Goal: Information Seeking & Learning: Learn about a topic

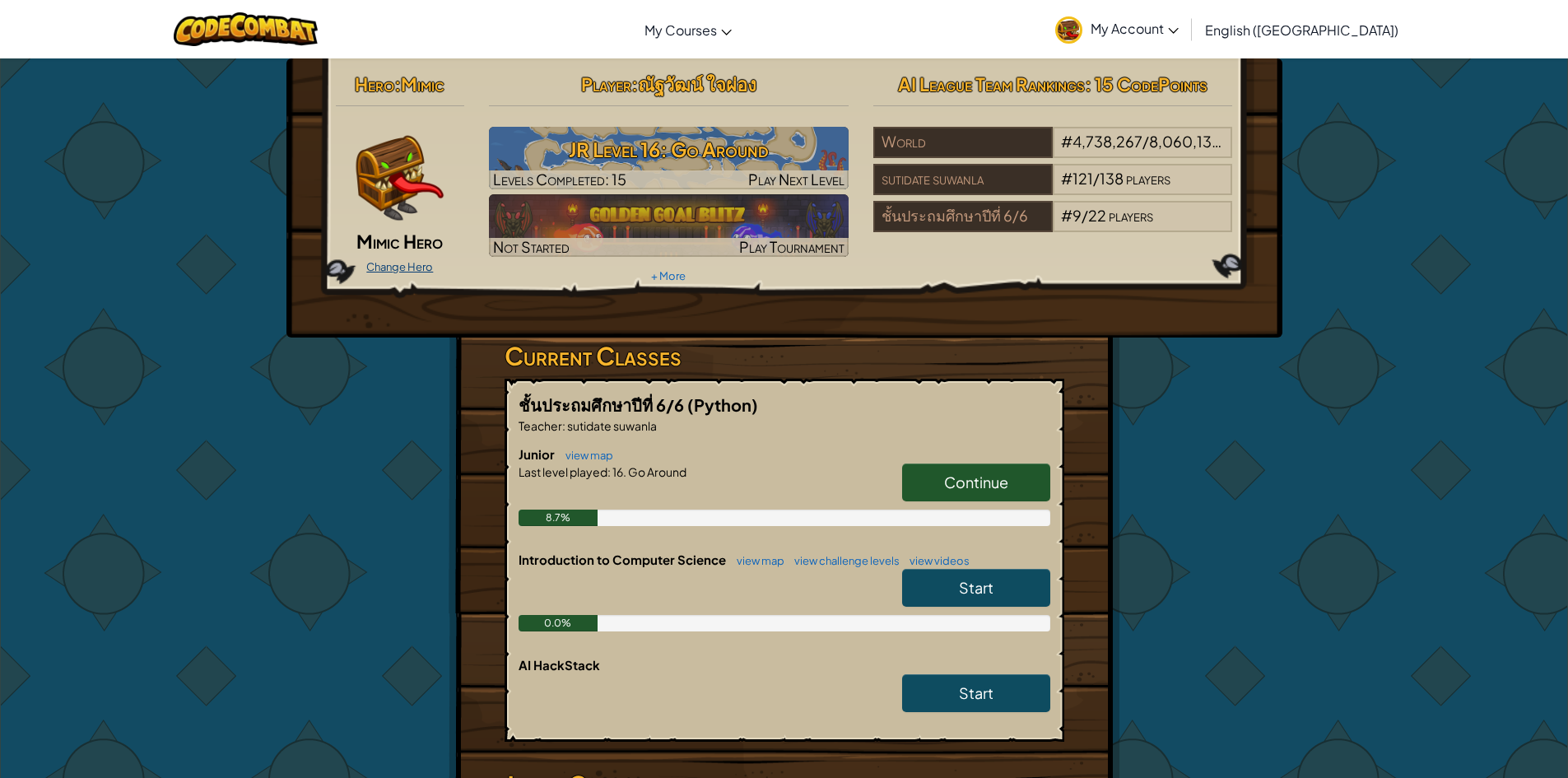
click at [406, 270] on link "Change Hero" at bounding box center [400, 267] width 67 height 13
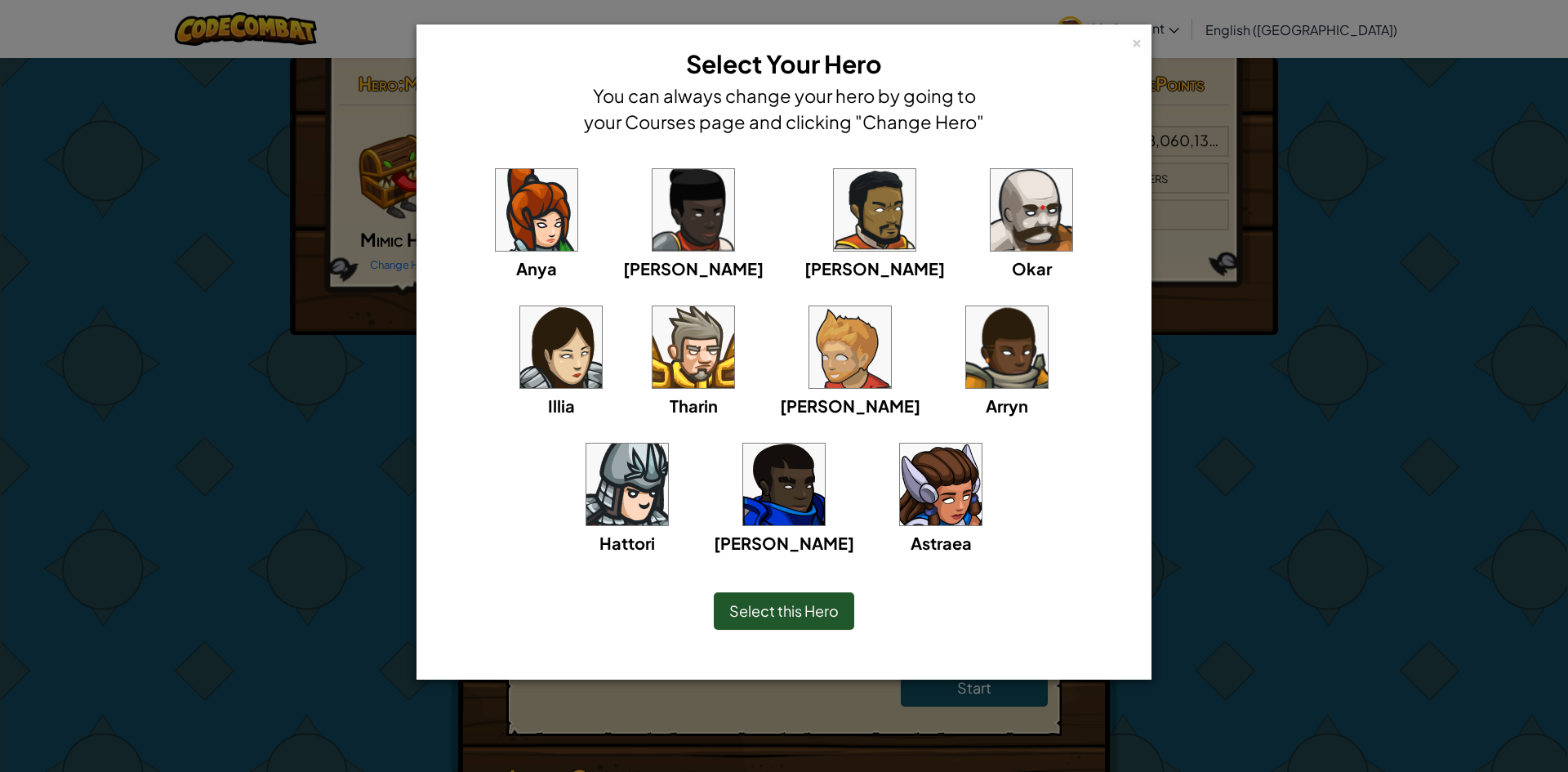
click at [900, 454] on img at bounding box center [940, 484] width 81 height 81
click at [991, 241] on img at bounding box center [1032, 210] width 81 height 81
click at [966, 355] on img at bounding box center [1007, 347] width 81 height 81
click at [809, 371] on img at bounding box center [850, 347] width 81 height 81
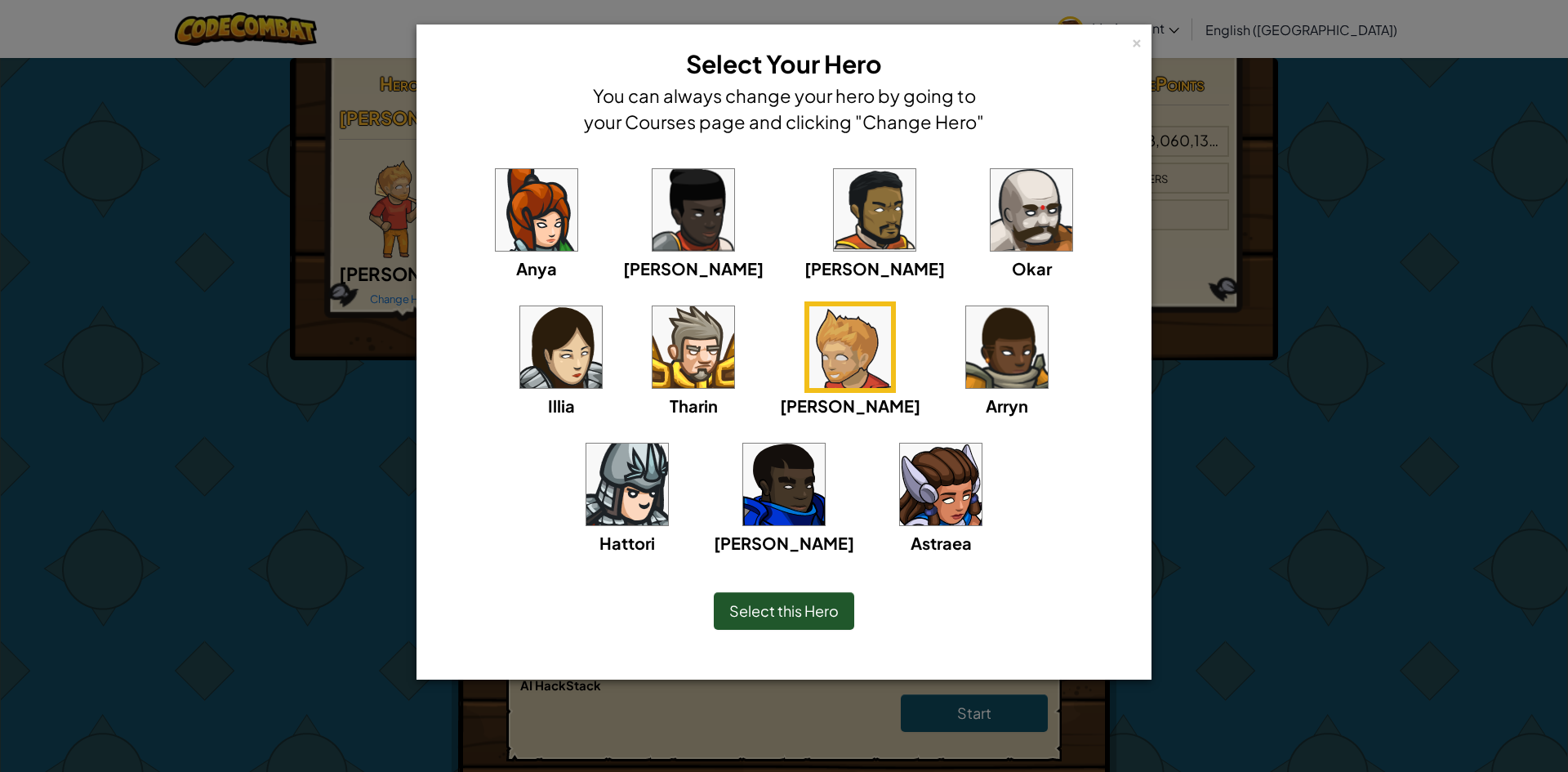
click at [653, 362] on img at bounding box center [693, 347] width 81 height 81
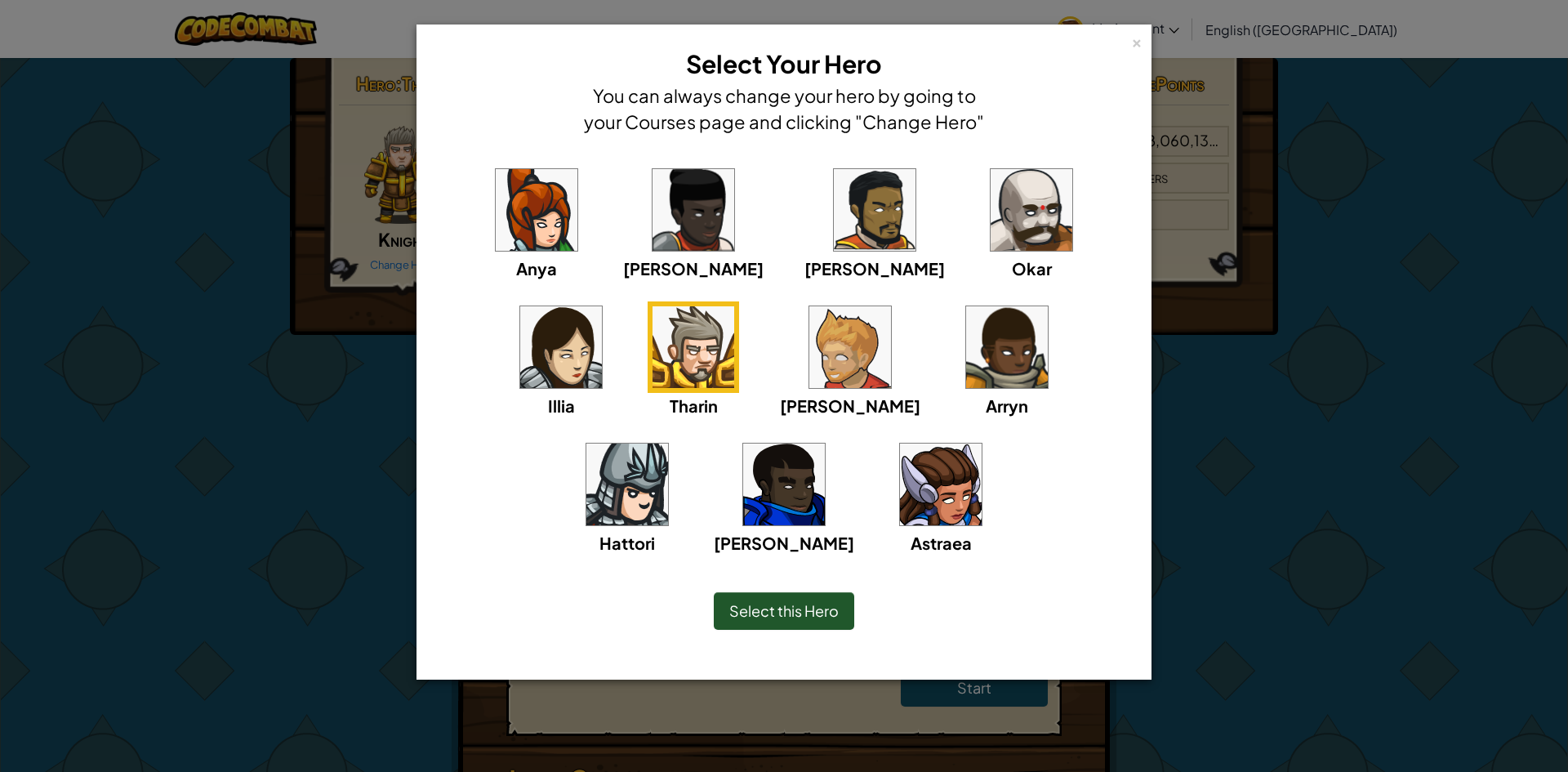
click at [966, 352] on img at bounding box center [1007, 347] width 81 height 81
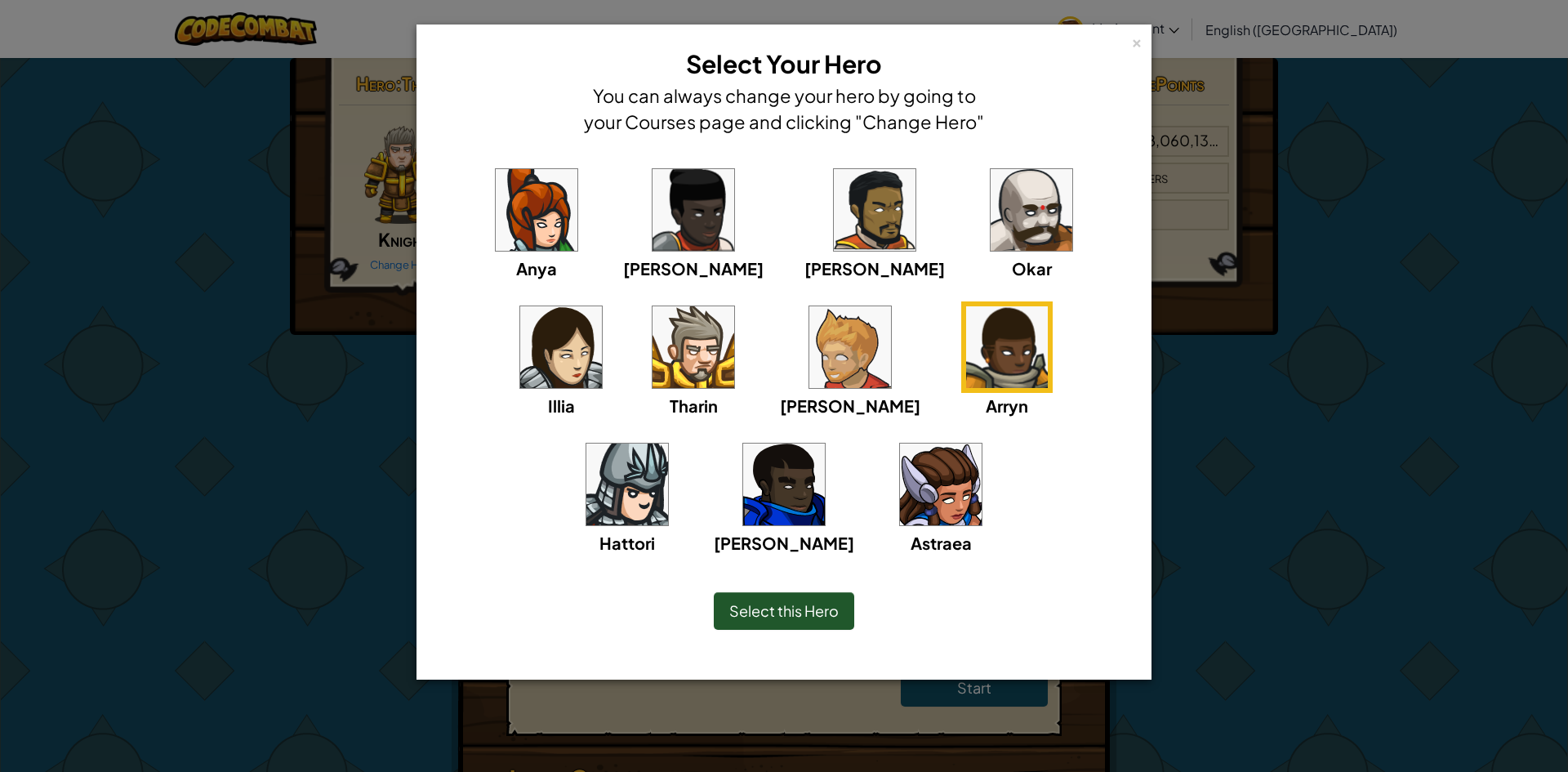
click at [602, 306] on img at bounding box center [561, 347] width 81 height 81
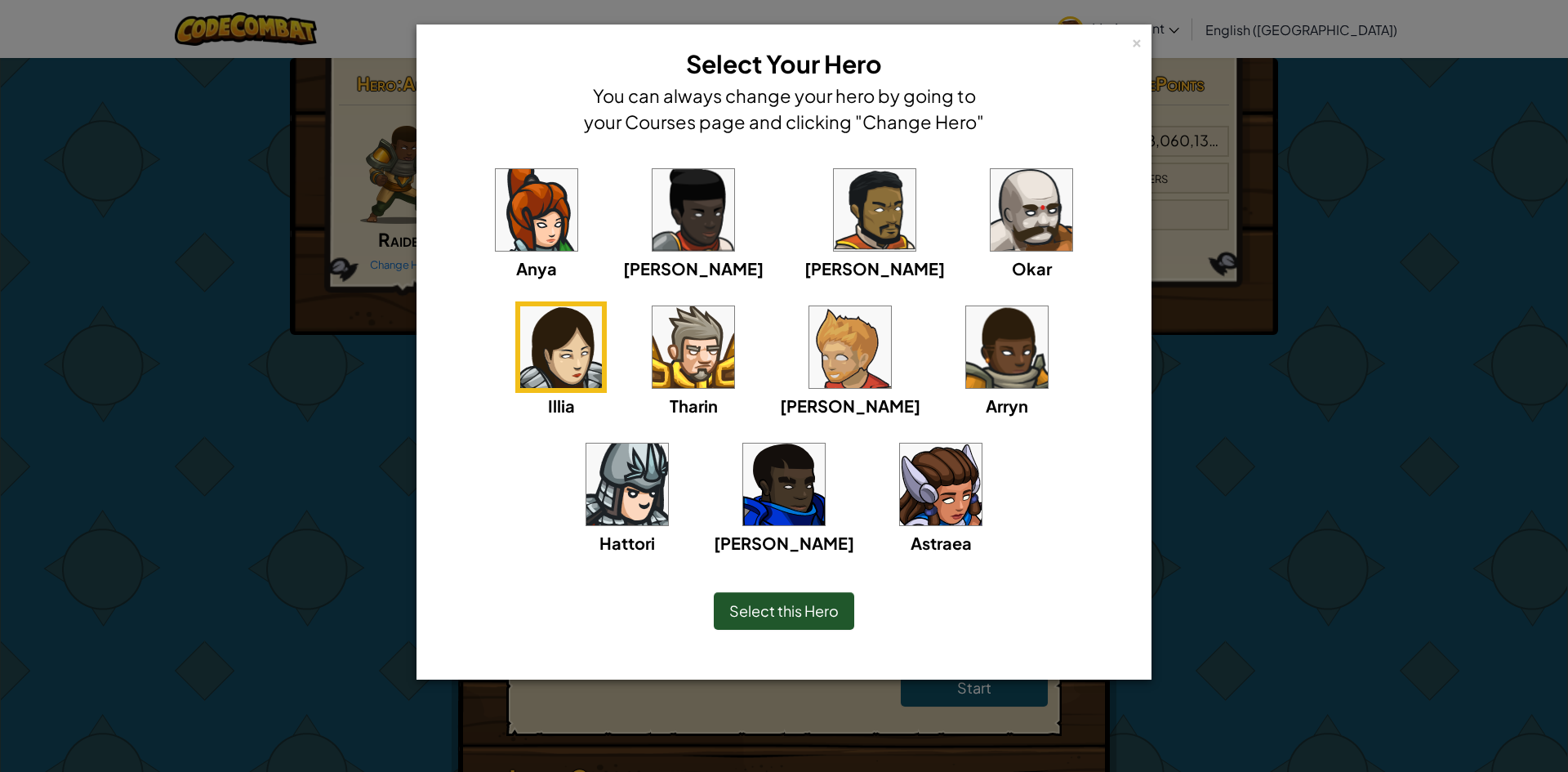
click at [787, 610] on span "Select this Hero" at bounding box center [784, 610] width 109 height 19
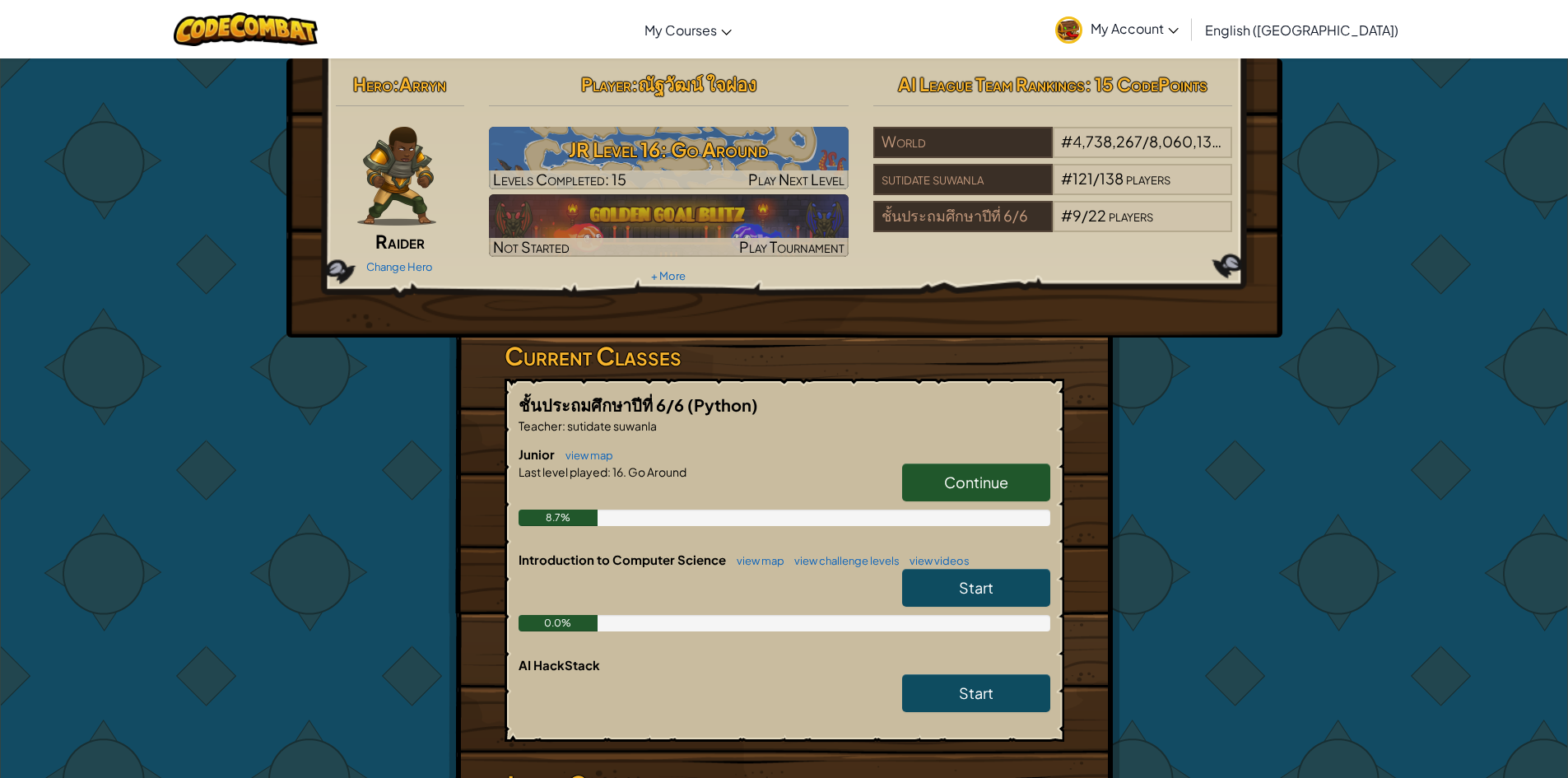
click at [927, 476] on link "Continue" at bounding box center [975, 481] width 148 height 38
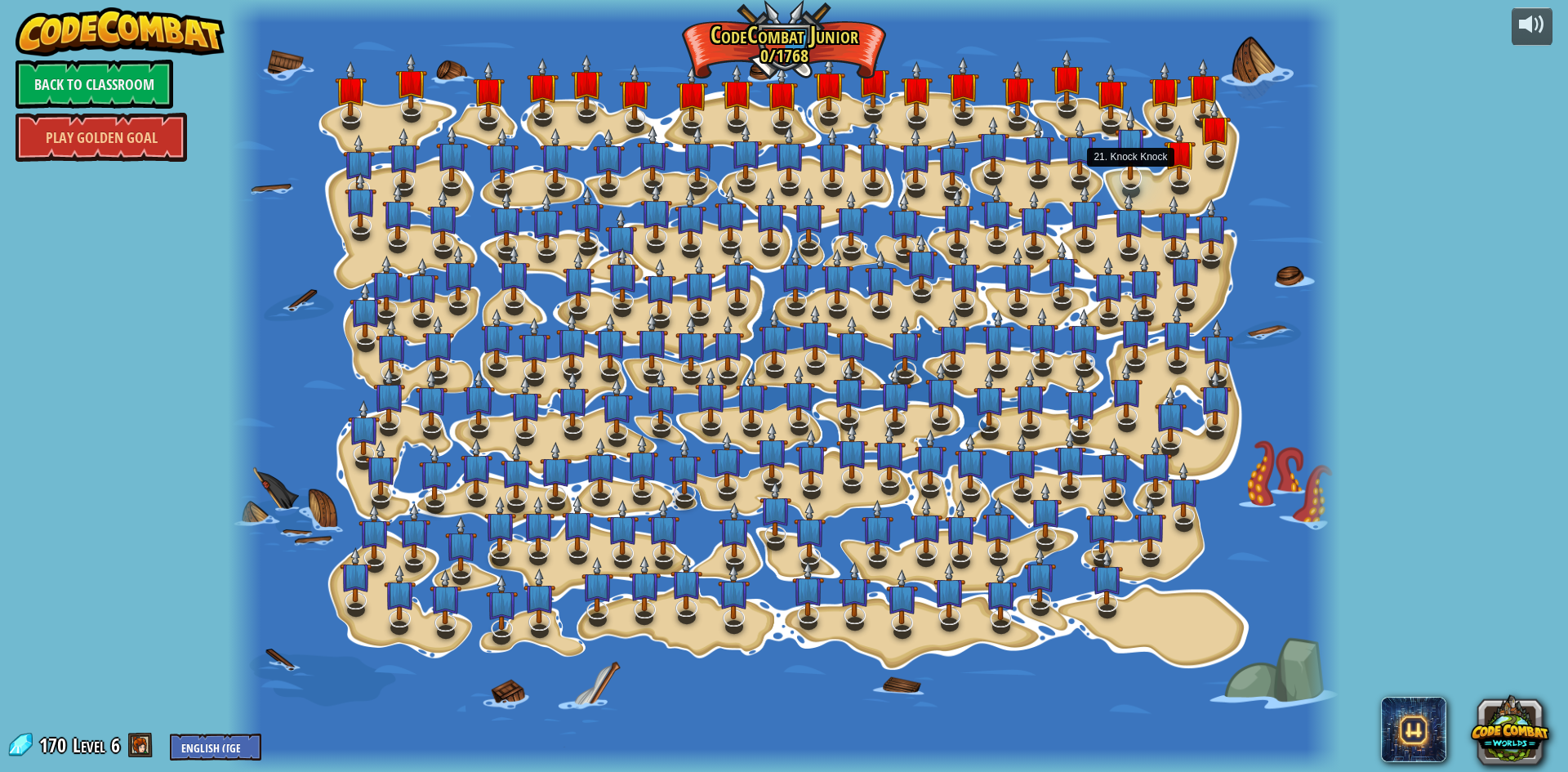
click at [1139, 164] on img at bounding box center [1130, 143] width 32 height 75
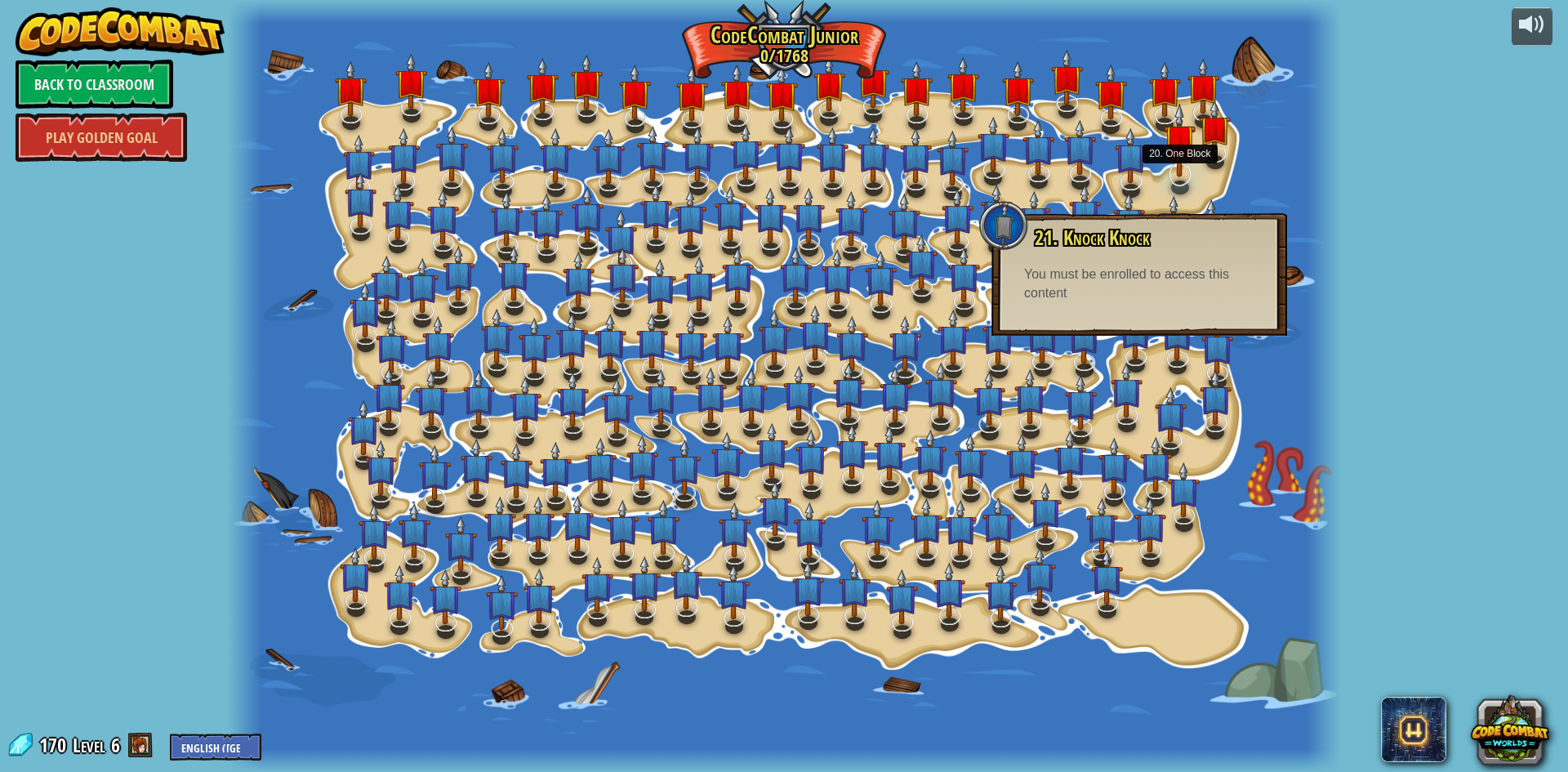
click at [1170, 177] on img at bounding box center [1179, 140] width 32 height 75
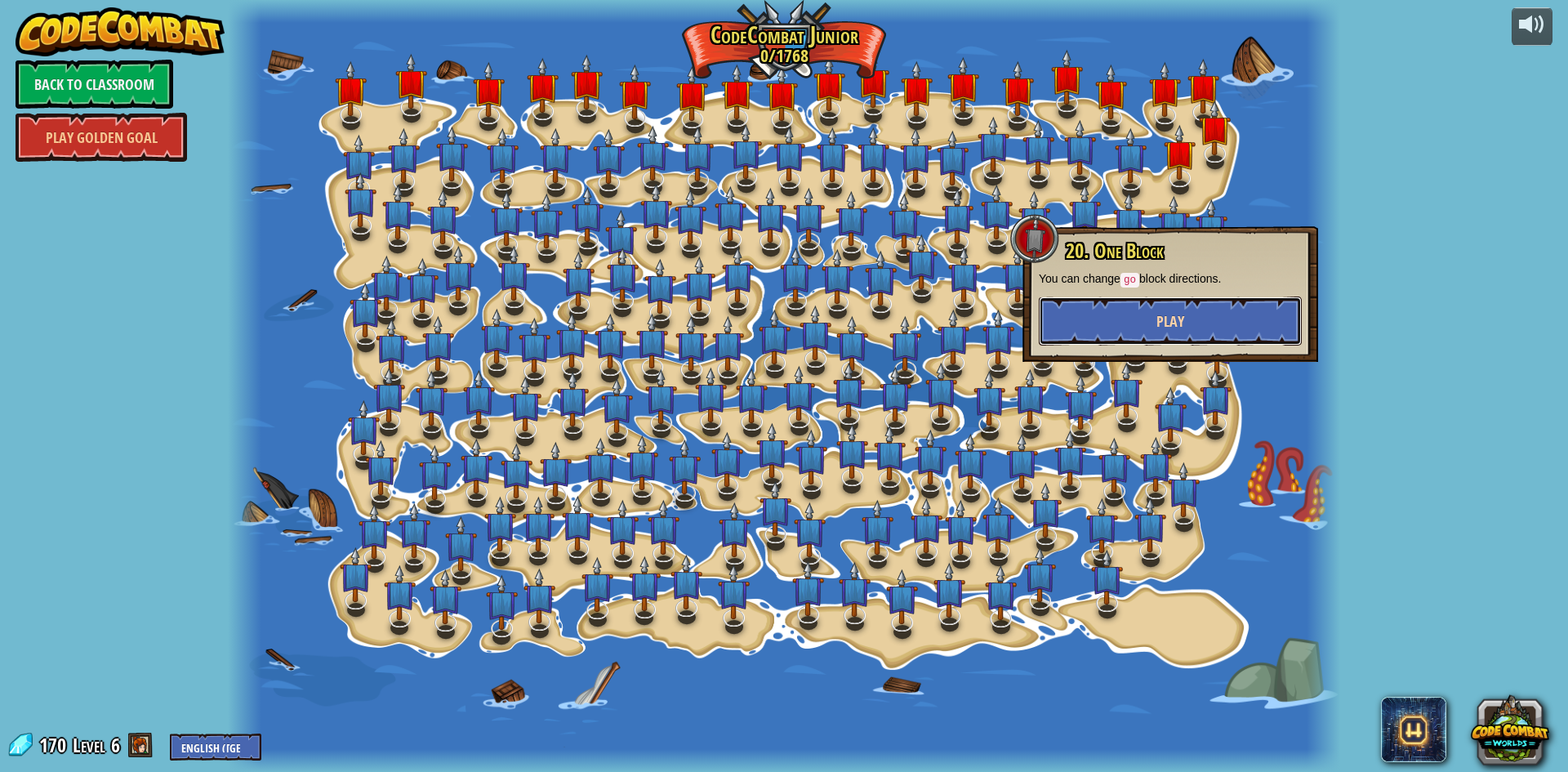
click at [1127, 307] on button "Play" at bounding box center [1170, 320] width 263 height 49
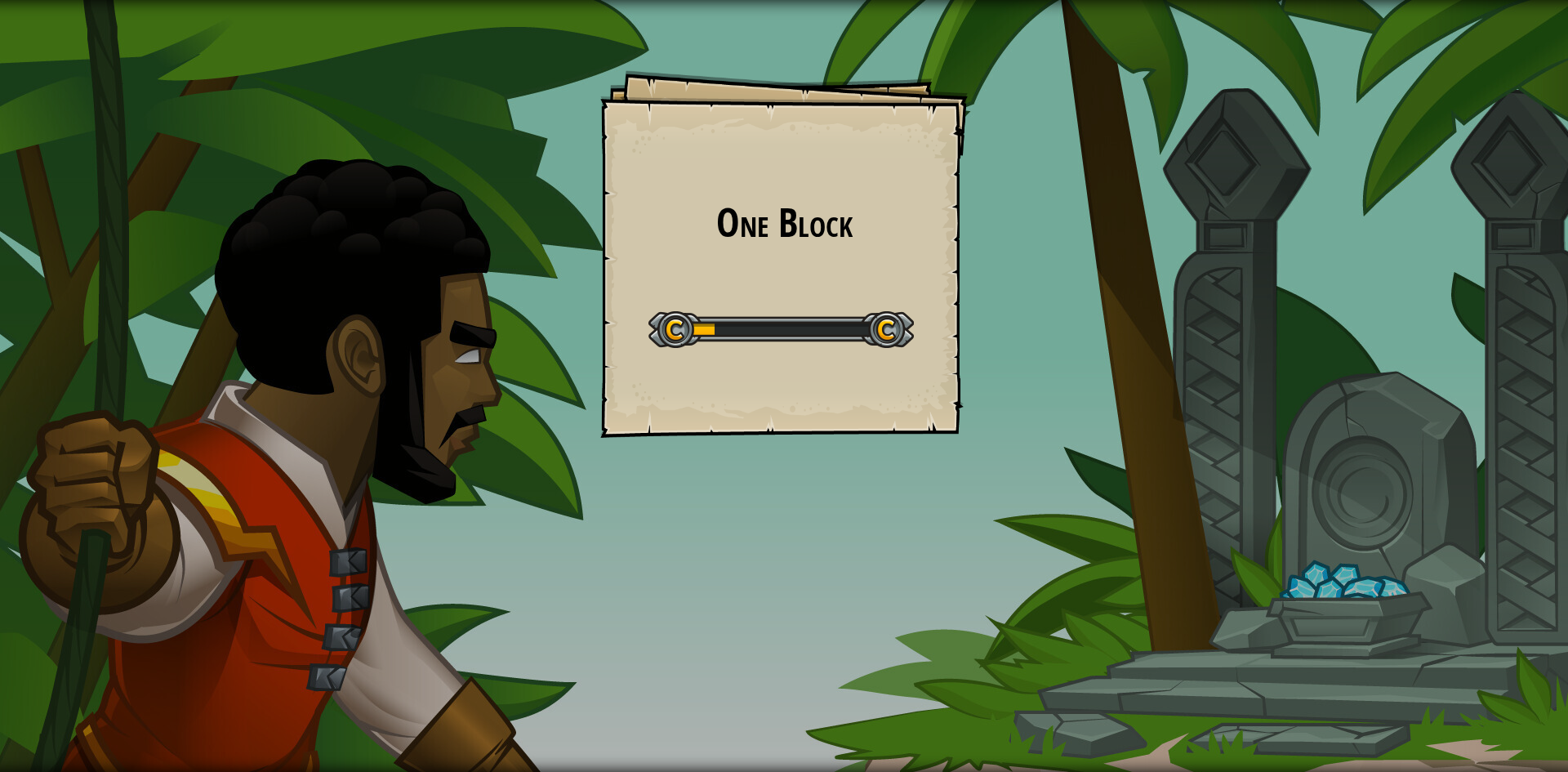
click at [951, 306] on div "One Block Goals Start Level Error loading from server. Try refreshing the page.…" at bounding box center [784, 254] width 367 height 367
drag, startPoint x: 1397, startPoint y: 549, endPoint x: 1422, endPoint y: 524, distance: 35.4
click at [1397, 531] on div "One Block Goals Start Level Error loading from server. Try refreshing the page.…" at bounding box center [784, 386] width 1568 height 772
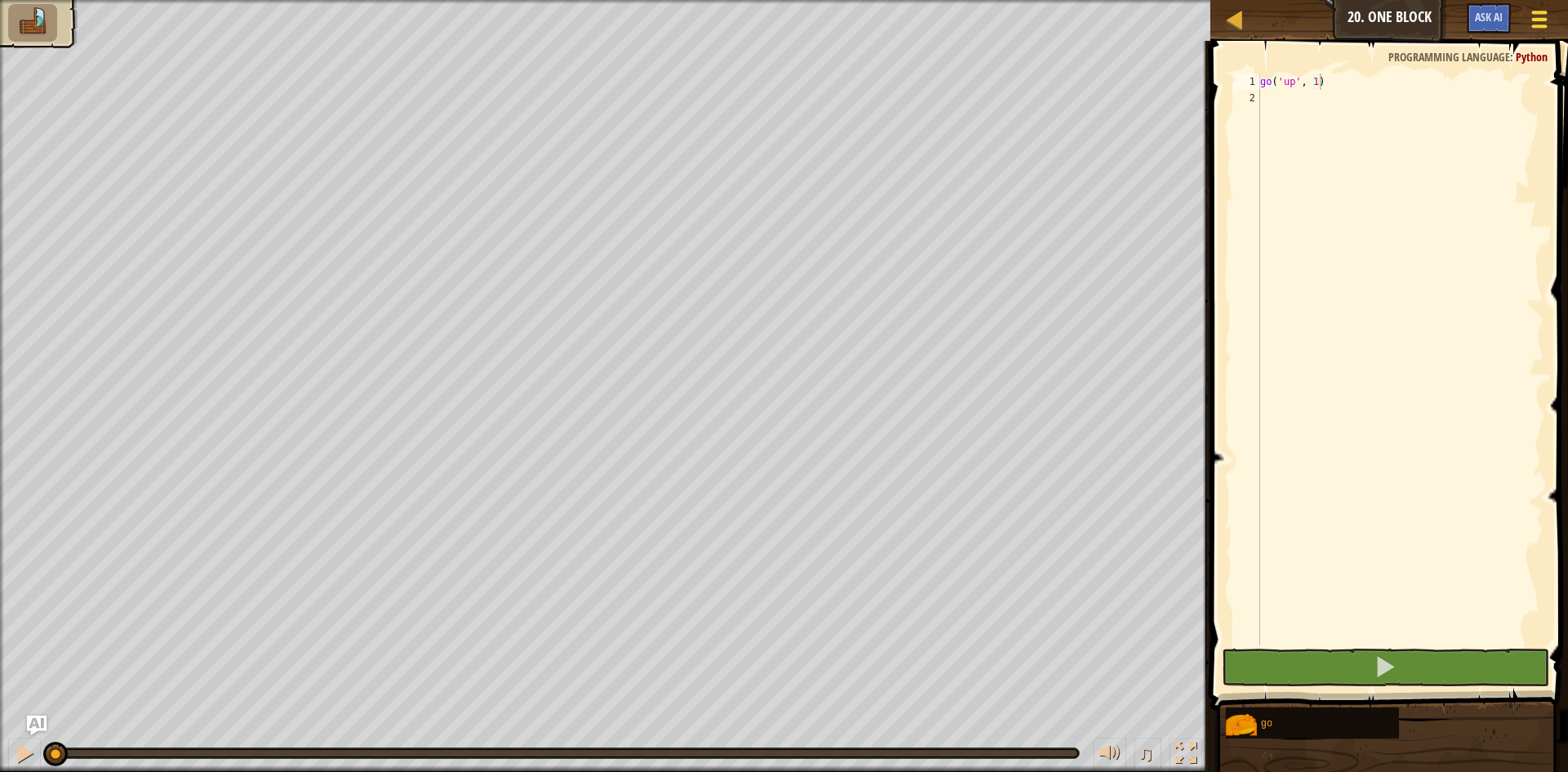
click at [1529, 14] on div at bounding box center [1539, 19] width 22 height 24
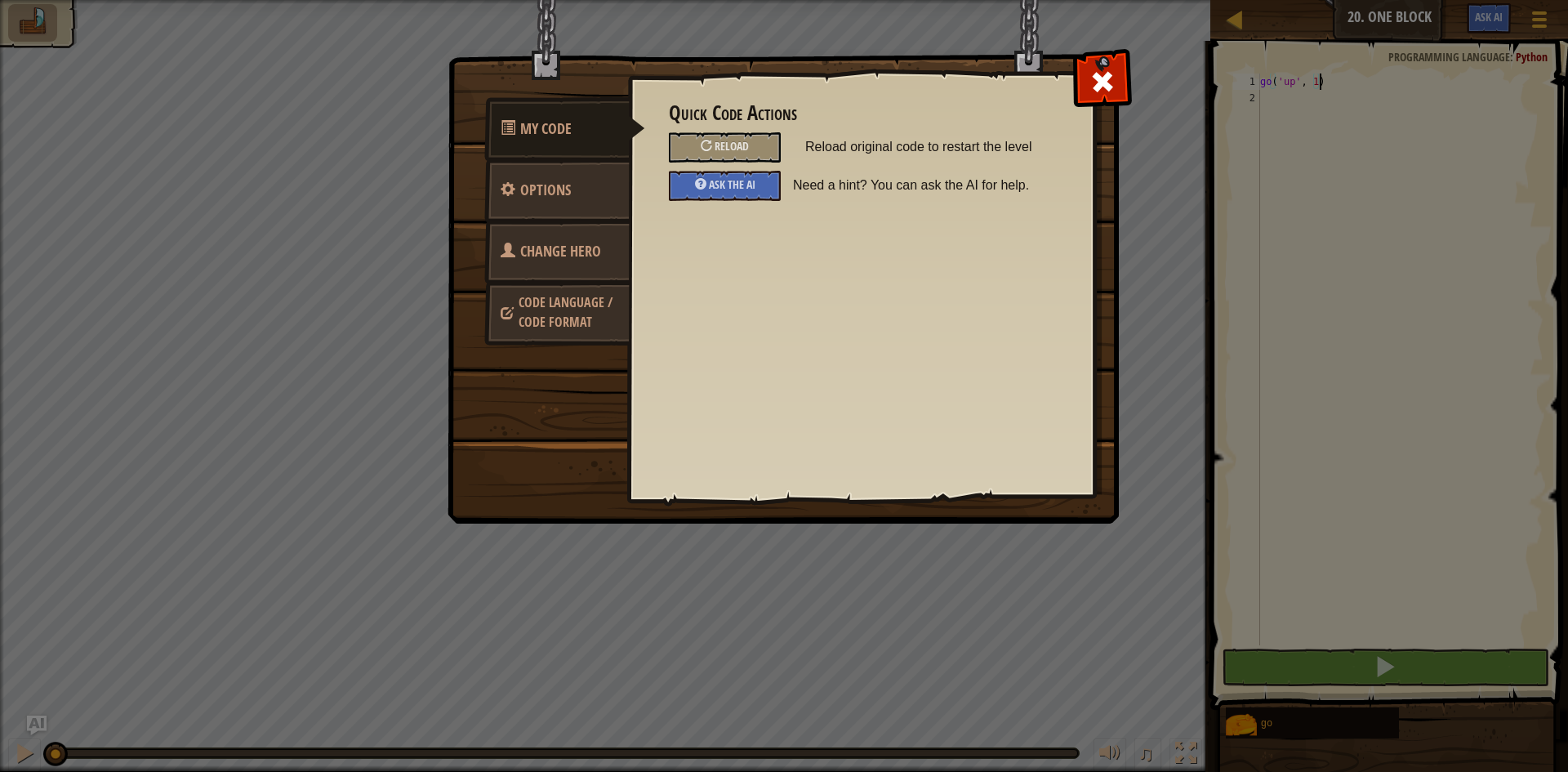
click at [579, 253] on span "Change Hero" at bounding box center [560, 251] width 80 height 21
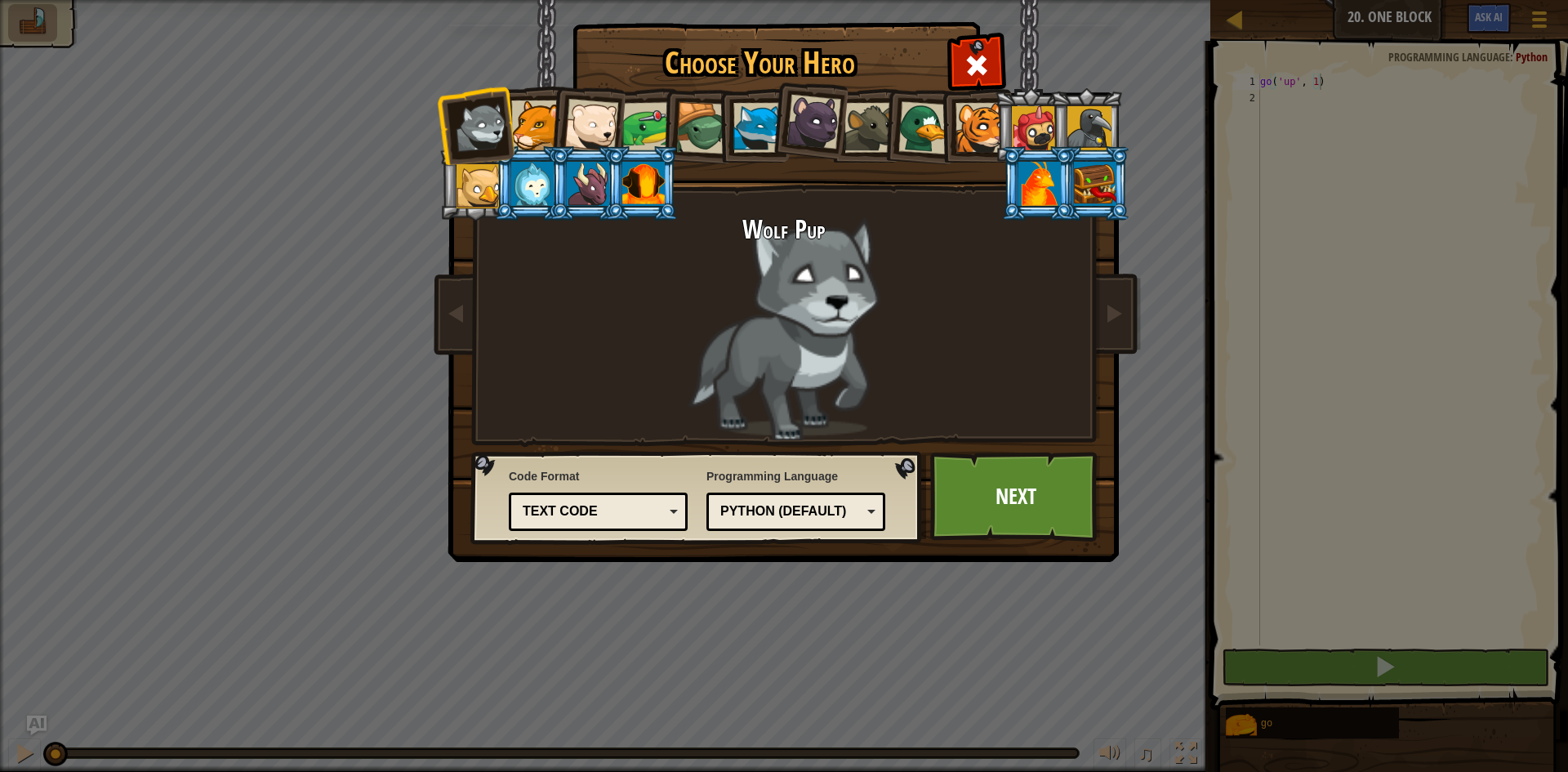
click at [1106, 176] on div at bounding box center [1095, 183] width 42 height 44
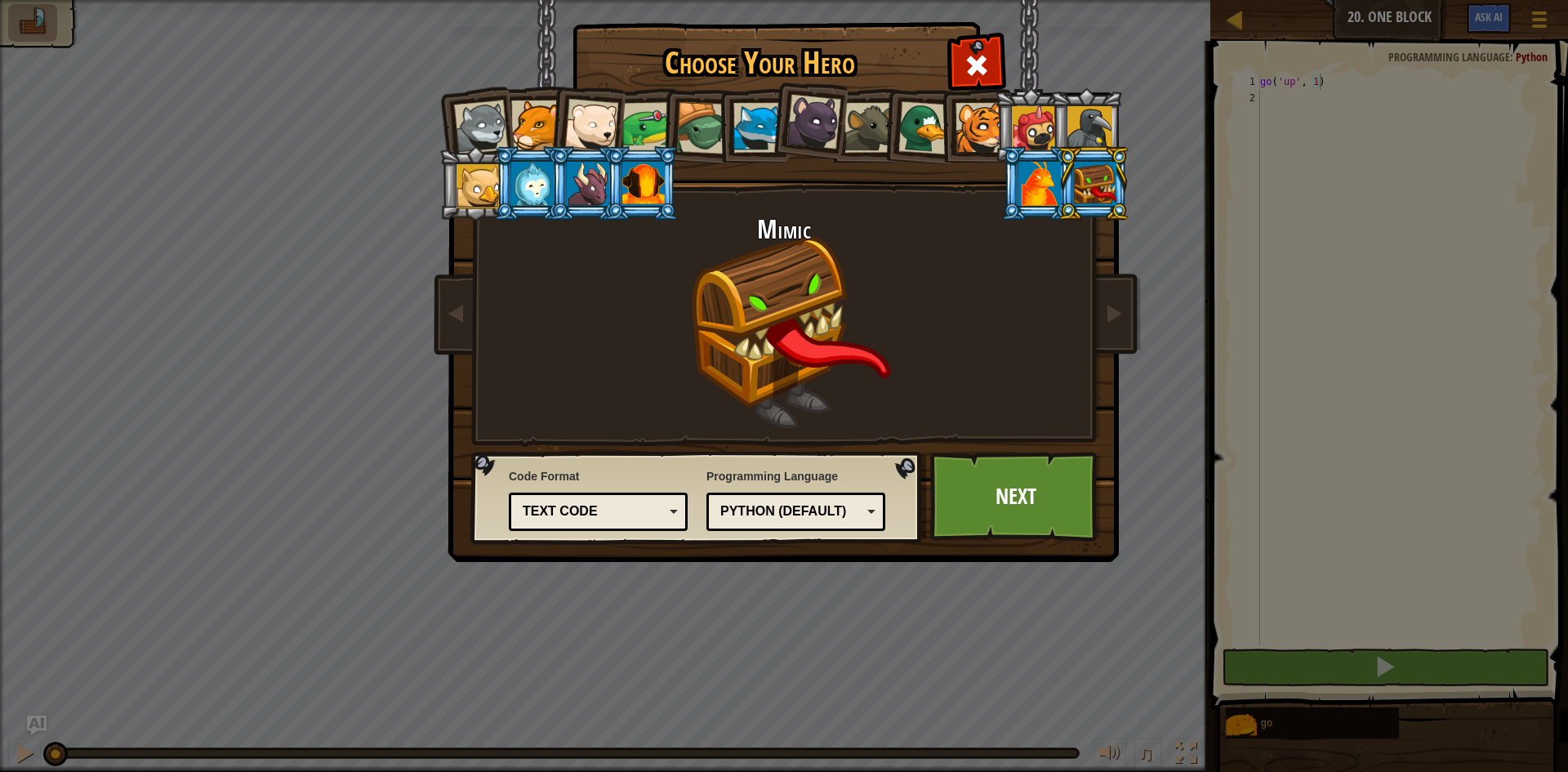
click at [658, 504] on div "Text code" at bounding box center [593, 512] width 141 height 19
click at [648, 507] on div "Blocks and code" at bounding box center [593, 512] width 141 height 19
click at [772, 512] on div "Python (Default)" at bounding box center [791, 512] width 141 height 19
click at [1036, 460] on link "Next" at bounding box center [1016, 497] width 171 height 90
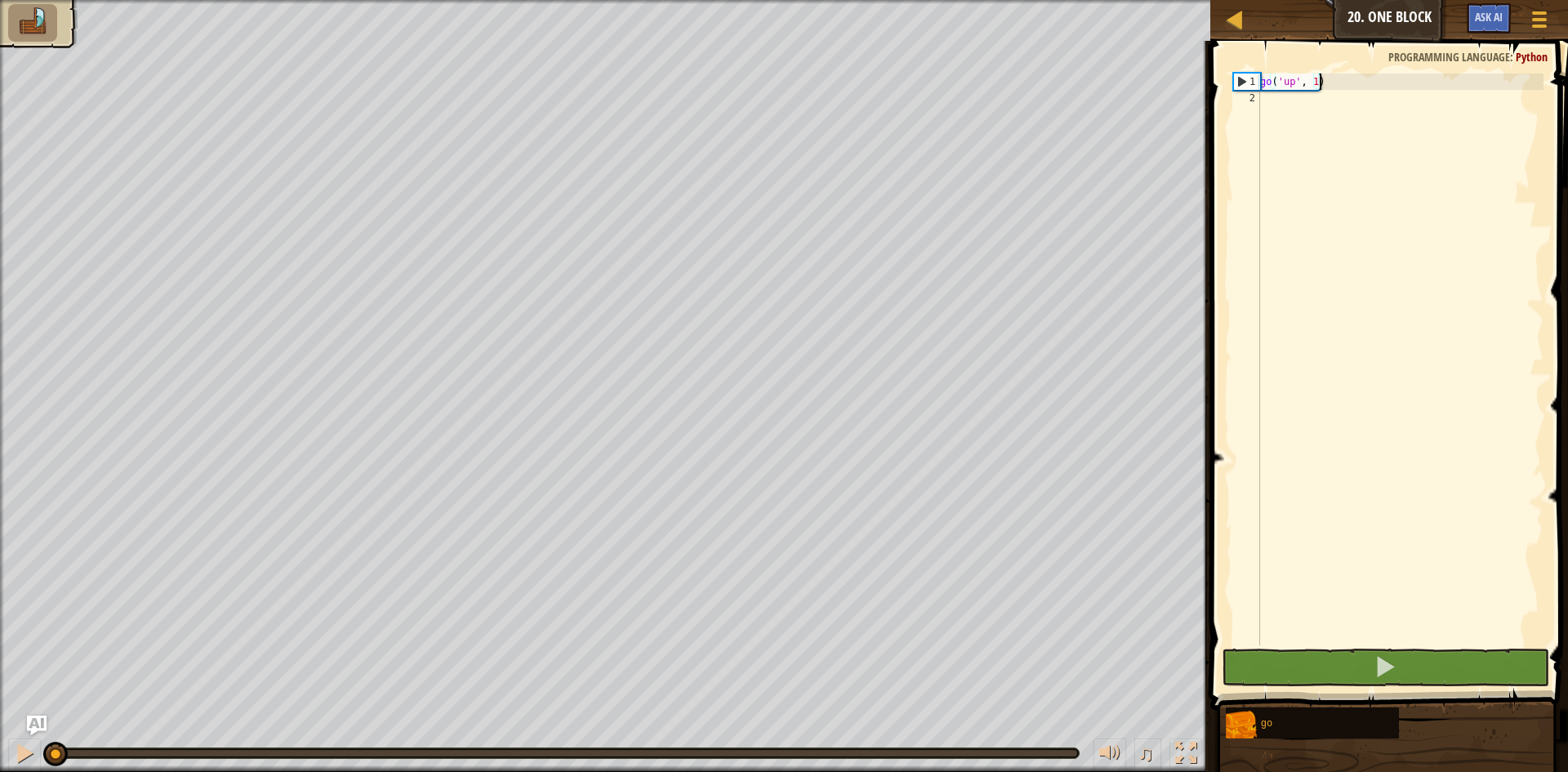
click at [1315, 90] on div "go ( 'up' , 1 )" at bounding box center [1401, 376] width 287 height 604
click at [1310, 79] on div "go ( 'up' , 1 )" at bounding box center [1401, 376] width 287 height 604
click at [1313, 78] on div "go ( 'up' , 1 )" at bounding box center [1401, 376] width 287 height 604
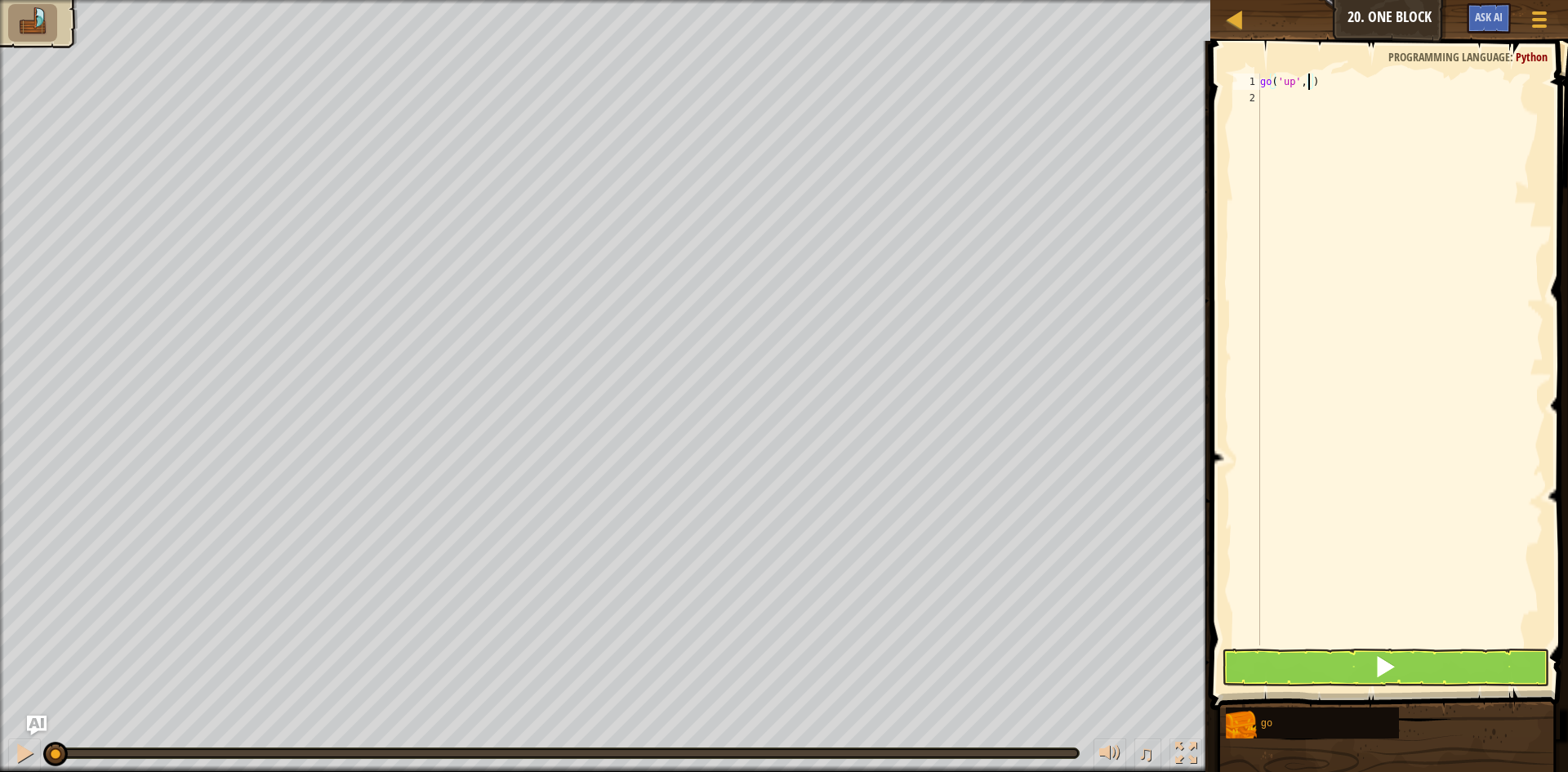
type textarea "go('up', 2)"
click at [1330, 125] on div "go ( 'up' , 2 )" at bounding box center [1401, 376] width 287 height 604
type textarea "t"
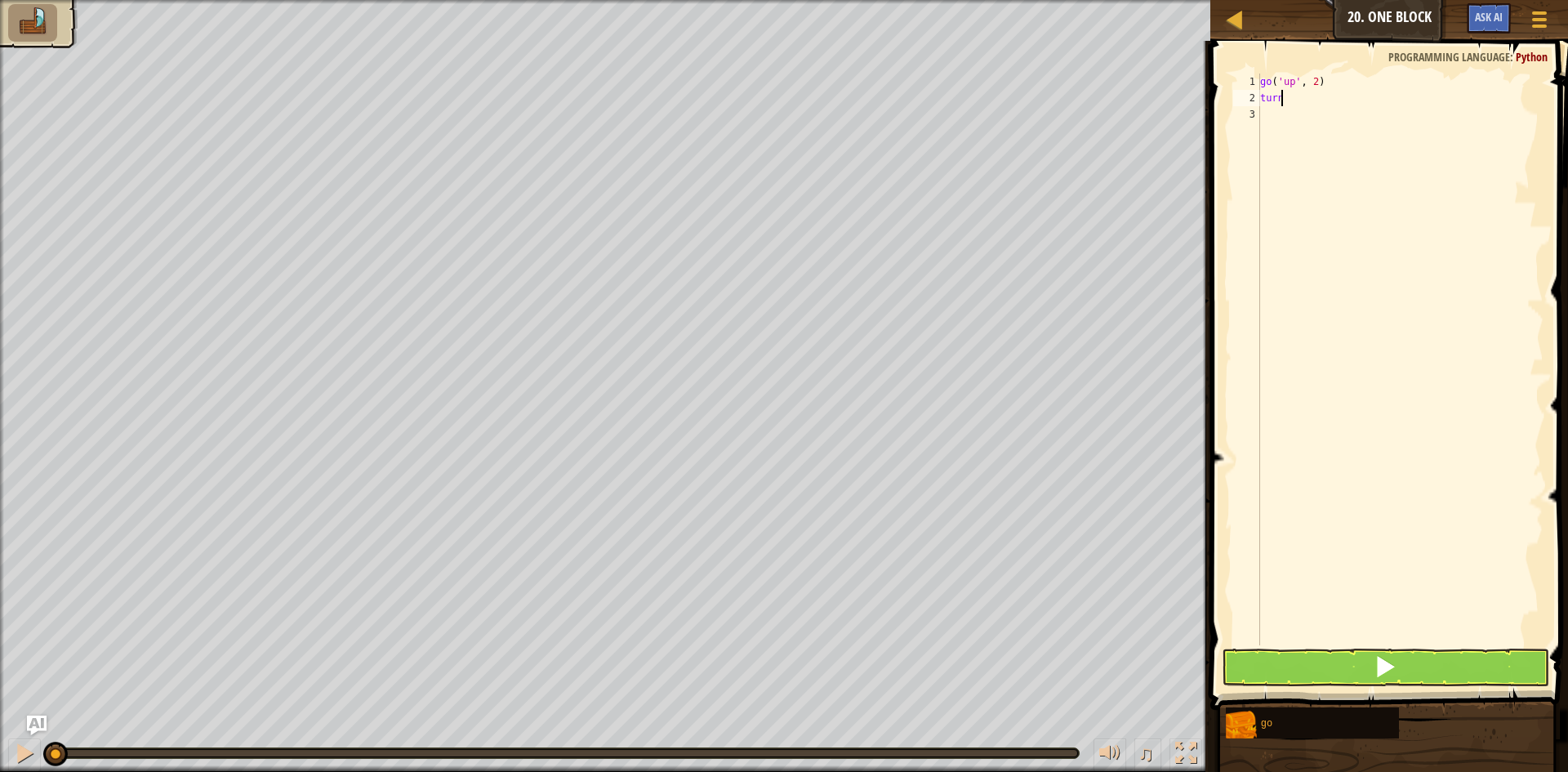
scroll to position [7, 0]
type textarea "go"
click at [1343, 674] on button at bounding box center [1385, 667] width 328 height 37
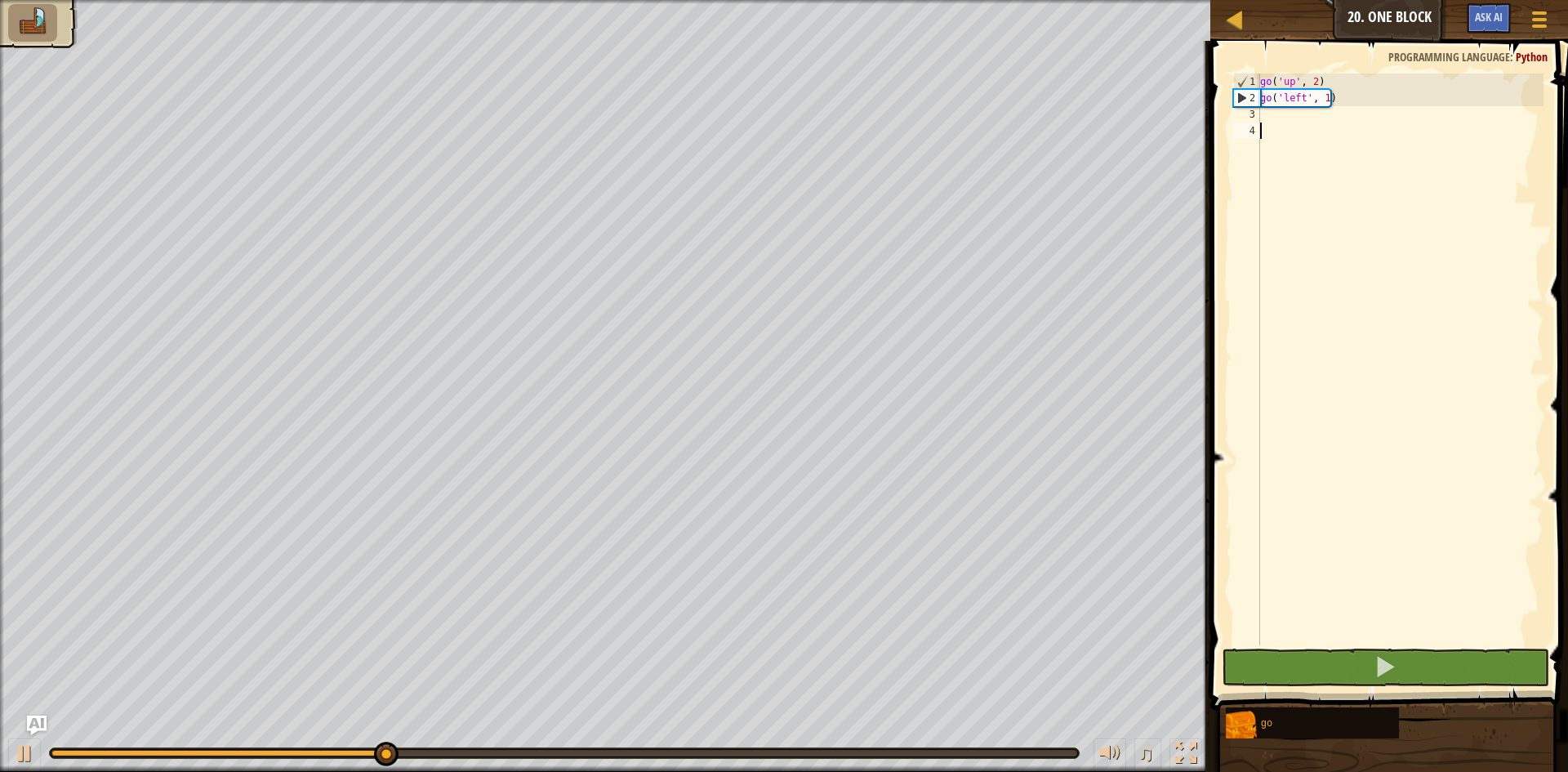
click at [1281, 126] on div "go ( 'up' , 2 ) go ( 'left' , 1 )" at bounding box center [1401, 376] width 287 height 604
click at [1327, 102] on div "go ( 'up' , 2 ) go ( 'left' , 1 )" at bounding box center [1401, 376] width 287 height 604
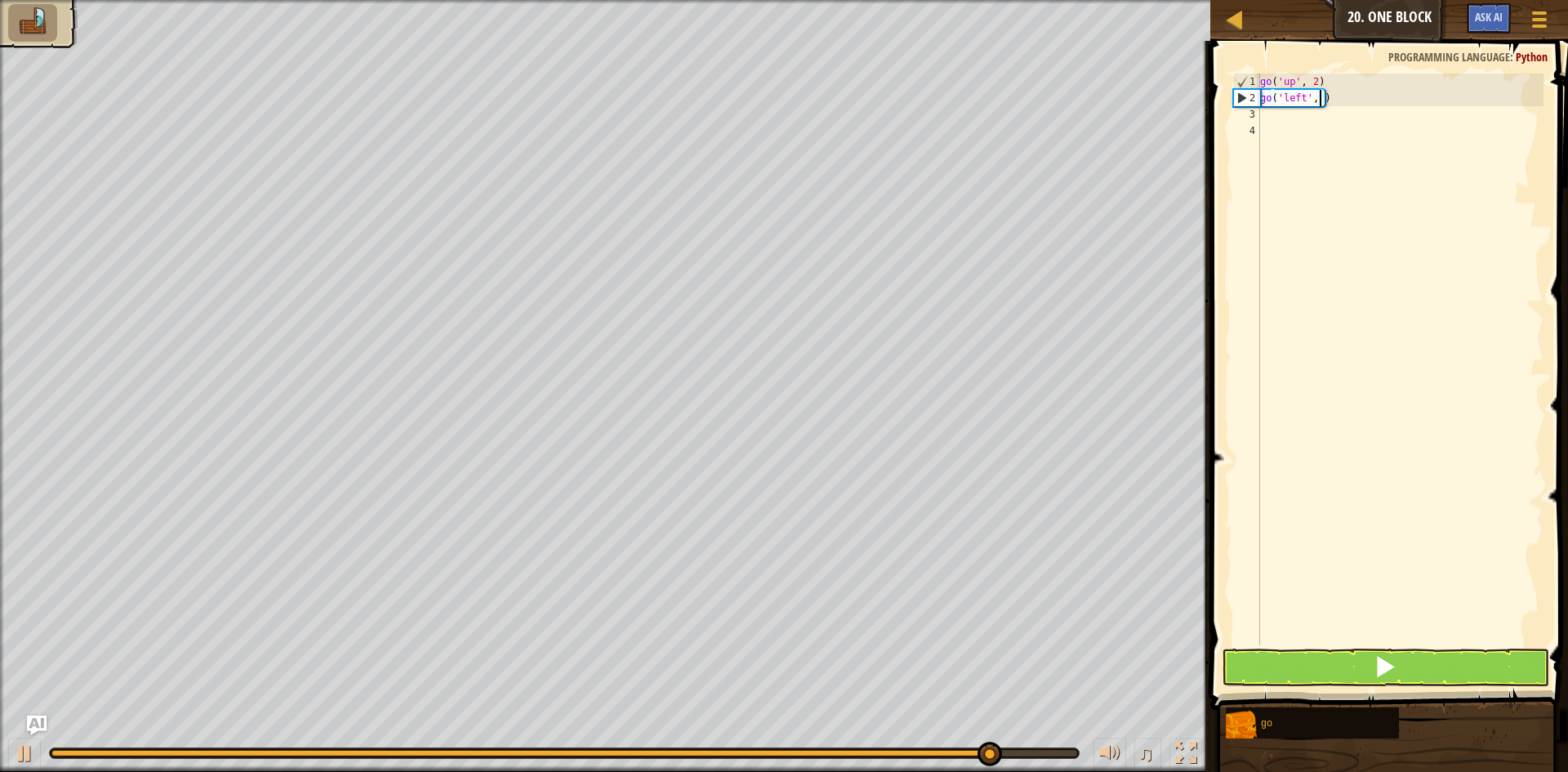
type textarea "go('left', 3)"
click at [1362, 120] on div "go ( 'up' , 2 ) go ( 'left' , 3 )" at bounding box center [1401, 376] width 287 height 604
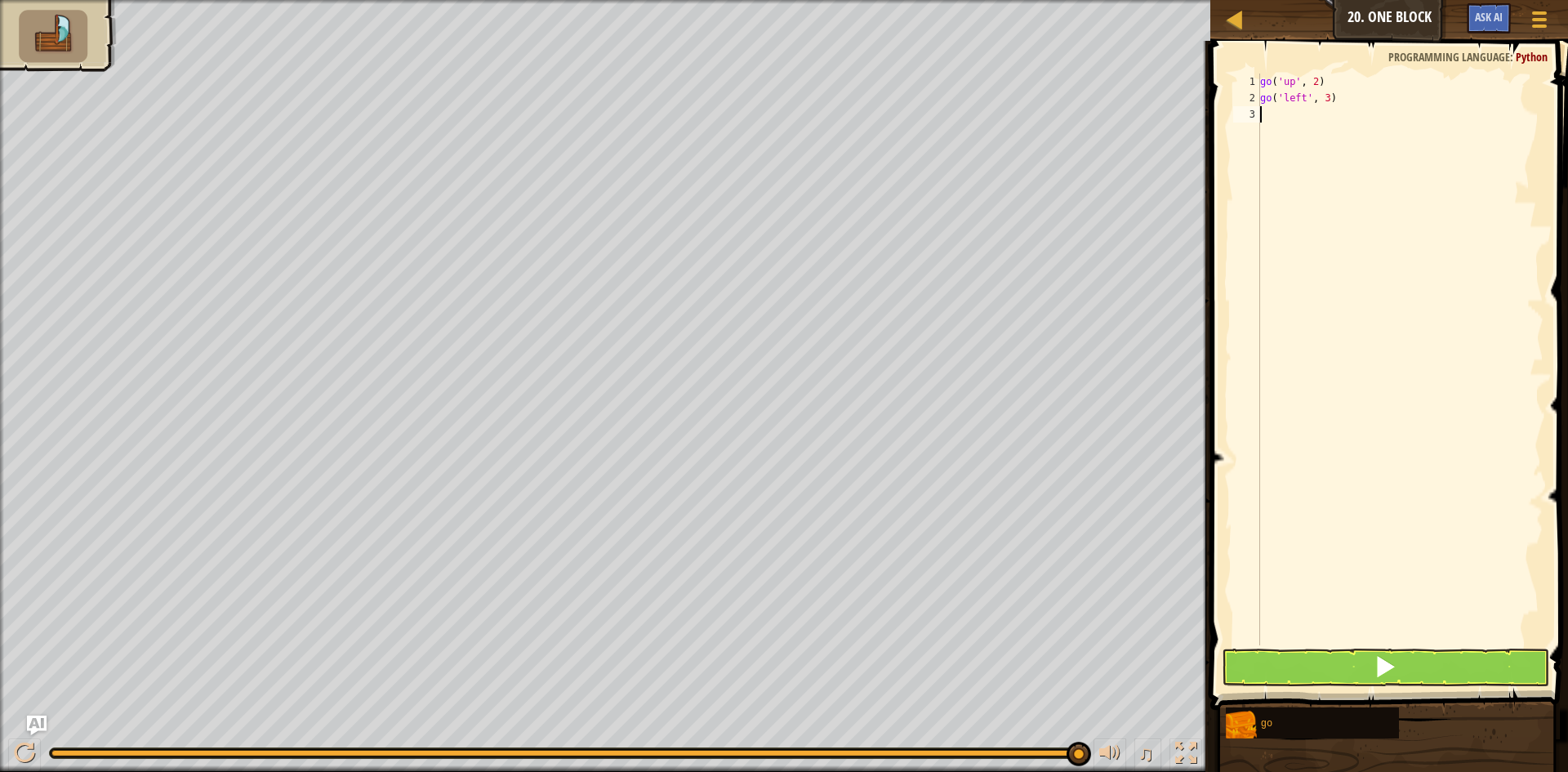
type textarea "go"
click at [1324, 114] on div "go ( 'up' , 2 ) go ( 'left' , 3 ) go ( 'down' , 1 )" at bounding box center [1401, 376] width 287 height 604
type textarea "go('down', 2)"
click at [1440, 134] on div "go ( 'up' , 2 ) go ( 'left' , 3 ) go ( 'down' , 2 )" at bounding box center [1401, 376] width 287 height 604
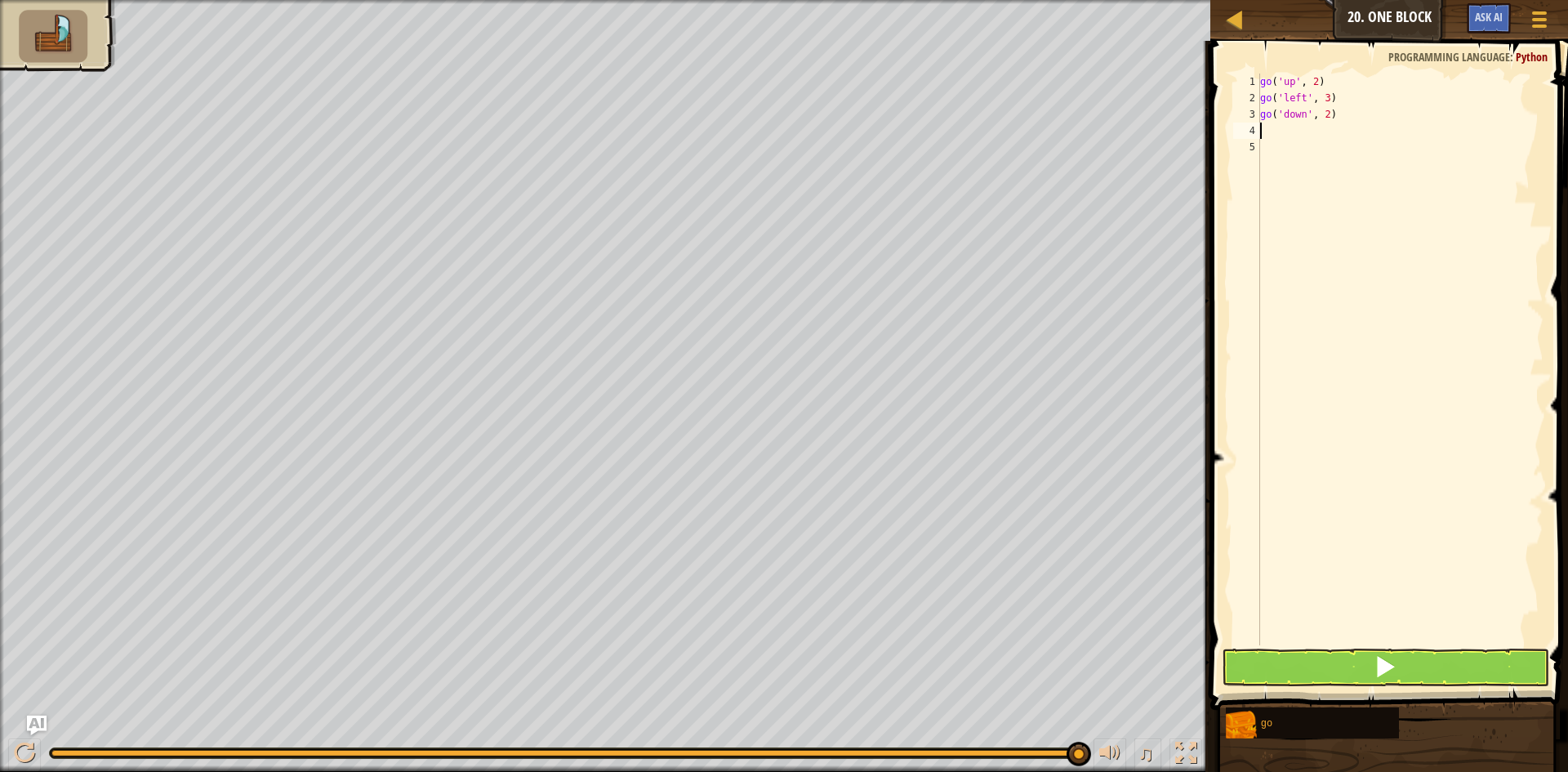
scroll to position [7, 0]
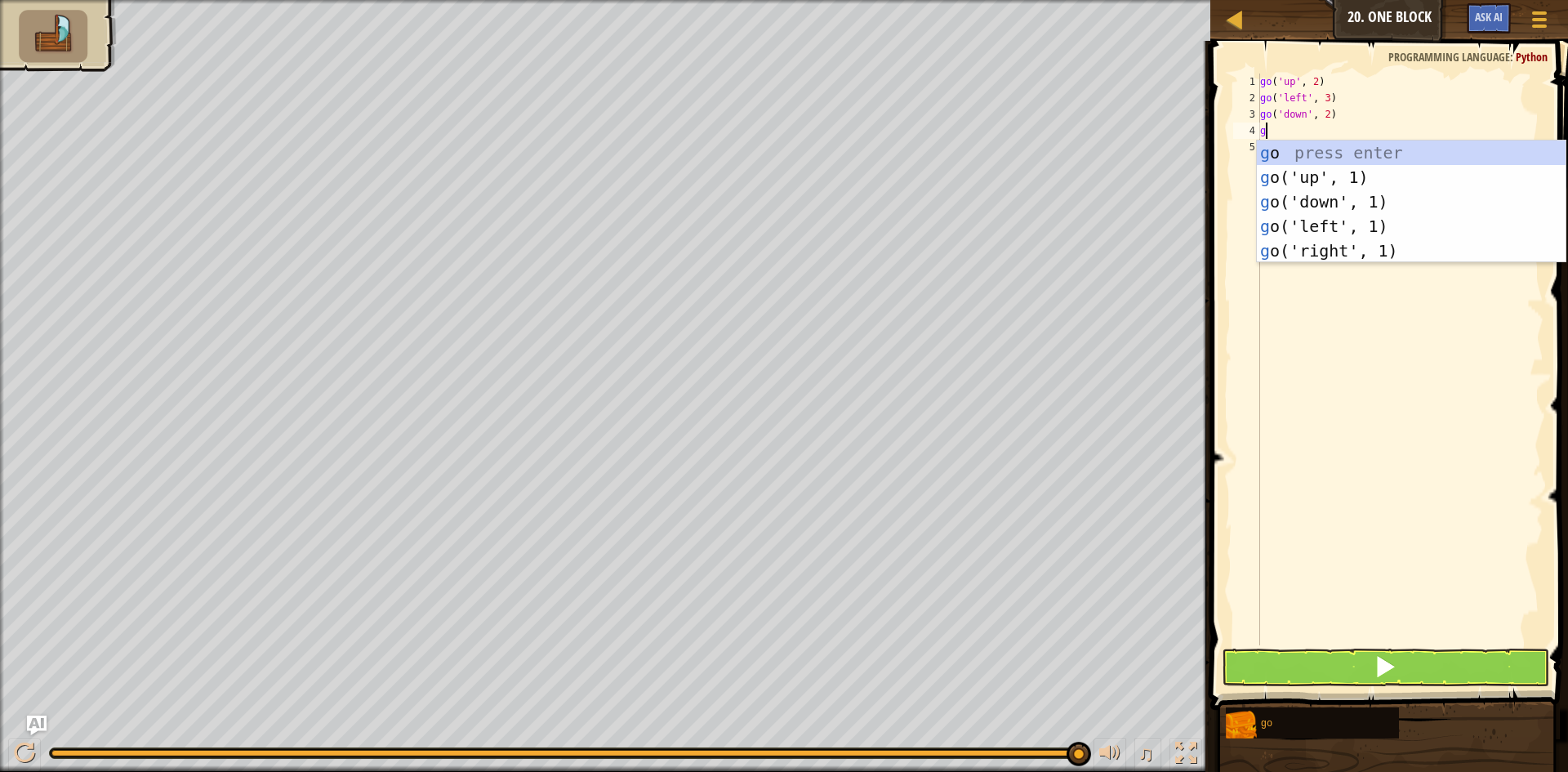
type textarea "go"
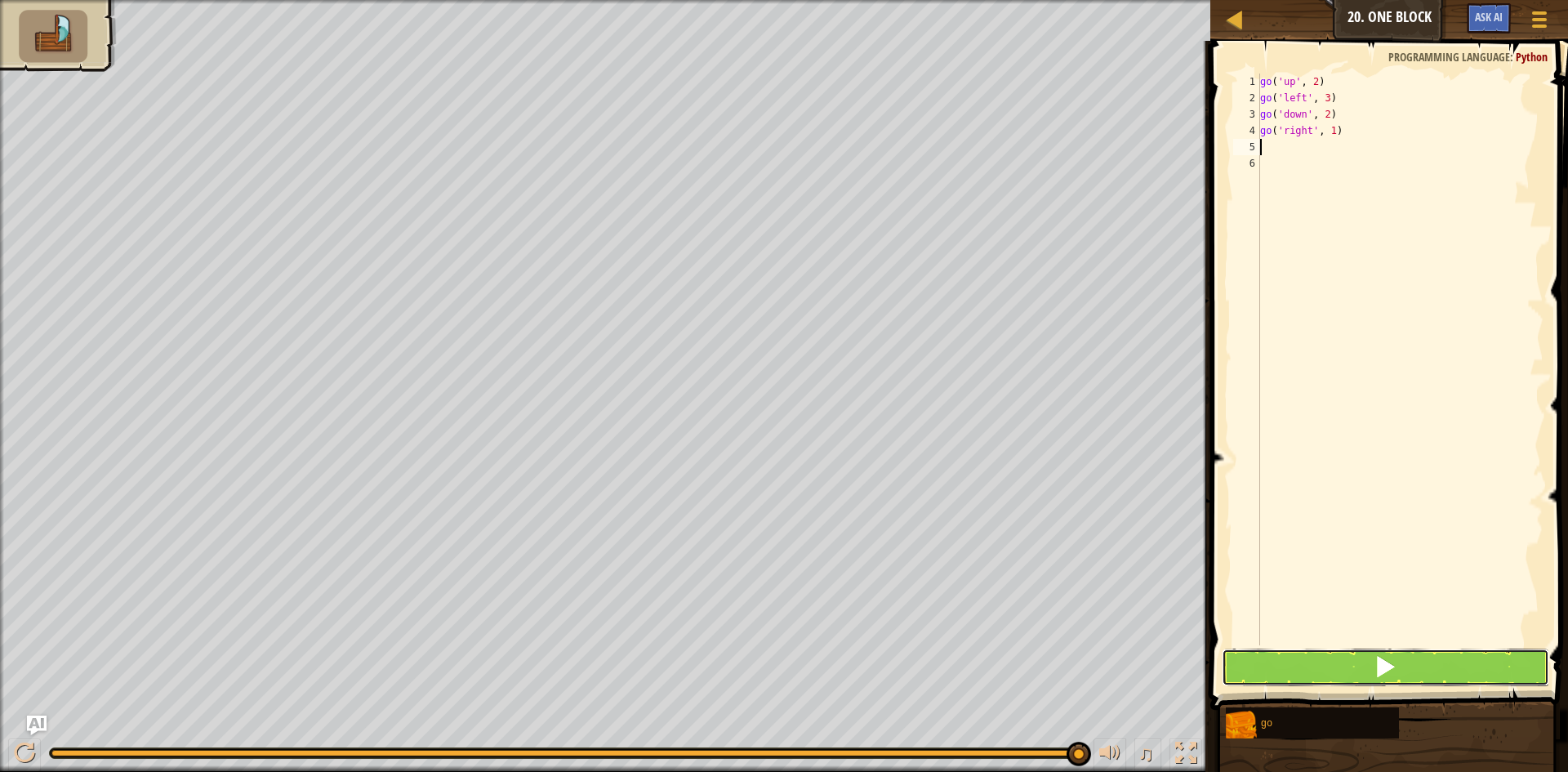
click at [1346, 680] on button at bounding box center [1385, 667] width 328 height 37
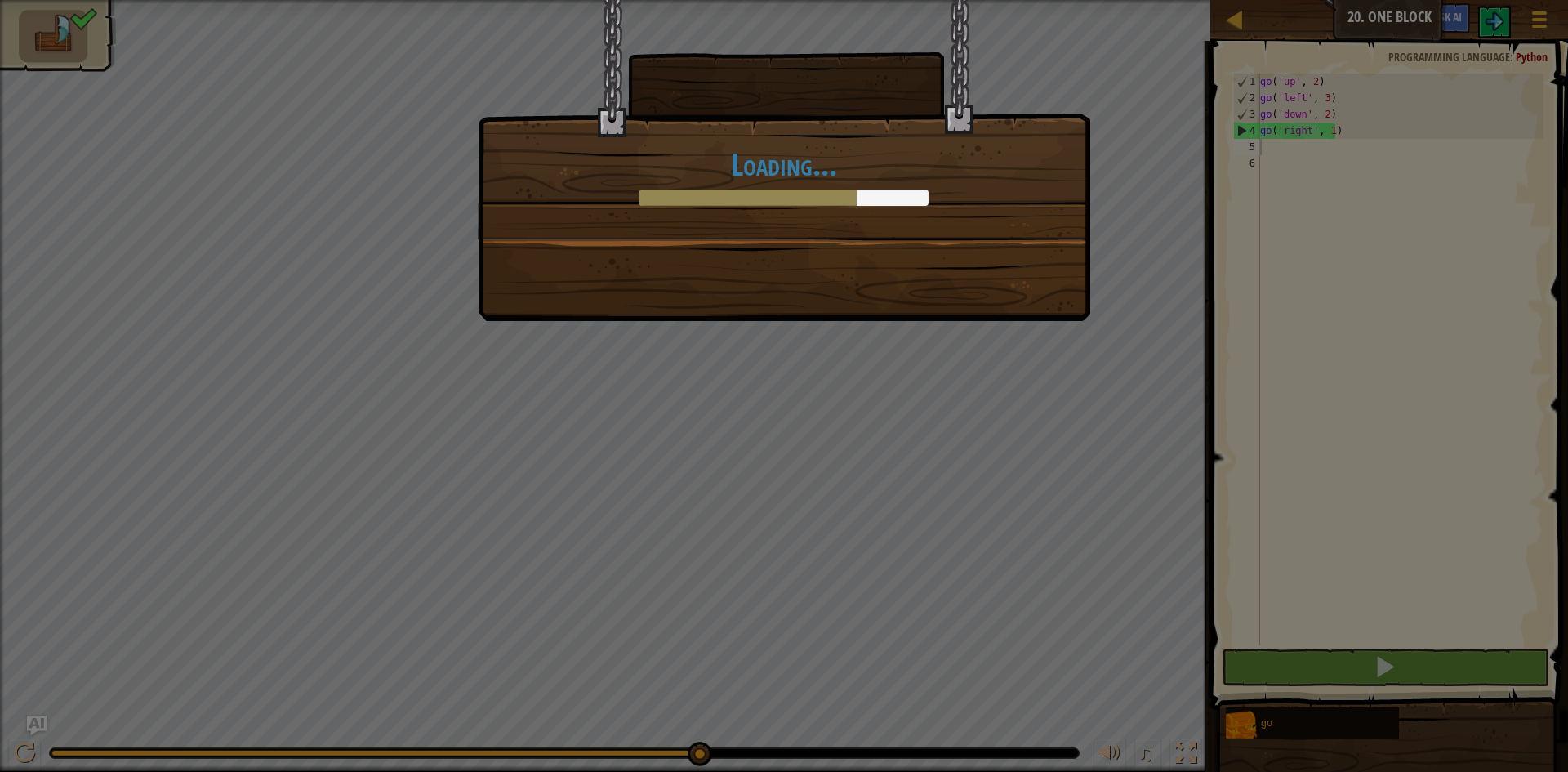
click at [1100, 381] on div "Loading..." at bounding box center [784, 386] width 1568 height 772
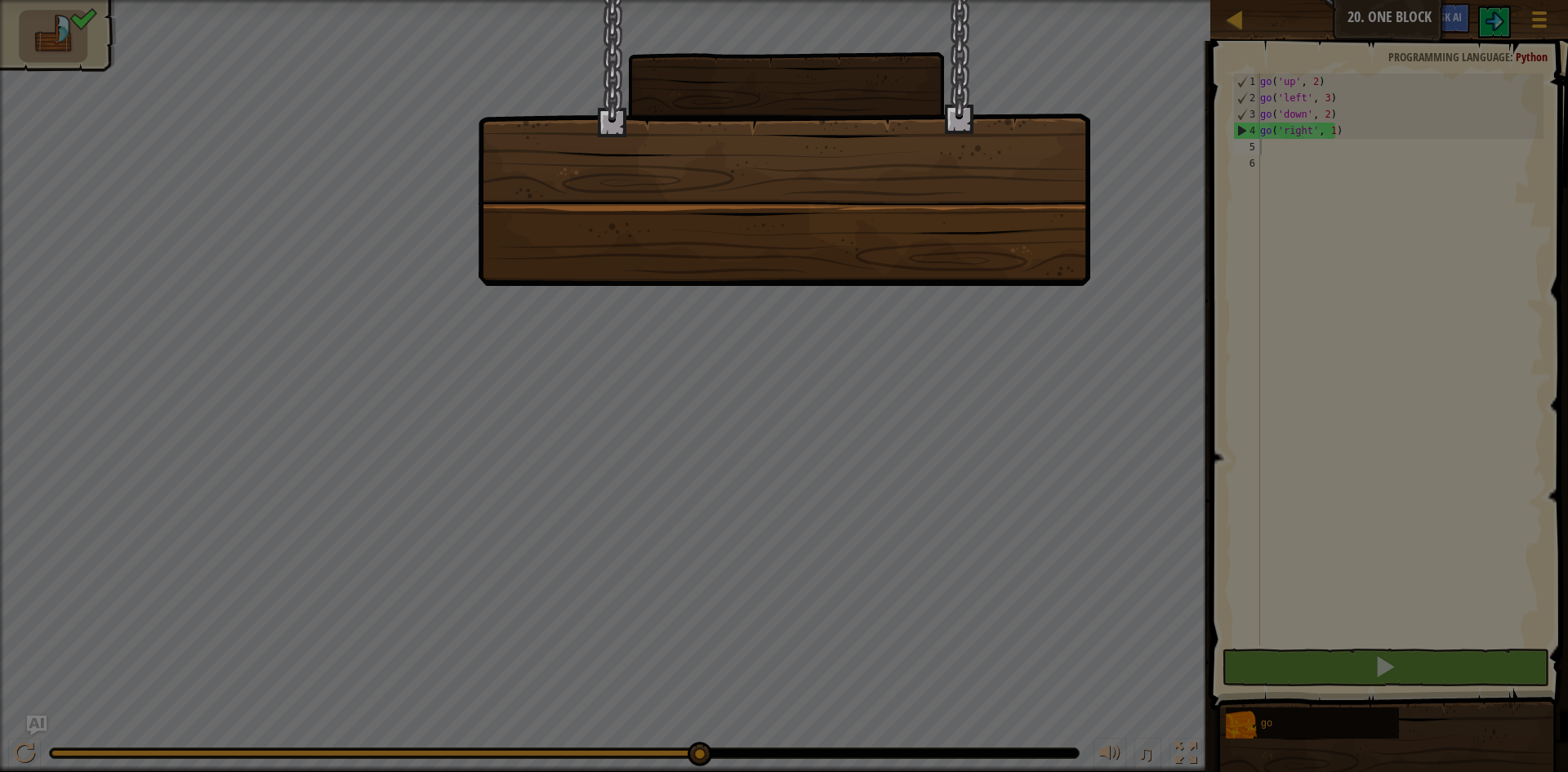
click at [1033, 392] on div at bounding box center [784, 386] width 1568 height 772
click at [760, 459] on div at bounding box center [784, 386] width 1568 height 772
click at [835, 604] on div at bounding box center [784, 386] width 1568 height 772
click at [837, 591] on div at bounding box center [784, 386] width 1568 height 772
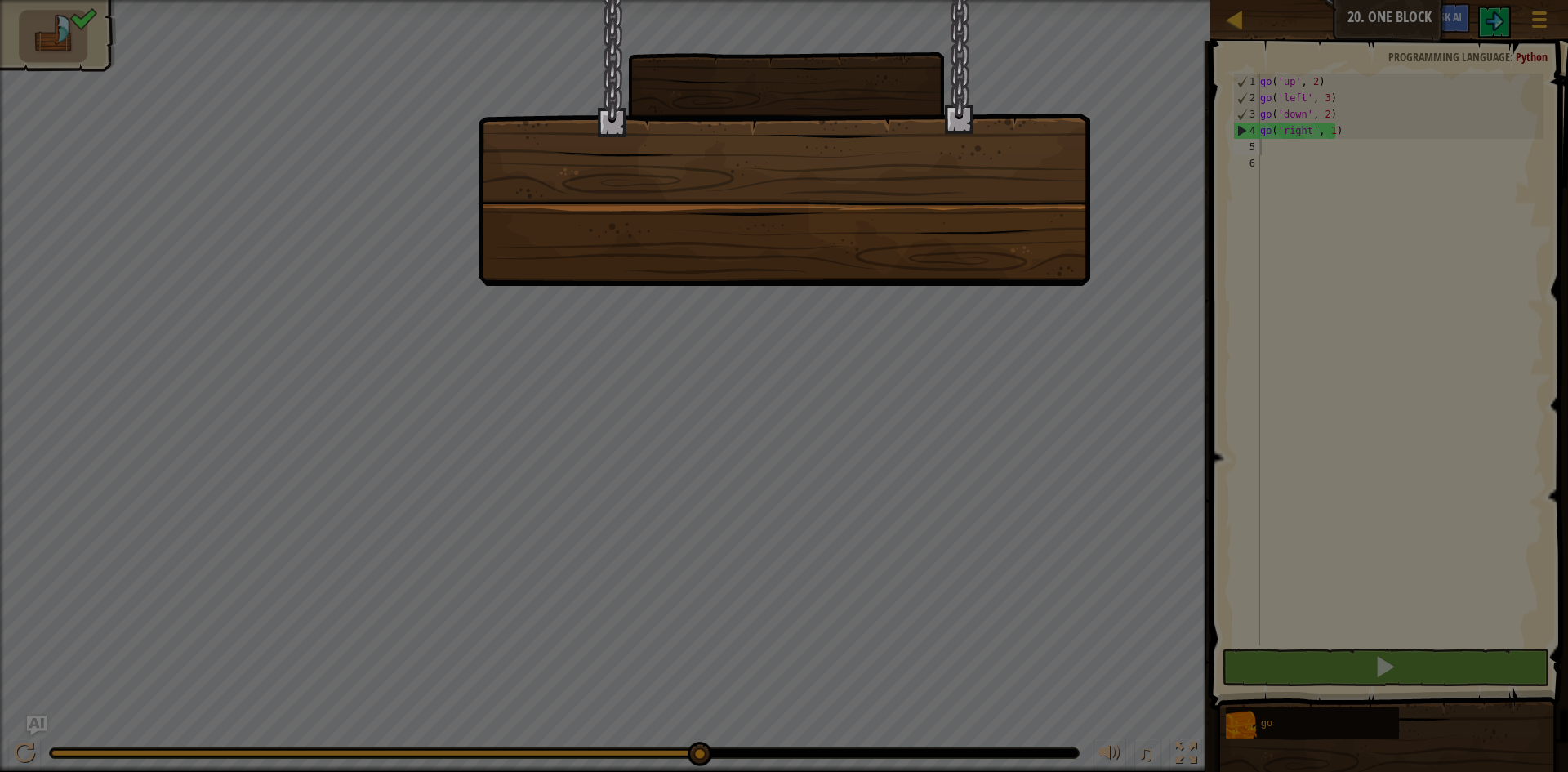
click at [1080, 584] on div at bounding box center [784, 386] width 1568 height 772
click at [1085, 584] on div at bounding box center [784, 386] width 1568 height 772
click at [979, 592] on div at bounding box center [784, 386] width 1568 height 772
click at [980, 585] on div at bounding box center [784, 386] width 1568 height 772
drag, startPoint x: 778, startPoint y: 48, endPoint x: 781, endPoint y: 67, distance: 19.2
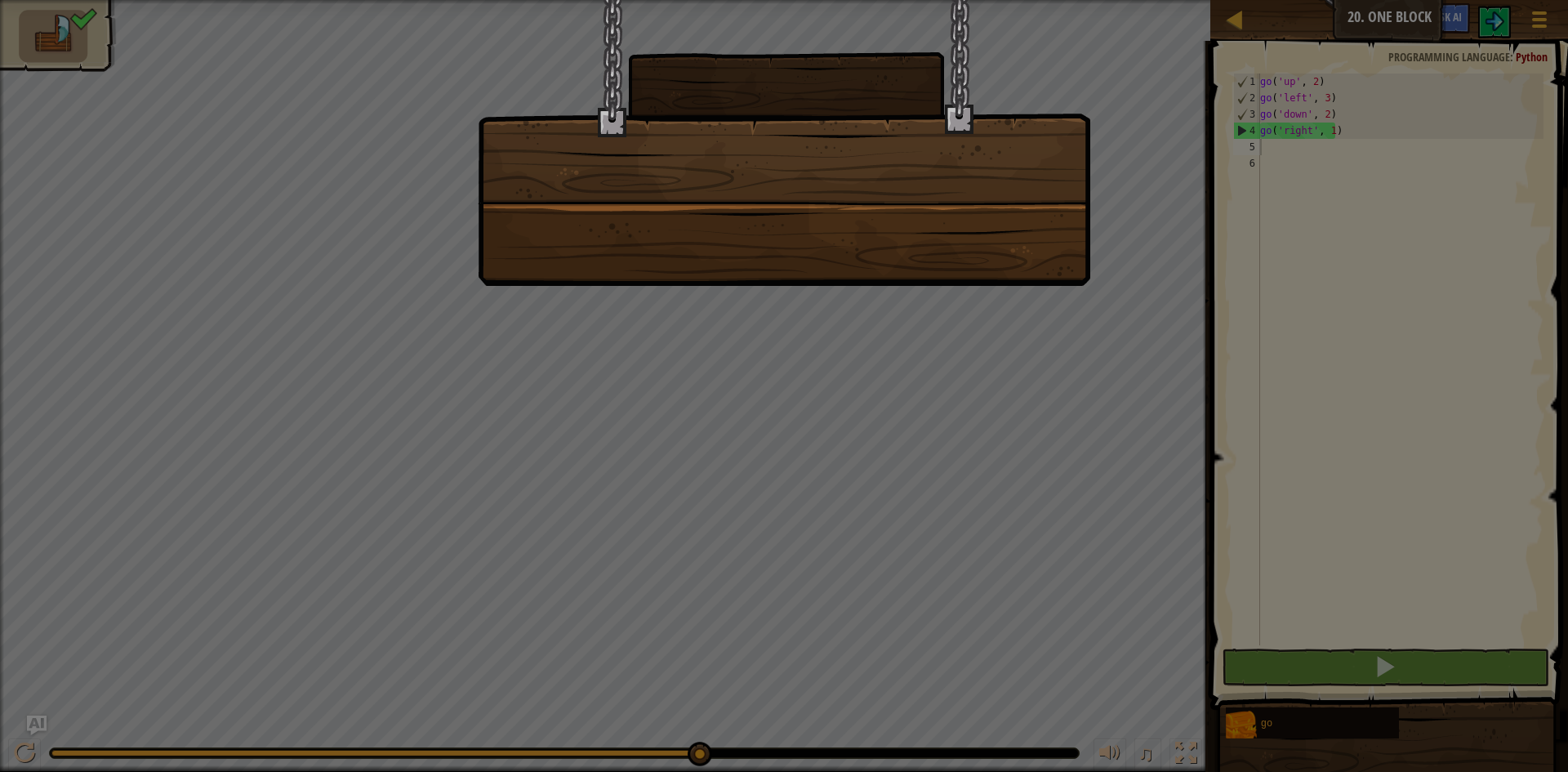
click at [778, 61] on div at bounding box center [784, 143] width 613 height 286
click at [830, 155] on div at bounding box center [784, 143] width 613 height 286
drag, startPoint x: 901, startPoint y: 35, endPoint x: 323, endPoint y: 350, distance: 658.3
click at [697, 208] on div at bounding box center [784, 143] width 613 height 286
drag, startPoint x: 300, startPoint y: 524, endPoint x: 867, endPoint y: 386, distance: 583.6
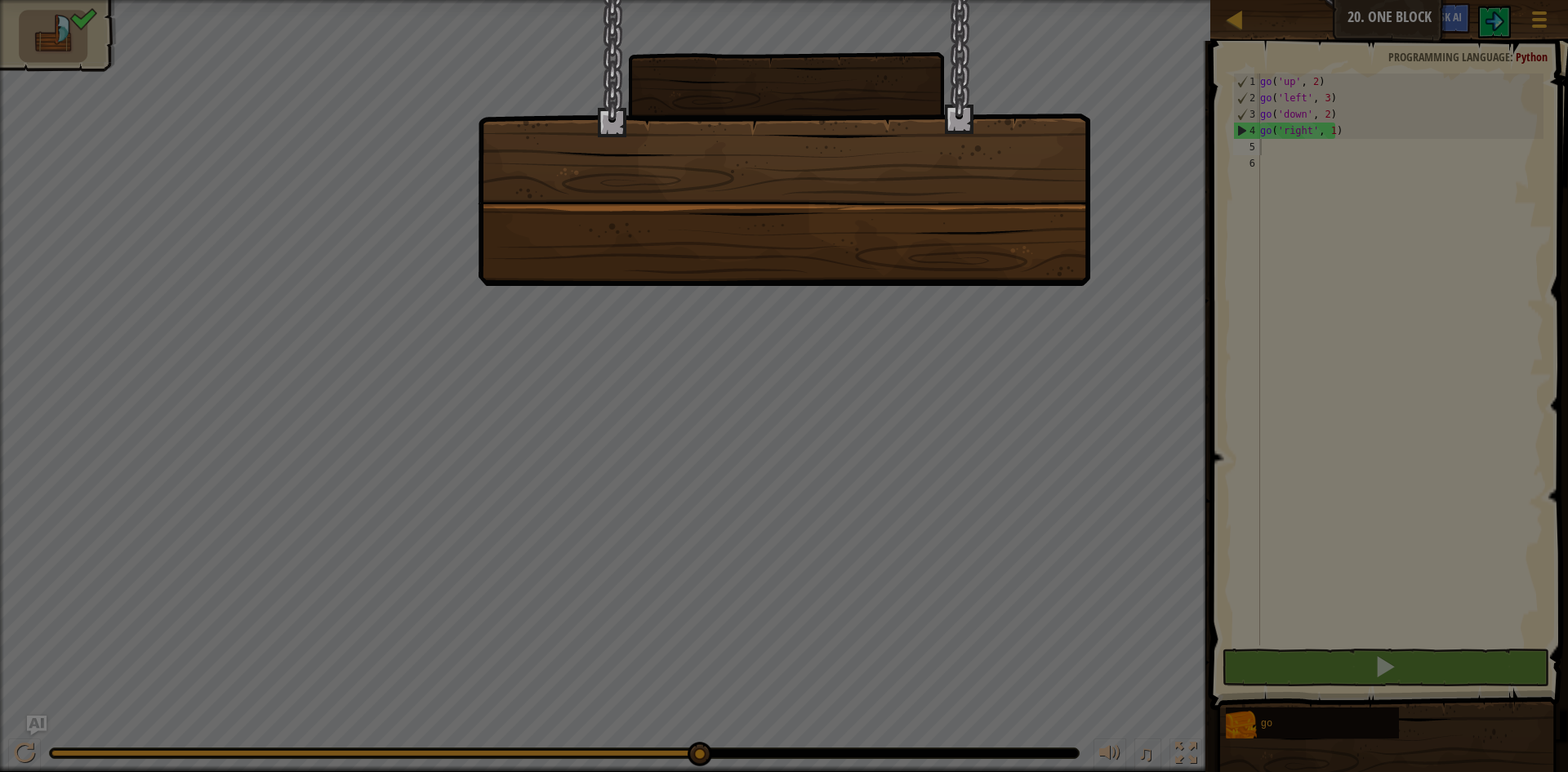
click at [396, 493] on div at bounding box center [784, 386] width 1568 height 772
drag, startPoint x: 927, startPoint y: 486, endPoint x: 1521, endPoint y: 584, distance: 602.0
click at [1567, 612] on div at bounding box center [784, 386] width 1568 height 772
drag, startPoint x: 1521, startPoint y: 584, endPoint x: 769, endPoint y: 561, distance: 752.4
click at [918, 591] on div at bounding box center [784, 386] width 1568 height 772
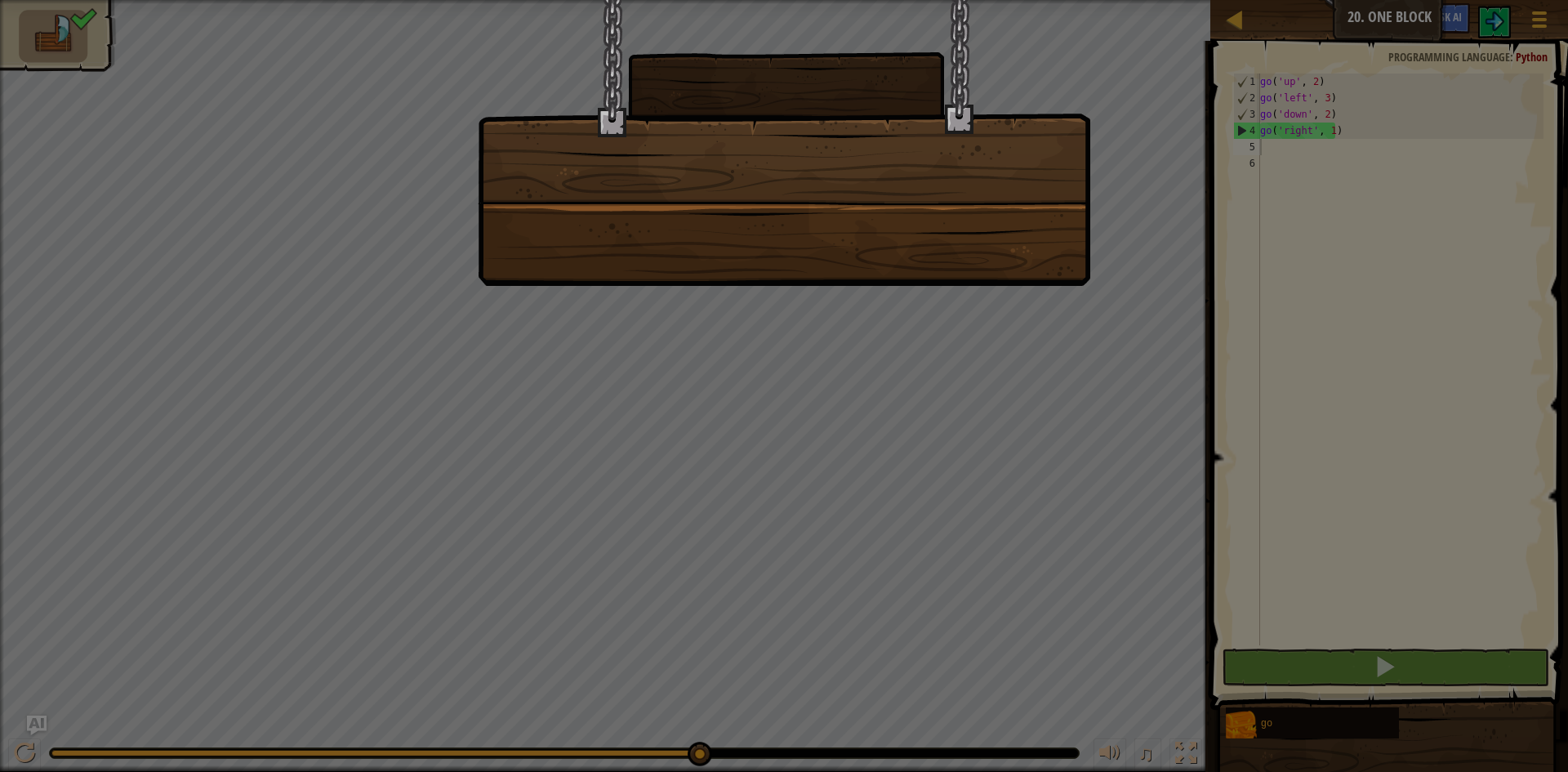
drag, startPoint x: 698, startPoint y: 547, endPoint x: 806, endPoint y: 604, distance: 122.1
click at [737, 568] on div at bounding box center [784, 386] width 1568 height 772
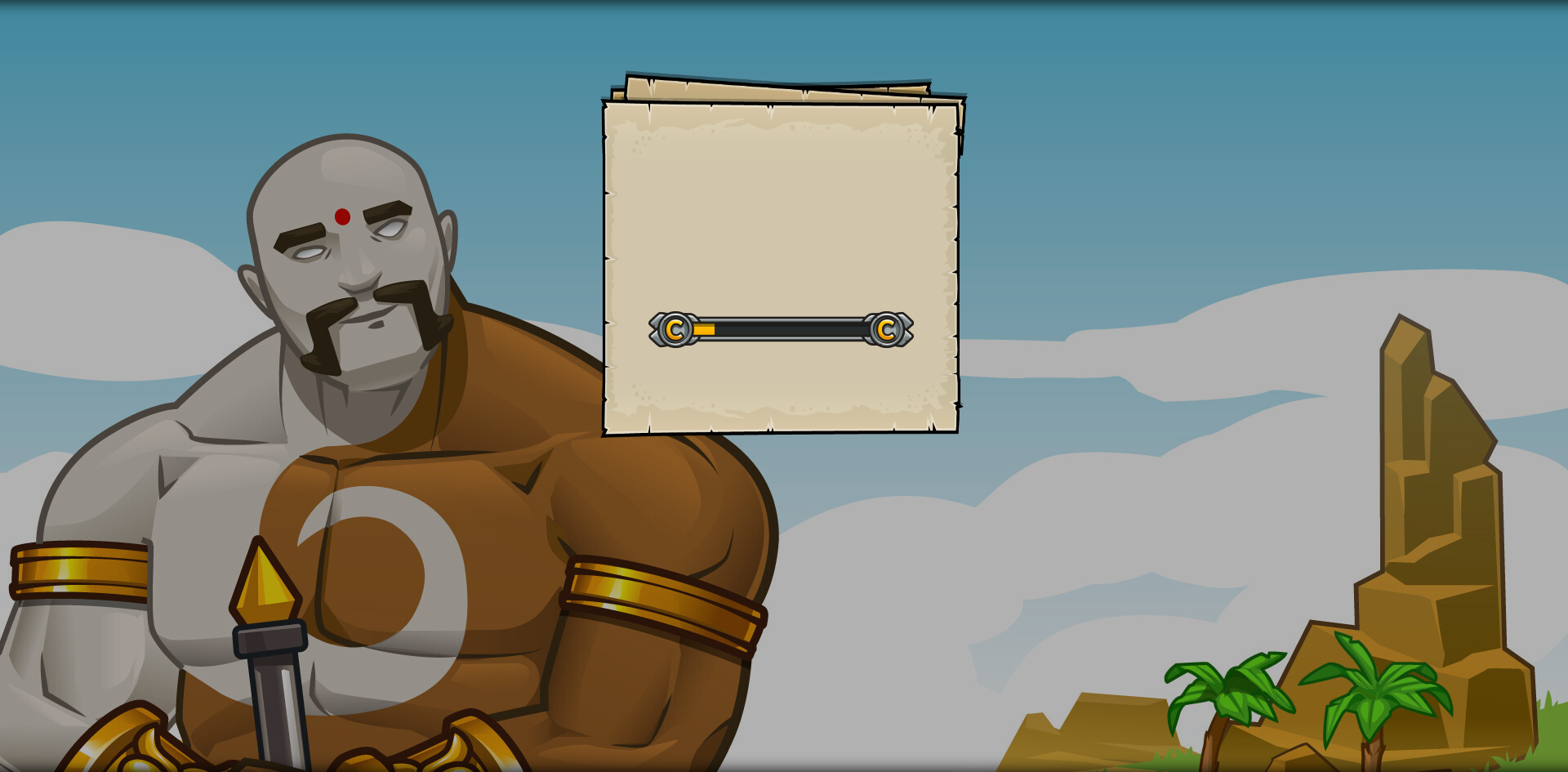
drag, startPoint x: 1078, startPoint y: 183, endPoint x: 290, endPoint y: 220, distance: 788.9
click at [109, 245] on div "Goals Start Level Error loading from server. Try refreshing the page. You'll ne…" at bounding box center [784, 386] width 1568 height 772
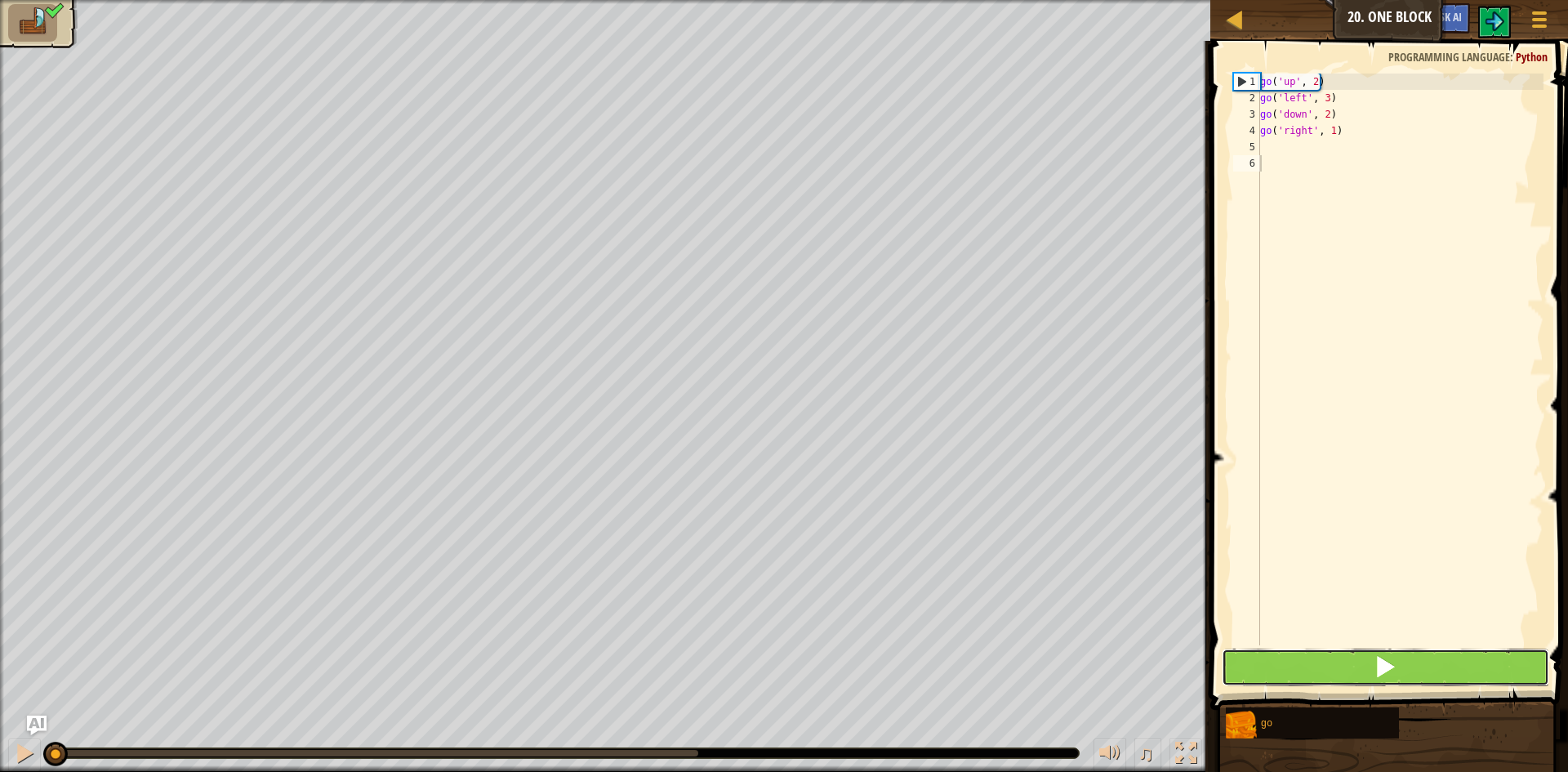
click at [1362, 666] on button at bounding box center [1385, 667] width 328 height 37
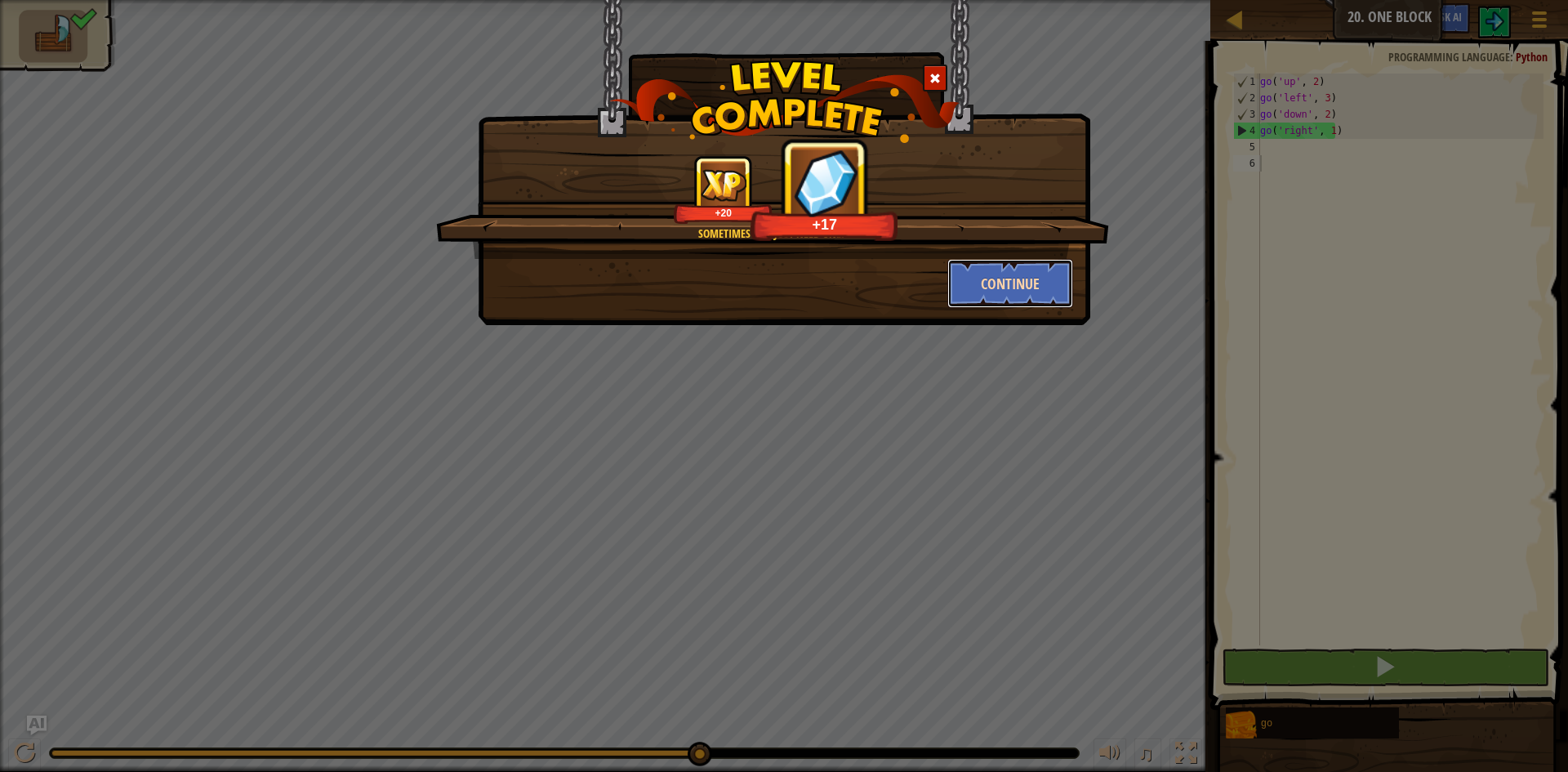
click at [972, 274] on button "Continue" at bounding box center [1010, 283] width 127 height 49
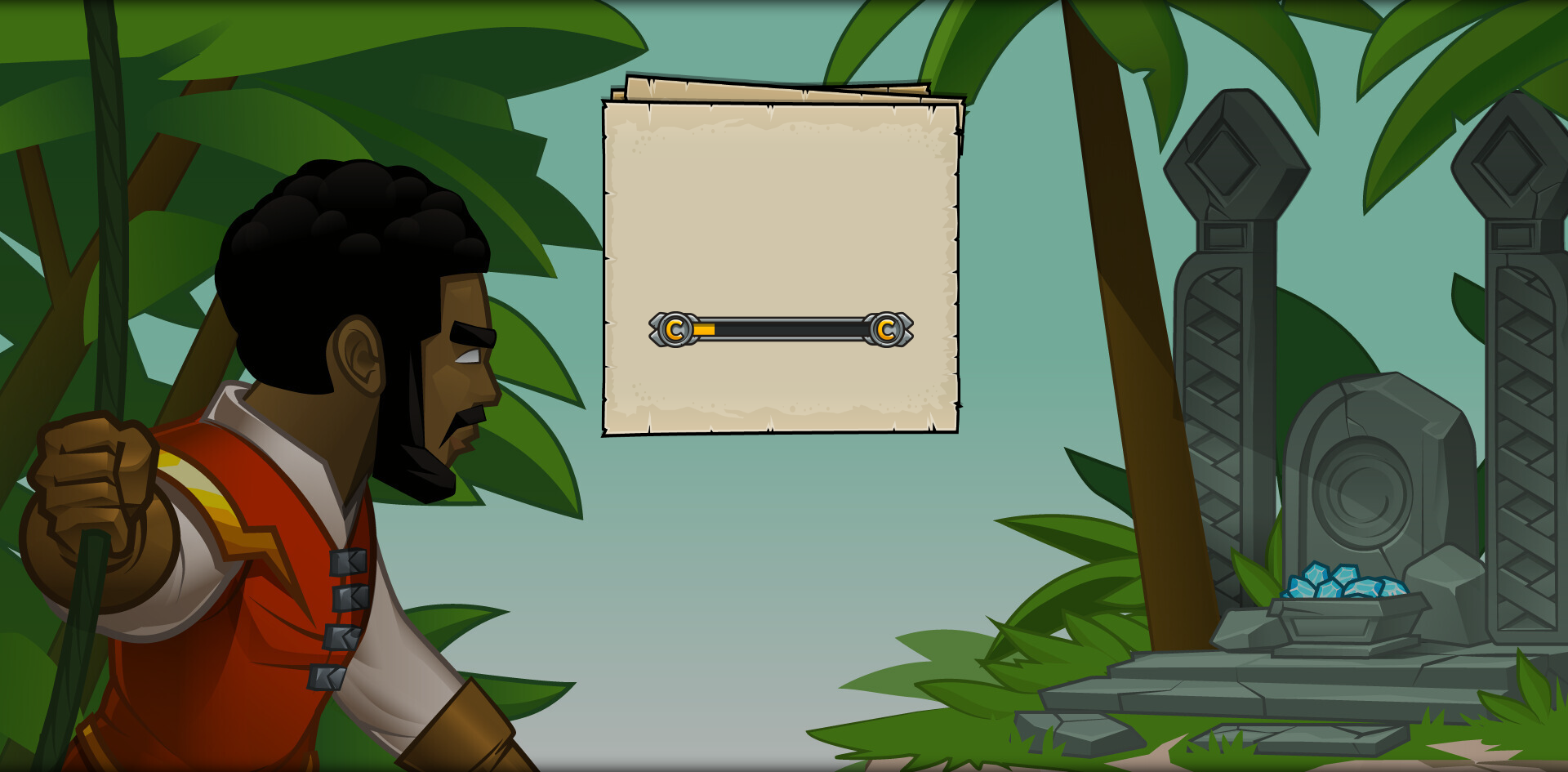
click at [1275, 394] on div "Goals Start Level Error loading from server. Try refreshing the page. You'll ne…" at bounding box center [784, 386] width 1568 height 772
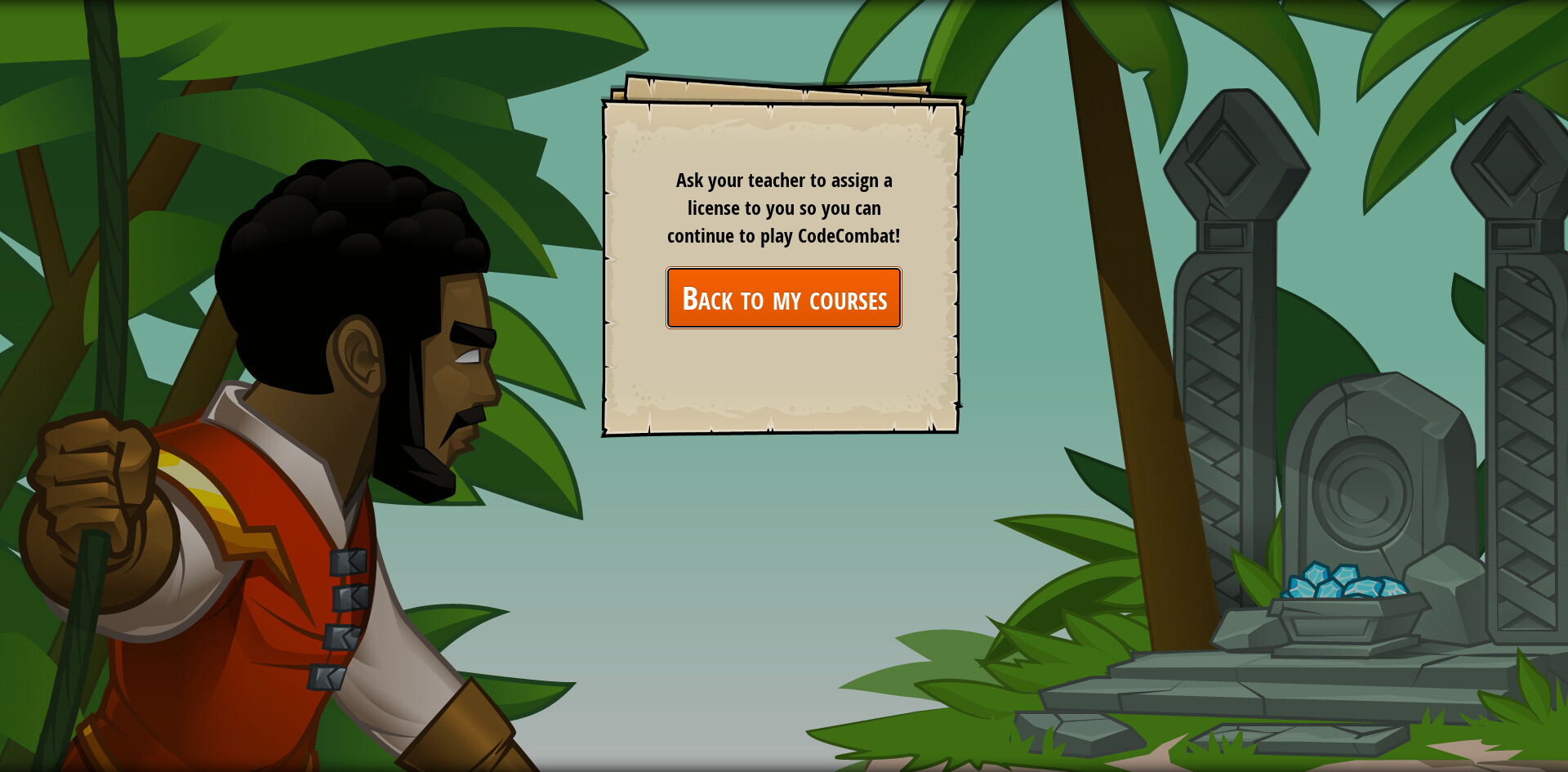
click at [852, 302] on link "Back to my courses" at bounding box center [784, 298] width 237 height 63
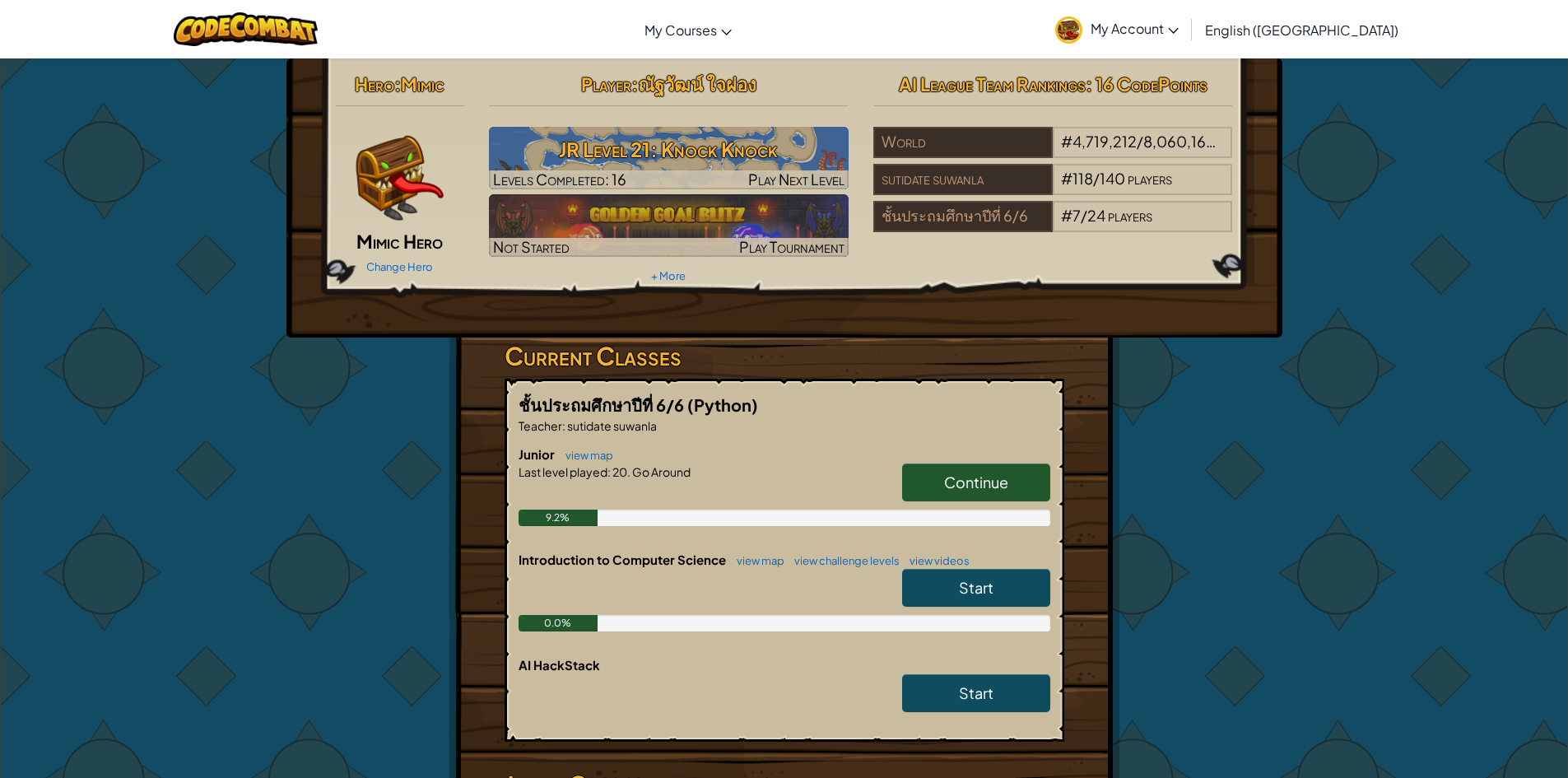
drag, startPoint x: 968, startPoint y: 466, endPoint x: 957, endPoint y: 470, distance: 11.7
click at [957, 470] on link "Continue" at bounding box center [975, 481] width 148 height 38
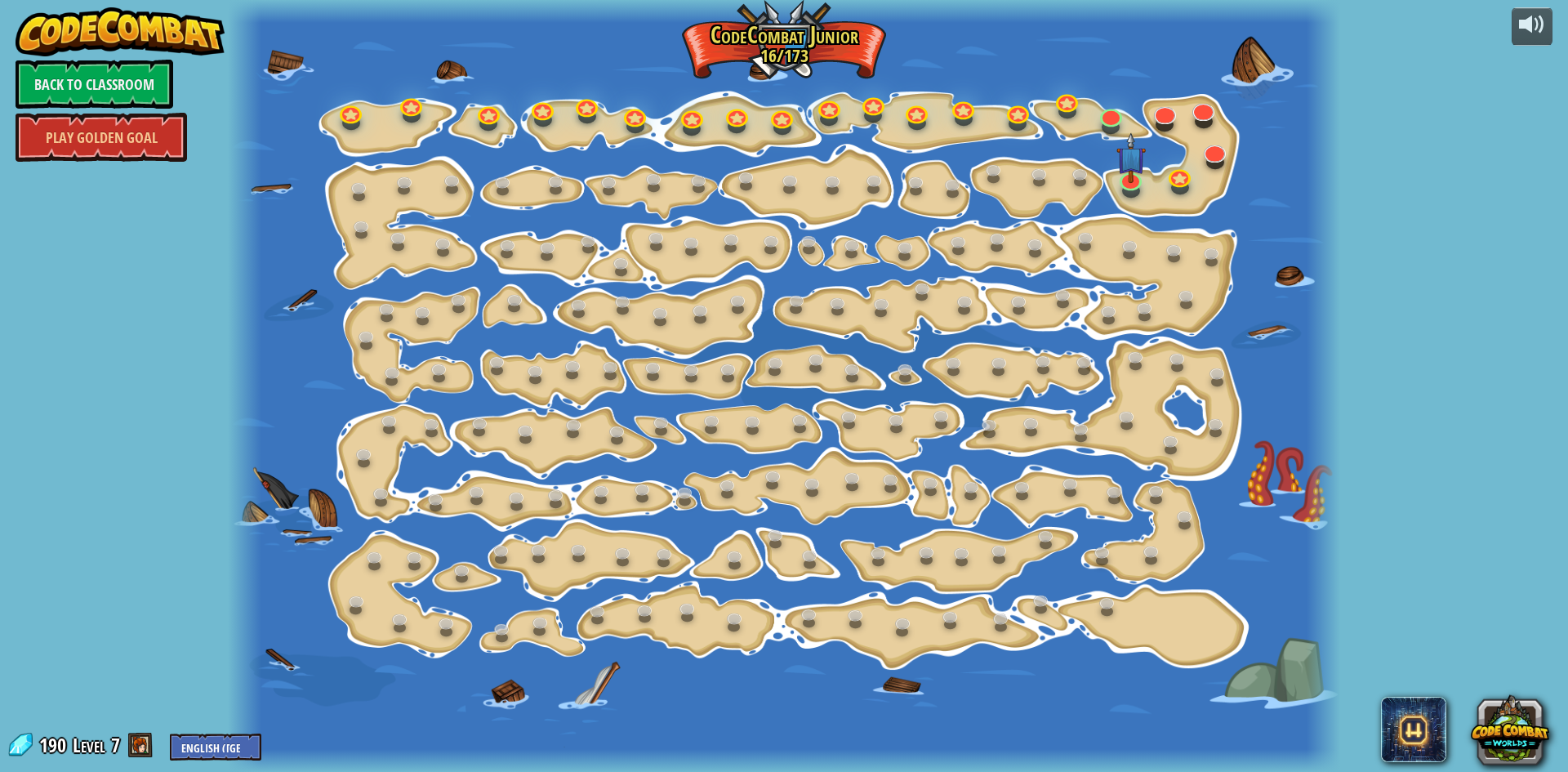
click at [1115, 98] on div at bounding box center [784, 386] width 1112 height 772
click at [1138, 177] on img at bounding box center [1129, 146] width 29 height 68
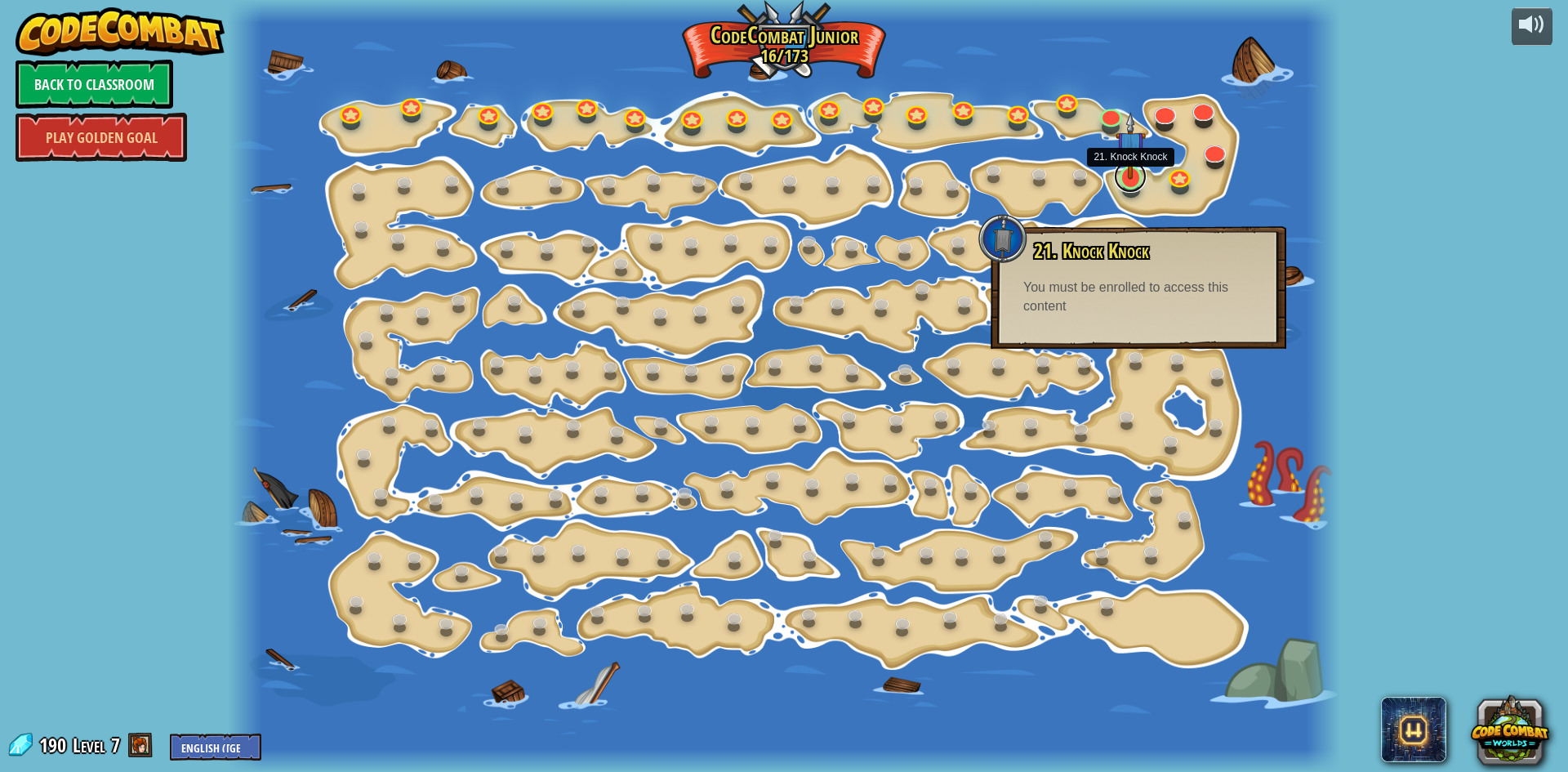
click at [1126, 187] on link at bounding box center [1129, 176] width 32 height 32
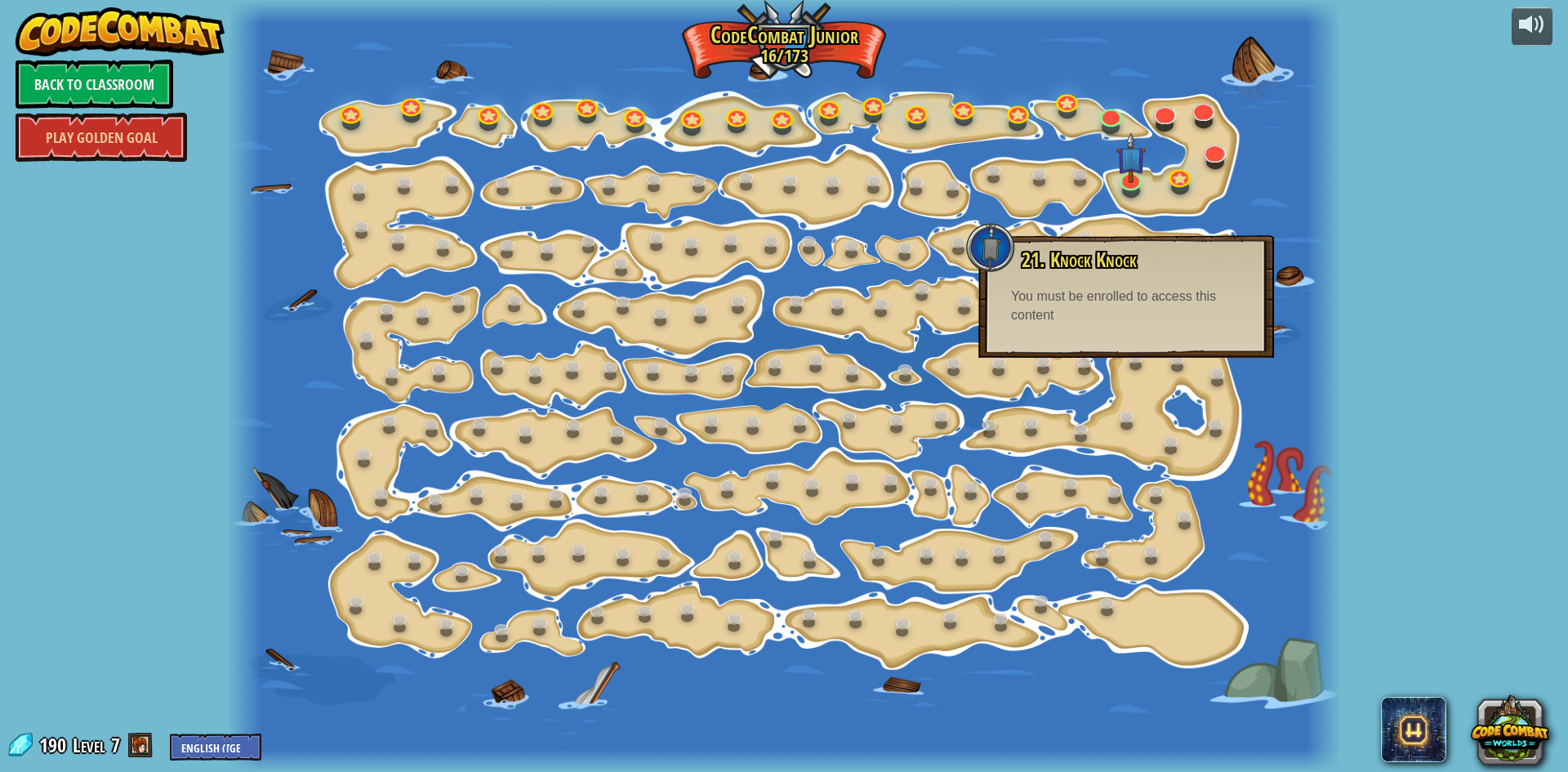
click at [1128, 322] on div "You must be enrolled to access this content" at bounding box center [1126, 306] width 231 height 37
click at [1181, 187] on link at bounding box center [1178, 172] width 32 height 32
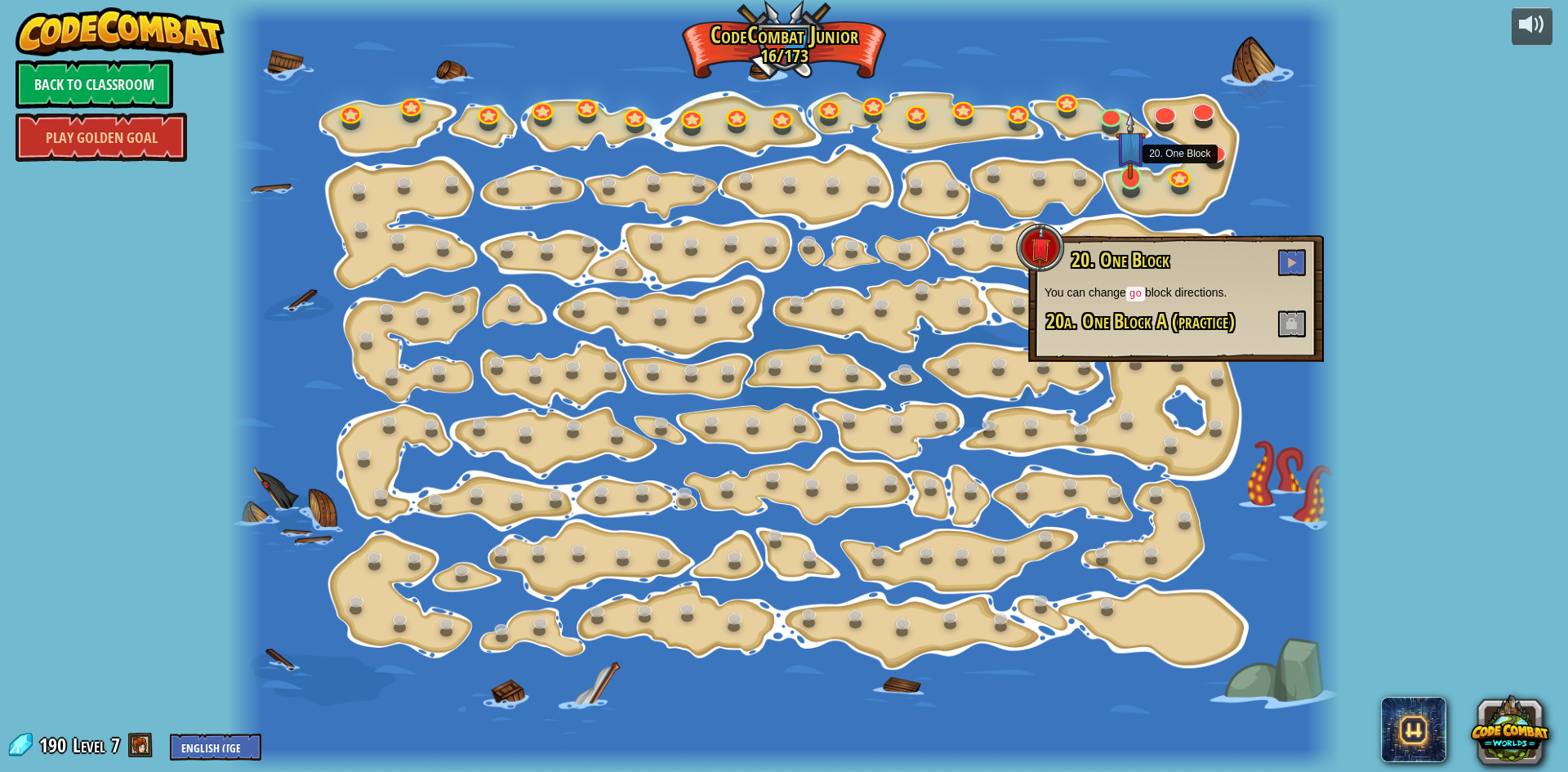
click at [1118, 192] on div at bounding box center [784, 386] width 1112 height 772
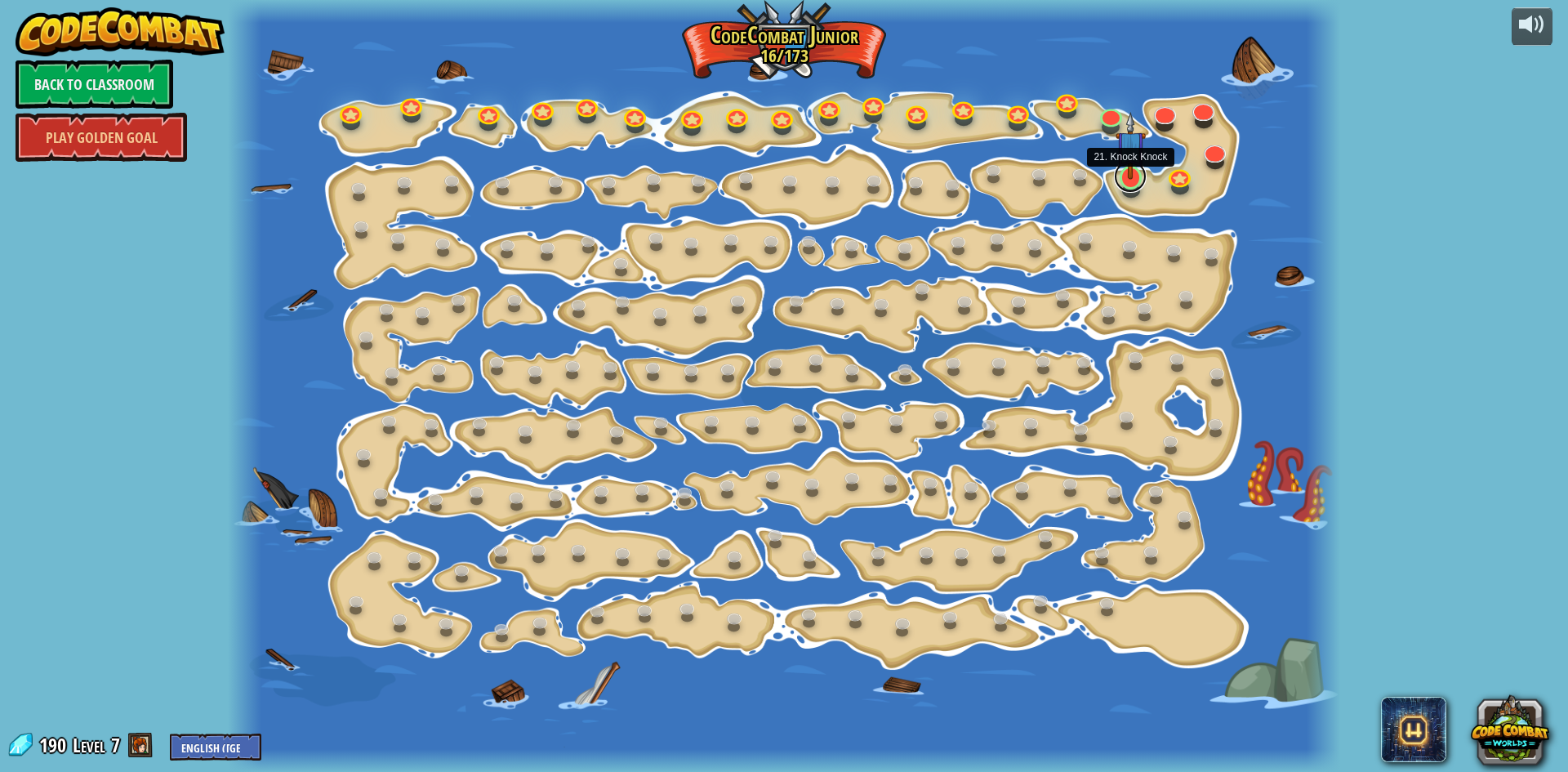
click at [1120, 188] on div "15. Step Change Change step arguments. 15a. Step Change A (practice) 11. Go Sma…" at bounding box center [784, 386] width 1112 height 772
click at [1120, 188] on div at bounding box center [784, 386] width 1112 height 772
click at [1120, 188] on div "15. Step Change Change step arguments. 15a. Step Change A (practice) 11. Go Sma…" at bounding box center [784, 386] width 1112 height 772
click at [1172, 187] on link at bounding box center [1178, 172] width 32 height 32
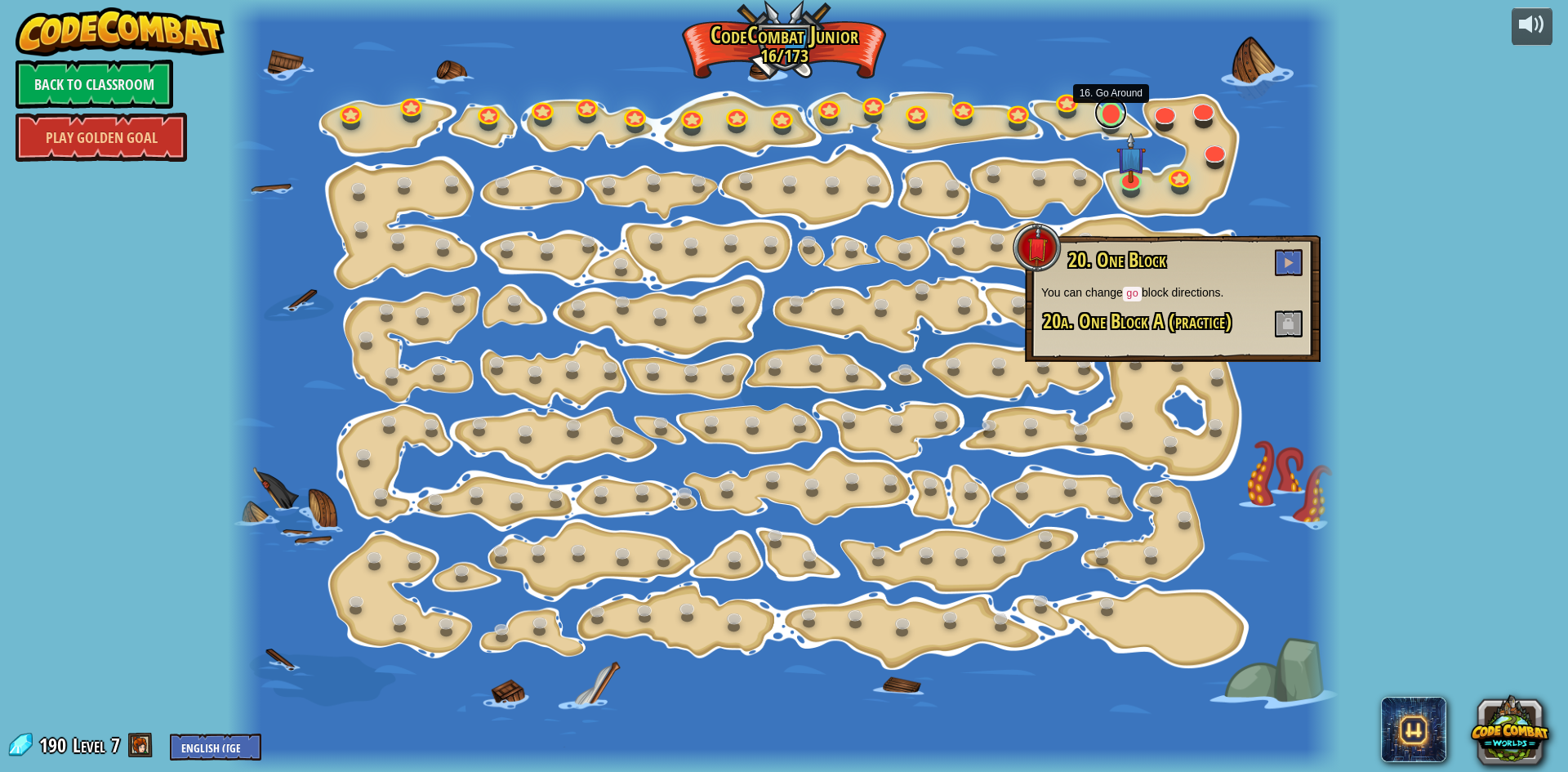
click at [1119, 121] on link at bounding box center [1110, 112] width 32 height 32
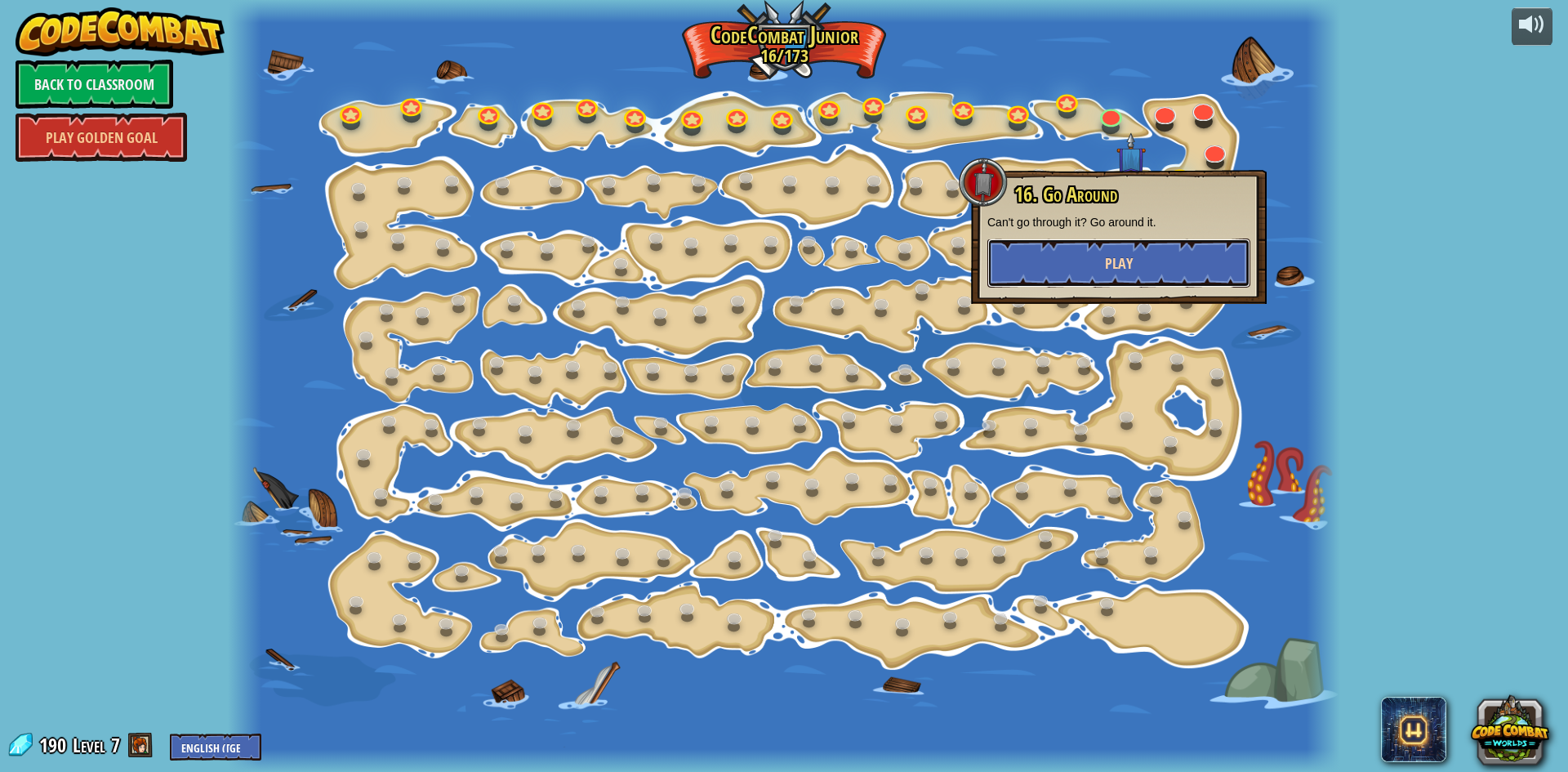
click at [1124, 243] on button "Play" at bounding box center [1119, 263] width 263 height 49
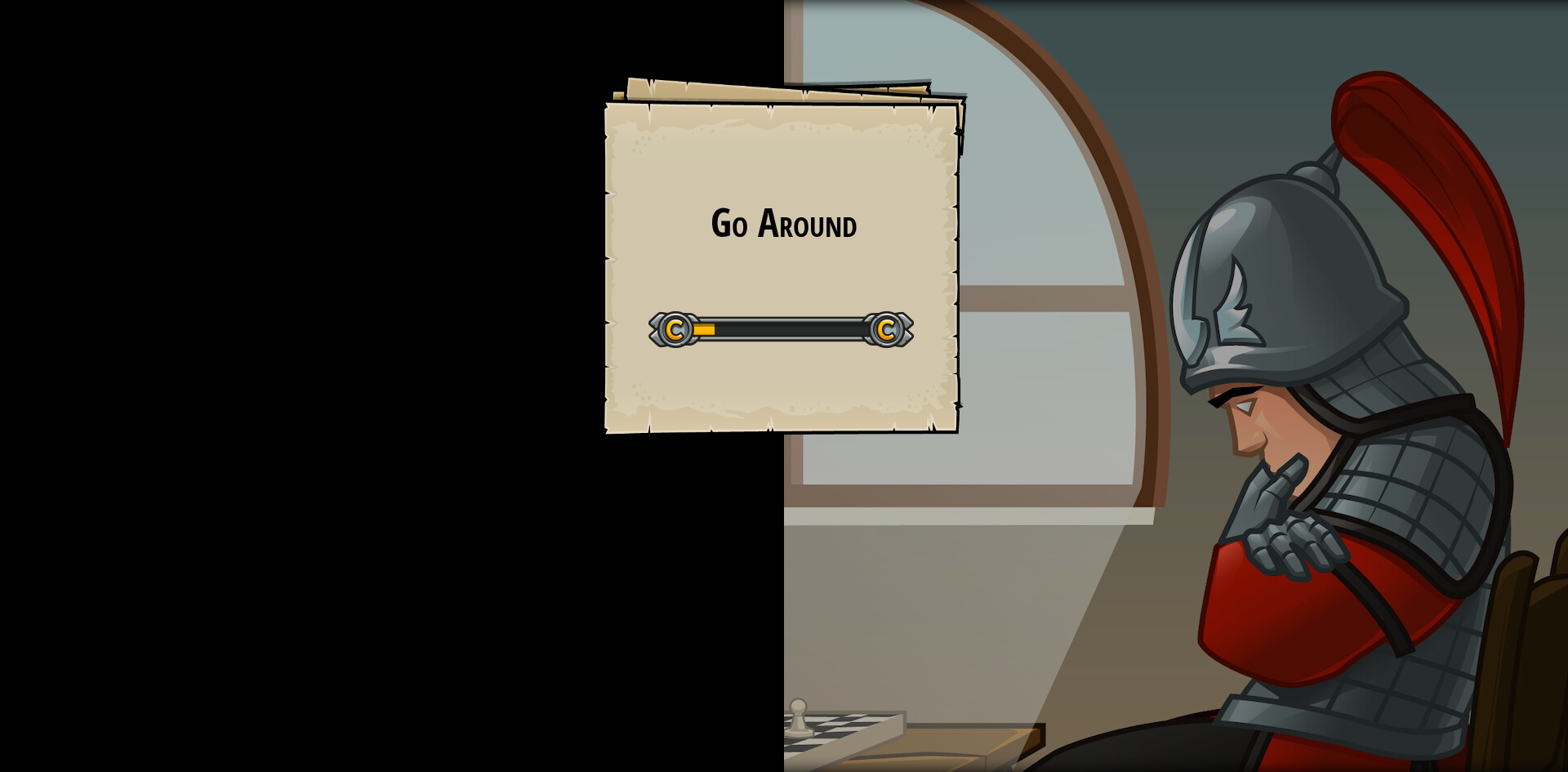
drag, startPoint x: 1041, startPoint y: 215, endPoint x: 1070, endPoint y: 215, distance: 29.0
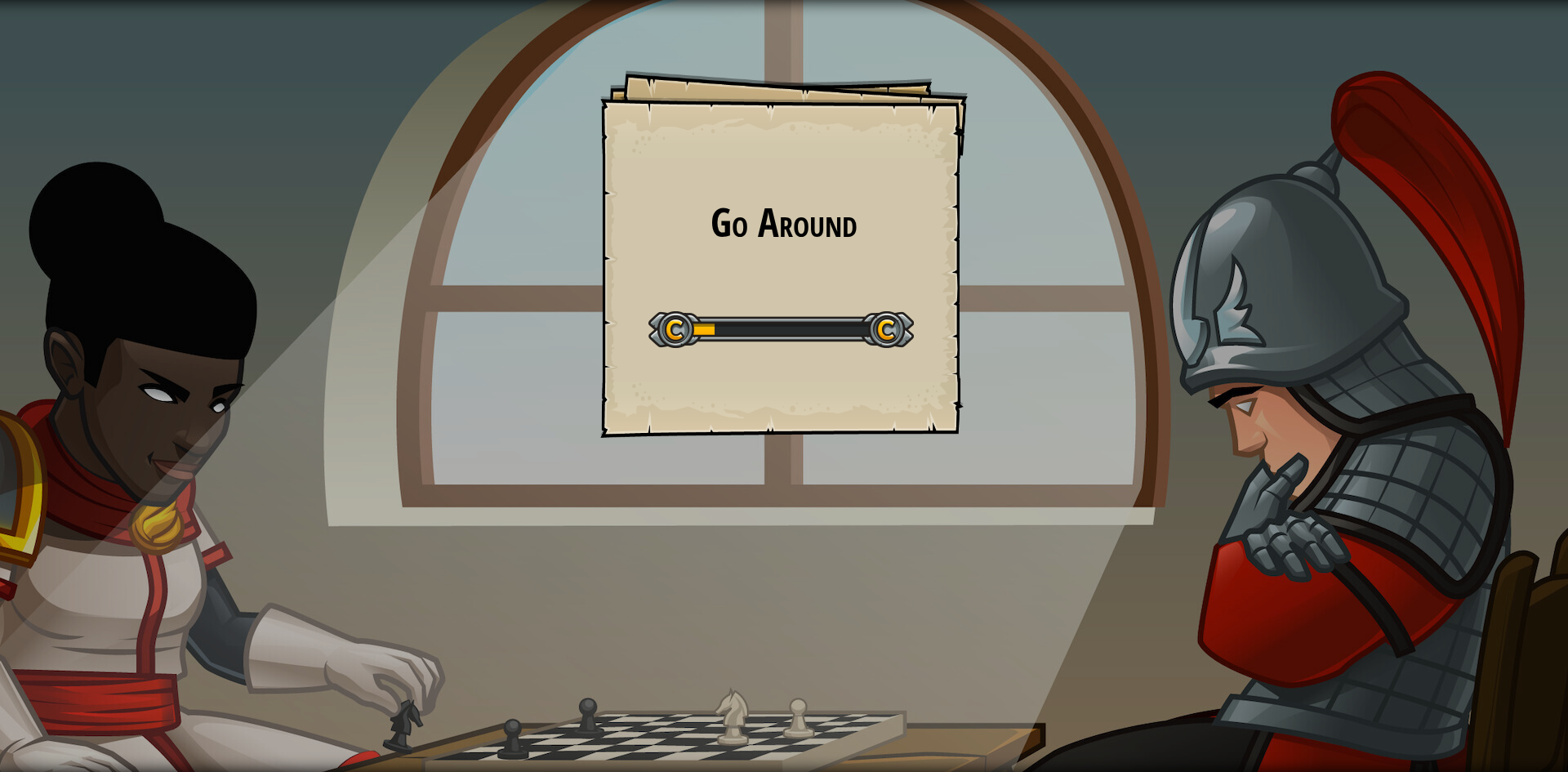
click at [1049, 215] on div "Go Around Goals Start Level Error loading from server. Try refreshing the page.…" at bounding box center [784, 386] width 1568 height 772
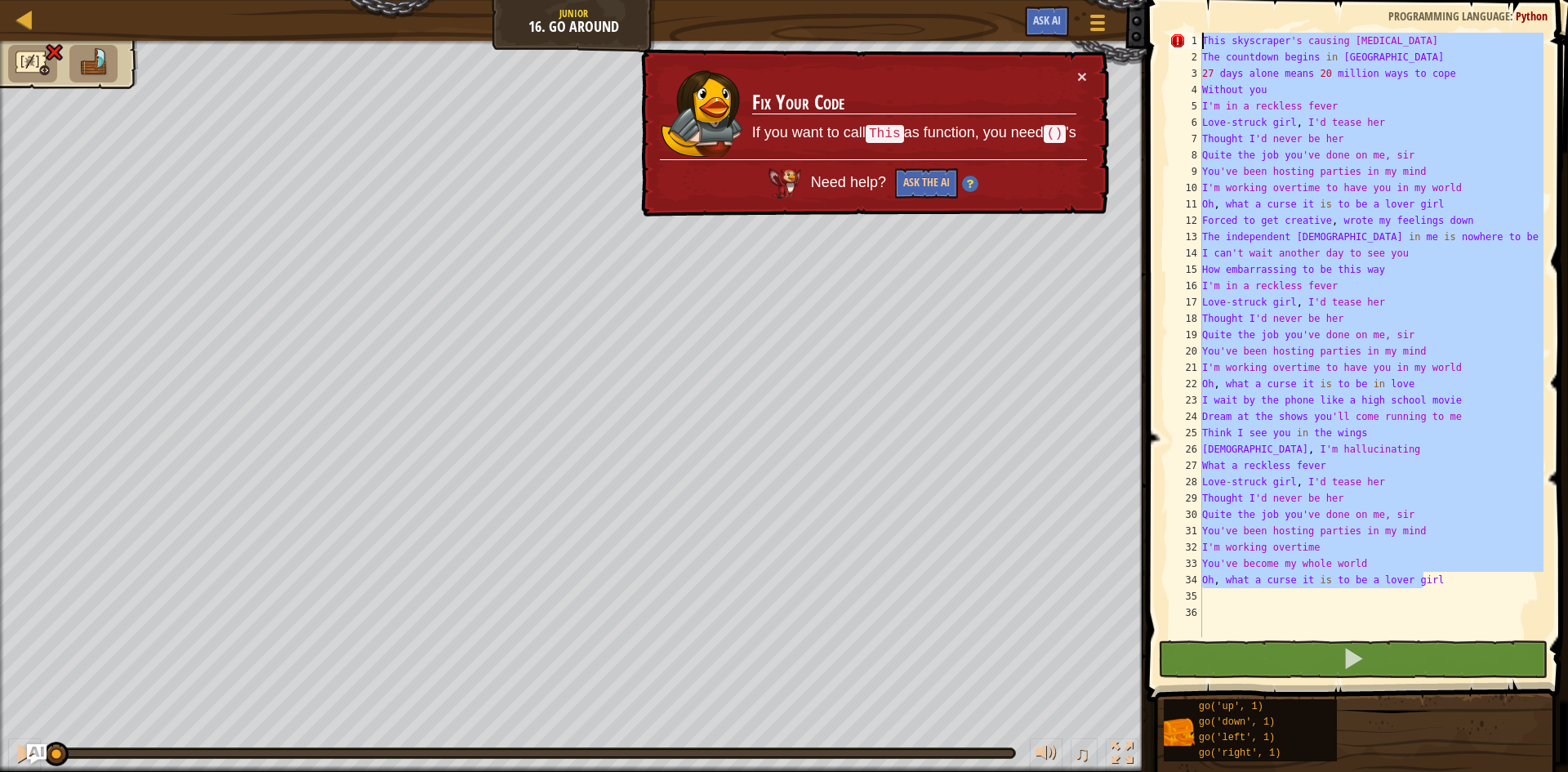
drag, startPoint x: 1444, startPoint y: 586, endPoint x: 1004, endPoint y: -71, distance: 790.7
click at [1004, 0] on html "Map Junior 16. Go Around Game Menu Ask AI 1 ההההההההההההההההההההההההההההההההההה…" at bounding box center [784, 0] width 1568 height 0
type textarea "This skyscraper's causing [MEDICAL_DATA] The countdown begins in [GEOGRAPHIC_DA…"
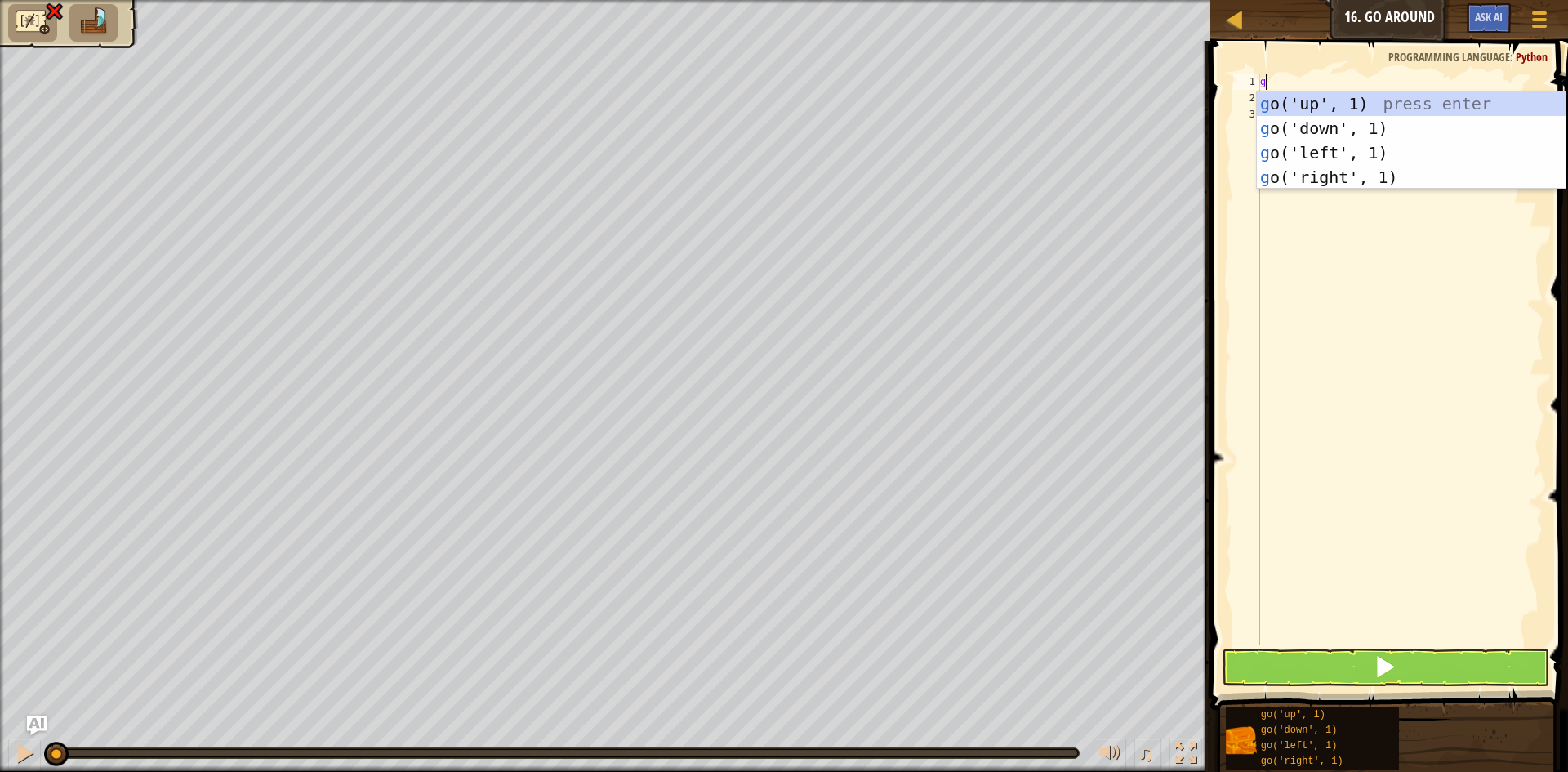
scroll to position [7, 0]
type textarea "go"
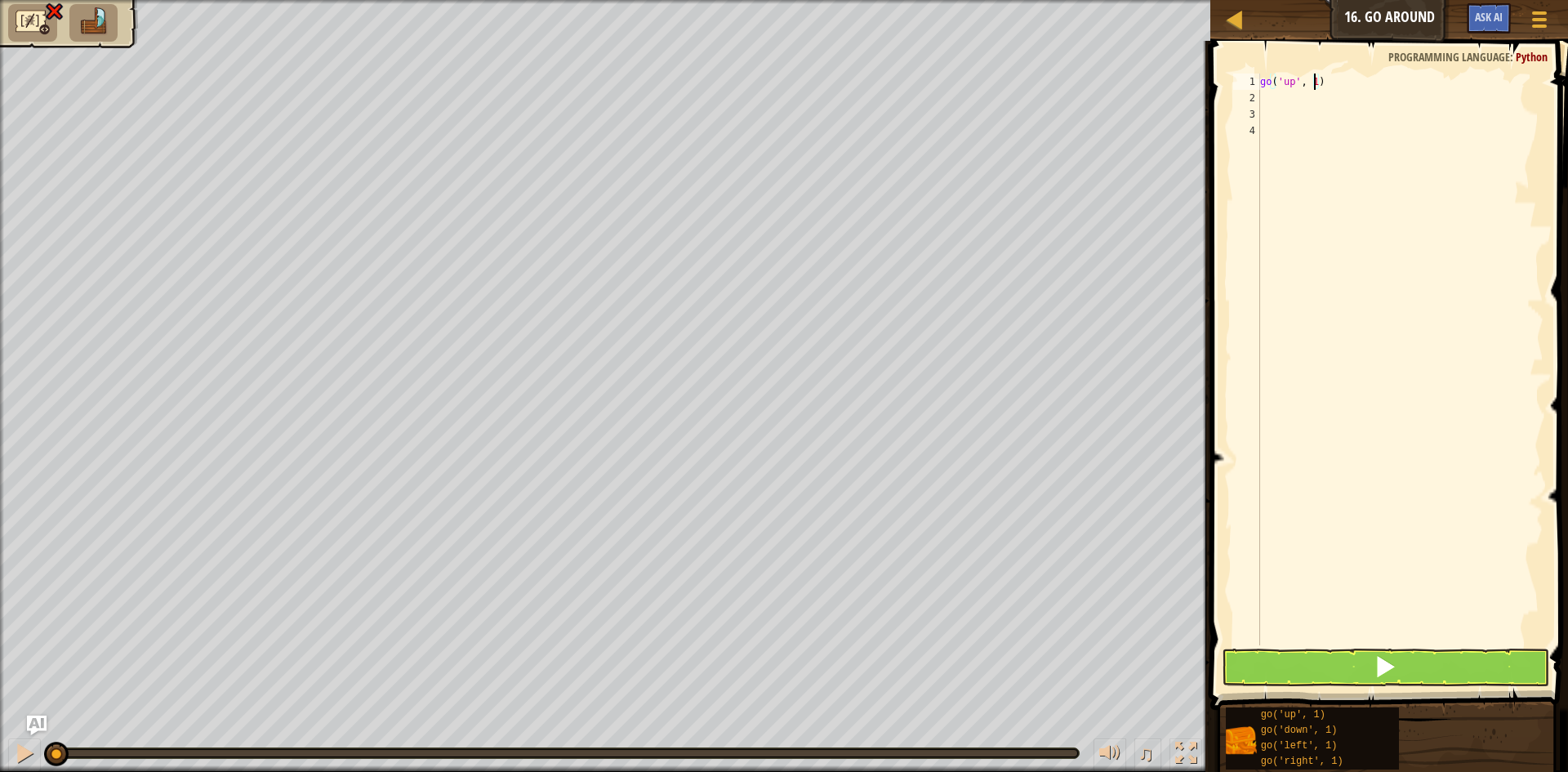
click at [1316, 80] on div "go ( 'up' , 1 )" at bounding box center [1401, 376] width 287 height 604
type textarea "go('up', 2)"
click at [1292, 109] on div "go ( 'up' , 2 )" at bounding box center [1401, 376] width 287 height 604
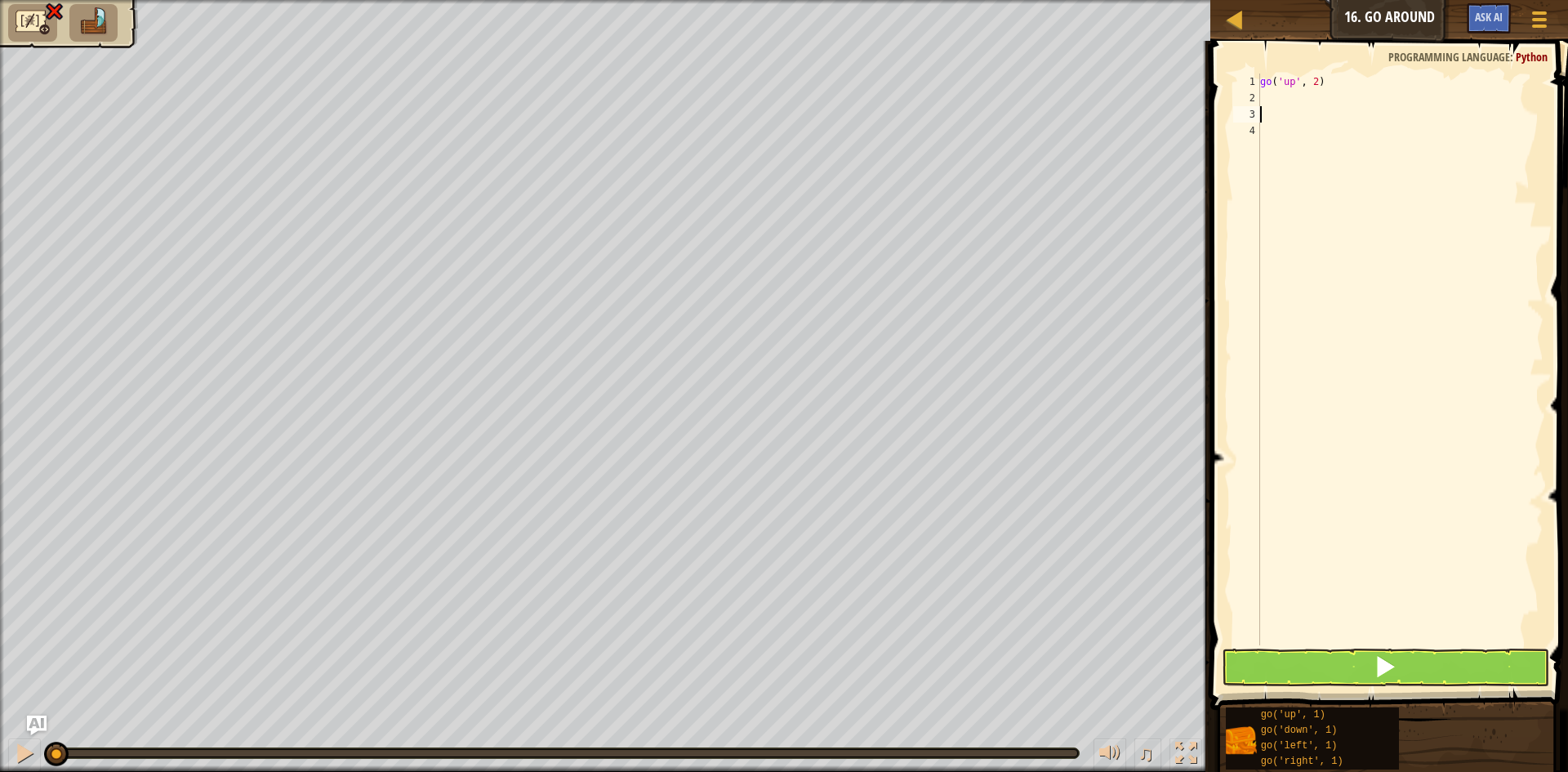
scroll to position [7, 0]
click at [1289, 91] on div "go ( 'up' , 2 )" at bounding box center [1401, 376] width 287 height 604
type textarea "go"
click at [1333, 101] on div "go ( 'up' , 2 ) go ( 'right' , 1 )" at bounding box center [1401, 376] width 287 height 604
type textarea "go('right', 3)"
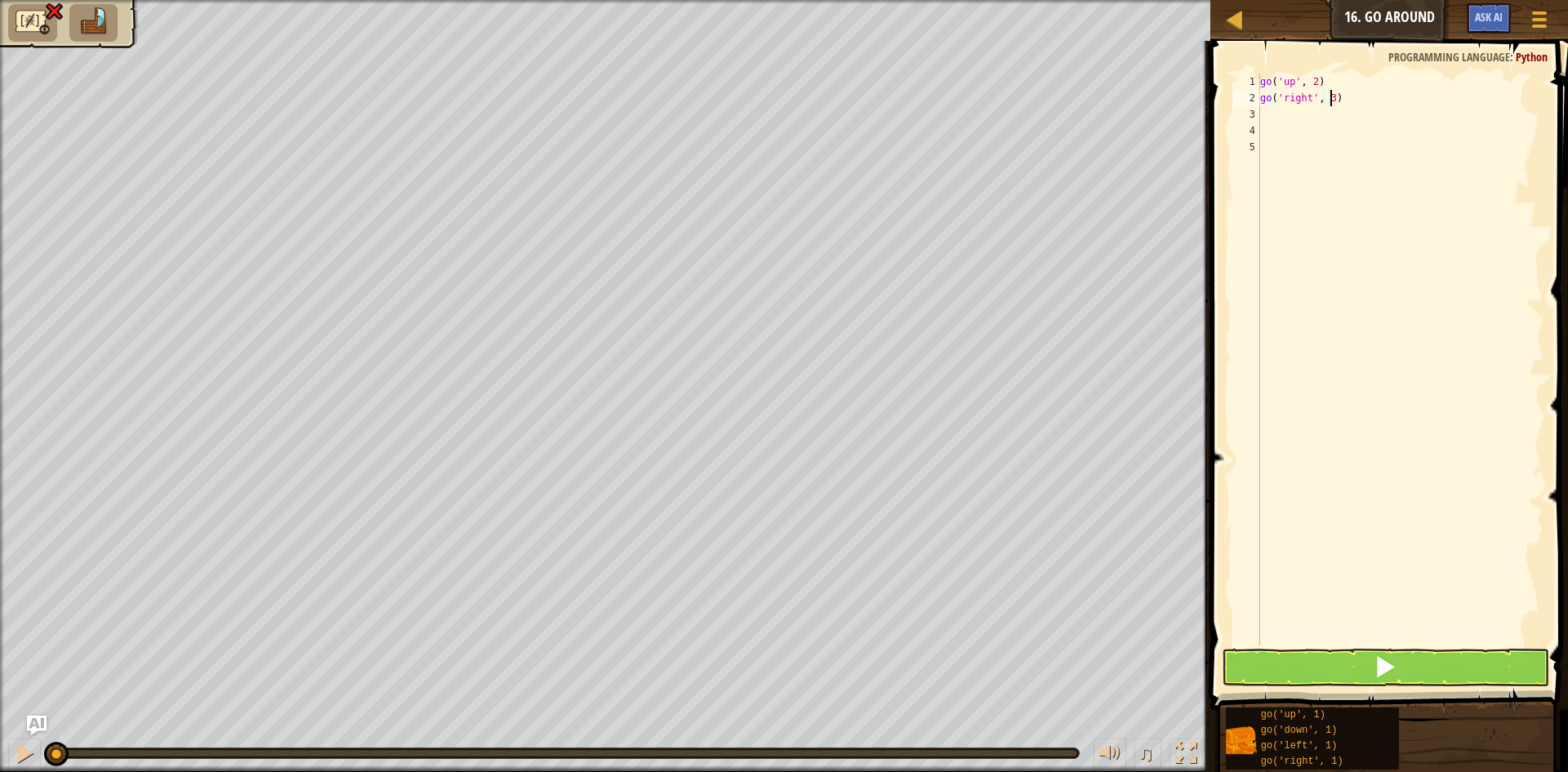
scroll to position [7, 6]
click at [1277, 125] on div "go ( 'up' , 2 ) go ( 'right' , 3 )" at bounding box center [1401, 376] width 287 height 604
click at [1277, 109] on div "go ( 'up' , 2 ) go ( 'right' , 3 )" at bounding box center [1401, 376] width 287 height 604
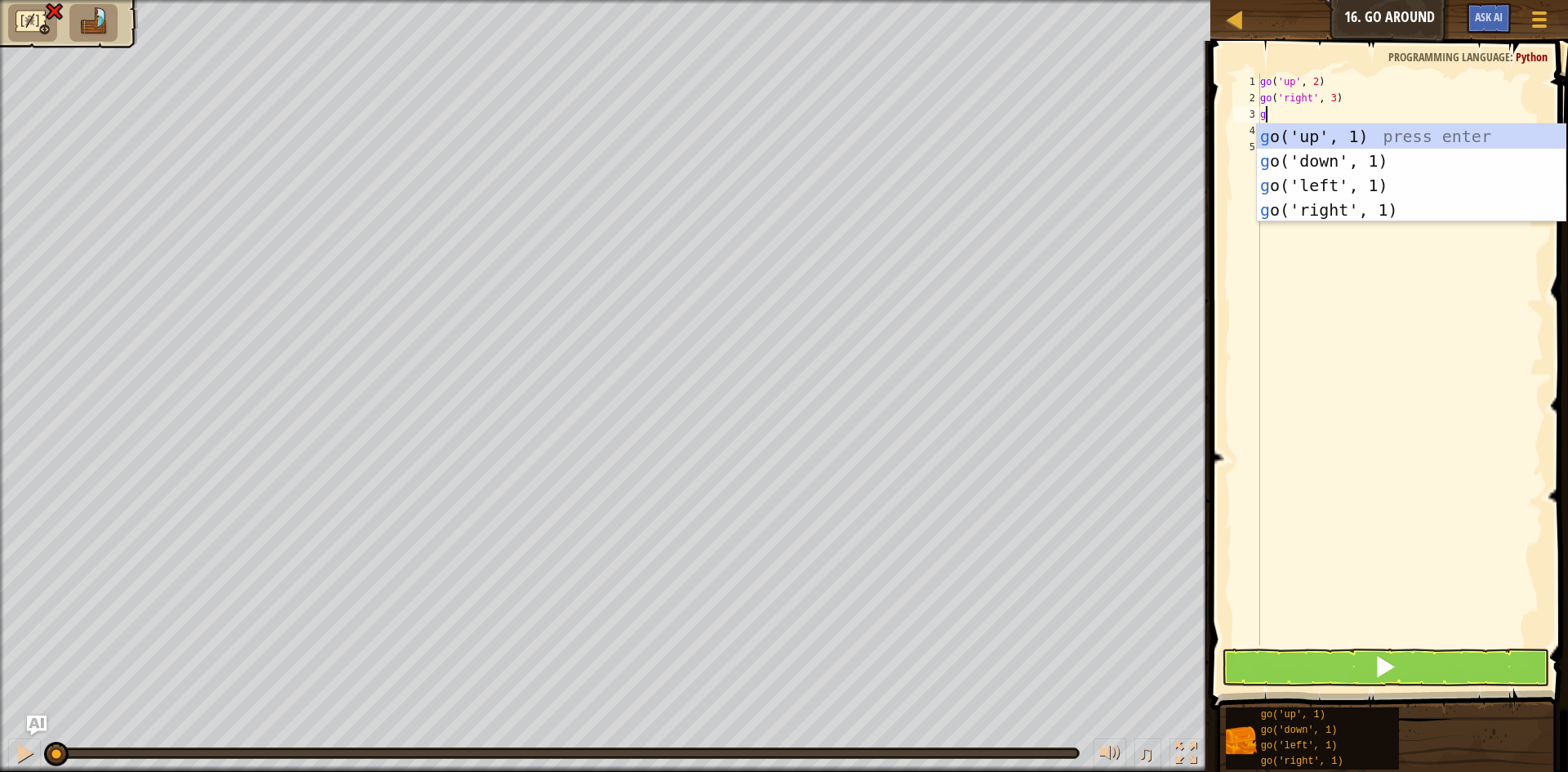
type textarea "go"
click at [1279, 148] on div "go ('up', 1) press enter go ('down', 1) press enter go ('left', 1) press enter …" at bounding box center [1411, 197] width 308 height 147
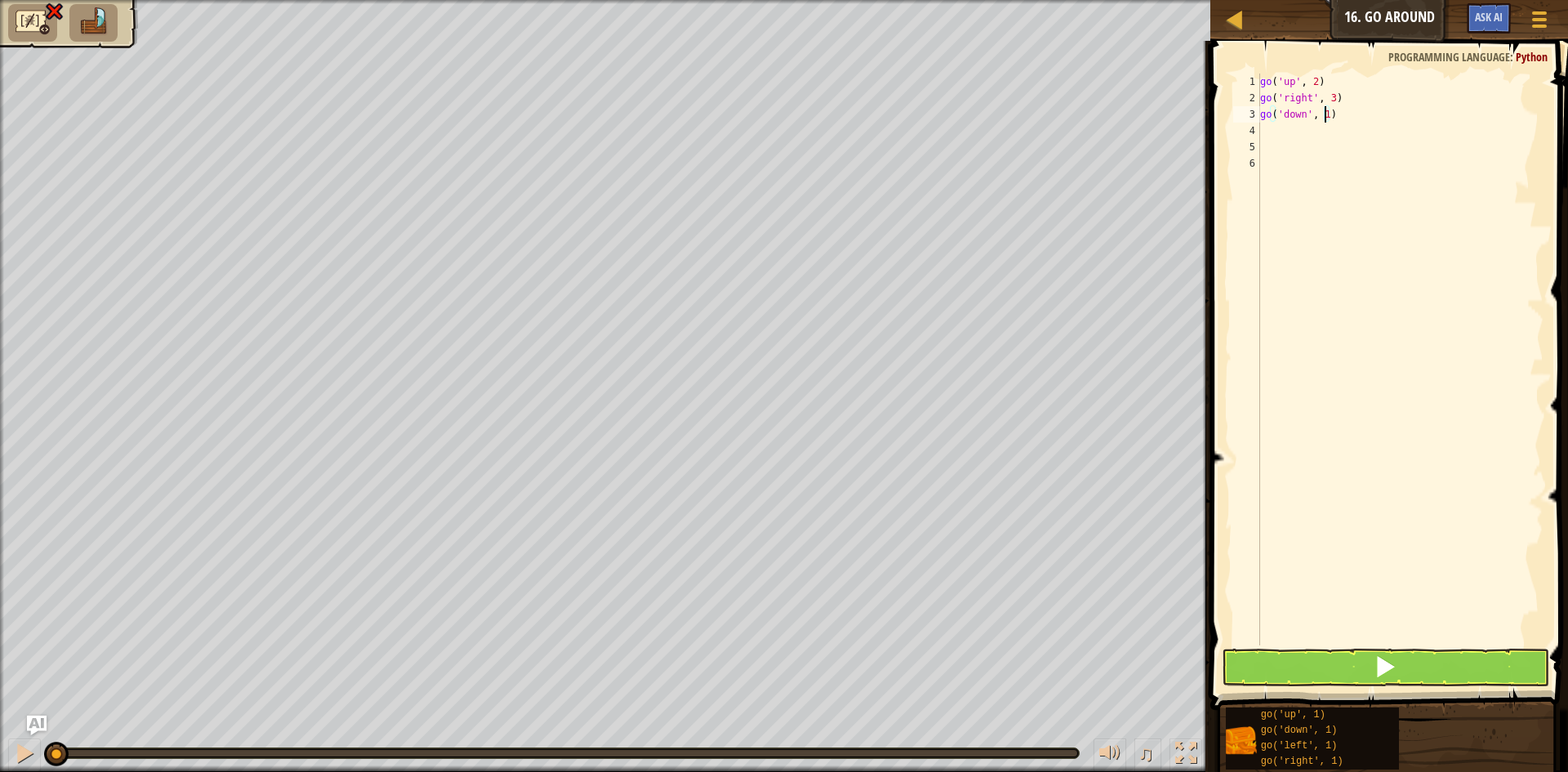
click at [1323, 119] on div "go ( 'up' , 2 ) go ( 'right' , 3 ) go ( 'down' , 1 )" at bounding box center [1401, 376] width 287 height 604
type textarea "go('down', 2)"
click at [1405, 671] on button at bounding box center [1385, 667] width 328 height 37
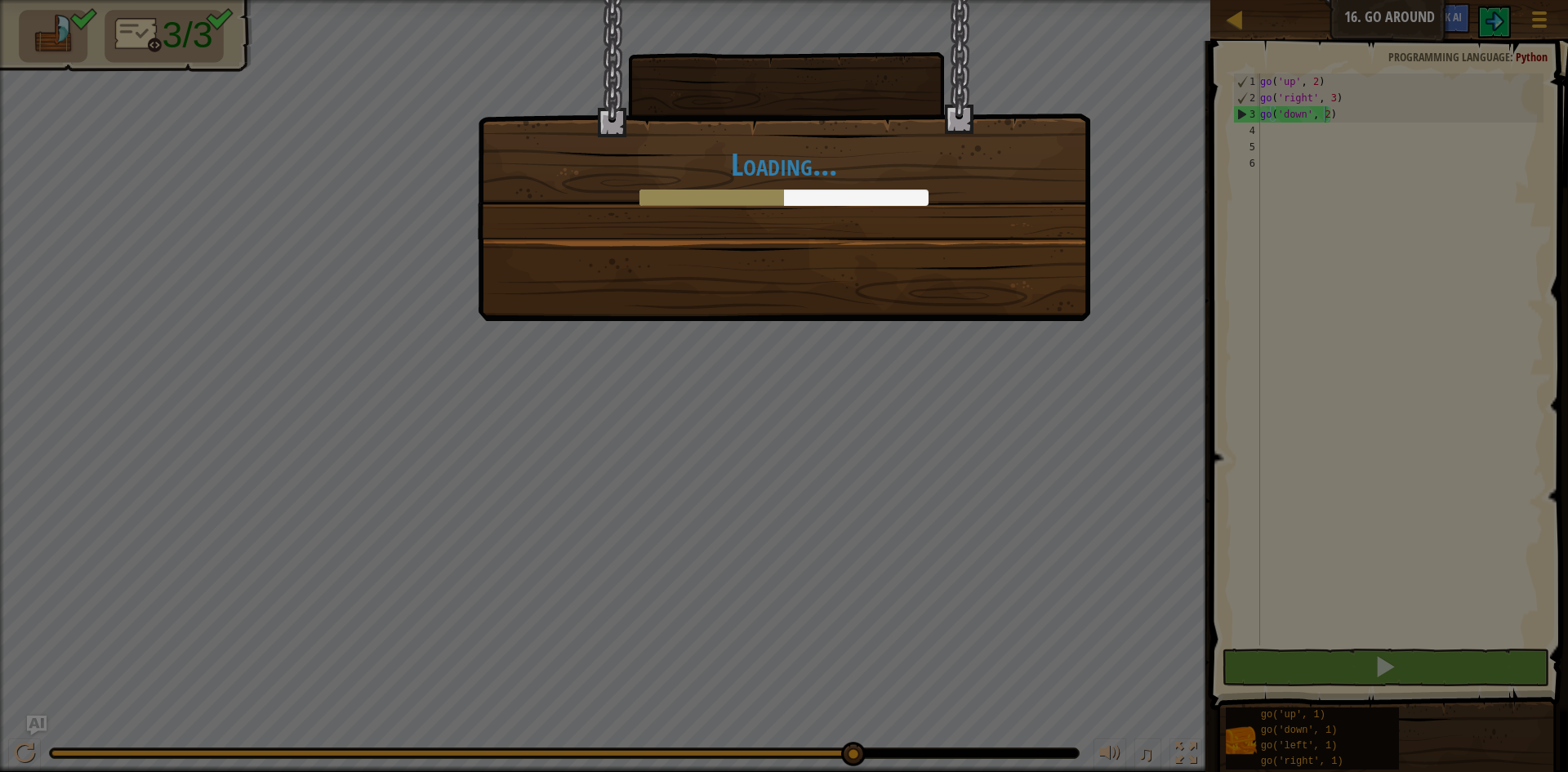
drag, startPoint x: 1219, startPoint y: 614, endPoint x: 984, endPoint y: 449, distance: 287.1
click at [984, 449] on div "Loading..." at bounding box center [784, 386] width 1568 height 772
click at [962, 449] on div "Loading..." at bounding box center [784, 386] width 1568 height 772
drag, startPoint x: 962, startPoint y: 449, endPoint x: 933, endPoint y: 409, distance: 49.4
click at [960, 447] on div "Loading..." at bounding box center [784, 386] width 1568 height 772
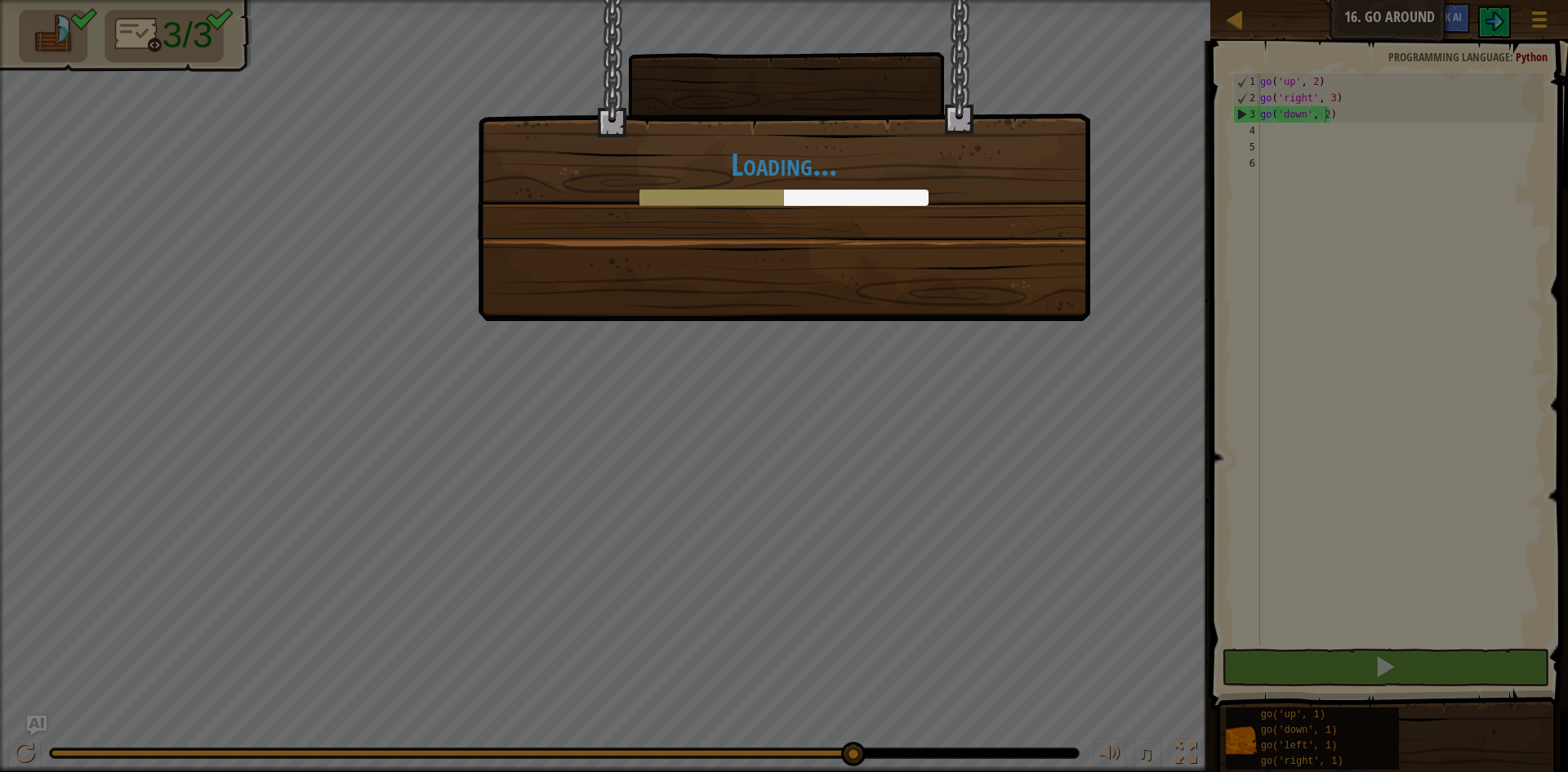
click at [913, 360] on div "Loading..." at bounding box center [784, 386] width 1568 height 772
click at [459, 240] on div "Loading..." at bounding box center [784, 386] width 1568 height 772
drag, startPoint x: 683, startPoint y: 255, endPoint x: 700, endPoint y: 274, distance: 25.5
click at [700, 274] on div "Loading..." at bounding box center [784, 160] width 613 height 321
drag, startPoint x: 1556, startPoint y: 278, endPoint x: 804, endPoint y: 294, distance: 752.2
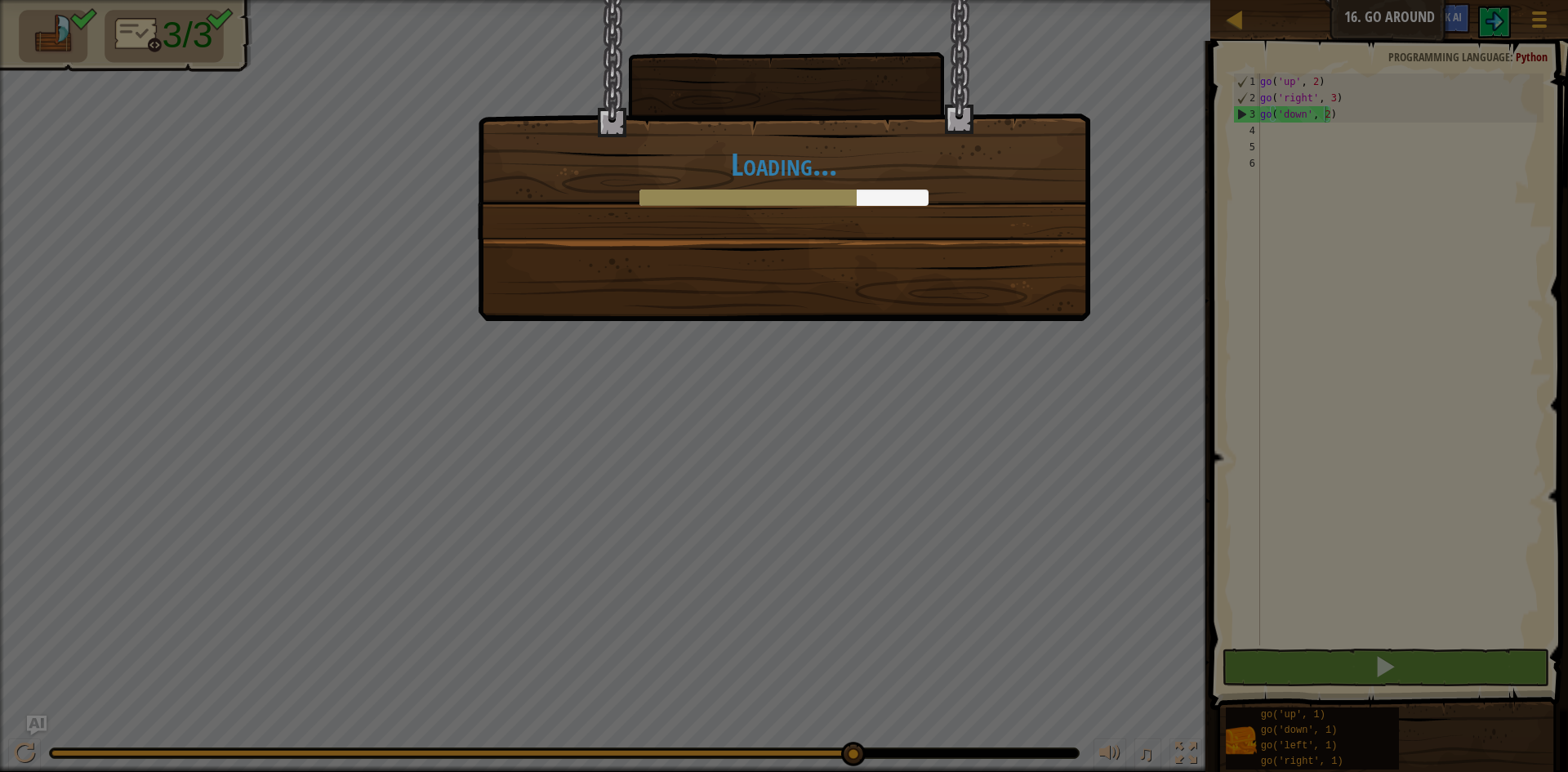
click at [1528, 278] on div "Loading..." at bounding box center [784, 386] width 1568 height 772
click at [1124, 206] on div "Loading..." at bounding box center [784, 386] width 1568 height 772
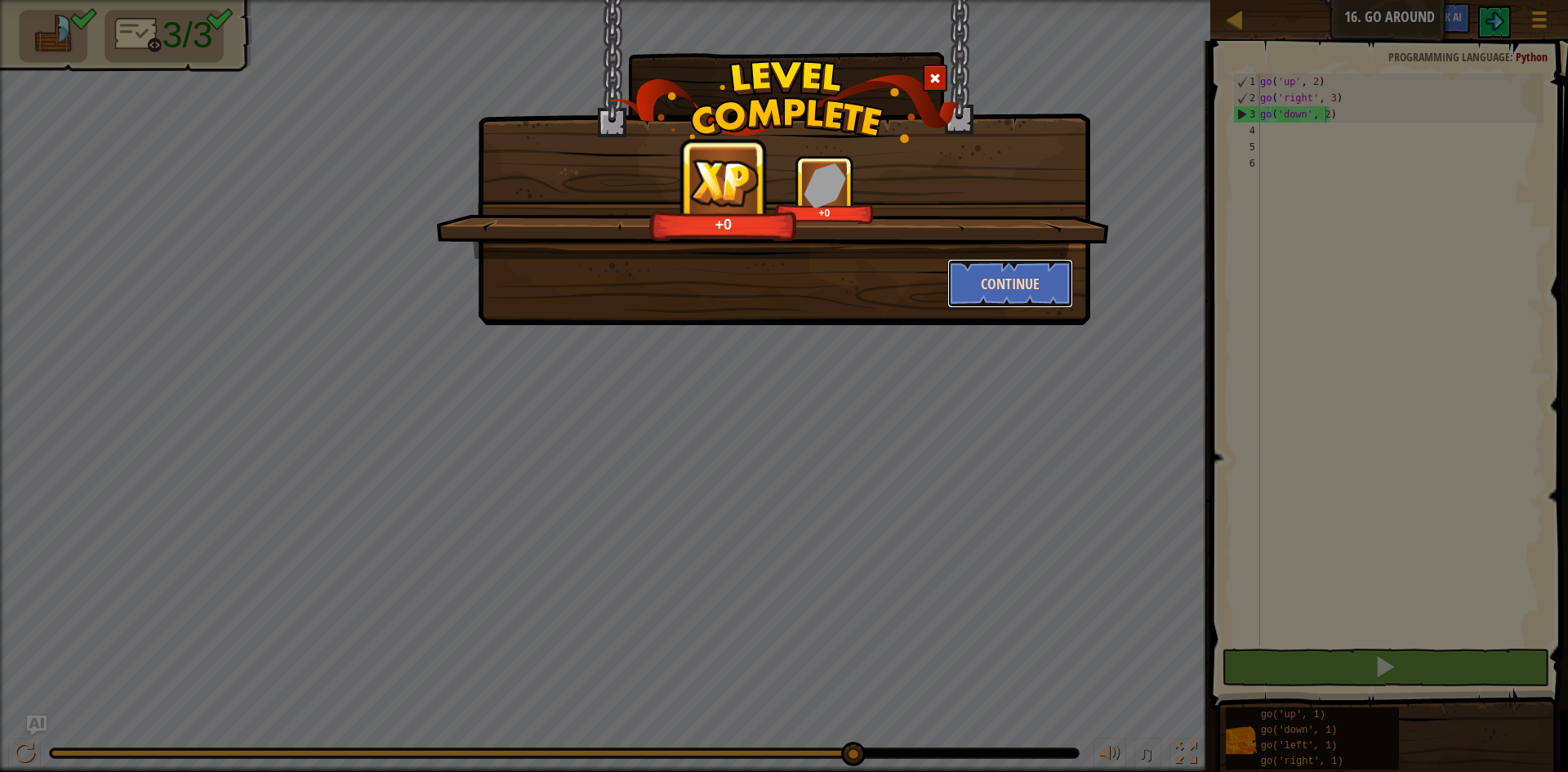
click at [1016, 280] on button "Continue" at bounding box center [1010, 283] width 127 height 49
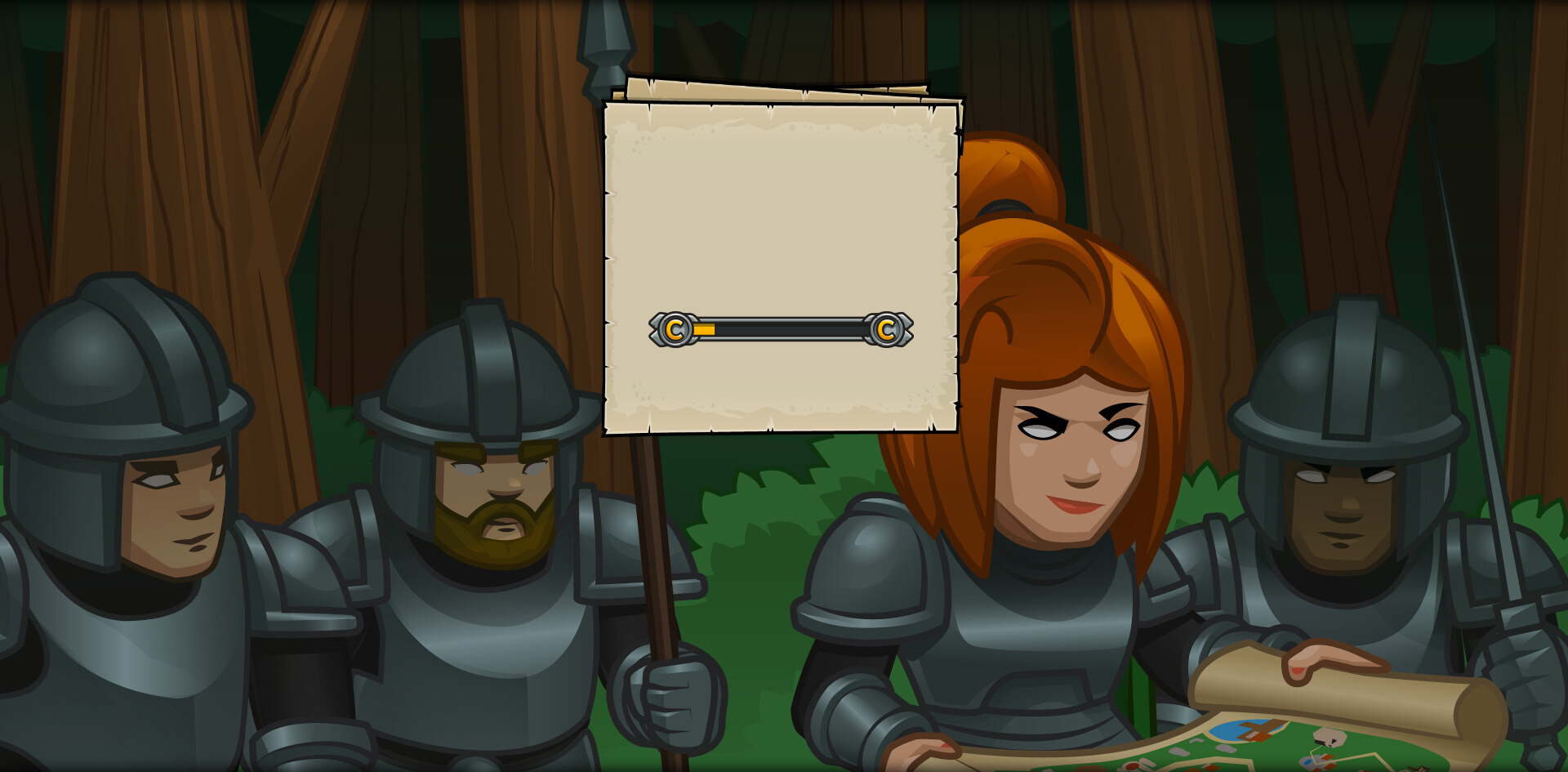
click at [925, 237] on div "Goals Start Level Error loading from server. Try refreshing the page. You'll ne…" at bounding box center [784, 254] width 367 height 367
click at [960, 219] on div "Goals Start Level Error loading from server. Try refreshing the page. You'll ne…" at bounding box center [784, 254] width 367 height 367
click at [968, 203] on div "Goals Start Level Error loading from server. Try refreshing the page. You'll ne…" at bounding box center [784, 386] width 1568 height 772
click at [977, 209] on div "Goals Start Level Error loading from server. Try refreshing the page. You'll ne…" at bounding box center [784, 386] width 1568 height 772
click at [973, 211] on div "Goals Start Level Error loading from server. Try refreshing the page. You'll ne…" at bounding box center [784, 386] width 1568 height 772
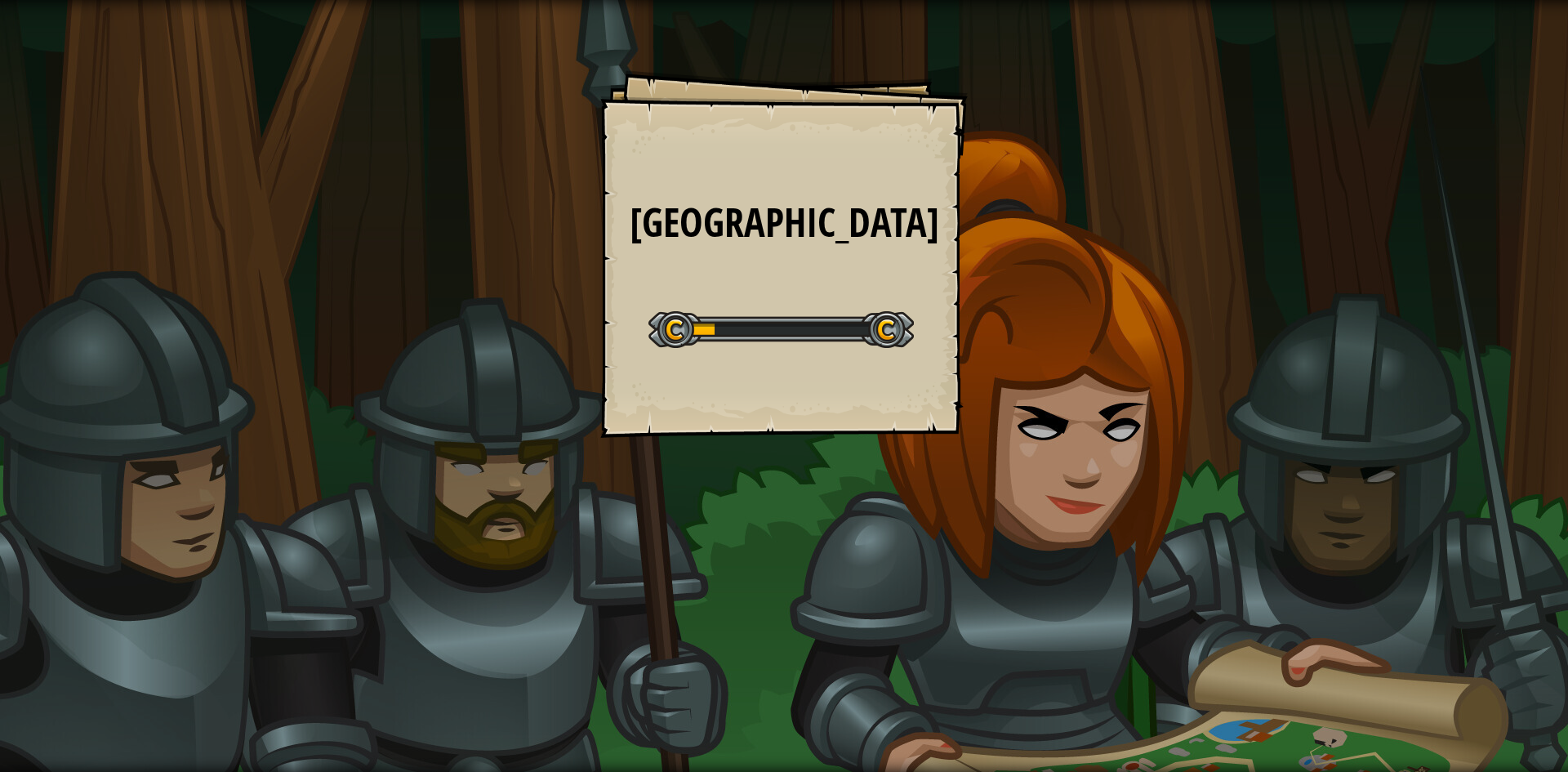
drag, startPoint x: 561, startPoint y: 319, endPoint x: 1269, endPoint y: 254, distance: 711.0
click at [990, 292] on div "Big Gem Square Goals Start Level Error loading from server. Try refreshing the …" at bounding box center [784, 386] width 1568 height 772
click at [1145, 255] on div "Big Gem Square Goals Start Level Error loading from server. Try refreshing the …" at bounding box center [784, 386] width 1568 height 772
drag, startPoint x: 1002, startPoint y: 291, endPoint x: 517, endPoint y: 264, distance: 485.8
click at [967, 289] on div "Big Gem Square Goals Start Level Error loading from server. Try refreshing the …" at bounding box center [784, 386] width 1568 height 772
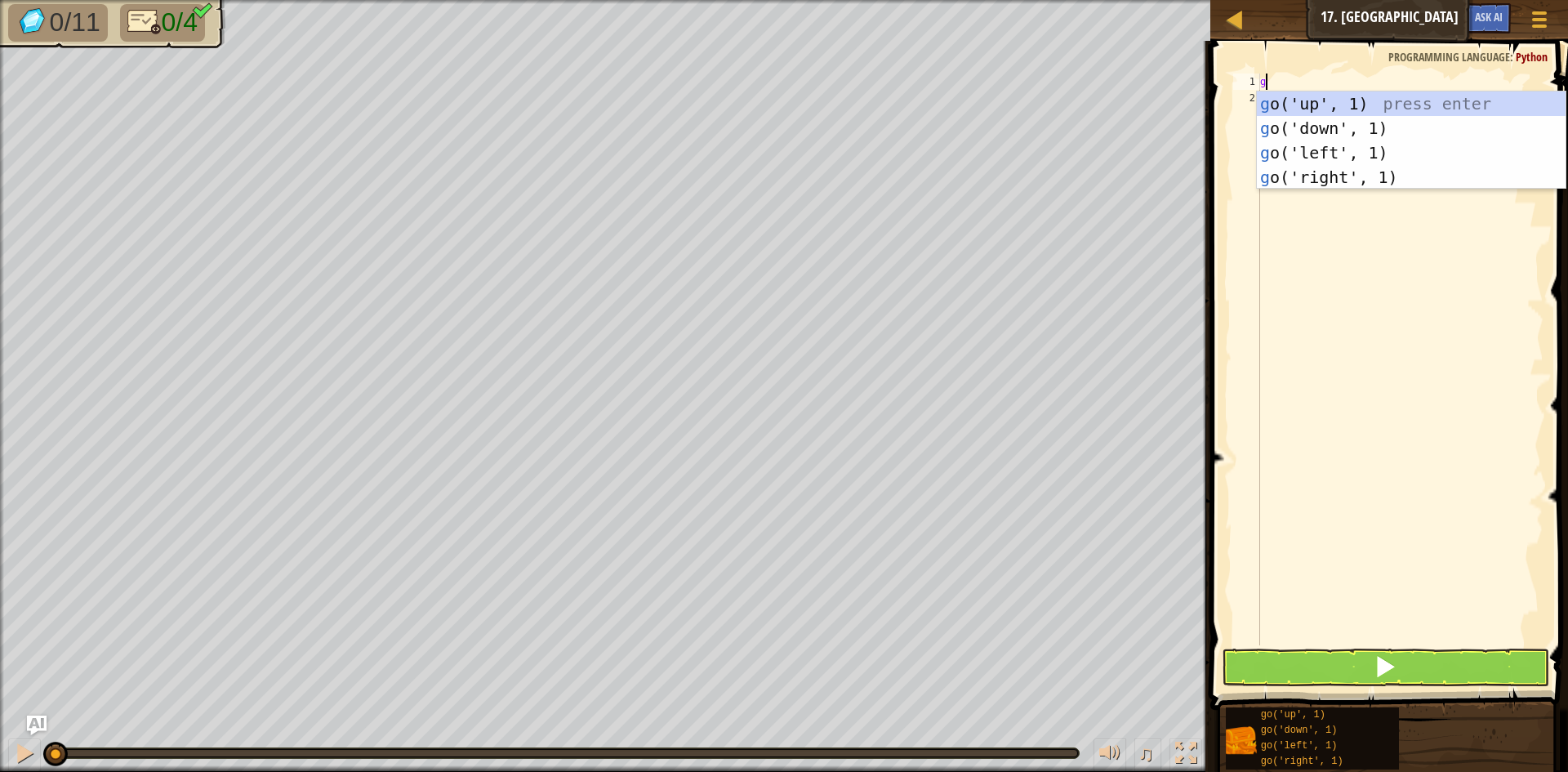
scroll to position [7, 0]
type textarea "go"
click at [1299, 99] on div "go ('up', 1) press enter go ('down', 1) press enter go ('left', 1) press enter …" at bounding box center [1411, 164] width 308 height 147
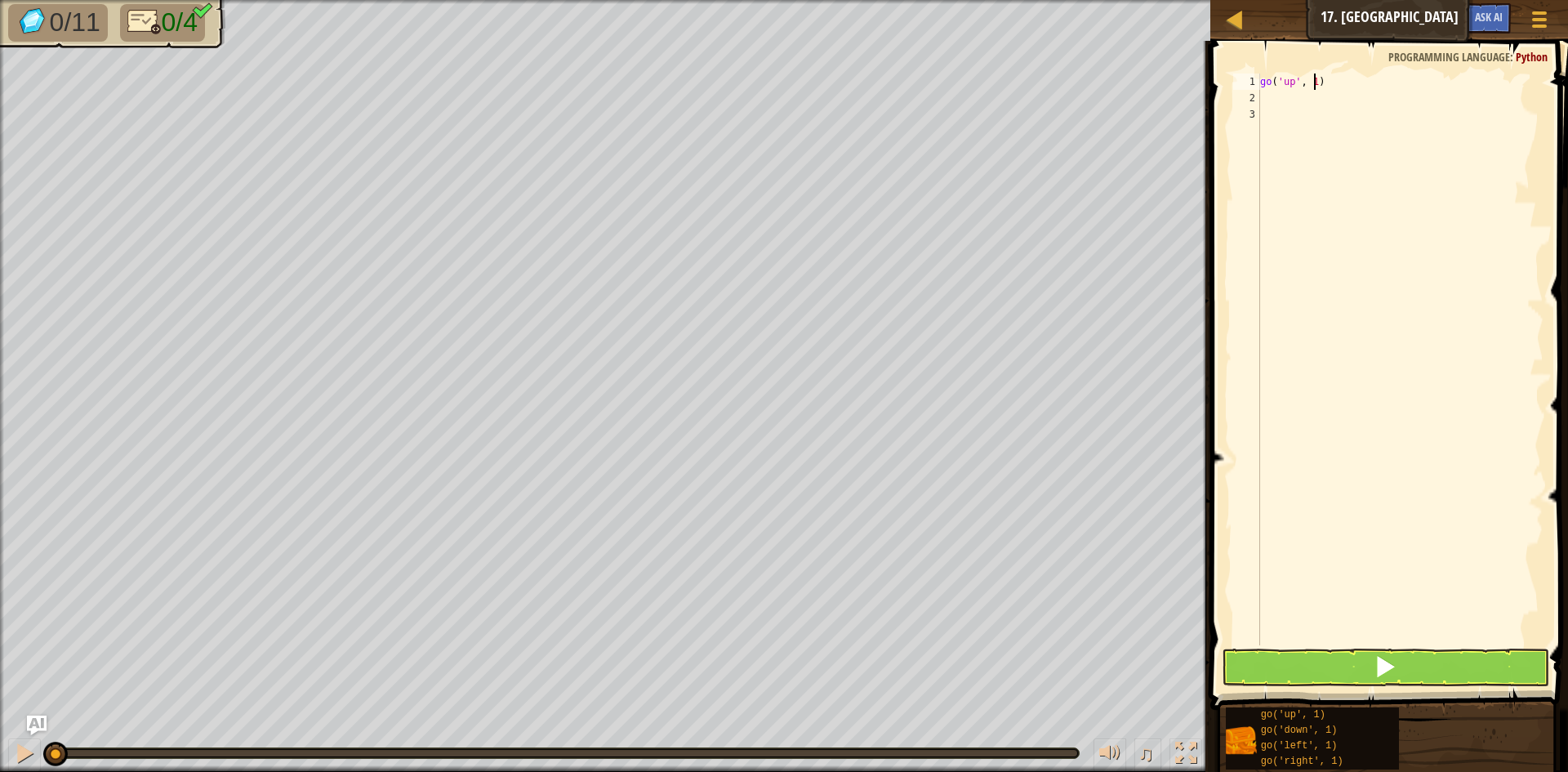
click at [1315, 80] on div "go ( 'up' , 1 )" at bounding box center [1401, 376] width 287 height 604
type textarea "go('up', 3)"
click at [1372, 101] on div "go ( 'up' , 3 )" at bounding box center [1401, 376] width 287 height 604
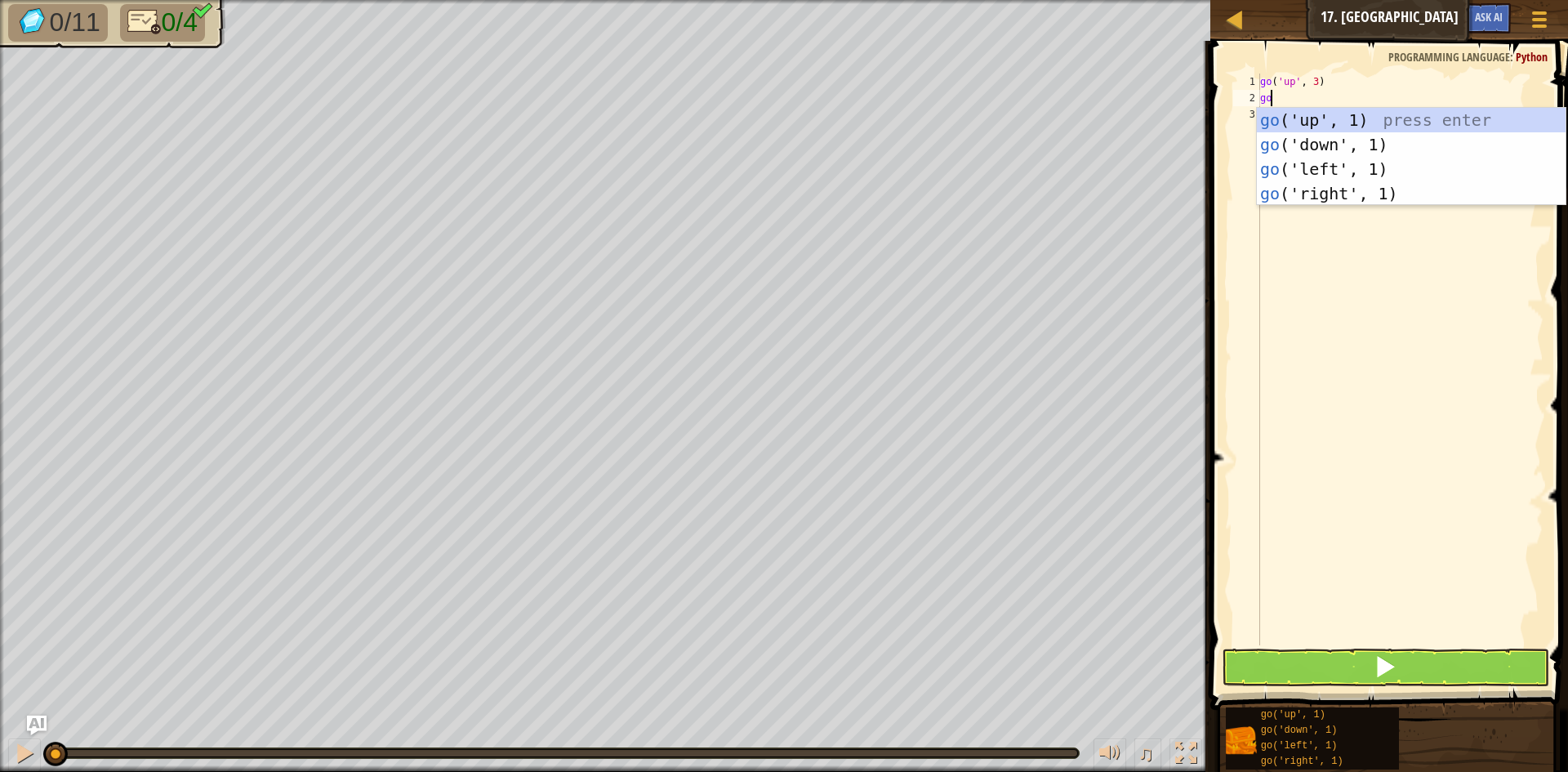
type textarea "gor"
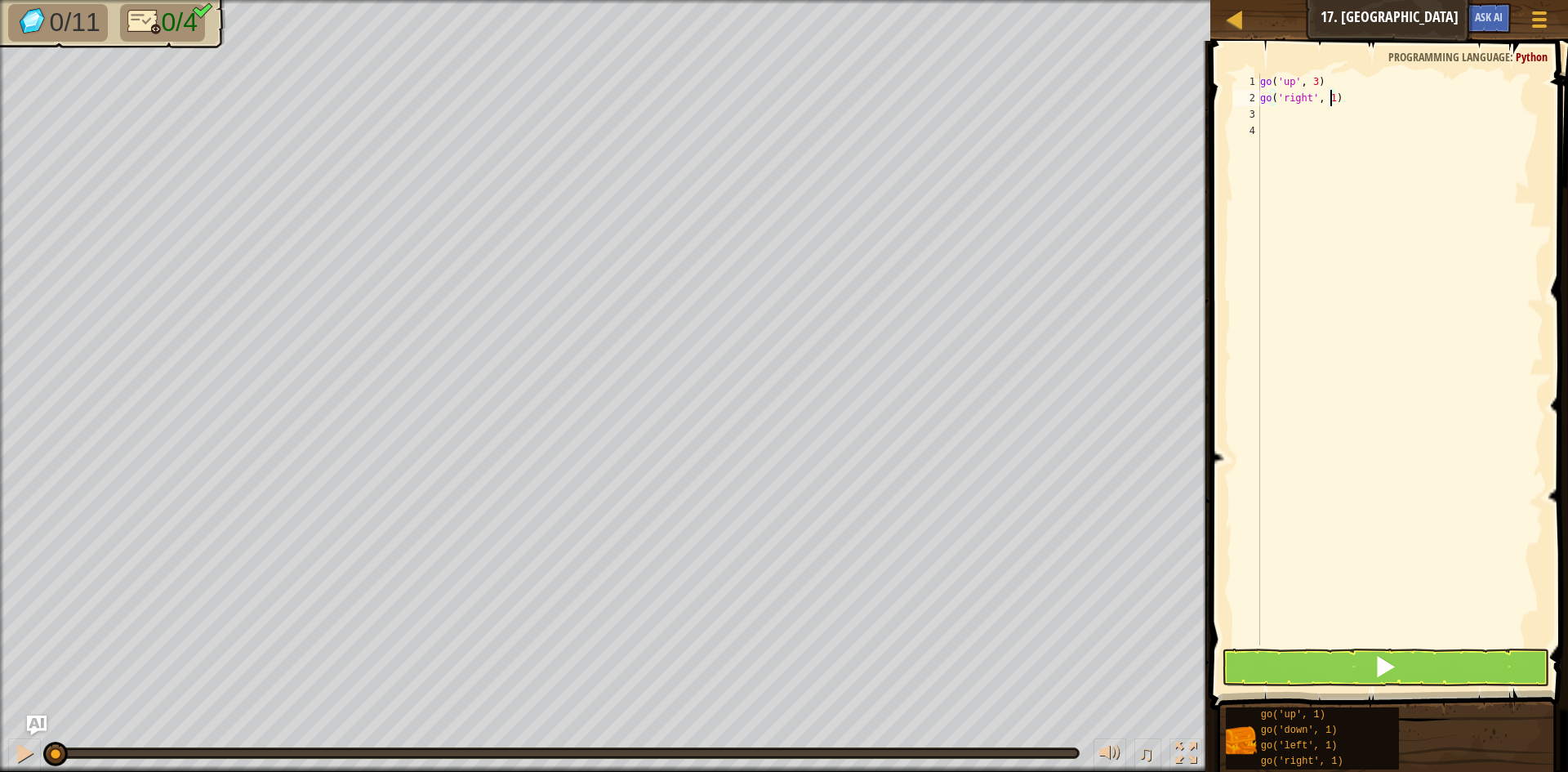
click at [1329, 104] on div "go ( 'up' , 3 ) go ( 'right' , 1 )" at bounding box center [1401, 376] width 287 height 604
type textarea "go('right', 3)"
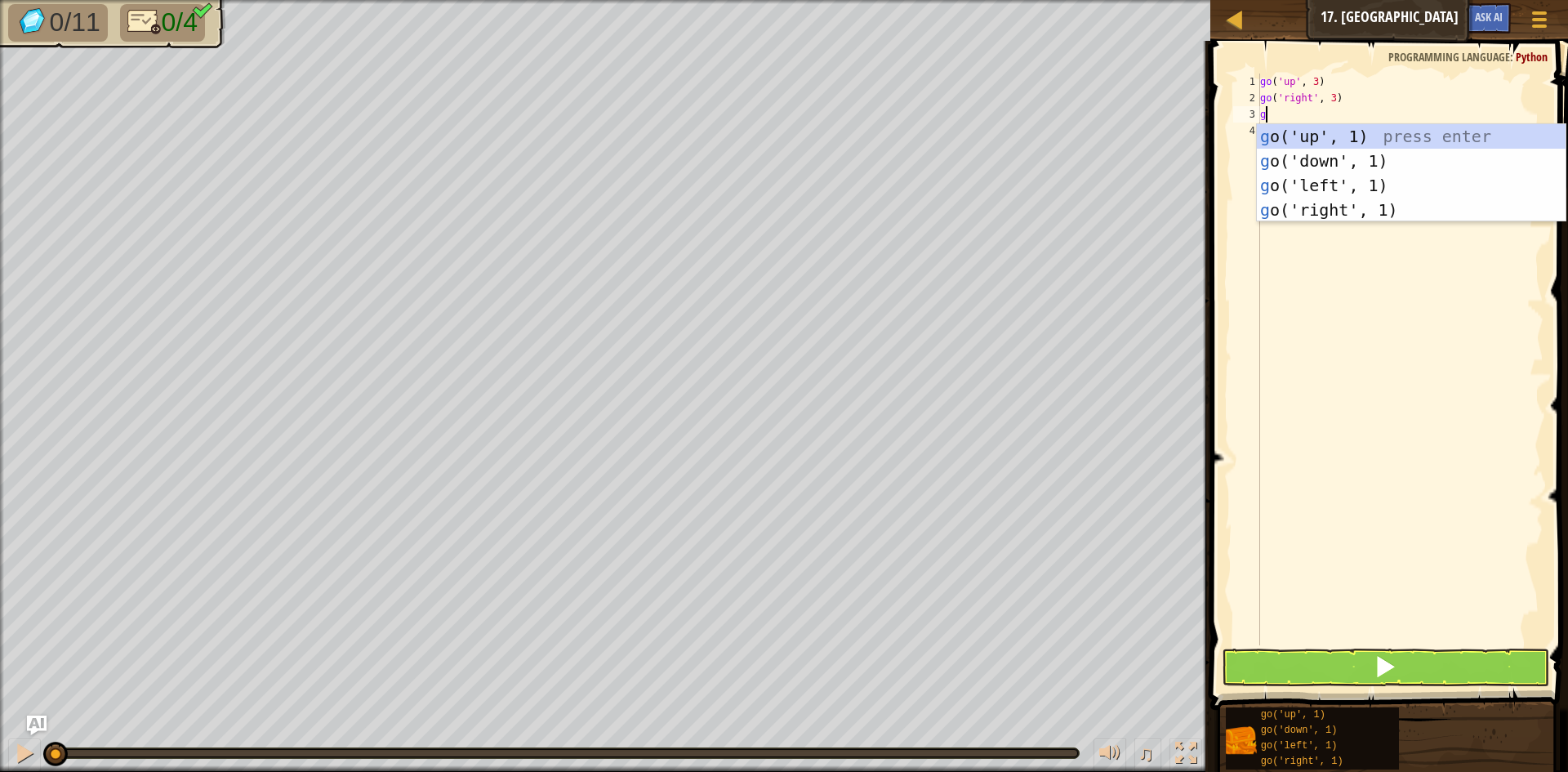
type textarea "go"
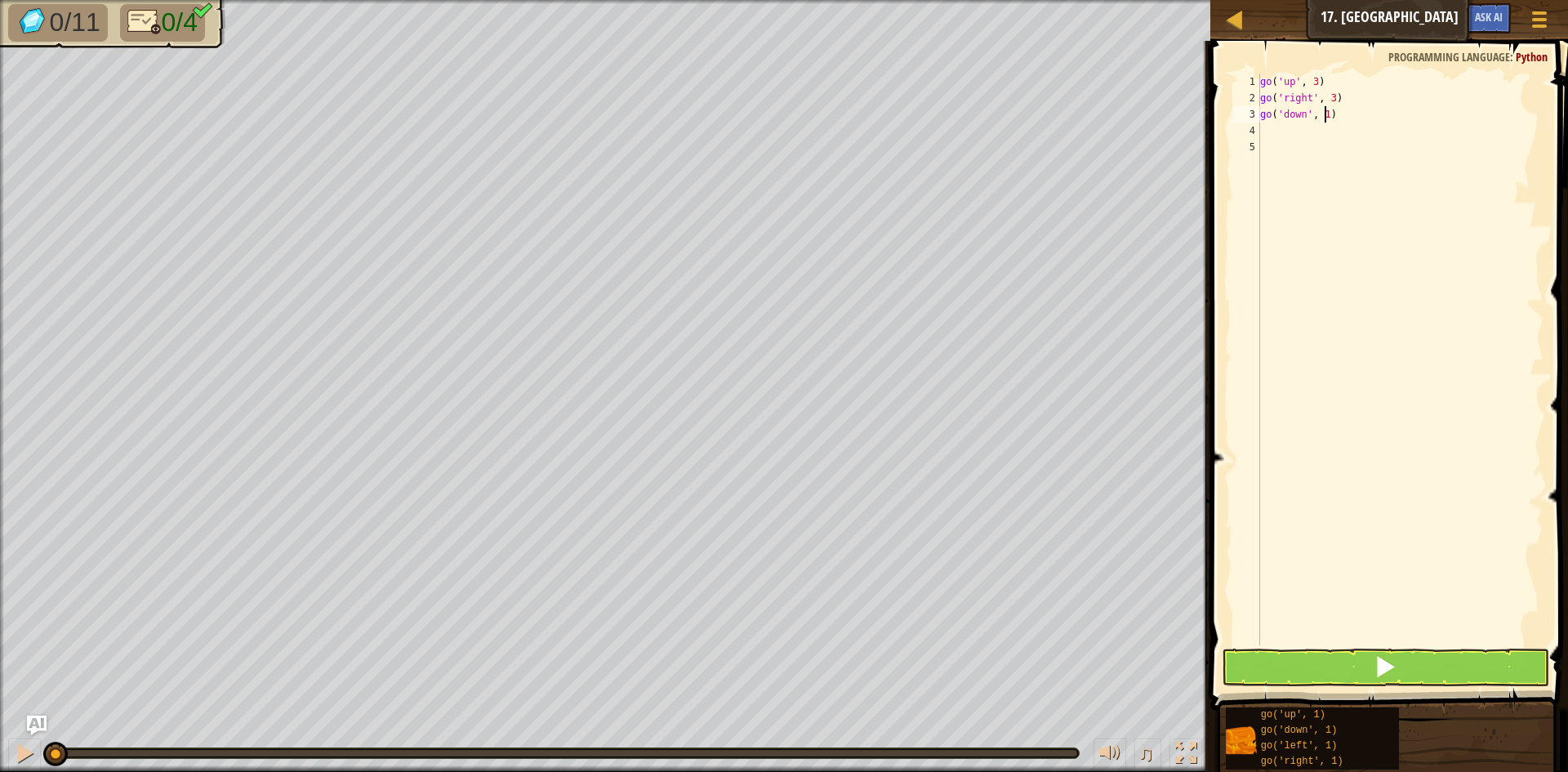
click at [1325, 114] on div "go ( 'up' , 3 ) go ( 'right' , 3 ) go ( 'down' , 1 )" at bounding box center [1401, 376] width 287 height 604
click at [1325, 118] on div "go ( 'up' , 3 ) go ( 'right' , 3 ) go ( 'down' , 1 )" at bounding box center [1401, 376] width 287 height 604
type textarea "go('down', 3)"
click at [1405, 675] on button at bounding box center [1385, 667] width 328 height 37
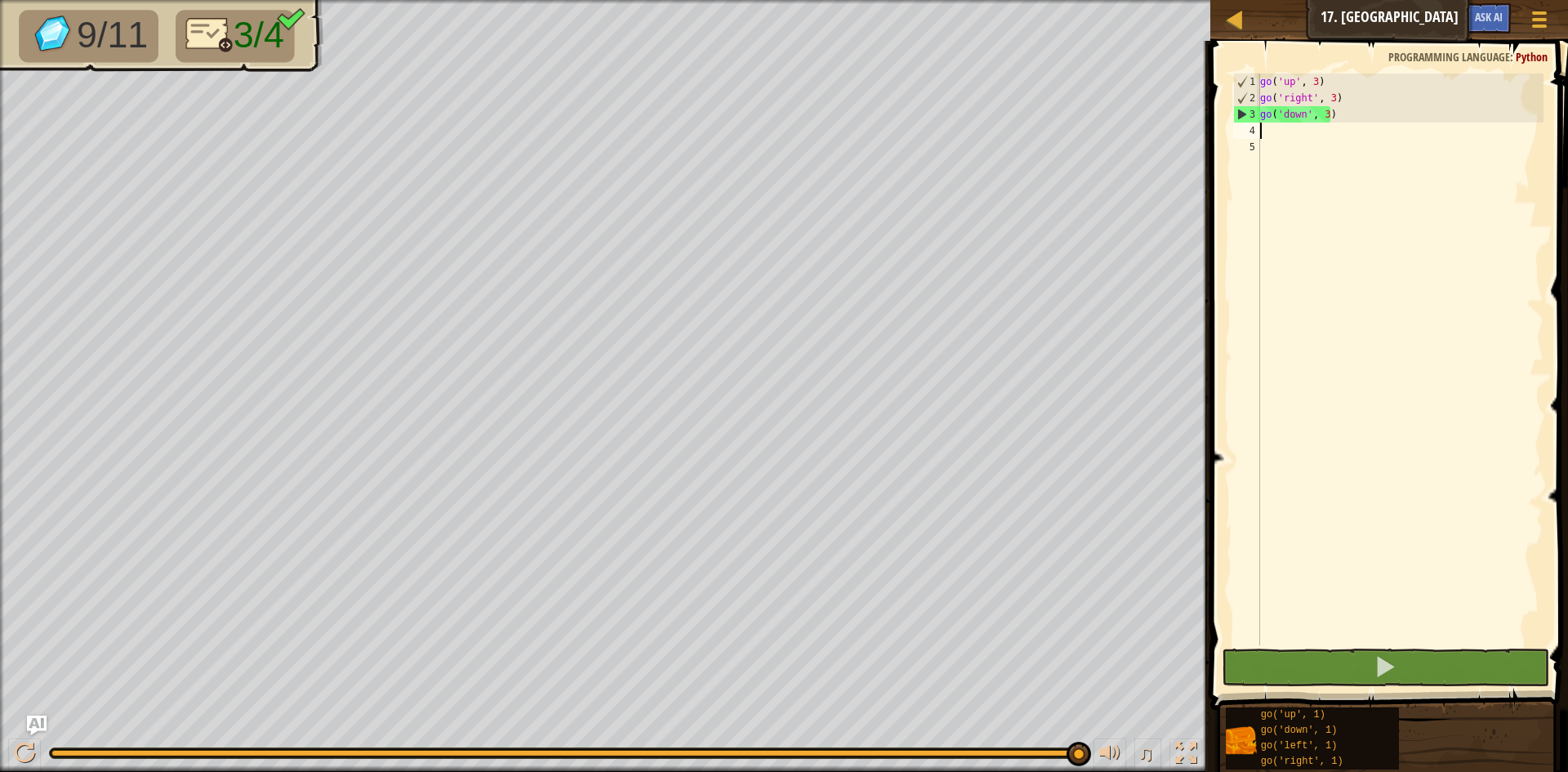
click at [1352, 126] on div "go ( 'up' , 3 ) go ( 'right' , 3 ) go ( 'down' , 3 )" at bounding box center [1401, 376] width 287 height 604
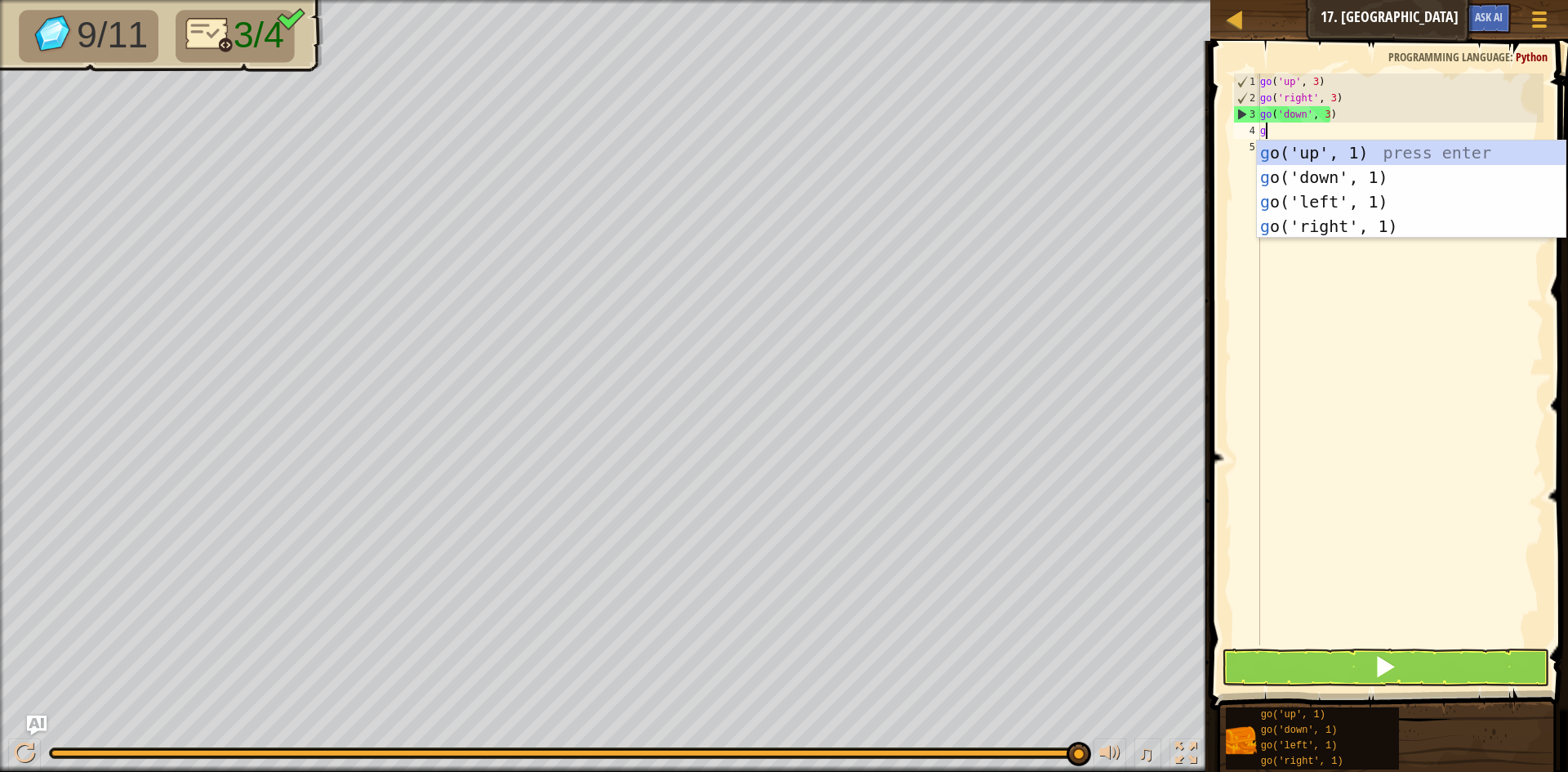
type textarea "go"
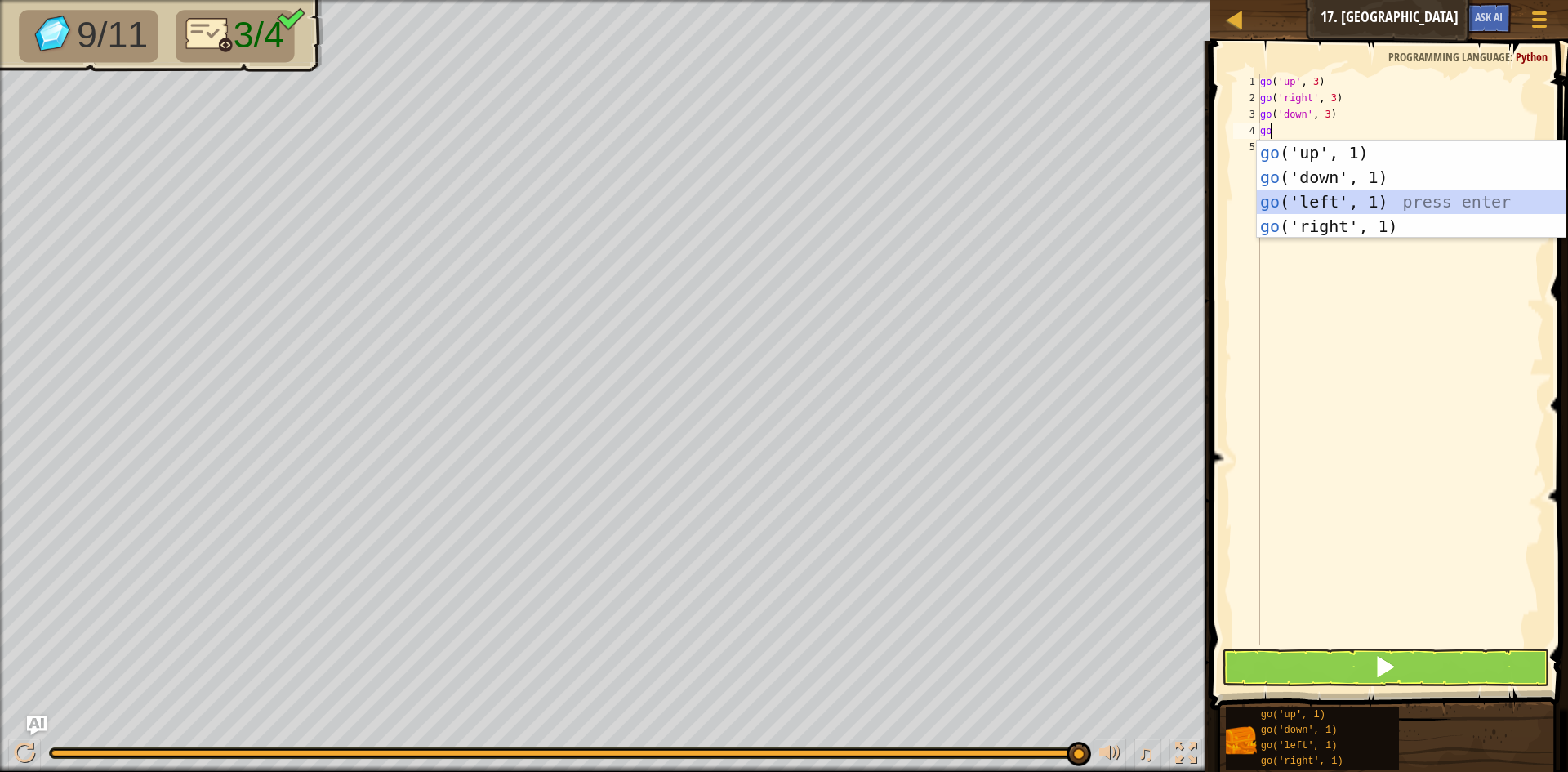
click at [1367, 208] on div "go ('up', 1) press enter go ('down', 1) press enter go ('left', 1) press enter …" at bounding box center [1411, 213] width 308 height 147
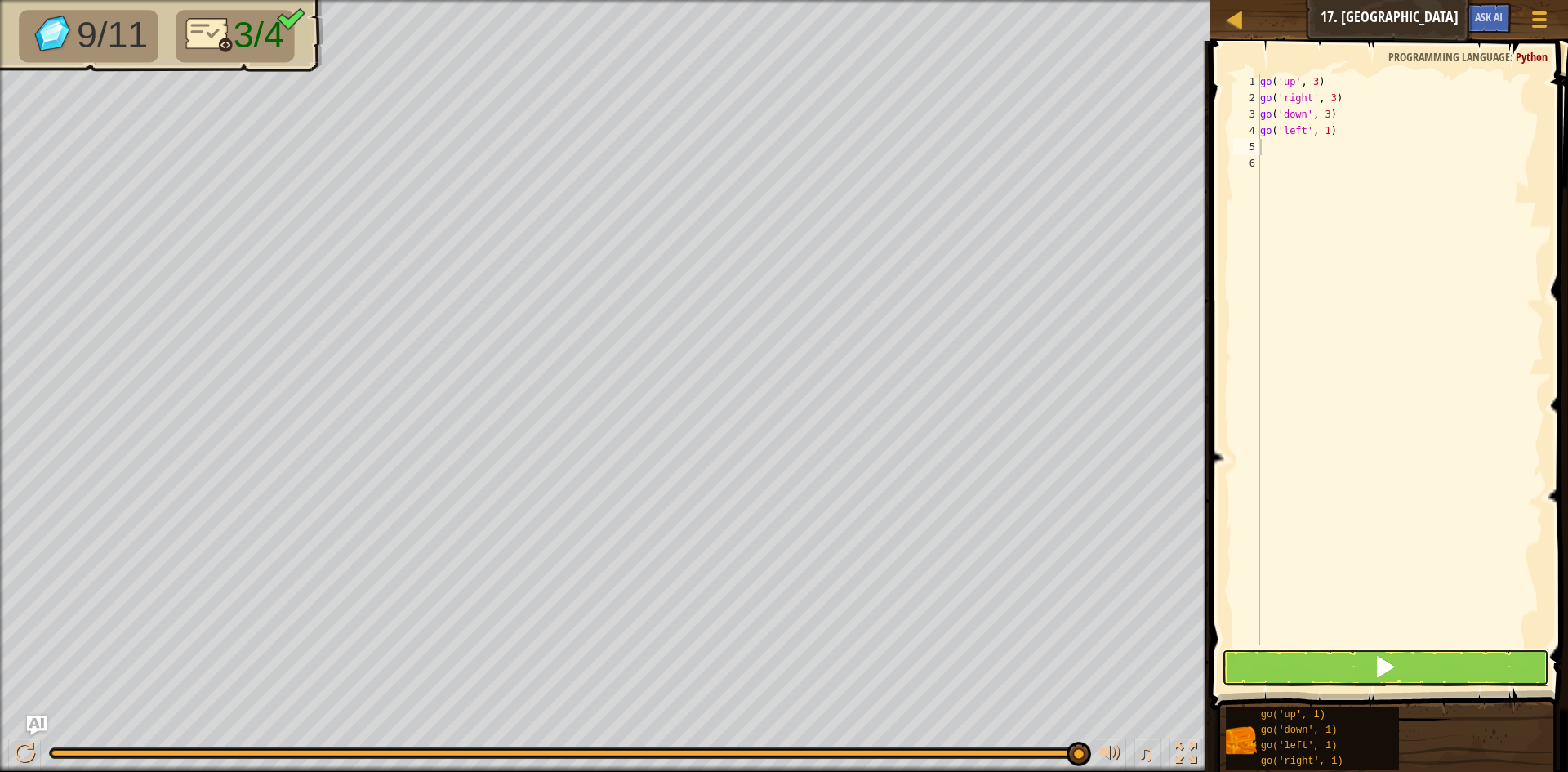
click at [1423, 671] on button at bounding box center [1385, 667] width 328 height 37
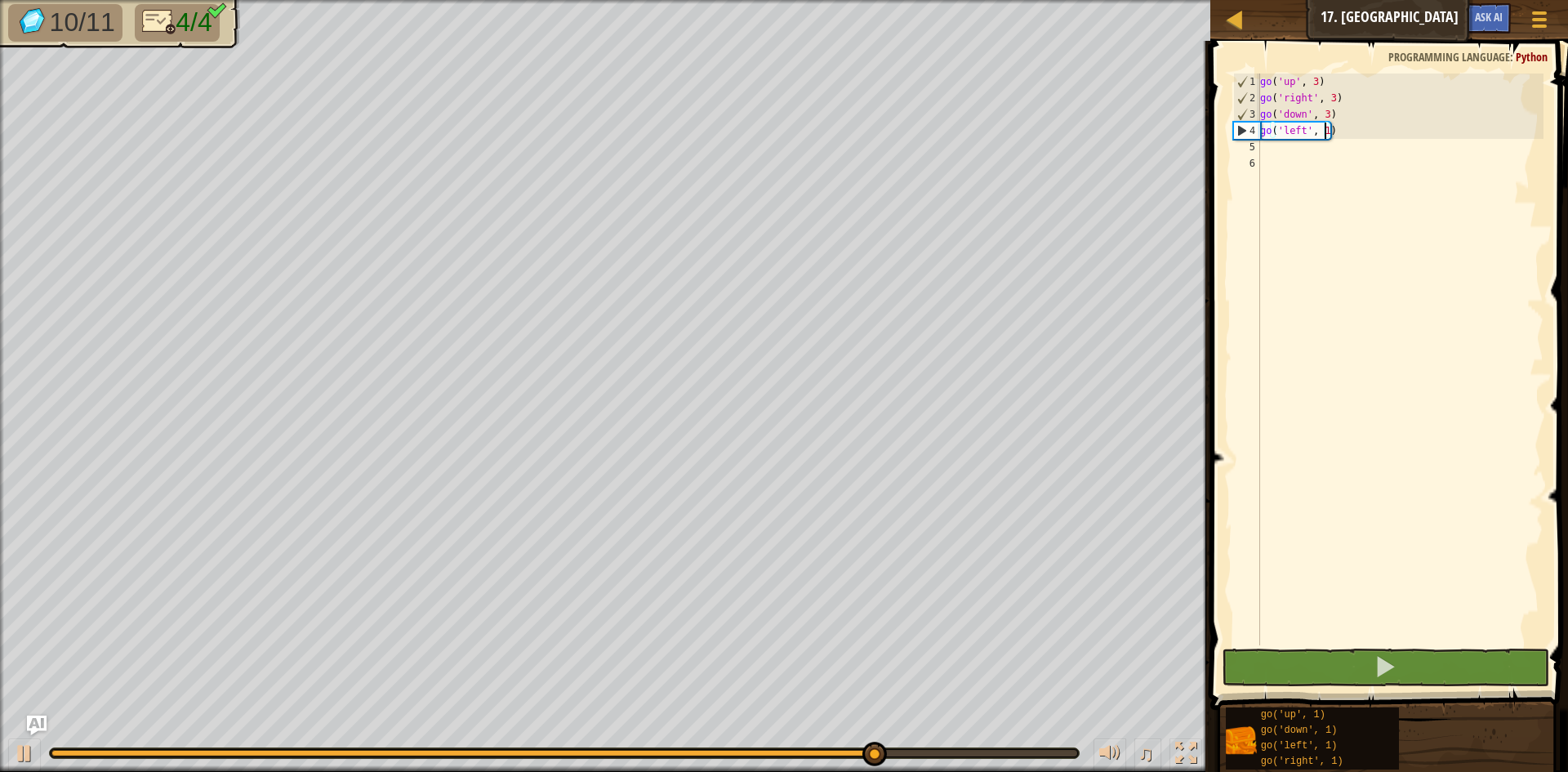
click at [1325, 130] on div "go ( 'up' , 3 ) go ( 'right' , 3 ) go ( 'down' , 3 ) go ( 'left' , 1 )" at bounding box center [1401, 376] width 287 height 604
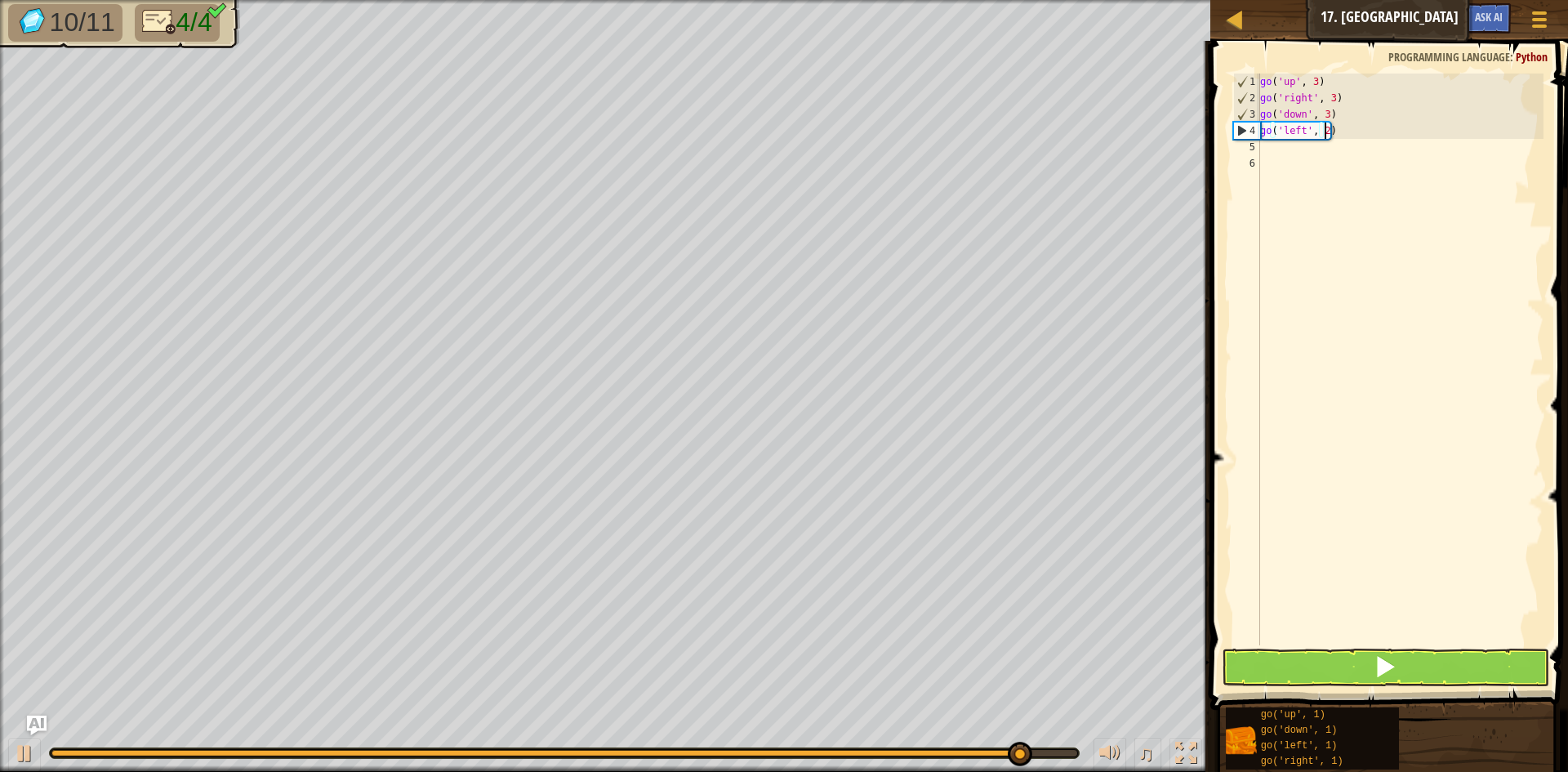
scroll to position [7, 5]
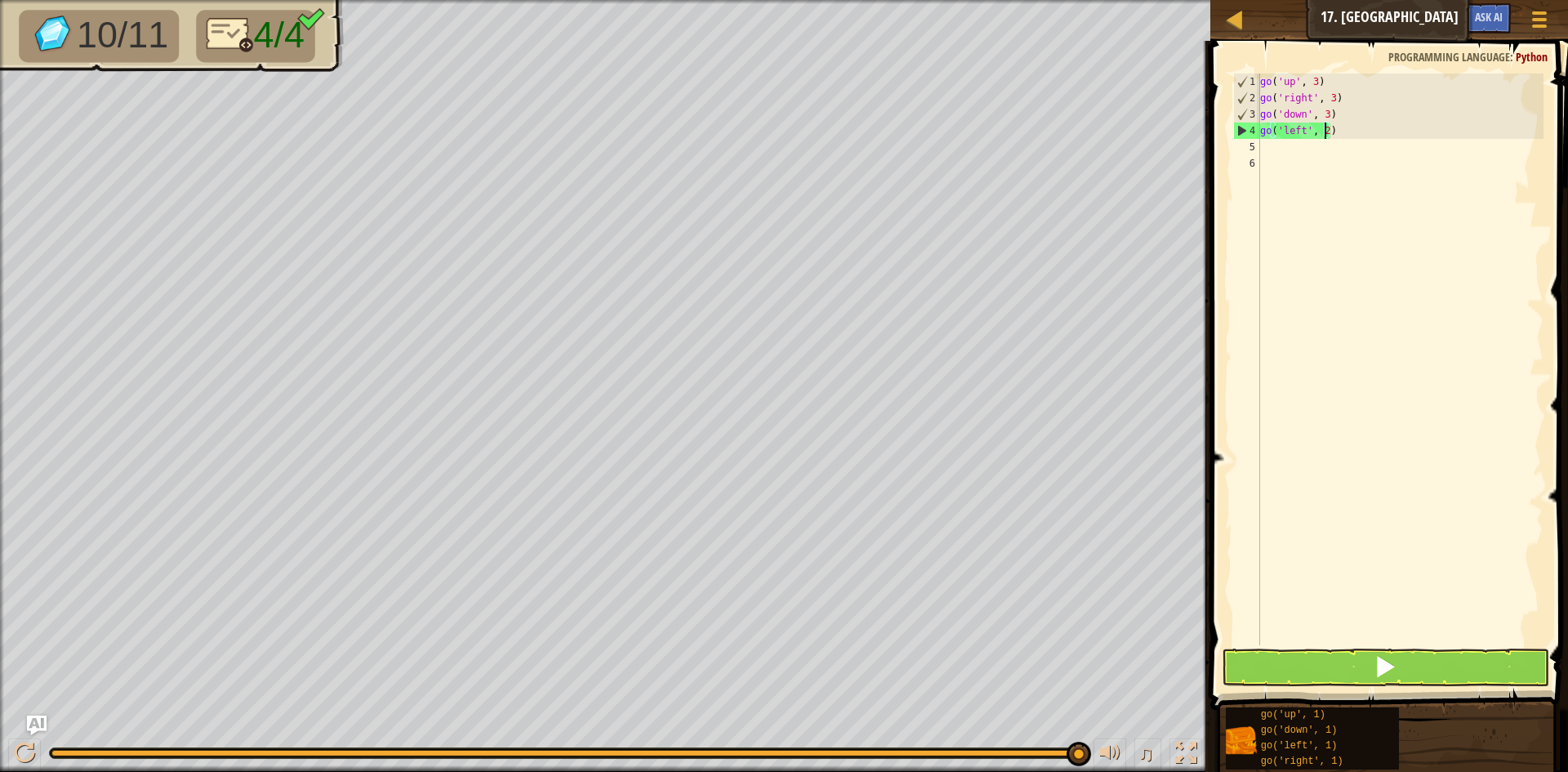
type textarea "go('left', 2)"
click at [1415, 687] on span at bounding box center [1391, 352] width 371 height 717
click at [1357, 668] on button at bounding box center [1385, 667] width 328 height 37
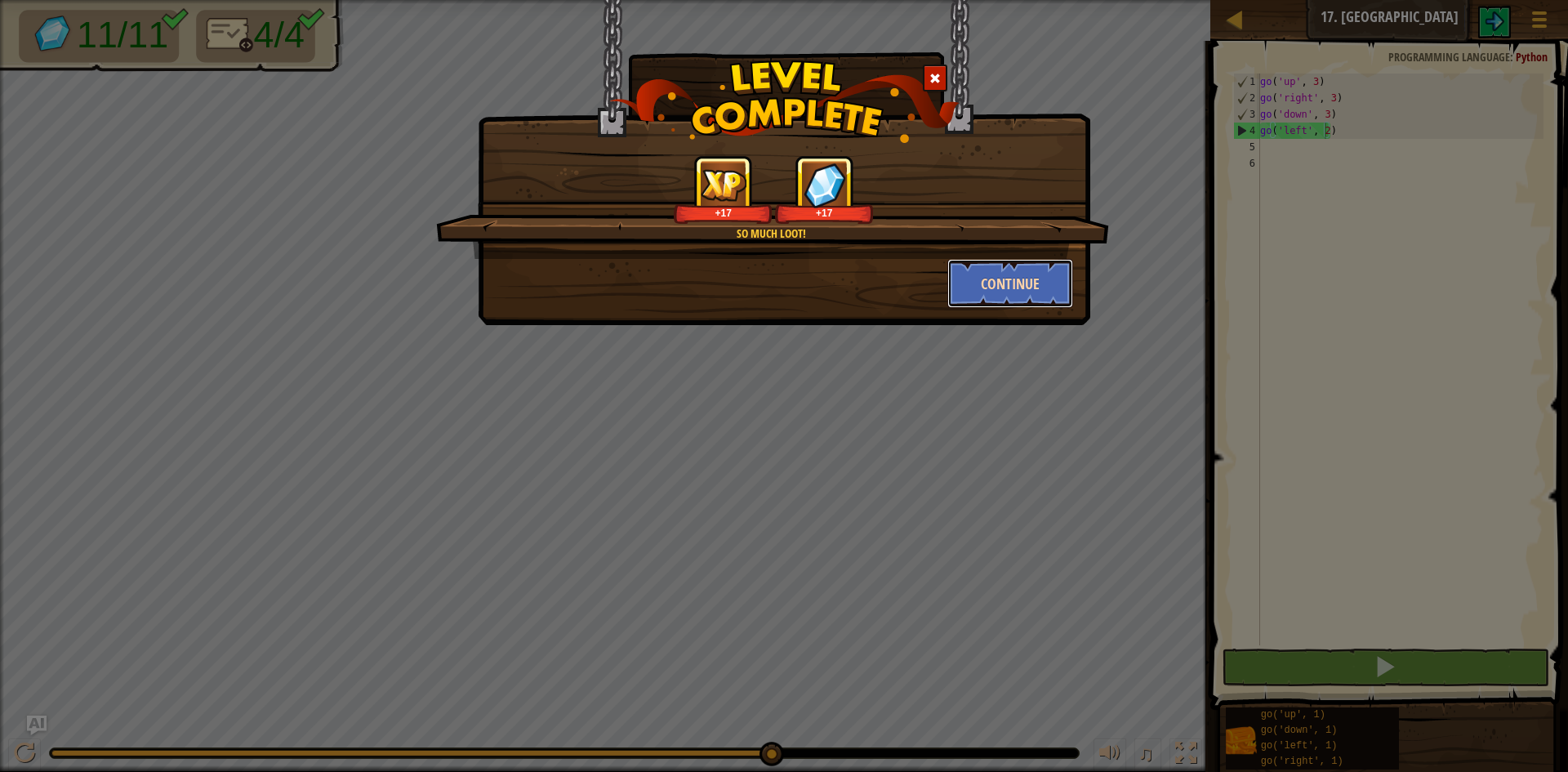
click at [997, 281] on button "Continue" at bounding box center [1010, 283] width 127 height 49
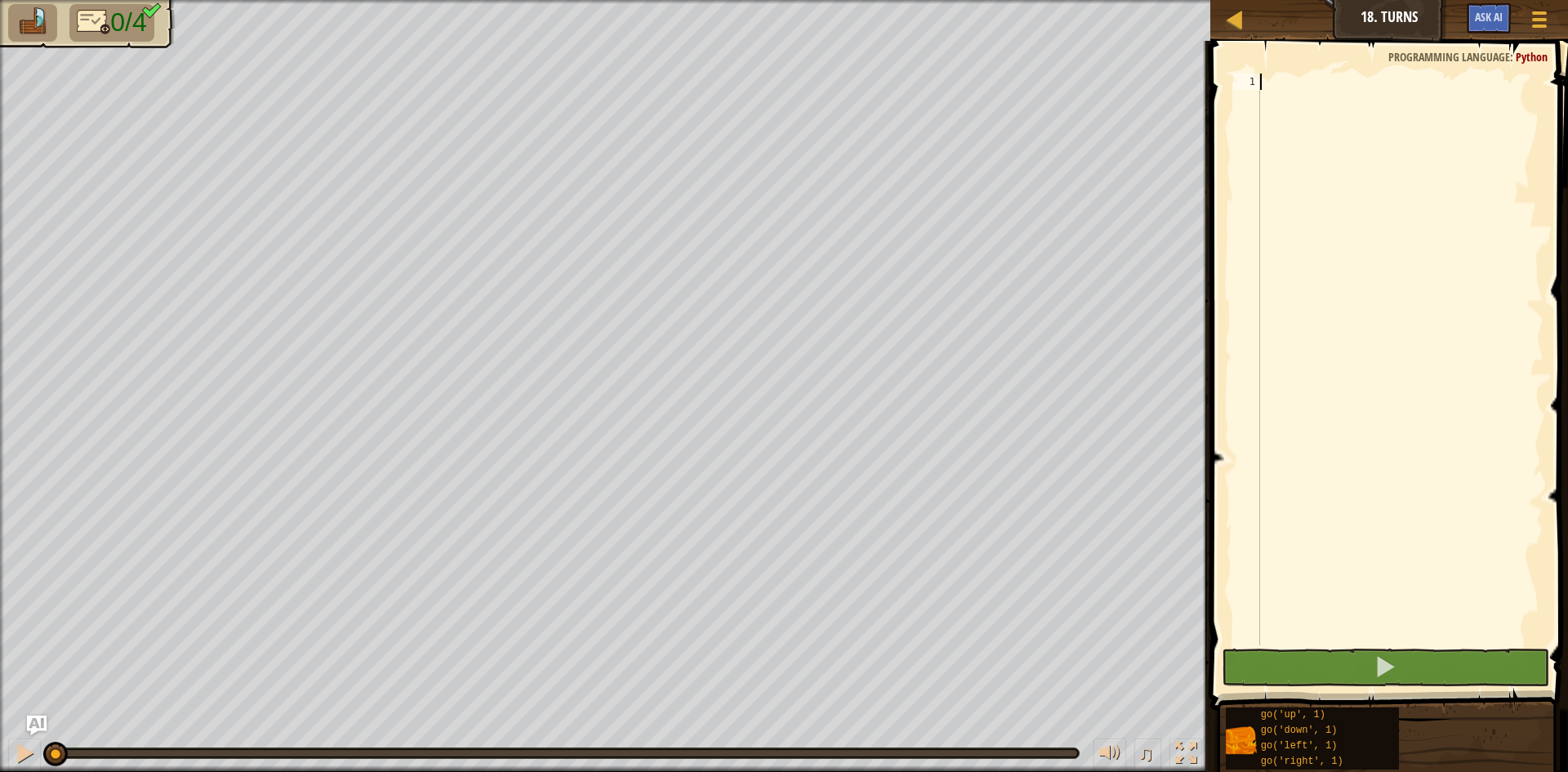
scroll to position [7, 0]
type textarea "go"
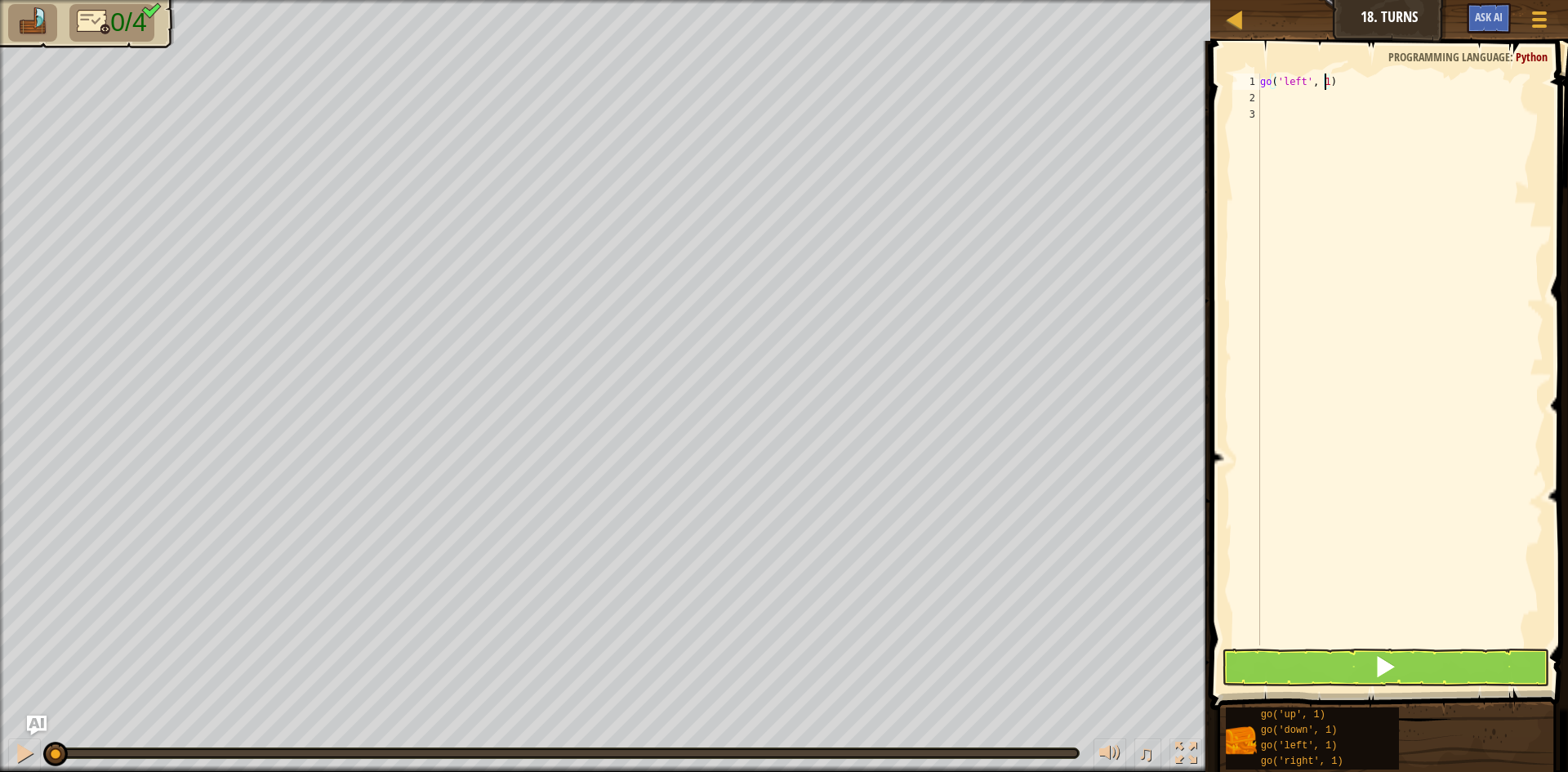
click at [1323, 84] on div "go ( 'left' , 1 )" at bounding box center [1401, 376] width 287 height 604
type textarea "go('left', 2)"
click at [1443, 65] on div "Programming language : Python" at bounding box center [1468, 57] width 176 height 17
click at [1387, 71] on span at bounding box center [1391, 352] width 371 height 717
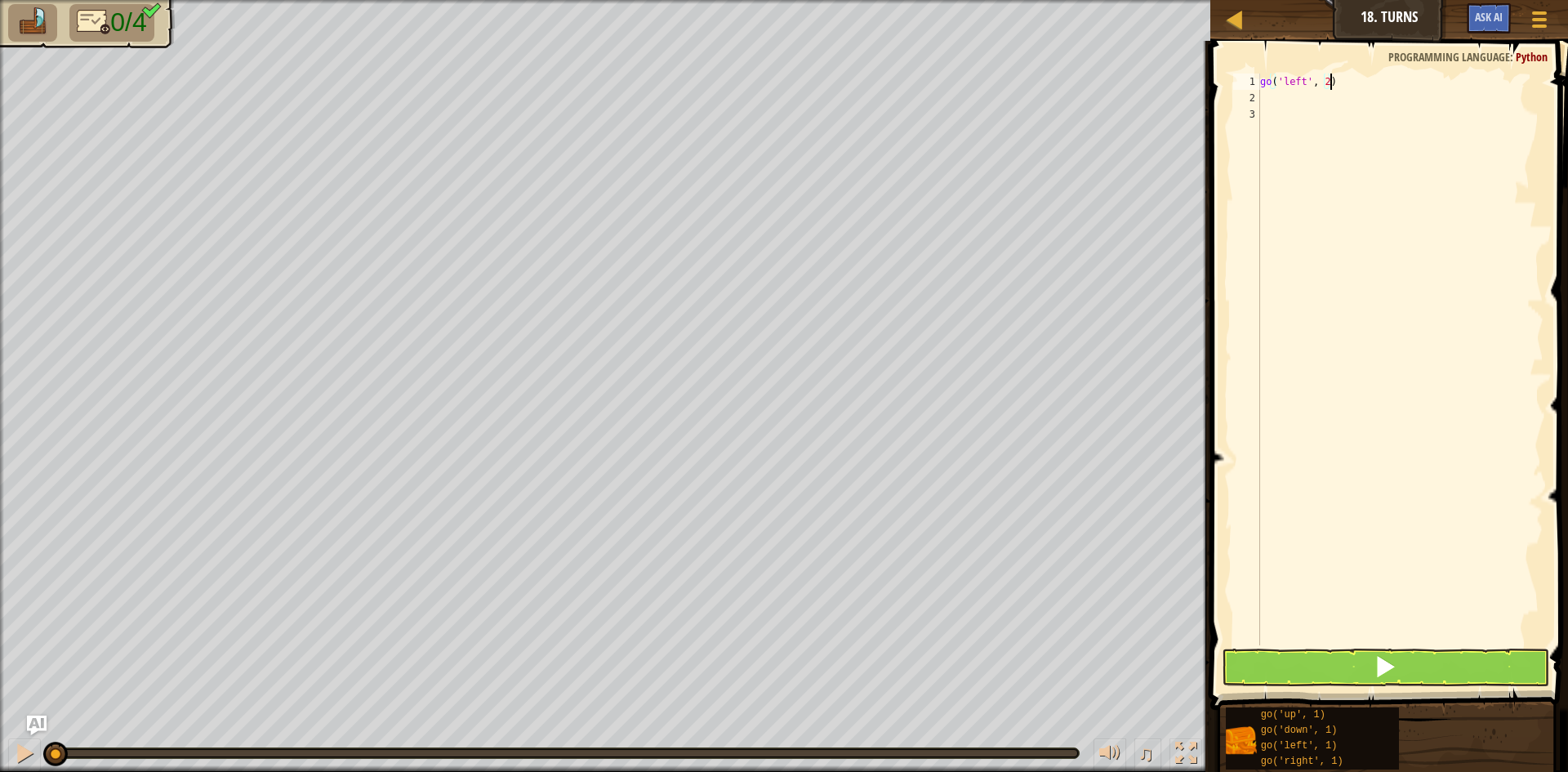
click at [1343, 75] on div "go ( 'left' , 2 )" at bounding box center [1401, 376] width 287 height 604
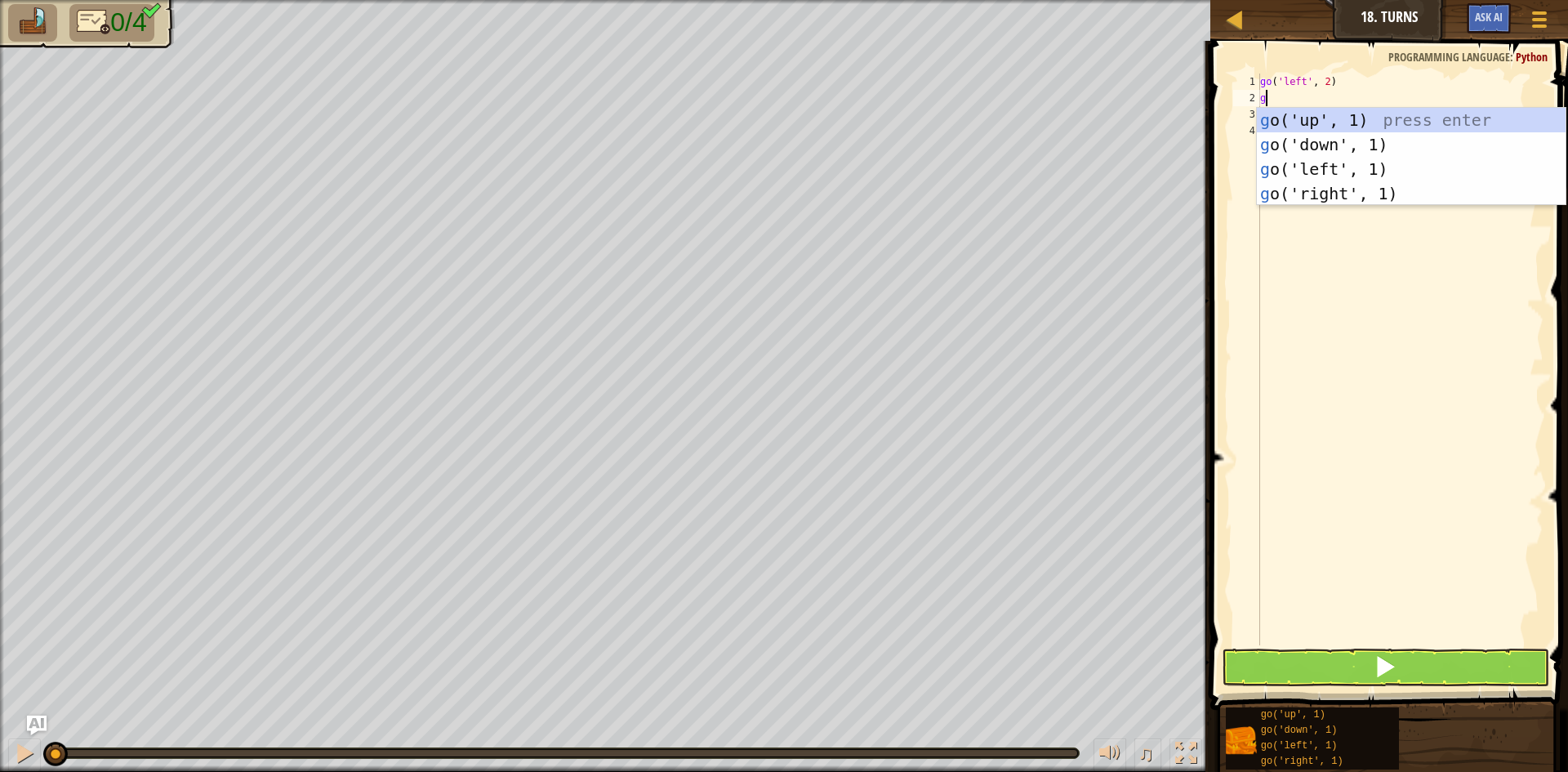
type textarea "go"
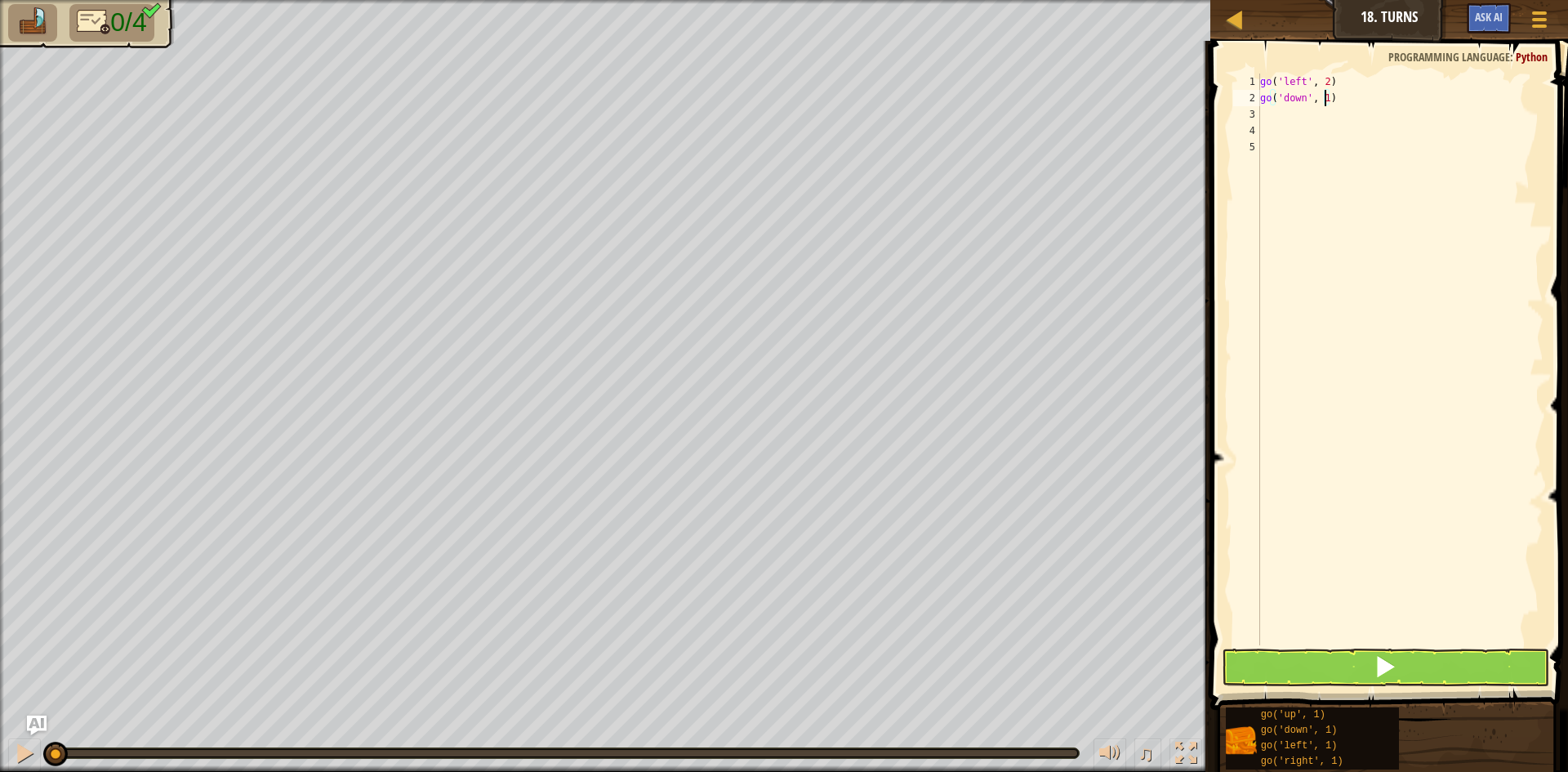
click at [1324, 102] on div "go ( 'left' , 2 ) go ( 'down' , 1 )" at bounding box center [1401, 376] width 287 height 604
type textarea "go('down', 2)"
click at [1428, 145] on div "go ( 'left' , 2 ) go ( 'down' , 2 )" at bounding box center [1401, 376] width 287 height 604
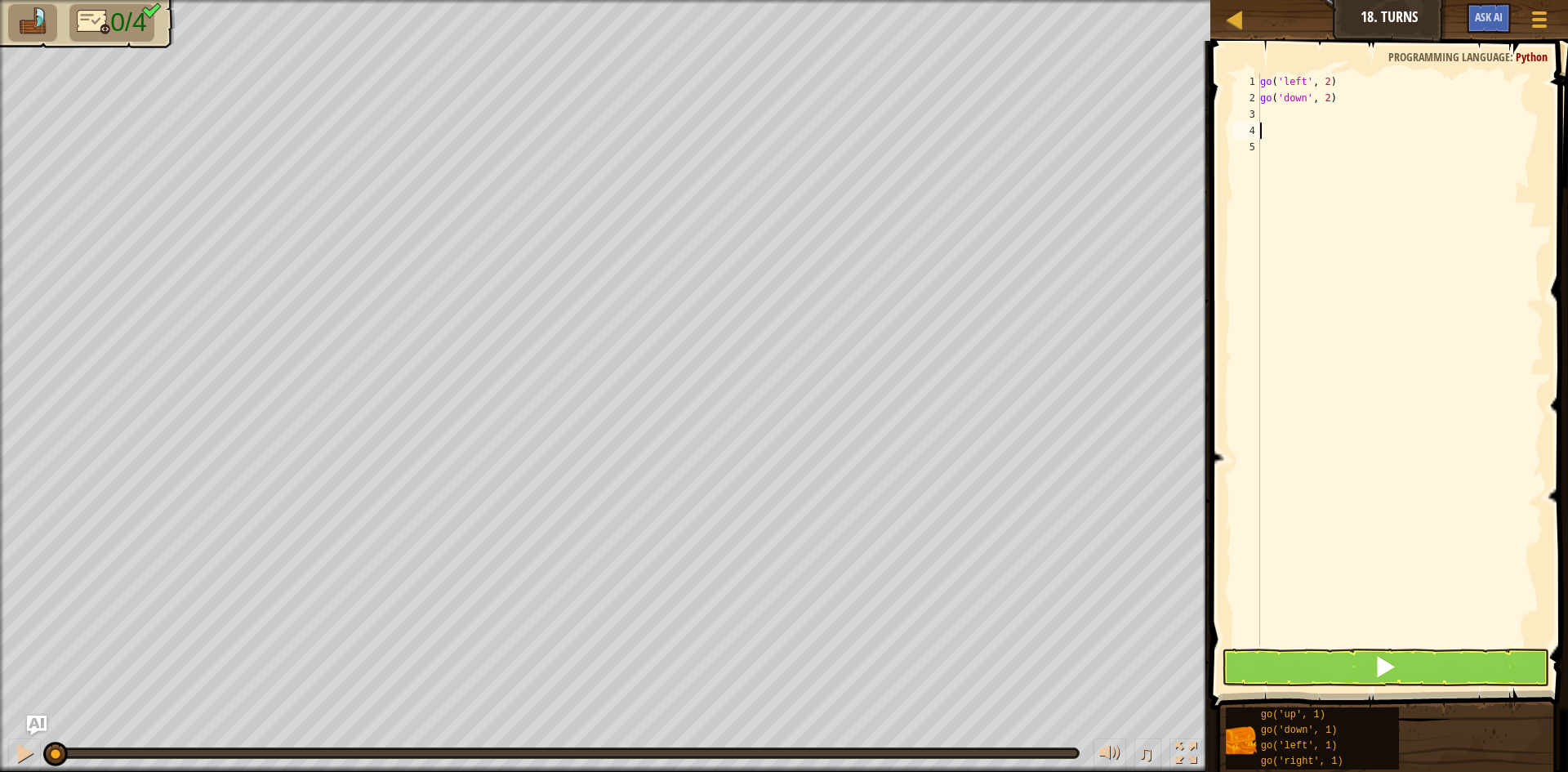
click at [1297, 130] on div "go ( 'left' , 2 ) go ( 'down' , 2 )" at bounding box center [1401, 376] width 287 height 604
click at [1277, 124] on div "go ( 'left' , 2 ) go ( 'down' , 2 )" at bounding box center [1401, 376] width 287 height 604
click at [1295, 117] on div "go ( 'left' , 2 ) go ( 'down' , 2 )" at bounding box center [1401, 376] width 287 height 604
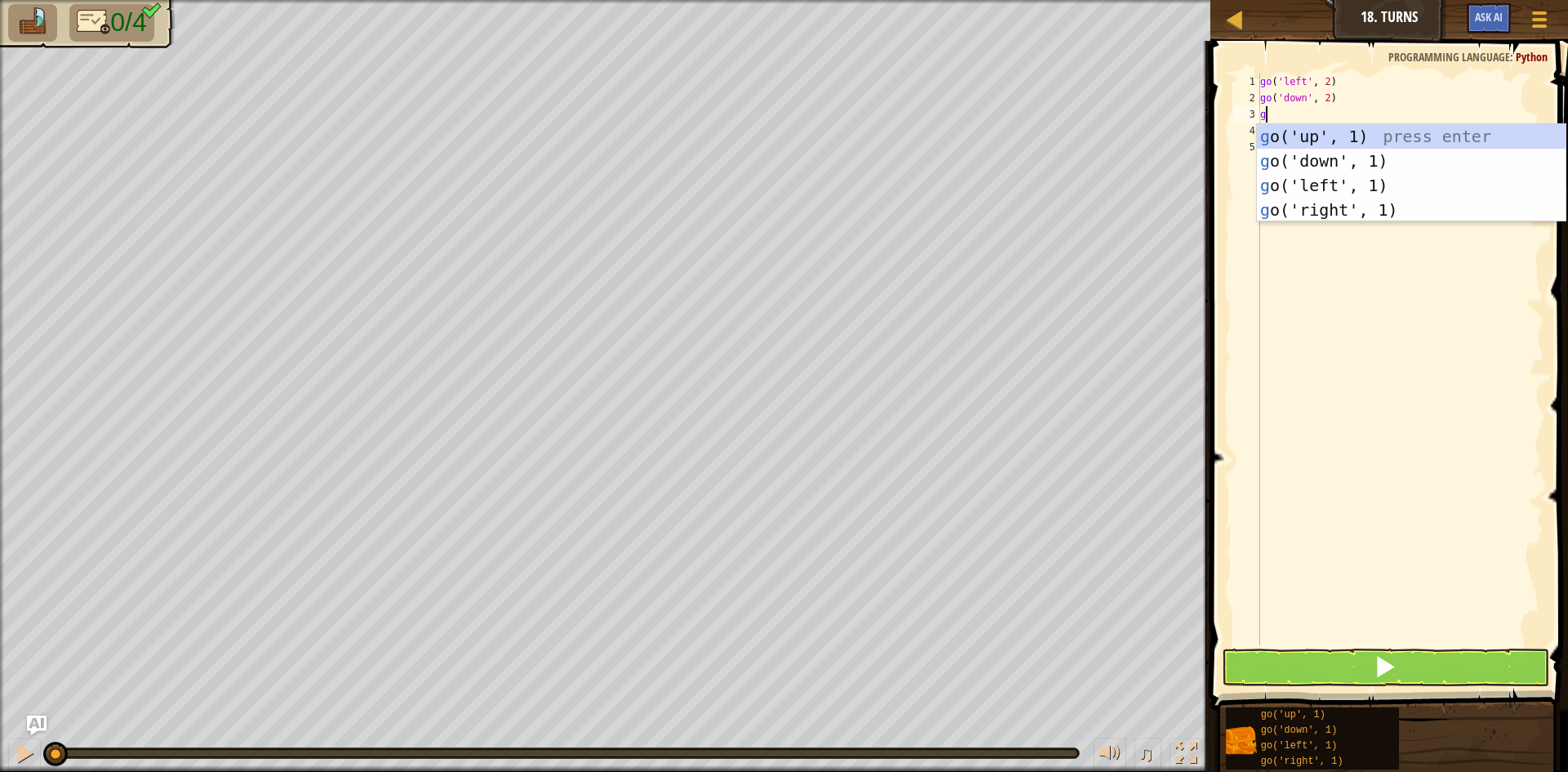
type textarea "go"
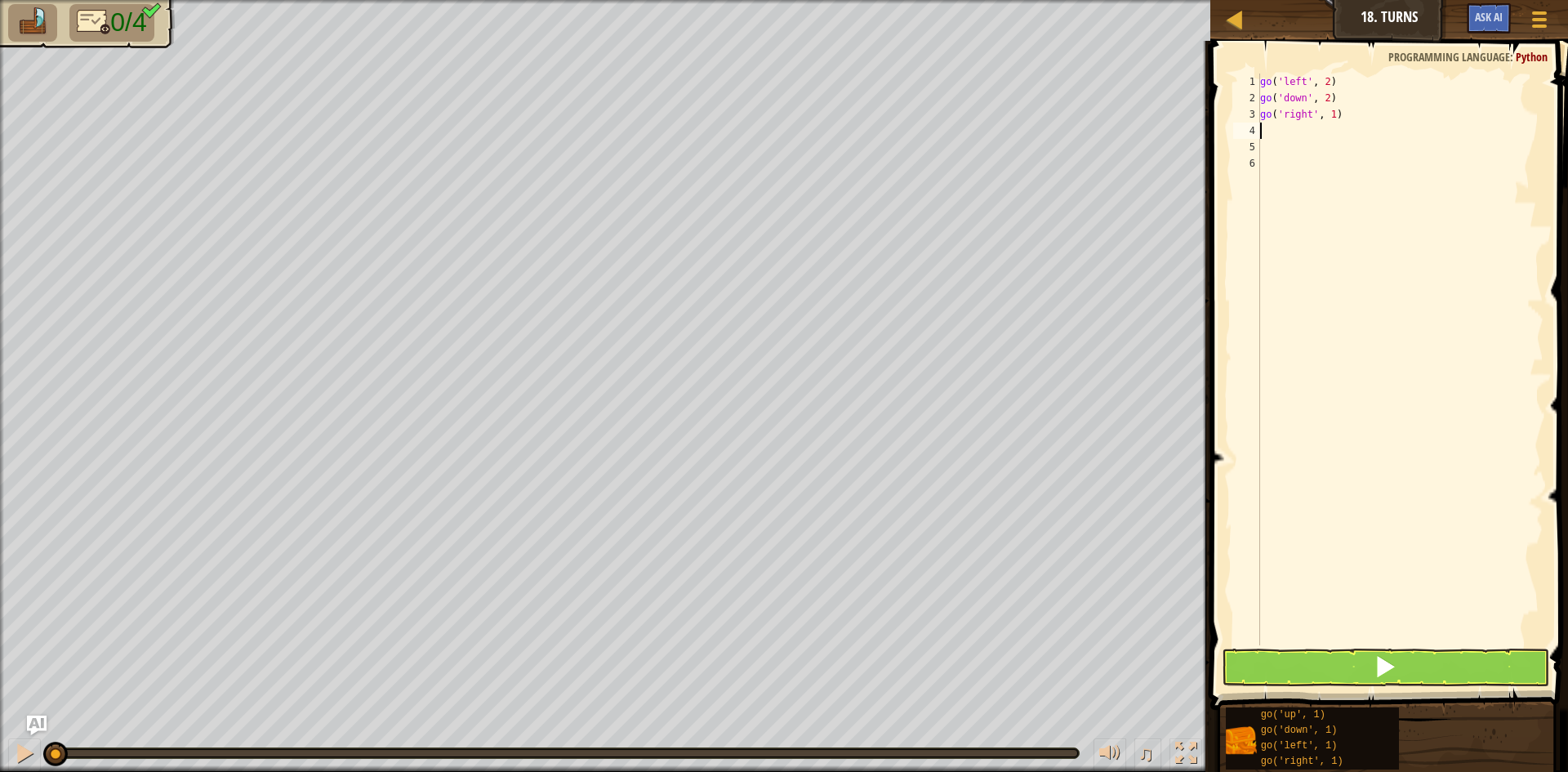
click at [1332, 124] on div "go ( 'left' , 2 ) go ( 'down' , 2 ) go ( 'right' , 1 )" at bounding box center [1401, 376] width 287 height 604
click at [1331, 110] on div "go ( 'left' , 2 ) go ( 'down' , 2 ) go ( 'right' , 1 )" at bounding box center [1401, 376] width 287 height 604
type textarea "go('right', 4)"
click at [1331, 149] on div "go ( 'left' , 2 ) go ( 'down' , 2 ) go ( 'right' , 4 )" at bounding box center [1401, 376] width 287 height 604
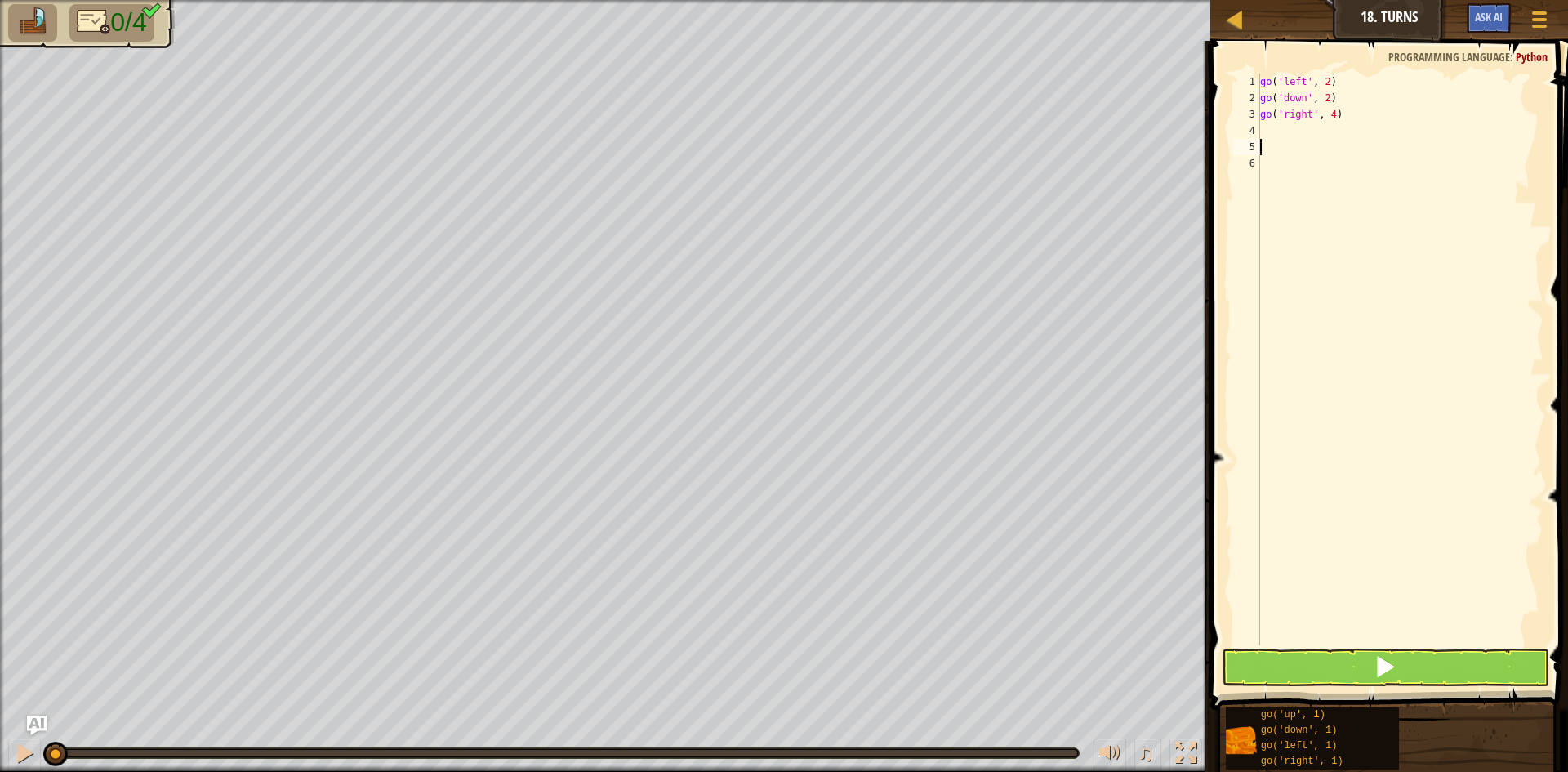
scroll to position [7, 0]
click at [1320, 135] on div "go ( 'left' , 2 ) go ( 'down' , 2 ) go ( 'right' , 4 )" at bounding box center [1401, 376] width 287 height 604
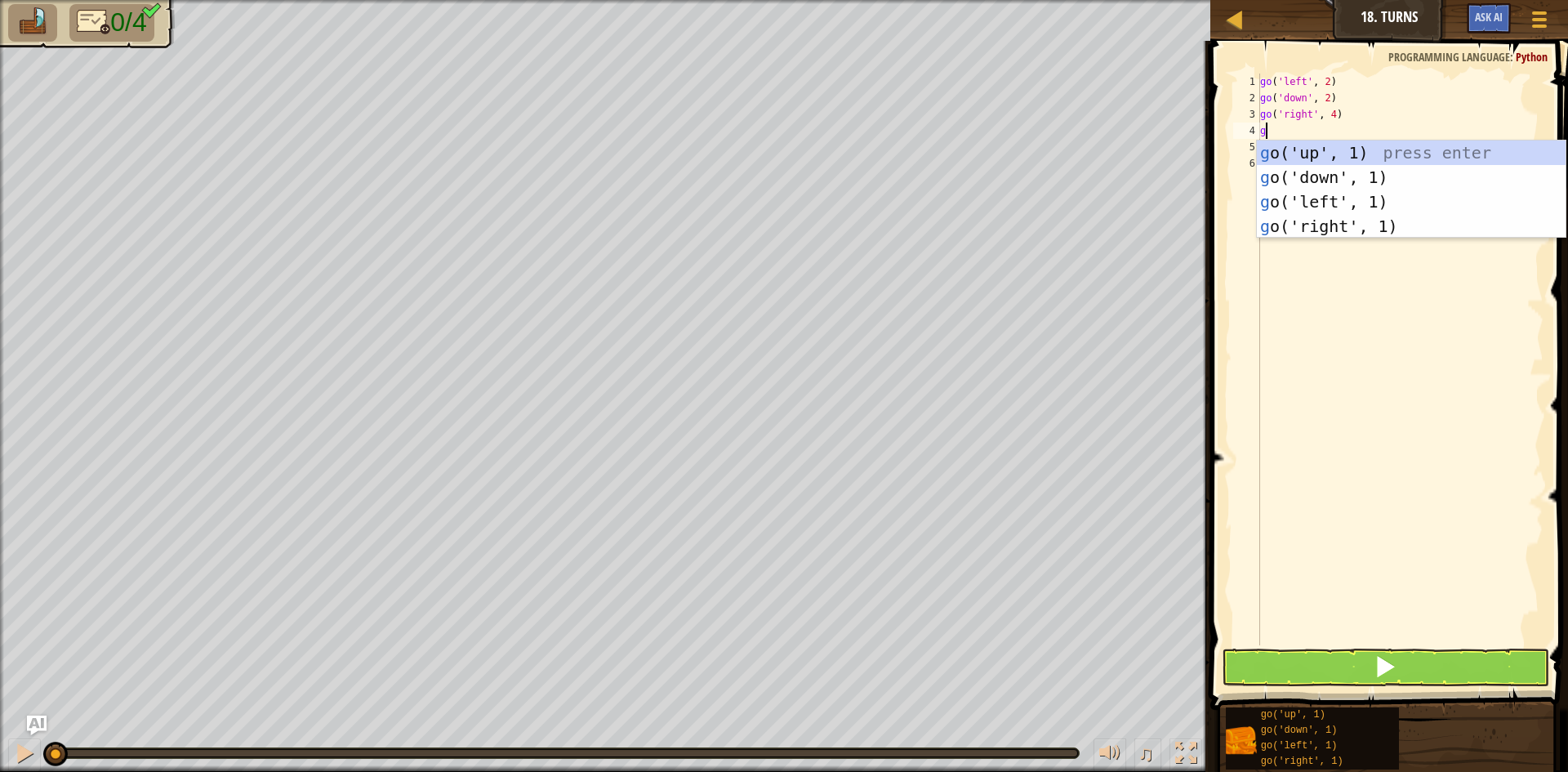
type textarea "go"
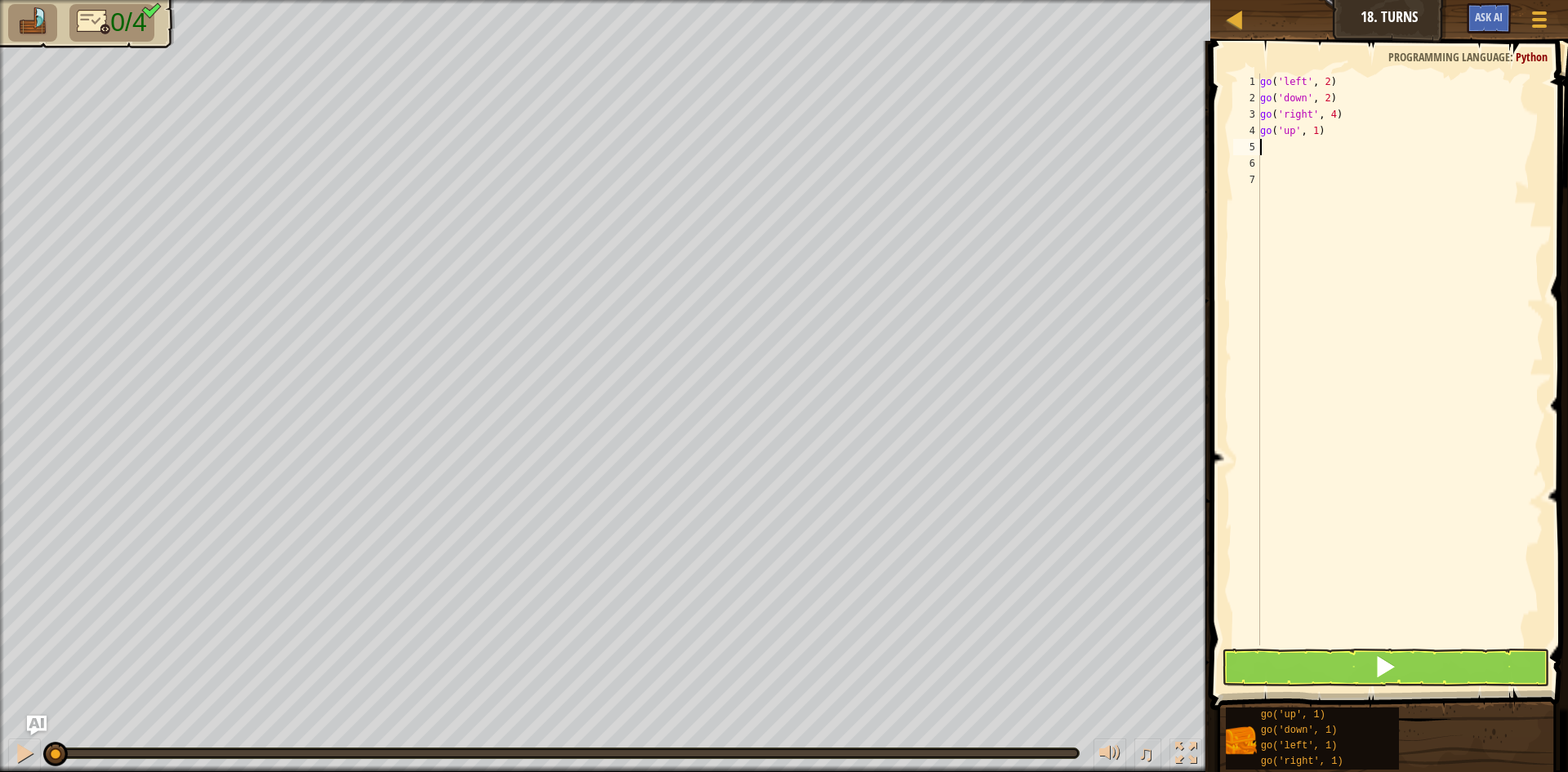
click at [1315, 130] on div "go ( 'left' , 2 ) go ( 'down' , 2 ) go ( 'right' , 4 ) go ( 'up' , 1 )" at bounding box center [1401, 376] width 287 height 604
type textarea "go('up', 3)"
click at [1426, 668] on button at bounding box center [1385, 667] width 328 height 37
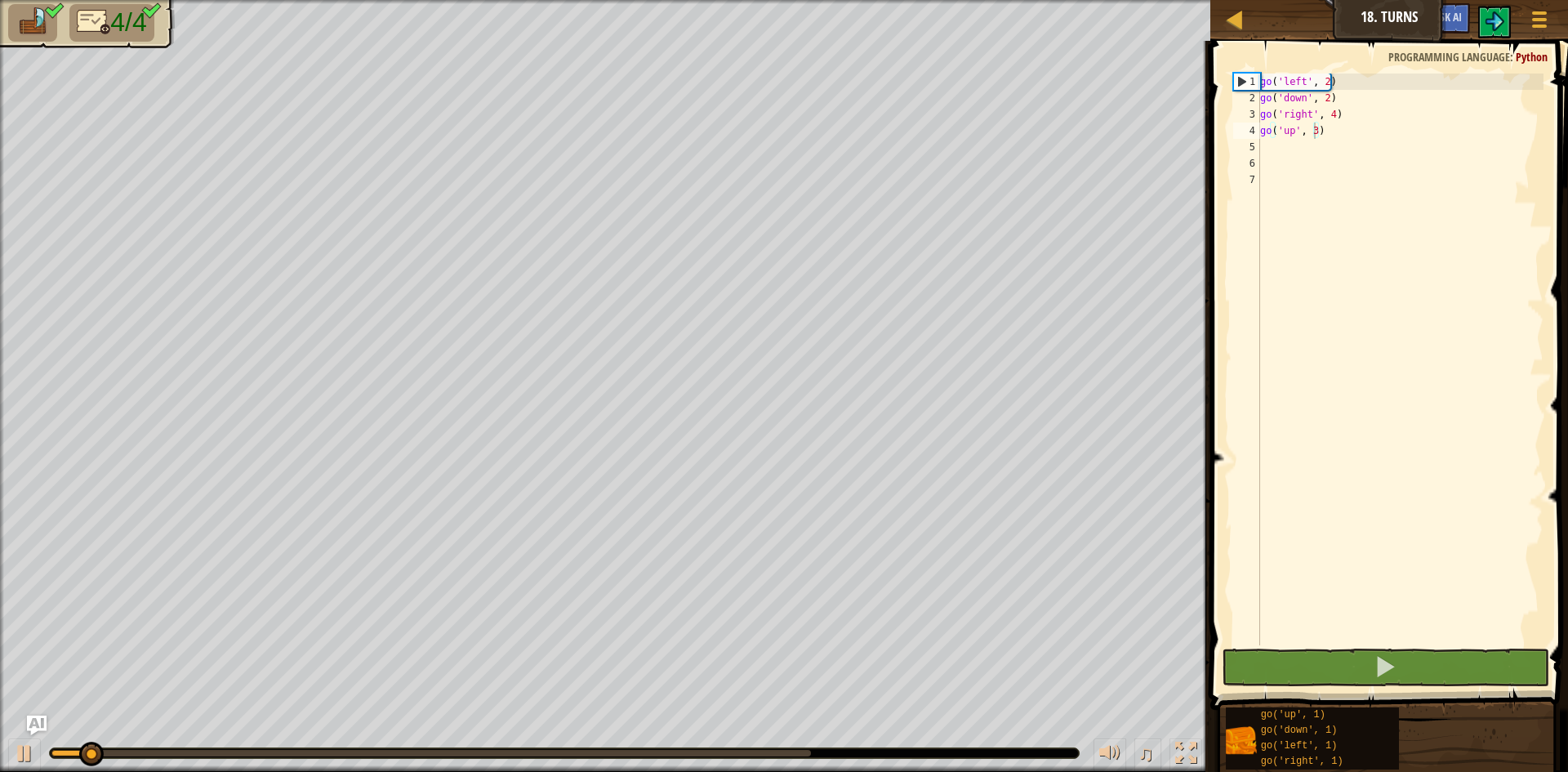
drag, startPoint x: 1035, startPoint y: 747, endPoint x: 1005, endPoint y: 751, distance: 30.3
click at [1017, 751] on div at bounding box center [564, 753] width 1031 height 12
drag, startPoint x: 934, startPoint y: 751, endPoint x: 845, endPoint y: 766, distance: 90.3
click at [917, 754] on div at bounding box center [564, 753] width 1029 height 10
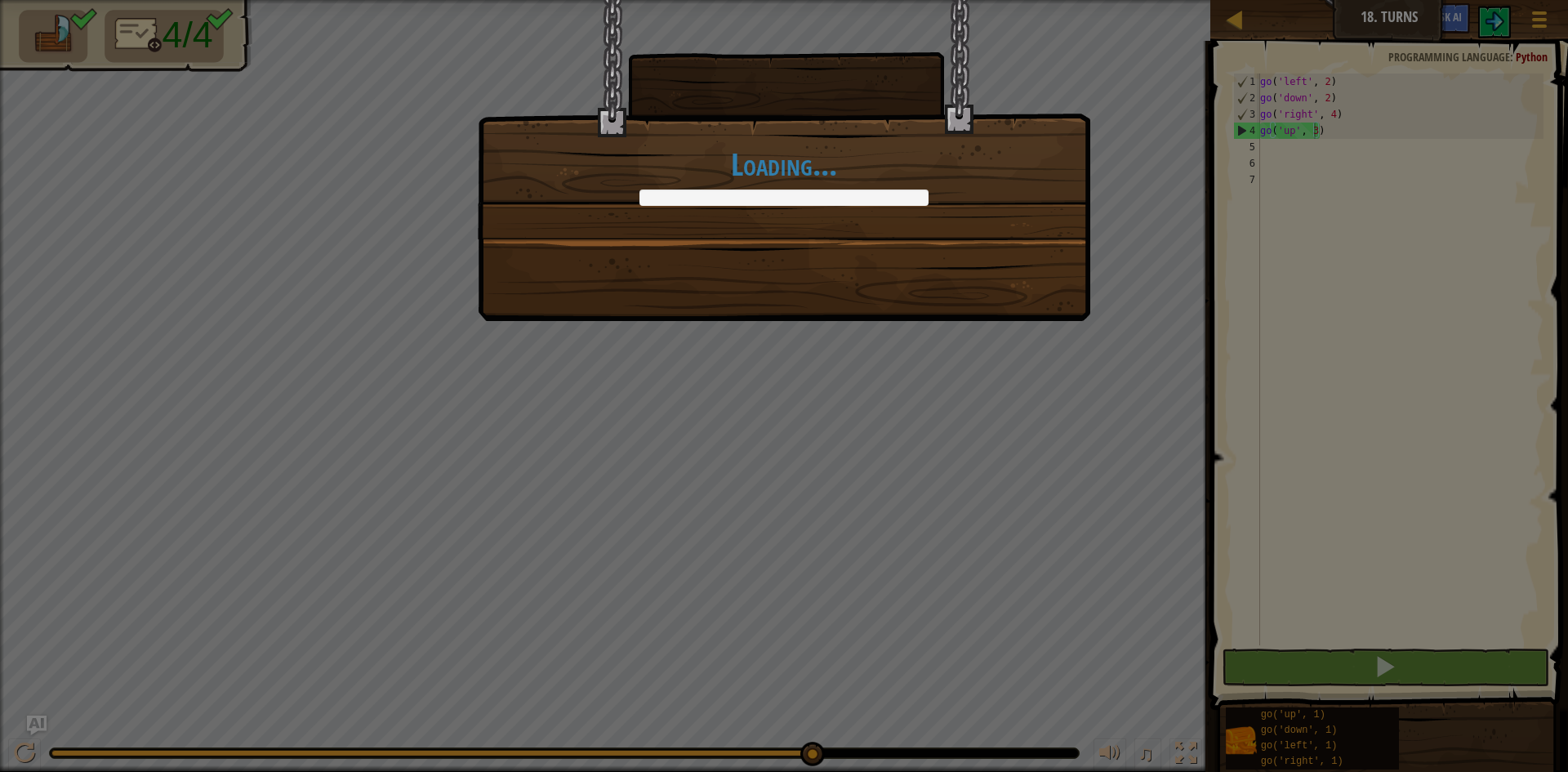
drag, startPoint x: 223, startPoint y: 757, endPoint x: 1567, endPoint y: 758, distance: 1344.0
click at [1567, 2] on body "Map Junior 18. Turns Game Menu Ask AI 1 ההההההההההההההההההההההההההההההההההההההה…" at bounding box center [784, 1] width 1568 height 2
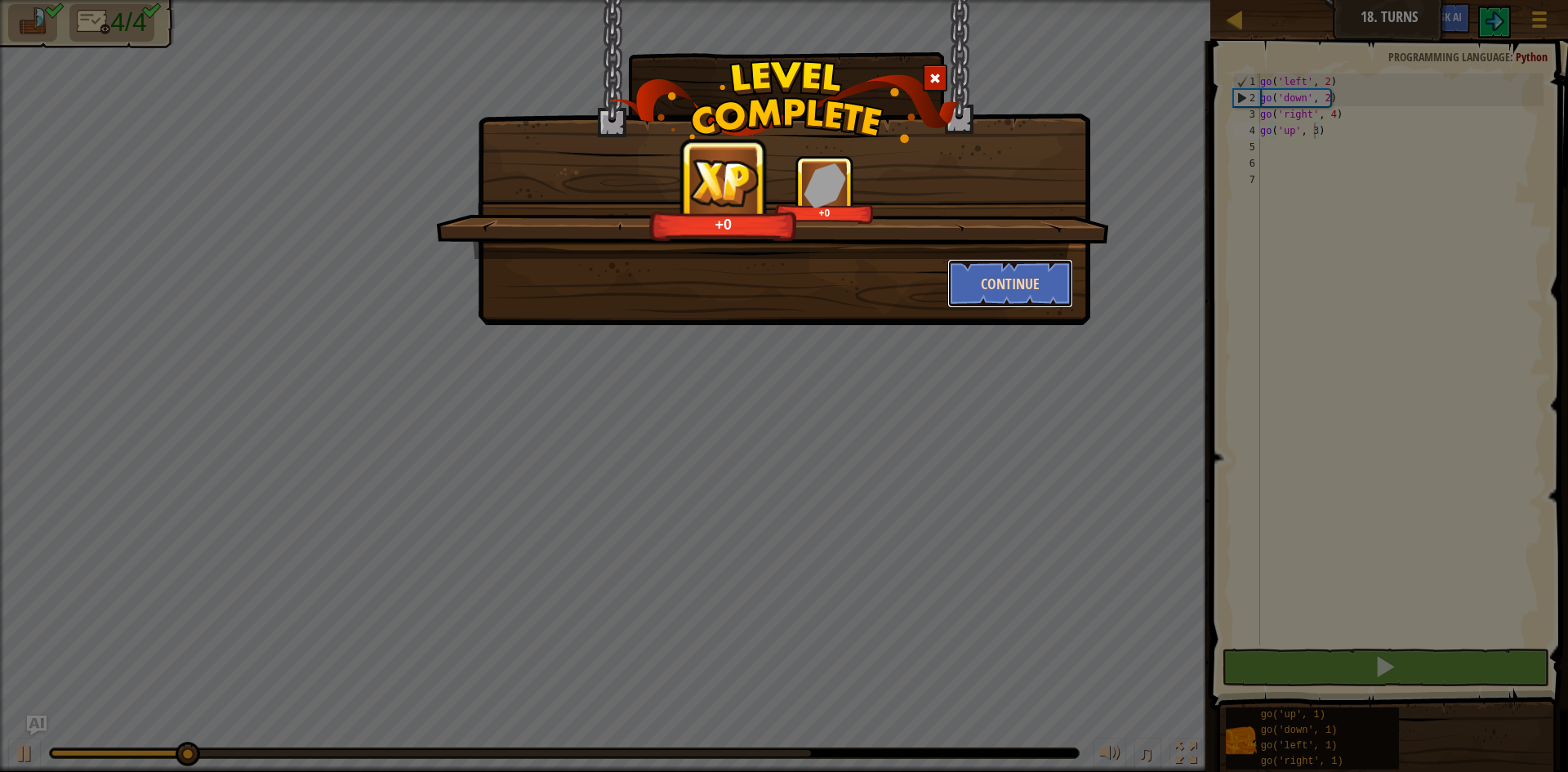
click at [1002, 275] on button "Continue" at bounding box center [1010, 283] width 127 height 49
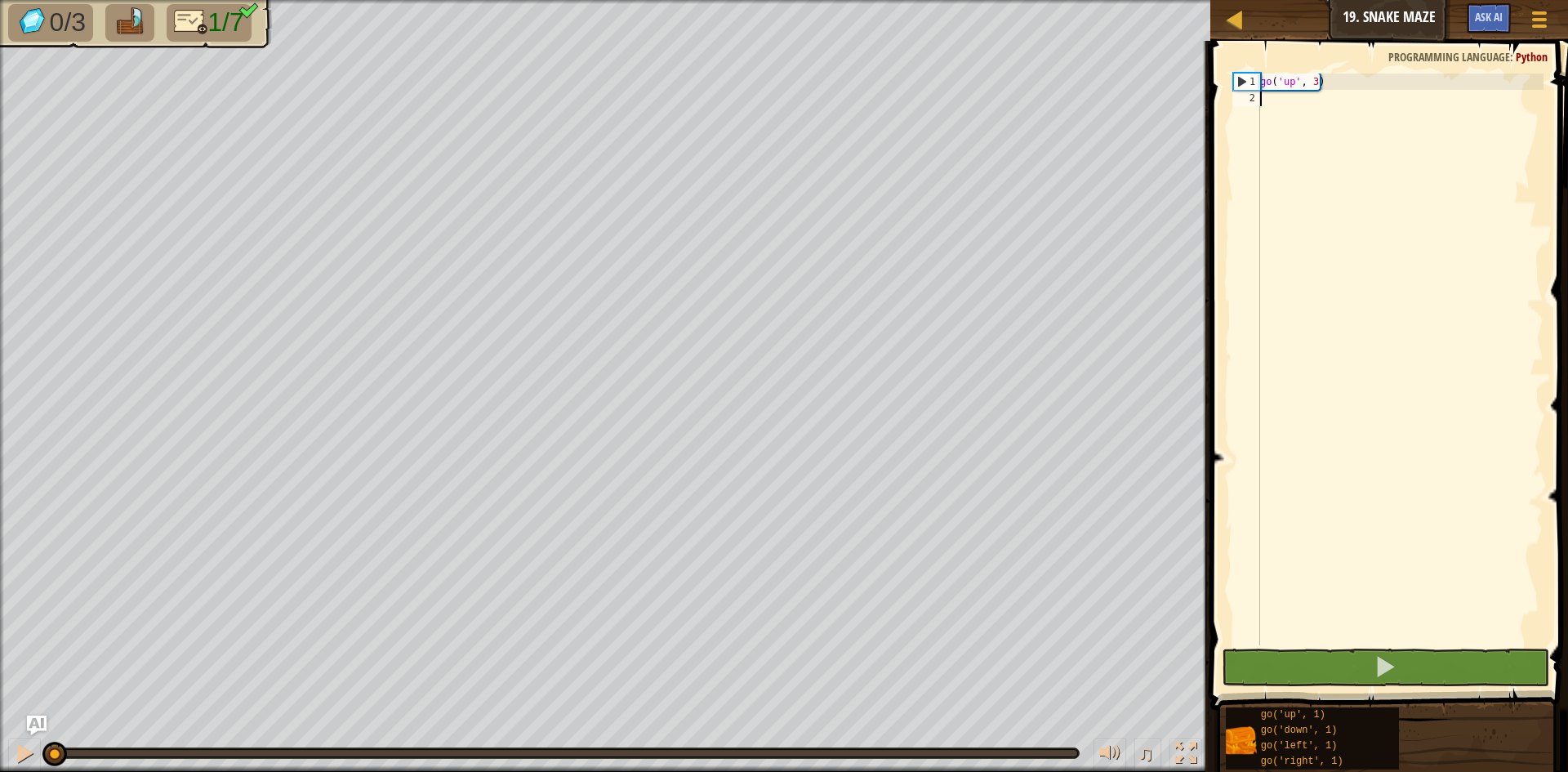
click at [1260, 99] on div "go ( 'up' , 3 )" at bounding box center [1401, 376] width 287 height 604
click at [1275, 663] on button at bounding box center [1385, 667] width 328 height 37
drag, startPoint x: 104, startPoint y: 763, endPoint x: 0, endPoint y: 491, distance: 291.2
click at [0, 491] on div "0/3 1/7 ♫ Mimic" at bounding box center [784, 386] width 1568 height 772
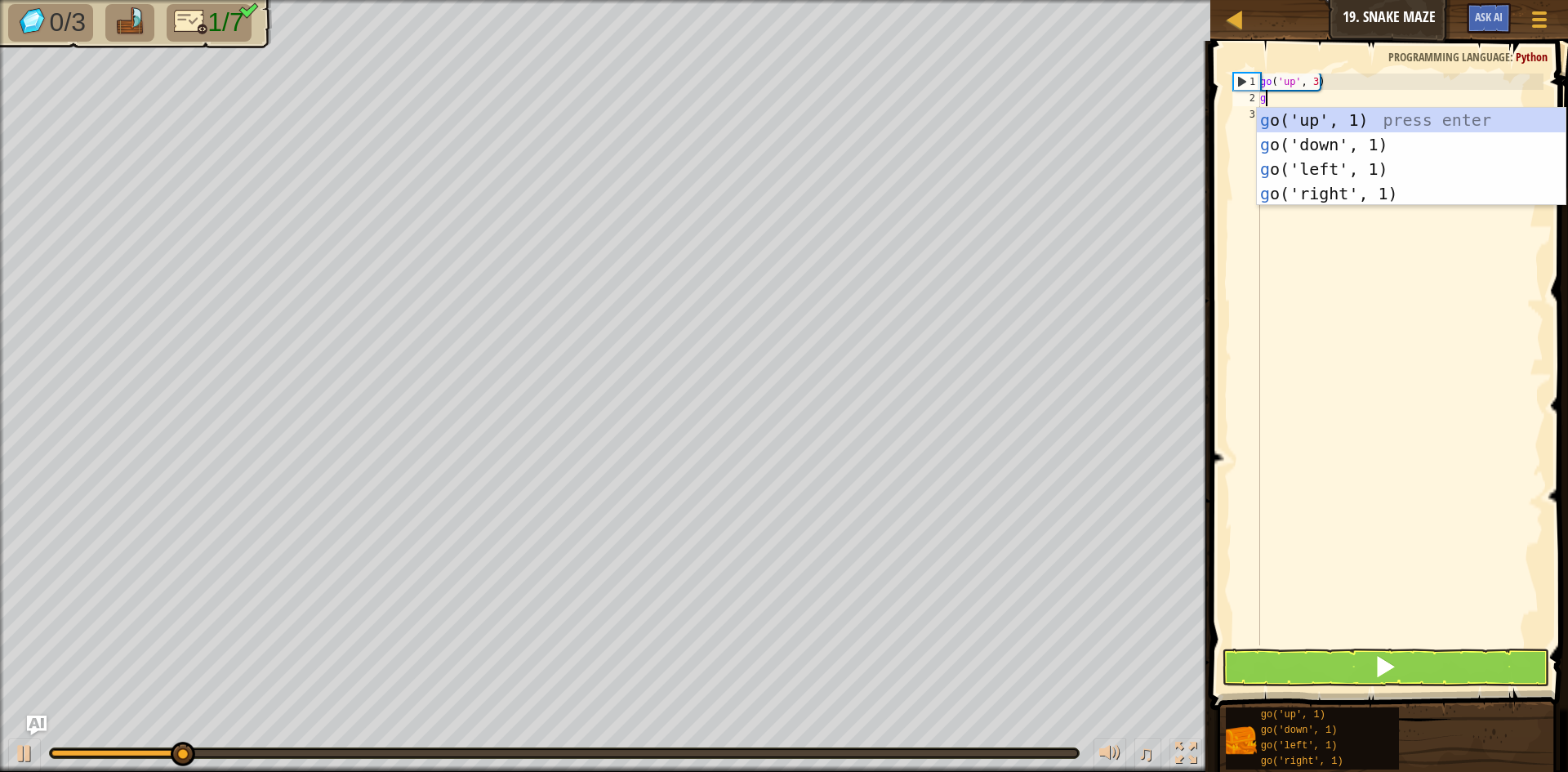
scroll to position [7, 0]
type textarea "go"
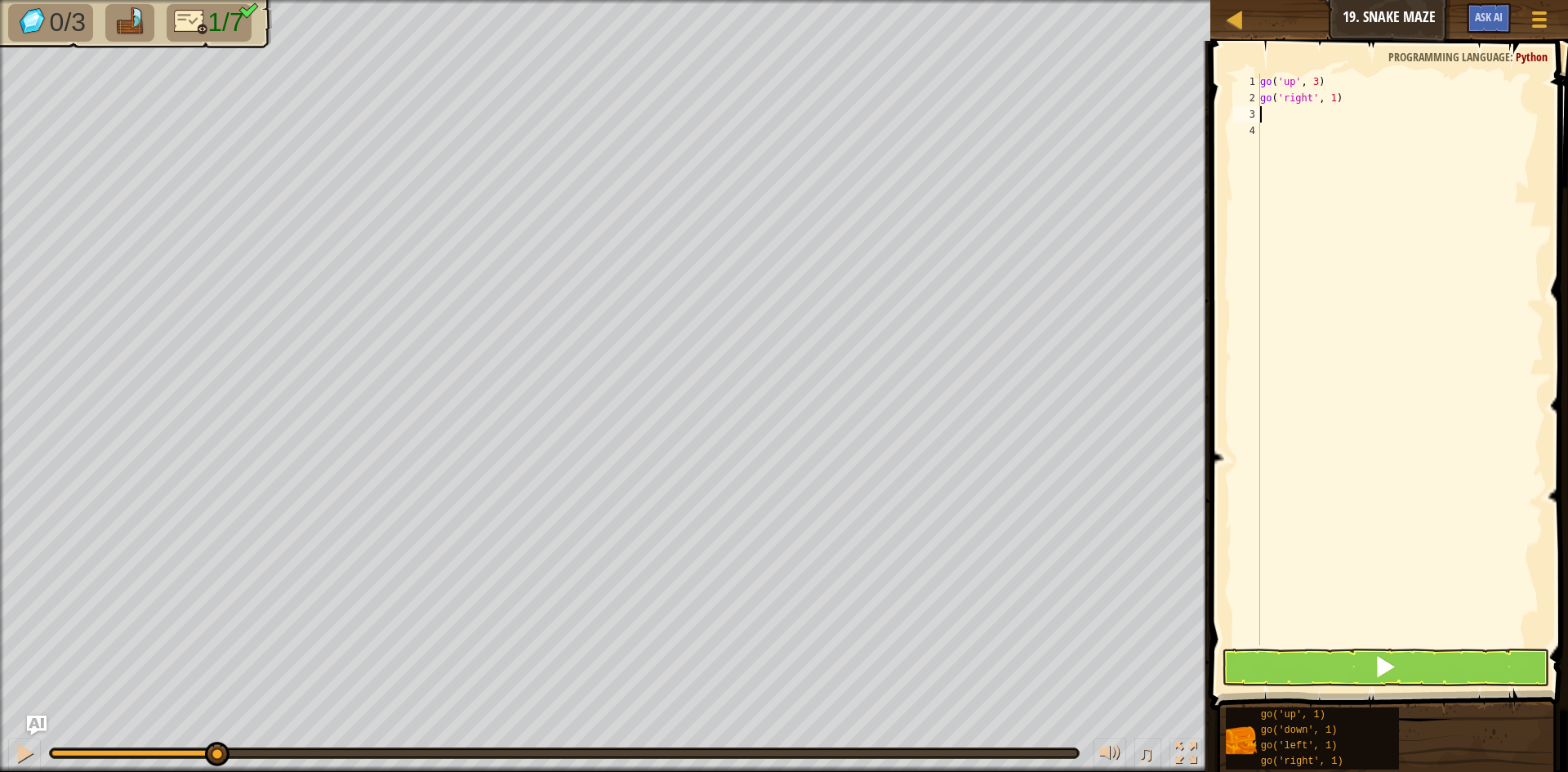
click at [1328, 92] on div "go ( 'up' , 3 ) go ( 'right' , 1 )" at bounding box center [1401, 376] width 287 height 604
type textarea "go('right', 2)"
click at [1499, 25] on button "Ask AI" at bounding box center [1488, 18] width 44 height 30
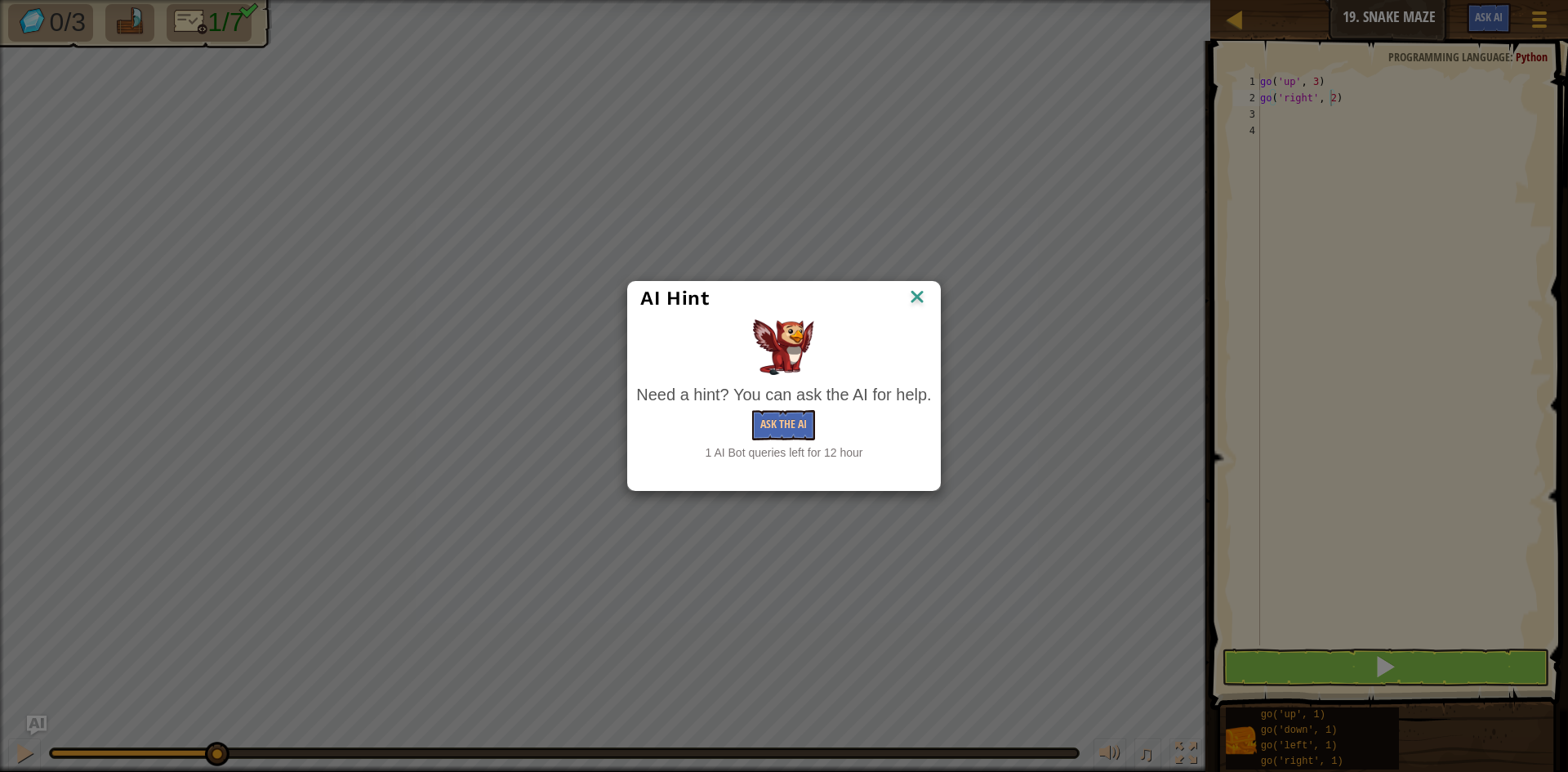
click at [929, 284] on div "AI Hint Need a hint? You can ask the AI for help. Ask the AI 1 AI Bot queries l…" at bounding box center [784, 386] width 1568 height 772
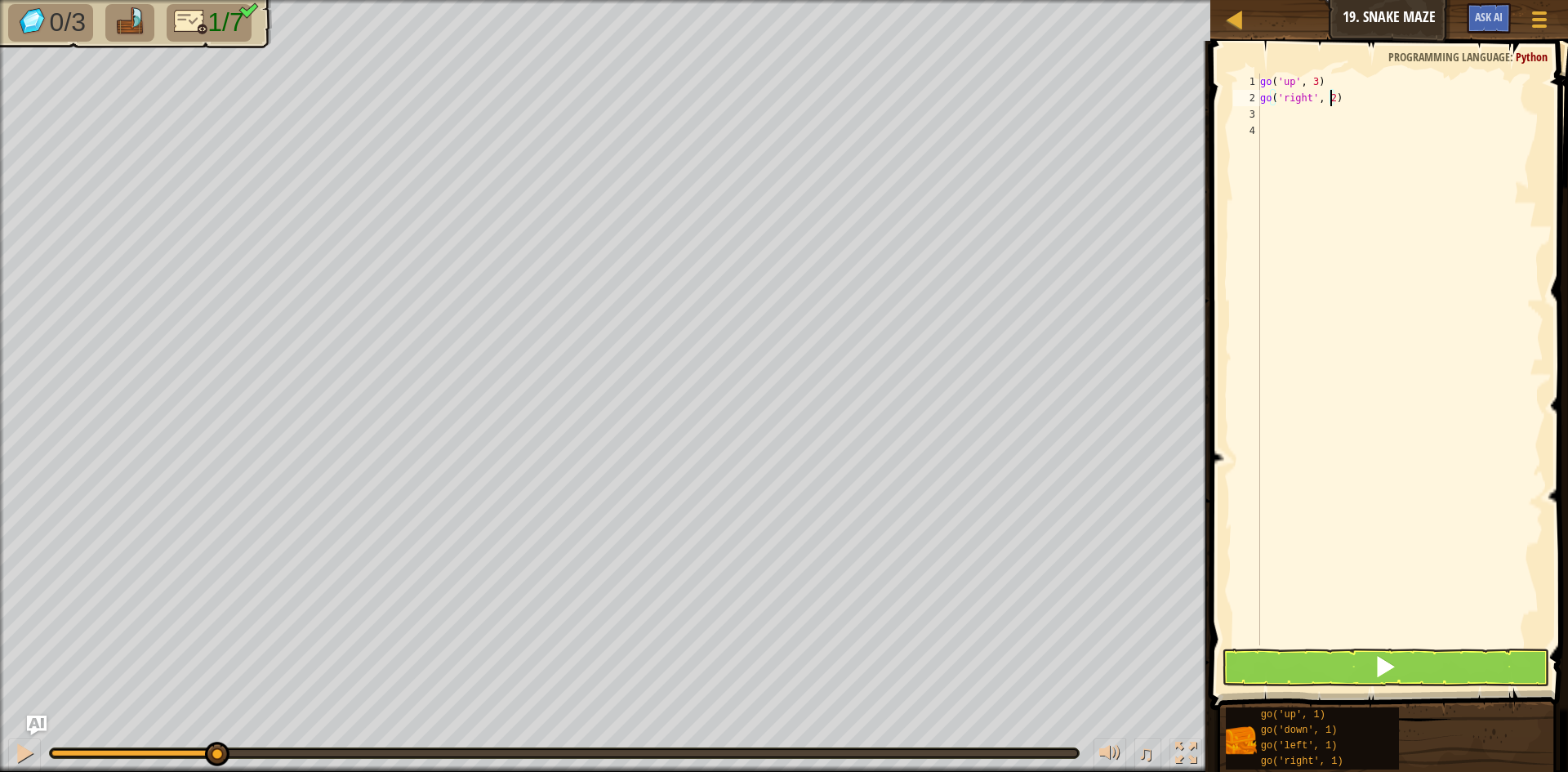
drag, startPoint x: 1377, startPoint y: 115, endPoint x: 1362, endPoint y: 115, distance: 15.0
click at [1376, 115] on div "go ( 'up' , 3 ) go ( 'right' , 2 )" at bounding box center [1401, 376] width 287 height 604
type textarea "go"
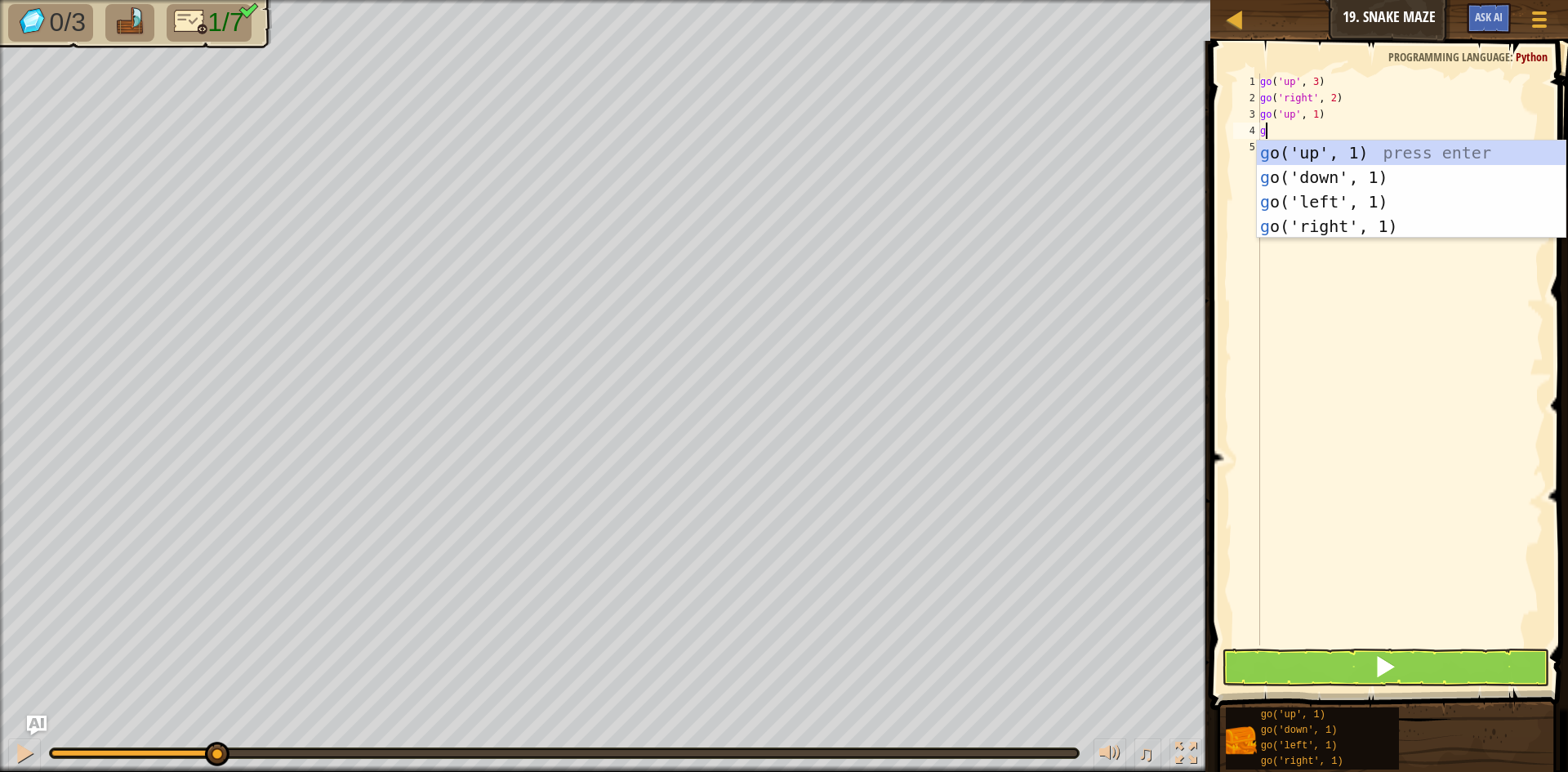
type textarea "go"
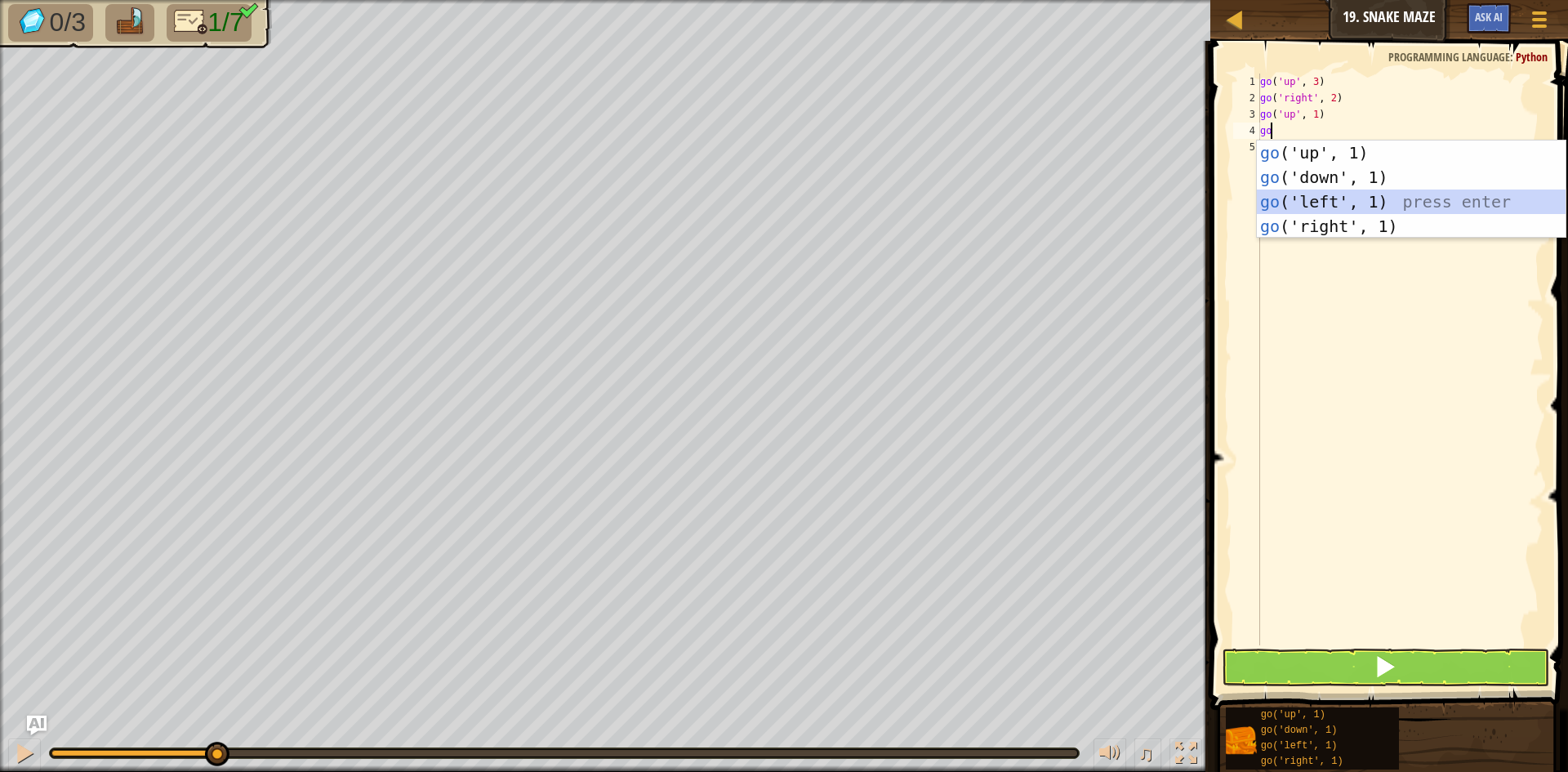
click at [1350, 209] on div "go ('up', 1) press enter go ('down', 1) press enter go ('left', 1) press enter …" at bounding box center [1411, 213] width 308 height 147
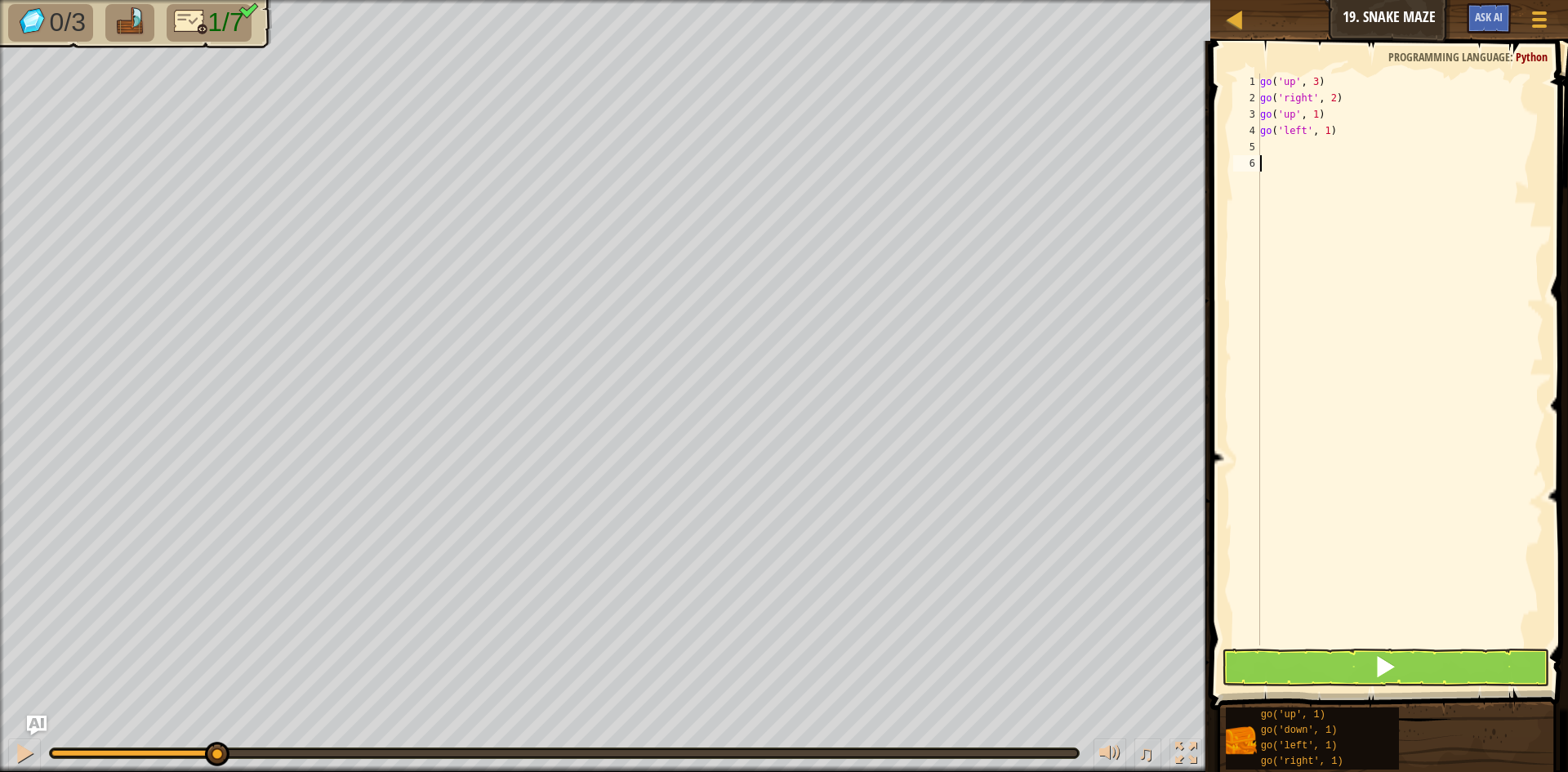
click at [1350, 209] on div "go ( 'up' , 3 ) go ( 'right' , 2 ) go ( 'up' , 1 ) go ( 'left' , 1 )" at bounding box center [1401, 376] width 287 height 604
click at [1153, 138] on div "Map Junior 19. Snake Maze Game Menu Ask AI 1 הההההההההההההההההההההההההההההההההה…" at bounding box center [784, 386] width 1568 height 772
type textarea "go r"
click at [1331, 127] on div "go ( 'up' , 3 ) go ( 'right' , 2 ) go ( 'up' , 1 ) go ( 'right' , 1 )" at bounding box center [1401, 376] width 287 height 604
type textarea "go('right', 2)"
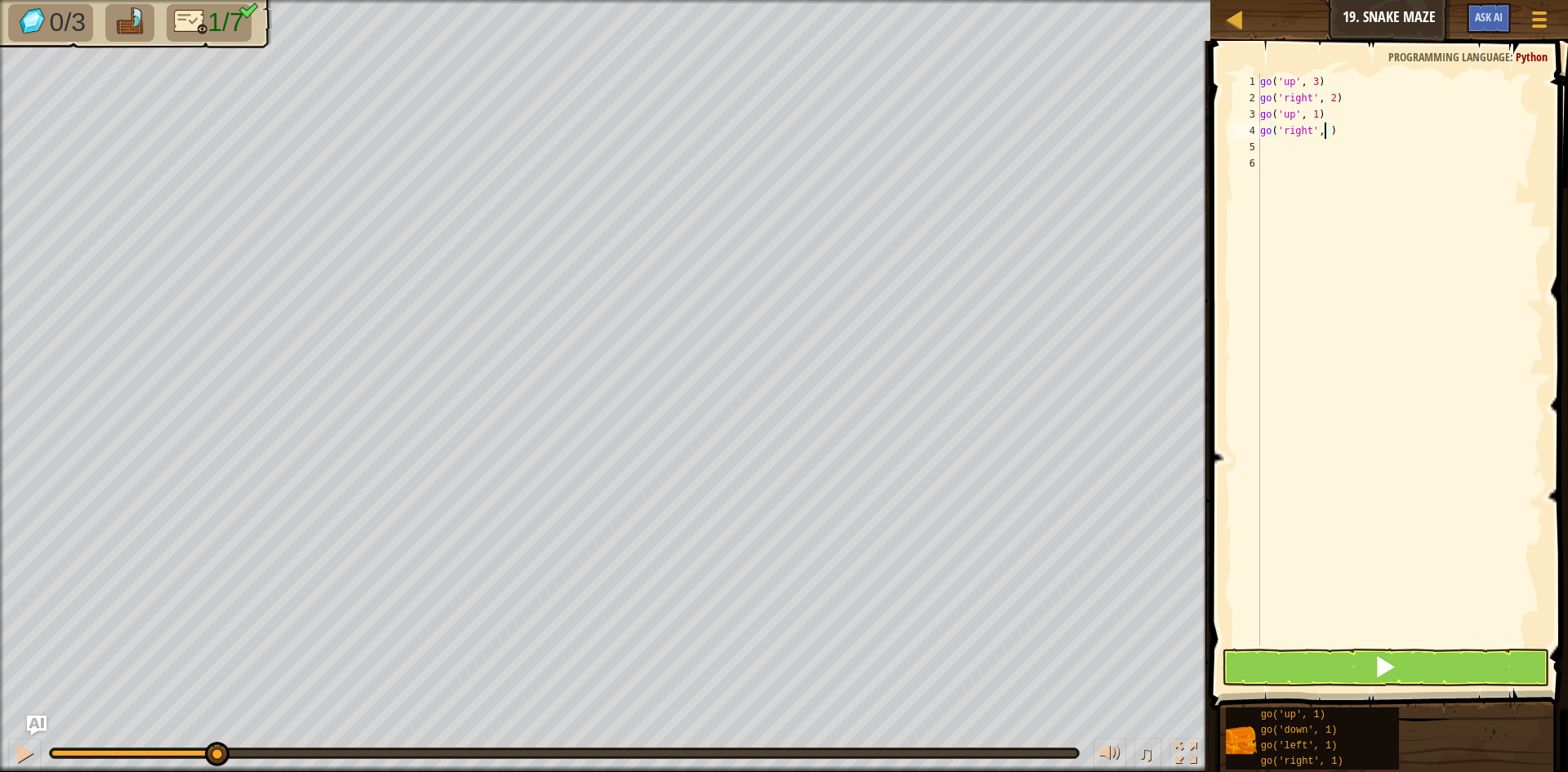
scroll to position [7, 6]
click at [1288, 145] on div "go ( 'up' , 3 ) go ( 'right' , 2 ) go ( 'up' , 1 ) go ( 'right' , 2 )" at bounding box center [1401, 376] width 287 height 604
click at [1422, 672] on button at bounding box center [1385, 667] width 328 height 37
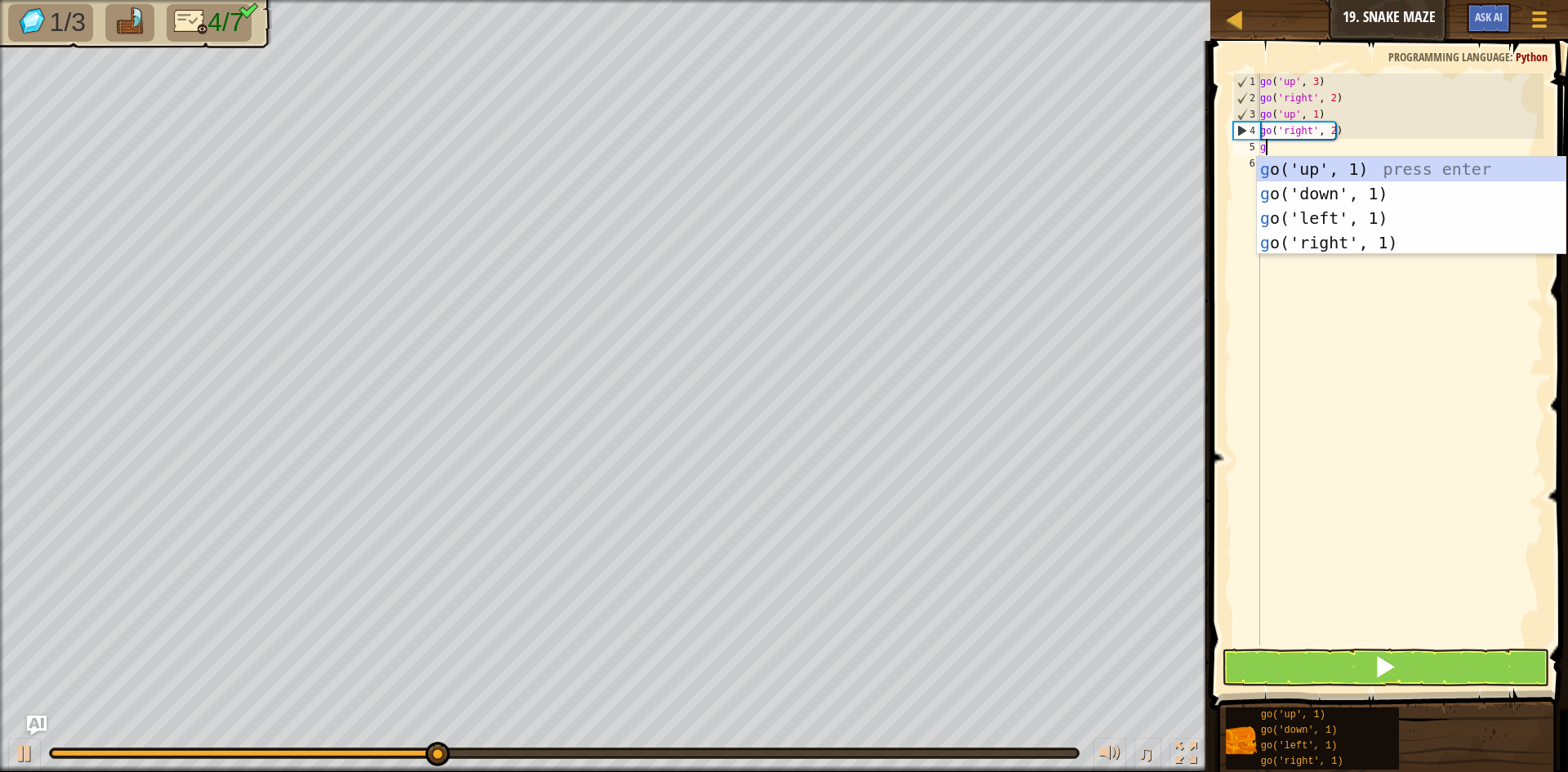
type textarea "go"
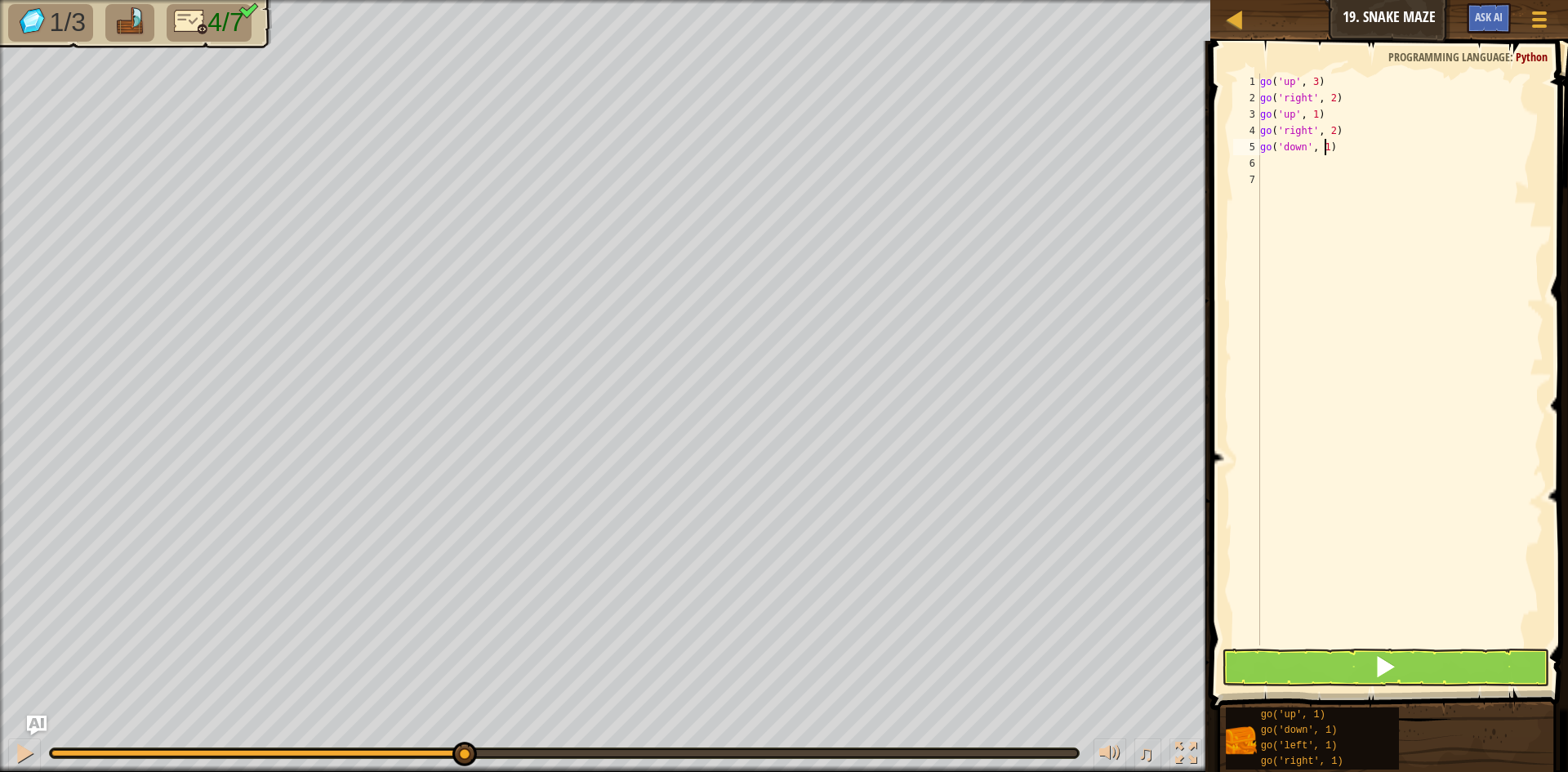
click at [1325, 144] on div "go ( 'up' , 3 ) go ( 'right' , 2 ) go ( 'up' , 1 ) go ( 'right' , 2 ) go ( 'dow…" at bounding box center [1401, 376] width 287 height 604
type textarea "go('down', 2)"
drag, startPoint x: 1269, startPoint y: 172, endPoint x: 1284, endPoint y: 165, distance: 16.6
click at [1269, 172] on div "go ( 'up' , 3 ) go ( 'right' , 2 ) go ( 'up' , 1 ) go ( 'right' , 2 ) go ( 'dow…" at bounding box center [1401, 376] width 287 height 604
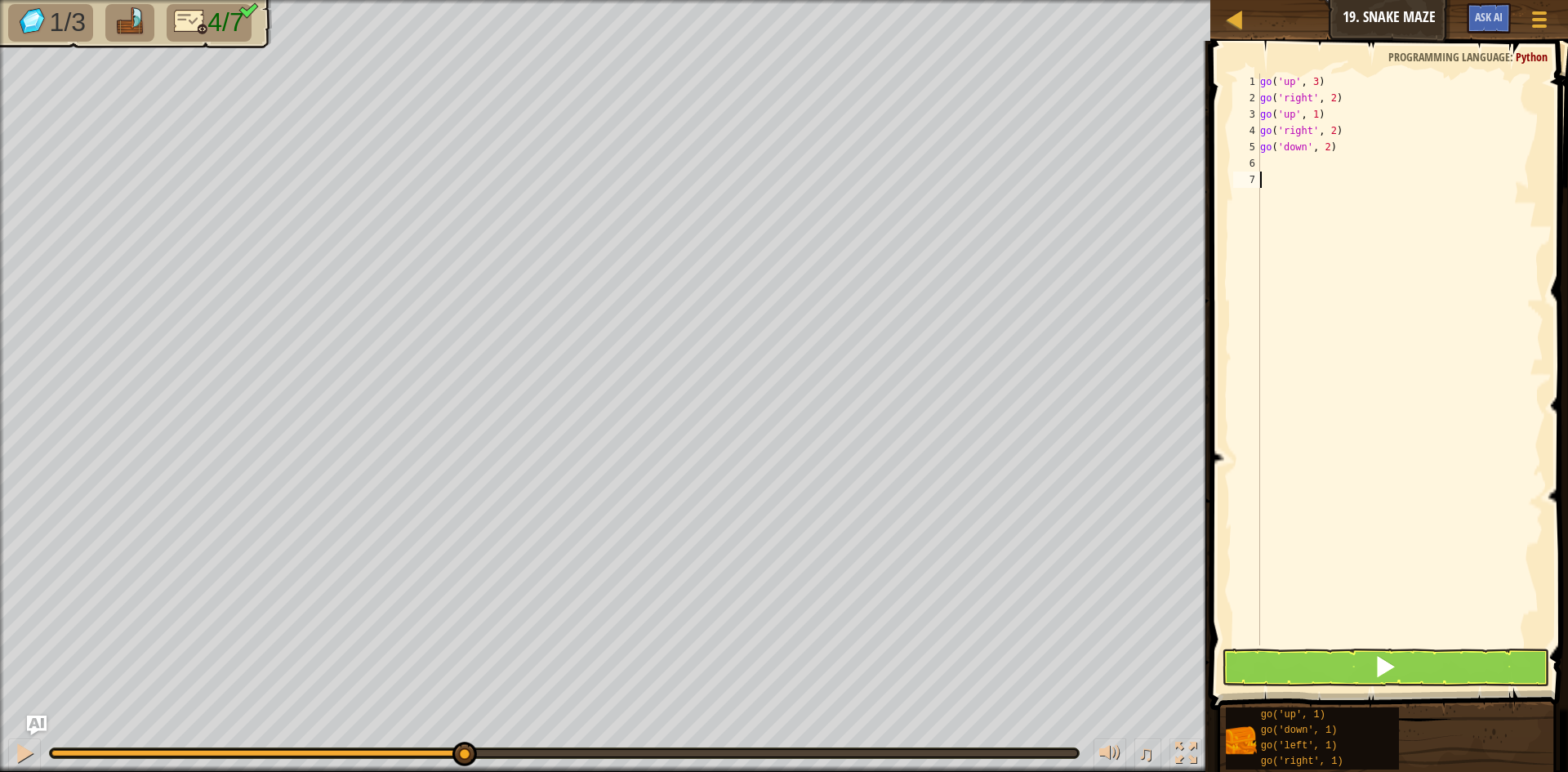
scroll to position [7, 0]
click at [1285, 165] on div "go ( 'up' , 3 ) go ( 'right' , 2 ) go ( 'up' , 1 ) go ( 'right' , 2 ) go ( 'dow…" at bounding box center [1401, 376] width 287 height 604
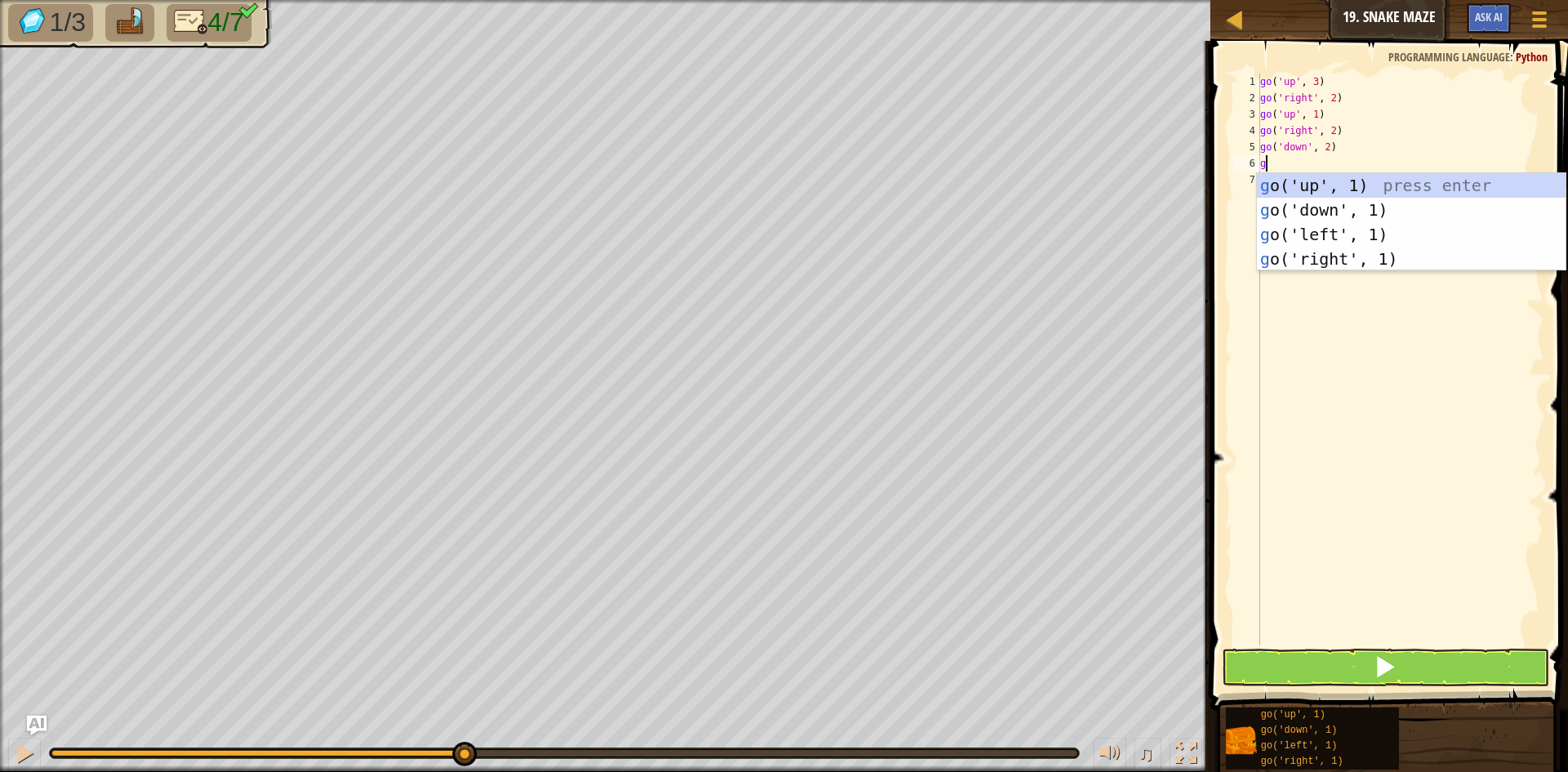
type textarea "go"
click at [1312, 270] on div "go ( 'up' , 3 ) go ( 'right' , 2 ) go ( 'up' , 1 ) go ( 'right' , 2 ) go ( 'dow…" at bounding box center [1401, 376] width 287 height 604
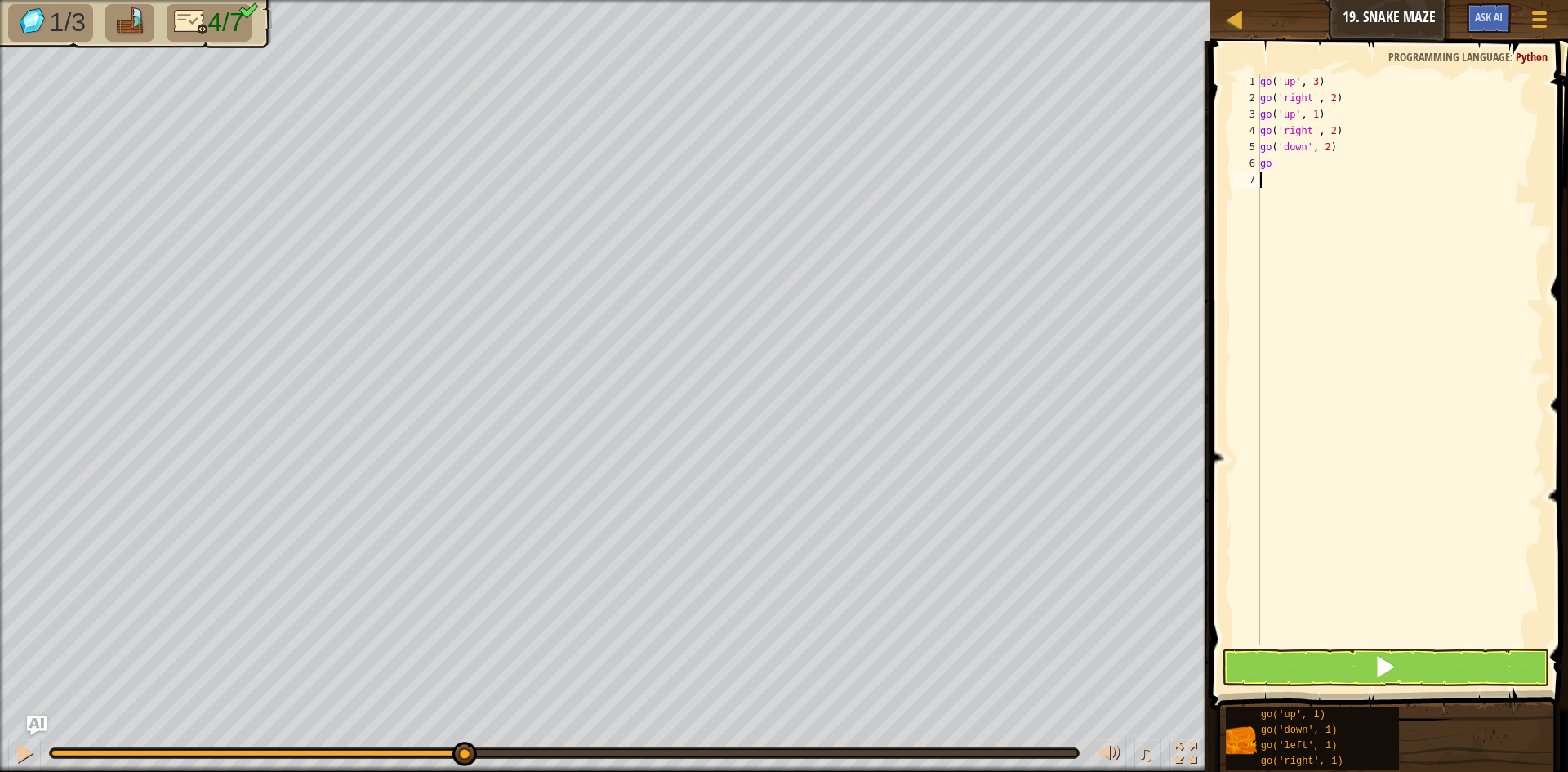
click at [1290, 174] on div "go ( 'up' , 3 ) go ( 'right' , 2 ) go ( 'up' , 1 ) go ( 'right' , 2 ) go ( 'dow…" at bounding box center [1401, 376] width 287 height 604
drag, startPoint x: 1280, startPoint y: 165, endPoint x: 1244, endPoint y: 168, distance: 36.1
click at [1244, 168] on div "1 2 3 4 5 6 7 go ( 'up' , 3 ) go ( 'right' , 2 ) go ( 'up' , 1 ) go ( 'right' ,…" at bounding box center [1386, 359] width 313 height 571
click at [1289, 164] on div "go ( 'up' , 3 ) go ( 'right' , 2 ) go ( 'up' , 1 ) go ( 'right' , 2 ) go ( 'dow…" at bounding box center [1401, 359] width 287 height 571
type textarea "g"
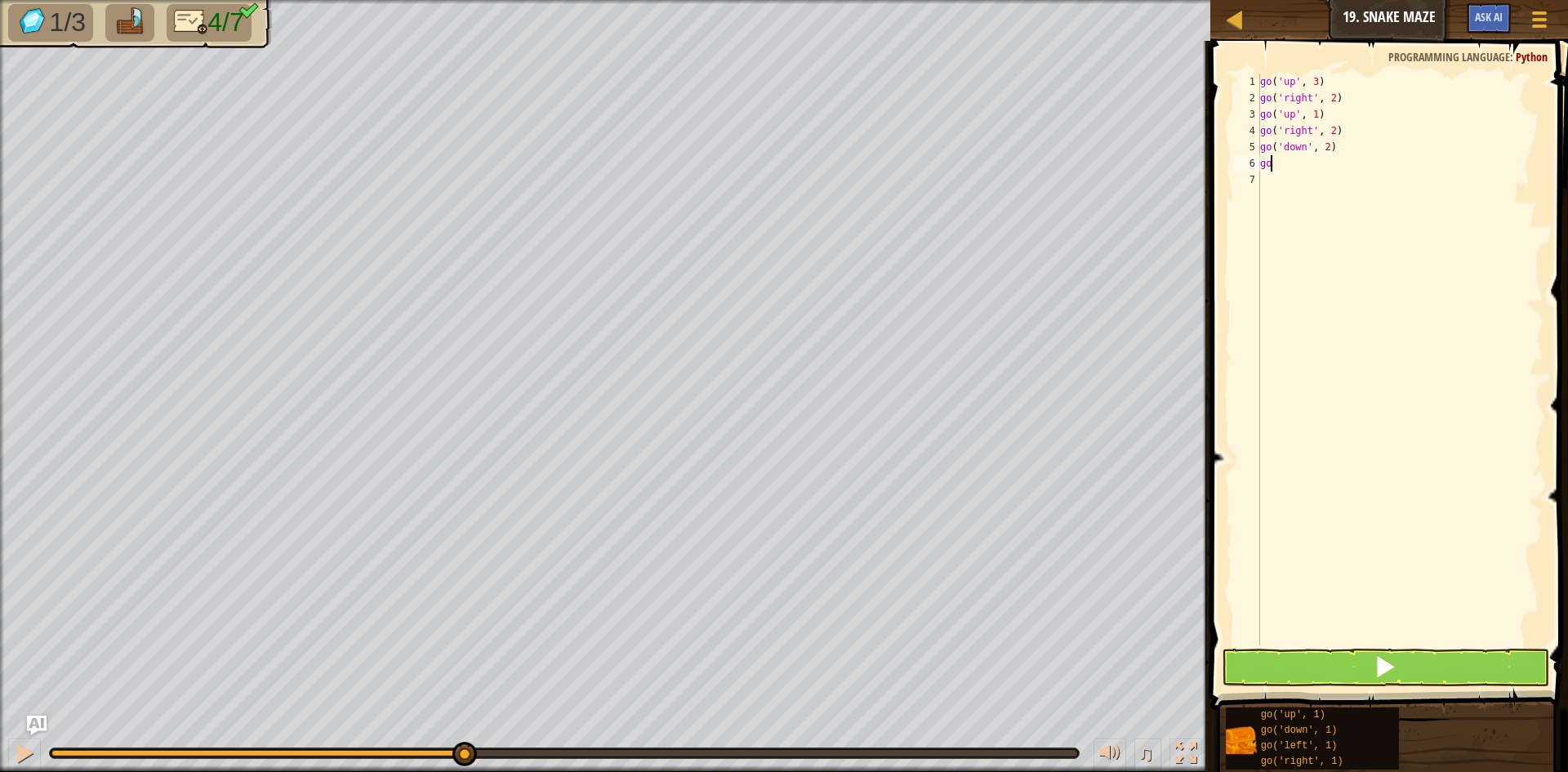
drag, startPoint x: 1284, startPoint y: 164, endPoint x: 1273, endPoint y: 164, distance: 11.0
click at [1273, 164] on div "go ( 'up' , 3 ) go ( 'right' , 2 ) go ( 'up' , 1 ) go ( 'right' , 2 ) go ( 'dow…" at bounding box center [1401, 376] width 287 height 604
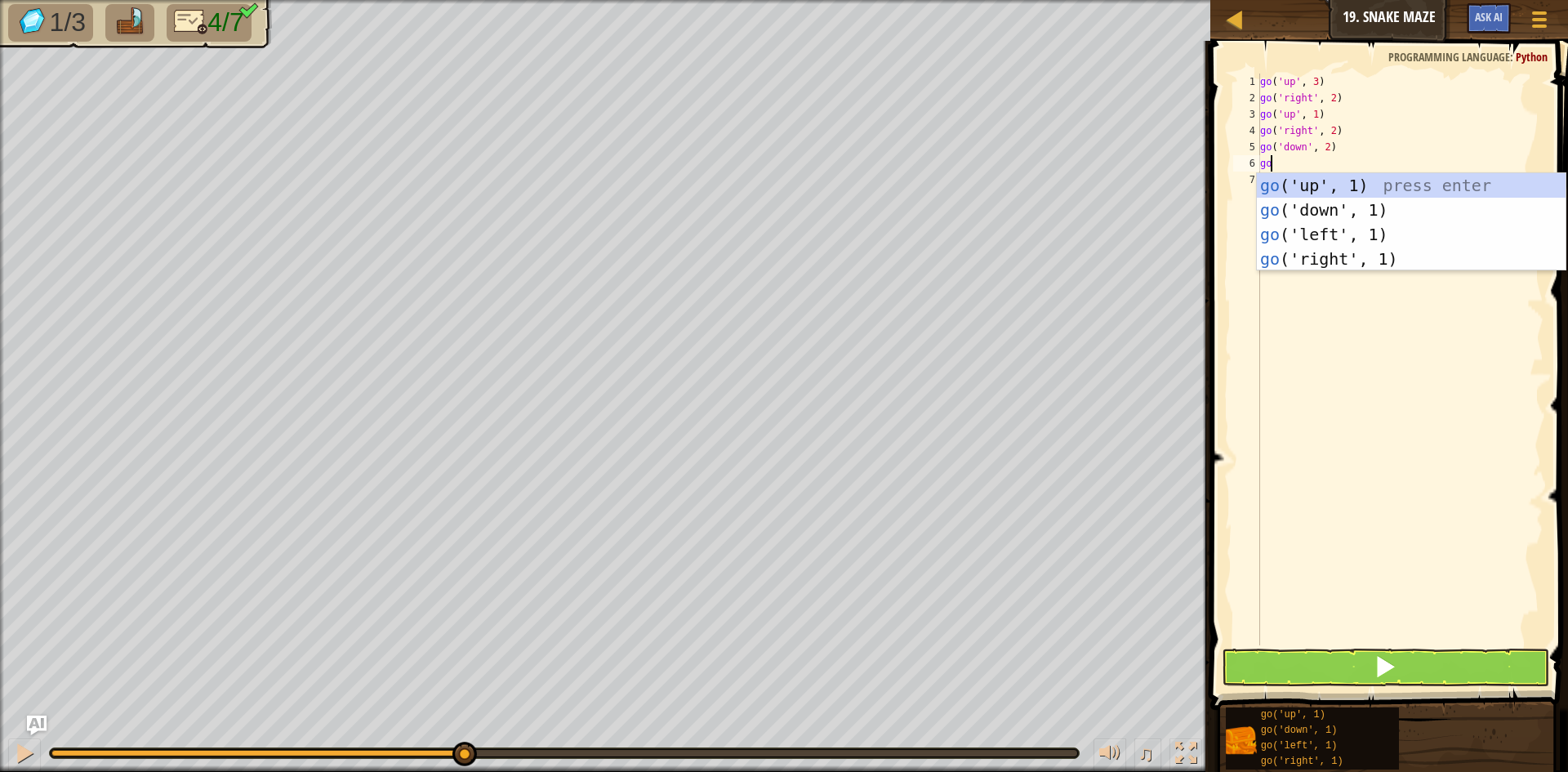
type textarea "go"
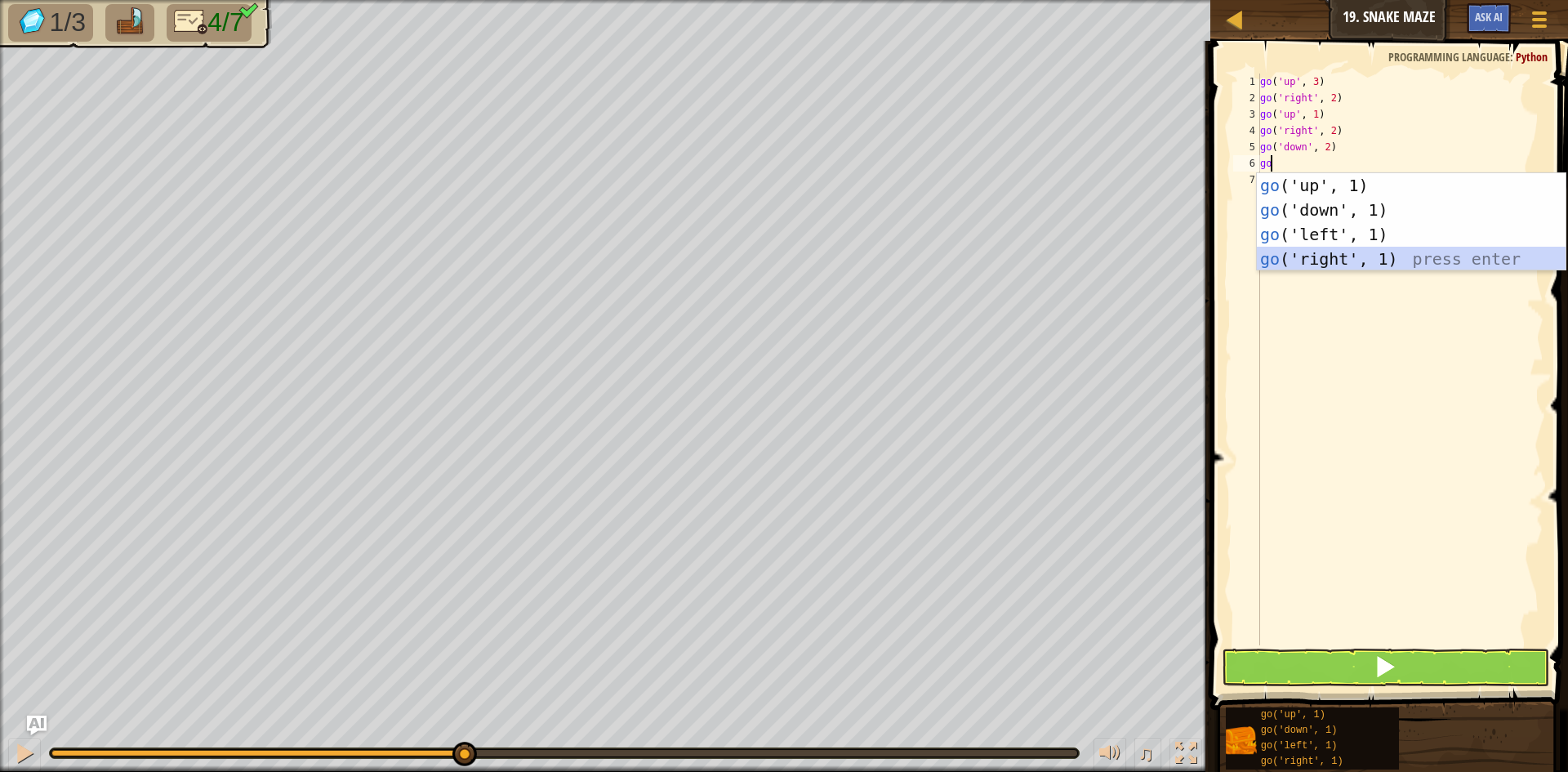
click at [1342, 256] on div "go ('up', 1) press enter go ('down', 1) press enter go ('left', 1) press enter …" at bounding box center [1411, 246] width 308 height 147
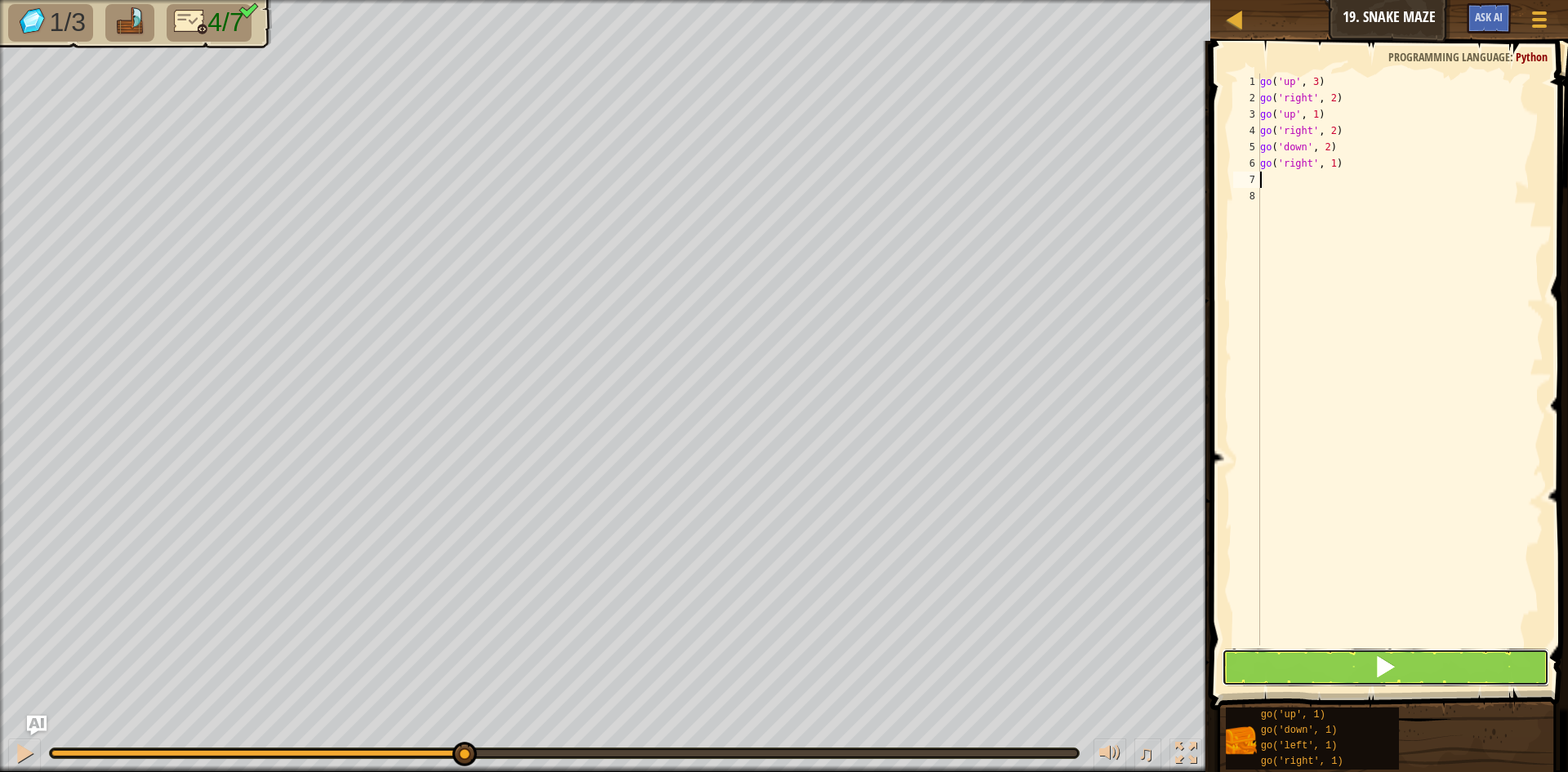
drag, startPoint x: 1405, startPoint y: 656, endPoint x: 1386, endPoint y: 658, distance: 19.1
click at [1396, 658] on button at bounding box center [1385, 667] width 328 height 37
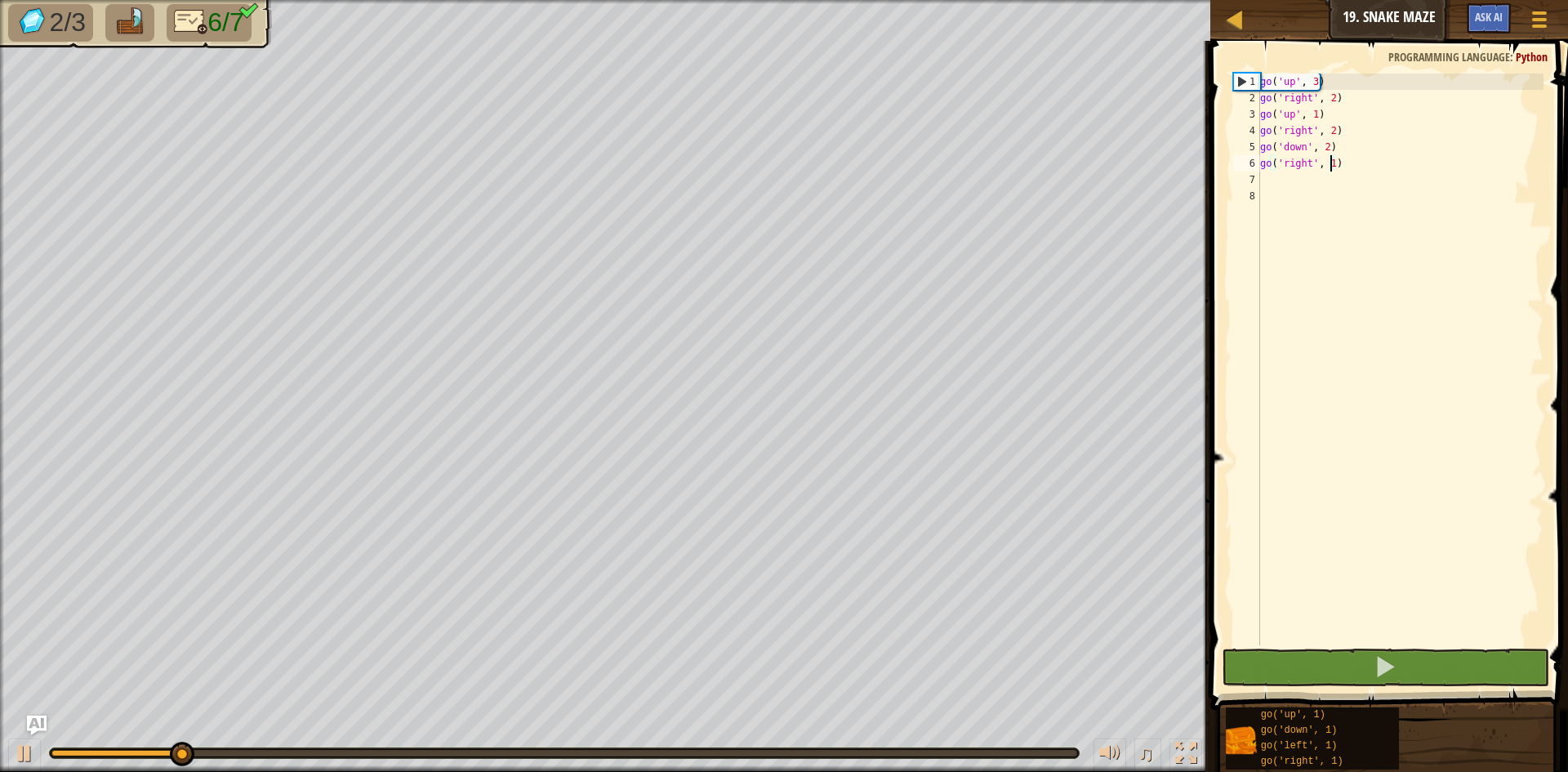
click at [1329, 162] on div "go ( 'up' , 3 ) go ( 'right' , 2 ) go ( 'up' , 1 ) go ( 'right' , 2 ) go ( 'dow…" at bounding box center [1401, 376] width 287 height 604
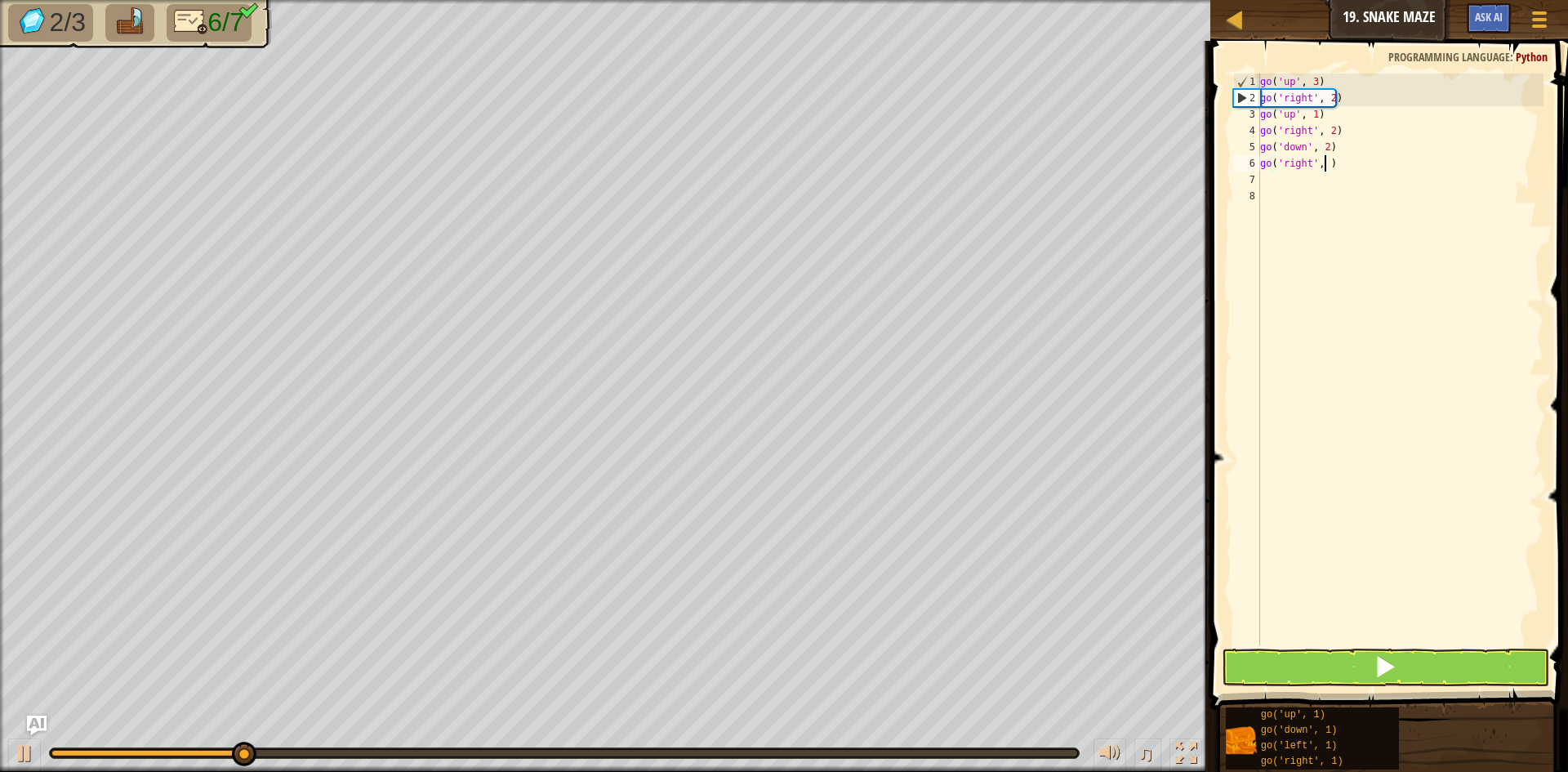
type textarea "go('right', 2)"
click at [1276, 177] on div "go ( 'up' , 3 ) go ( 'right' , 2 ) go ( 'up' , 1 ) go ( 'right' , 2 ) go ( 'dow…" at bounding box center [1401, 376] width 287 height 604
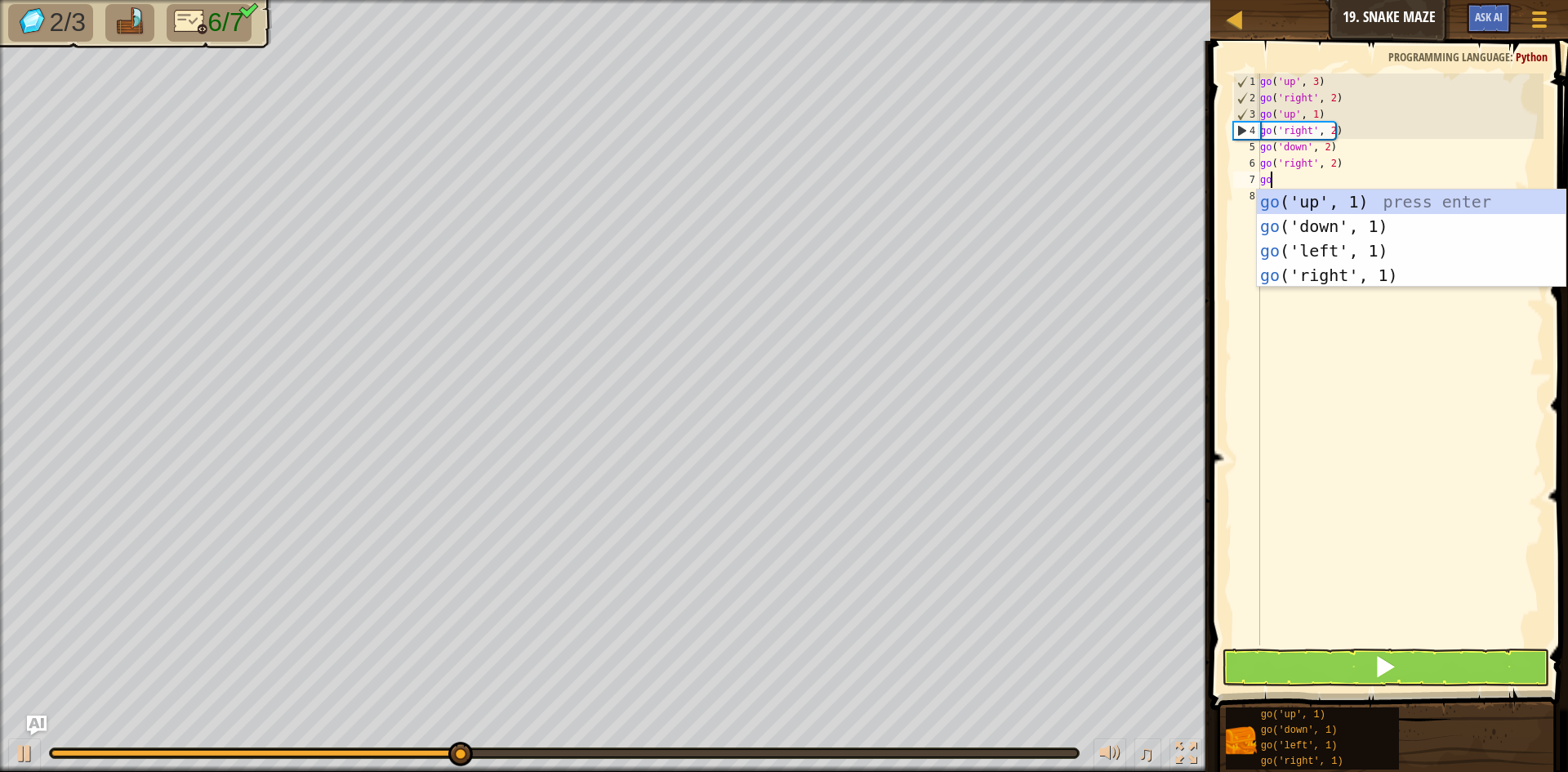
type textarea "gou"
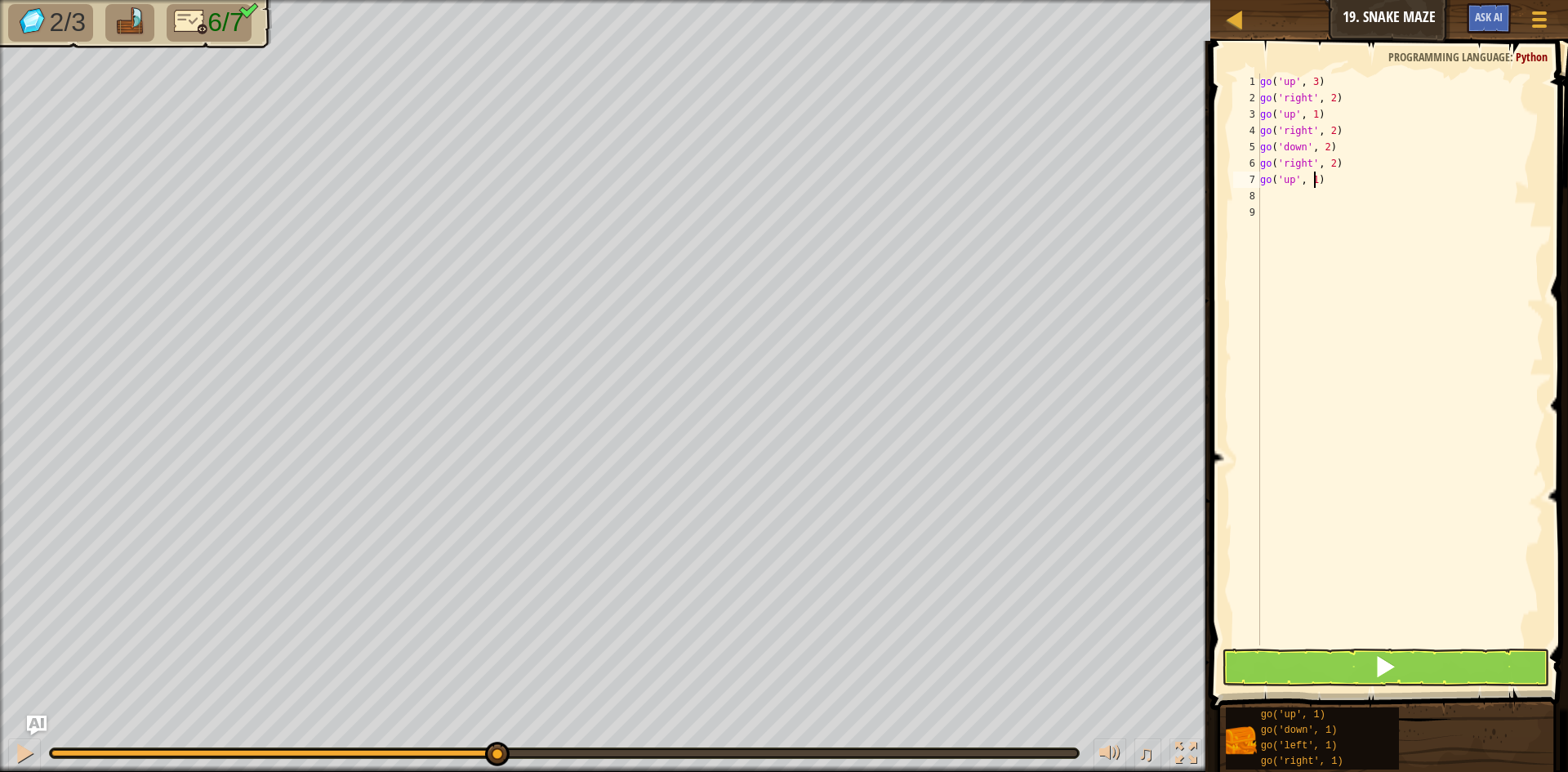
click at [1313, 177] on div "go ( 'up' , 3 ) go ( 'right' , 2 ) go ( 'up' , 1 ) go ( 'right' , 2 ) go ( 'dow…" at bounding box center [1401, 376] width 287 height 604
type textarea "go('up', 3)"
click at [1354, 665] on button at bounding box center [1385, 667] width 328 height 37
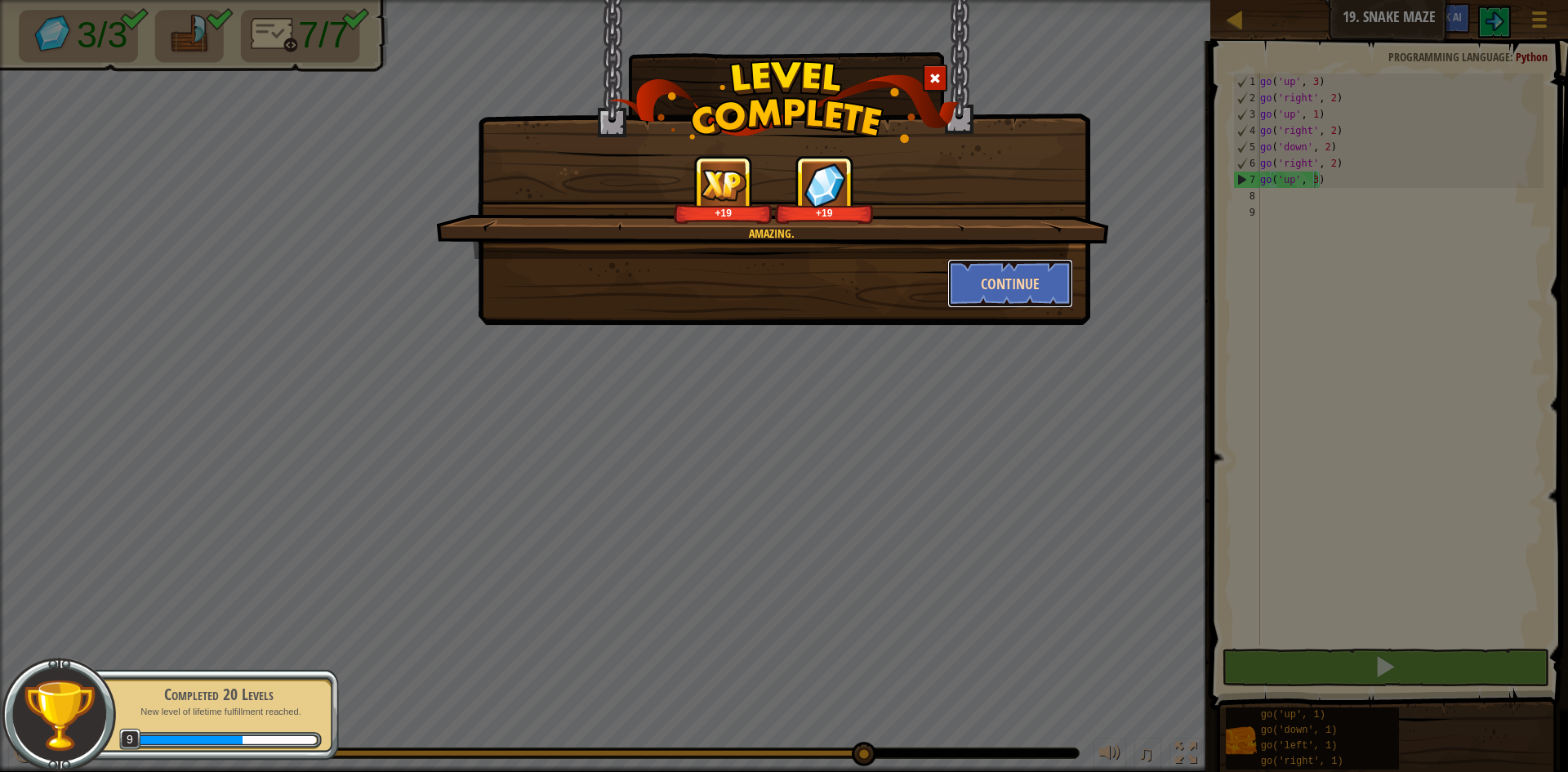
click at [1027, 286] on button "Continue" at bounding box center [1010, 283] width 127 height 49
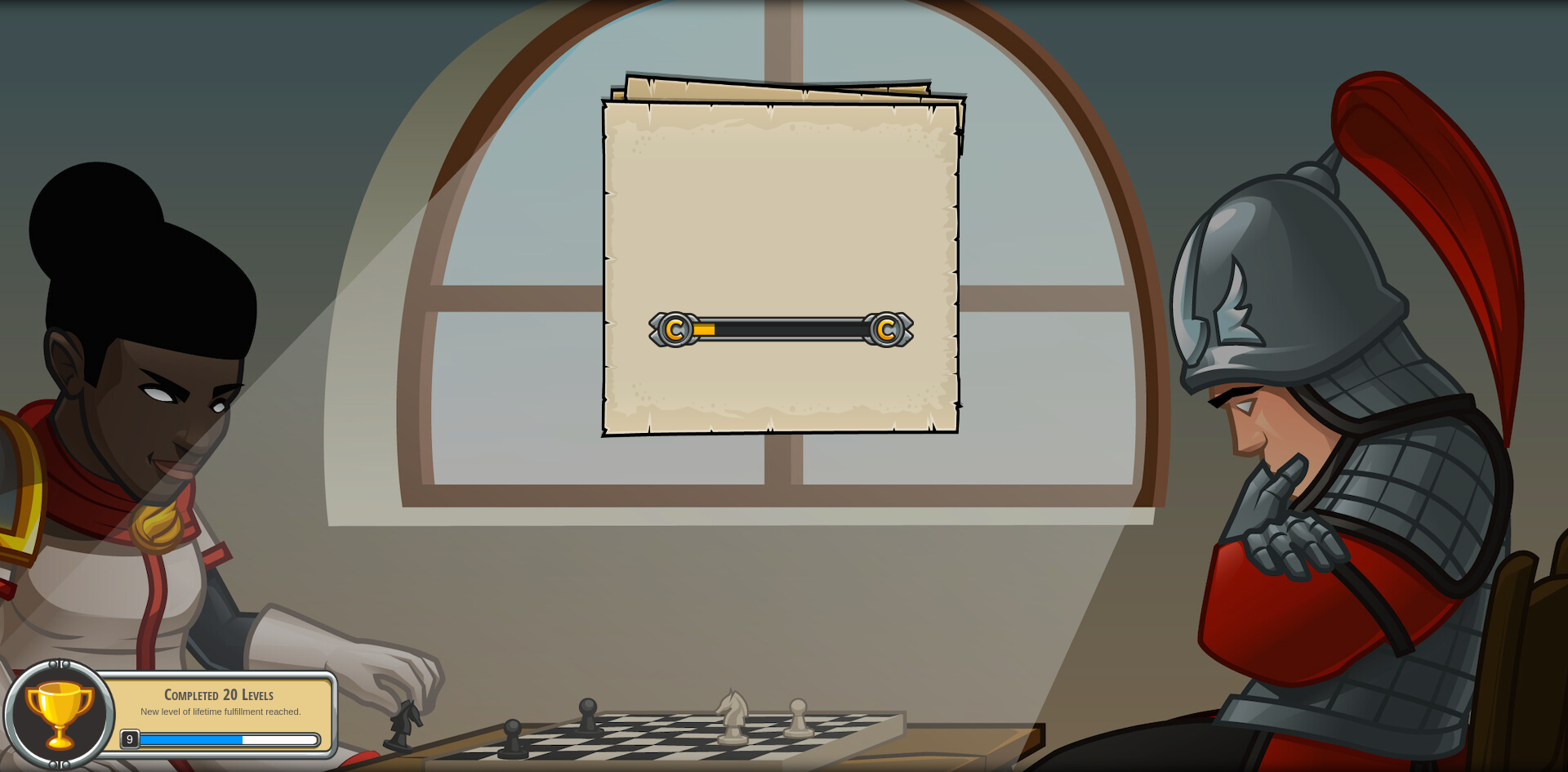
drag, startPoint x: 1027, startPoint y: 652, endPoint x: 929, endPoint y: 652, distance: 98.0
click at [973, 652] on div "Goals Start Level Error loading from server. Try refreshing the page. You'll ne…" at bounding box center [784, 386] width 1568 height 772
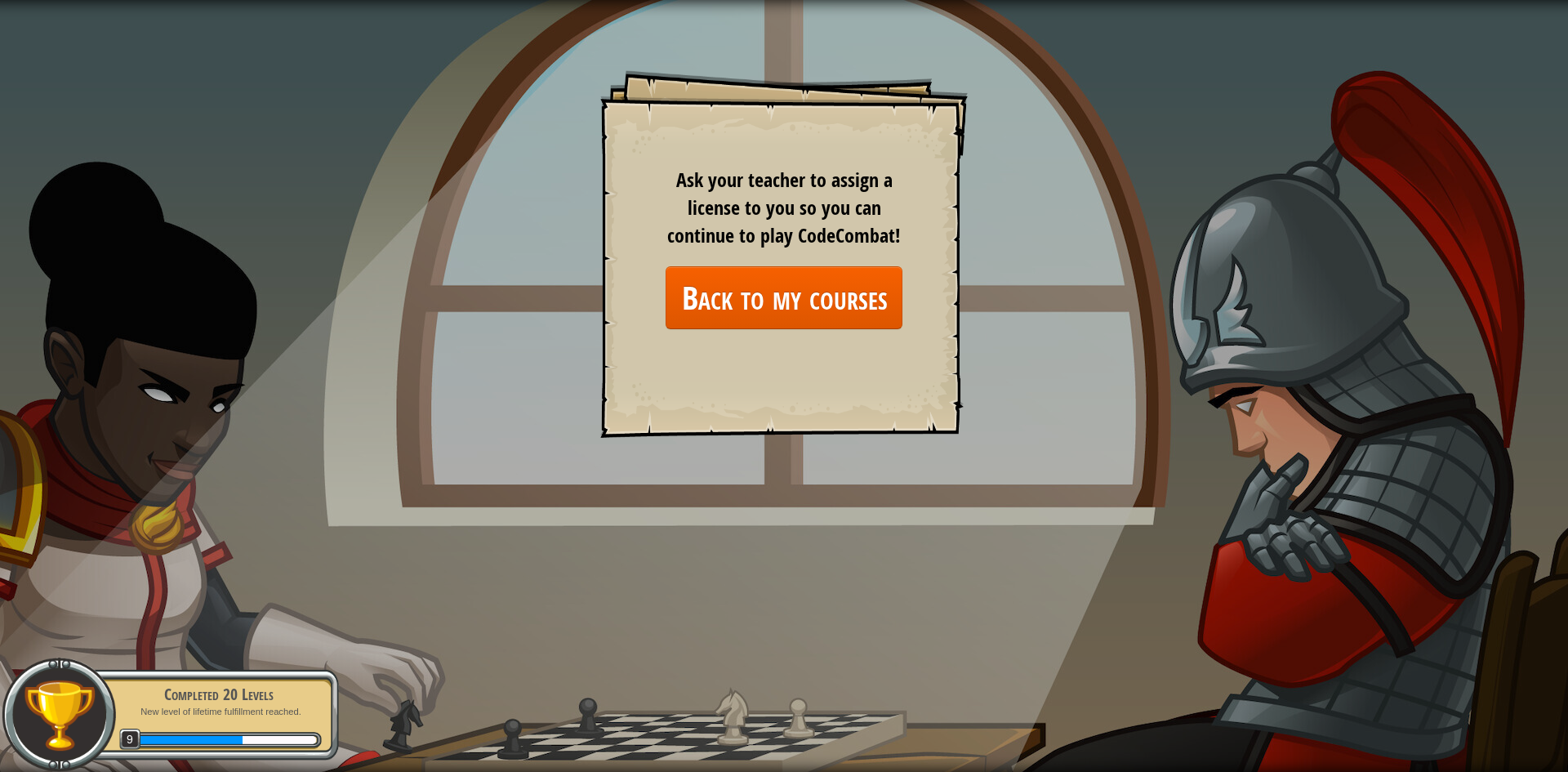
click at [837, 659] on div "Goals Start Level Error loading from server. Try refreshing the page. You'll ne…" at bounding box center [784, 386] width 1568 height 772
click at [852, 294] on link "Back to my courses" at bounding box center [784, 298] width 237 height 63
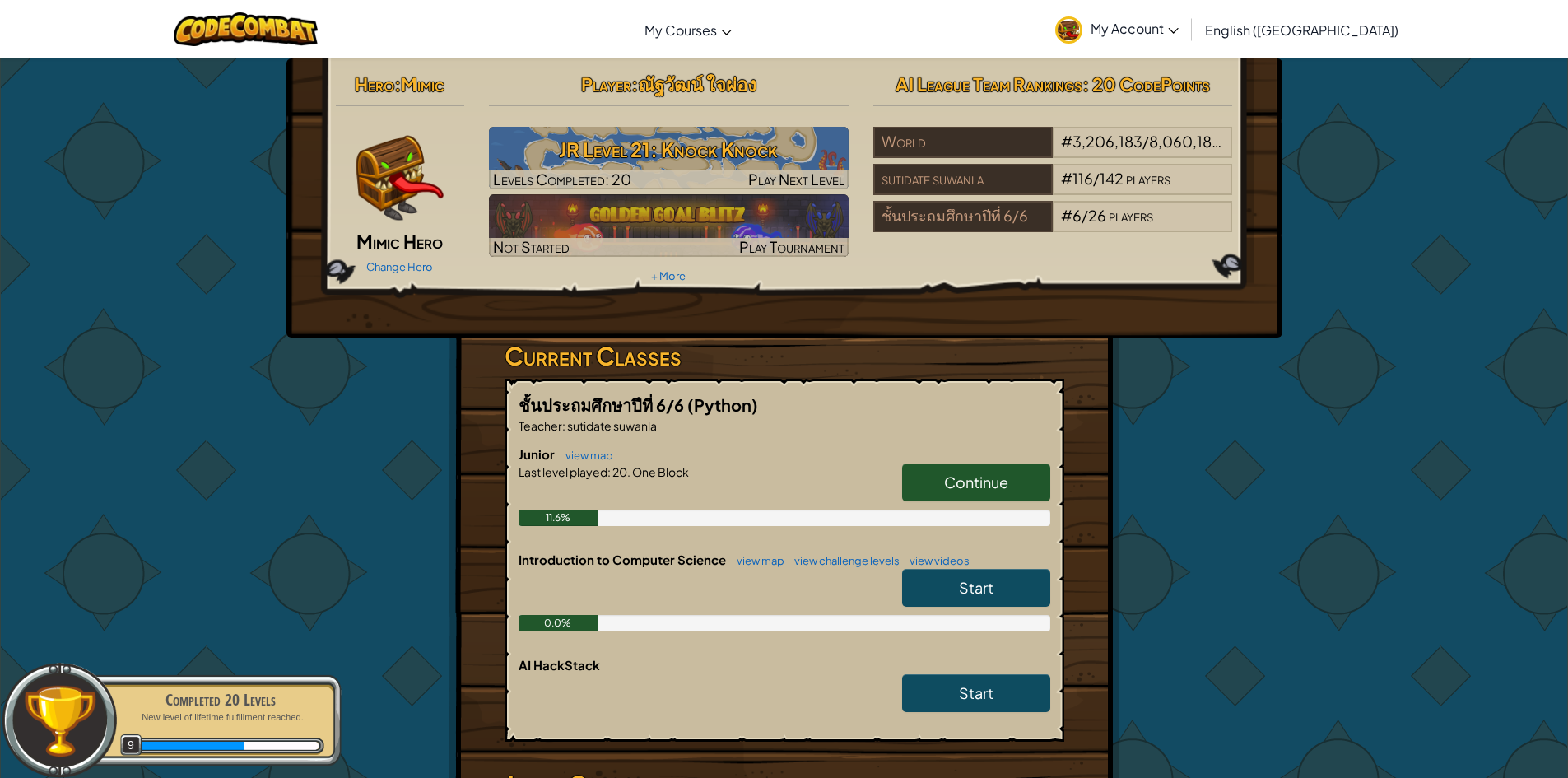
click at [1042, 483] on link "Continue" at bounding box center [975, 481] width 148 height 38
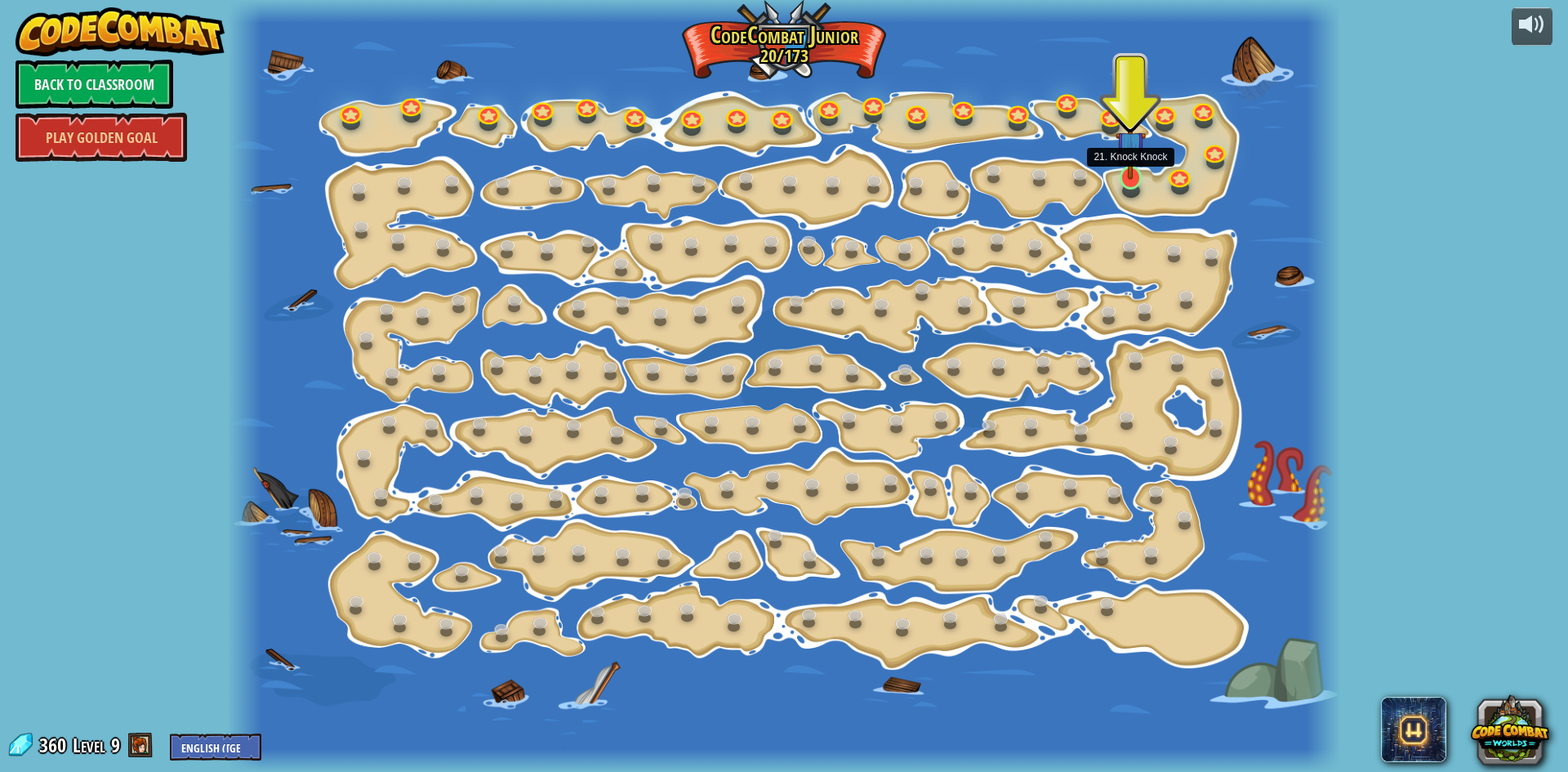
click at [1123, 170] on img at bounding box center [1129, 146] width 29 height 68
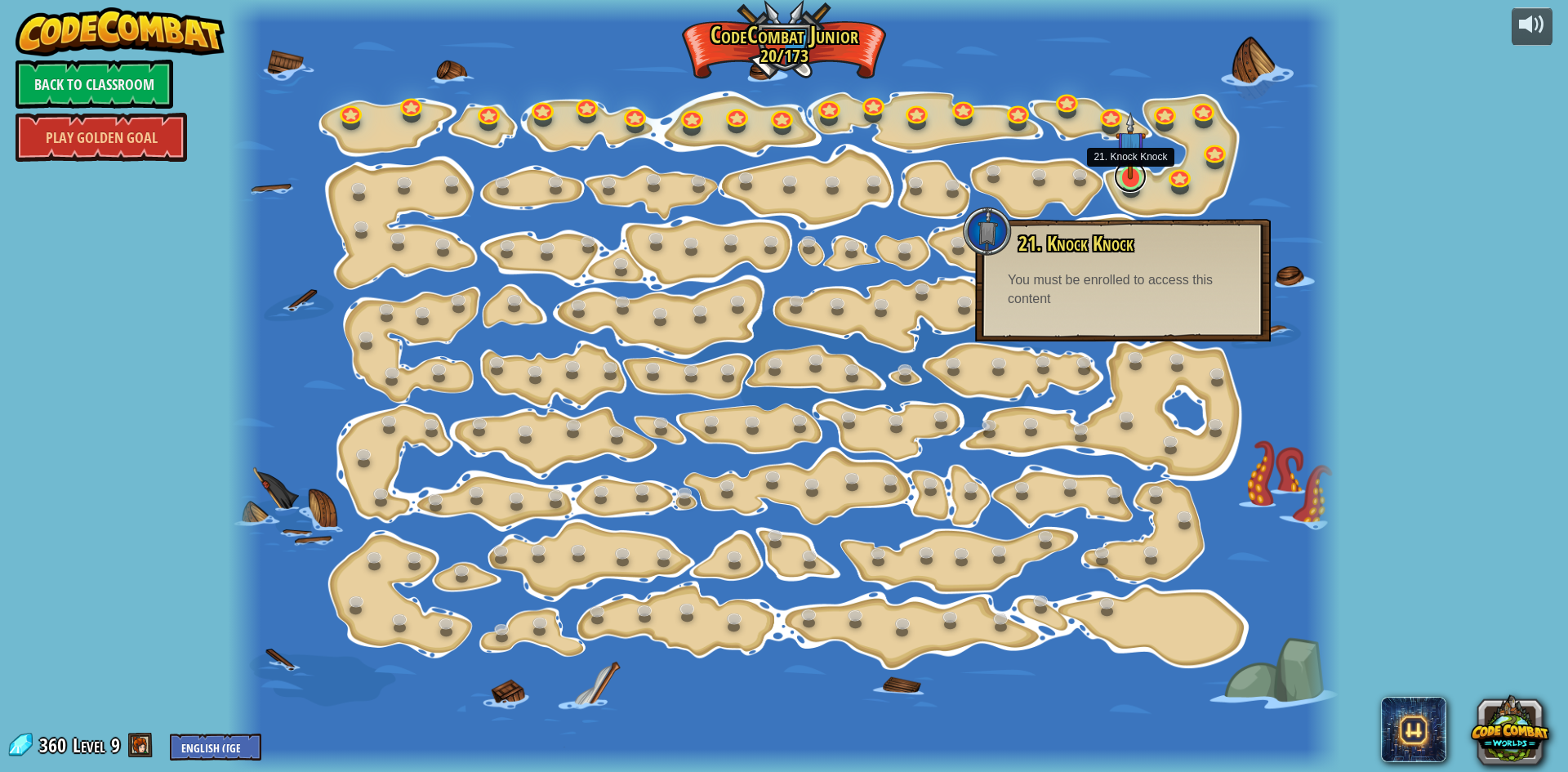
click at [1127, 187] on link at bounding box center [1129, 176] width 32 height 32
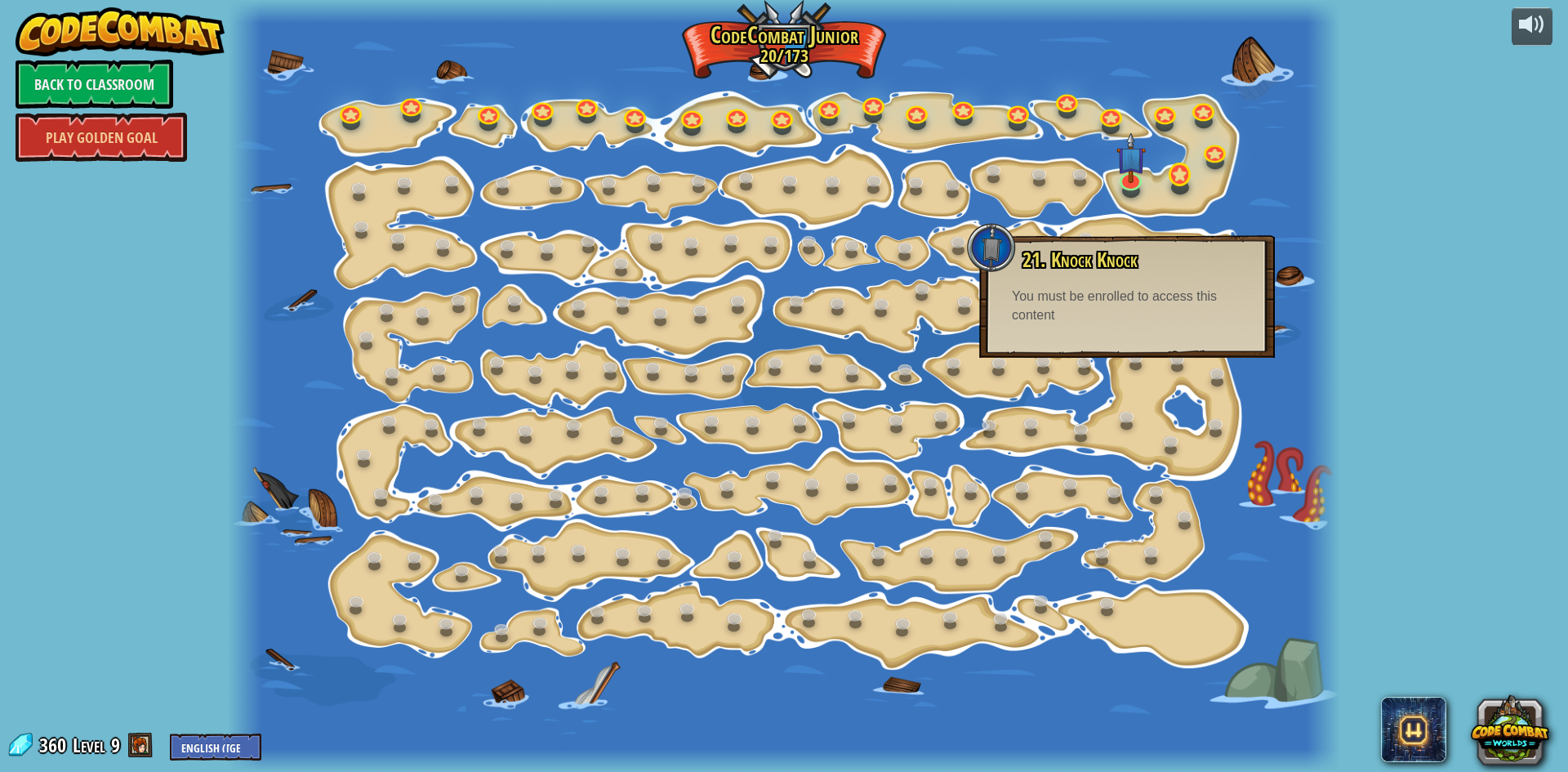
drag, startPoint x: 1271, startPoint y: 184, endPoint x: 1183, endPoint y: 171, distance: 89.0
click at [1256, 182] on div at bounding box center [784, 386] width 1112 height 772
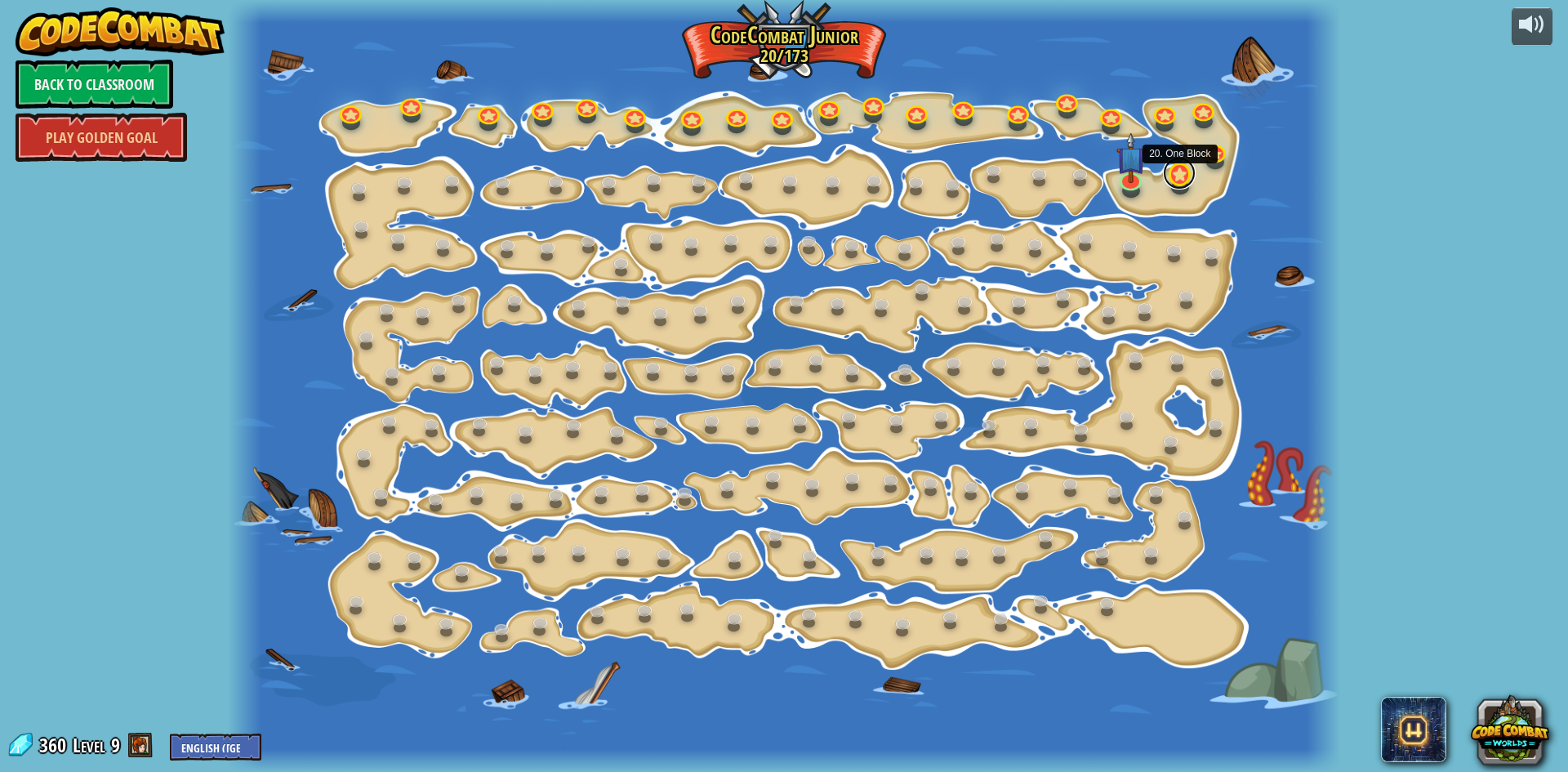
click at [1181, 171] on link at bounding box center [1178, 172] width 32 height 32
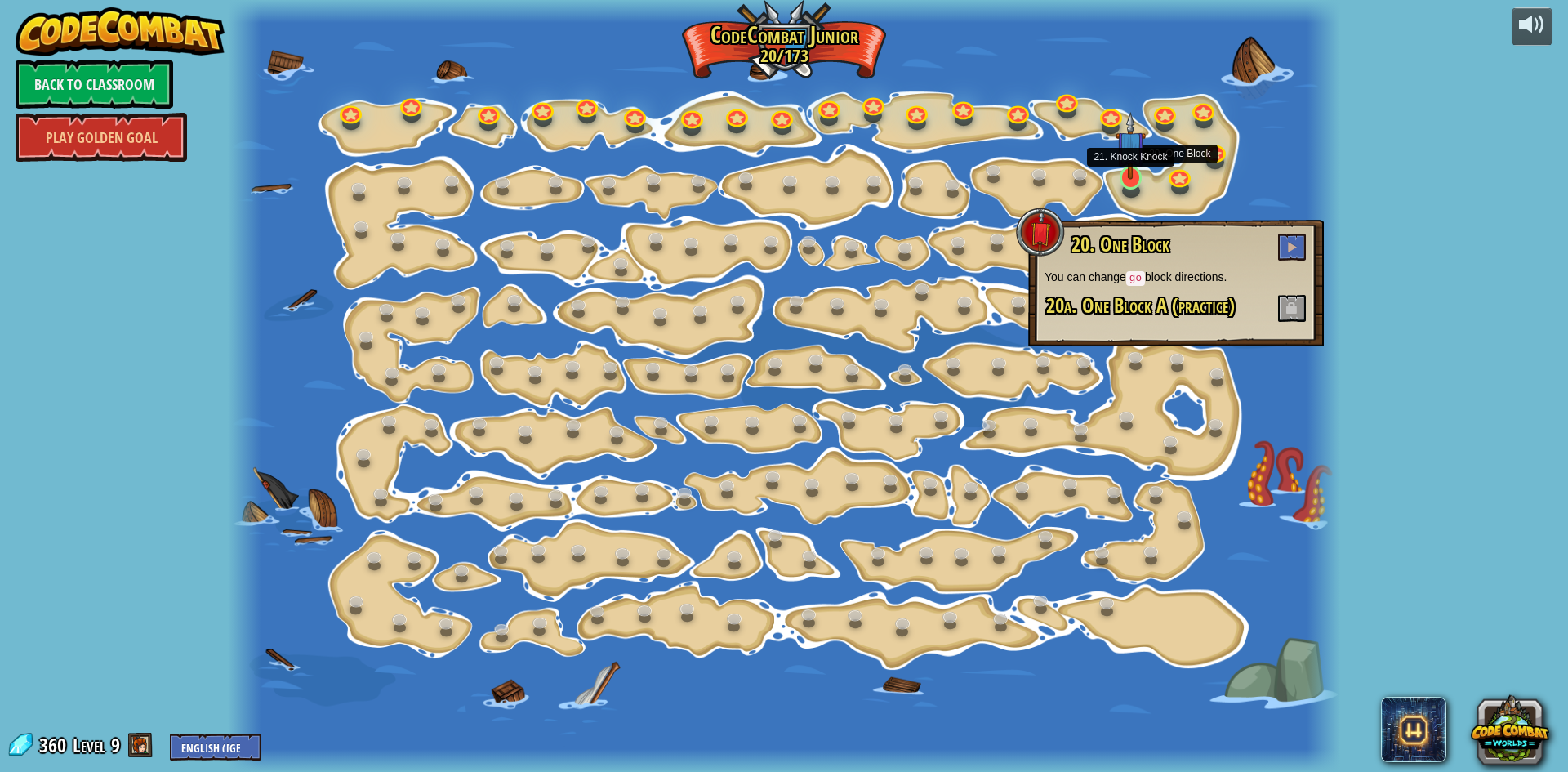
click at [1131, 168] on img at bounding box center [1129, 146] width 29 height 68
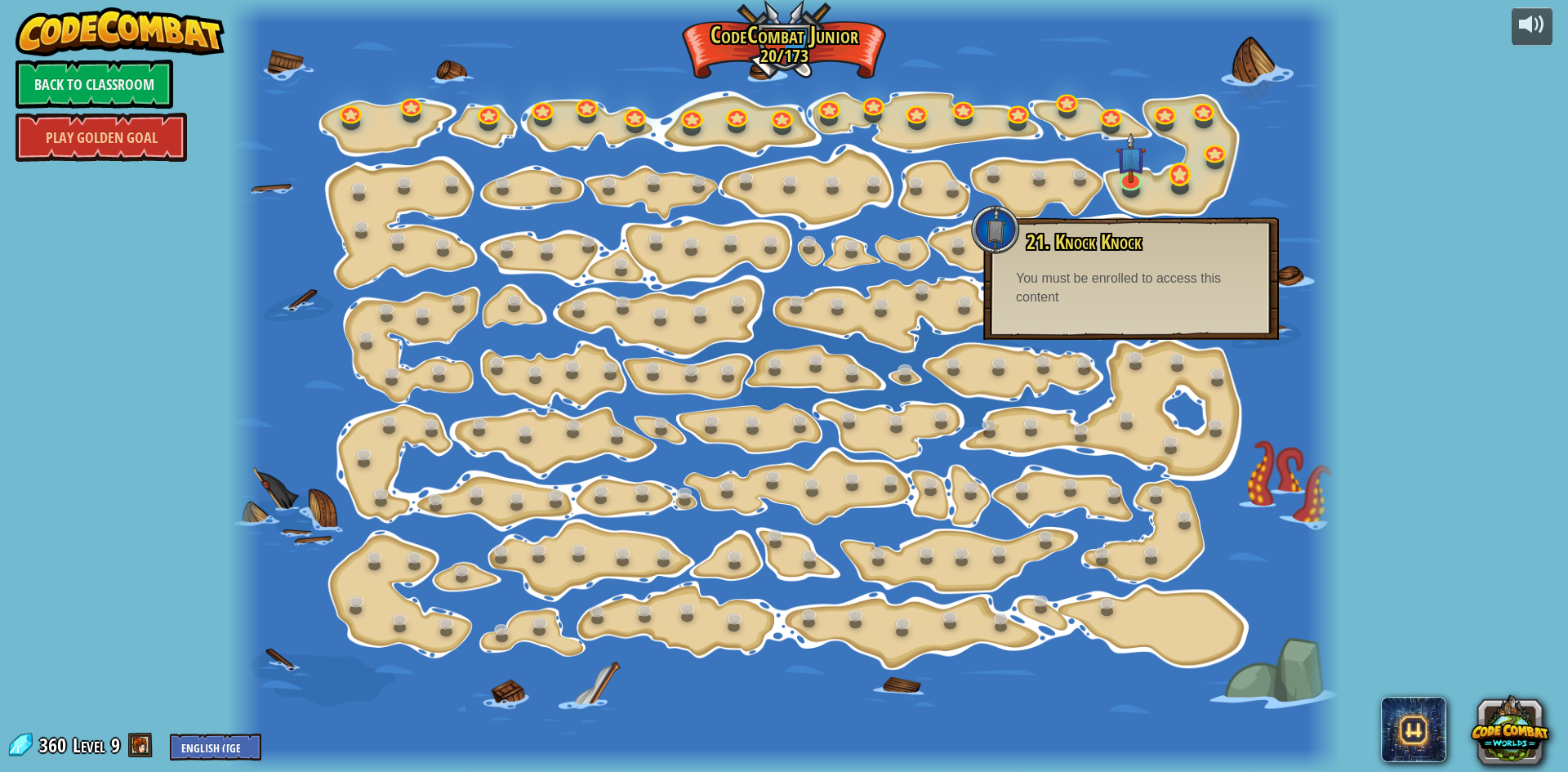
drag, startPoint x: 1208, startPoint y: 185, endPoint x: 1176, endPoint y: 182, distance: 32.1
click at [1189, 183] on div "15. Step Change Change step arguments. 15a. Step Change A (practice) 11. Go Sma…" at bounding box center [784, 386] width 1112 height 772
click at [1148, 177] on div at bounding box center [784, 386] width 1112 height 772
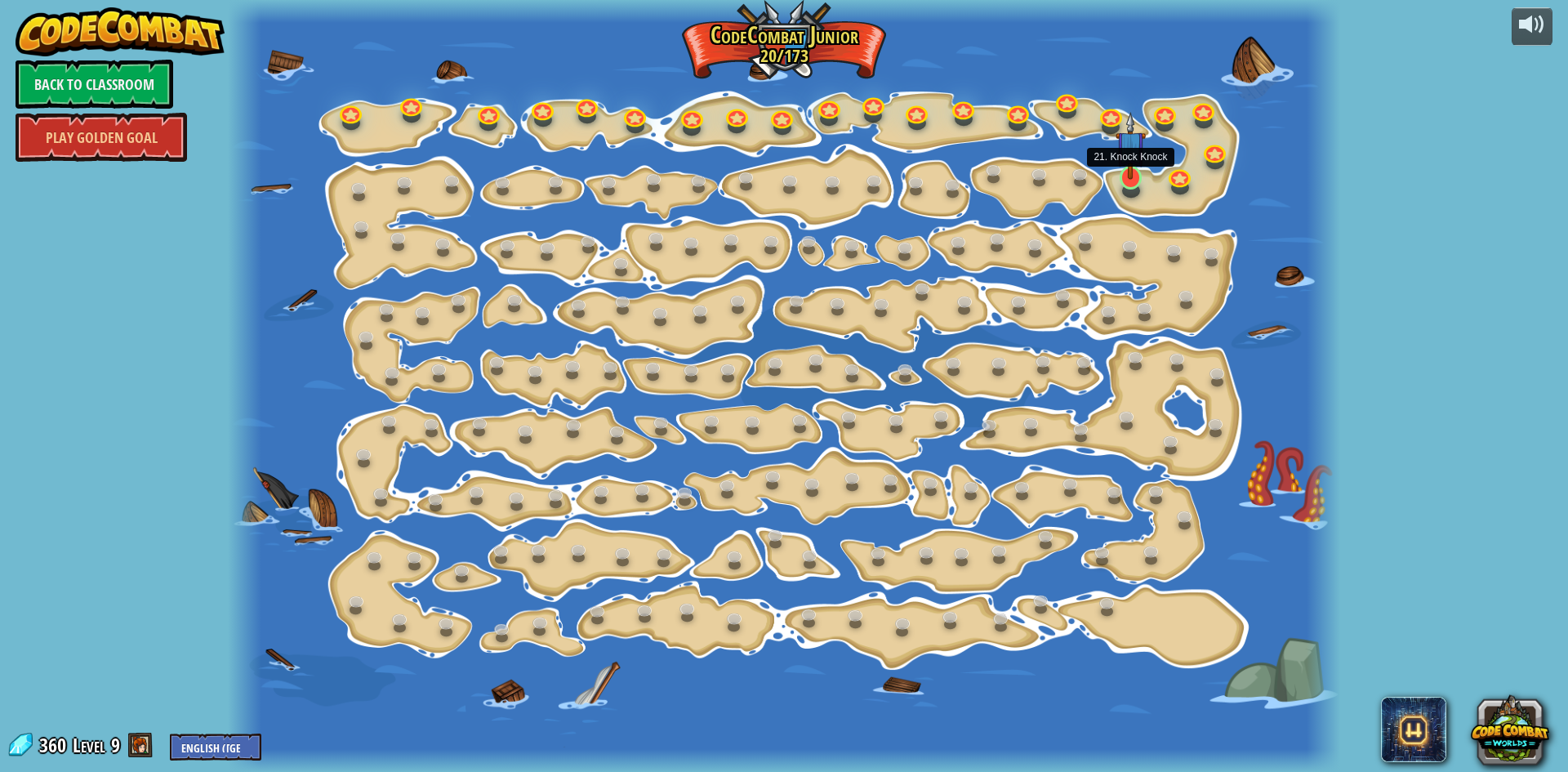
click at [1136, 177] on img at bounding box center [1129, 146] width 29 height 68
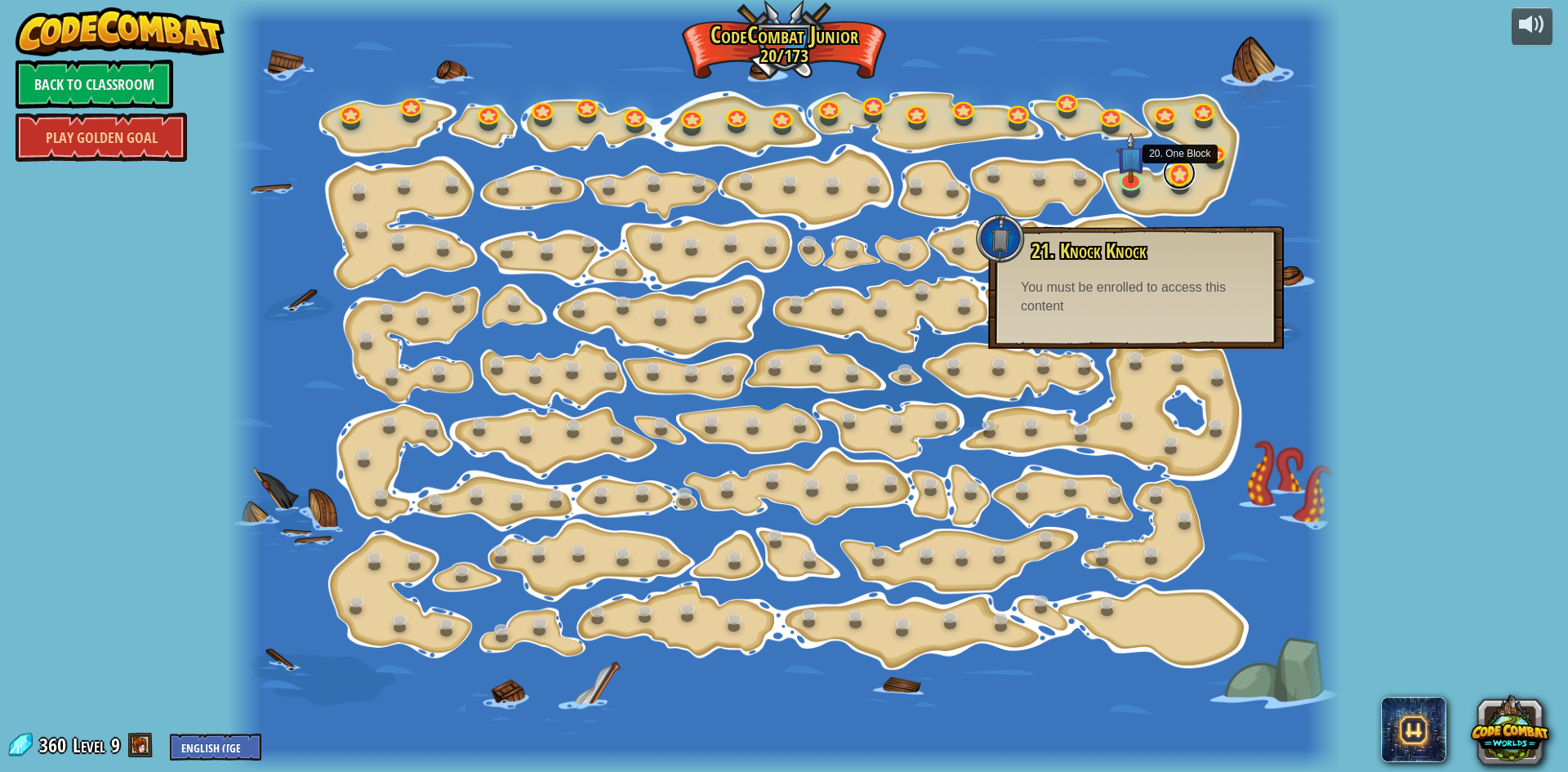
click at [1177, 188] on div "15. Step Change Change step arguments. 15a. Step Change A (practice) 11. Go Sma…" at bounding box center [784, 386] width 1112 height 772
click at [1187, 188] on div at bounding box center [1180, 187] width 18 height 14
click at [1180, 182] on link at bounding box center [1178, 172] width 32 height 32
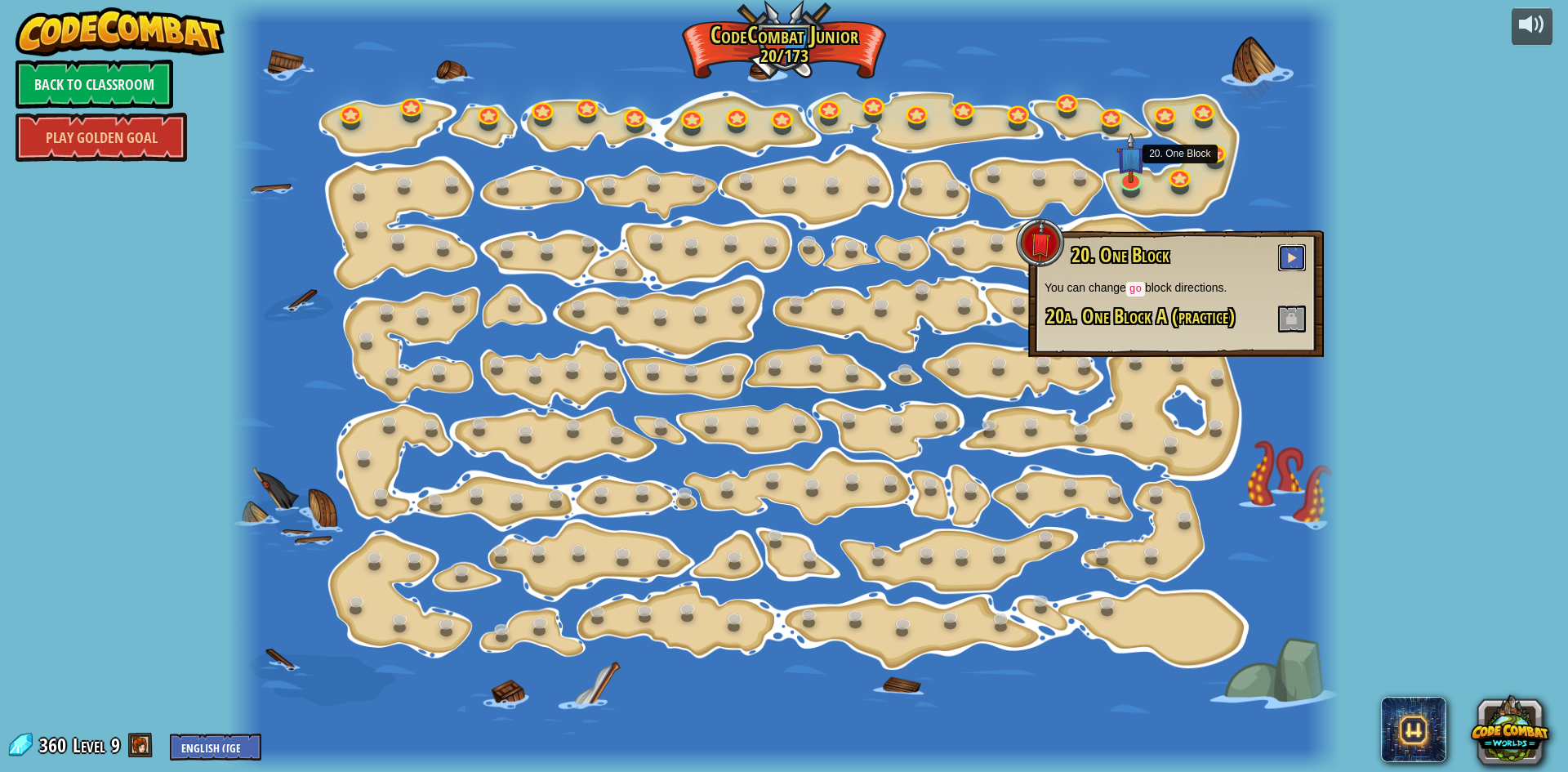
click at [1296, 265] on button at bounding box center [1291, 257] width 27 height 27
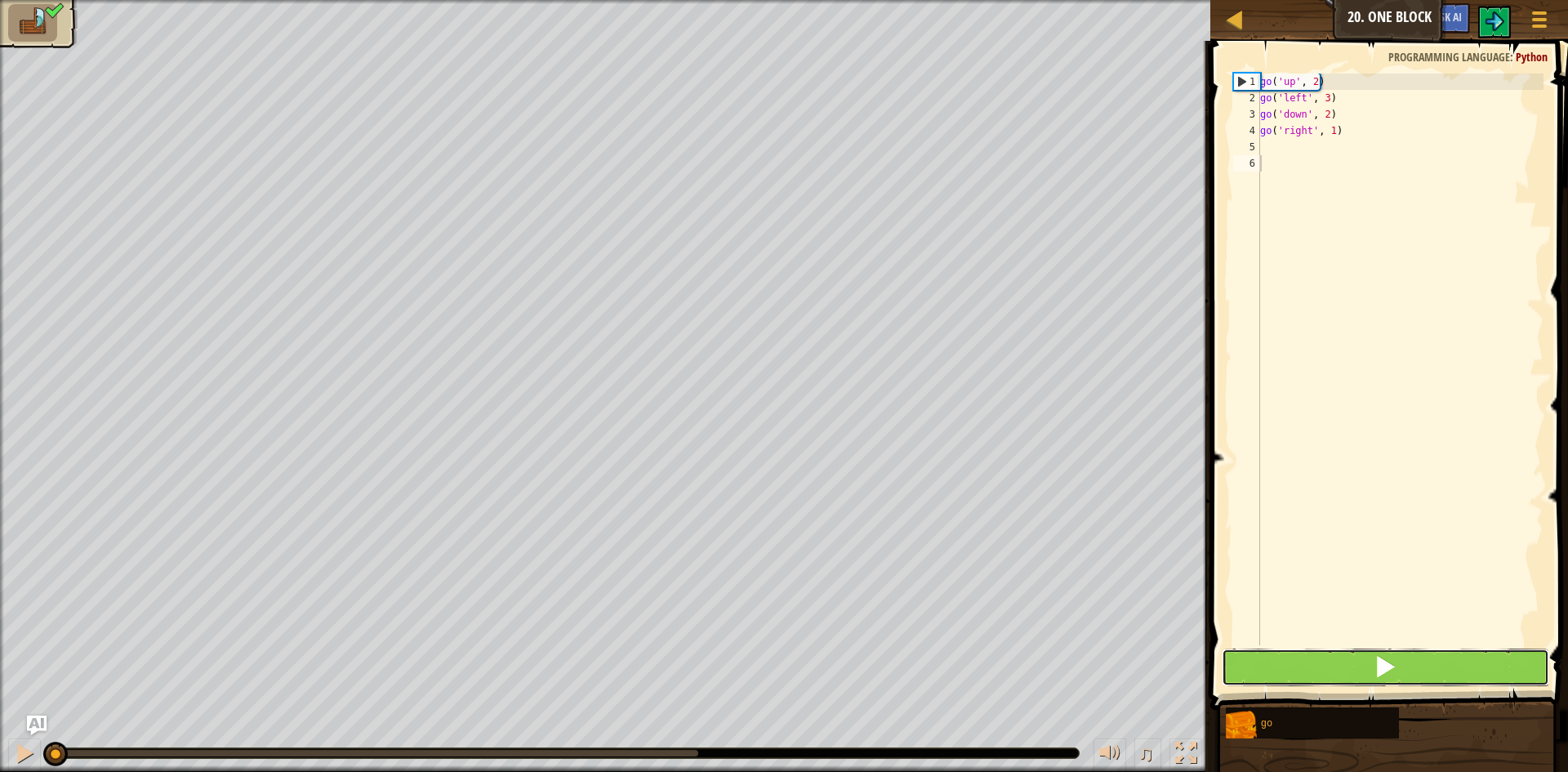
click at [1286, 663] on button at bounding box center [1385, 667] width 328 height 37
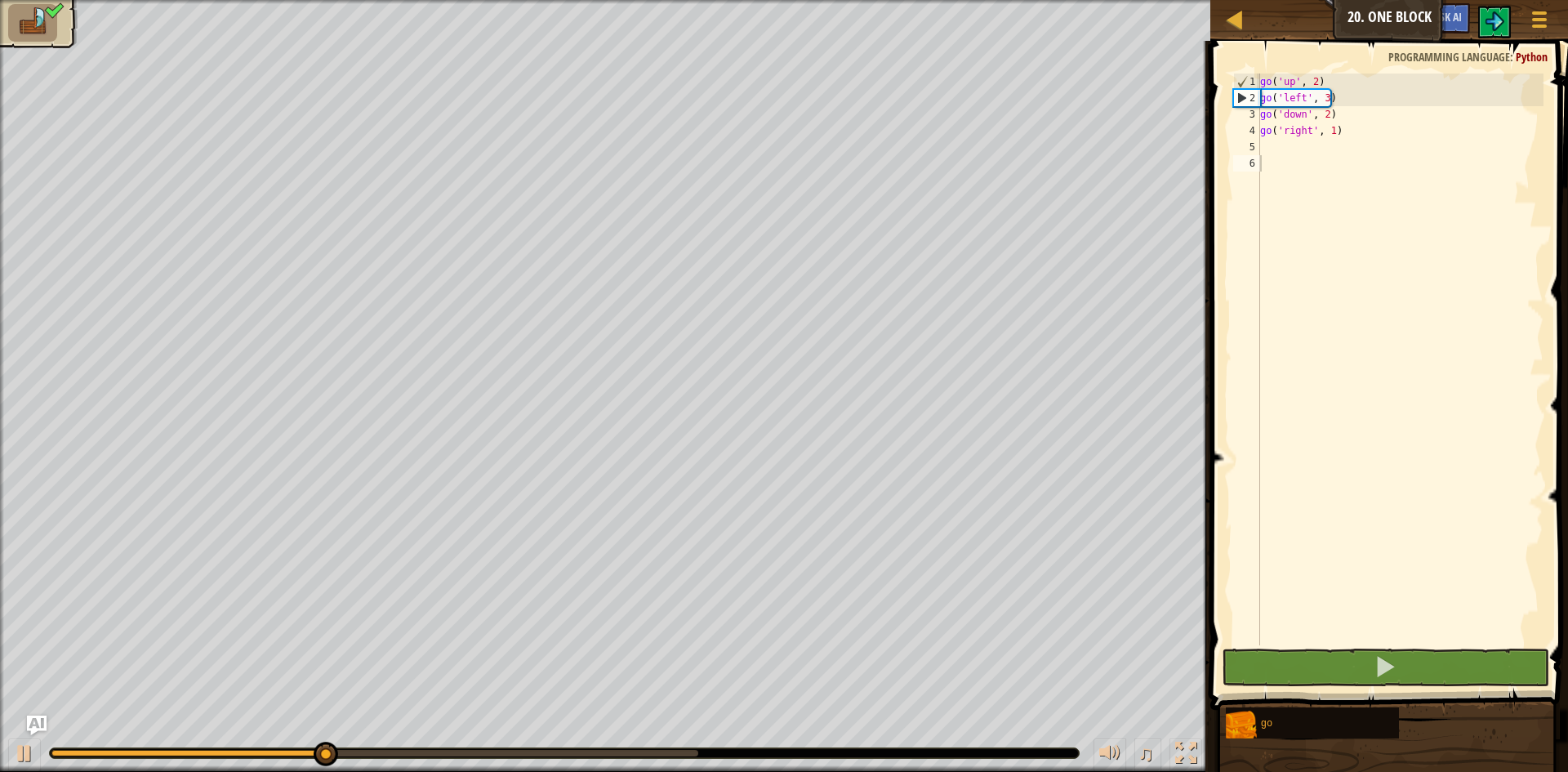
drag, startPoint x: 306, startPoint y: 740, endPoint x: 399, endPoint y: 747, distance: 93.3
click at [364, 745] on div "♫" at bounding box center [604, 749] width 1210 height 49
click at [1143, 0] on body "Map Junior 20. One Block Game Menu Ask AI 1 ההההההההההההההההההההההההההההההההההה…" at bounding box center [784, 0] width 1568 height 0
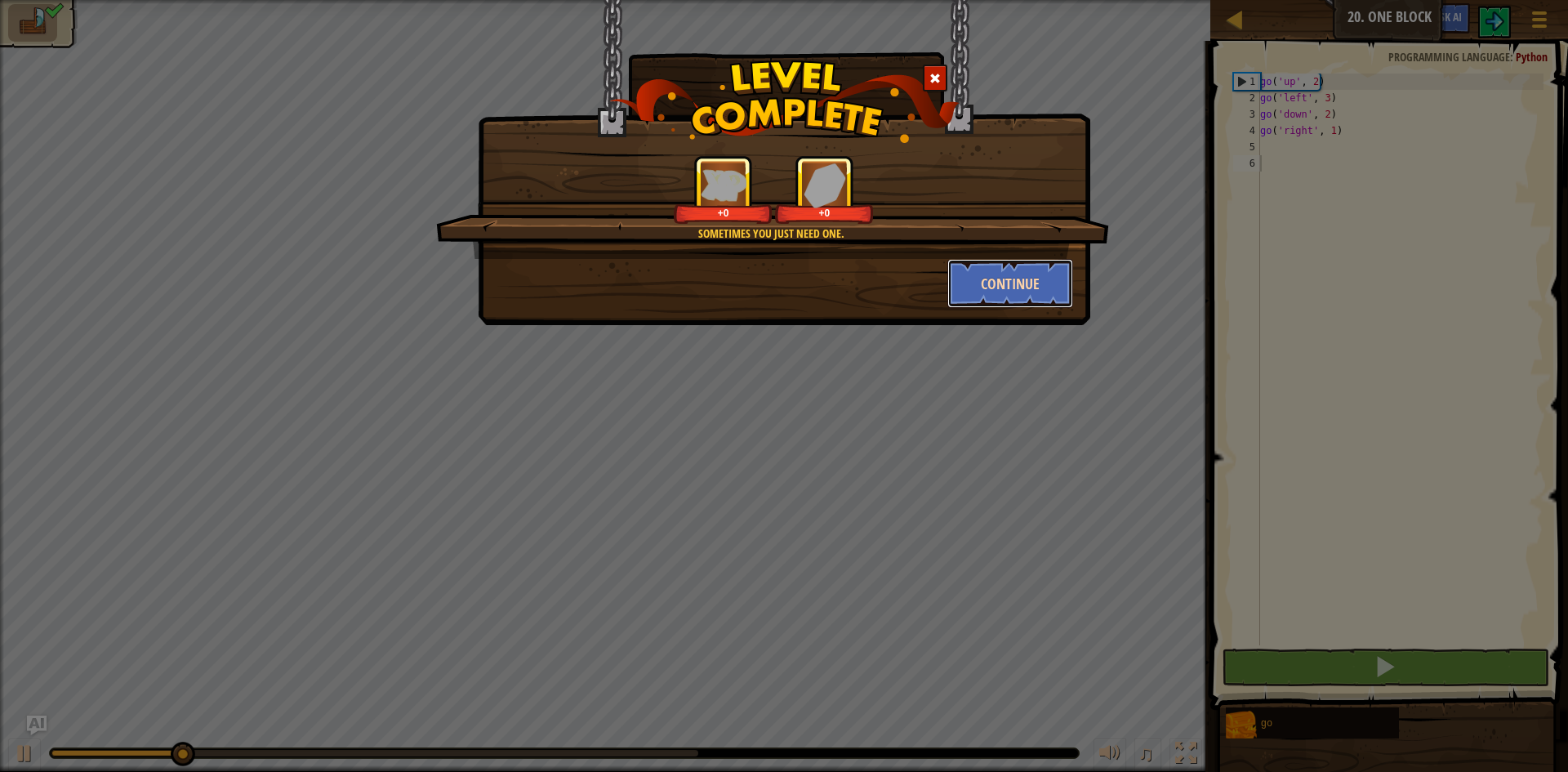
click at [1027, 291] on button "Continue" at bounding box center [1010, 283] width 127 height 49
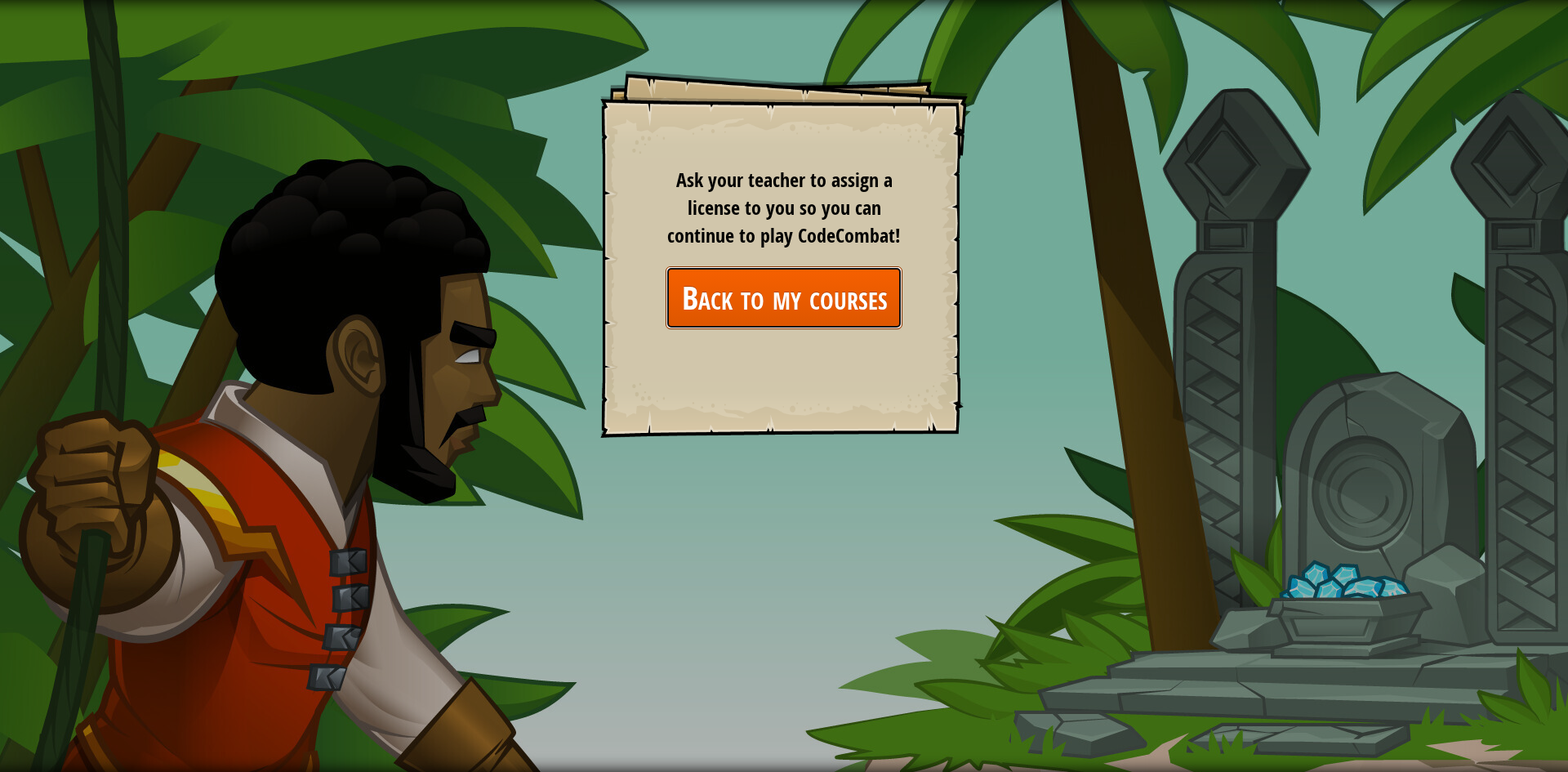
click at [756, 297] on link "Back to my courses" at bounding box center [784, 298] width 237 height 63
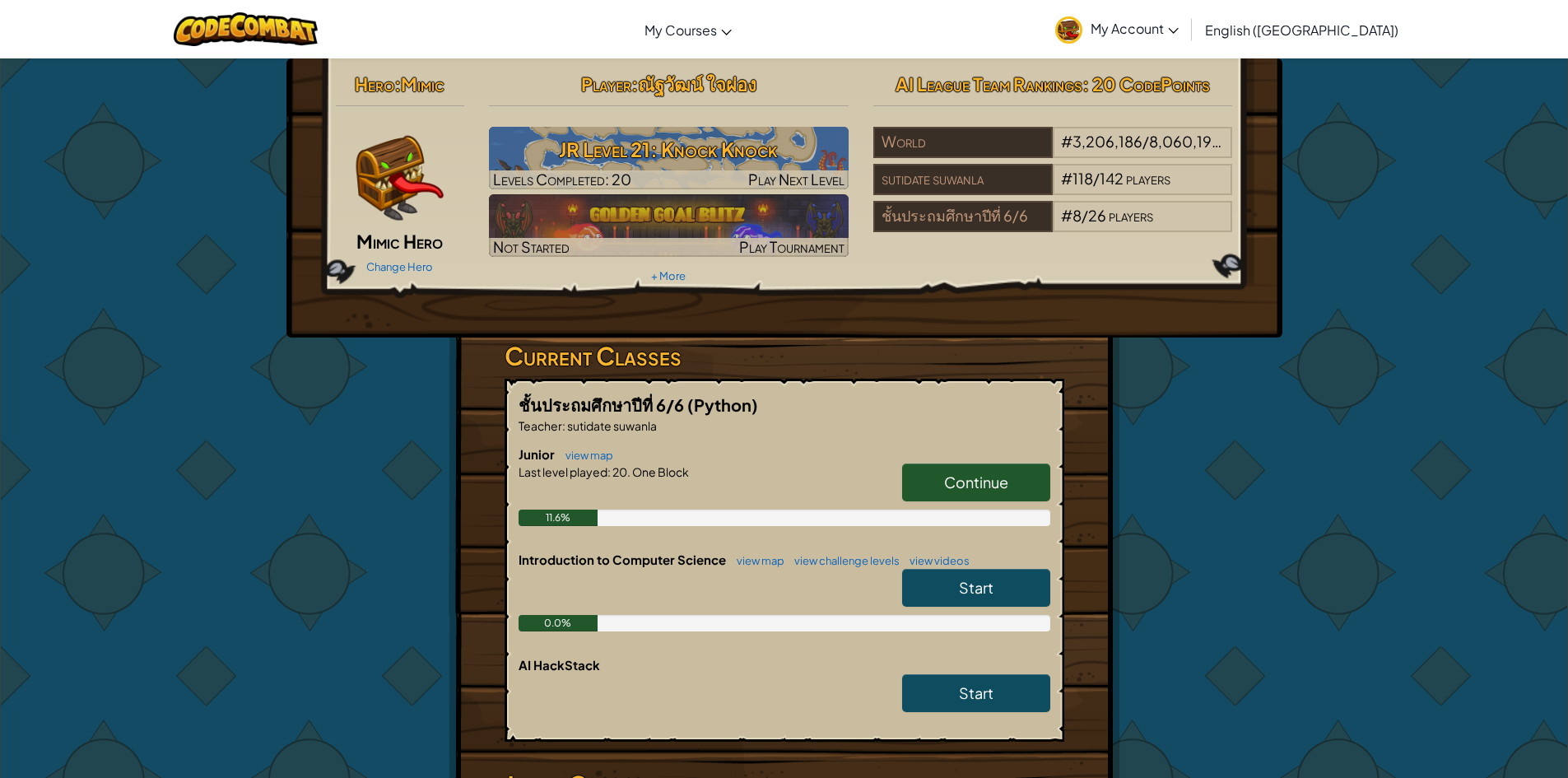
click at [950, 600] on link "Start" at bounding box center [975, 587] width 148 height 38
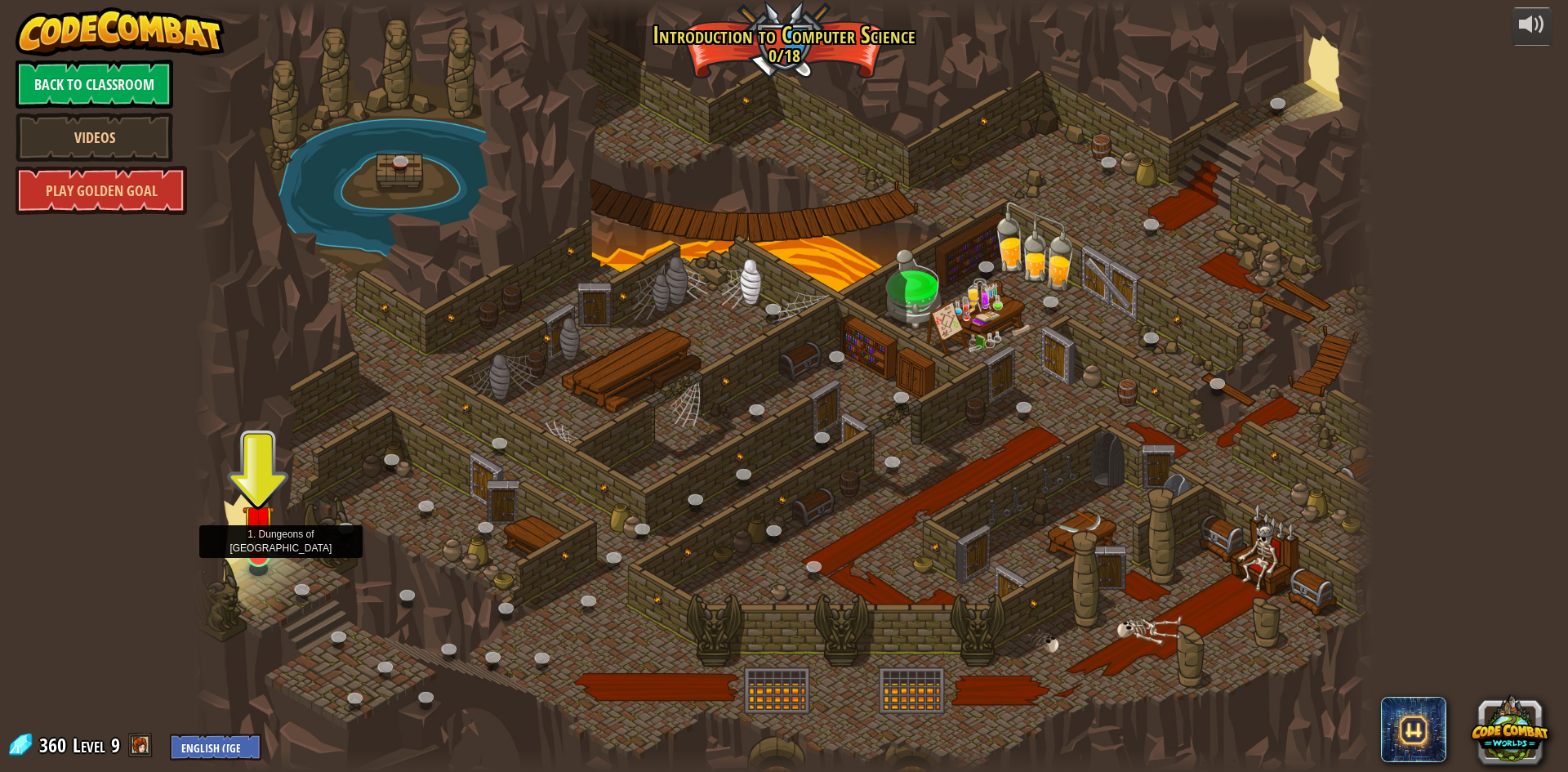
click at [254, 522] on img at bounding box center [258, 521] width 32 height 73
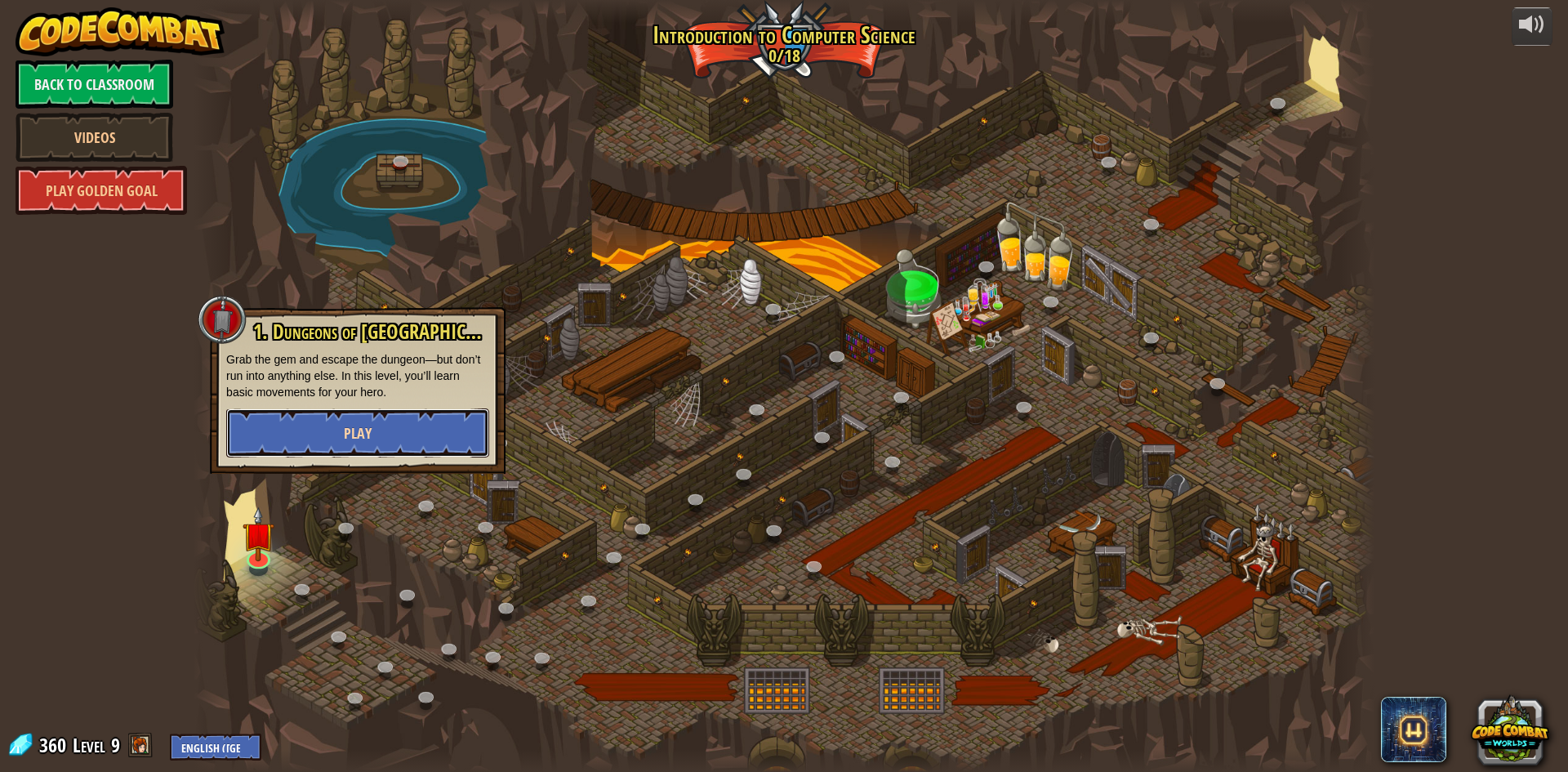
click at [393, 420] on button "Play" at bounding box center [357, 432] width 263 height 49
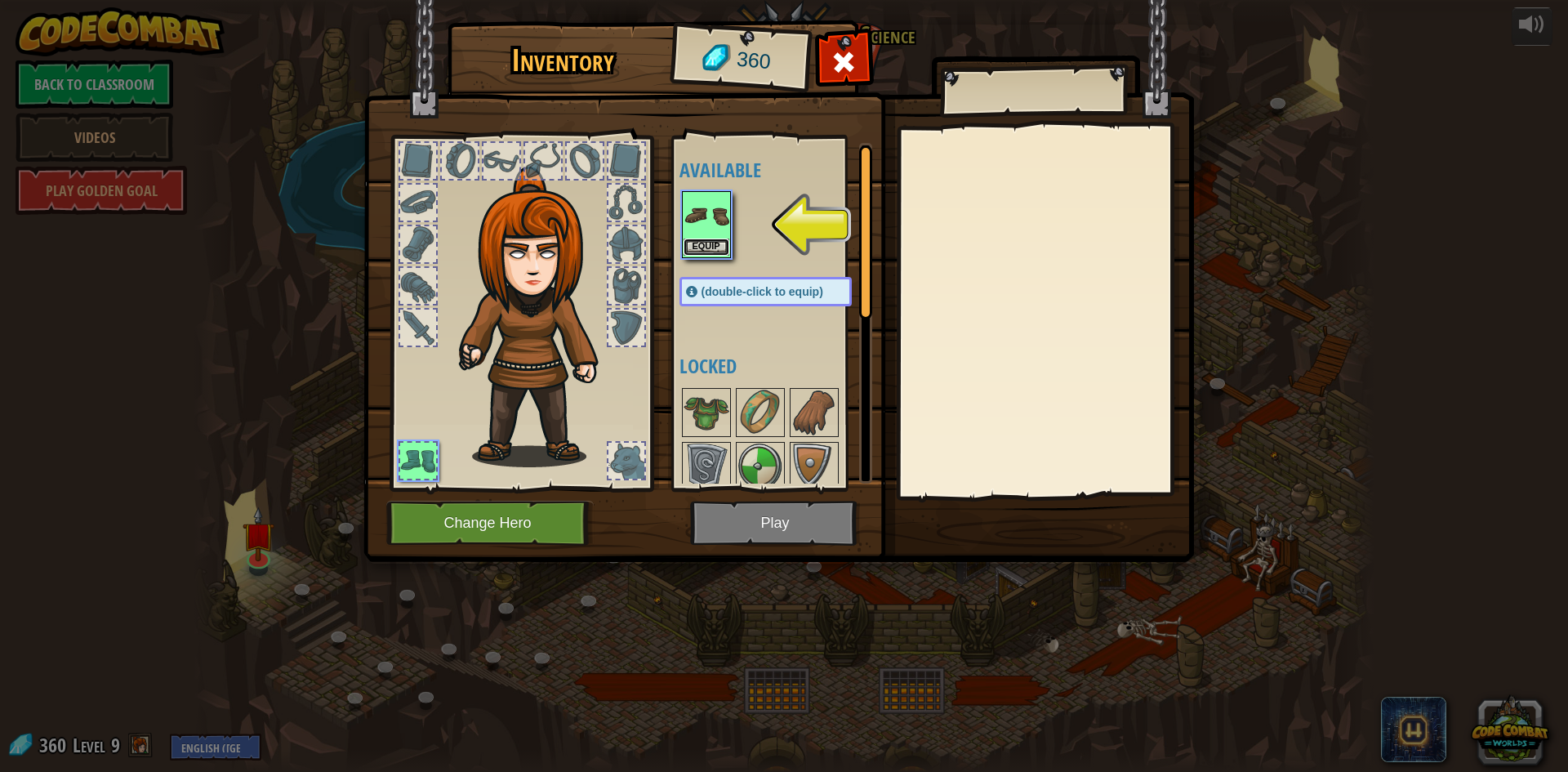
click at [713, 240] on button "Equip" at bounding box center [706, 247] width 46 height 17
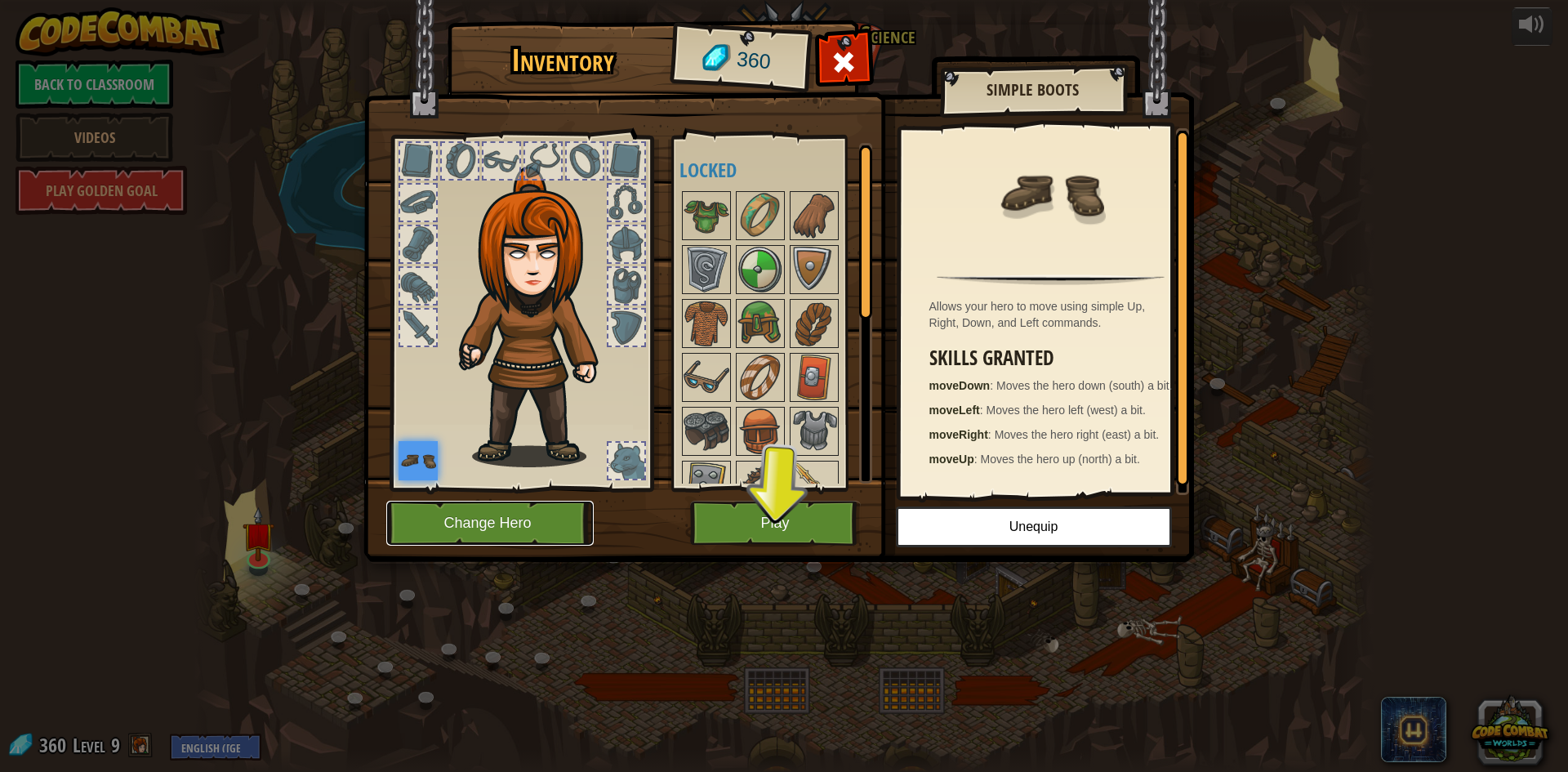
click at [551, 518] on button "Change Hero" at bounding box center [490, 523] width 207 height 45
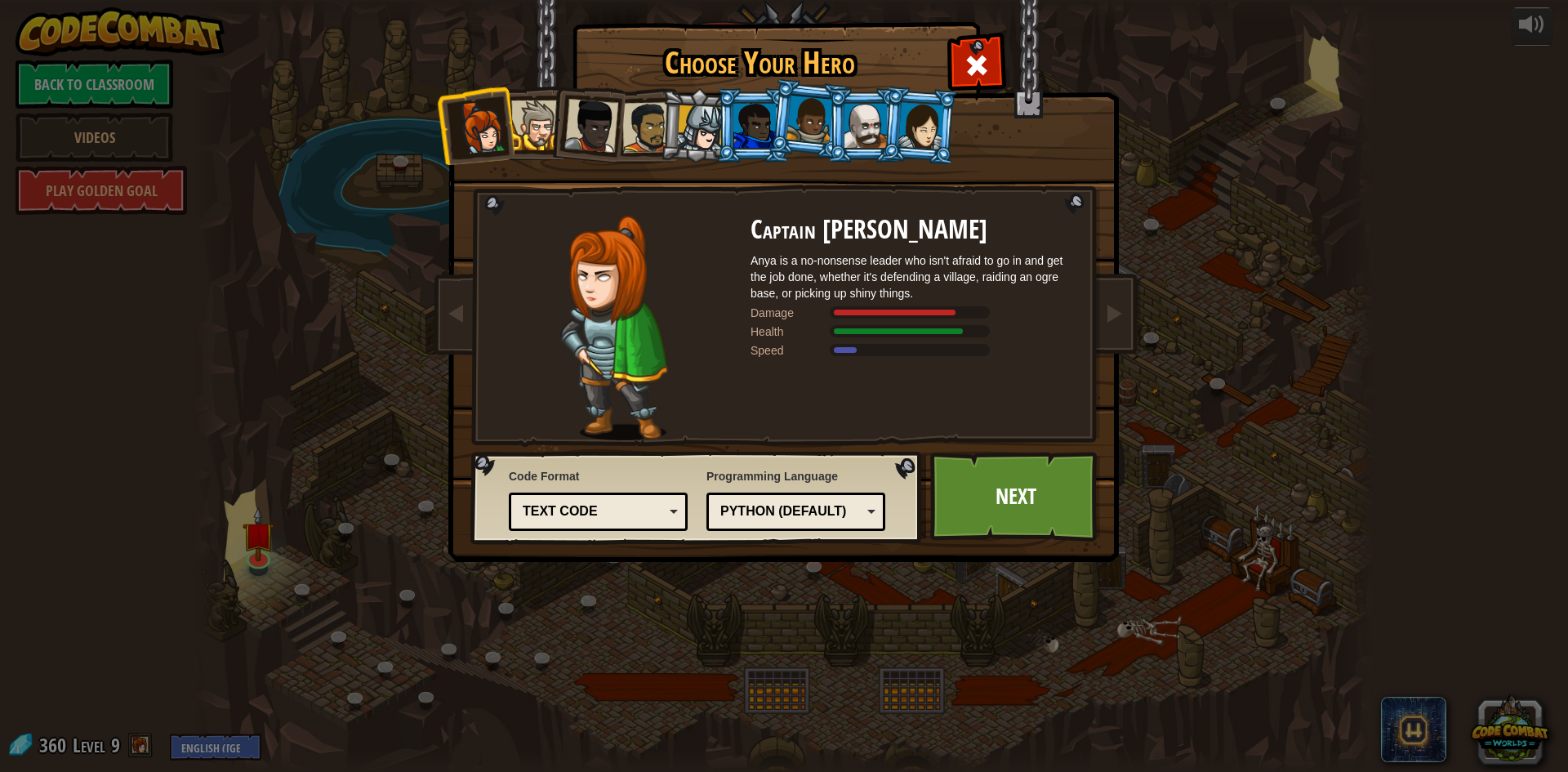
click at [929, 130] on div at bounding box center [920, 125] width 46 height 46
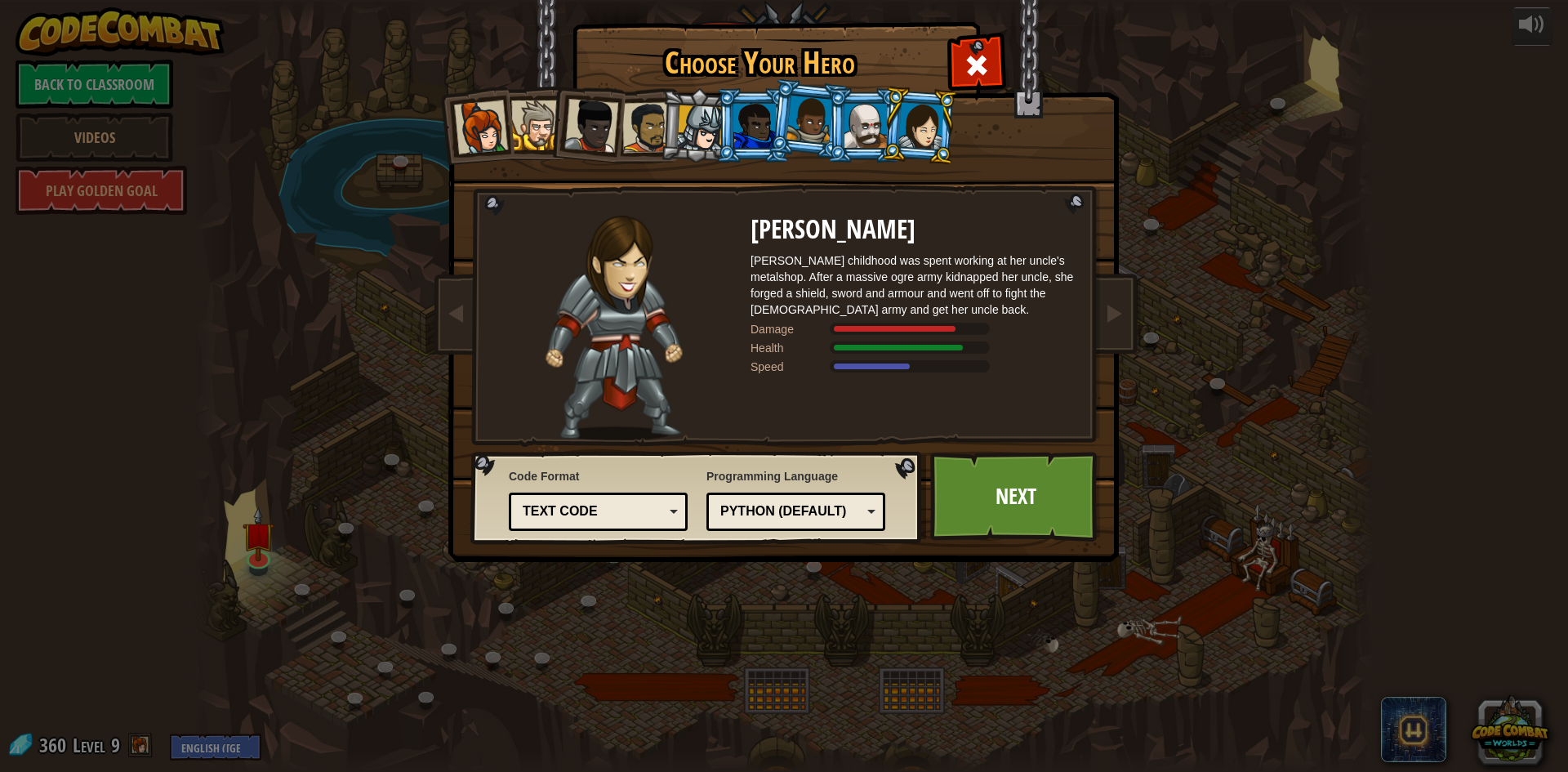
click at [852, 163] on div "Captain [PERSON_NAME] Anya is a no-nonsense leader who isn't afraid to go in an…" at bounding box center [784, 258] width 613 height 356
drag, startPoint x: 876, startPoint y: 143, endPoint x: 804, endPoint y: 134, distance: 72.6
click at [871, 143] on div at bounding box center [865, 125] width 42 height 44
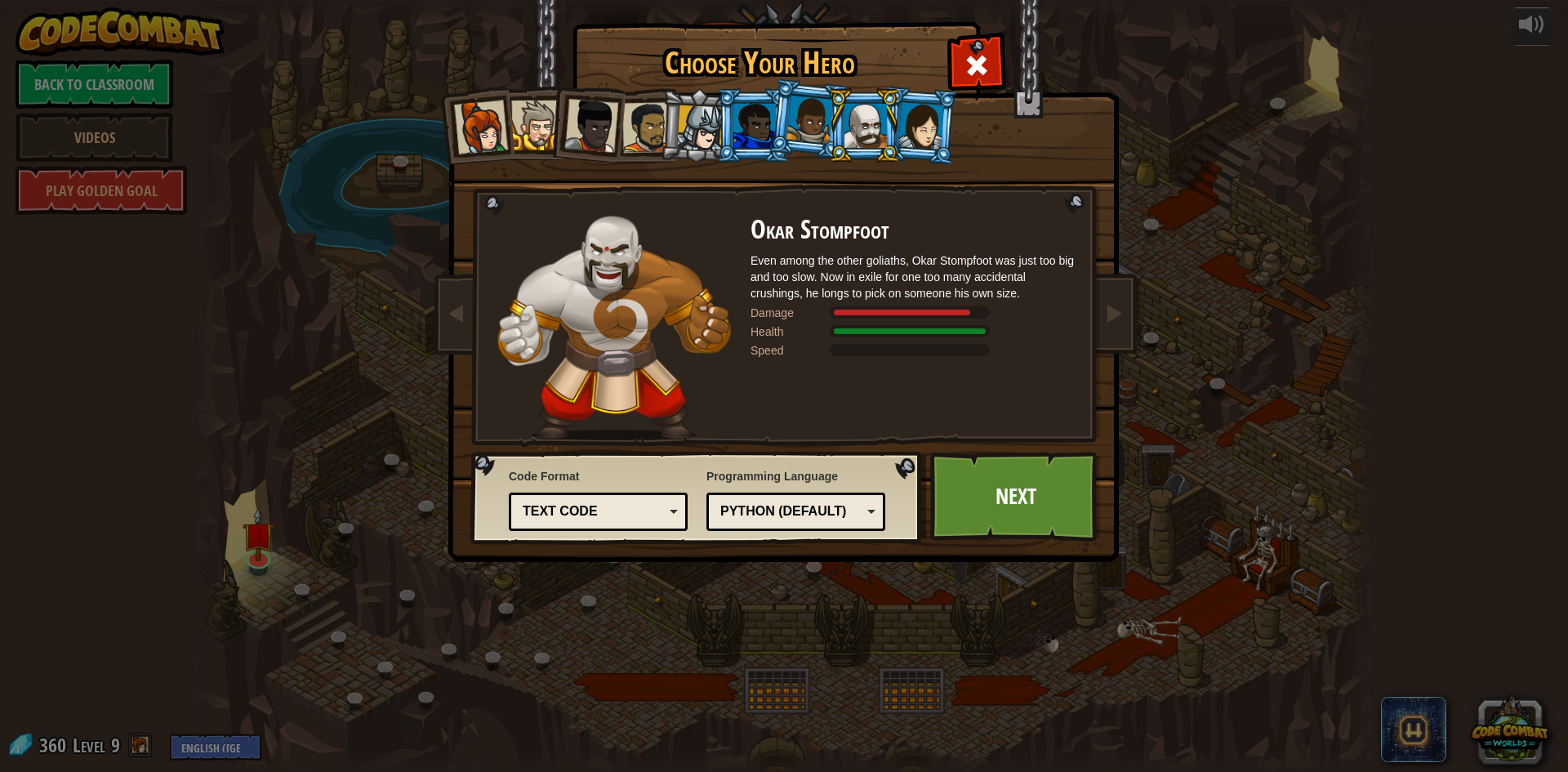
click at [799, 132] on div at bounding box center [809, 119] width 46 height 48
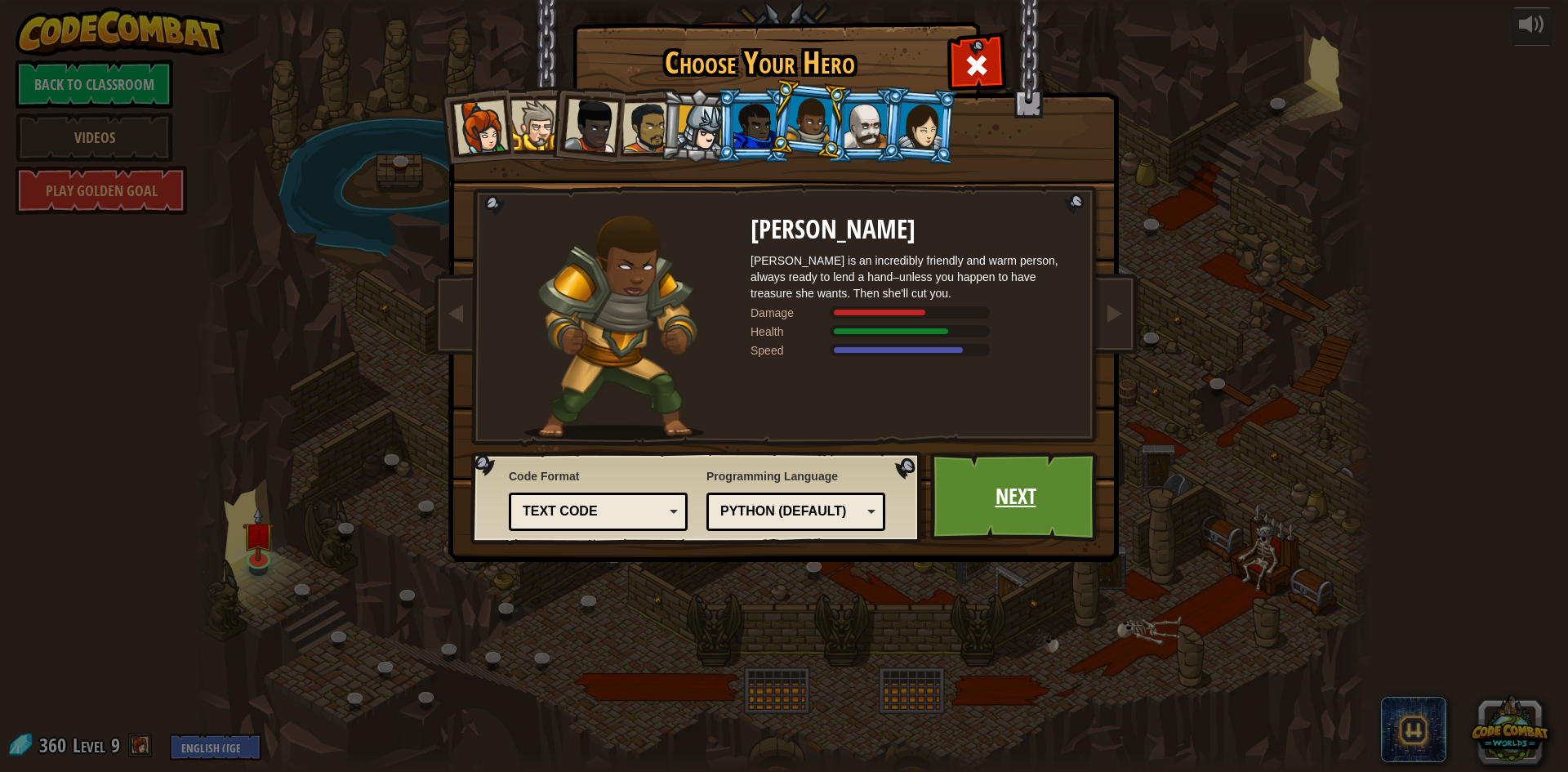
click at [1021, 476] on link "Next" at bounding box center [1016, 497] width 171 height 90
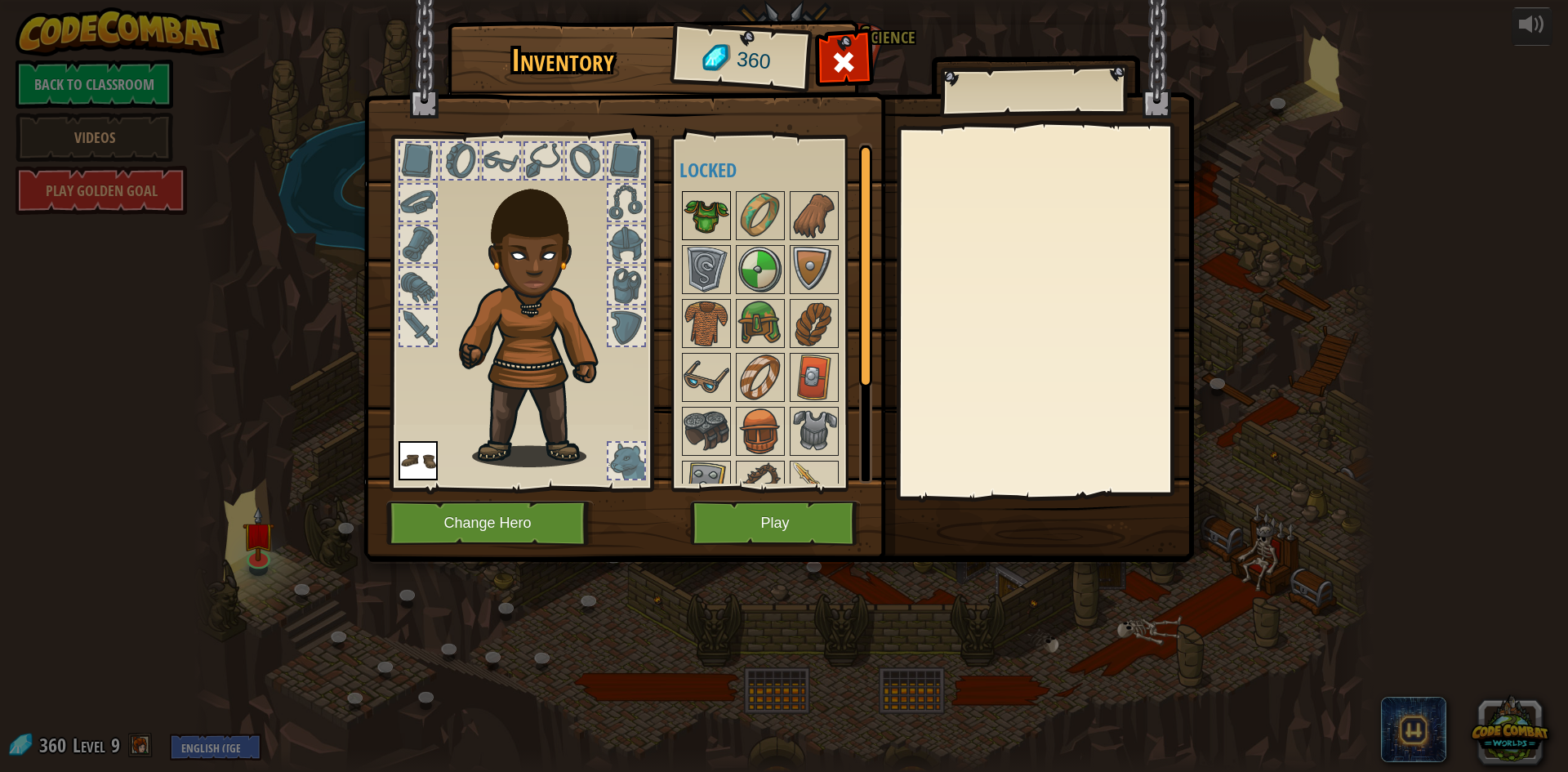
click at [719, 211] on img at bounding box center [706, 215] width 46 height 46
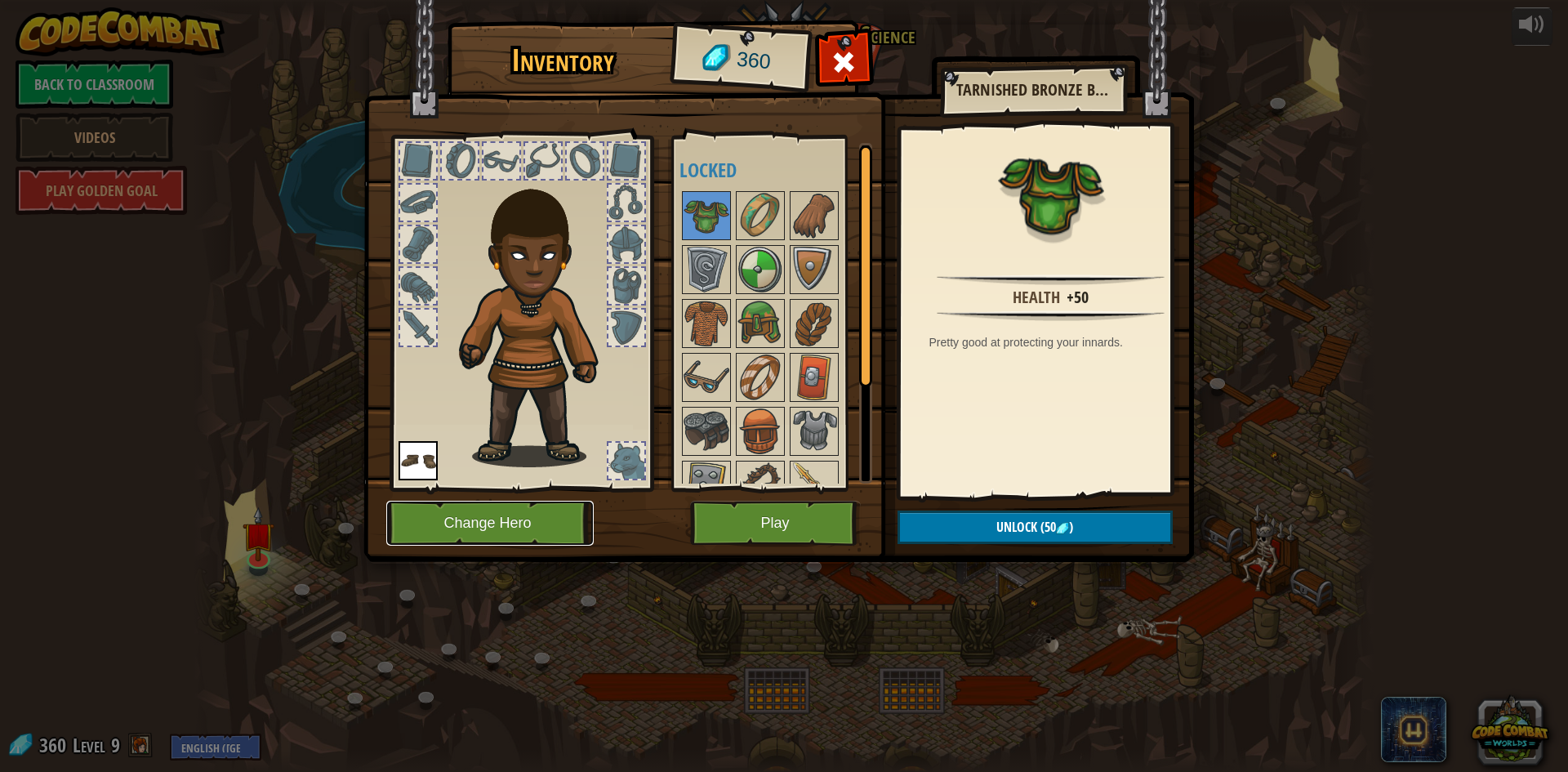
click at [510, 517] on button "Change Hero" at bounding box center [490, 523] width 207 height 45
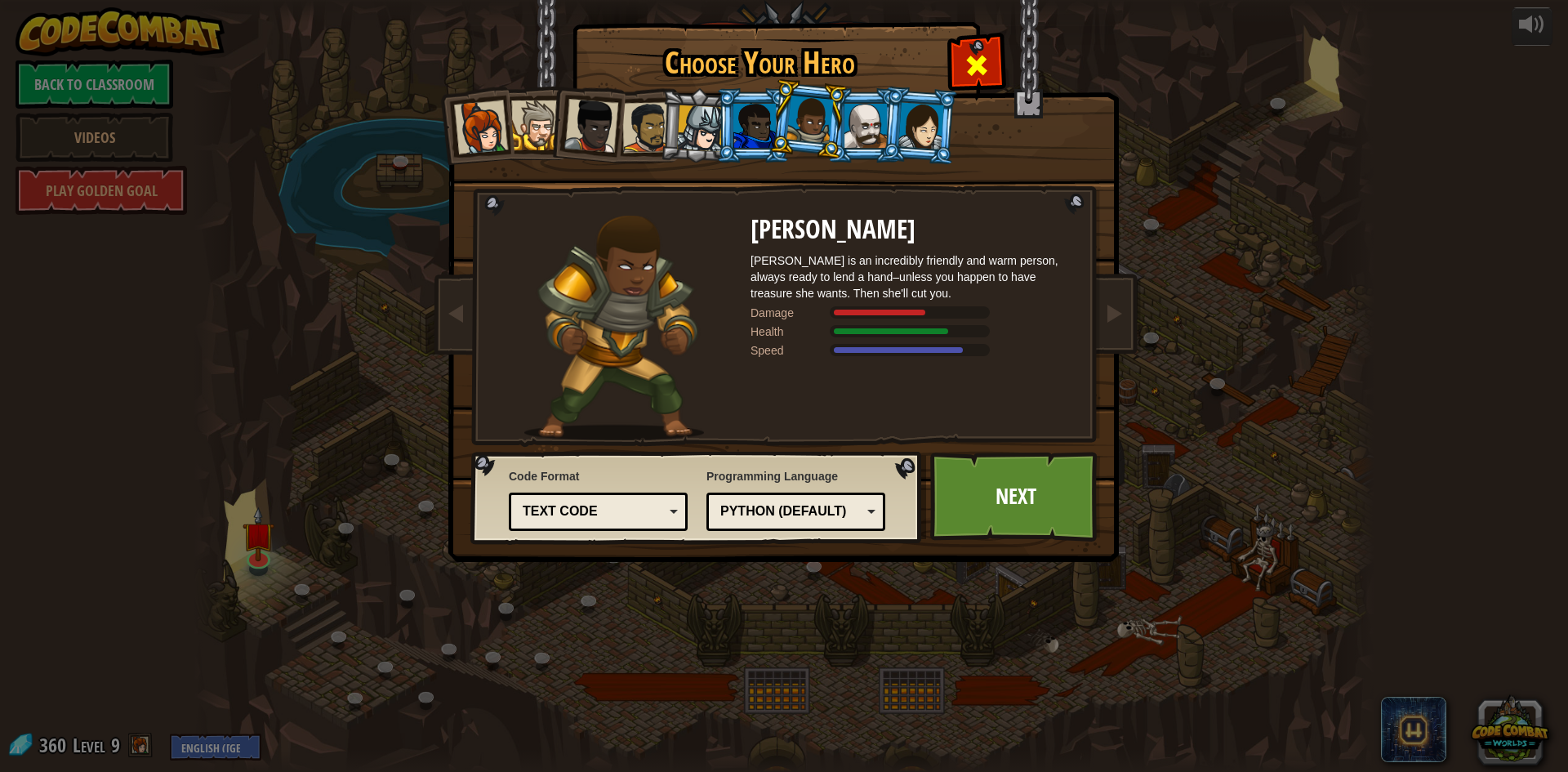
click at [981, 54] on span at bounding box center [977, 66] width 27 height 27
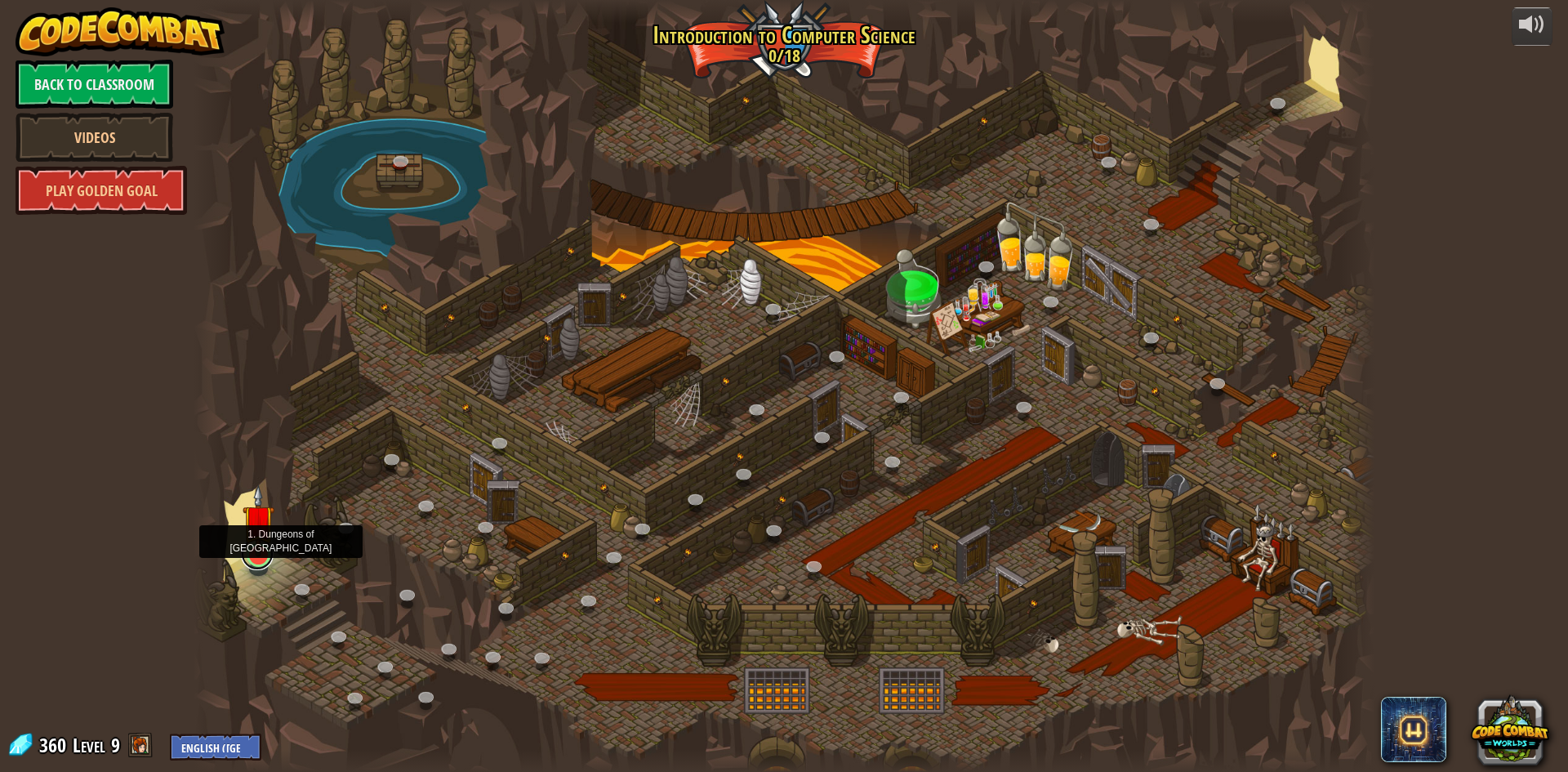
click at [251, 565] on link at bounding box center [257, 553] width 32 height 32
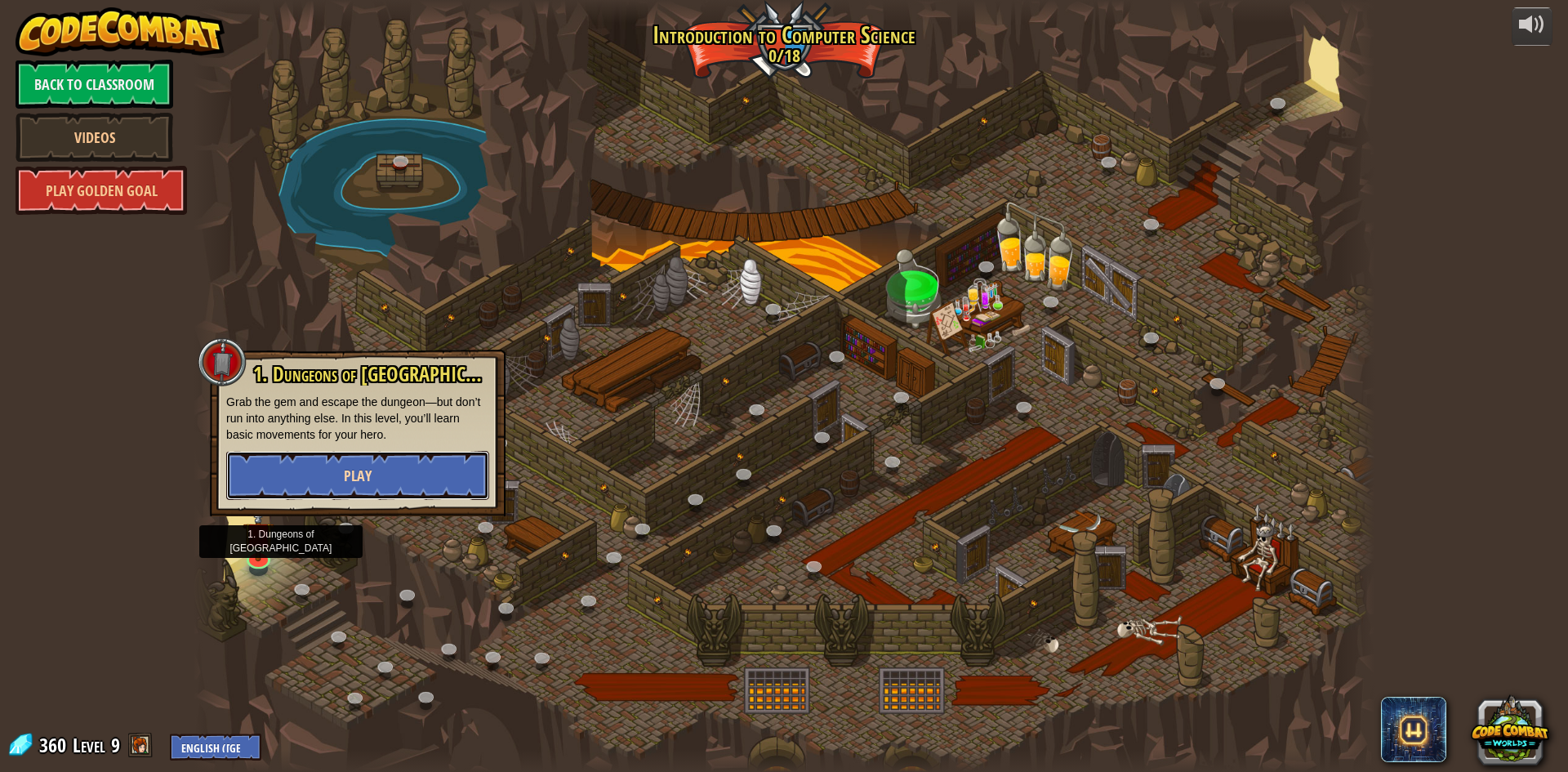
click at [388, 478] on button "Play" at bounding box center [357, 475] width 263 height 49
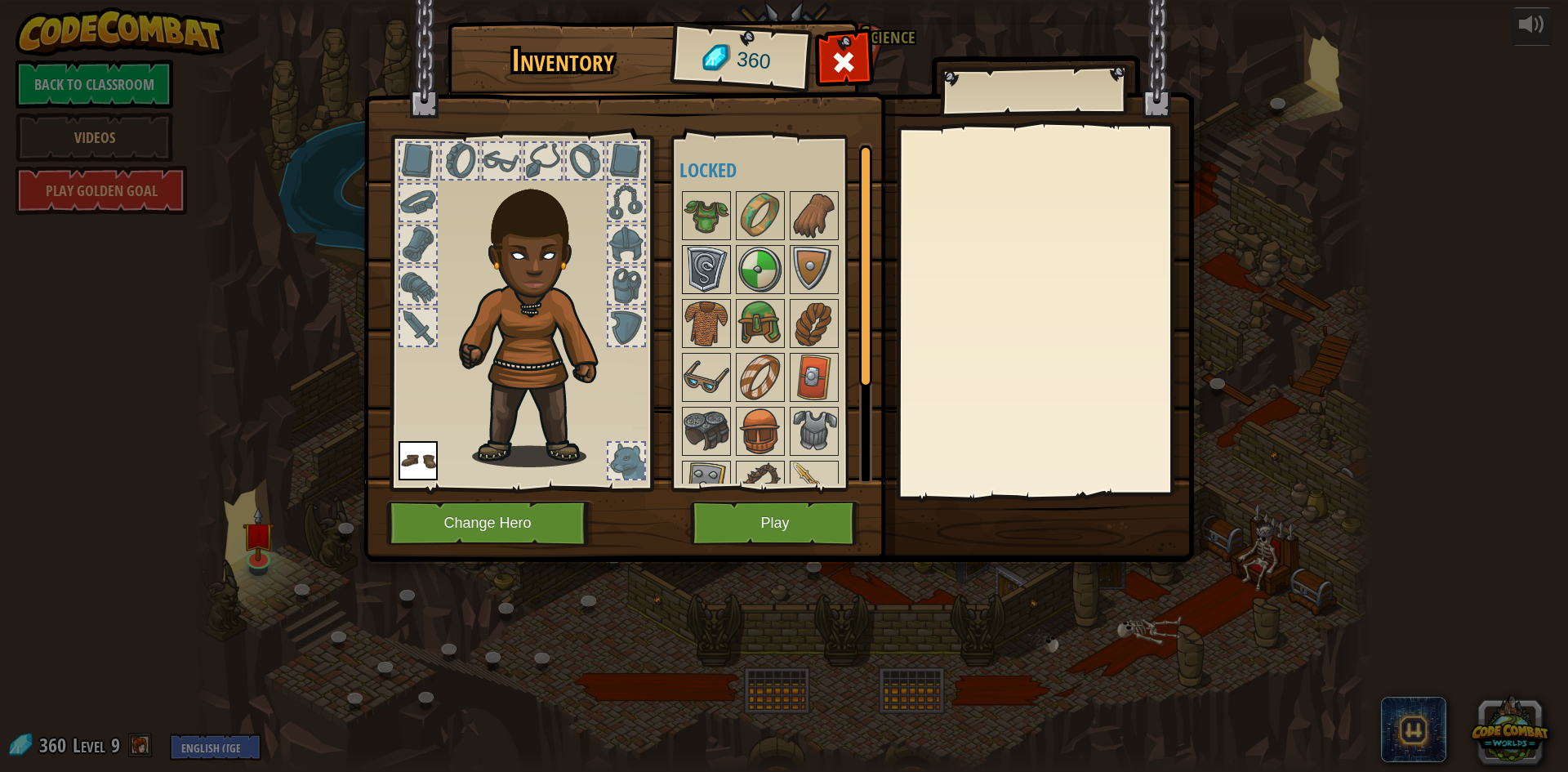
click at [725, 271] on img at bounding box center [706, 269] width 46 height 46
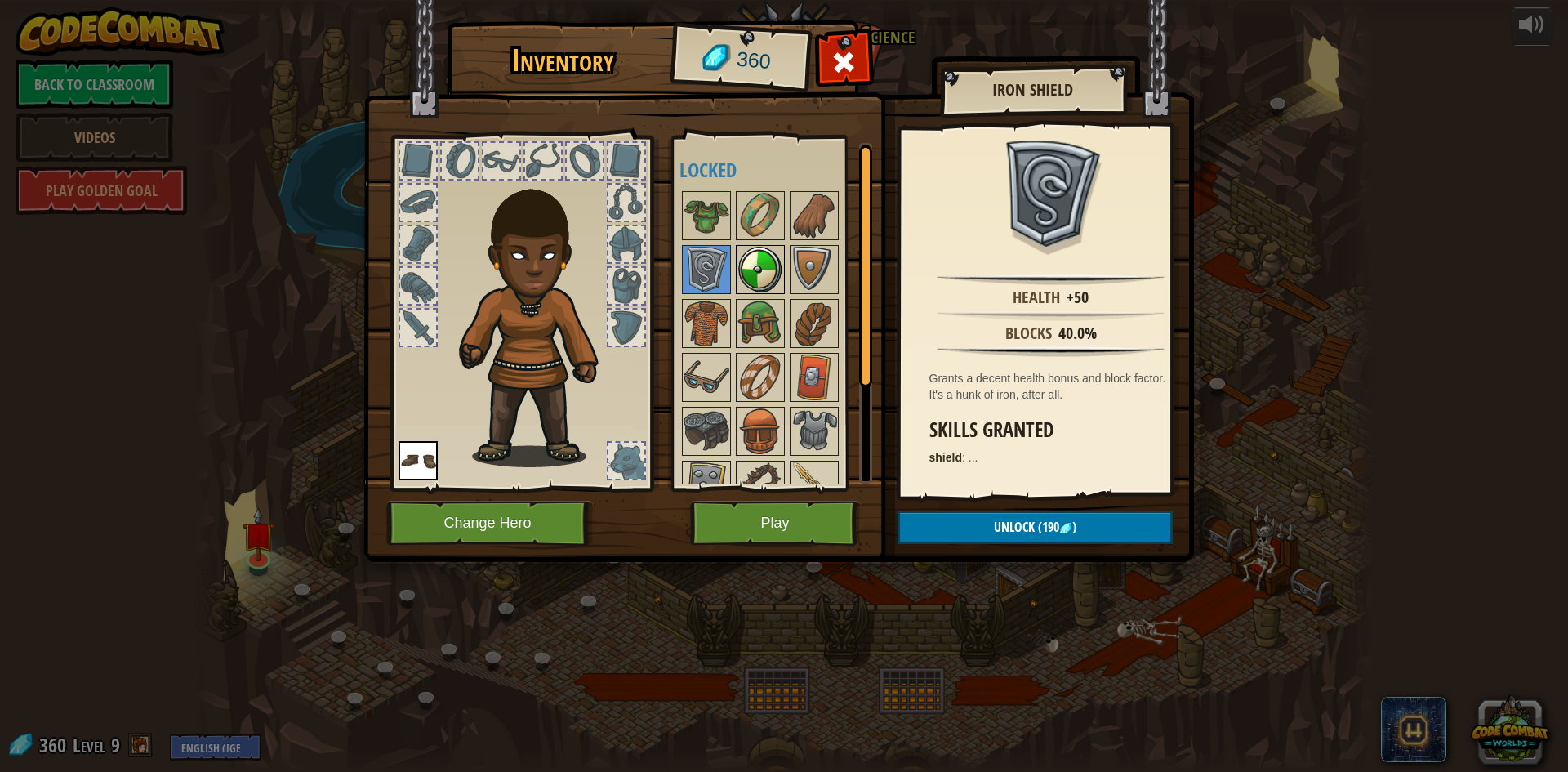
click at [765, 270] on img at bounding box center [760, 269] width 46 height 46
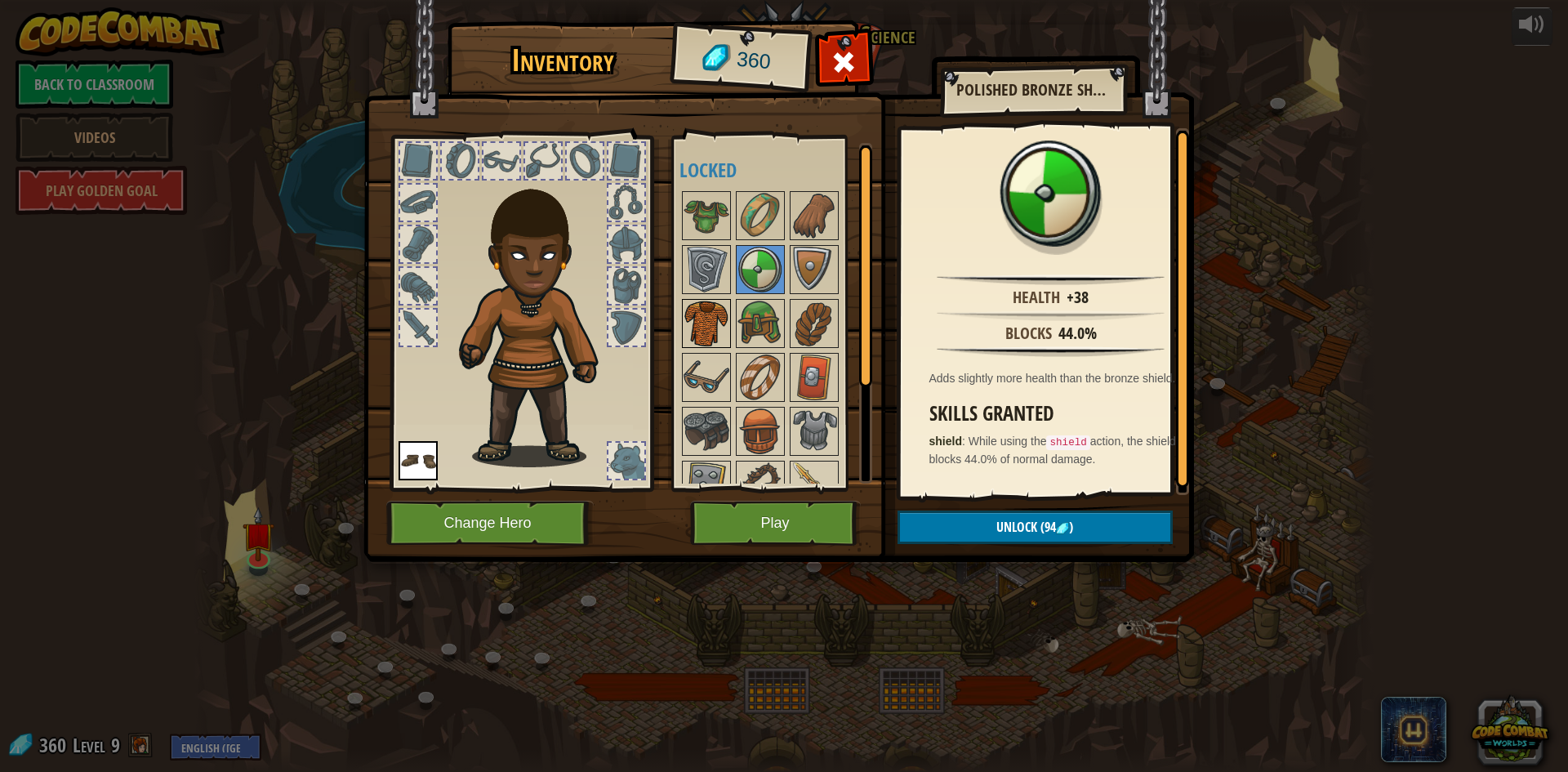
click at [711, 309] on img at bounding box center [706, 323] width 46 height 46
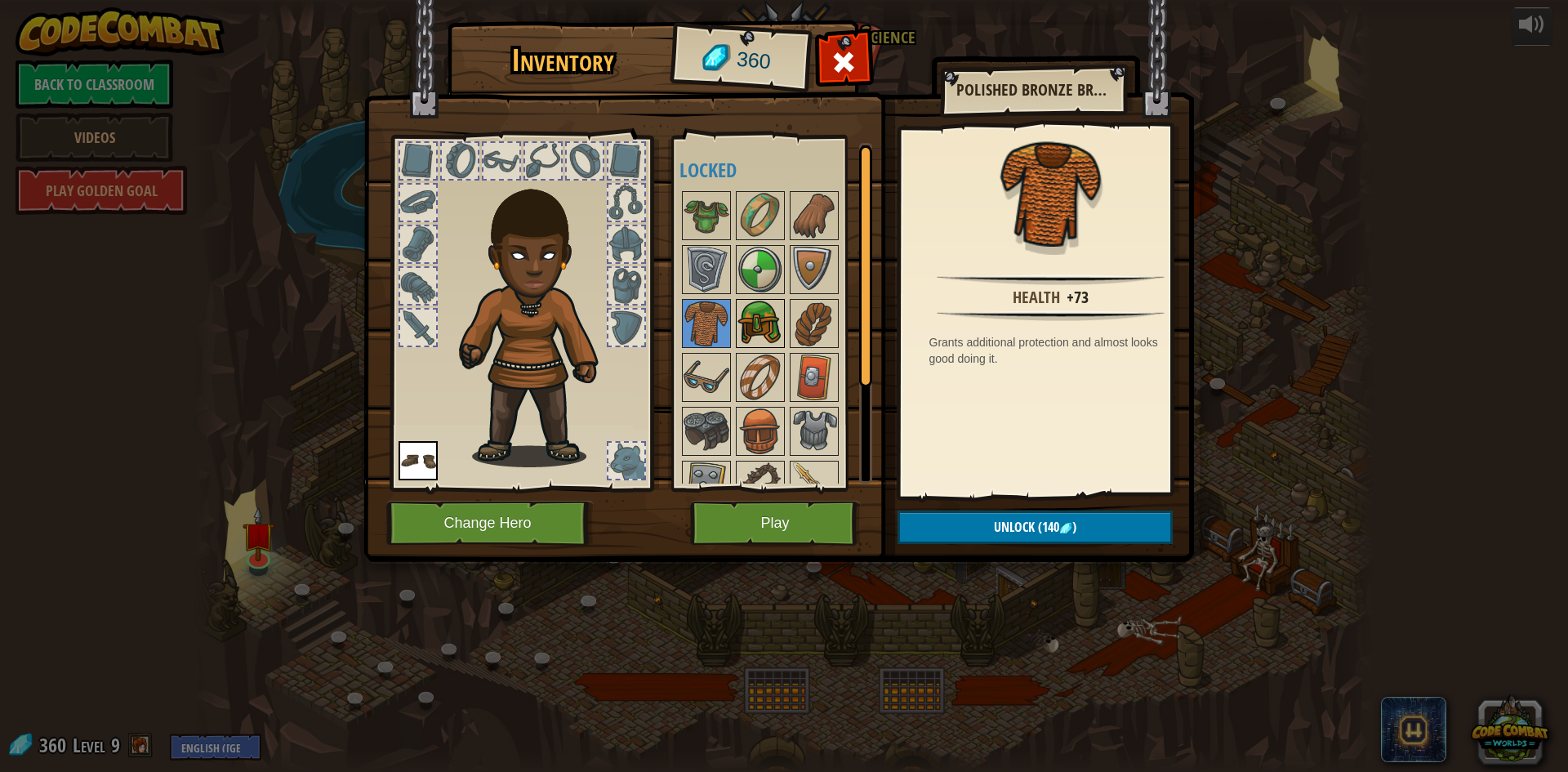
click at [752, 313] on img at bounding box center [760, 323] width 46 height 46
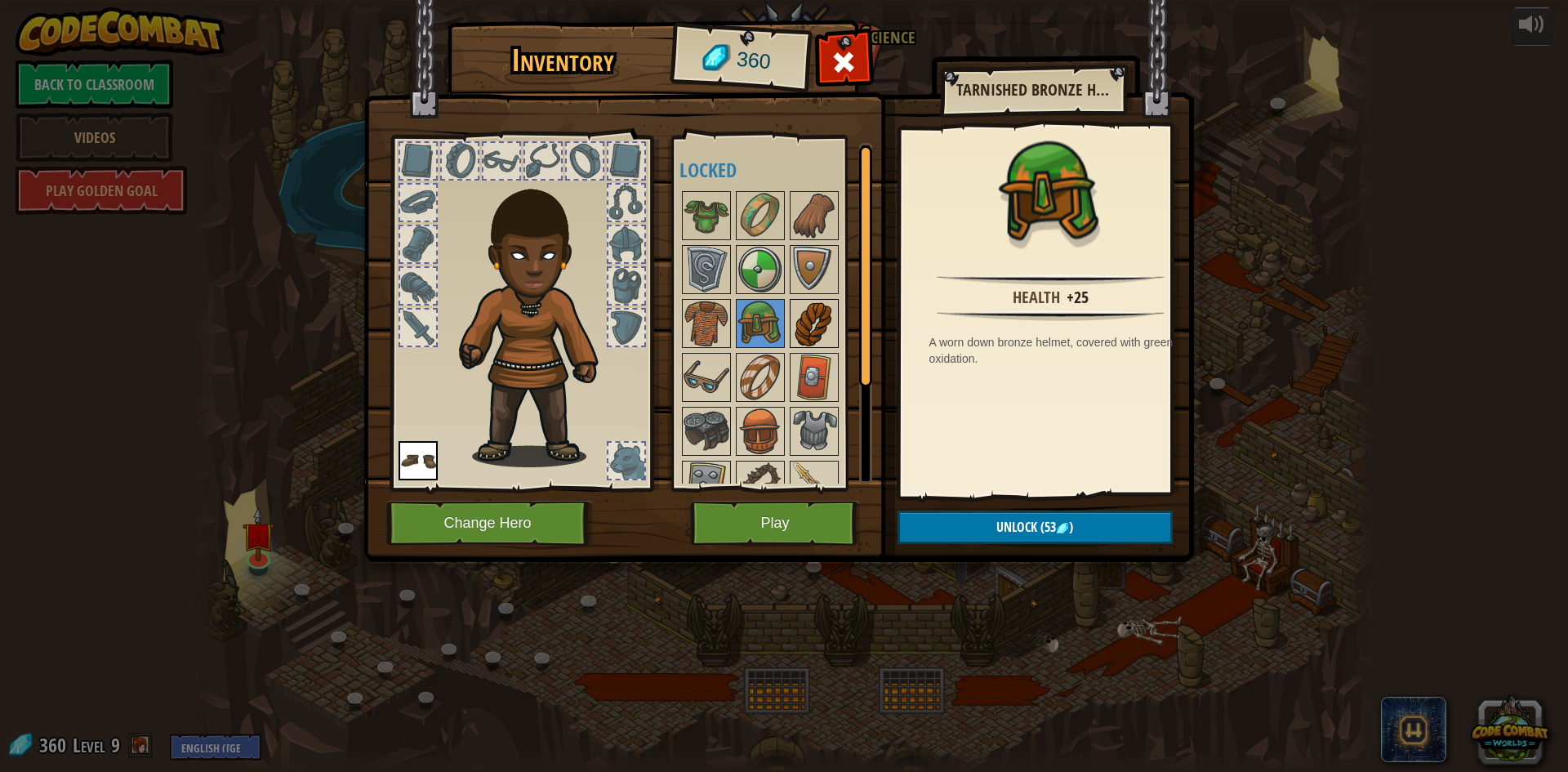
click at [799, 313] on img at bounding box center [813, 323] width 46 height 46
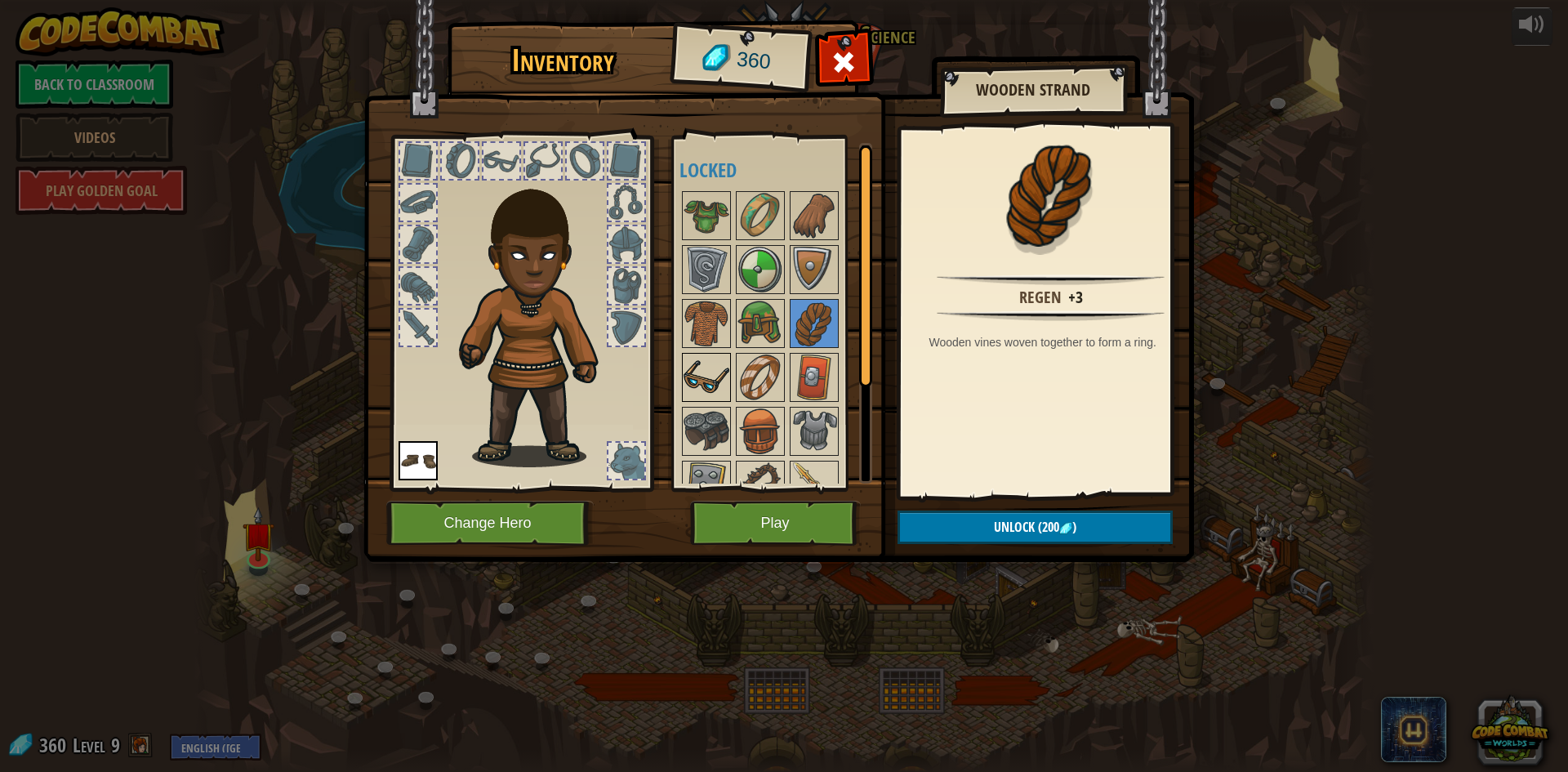
click at [711, 356] on img at bounding box center [706, 376] width 46 height 46
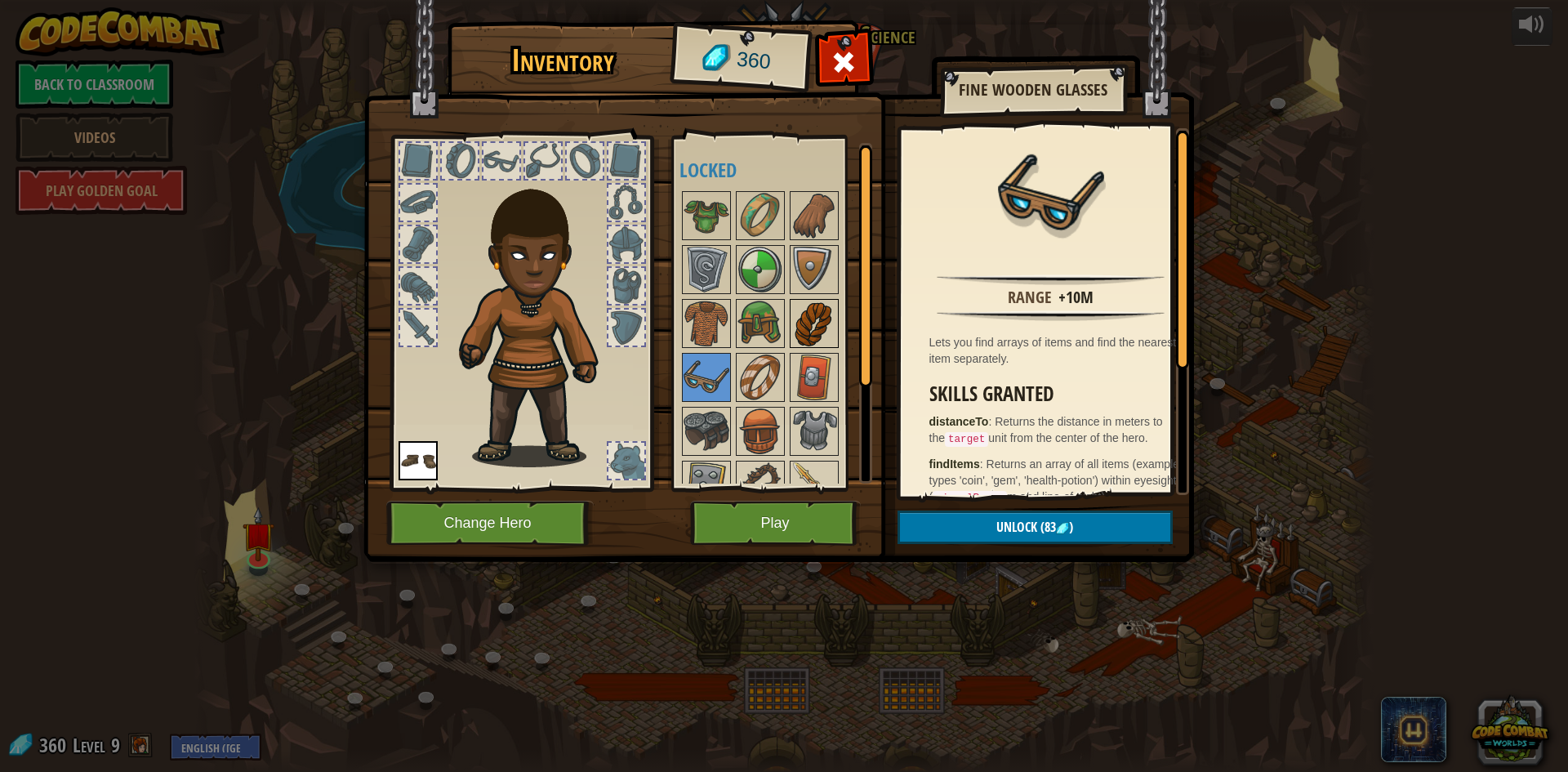
drag, startPoint x: 819, startPoint y: 328, endPoint x: 809, endPoint y: 340, distance: 15.6
click at [818, 329] on img at bounding box center [813, 323] width 46 height 46
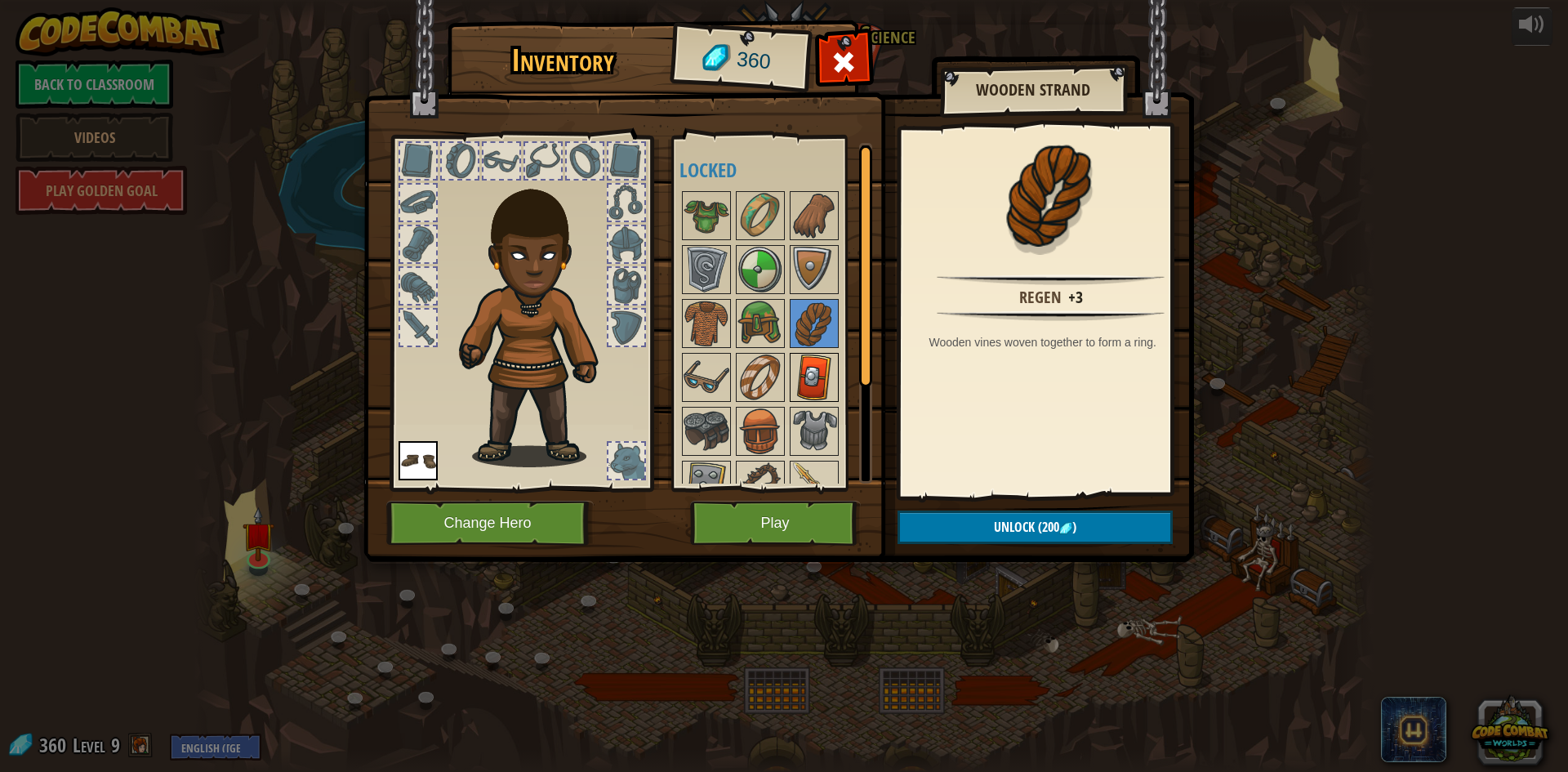
click at [789, 364] on div at bounding box center [813, 376] width 49 height 49
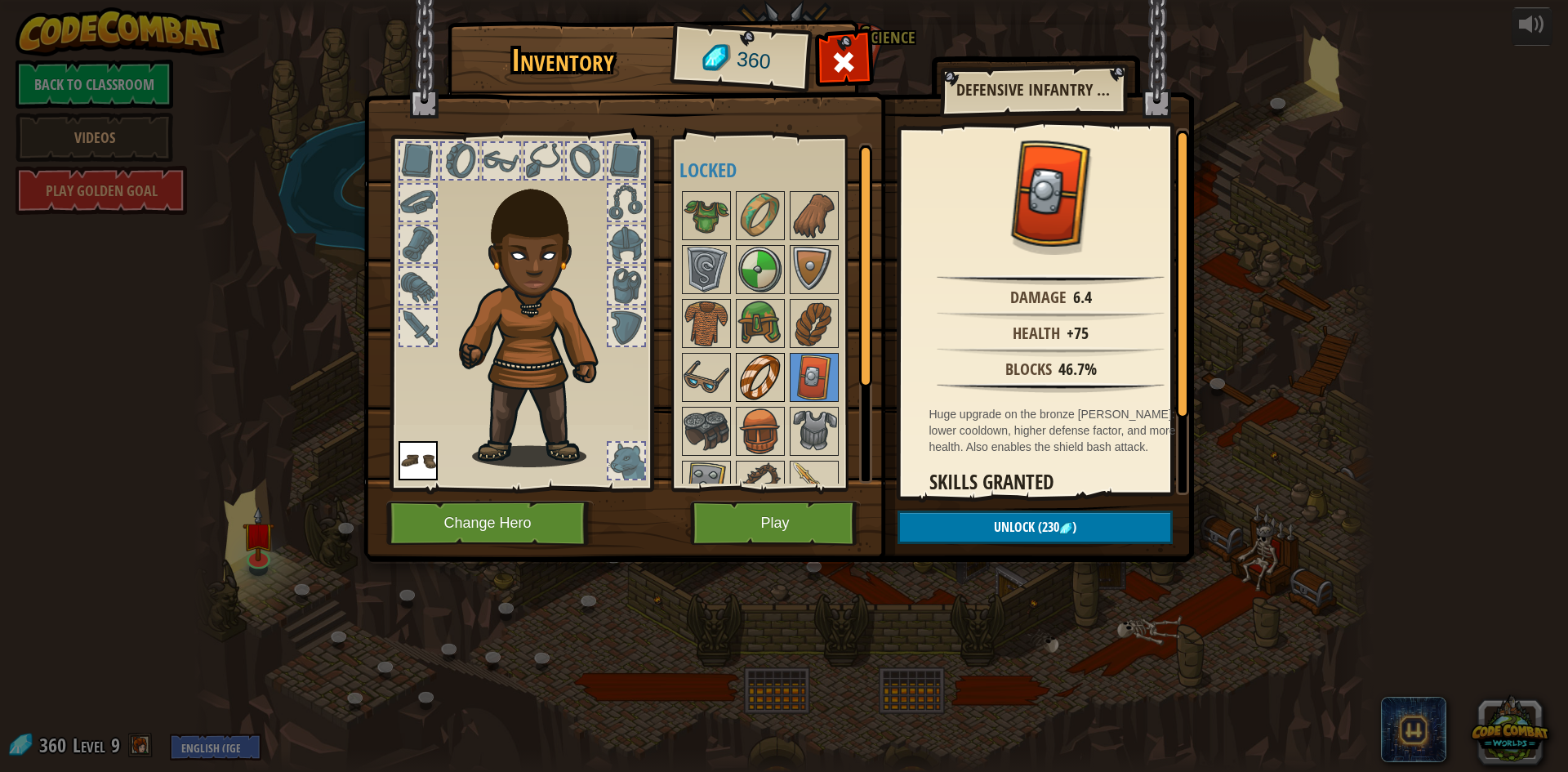
click at [761, 378] on img at bounding box center [760, 376] width 46 height 46
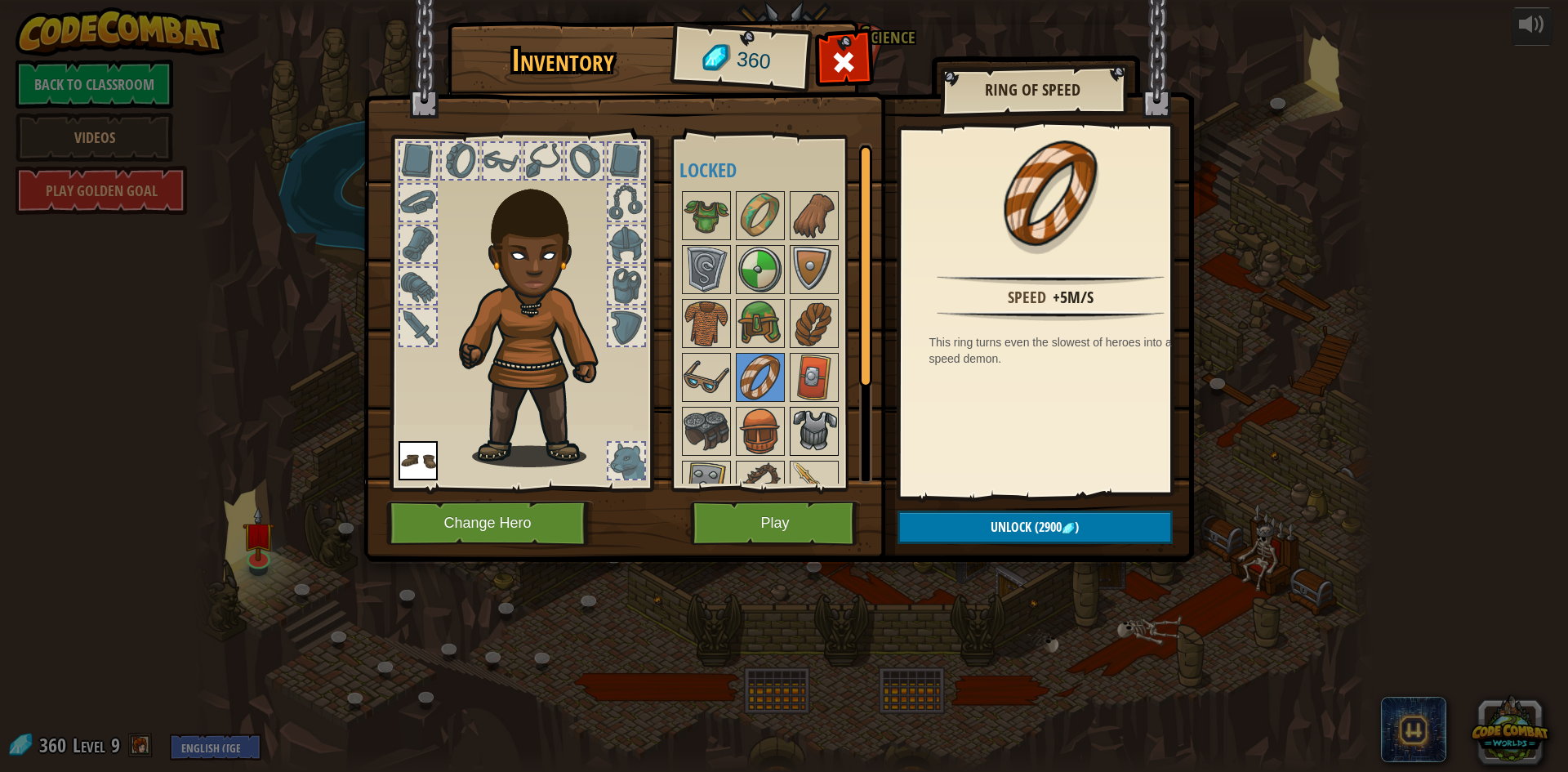
click at [806, 437] on img at bounding box center [813, 430] width 46 height 46
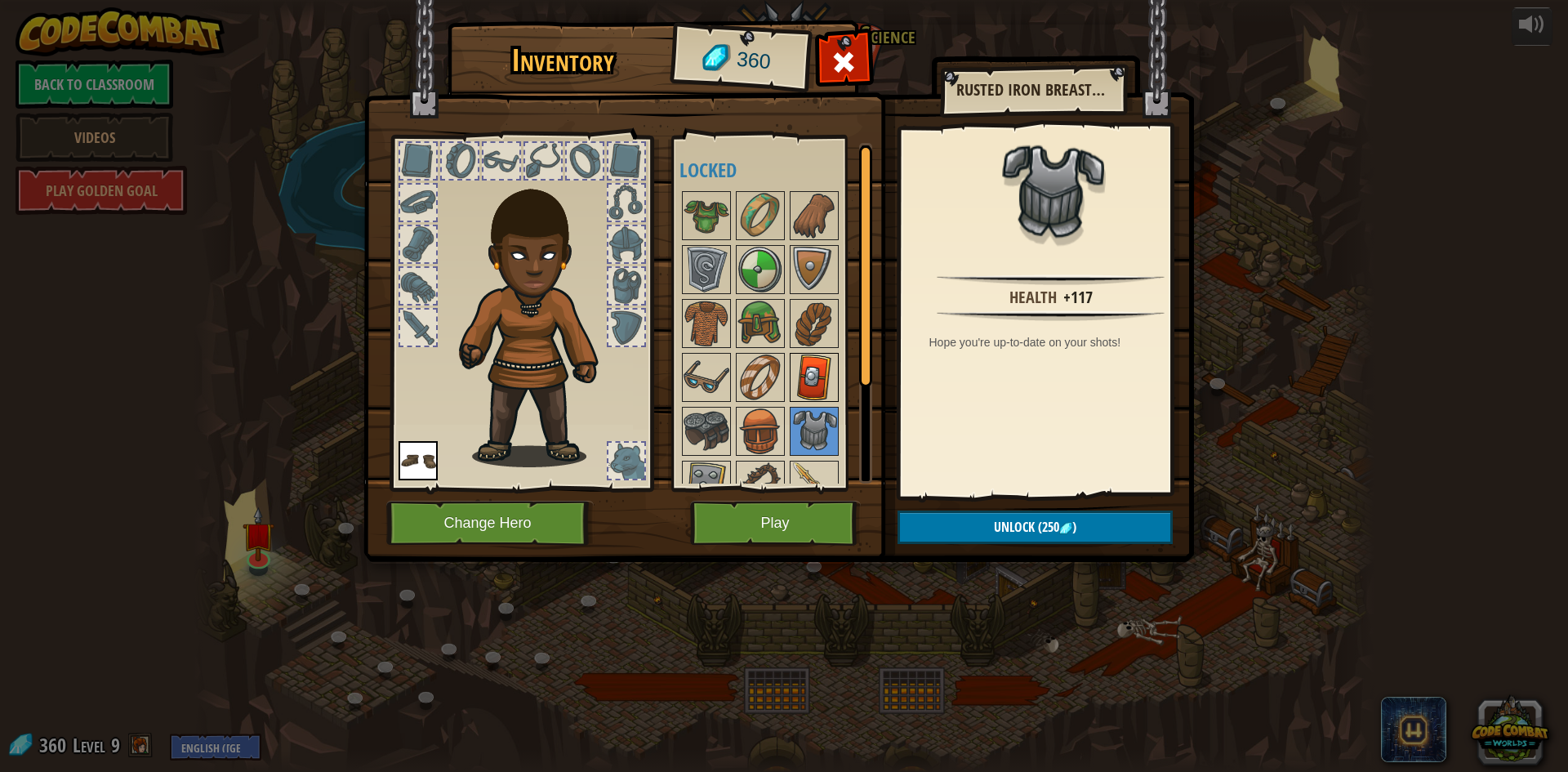
click at [822, 382] on img at bounding box center [813, 376] width 46 height 46
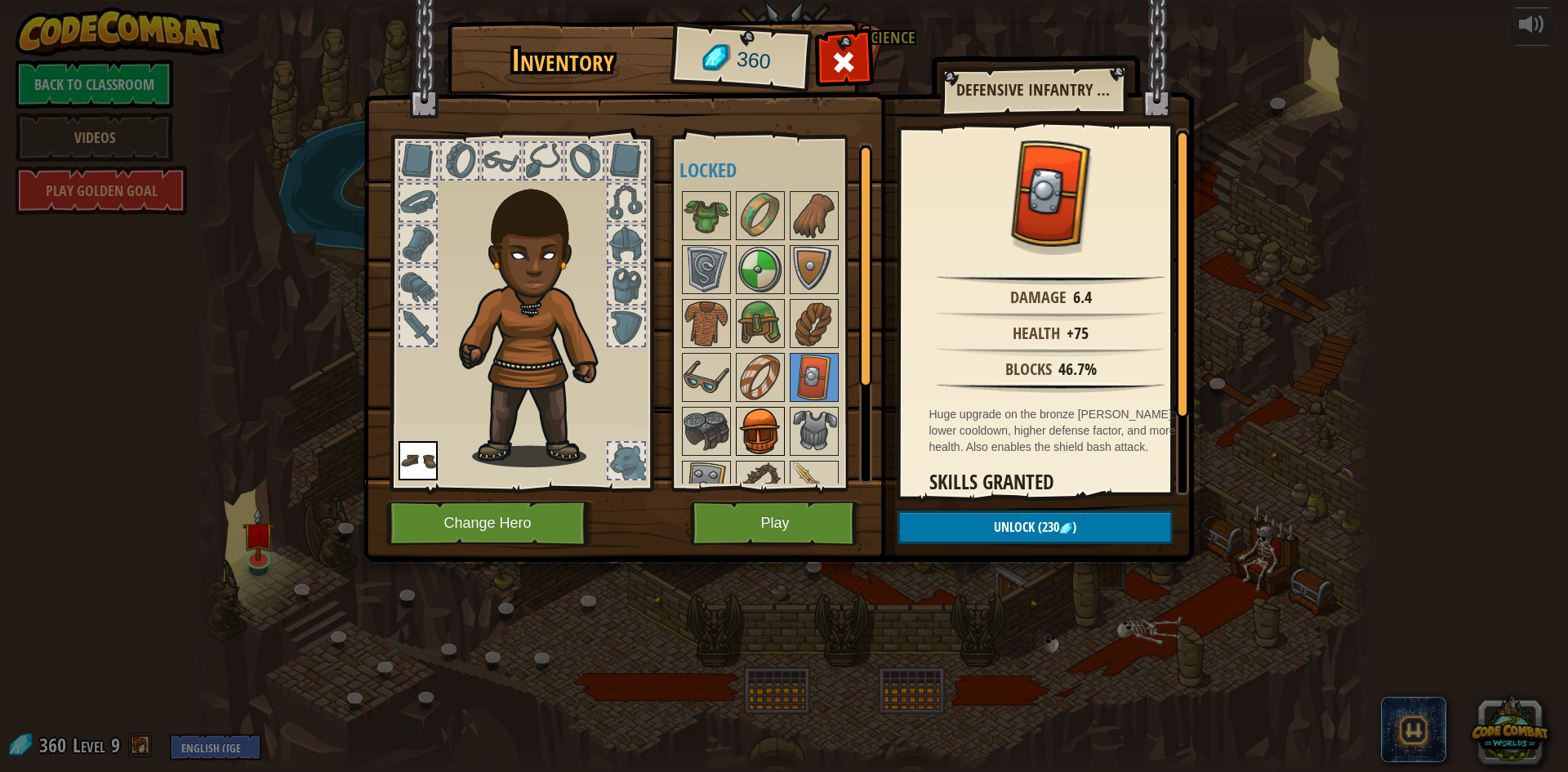
click at [757, 412] on img at bounding box center [760, 430] width 46 height 46
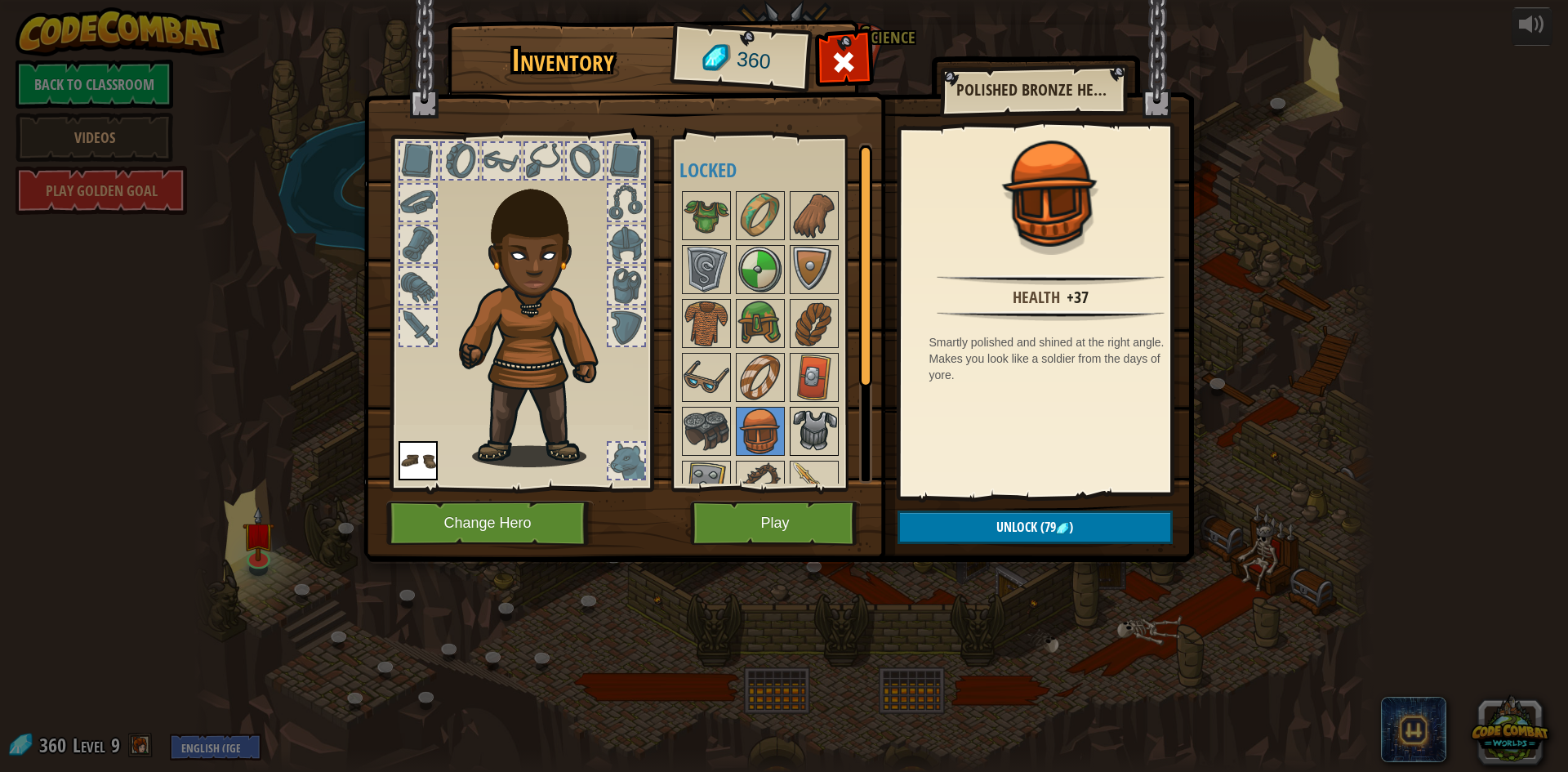
click at [810, 419] on img at bounding box center [813, 430] width 46 height 46
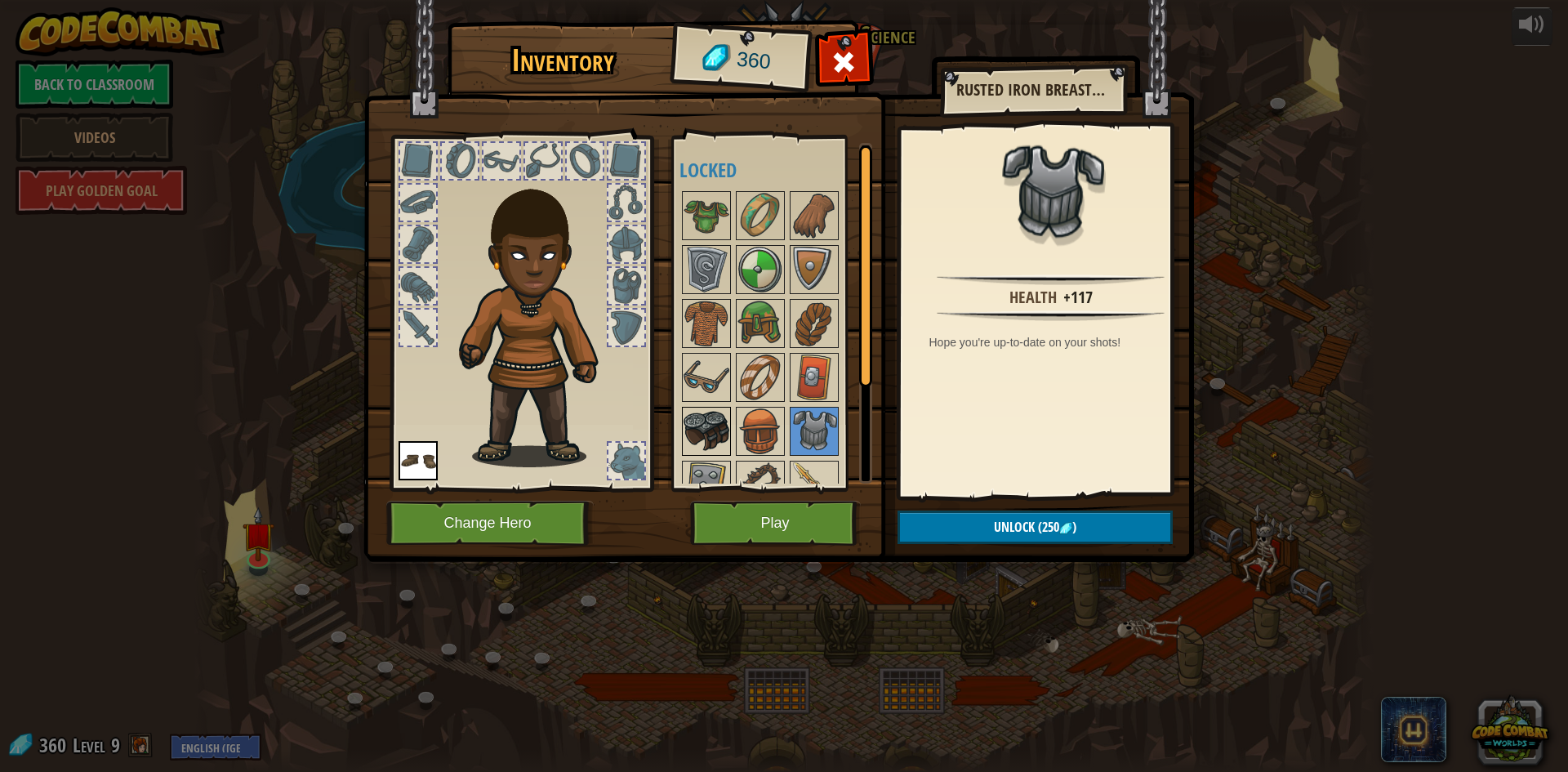
click at [695, 439] on img at bounding box center [706, 430] width 46 height 46
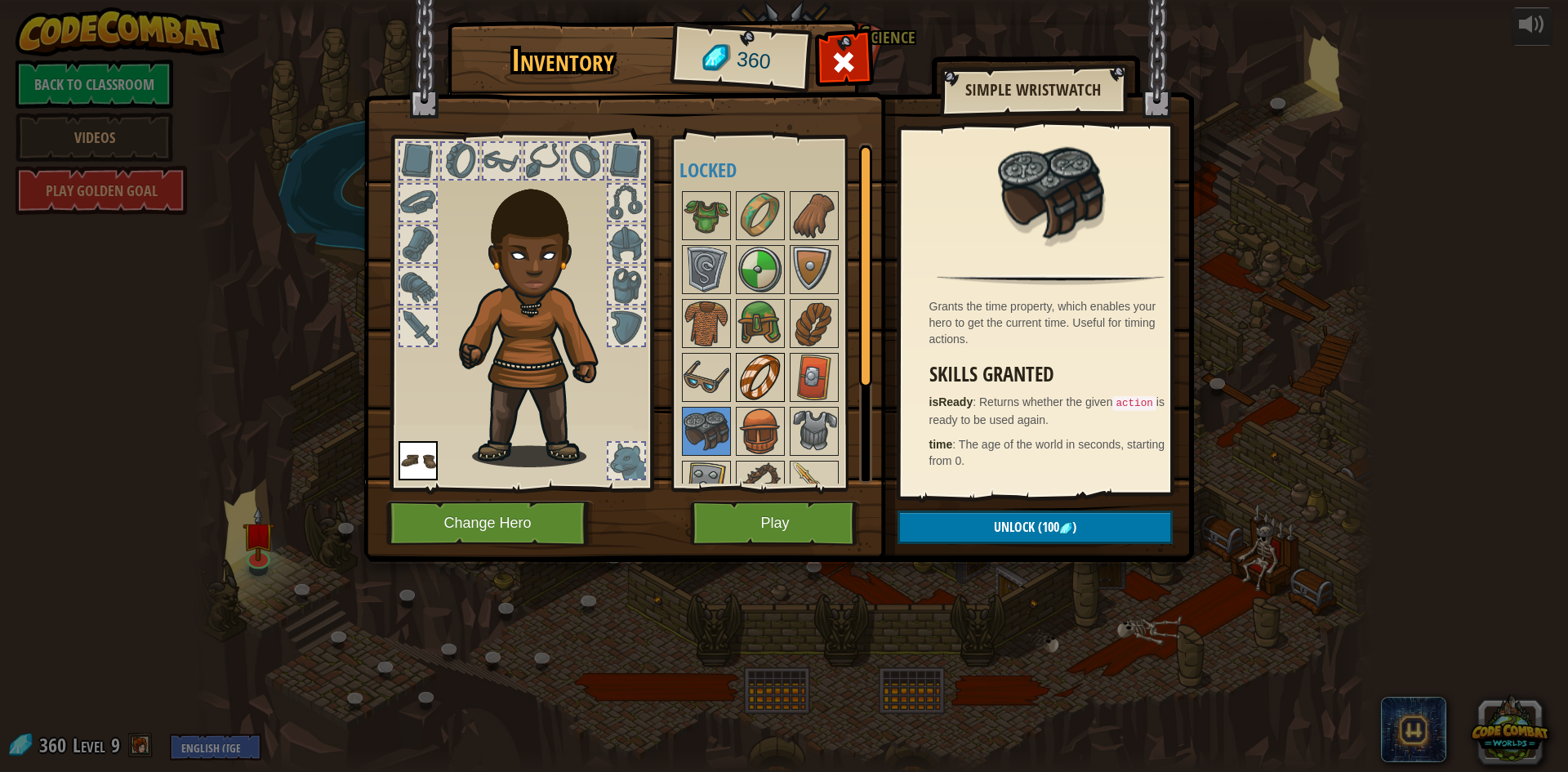
click at [764, 357] on img at bounding box center [760, 376] width 46 height 46
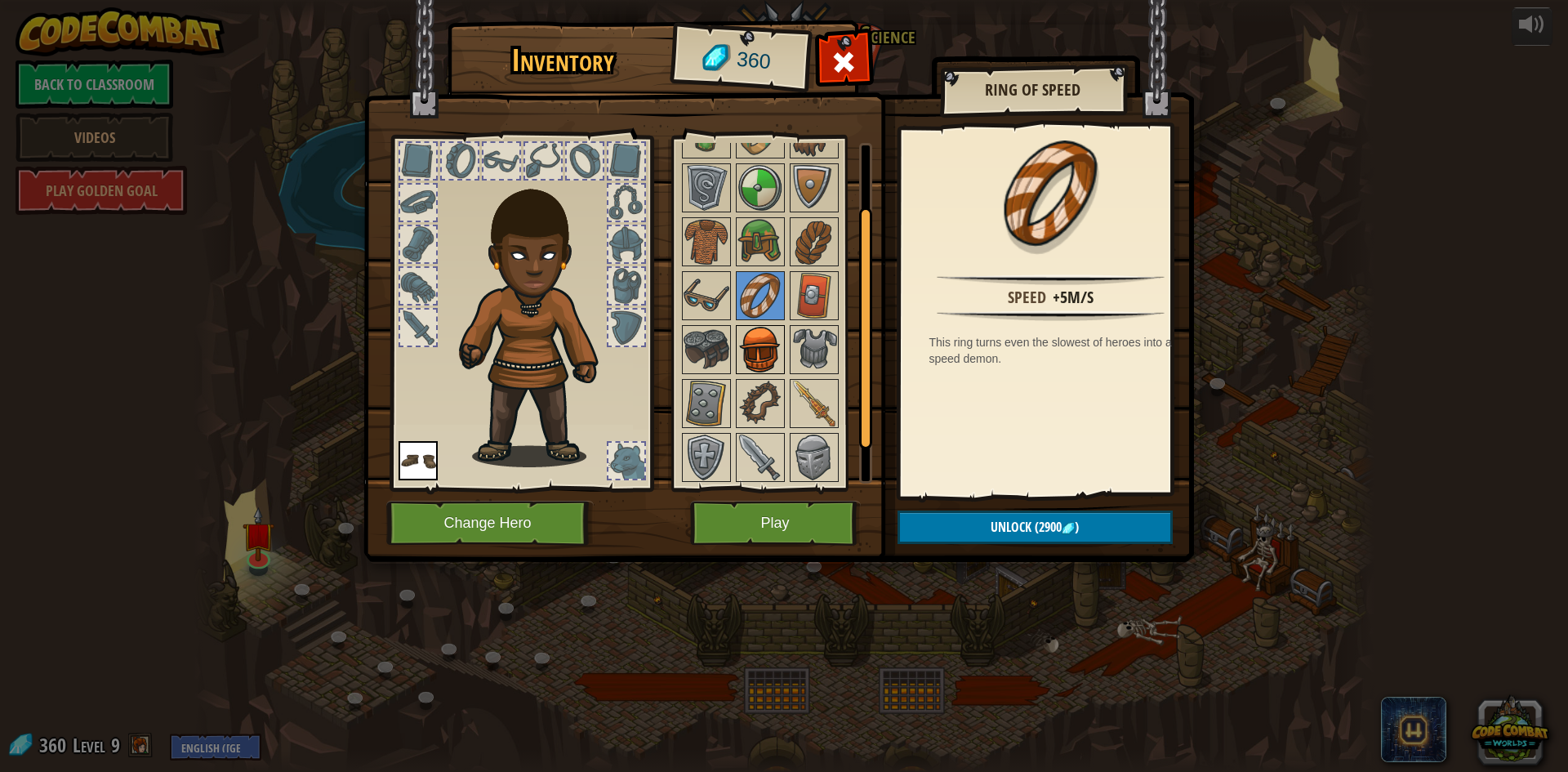
click at [764, 386] on img at bounding box center [760, 403] width 46 height 46
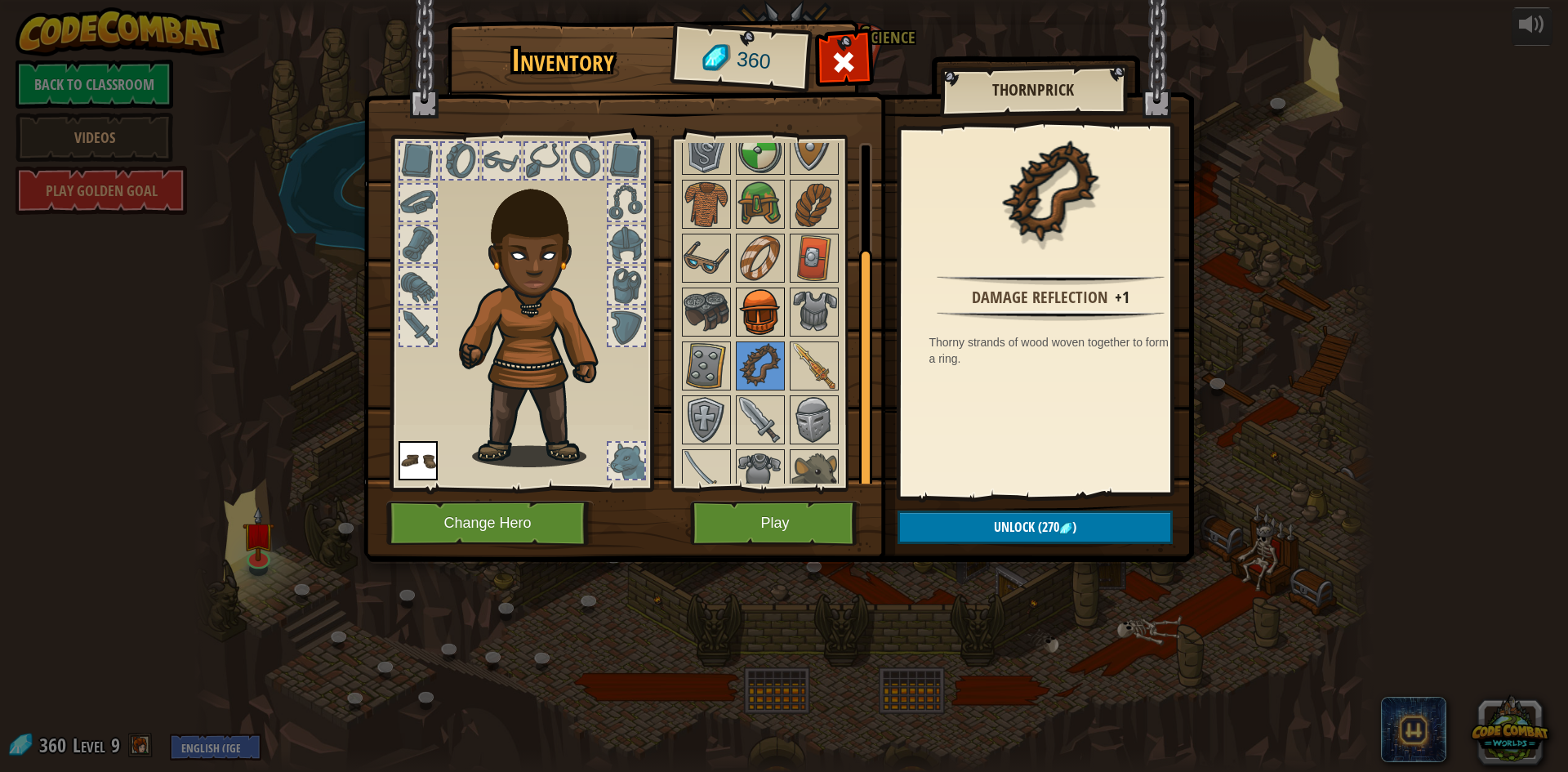
scroll to position [136, 0]
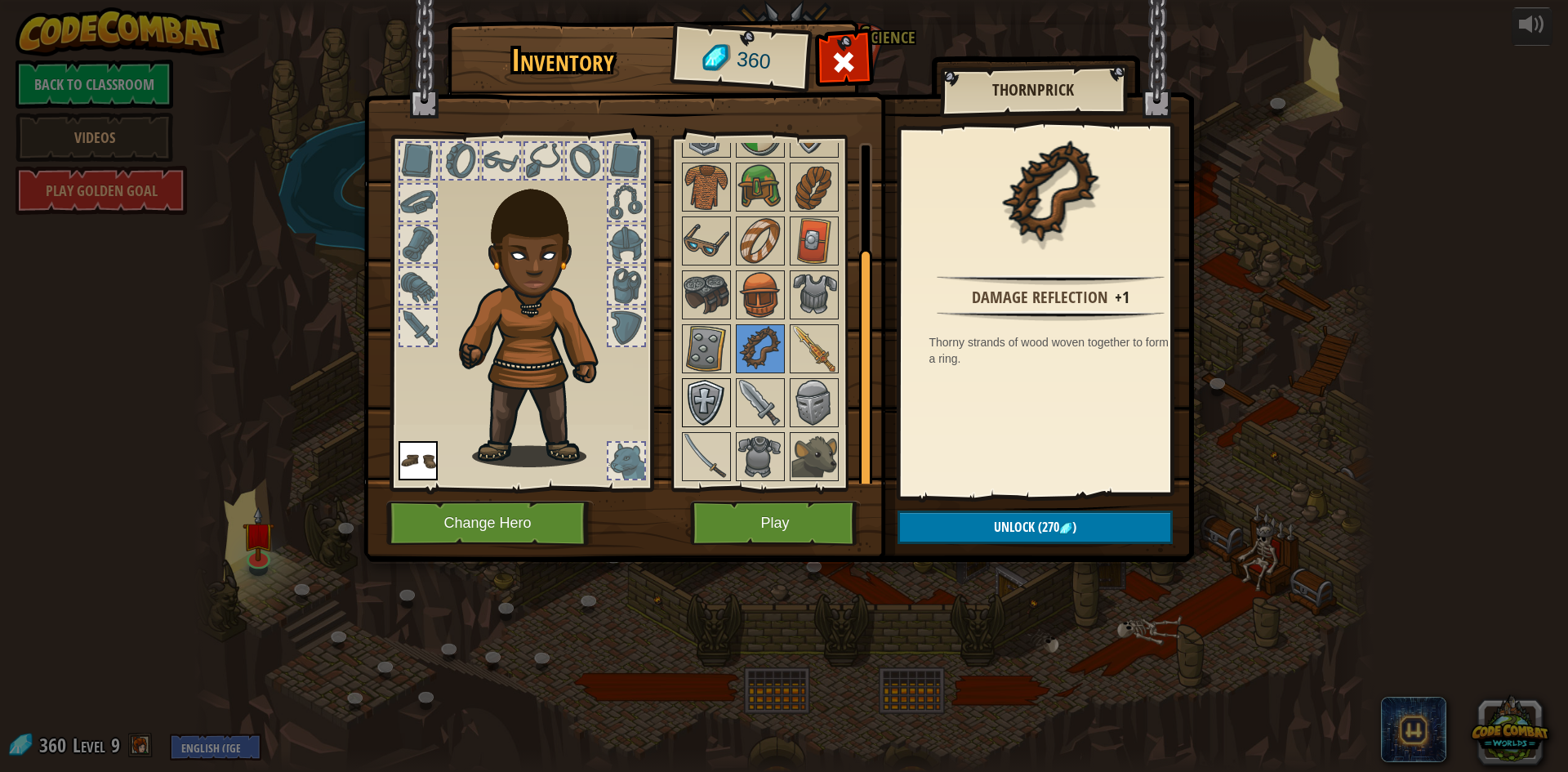
click at [696, 395] on img at bounding box center [706, 402] width 46 height 46
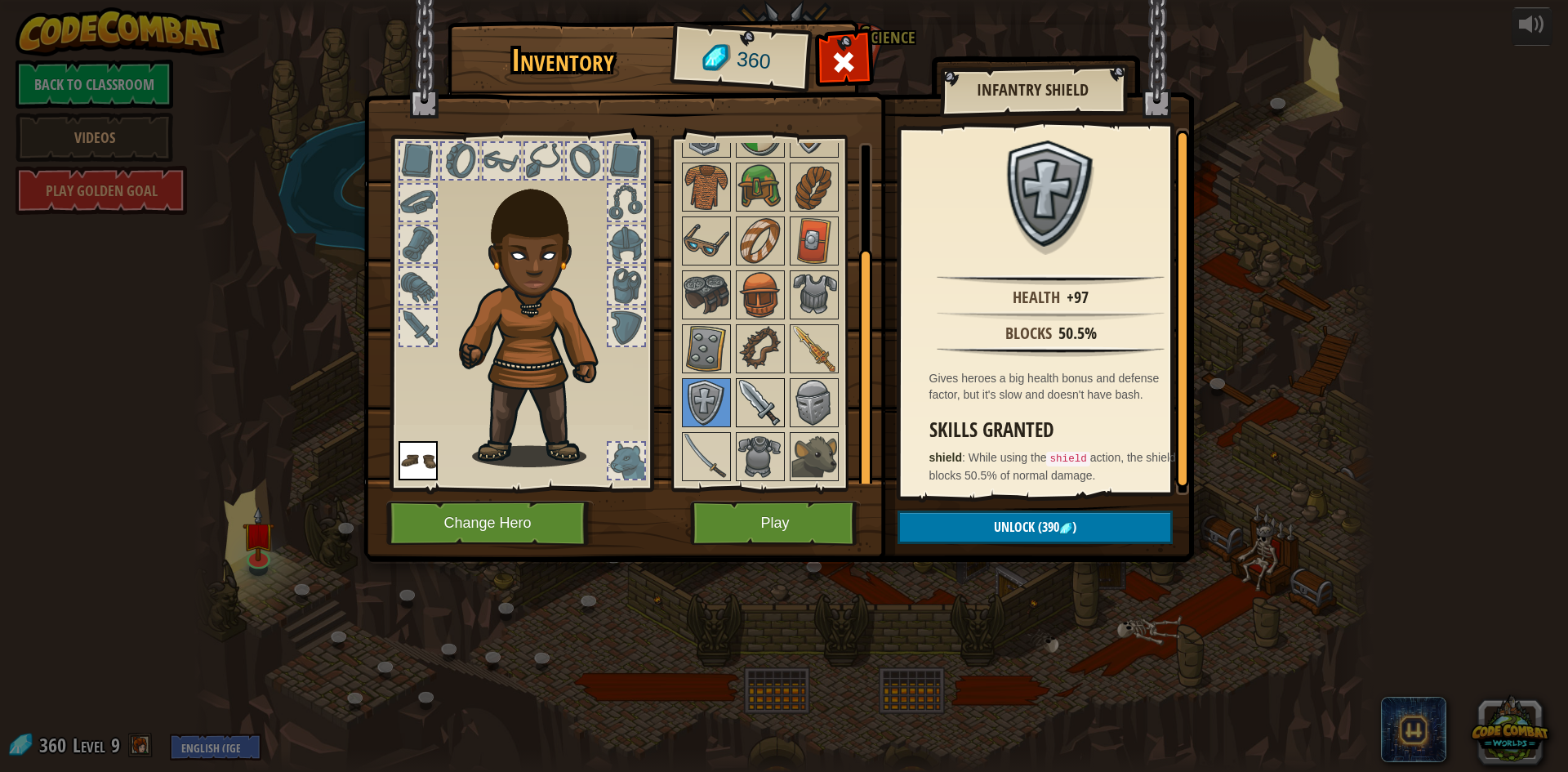
click at [766, 396] on img at bounding box center [760, 402] width 46 height 46
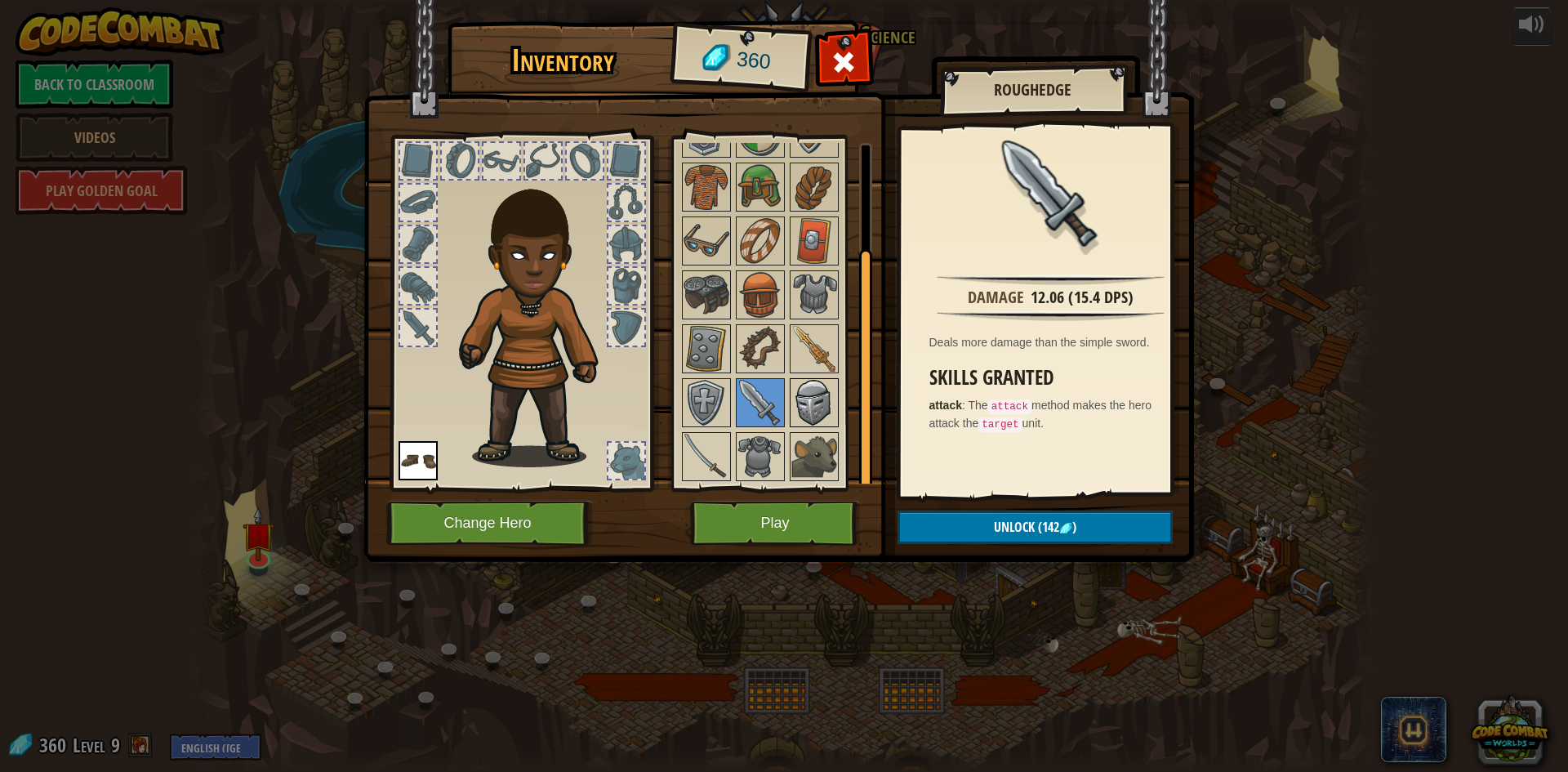
click at [810, 406] on img at bounding box center [813, 402] width 46 height 46
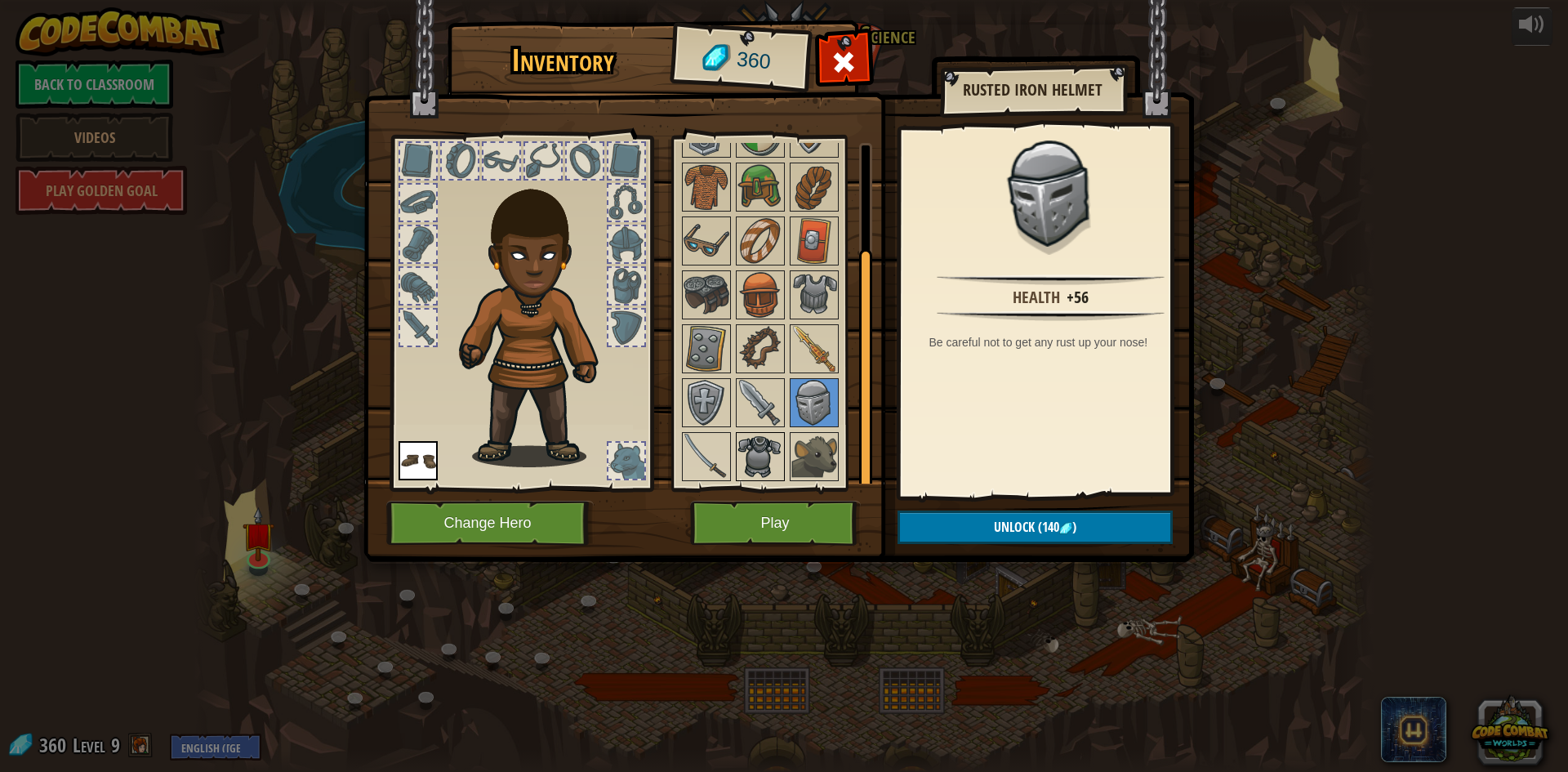
click at [750, 435] on div "Available Equip (double-click to equip) Locked" at bounding box center [781, 313] width 205 height 341
click at [811, 450] on img at bounding box center [813, 456] width 46 height 46
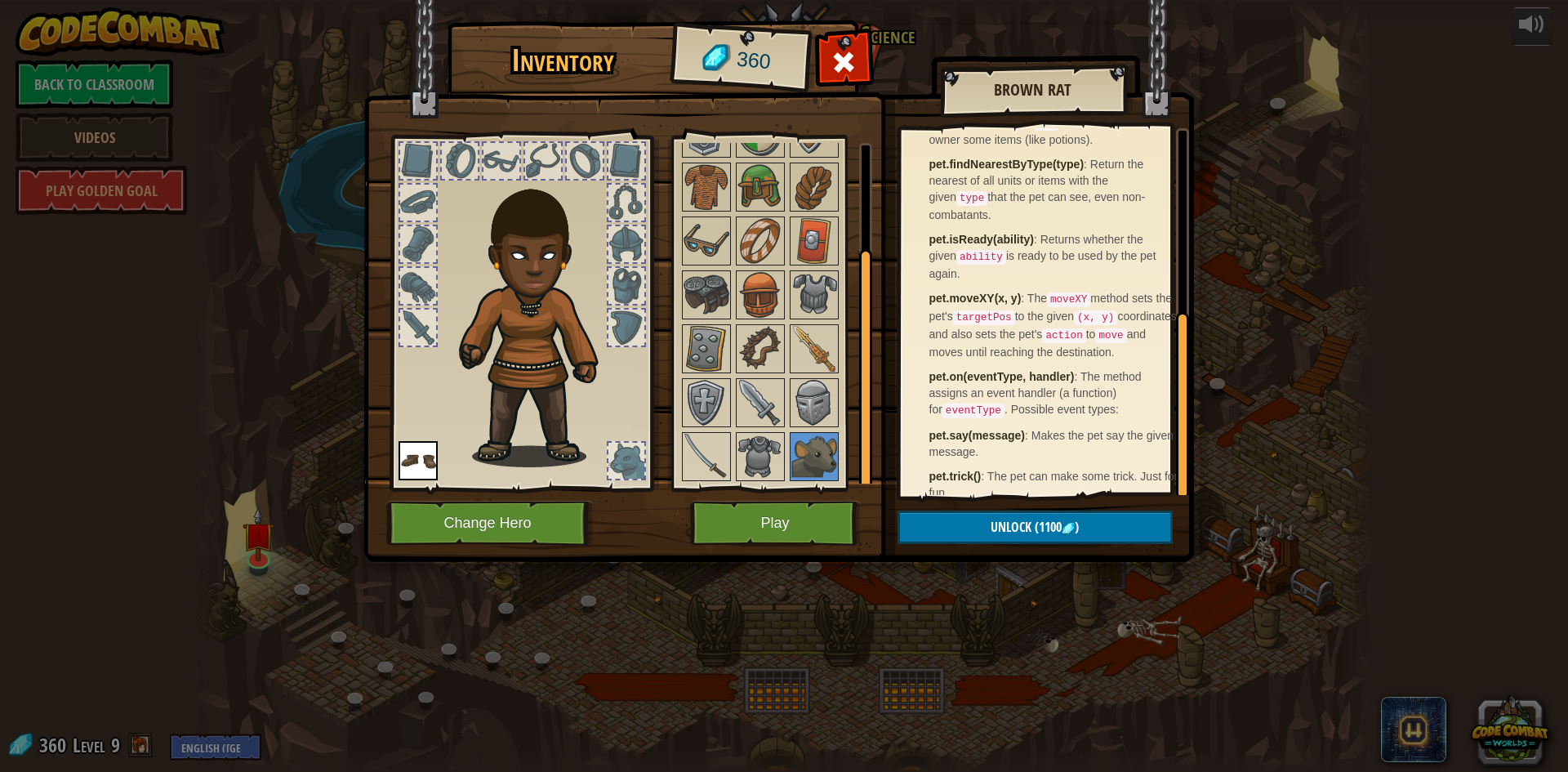
scroll to position [356, 0]
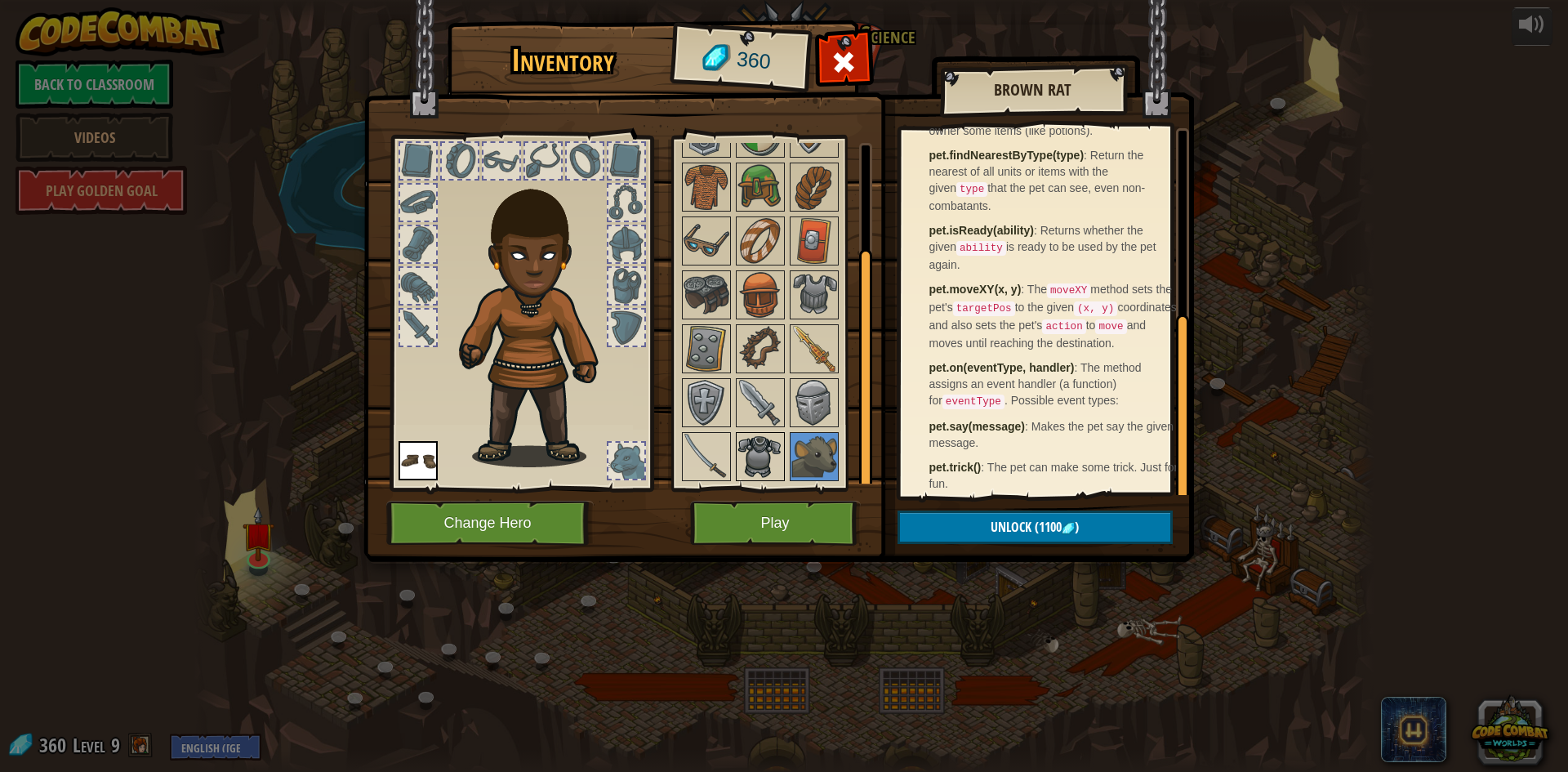
click at [740, 444] on img at bounding box center [760, 456] width 46 height 46
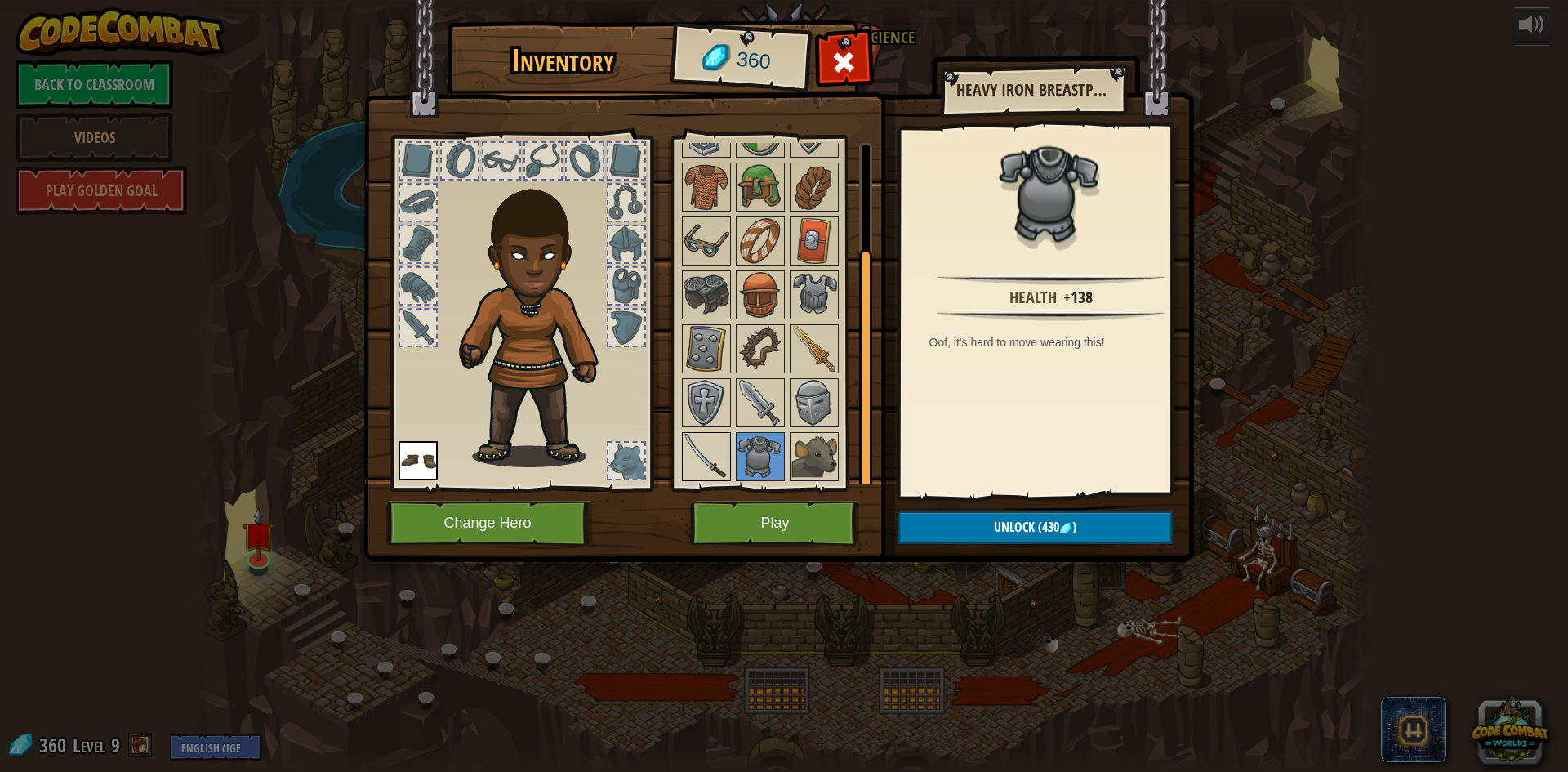
click at [708, 451] on img at bounding box center [706, 456] width 46 height 46
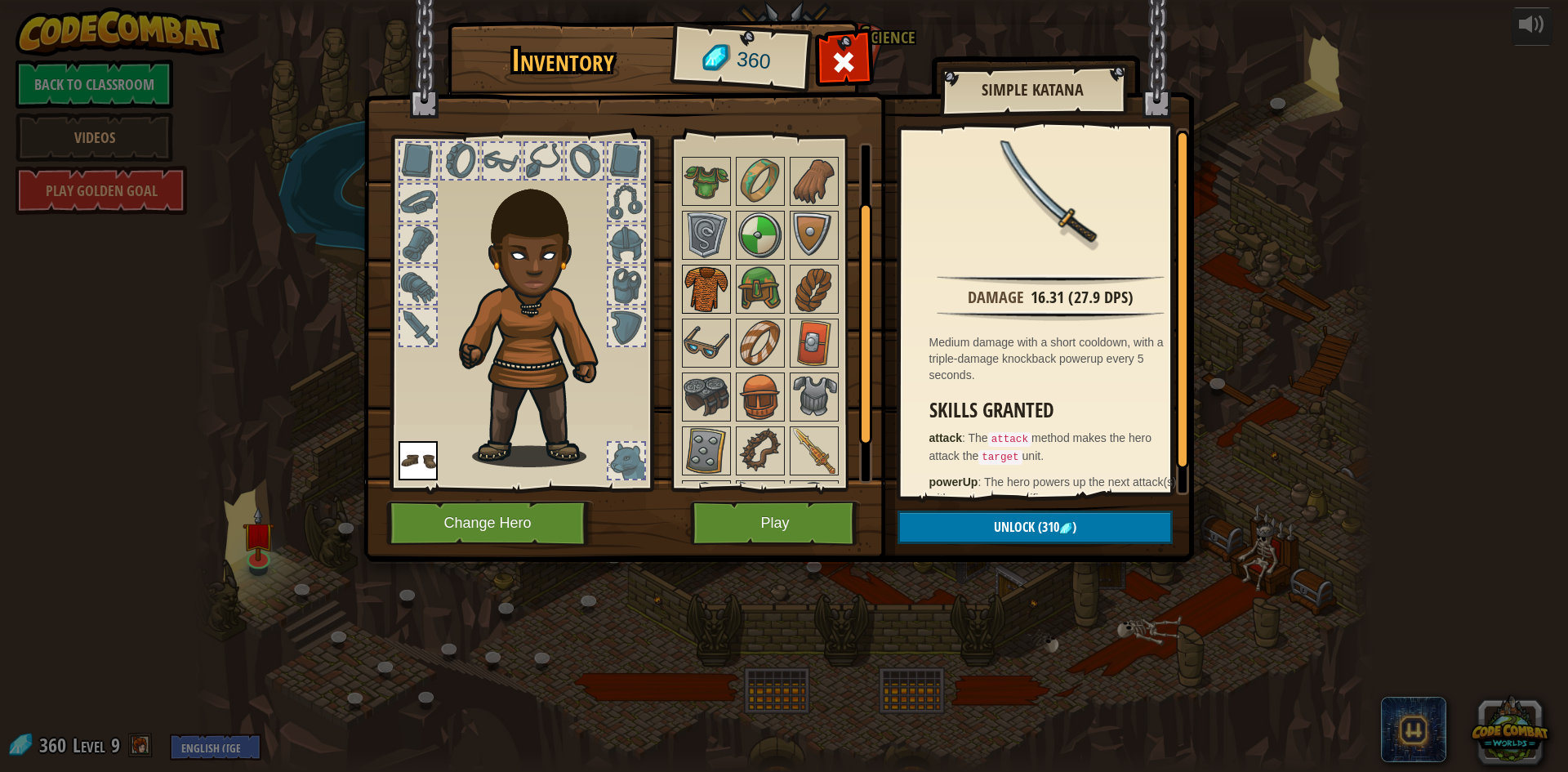
scroll to position [0, 0]
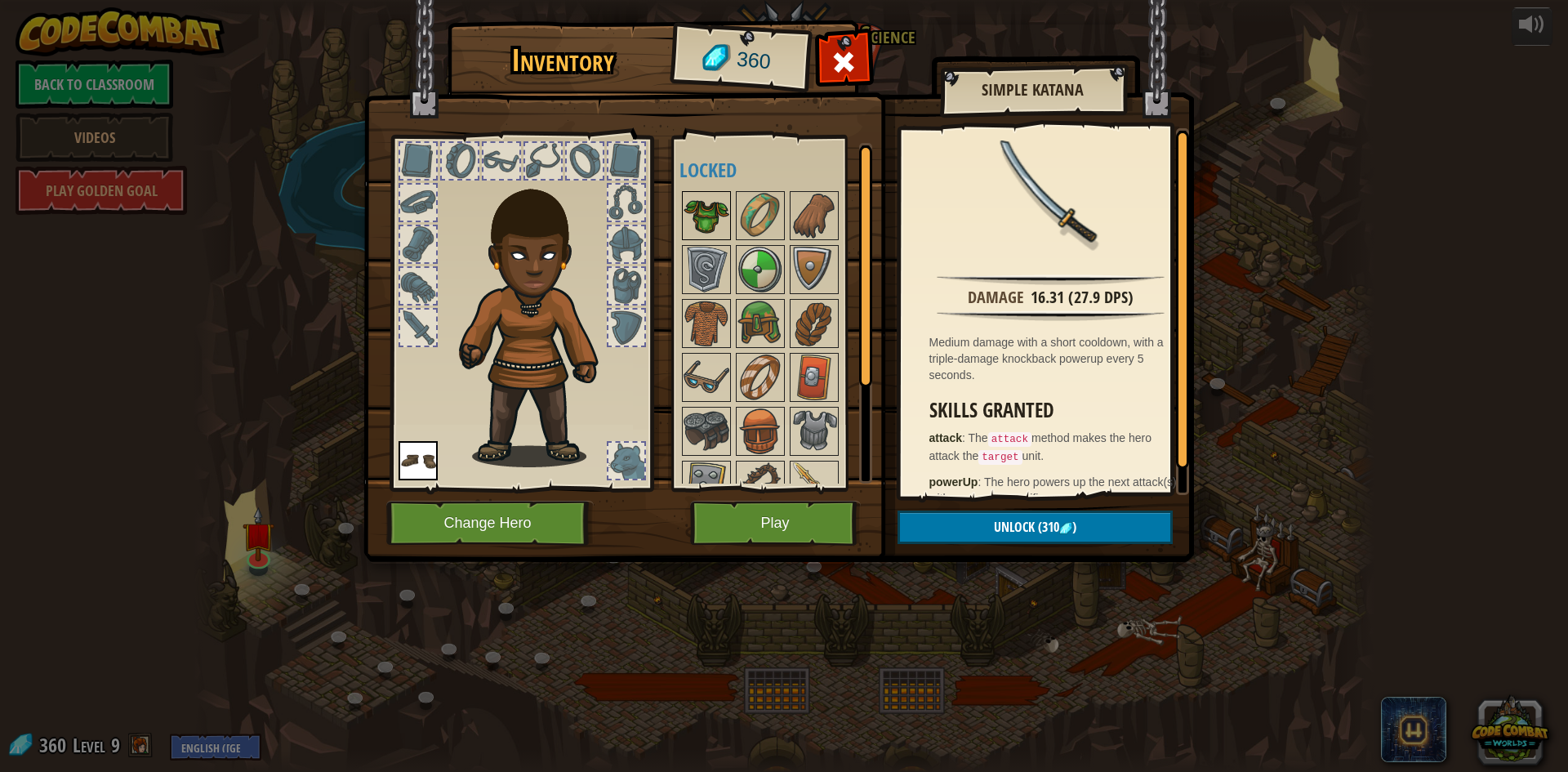
click at [697, 236] on img at bounding box center [706, 215] width 46 height 46
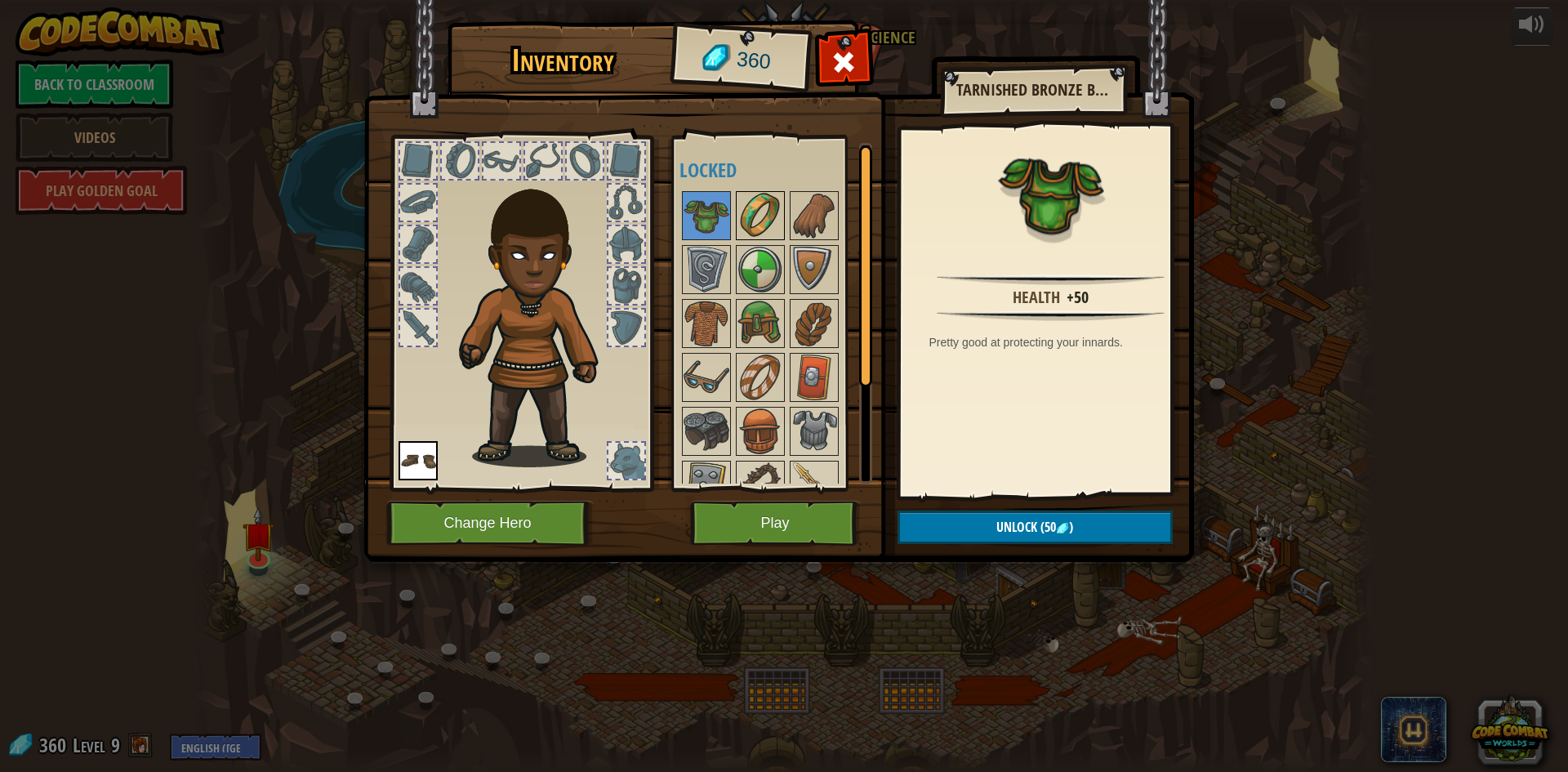
click at [768, 210] on img at bounding box center [760, 215] width 46 height 46
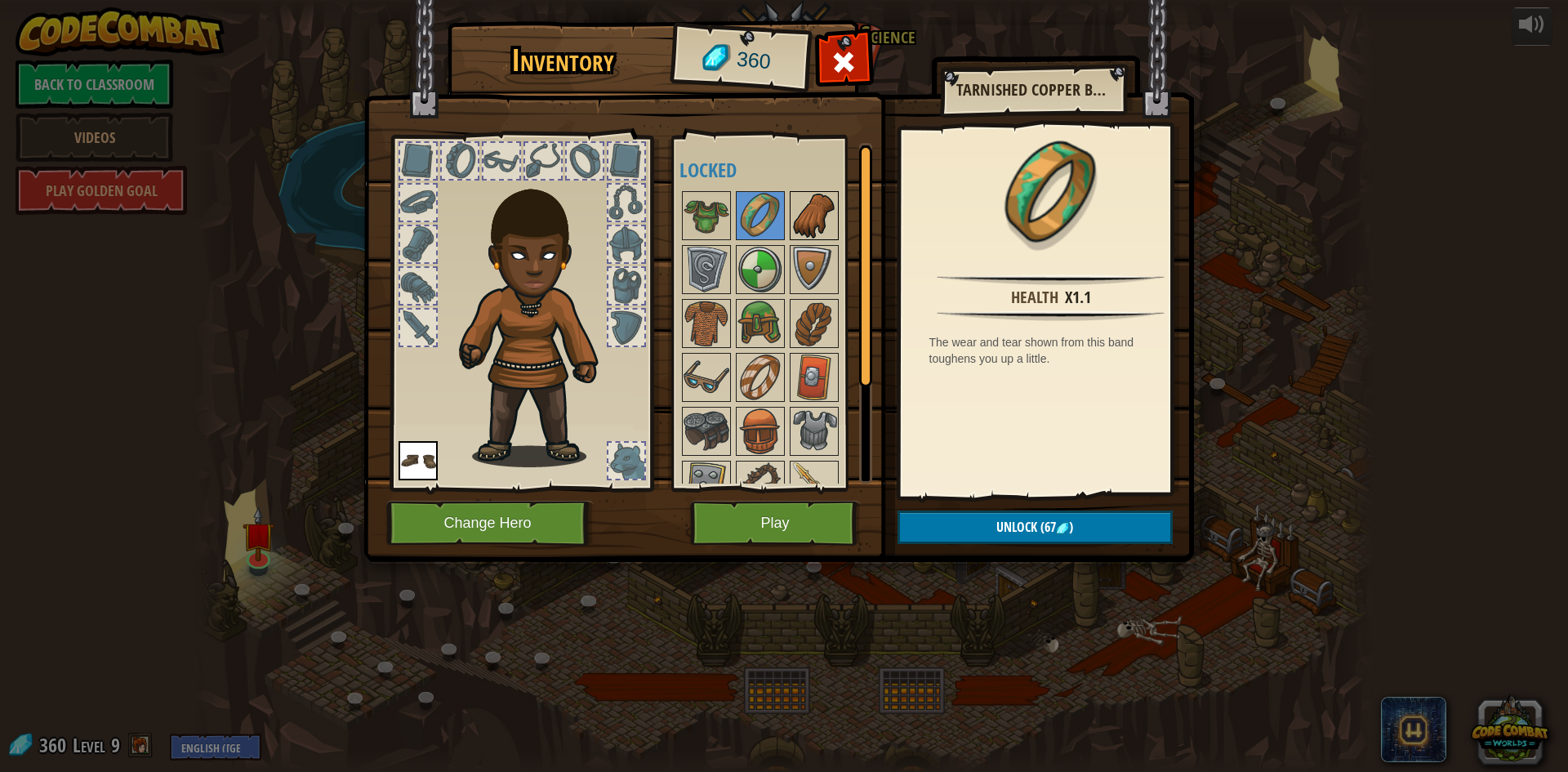
click at [804, 206] on img at bounding box center [813, 215] width 46 height 46
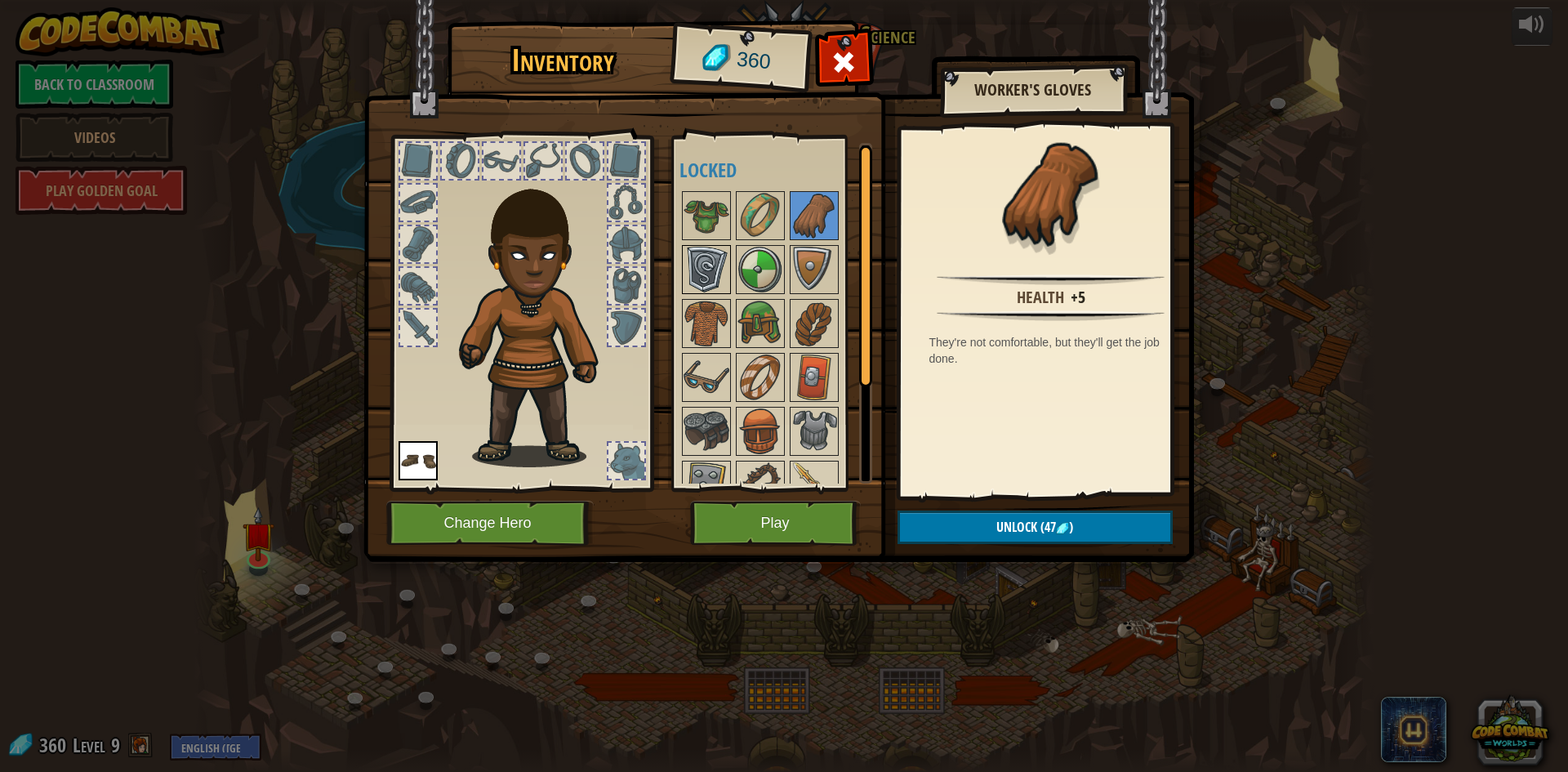
click at [730, 263] on div at bounding box center [706, 269] width 49 height 49
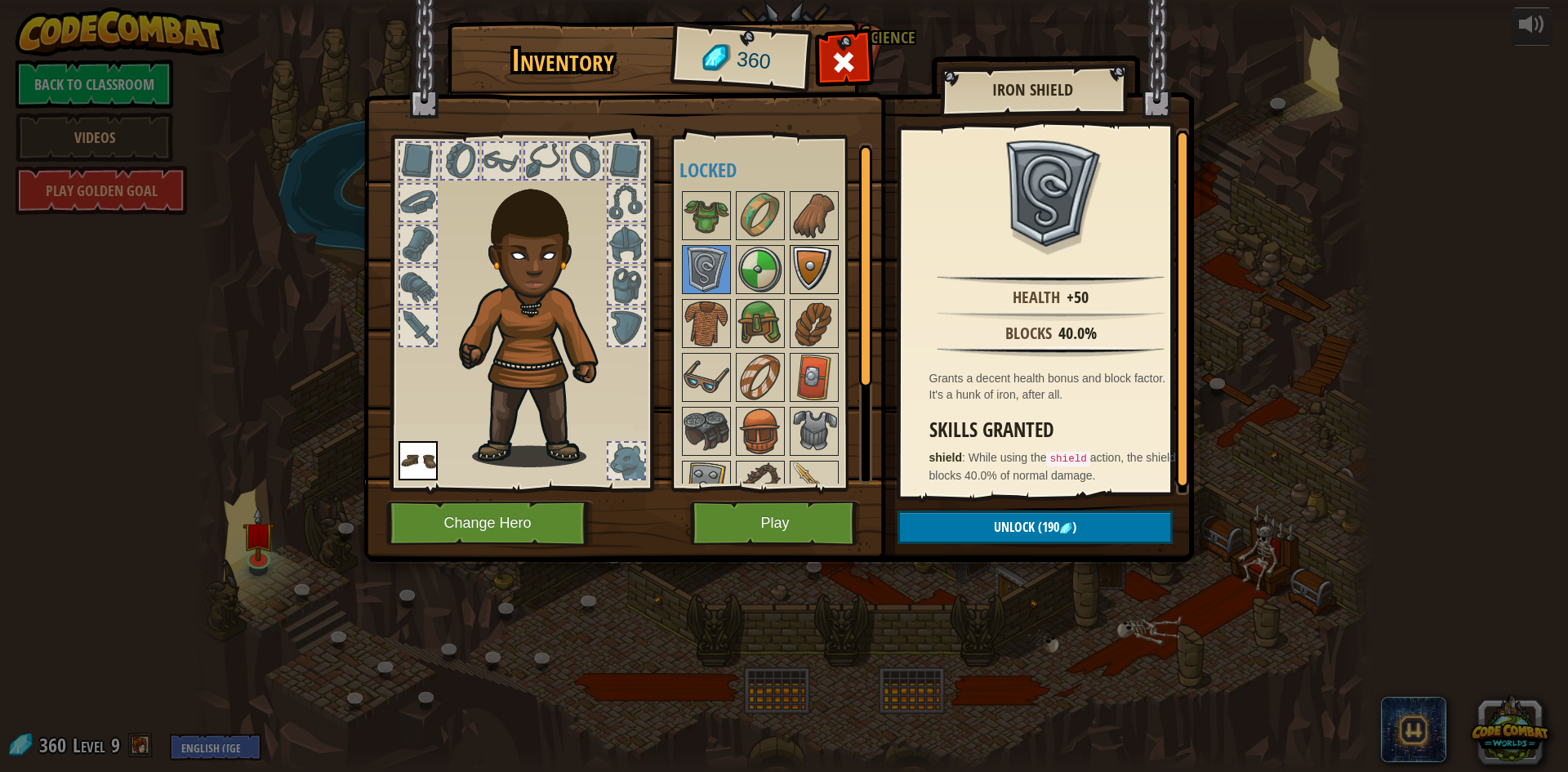
click at [800, 267] on img at bounding box center [813, 269] width 46 height 46
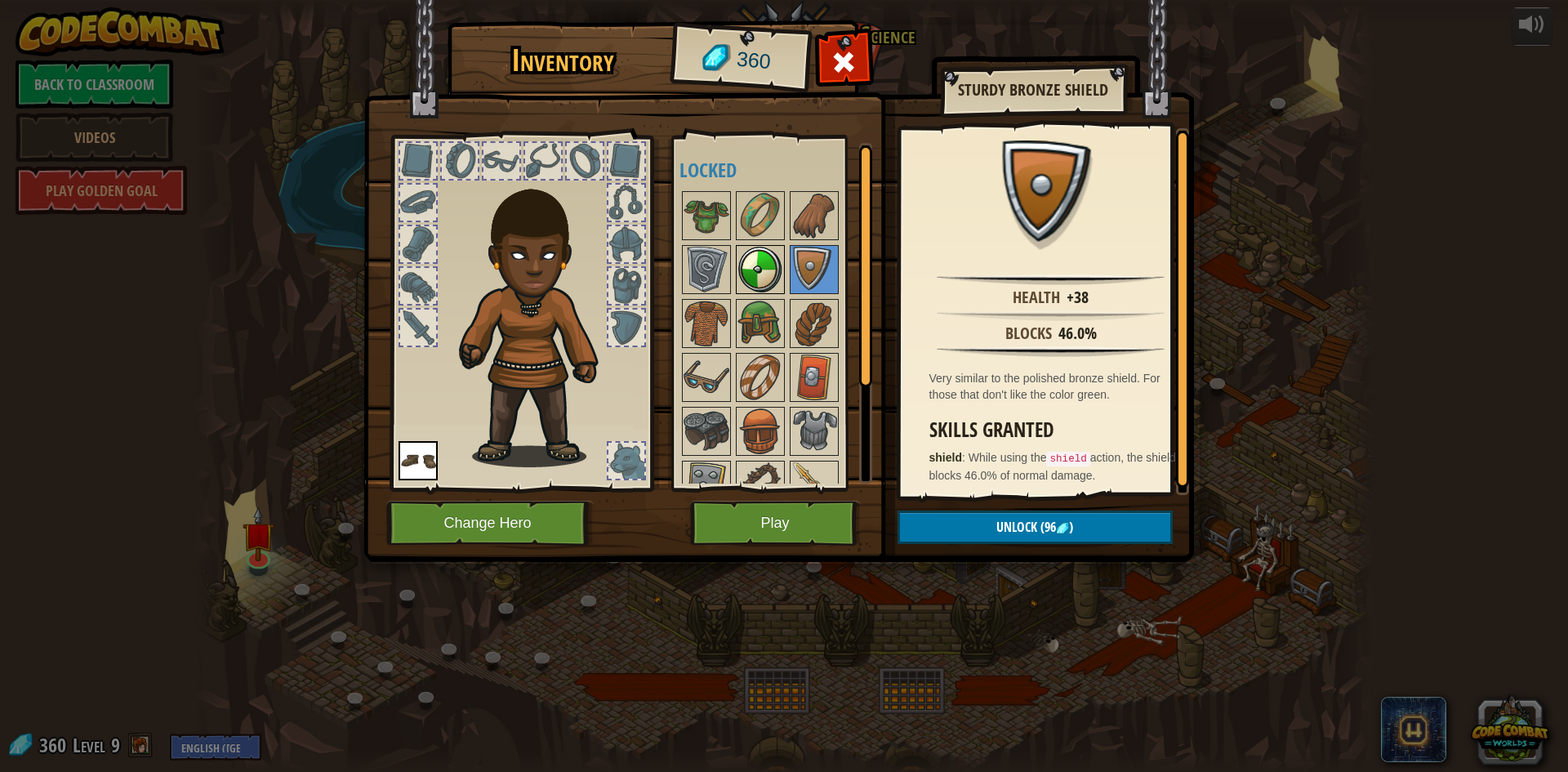
click at [778, 274] on img at bounding box center [760, 269] width 46 height 46
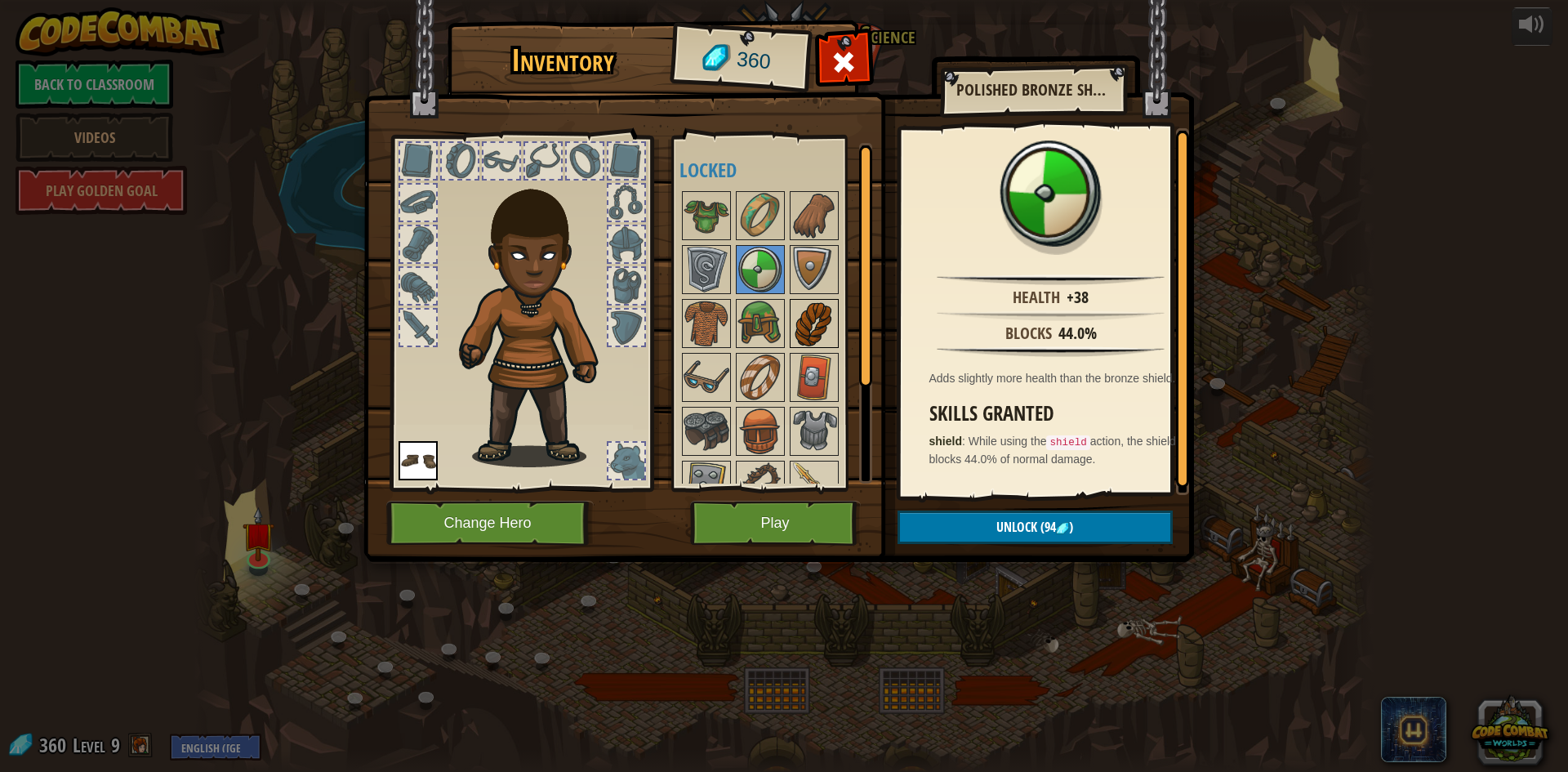
click at [828, 312] on img at bounding box center [813, 323] width 46 height 46
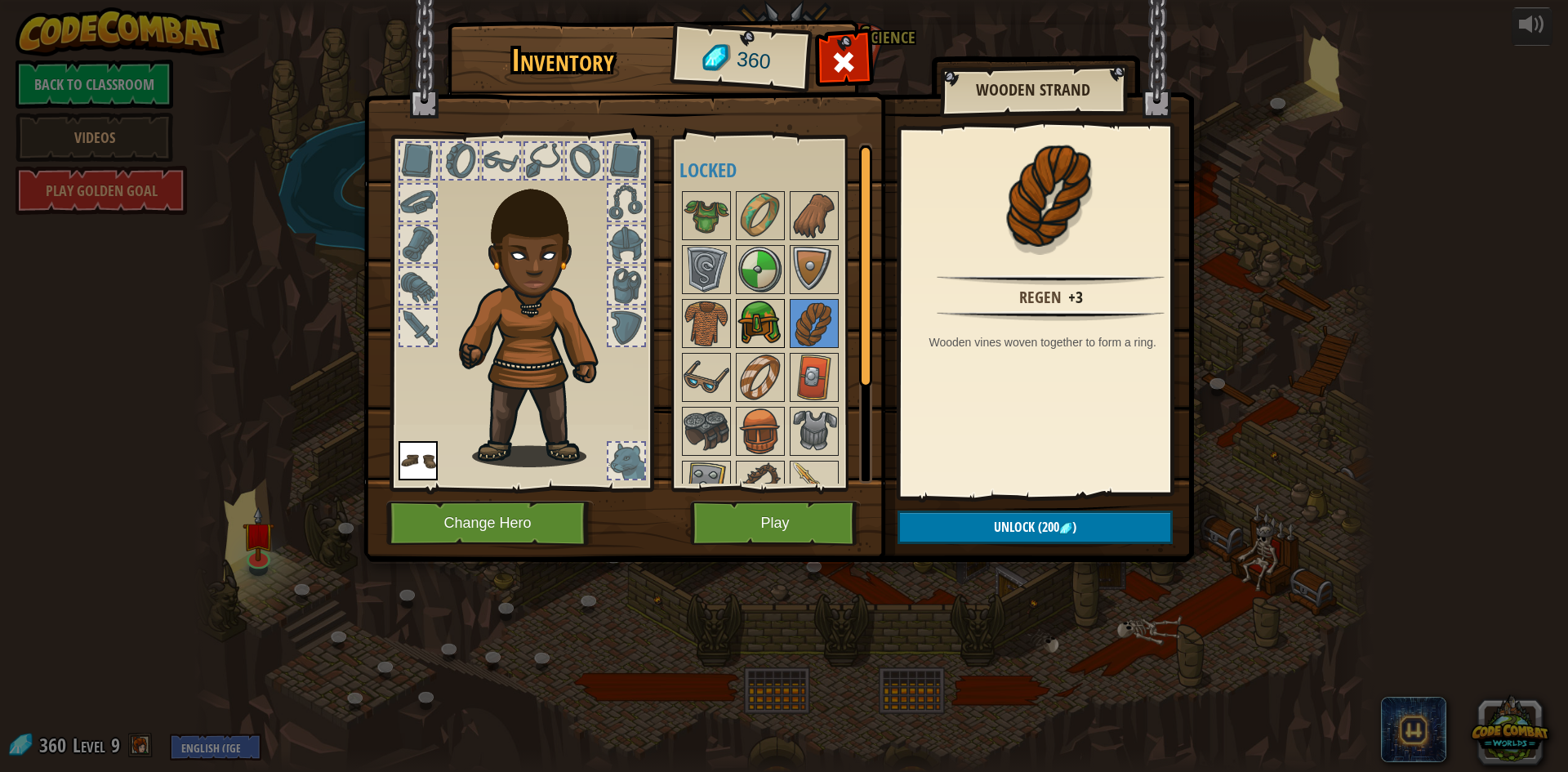
drag, startPoint x: 774, startPoint y: 328, endPoint x: 739, endPoint y: 332, distance: 35.2
click at [754, 330] on img at bounding box center [760, 323] width 46 height 46
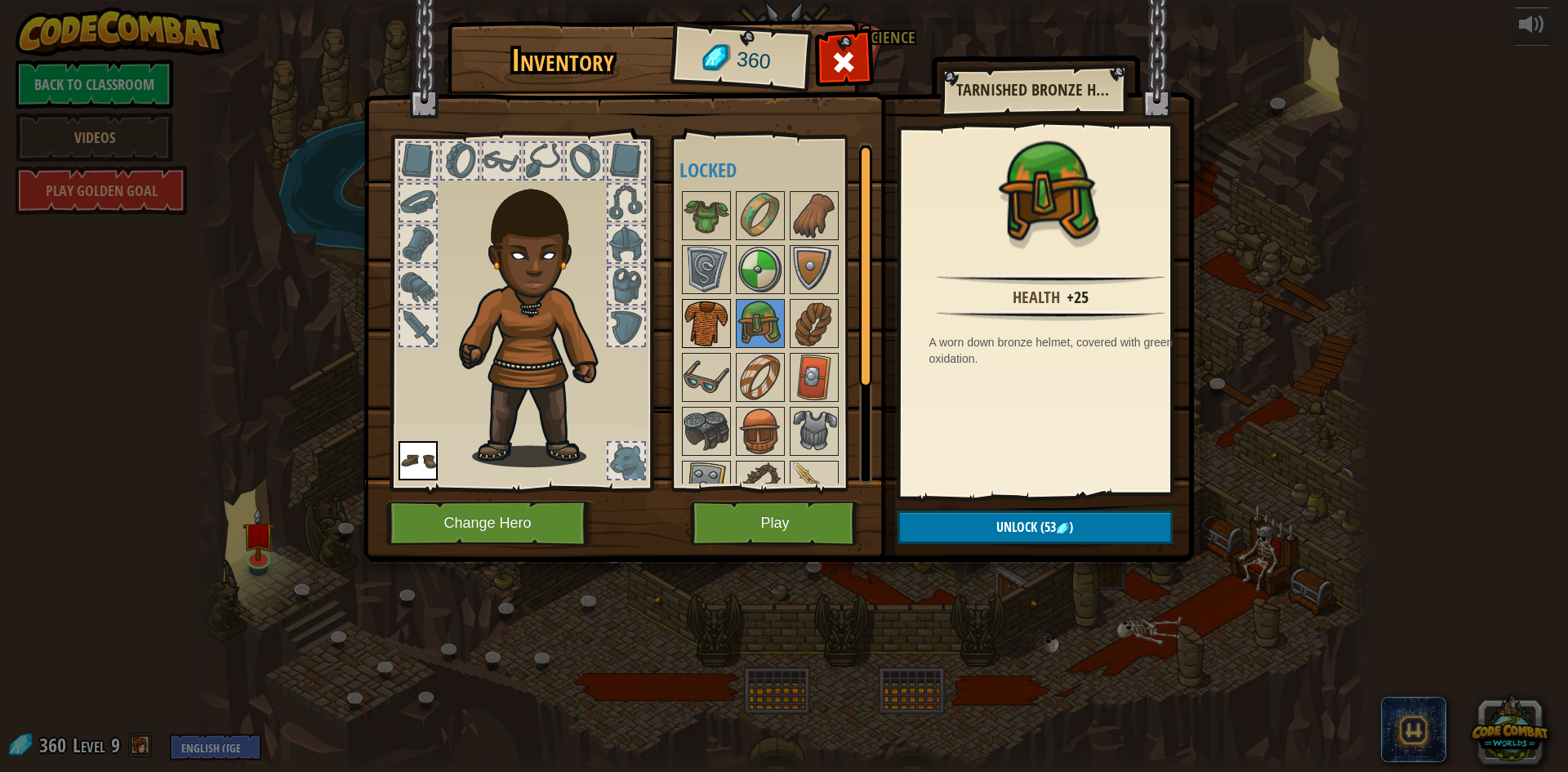
click at [720, 318] on img at bounding box center [706, 323] width 46 height 46
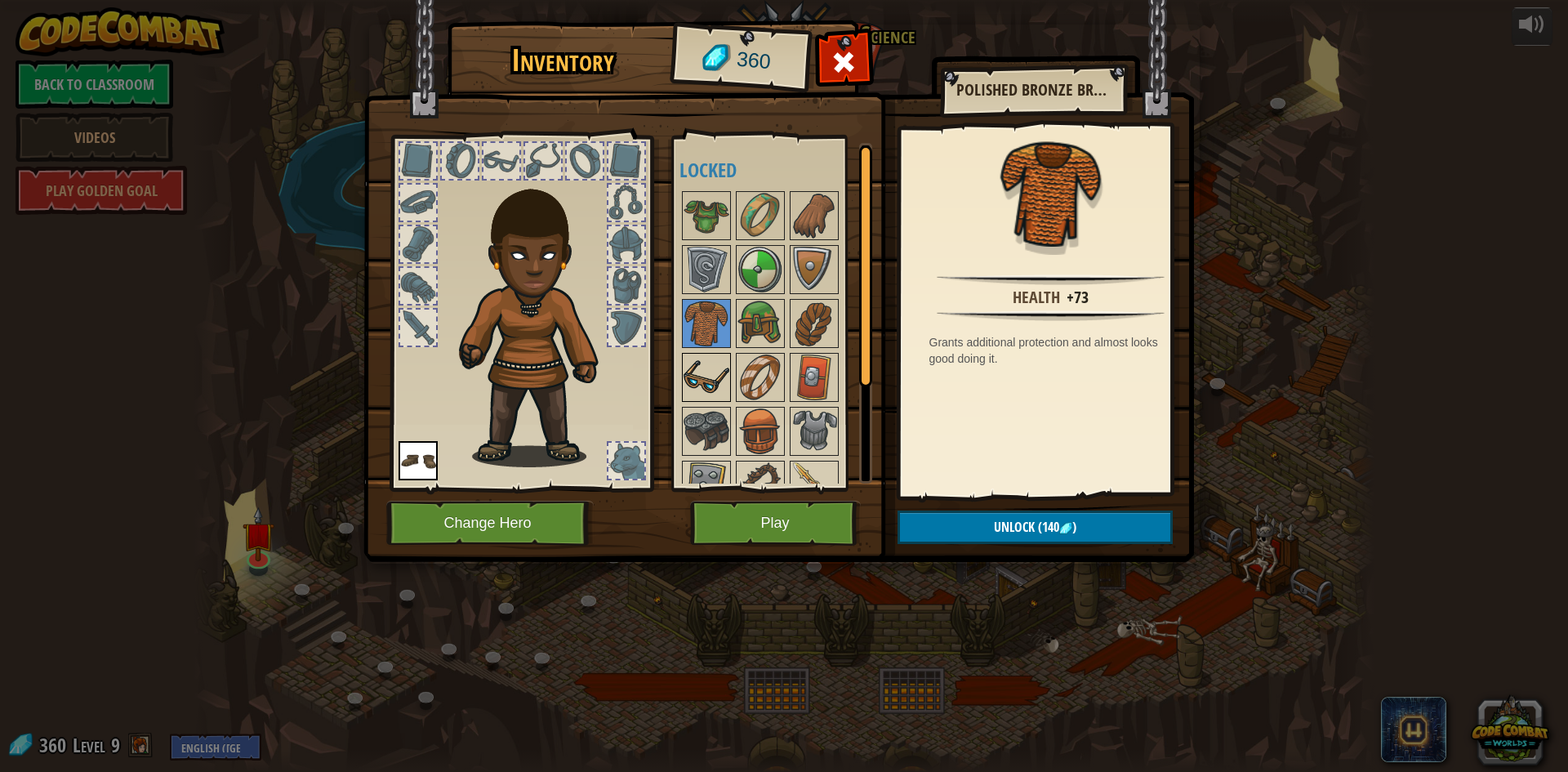
click at [720, 364] on img at bounding box center [706, 376] width 46 height 46
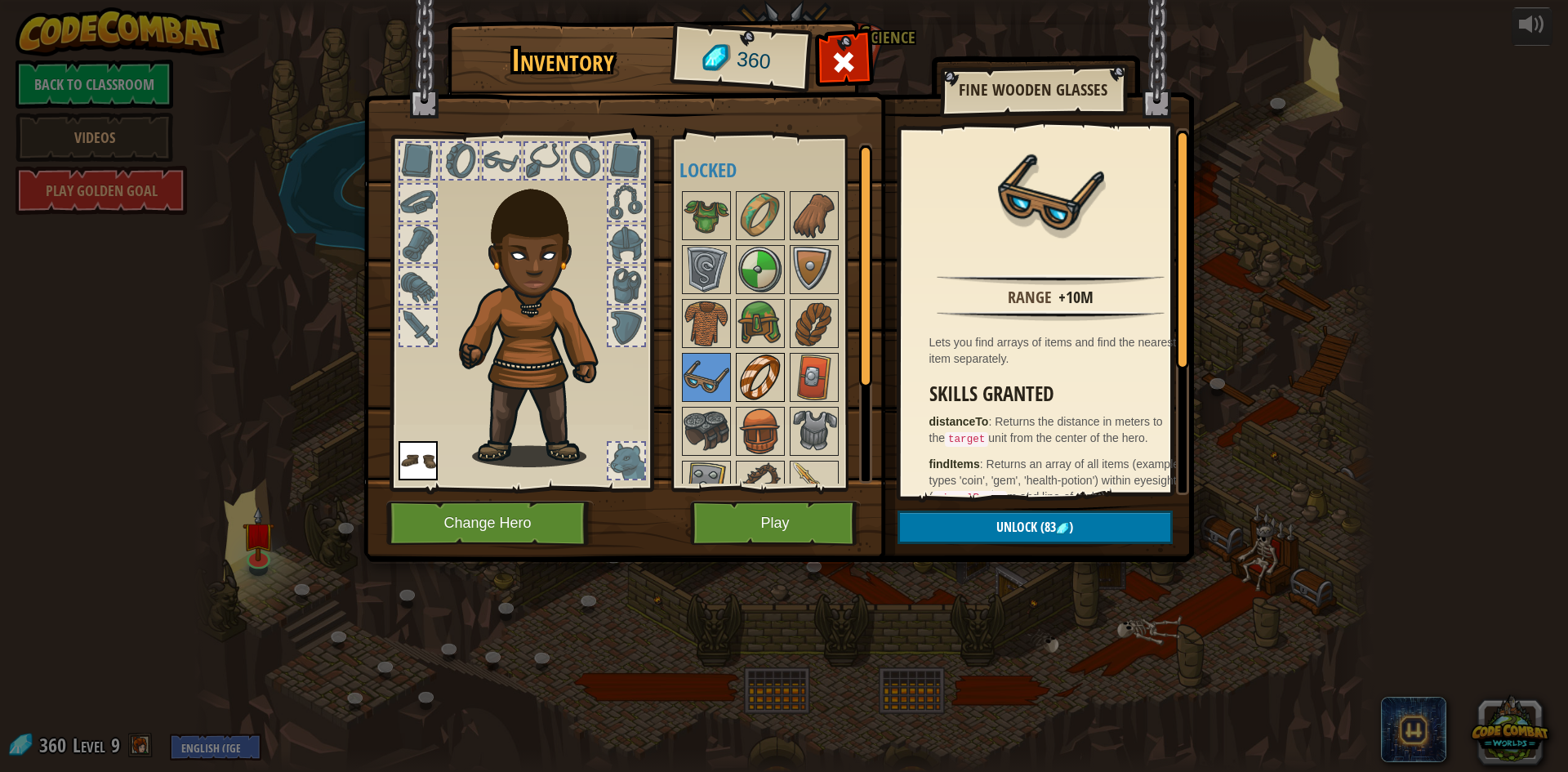
click at [763, 364] on img at bounding box center [760, 376] width 46 height 46
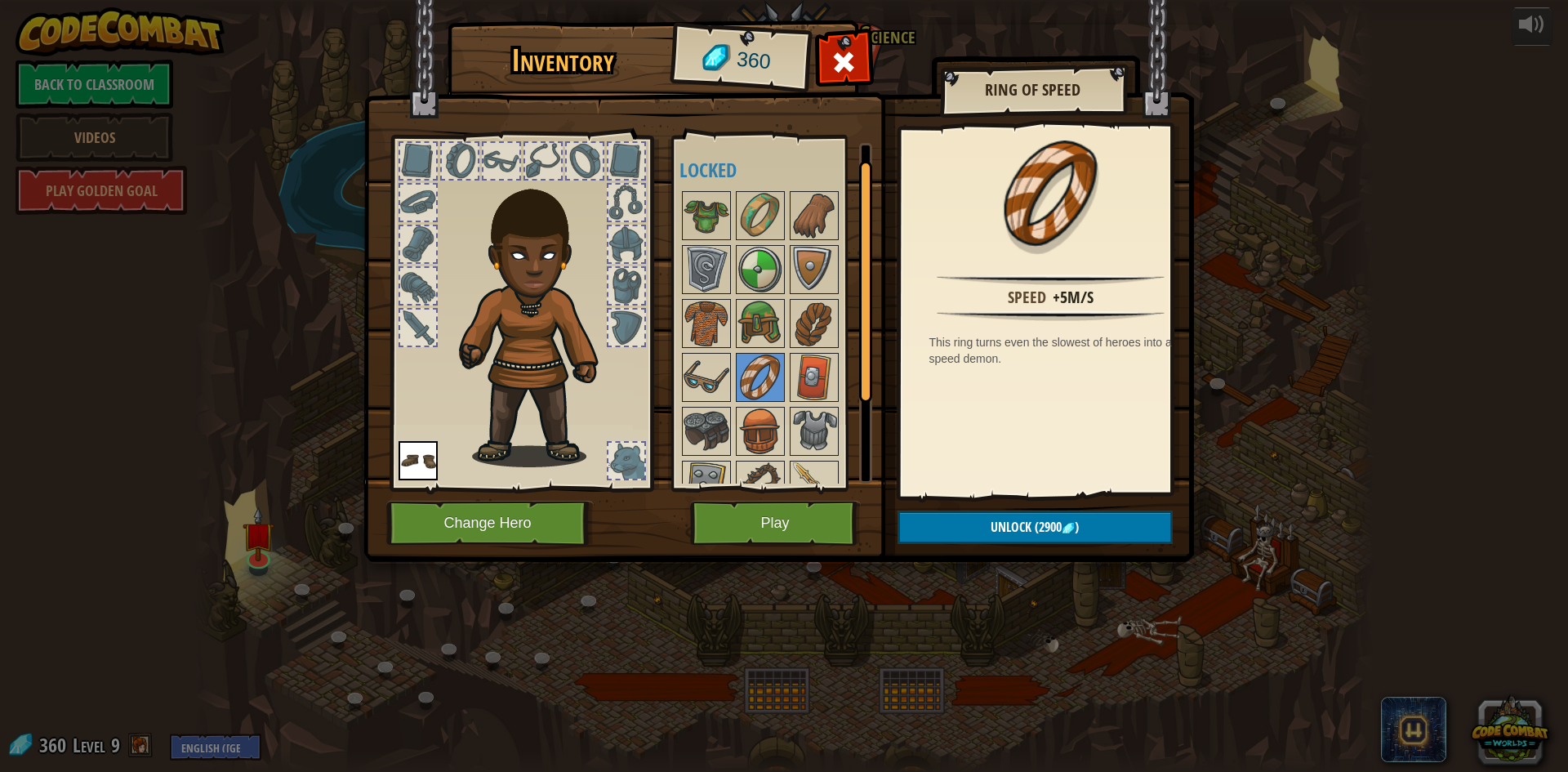
scroll to position [81, 0]
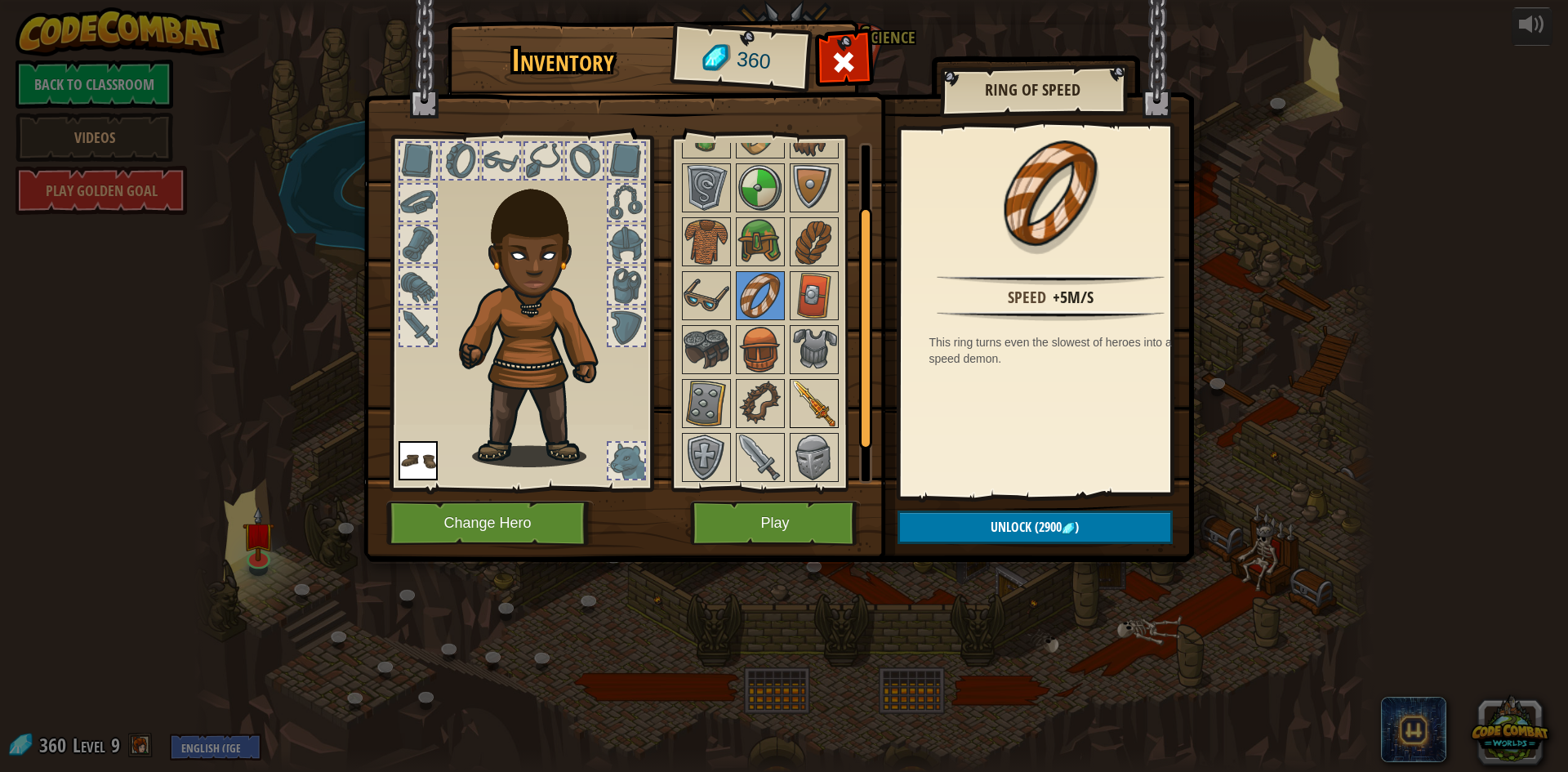
click at [826, 412] on img at bounding box center [813, 403] width 46 height 46
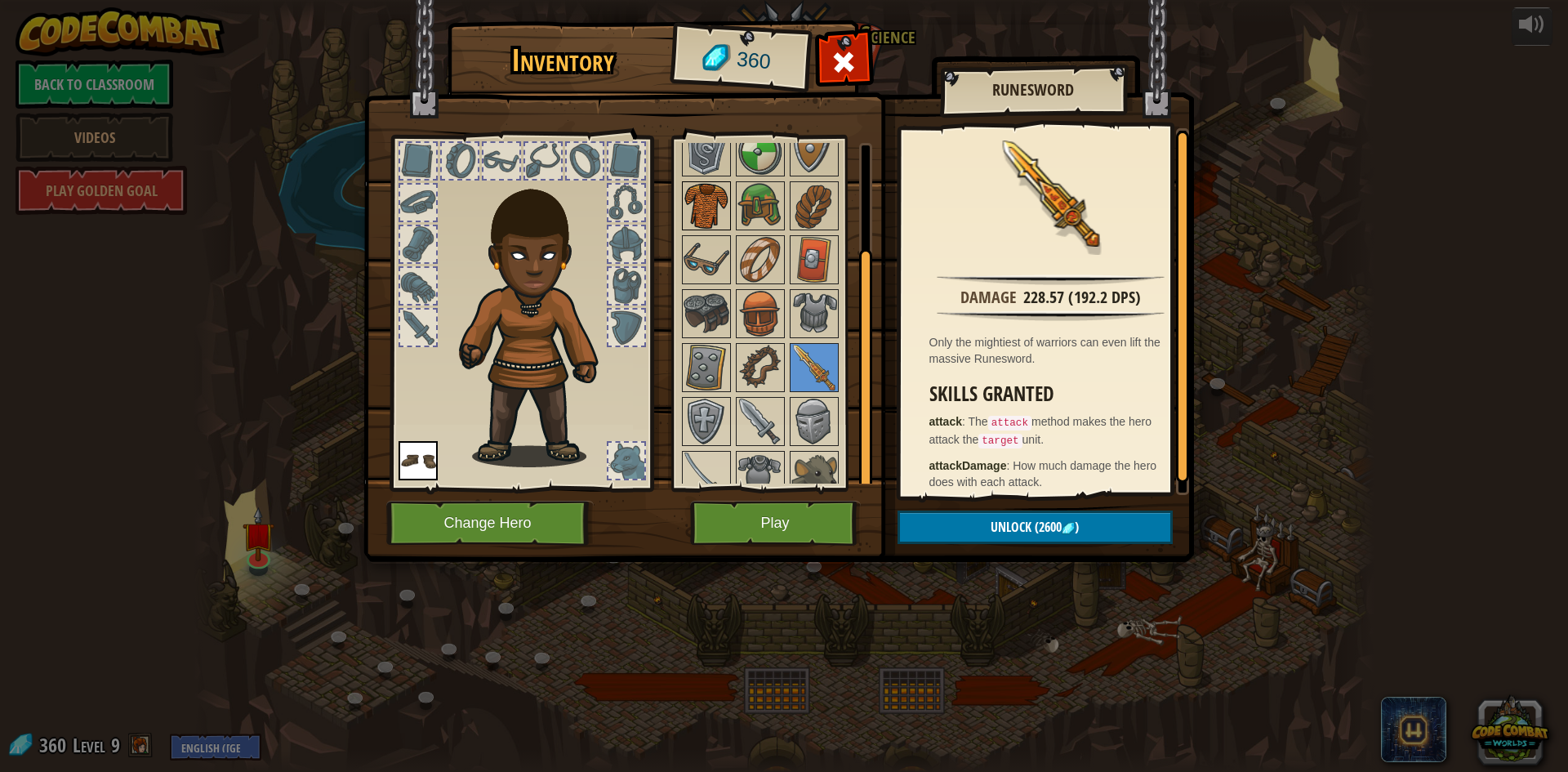
scroll to position [136, 0]
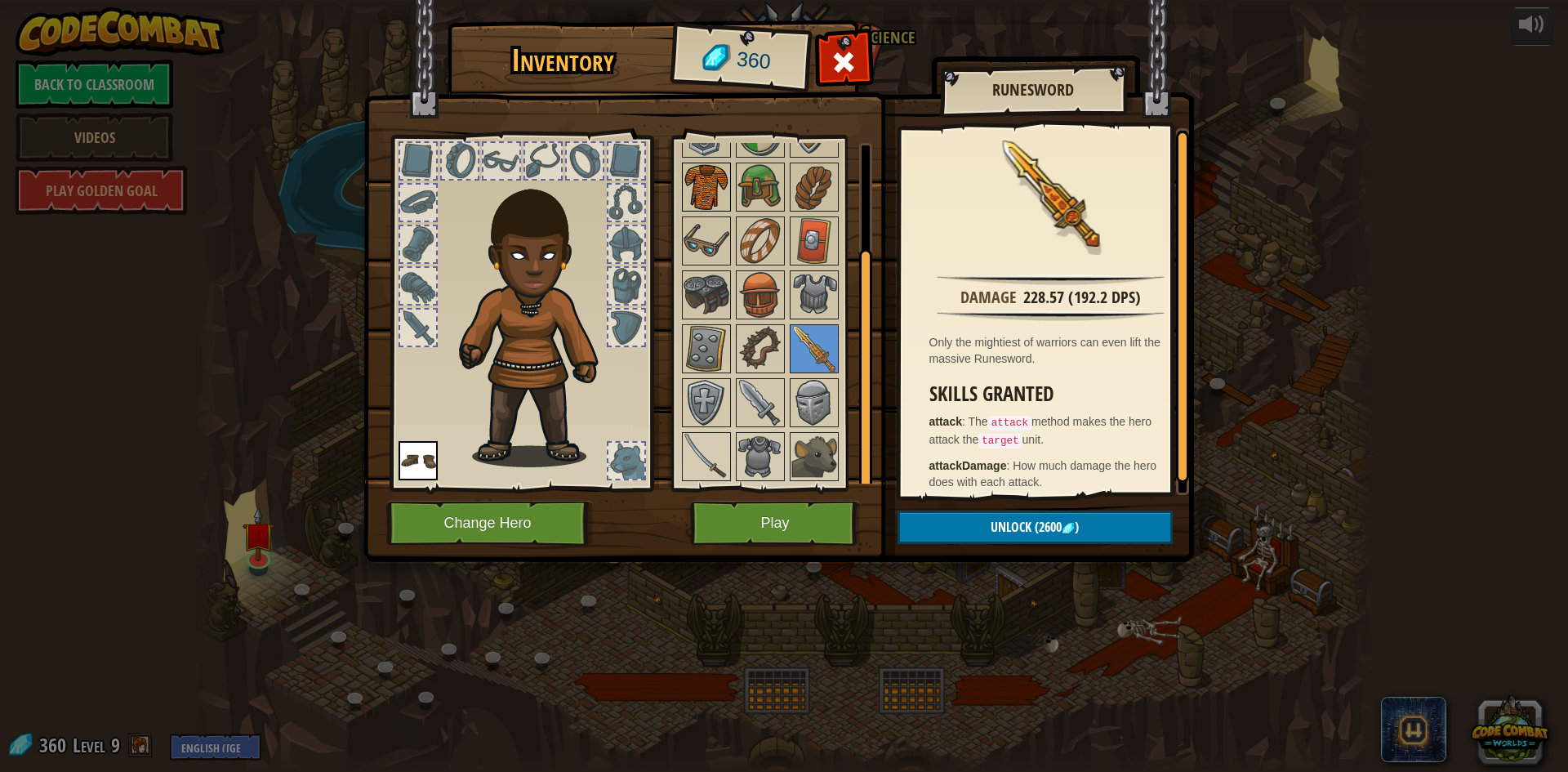
click at [716, 190] on img at bounding box center [706, 187] width 46 height 46
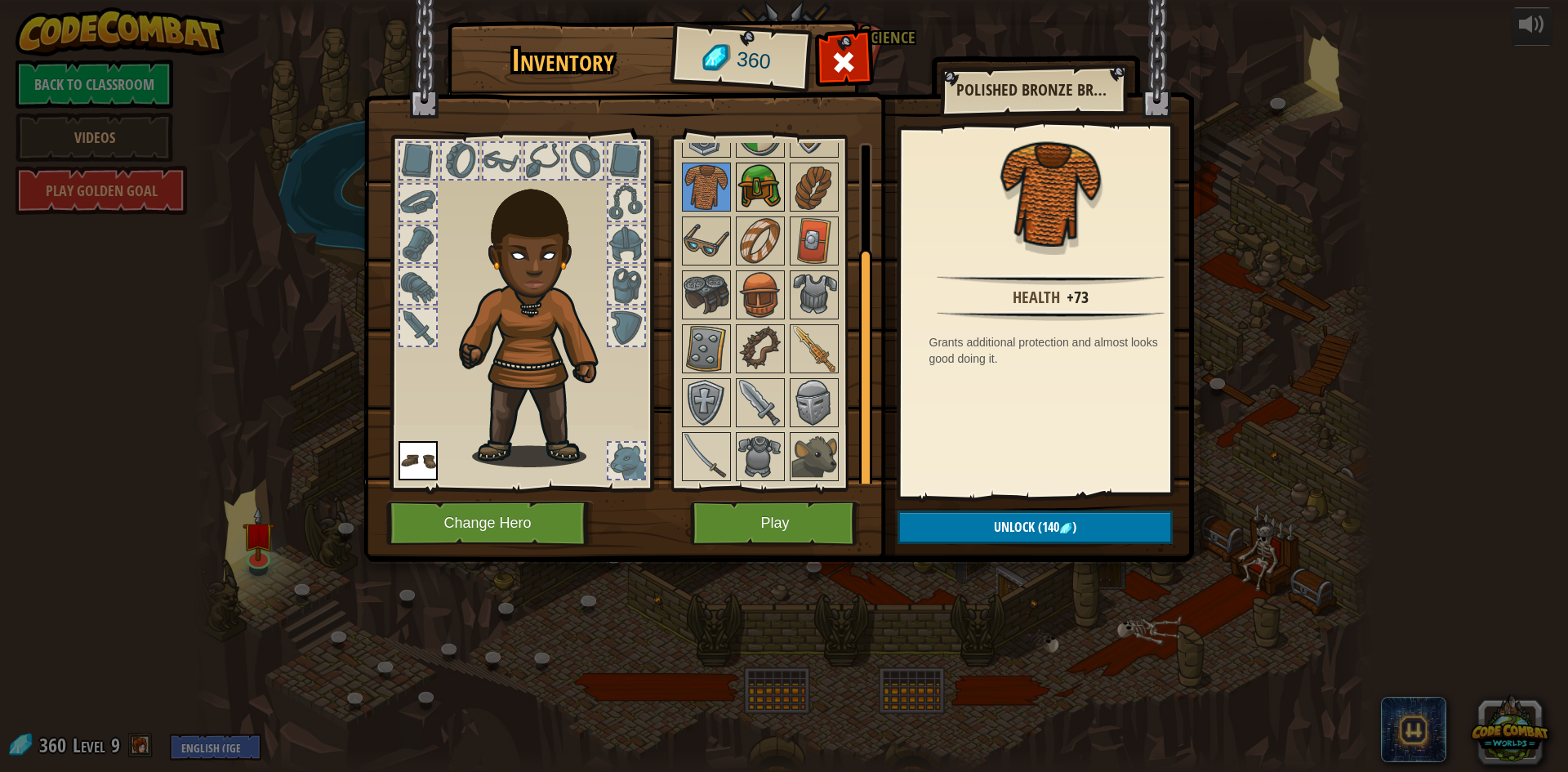
scroll to position [55, 0]
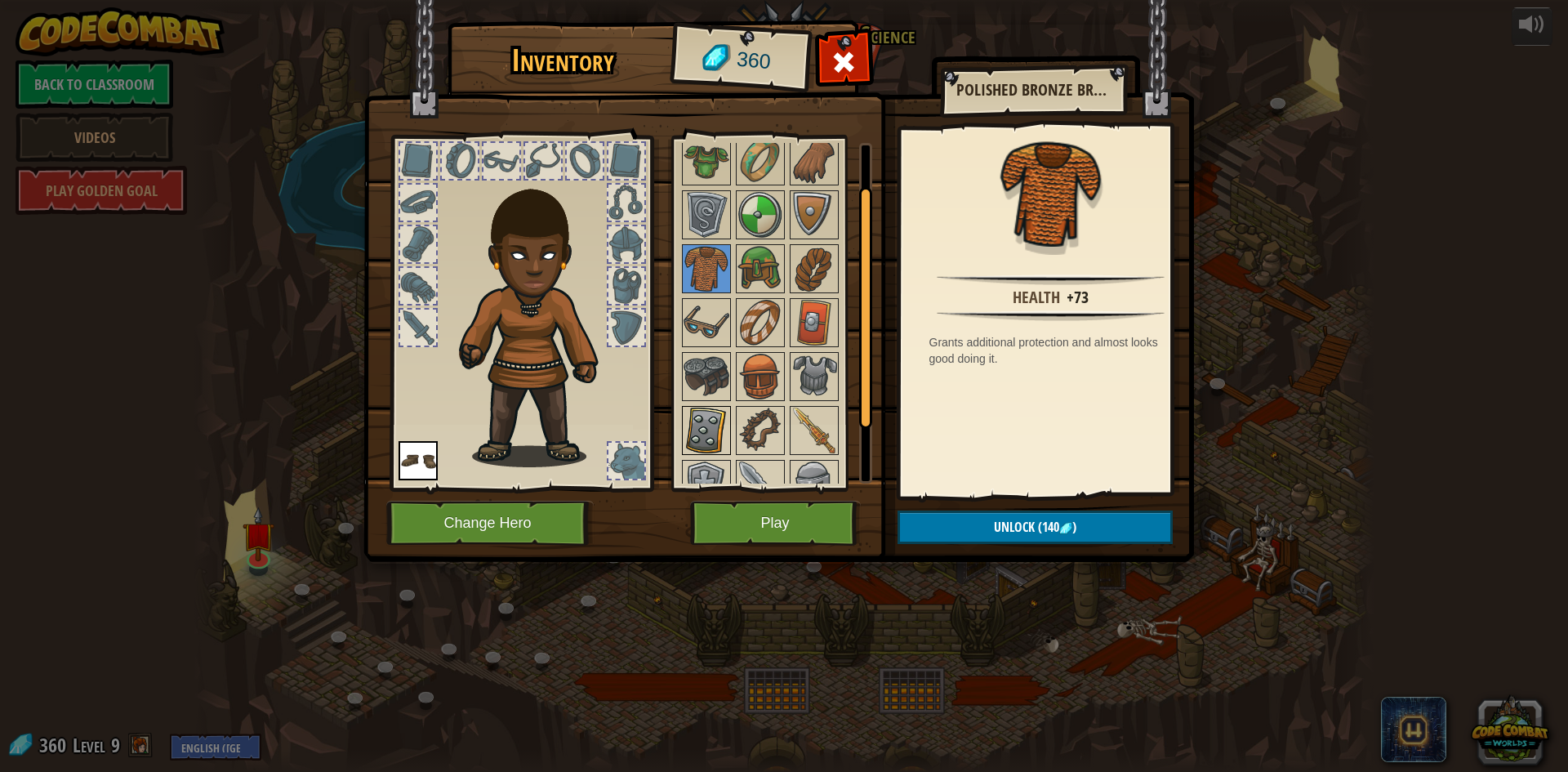
click at [706, 435] on img at bounding box center [706, 430] width 46 height 46
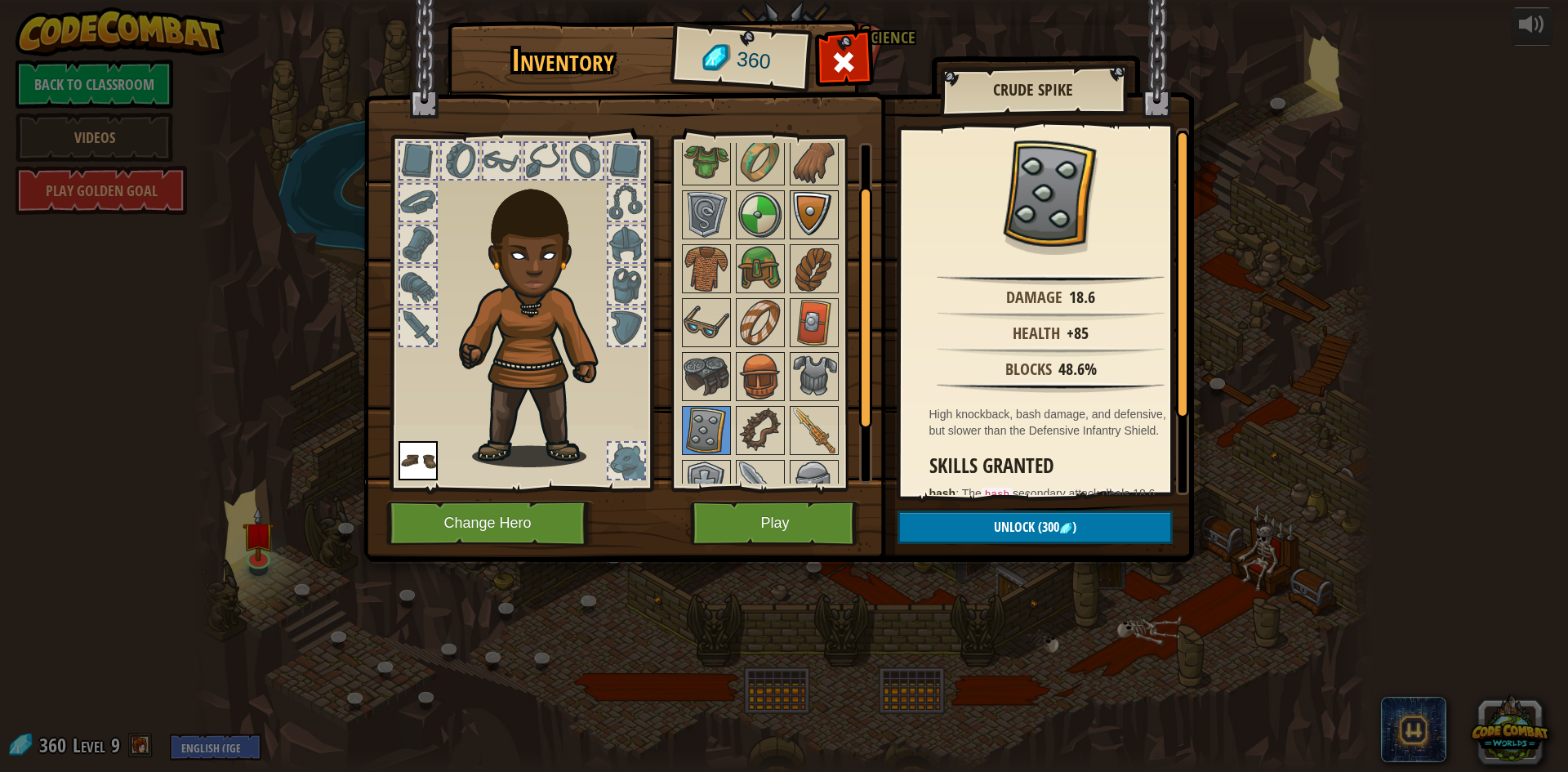
click at [802, 240] on div at bounding box center [813, 214] width 49 height 49
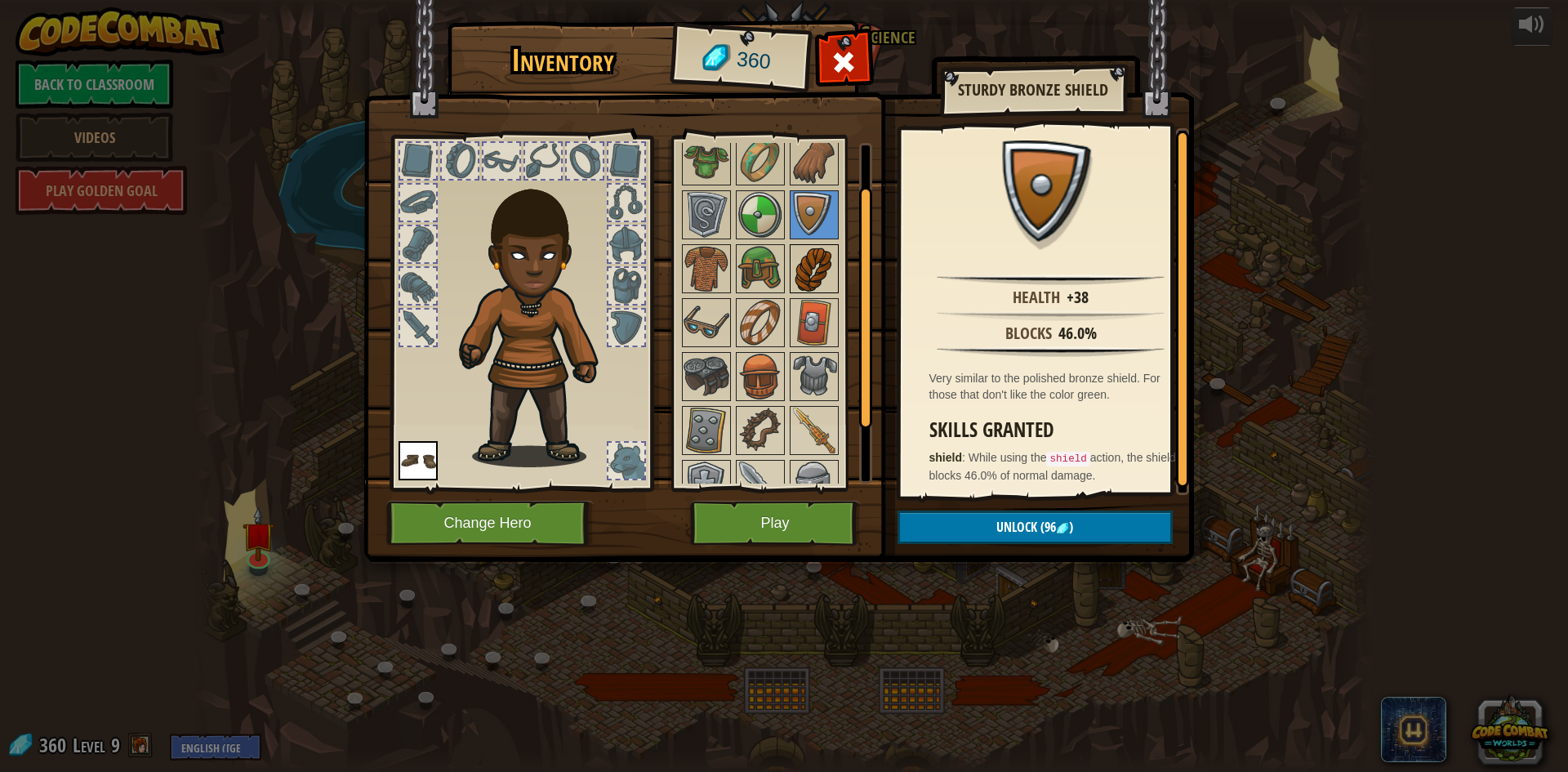
click at [812, 284] on img at bounding box center [813, 268] width 46 height 46
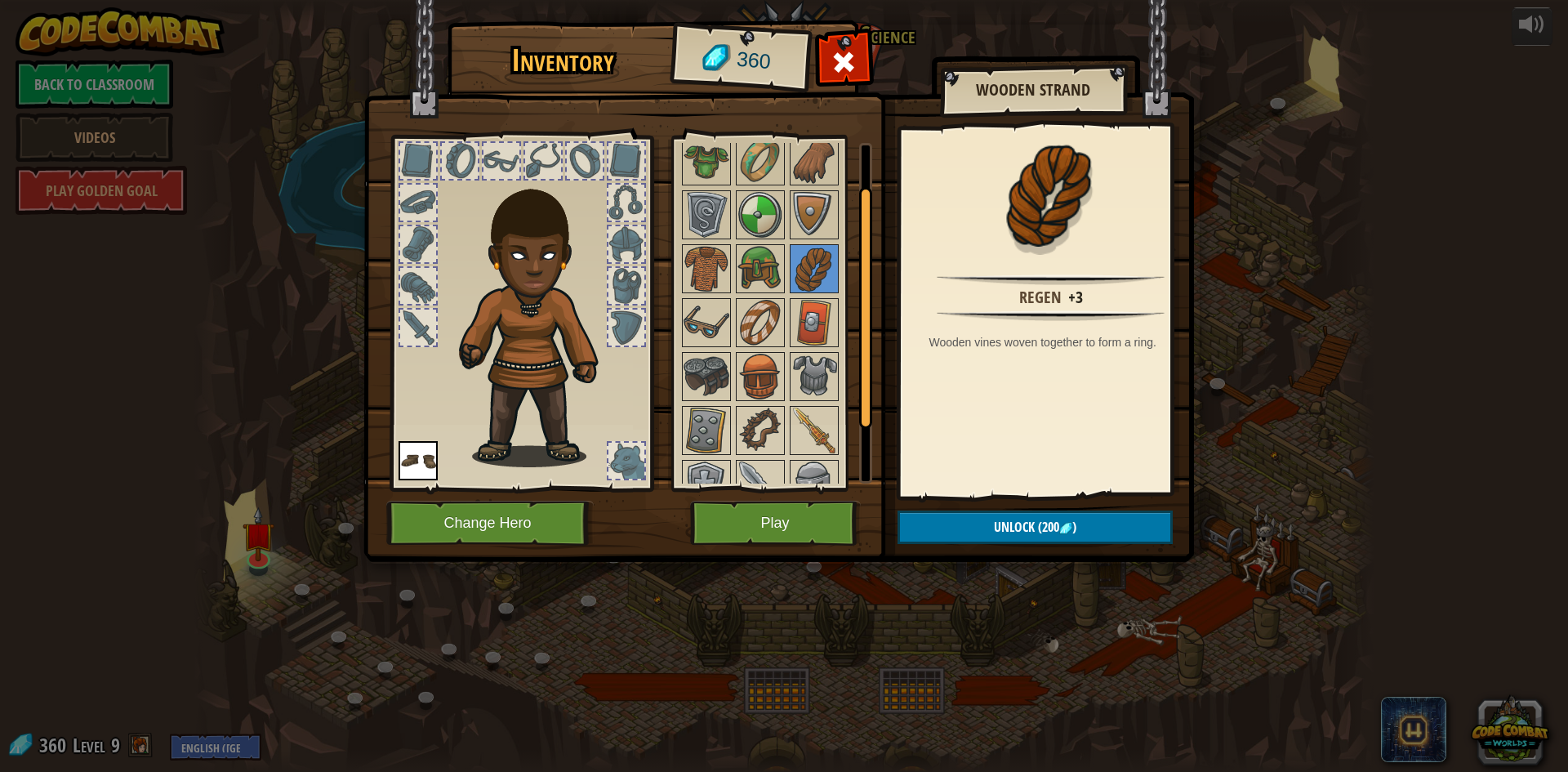
click at [785, 240] on div at bounding box center [781, 350] width 205 height 431
click at [825, 204] on img at bounding box center [813, 214] width 46 height 46
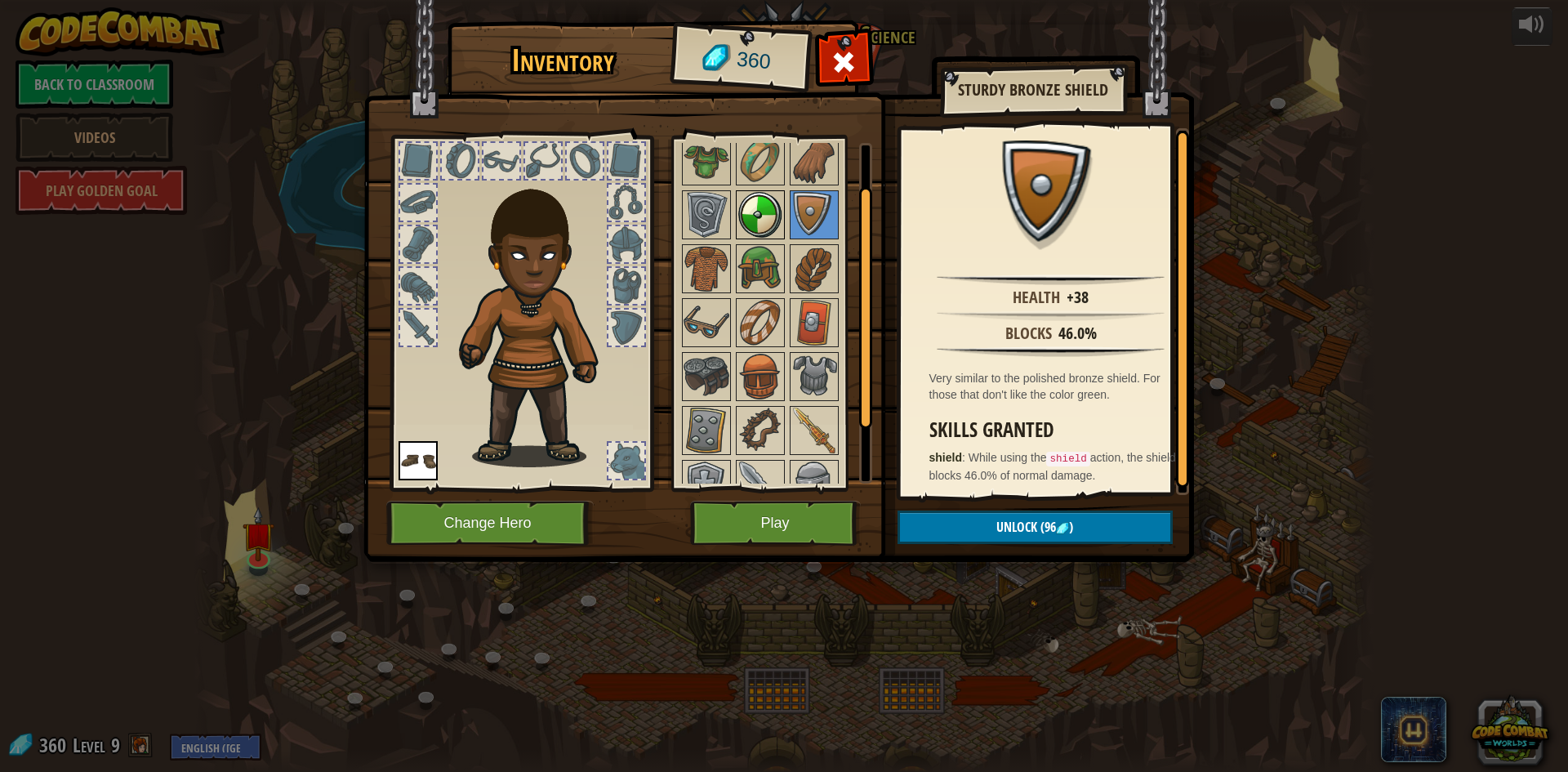
click at [774, 216] on img at bounding box center [760, 214] width 46 height 46
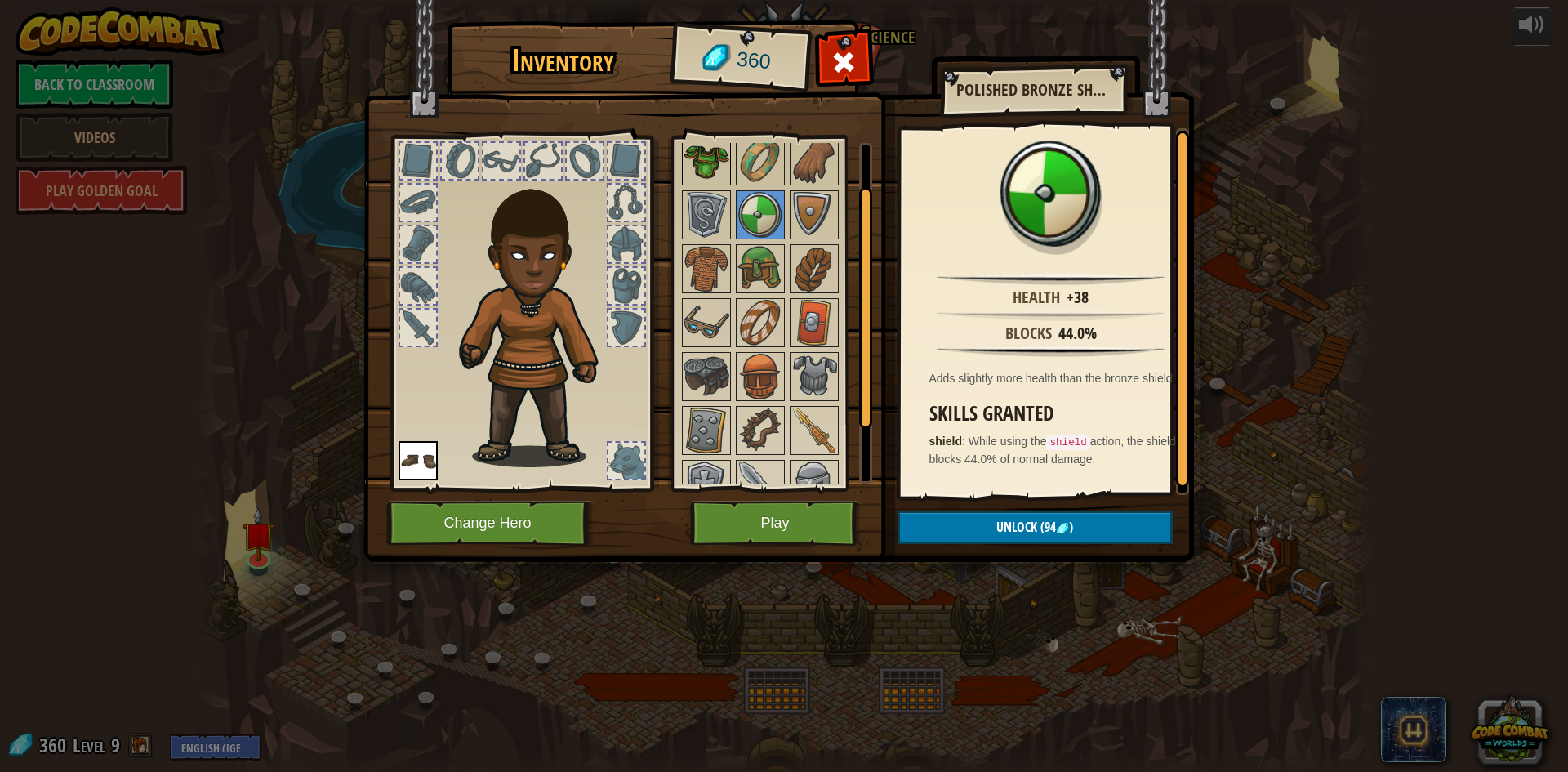
click at [711, 157] on img at bounding box center [706, 160] width 46 height 46
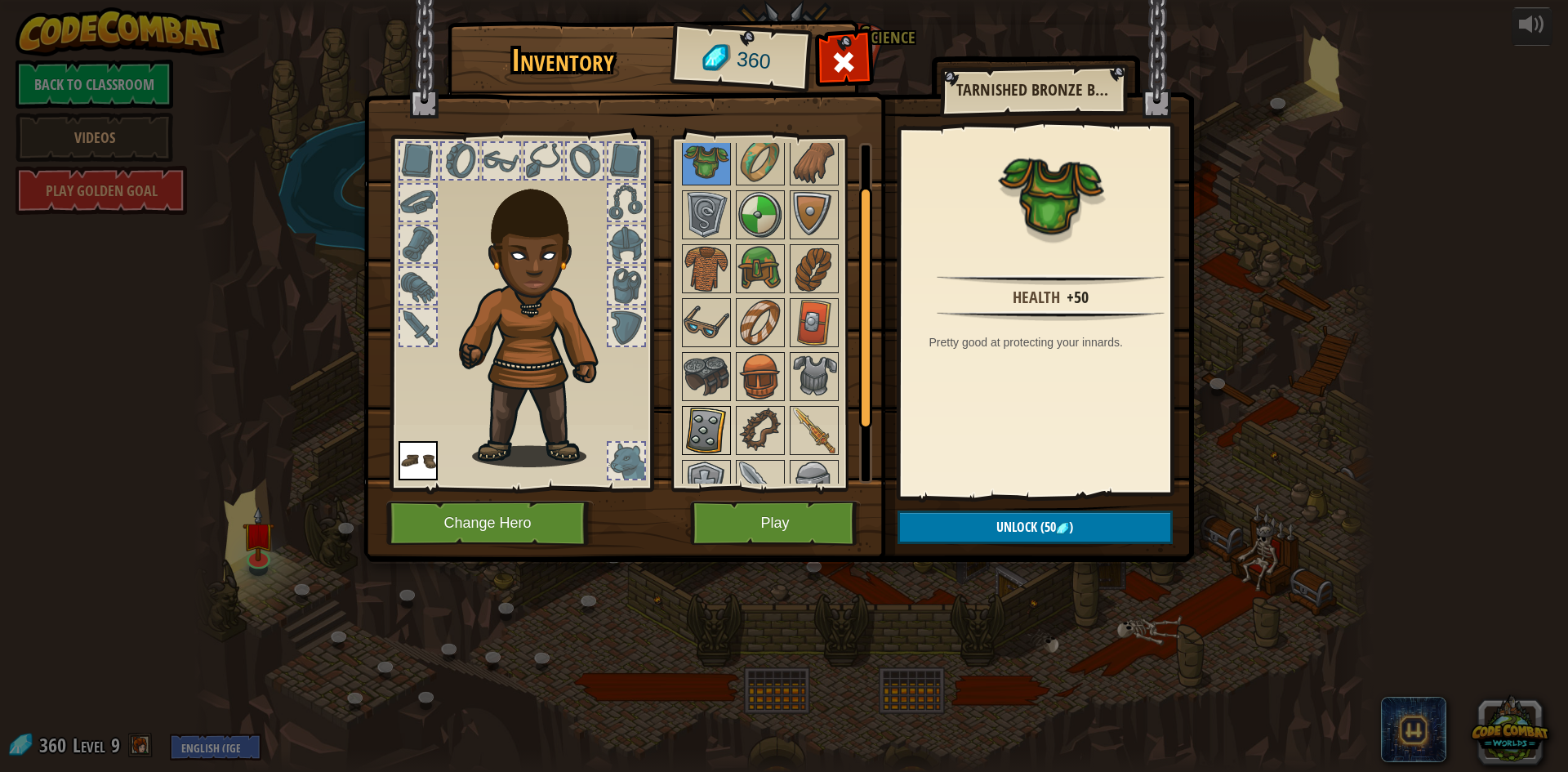
click at [717, 420] on img at bounding box center [706, 430] width 46 height 46
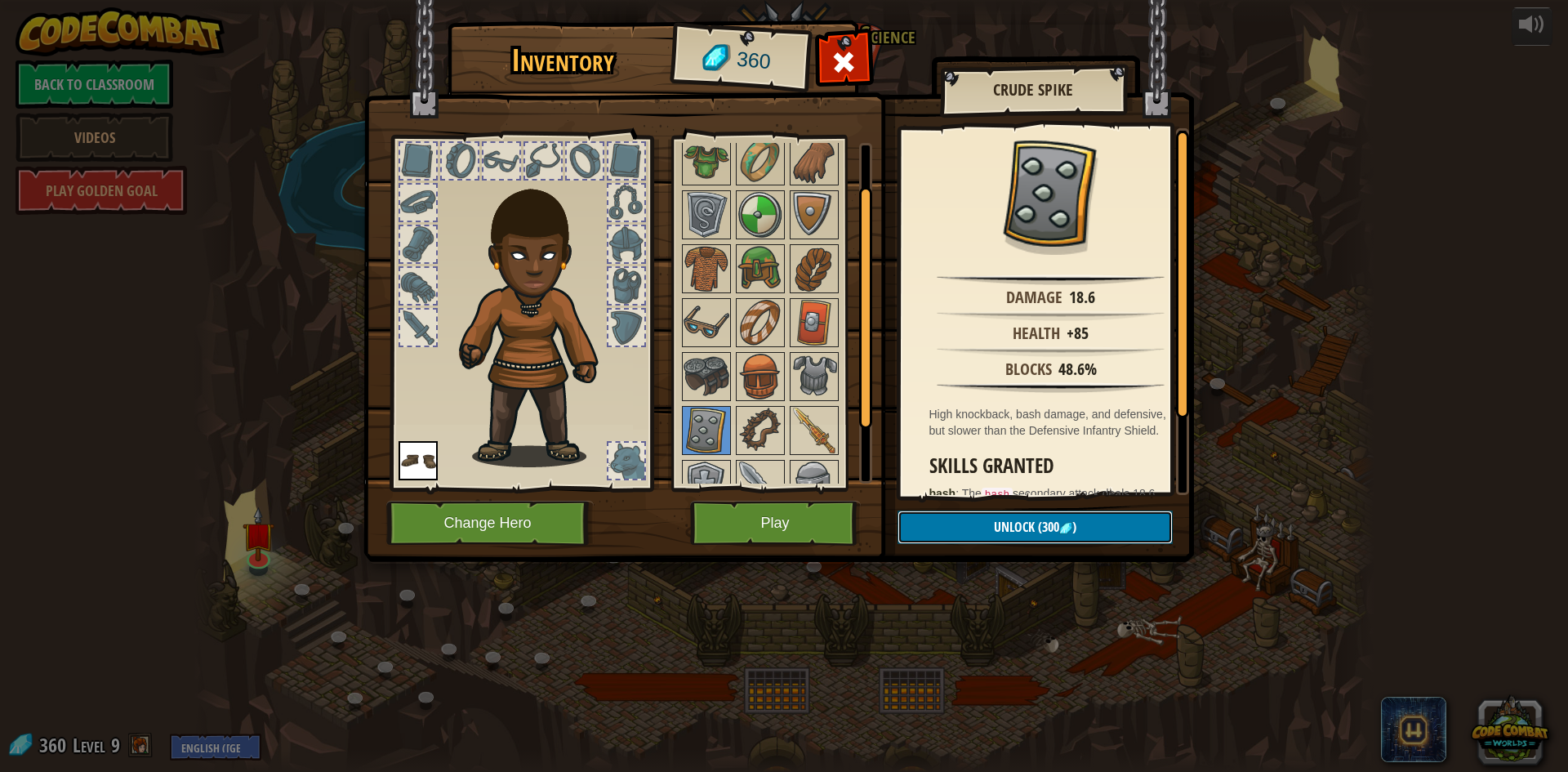
click at [1058, 533] on span "(300" at bounding box center [1047, 527] width 25 height 18
click at [1016, 523] on button "Confirm" at bounding box center [1035, 527] width 275 height 33
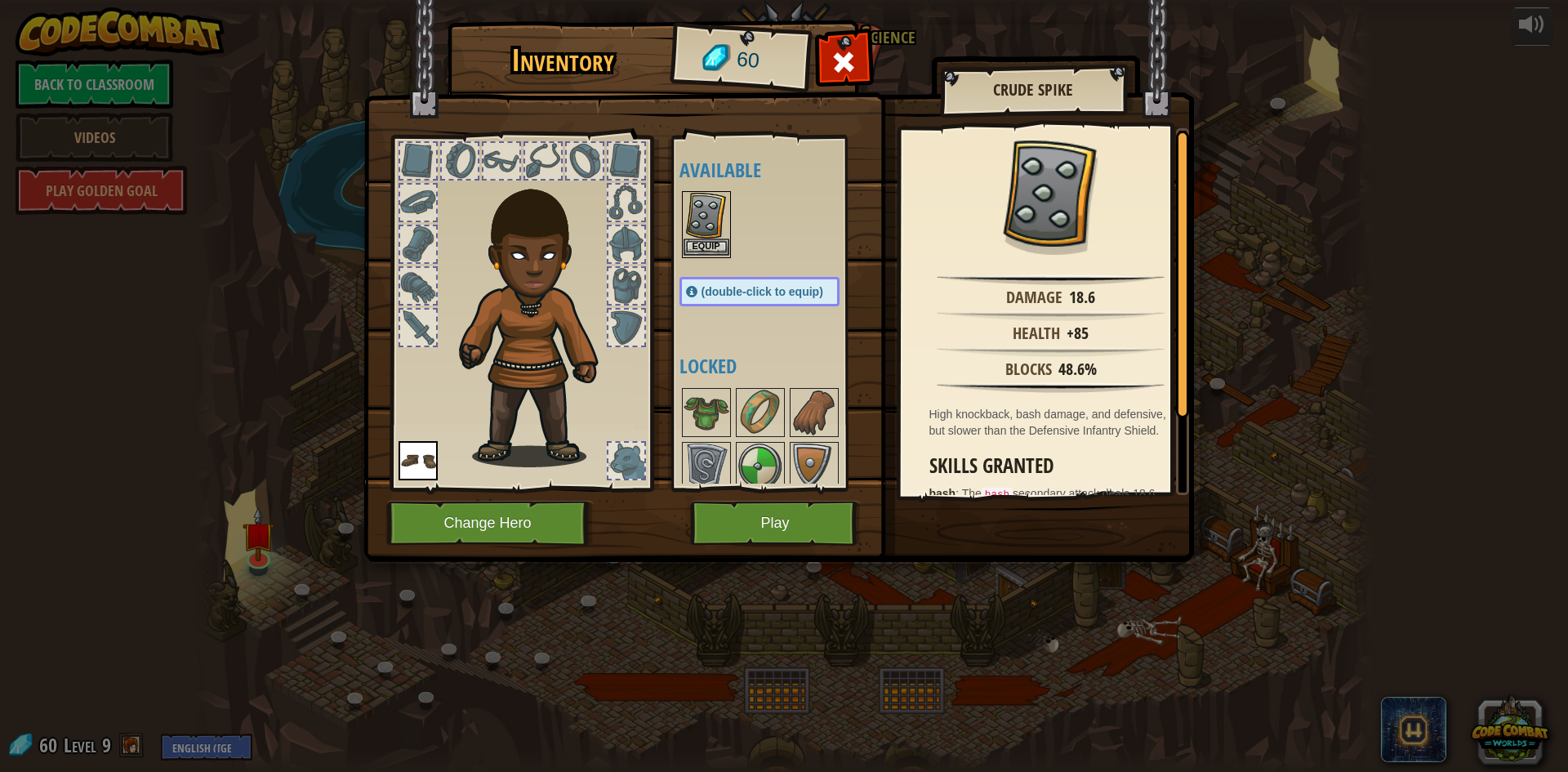
click at [715, 237] on img at bounding box center [706, 215] width 46 height 46
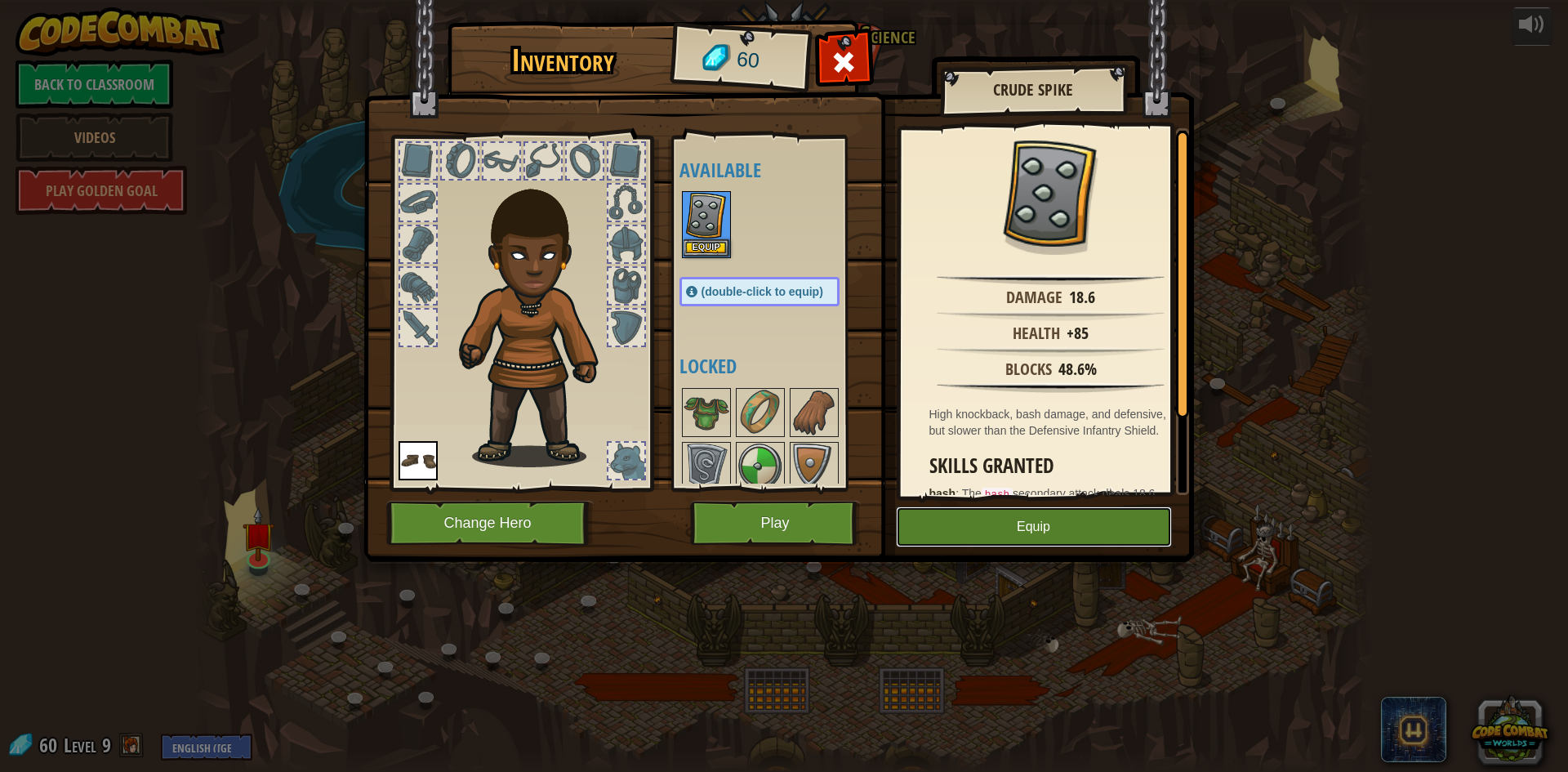
click at [960, 523] on button "Equip" at bounding box center [1033, 527] width 276 height 41
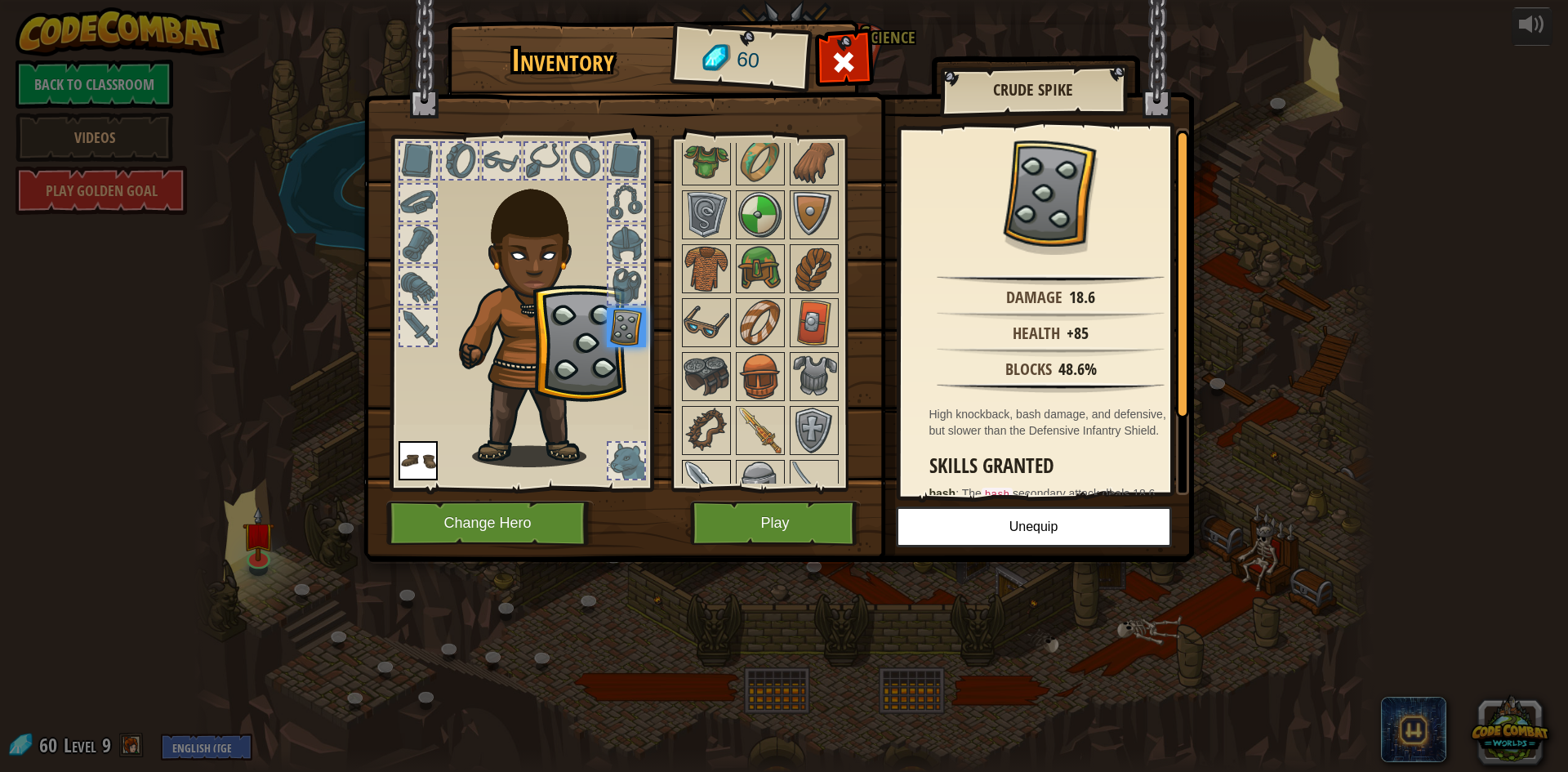
click at [710, 471] on img at bounding box center [706, 483] width 46 height 46
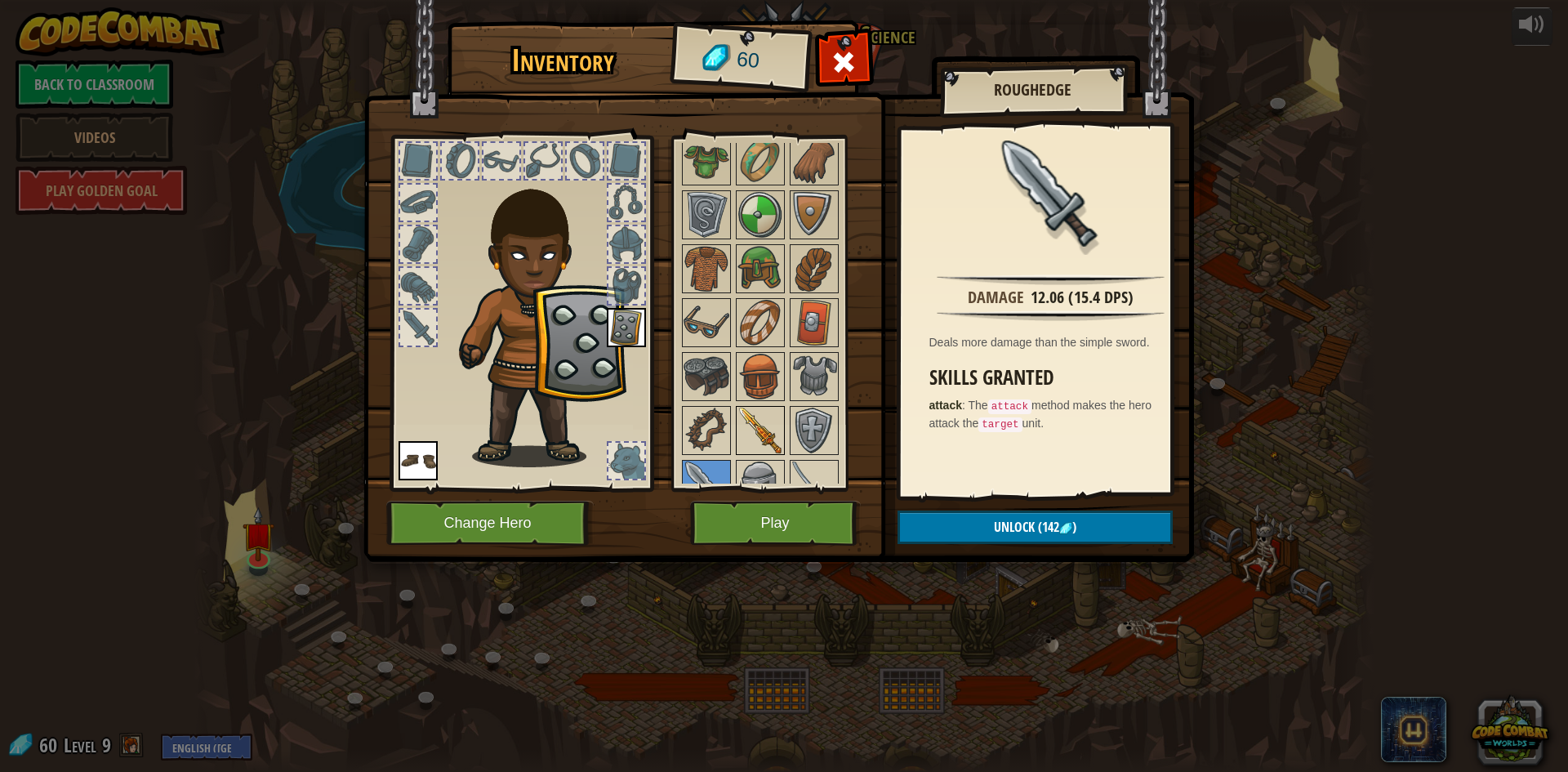
scroll to position [0, 0]
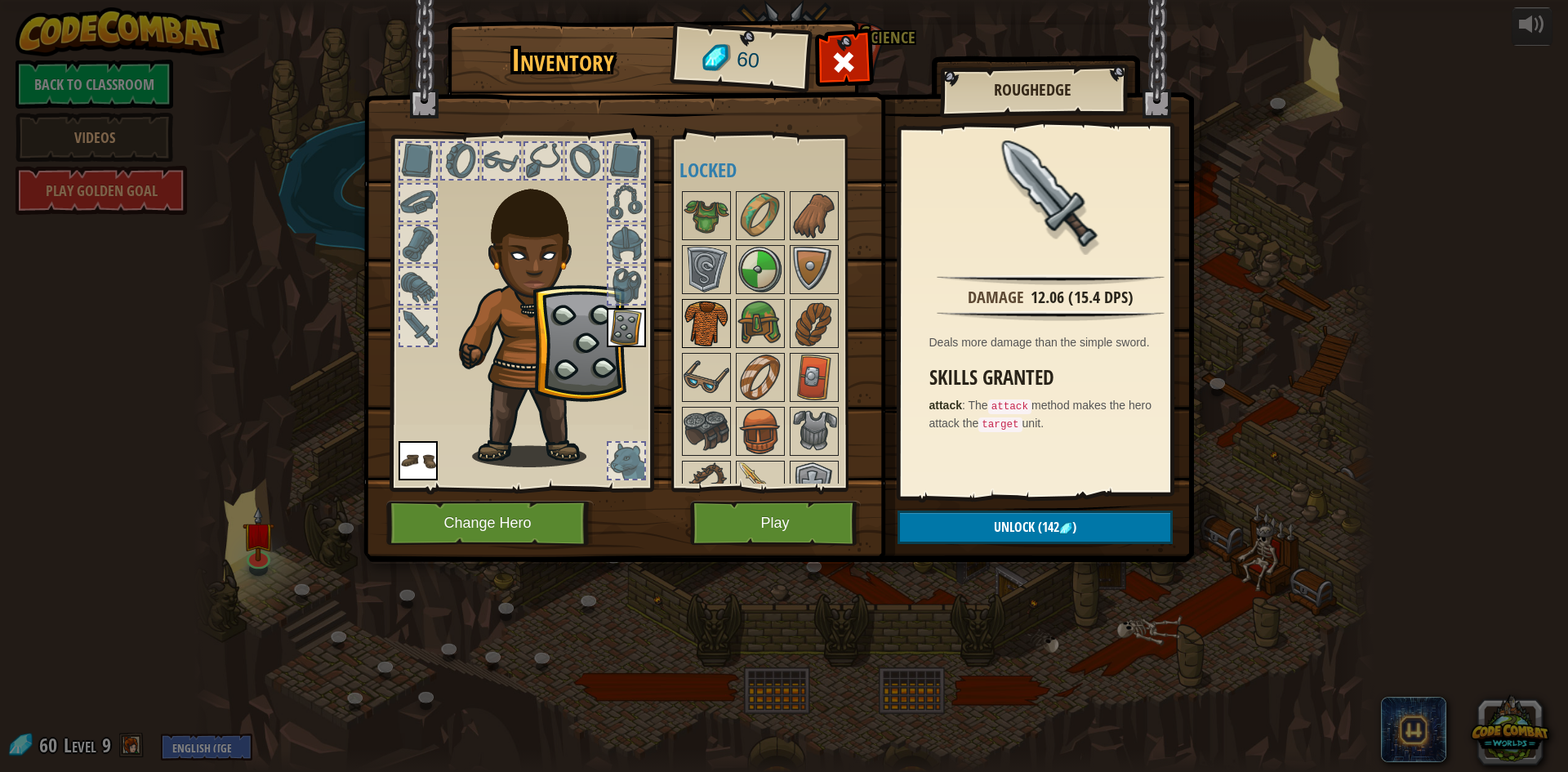
click at [690, 328] on img at bounding box center [706, 323] width 46 height 46
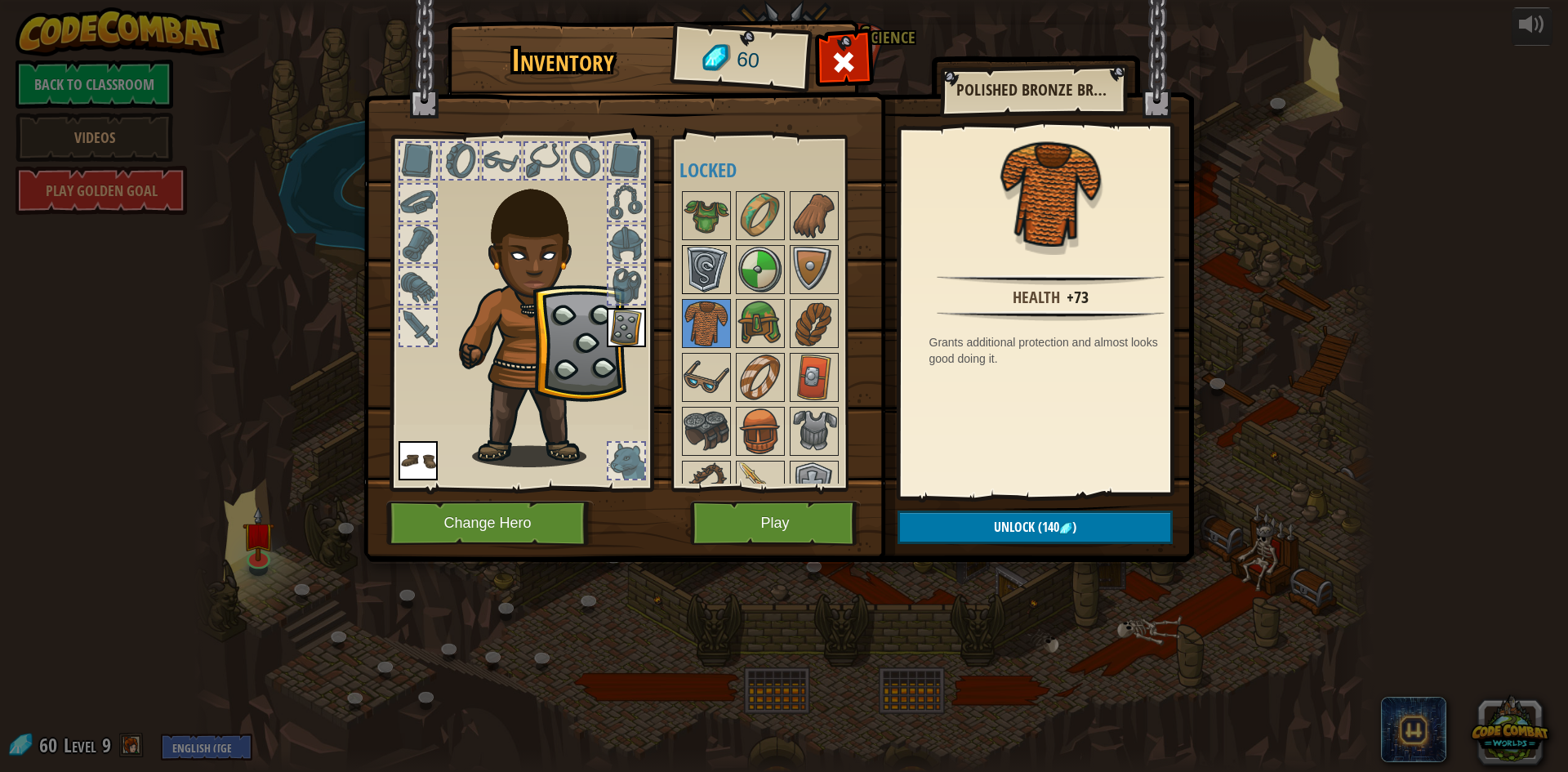
click at [703, 269] on img at bounding box center [706, 269] width 46 height 46
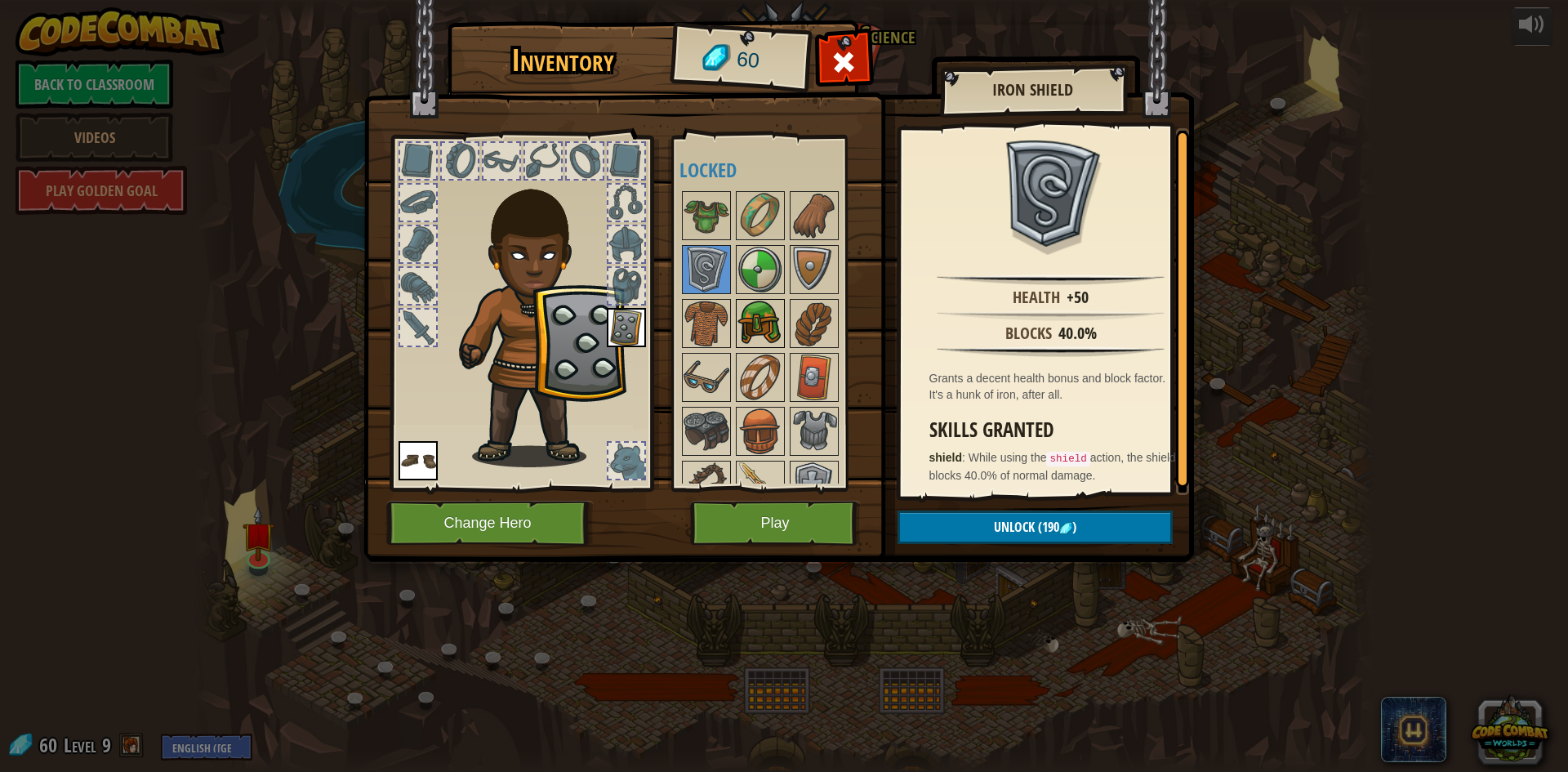
click at [761, 328] on img at bounding box center [760, 323] width 46 height 46
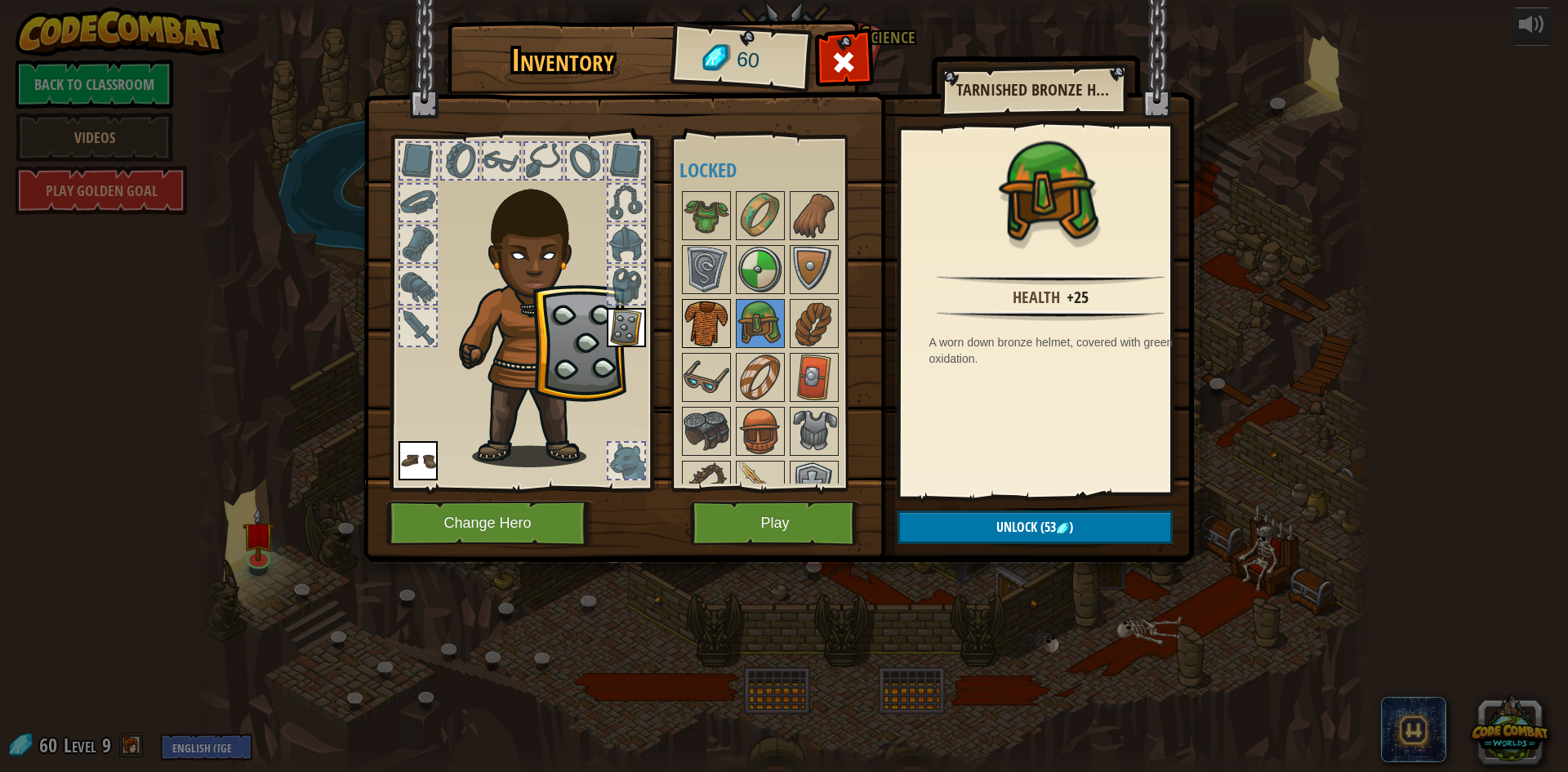
click at [712, 336] on img at bounding box center [706, 323] width 46 height 46
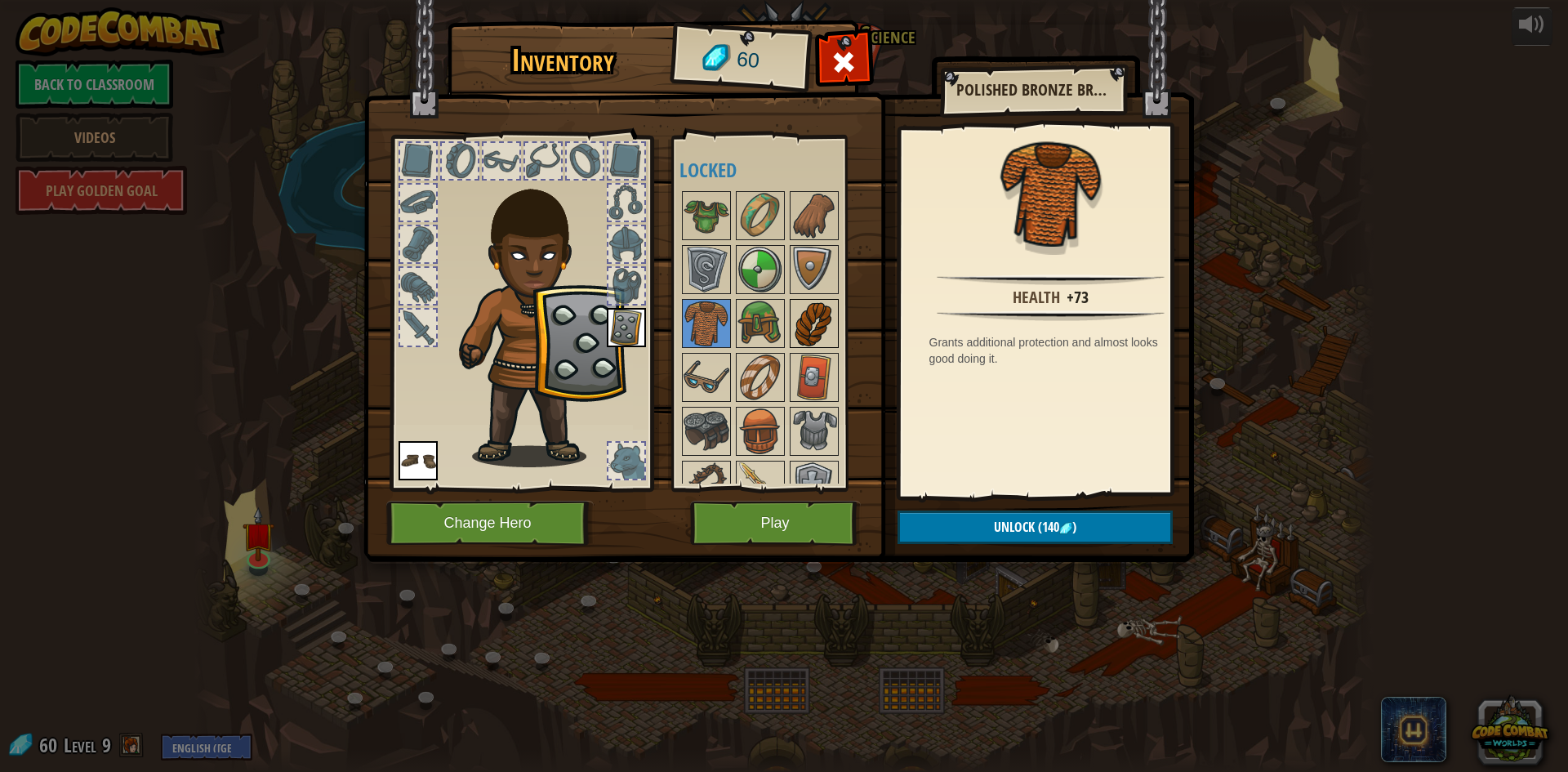
click at [808, 327] on img at bounding box center [813, 323] width 46 height 46
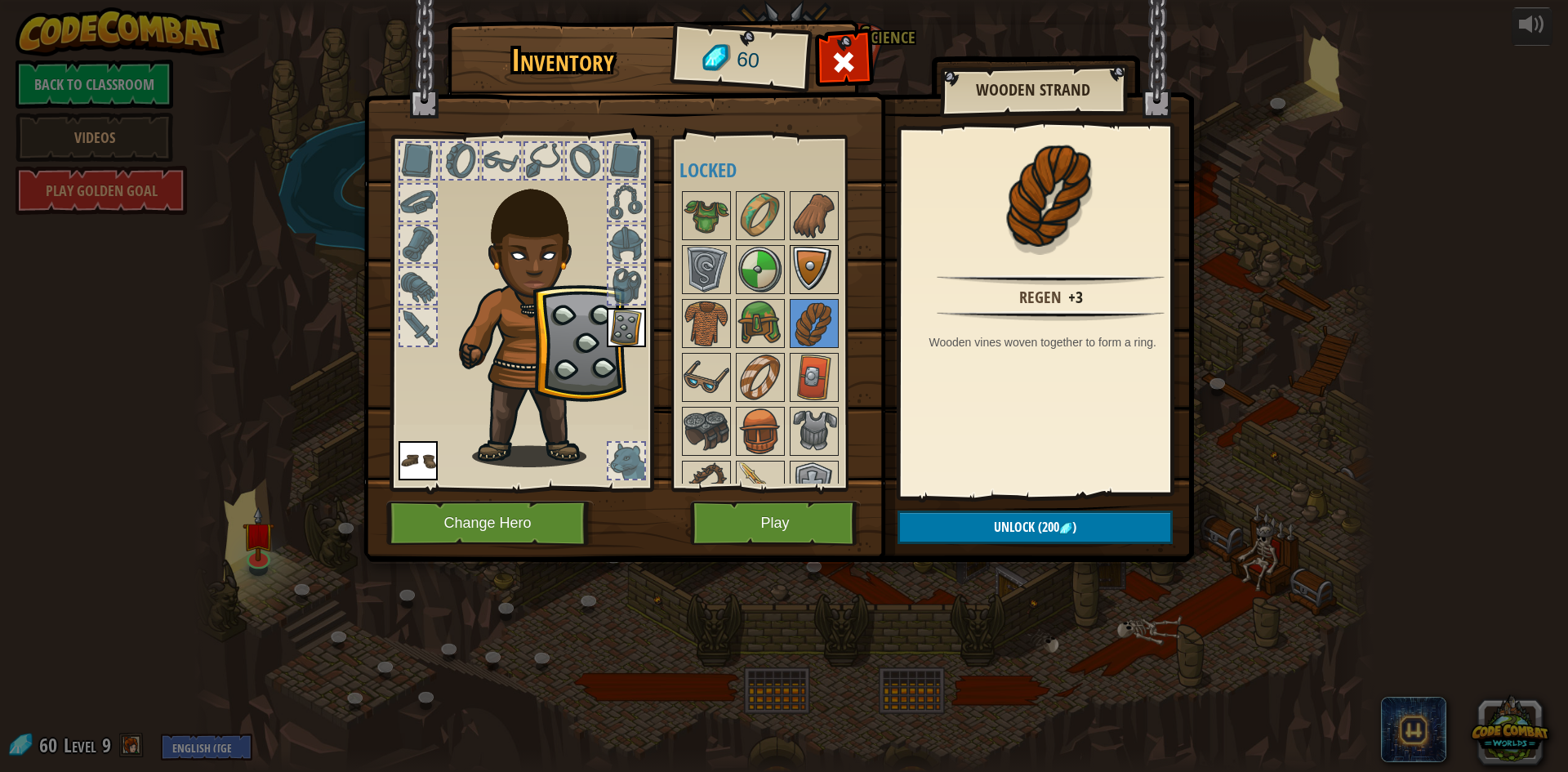
drag, startPoint x: 784, startPoint y: 294, endPoint x: 796, endPoint y: 274, distance: 23.3
click at [785, 288] on div "Available Equip Equip (double-click to equip) Locked" at bounding box center [775, 313] width 192 height 341
click at [796, 274] on img at bounding box center [813, 269] width 46 height 46
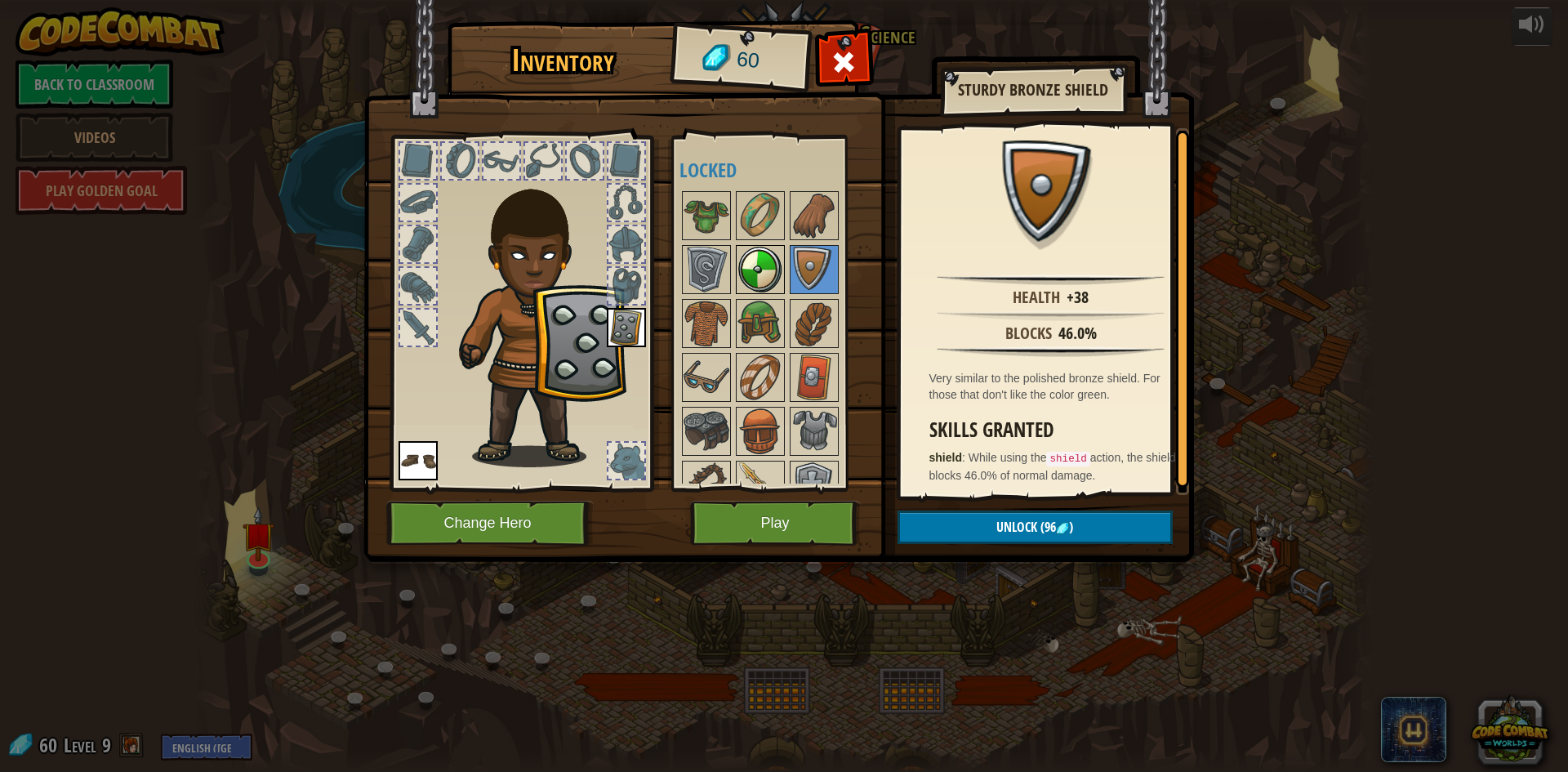
click at [771, 273] on img at bounding box center [760, 269] width 46 height 46
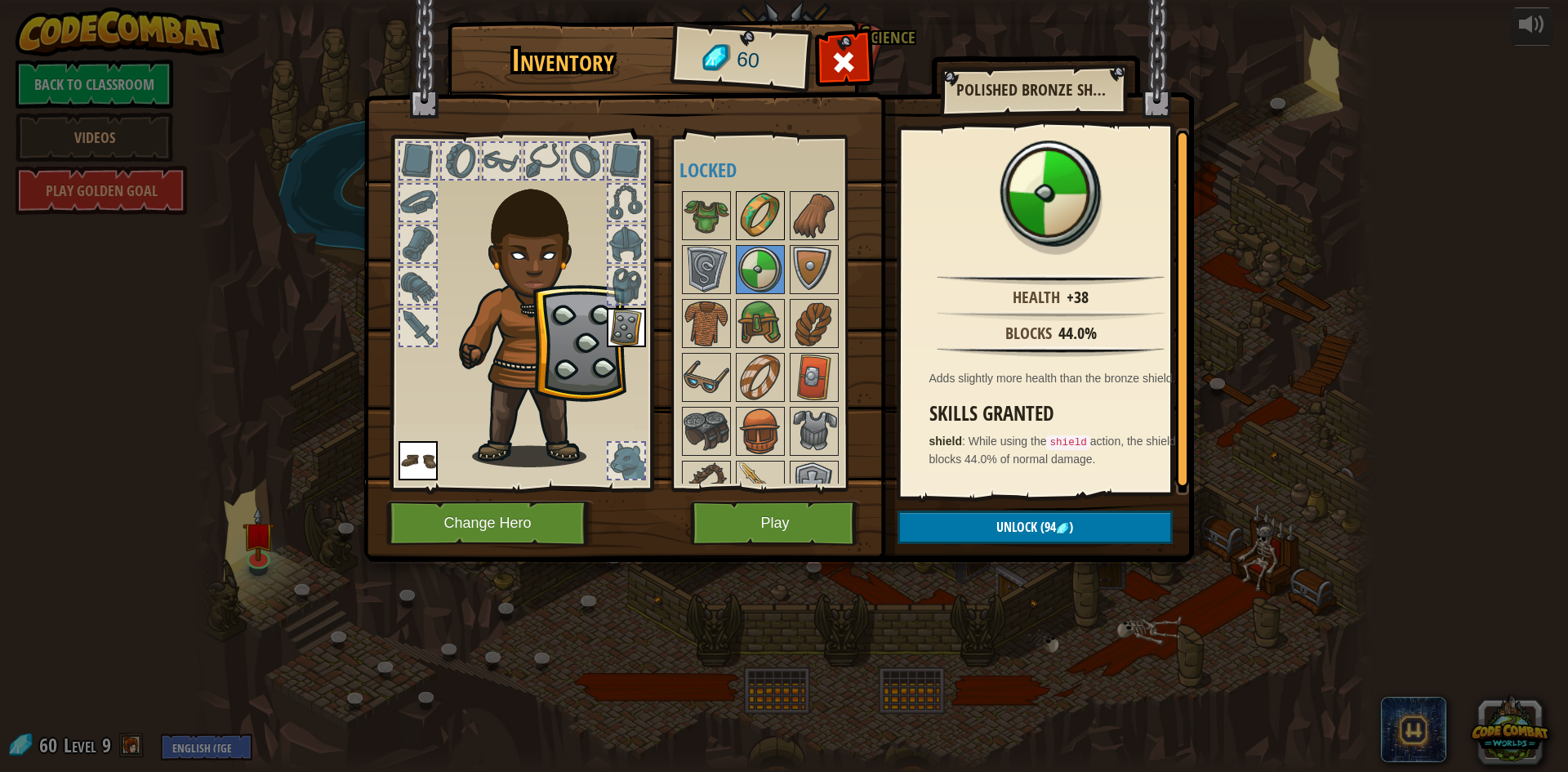
drag, startPoint x: 808, startPoint y: 216, endPoint x: 763, endPoint y: 216, distance: 45.0
click at [805, 216] on img at bounding box center [813, 215] width 46 height 46
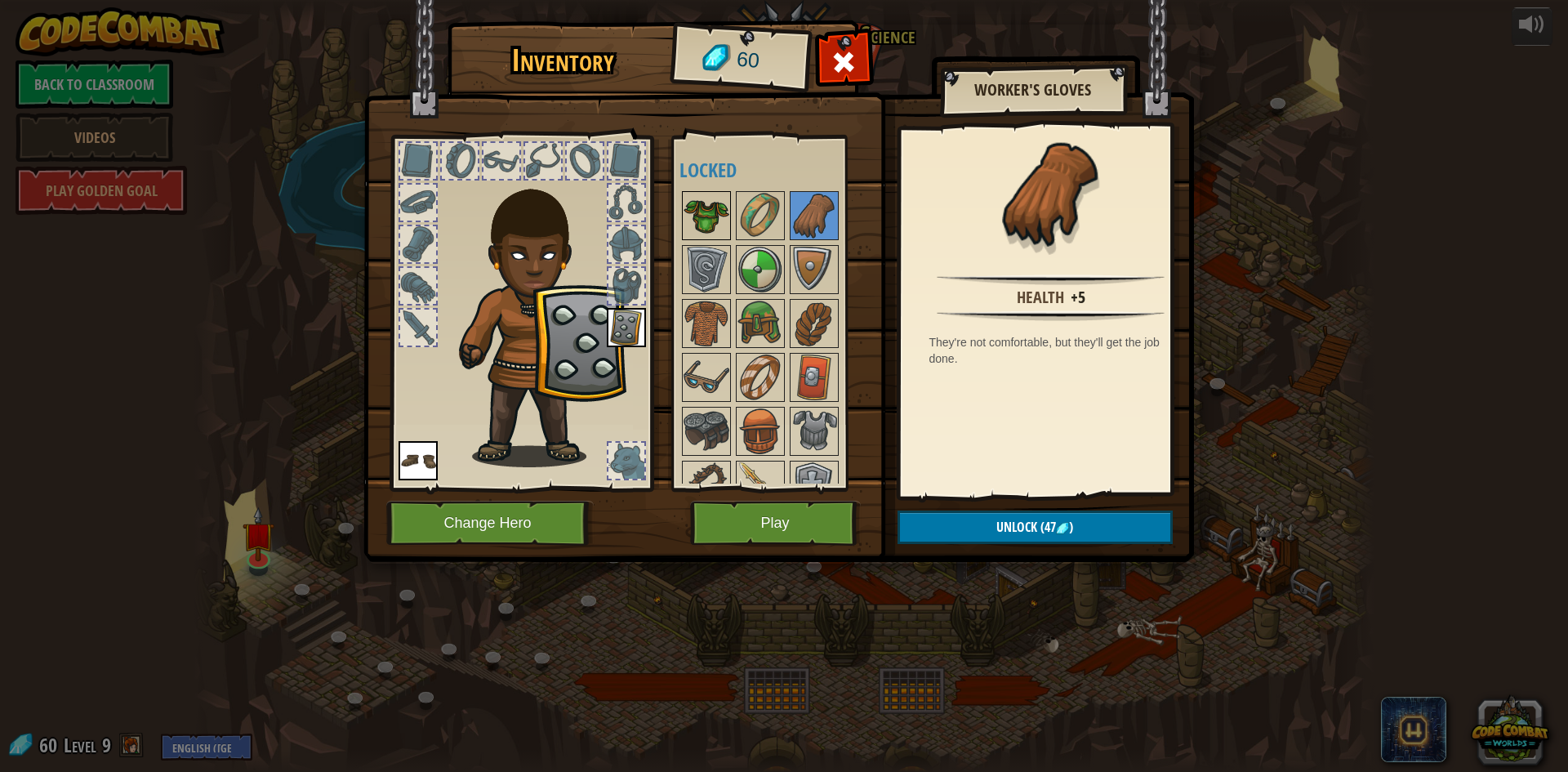
click at [724, 215] on img at bounding box center [706, 215] width 46 height 46
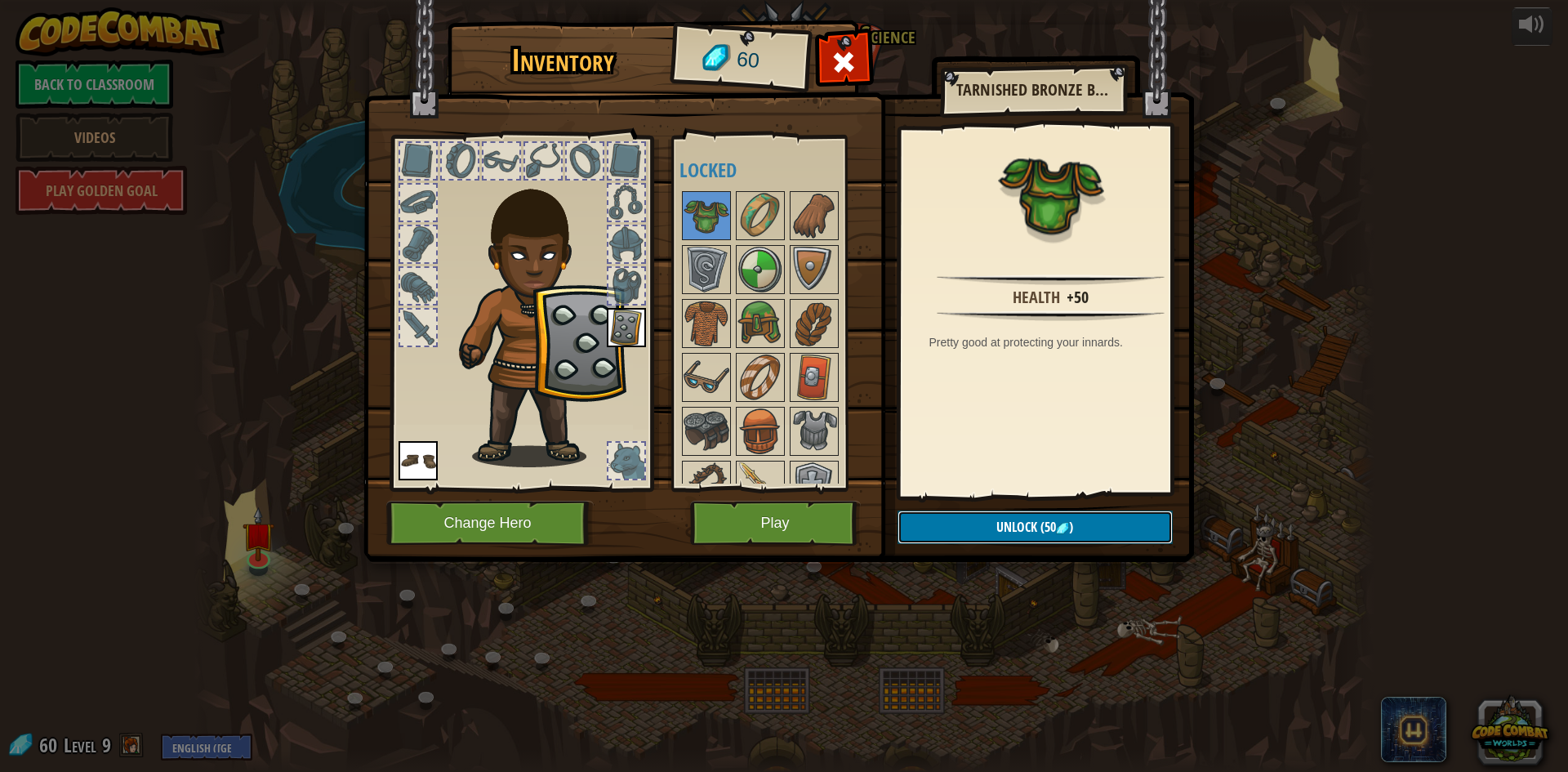
click at [1017, 531] on span "Unlock" at bounding box center [1016, 527] width 41 height 18
click at [1013, 531] on button "Confirm" at bounding box center [1035, 527] width 275 height 33
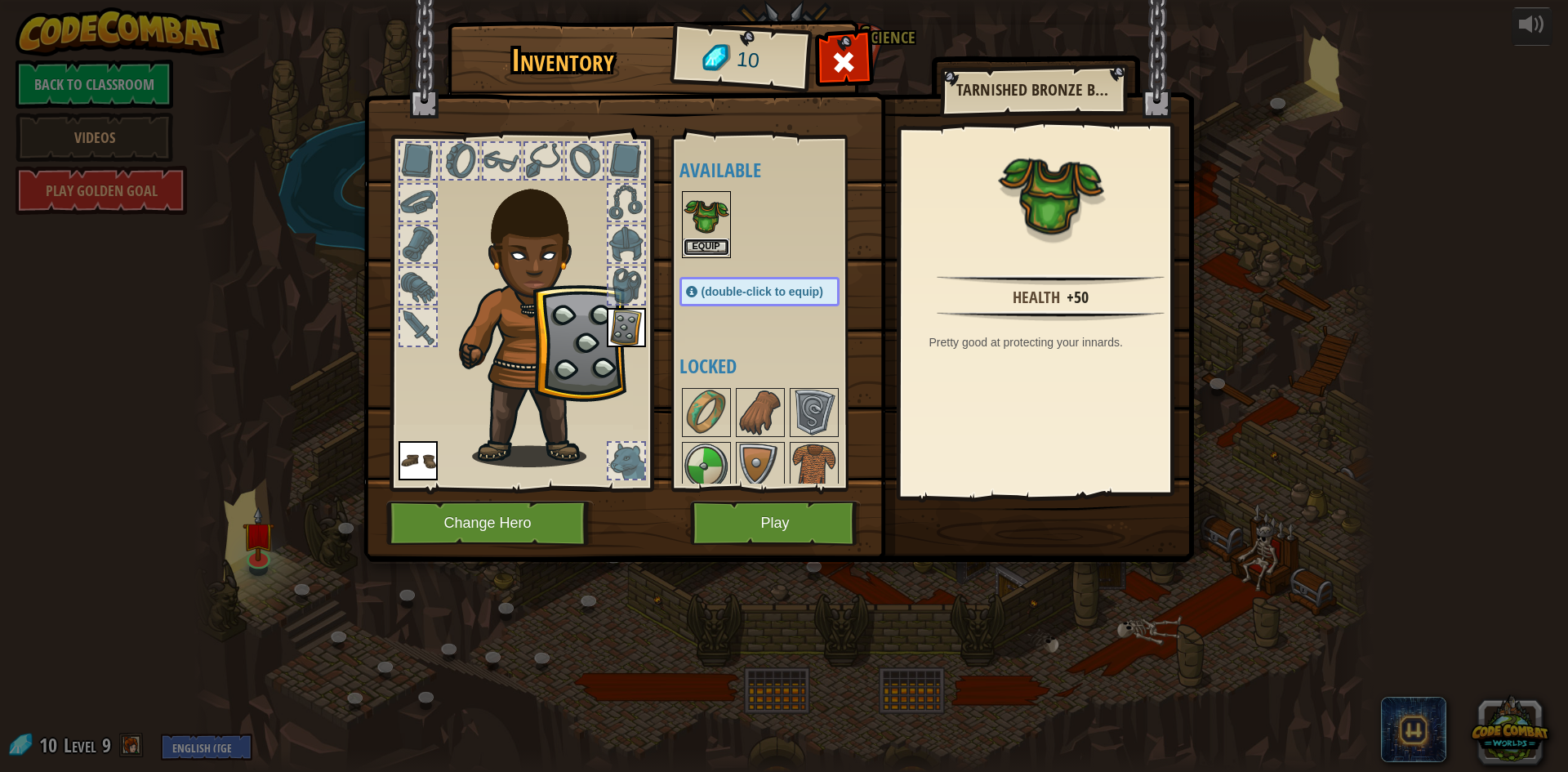
click at [706, 240] on button "Equip" at bounding box center [706, 247] width 46 height 17
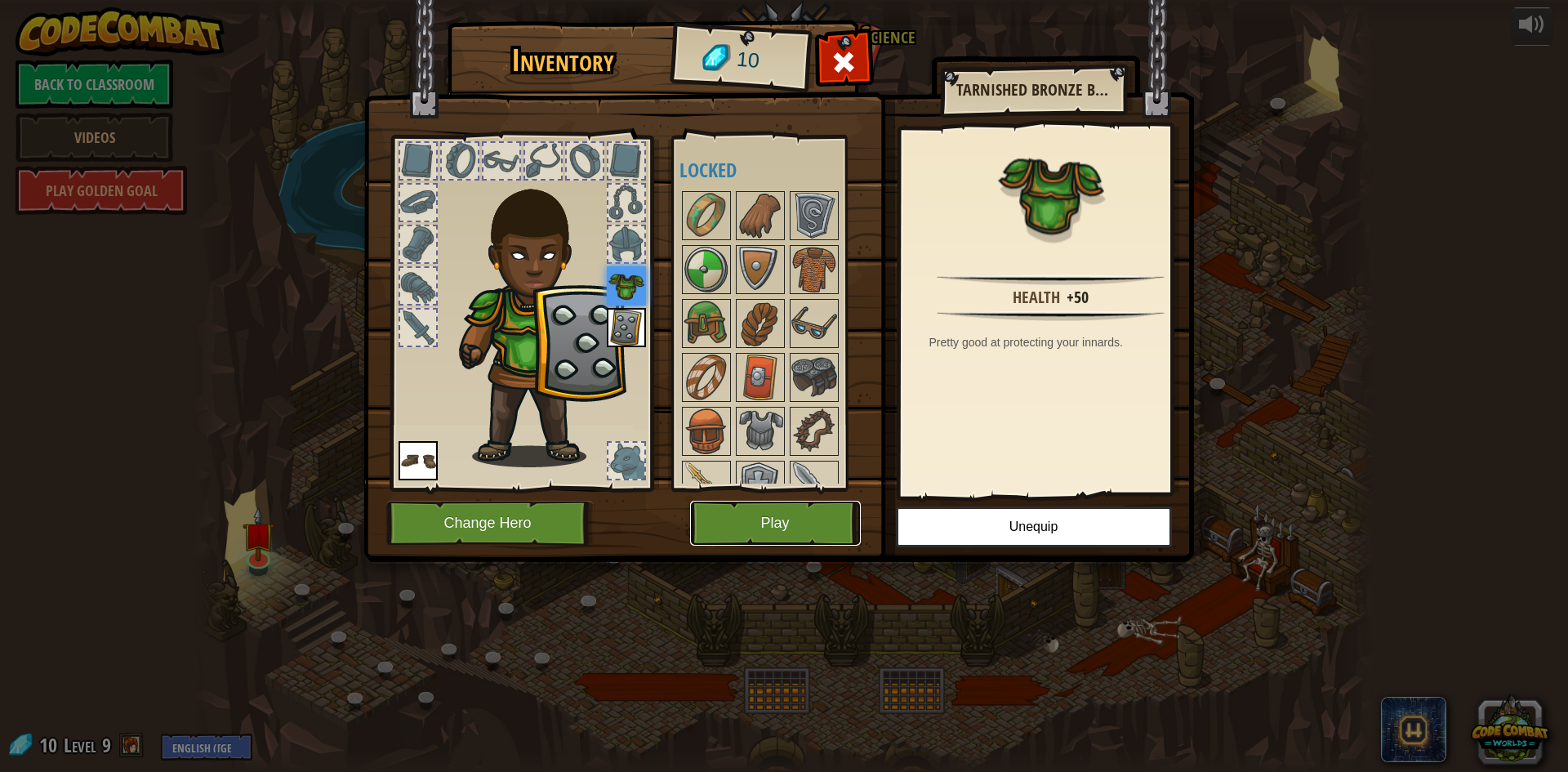
click at [803, 514] on button "Play" at bounding box center [775, 523] width 171 height 45
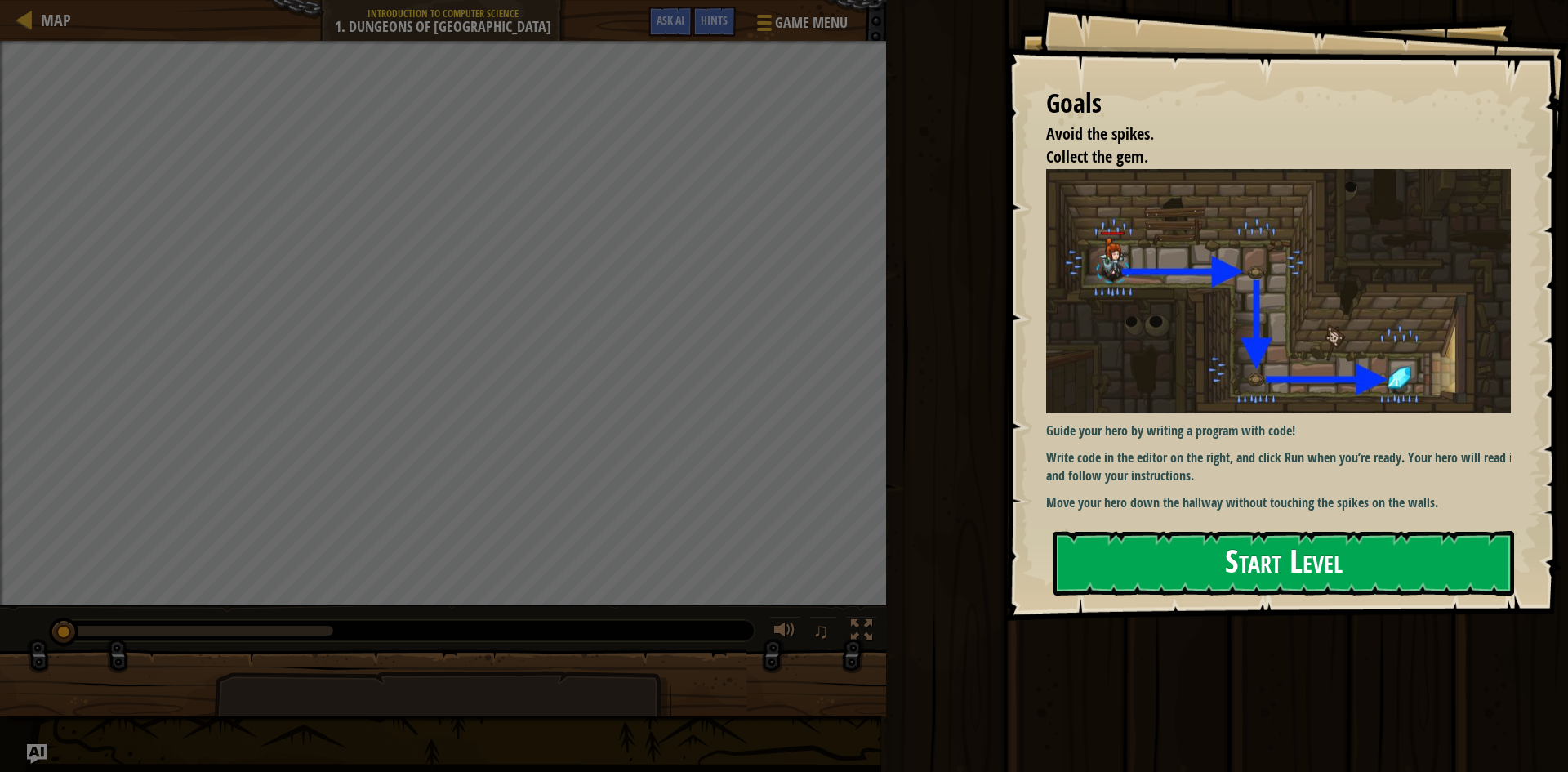
click at [1226, 564] on button "Start Level" at bounding box center [1283, 563] width 460 height 65
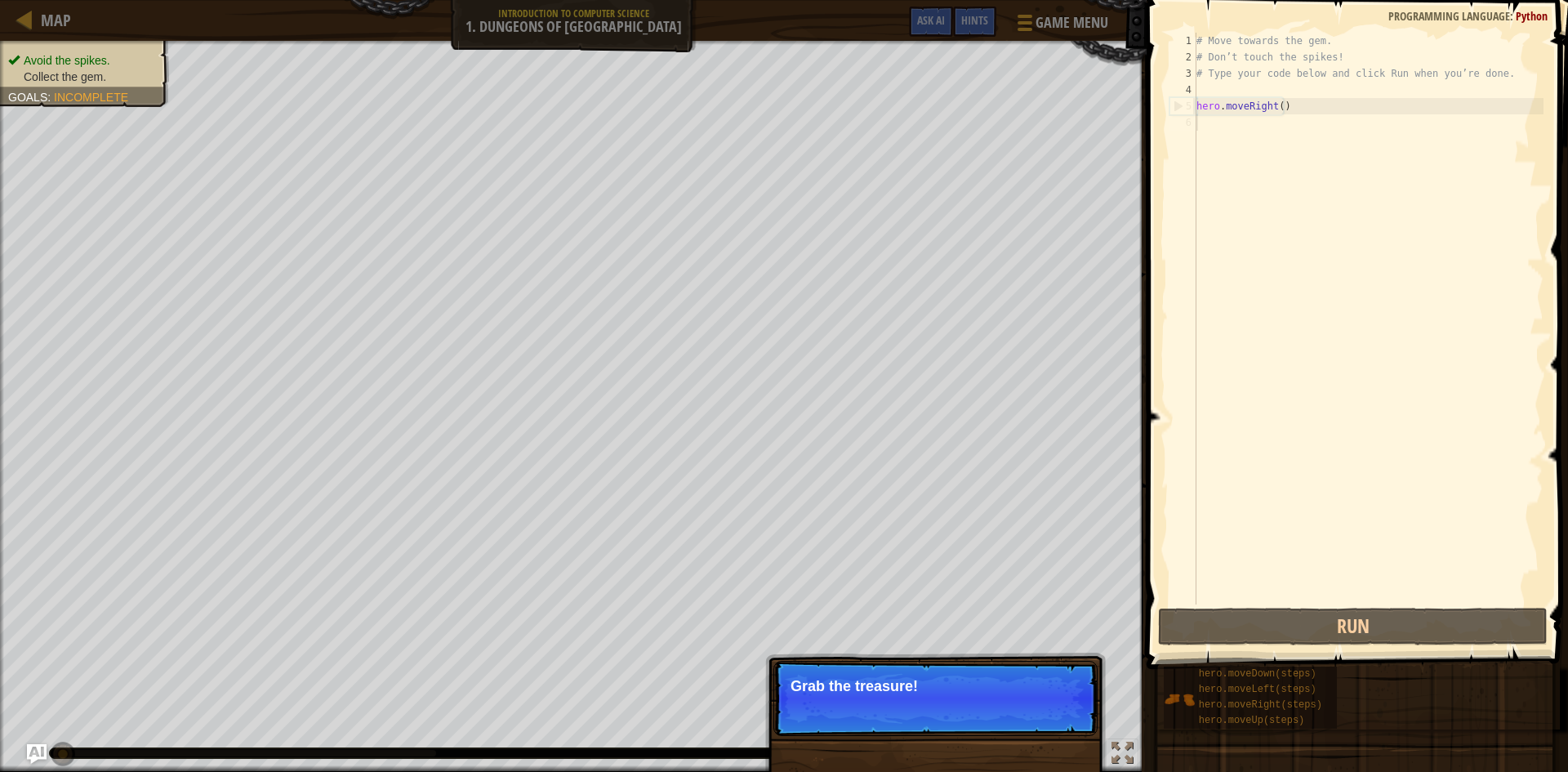
click at [933, 713] on p "Skip (esc) Continue Grab the treasure!" at bounding box center [935, 698] width 324 height 75
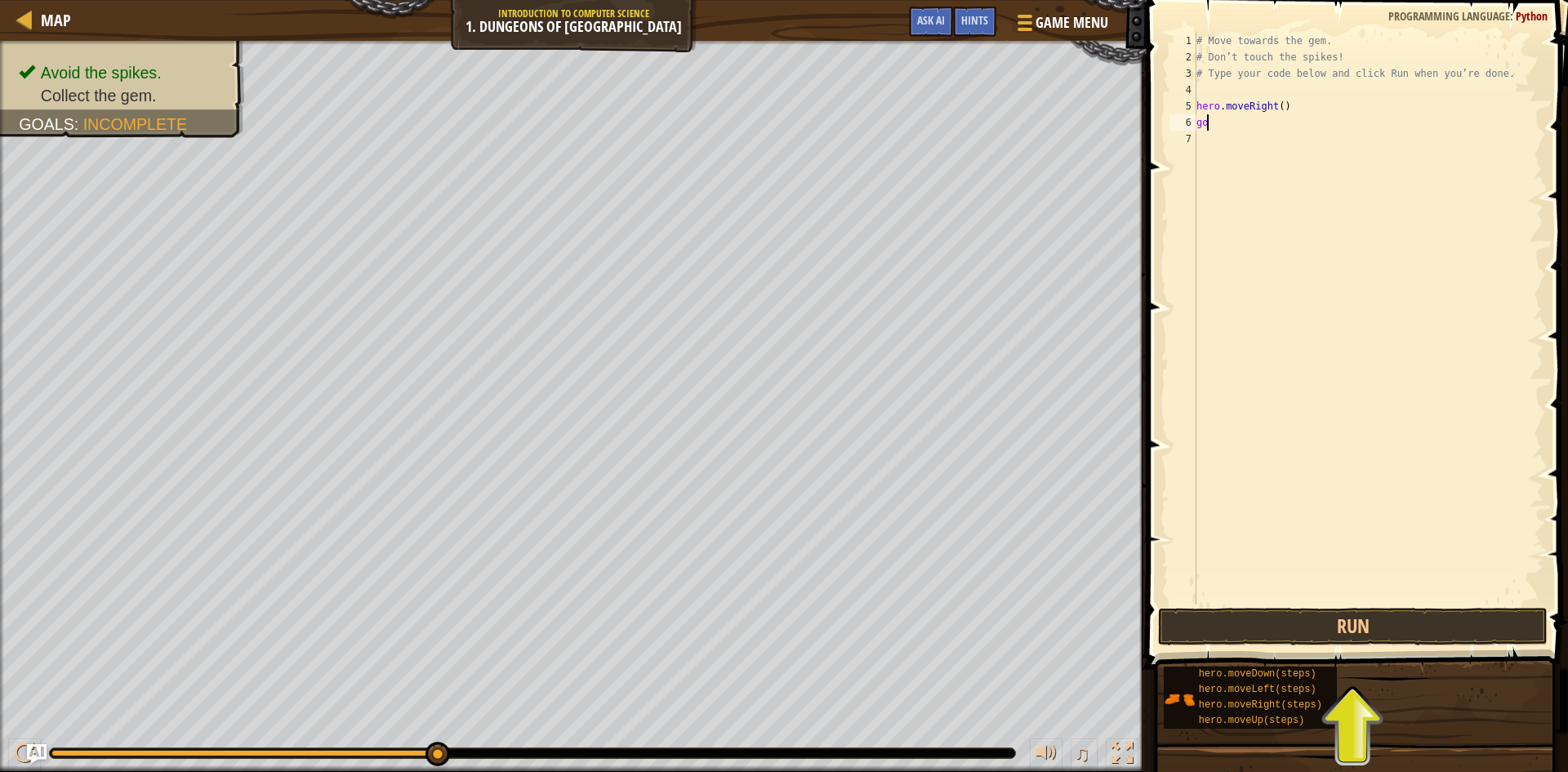
scroll to position [7, 0]
type textarea "g"
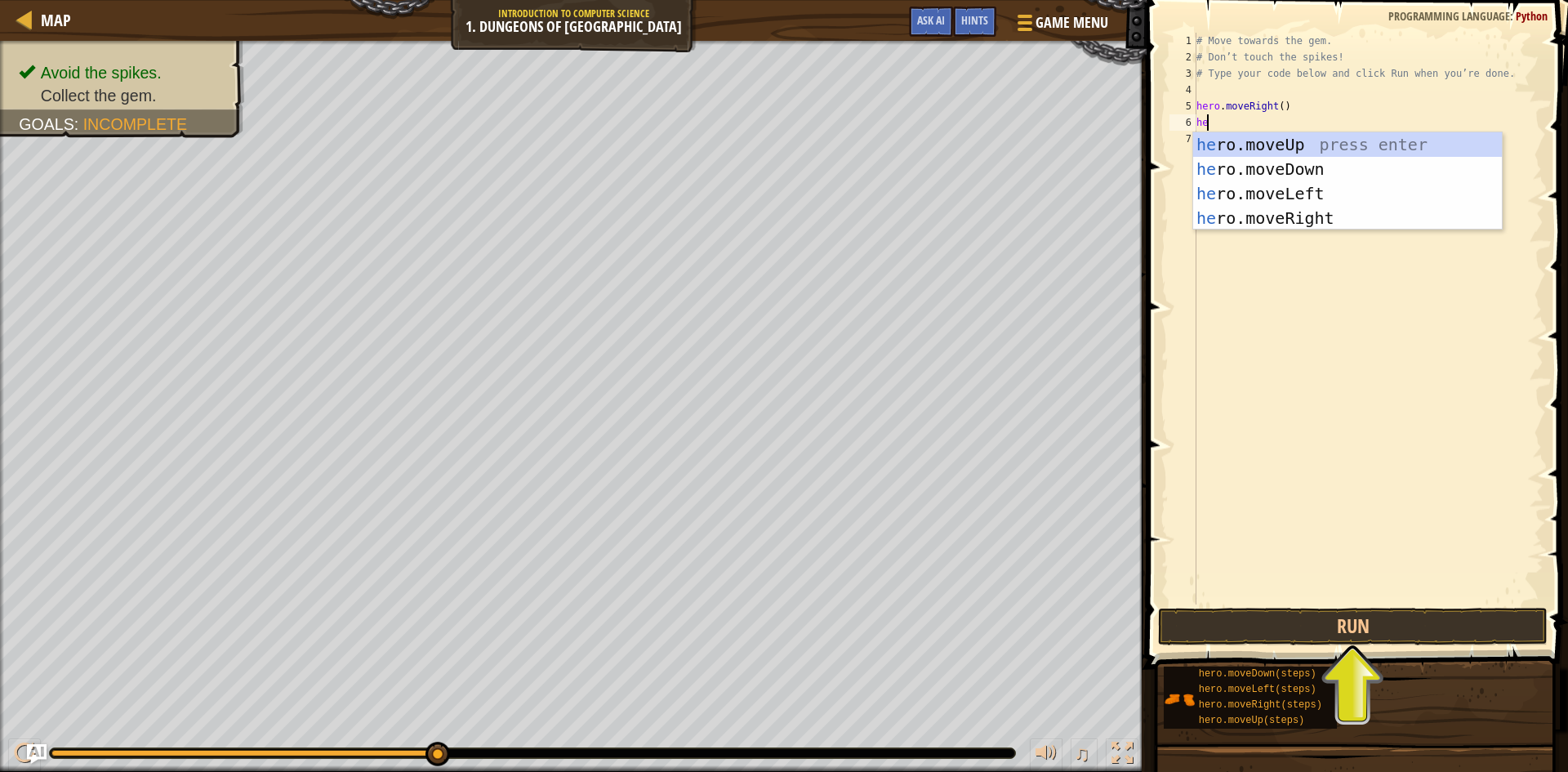
type textarea "her"
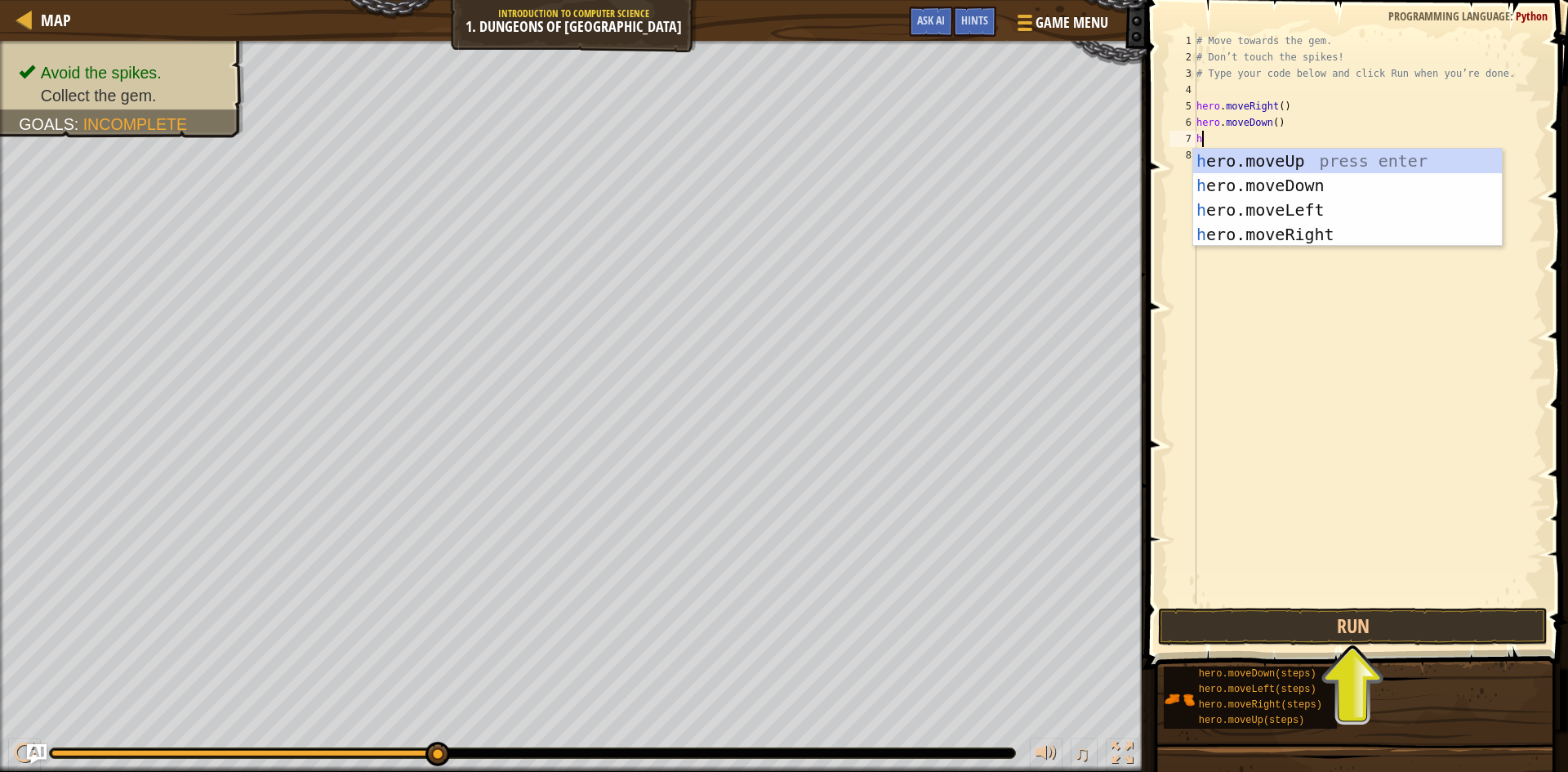
type textarea "hr"
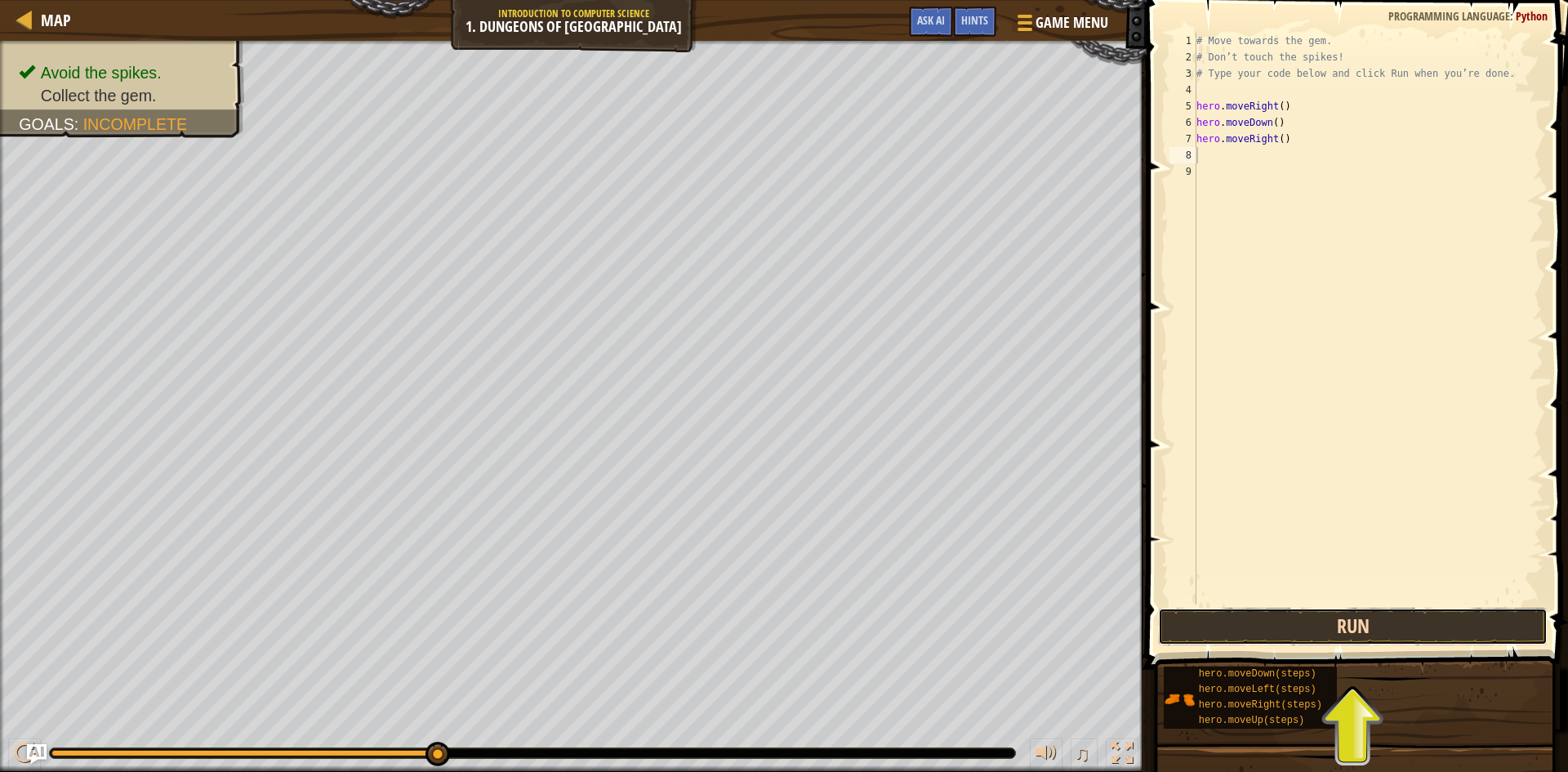
click at [1286, 629] on button "Run" at bounding box center [1352, 626] width 390 height 37
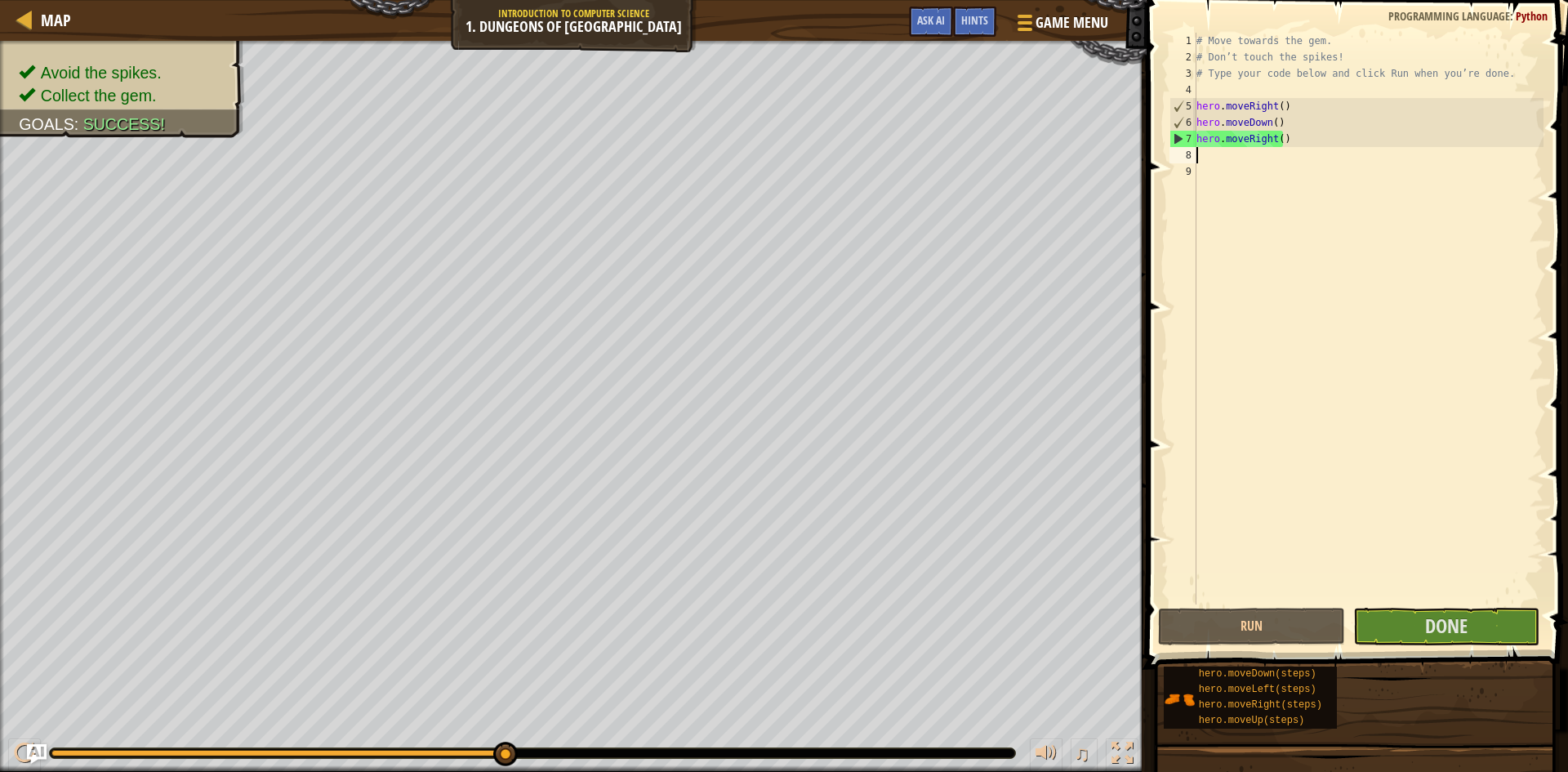
drag, startPoint x: 133, startPoint y: 755, endPoint x: 765, endPoint y: 810, distance: 634.4
click at [765, 0] on html "Map Introduction to Computer Science 1. Dungeons of Kithgard Game Menu Done Hin…" at bounding box center [784, 0] width 1568 height 0
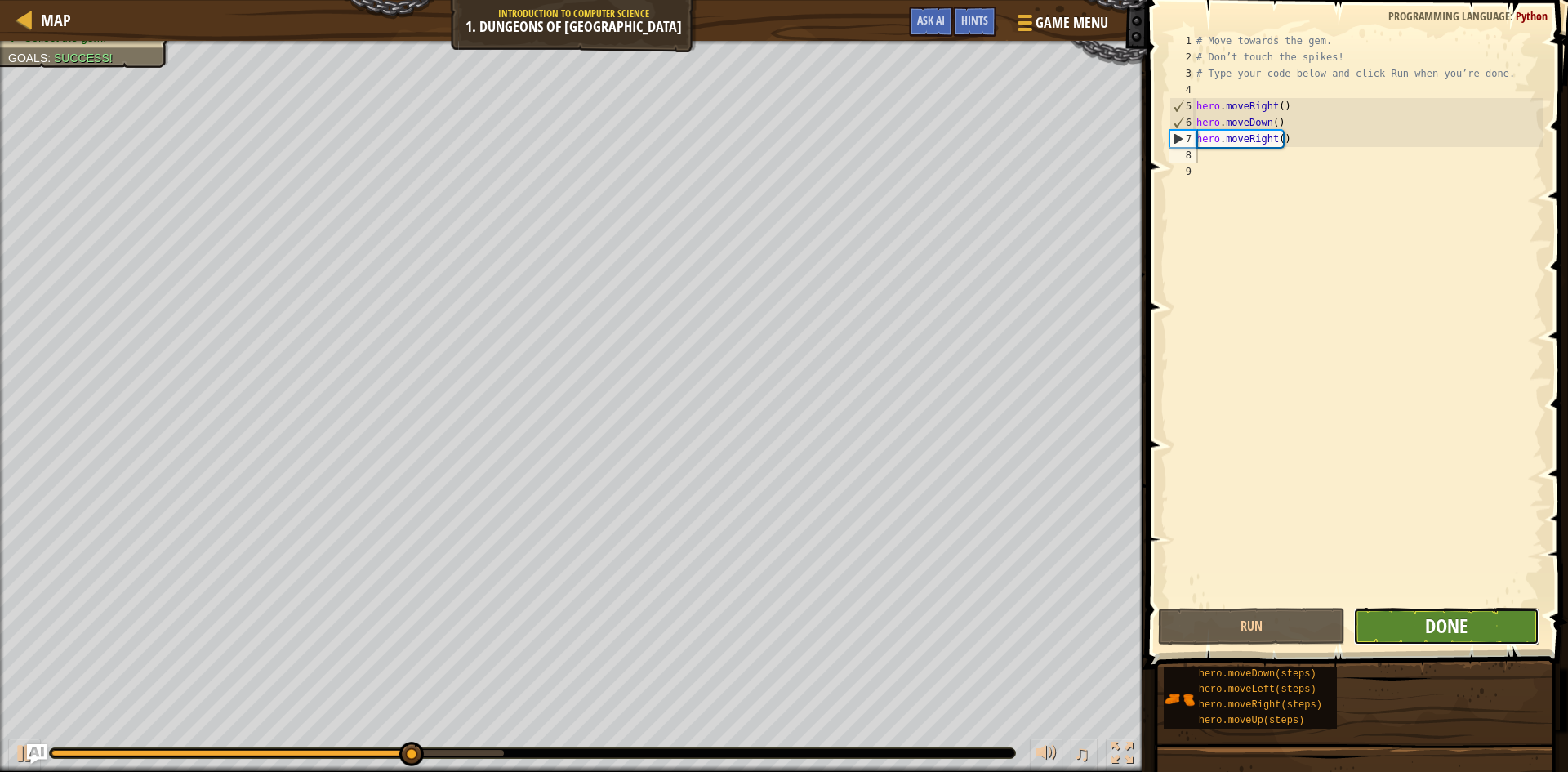
click at [1457, 632] on span "Done" at bounding box center [1445, 626] width 42 height 27
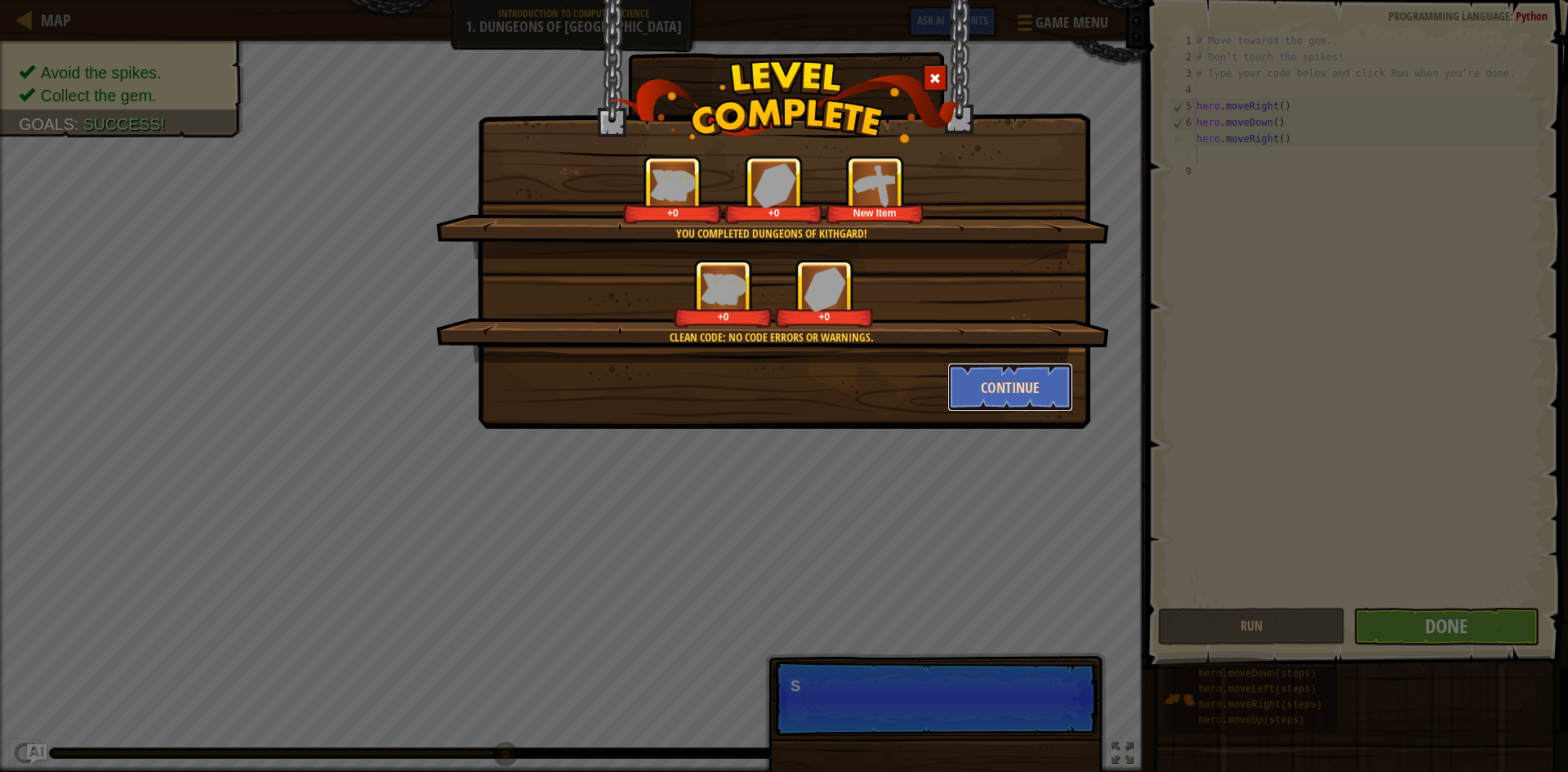
click at [1038, 370] on button "Continue" at bounding box center [1010, 386] width 127 height 49
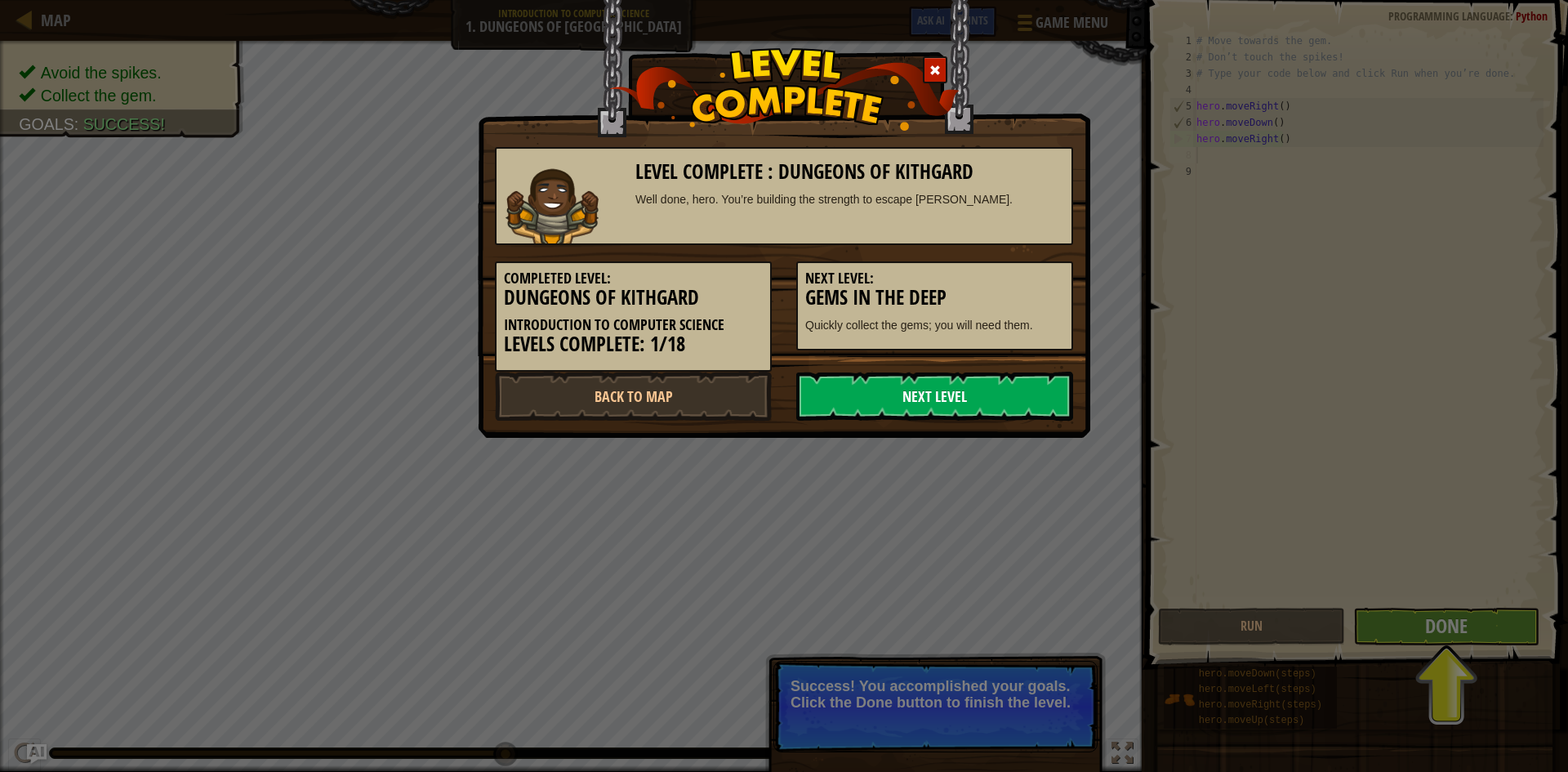
click at [1024, 391] on link "Next Level" at bounding box center [934, 396] width 277 height 49
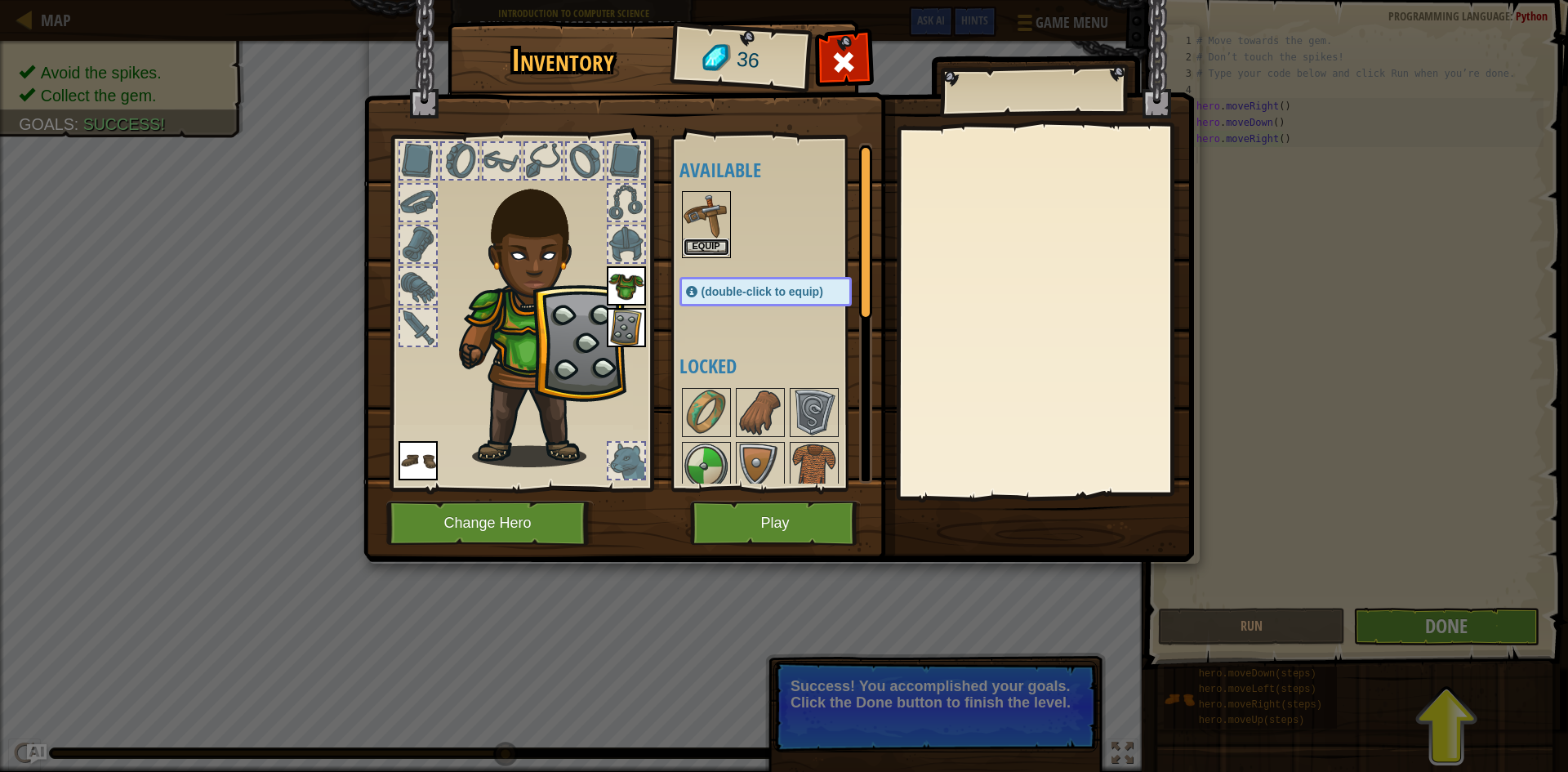
click at [716, 241] on button "Equip" at bounding box center [706, 247] width 46 height 17
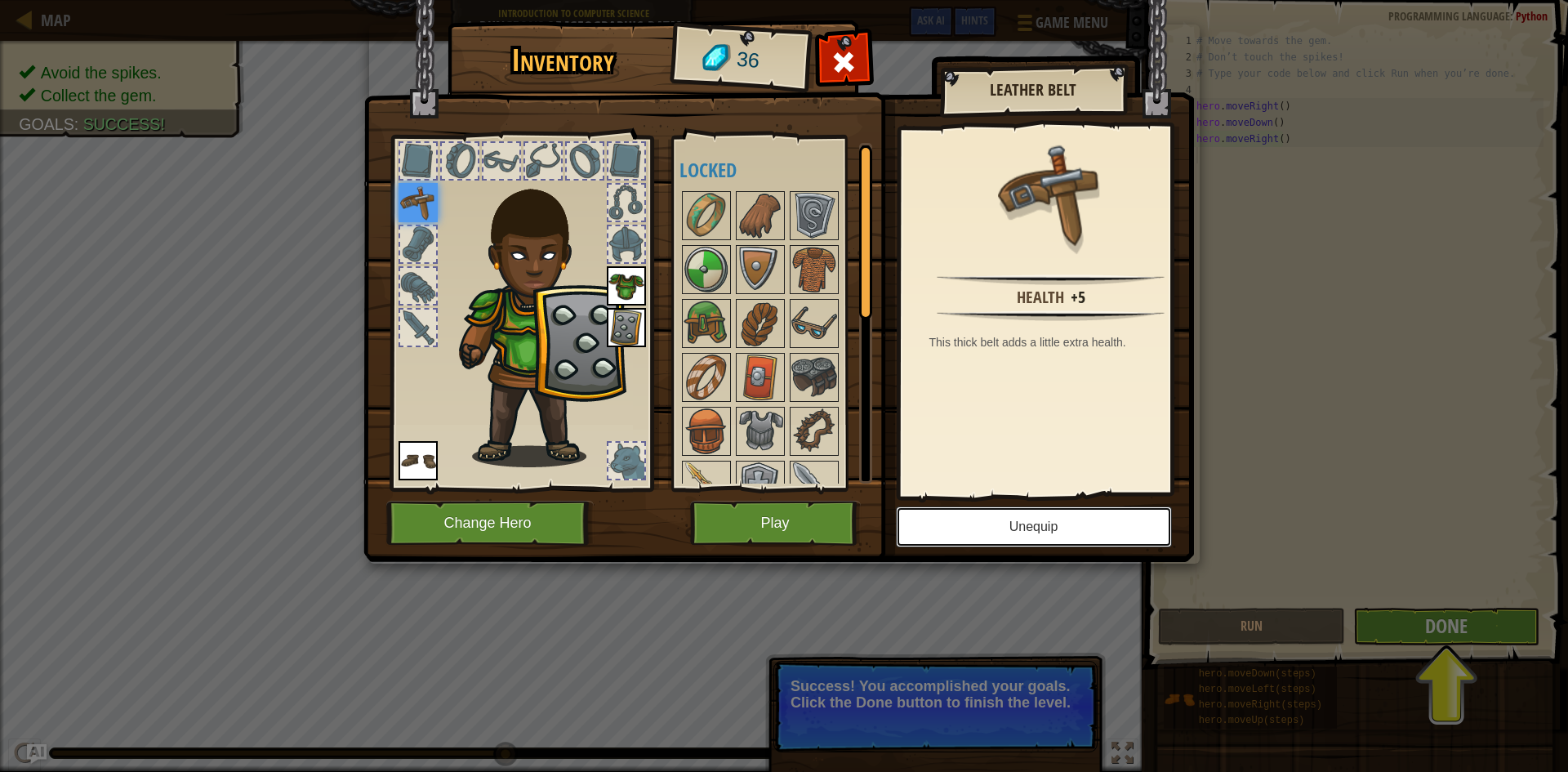
click at [1043, 519] on button "Unequip" at bounding box center [1033, 527] width 276 height 41
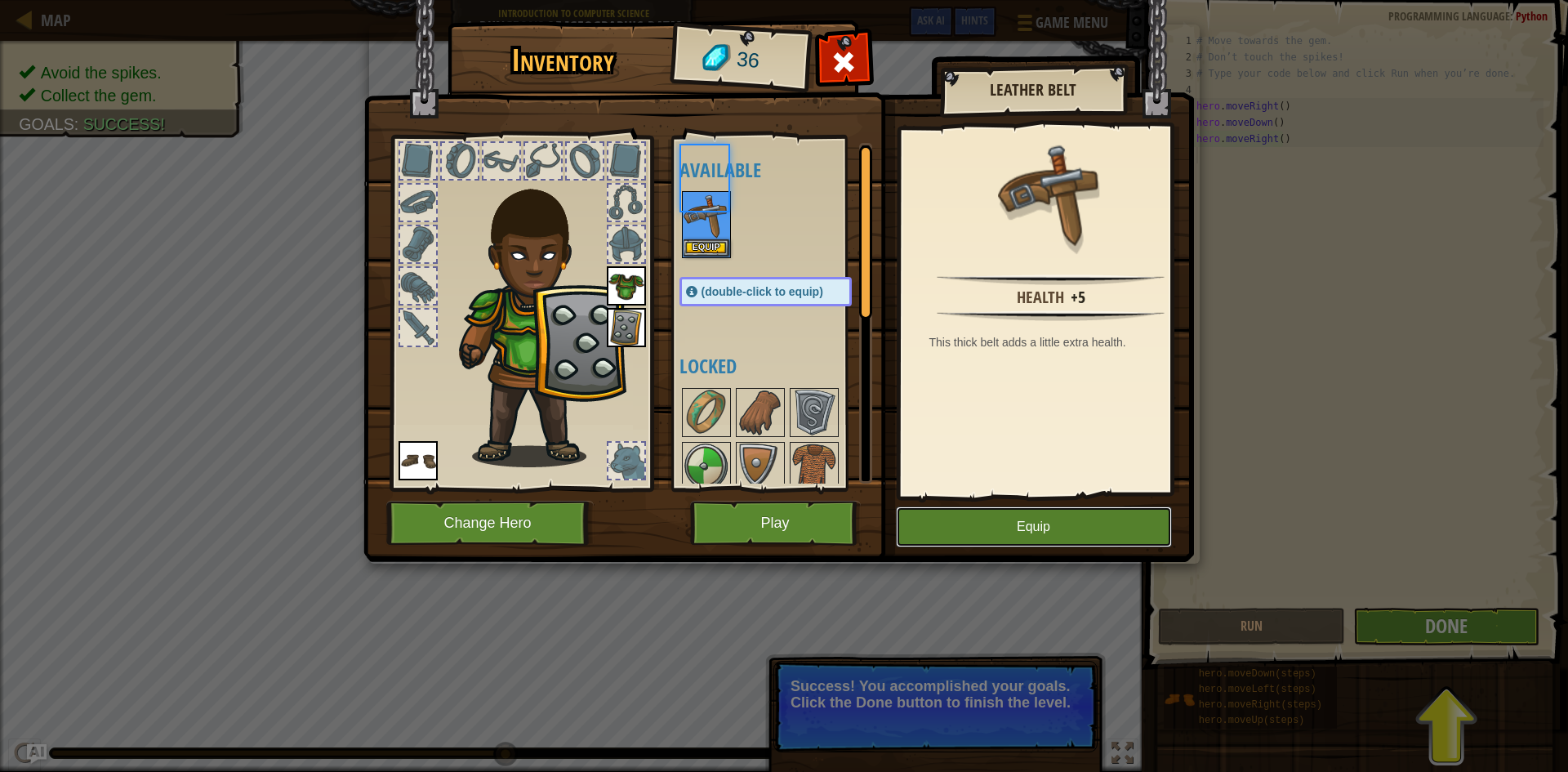
click at [1042, 520] on button "Equip" at bounding box center [1033, 527] width 276 height 41
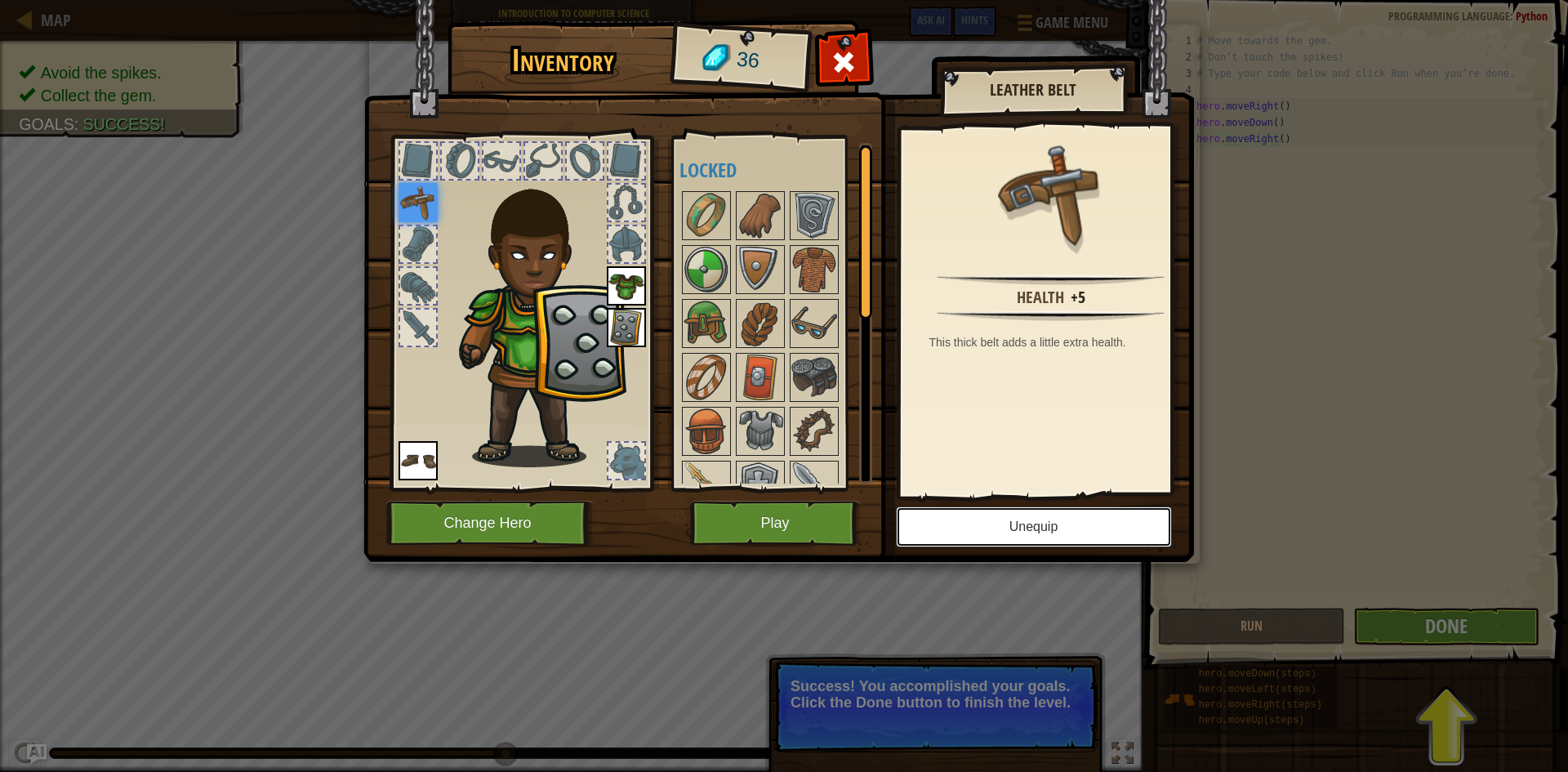
click at [986, 542] on button "Unequip" at bounding box center [1033, 527] width 276 height 41
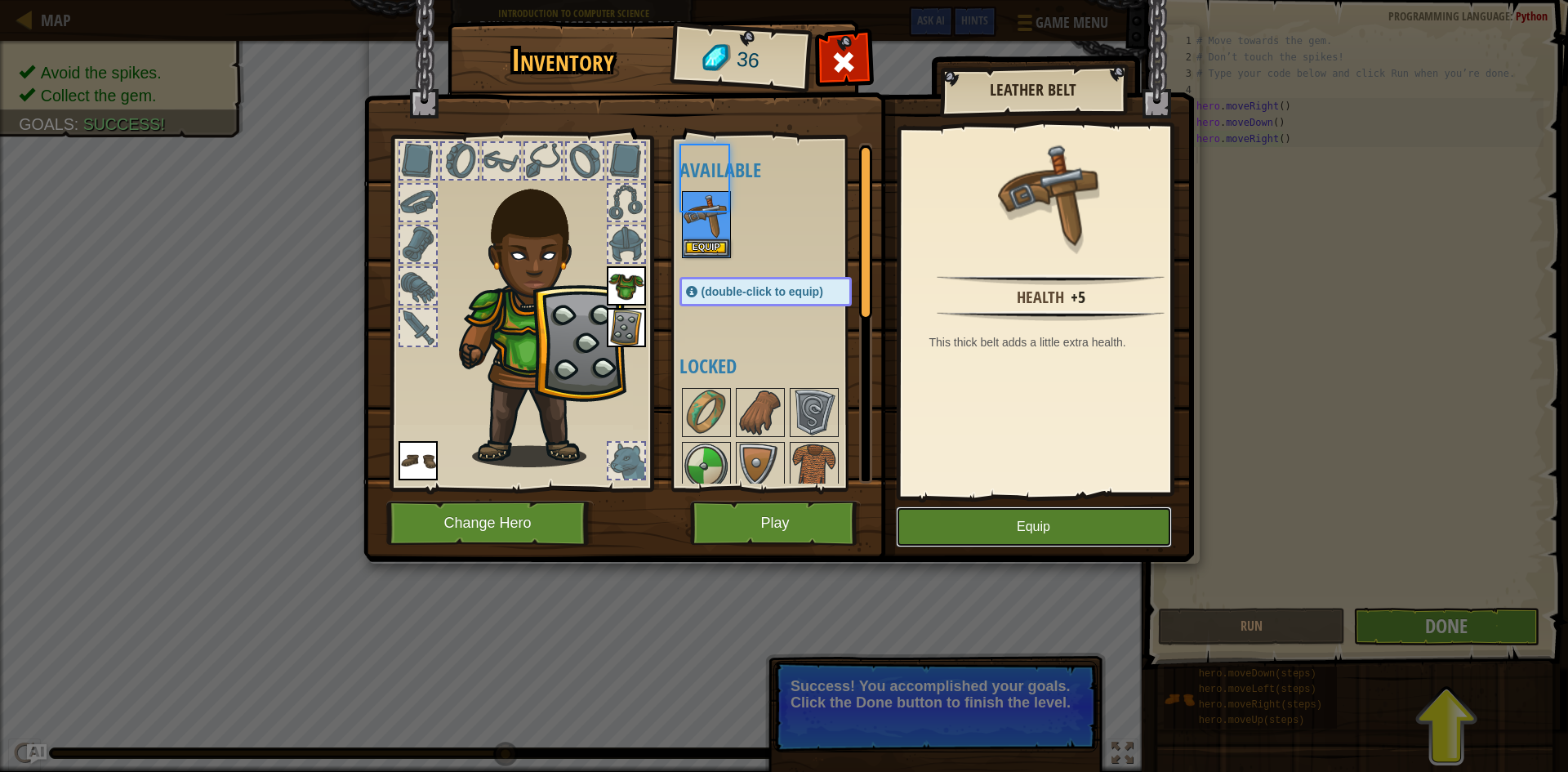
click at [984, 542] on button "Equip" at bounding box center [1033, 527] width 276 height 41
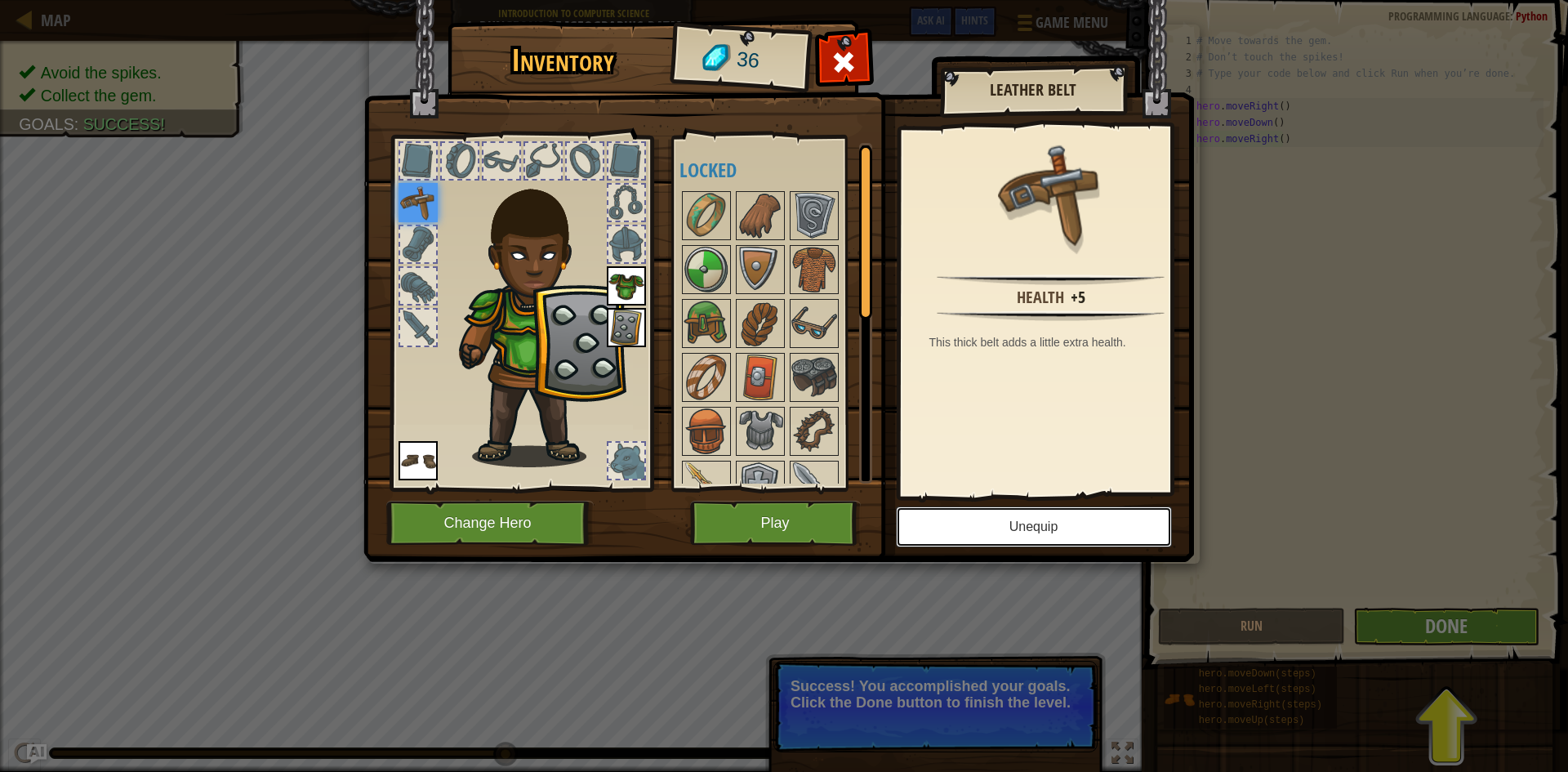
click at [978, 542] on button "Unequip" at bounding box center [1033, 527] width 276 height 41
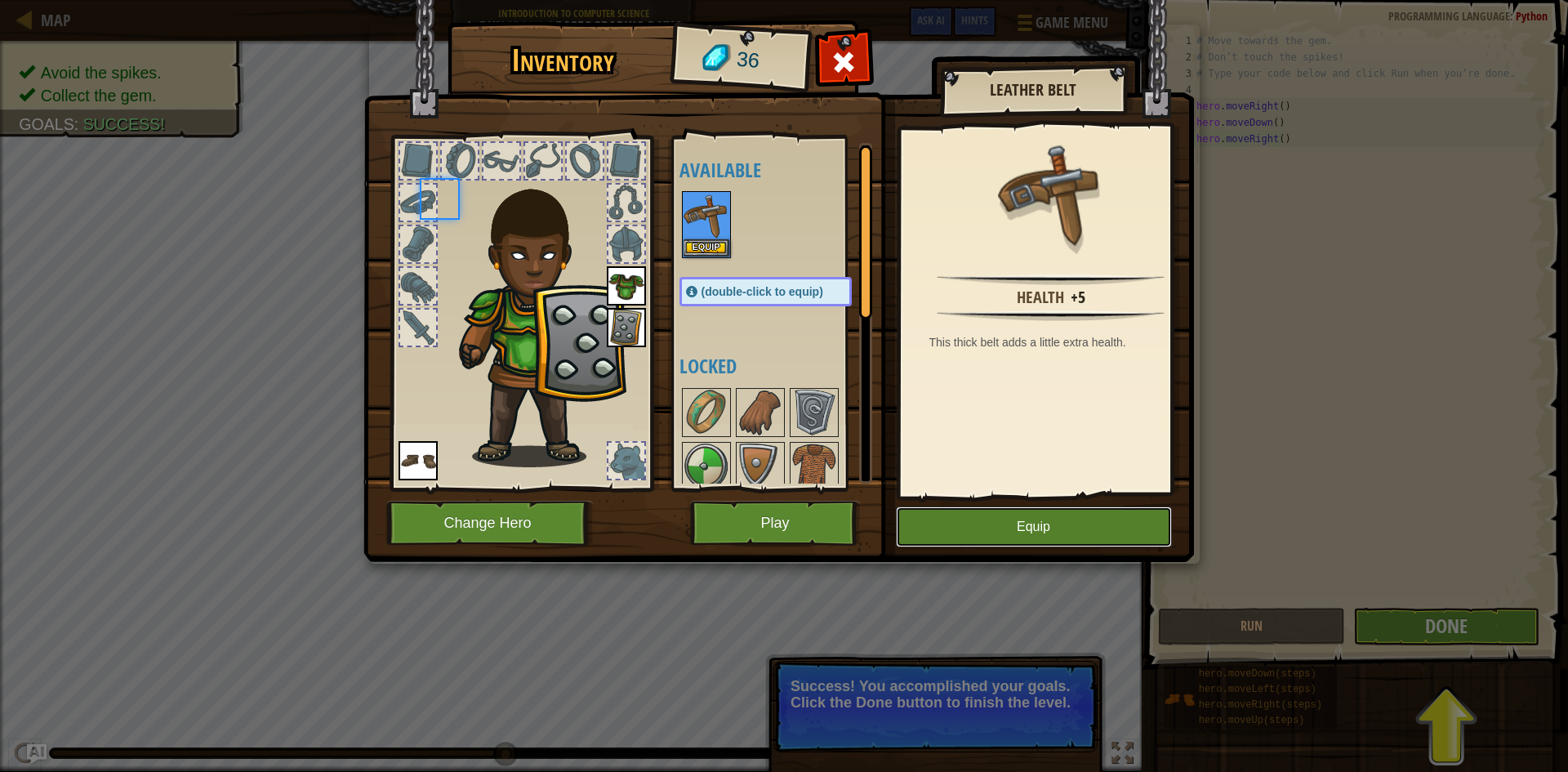
click at [978, 542] on button "Equip" at bounding box center [1033, 527] width 276 height 41
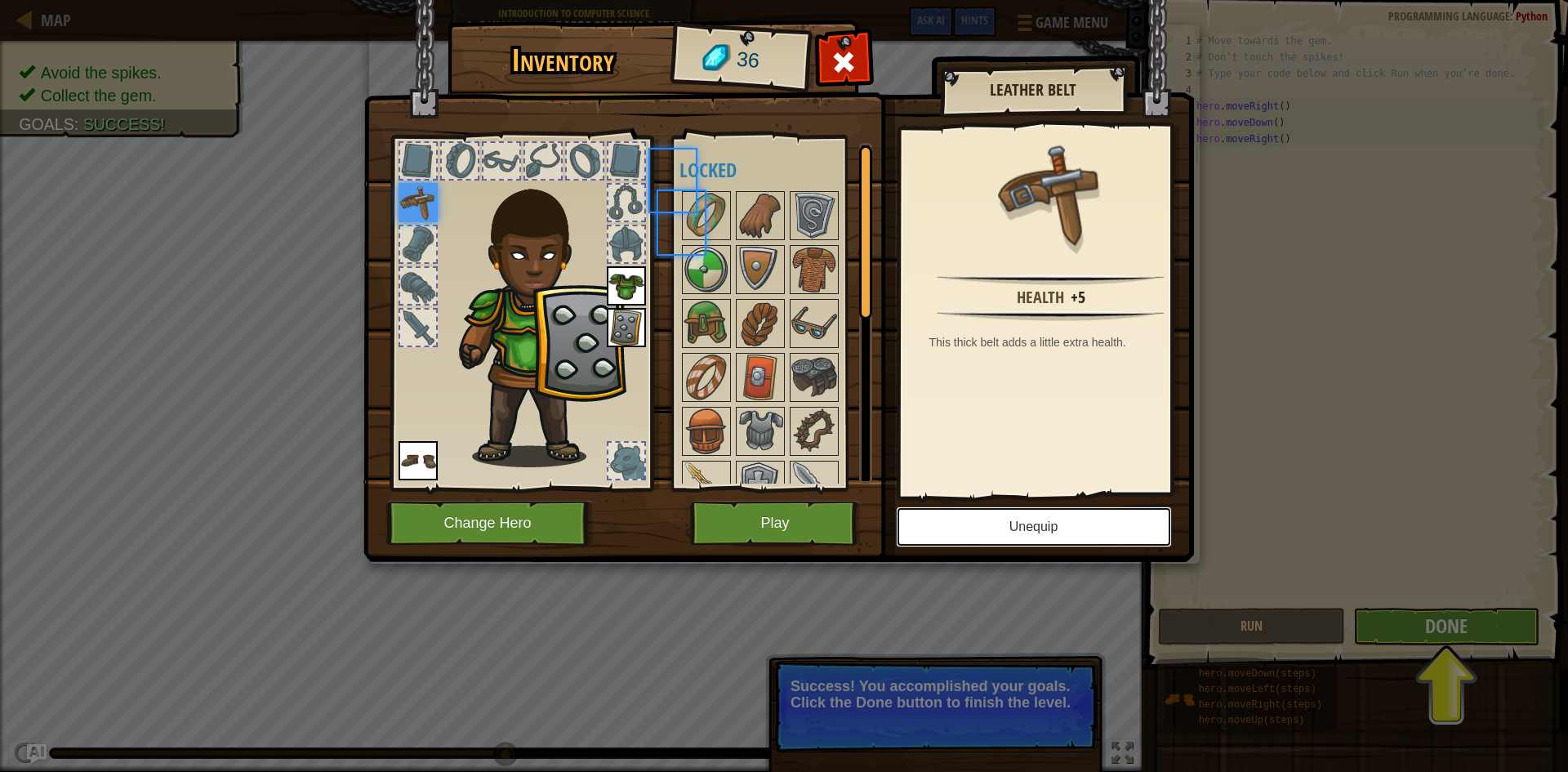
click at [976, 542] on button "Unequip" at bounding box center [1033, 527] width 276 height 41
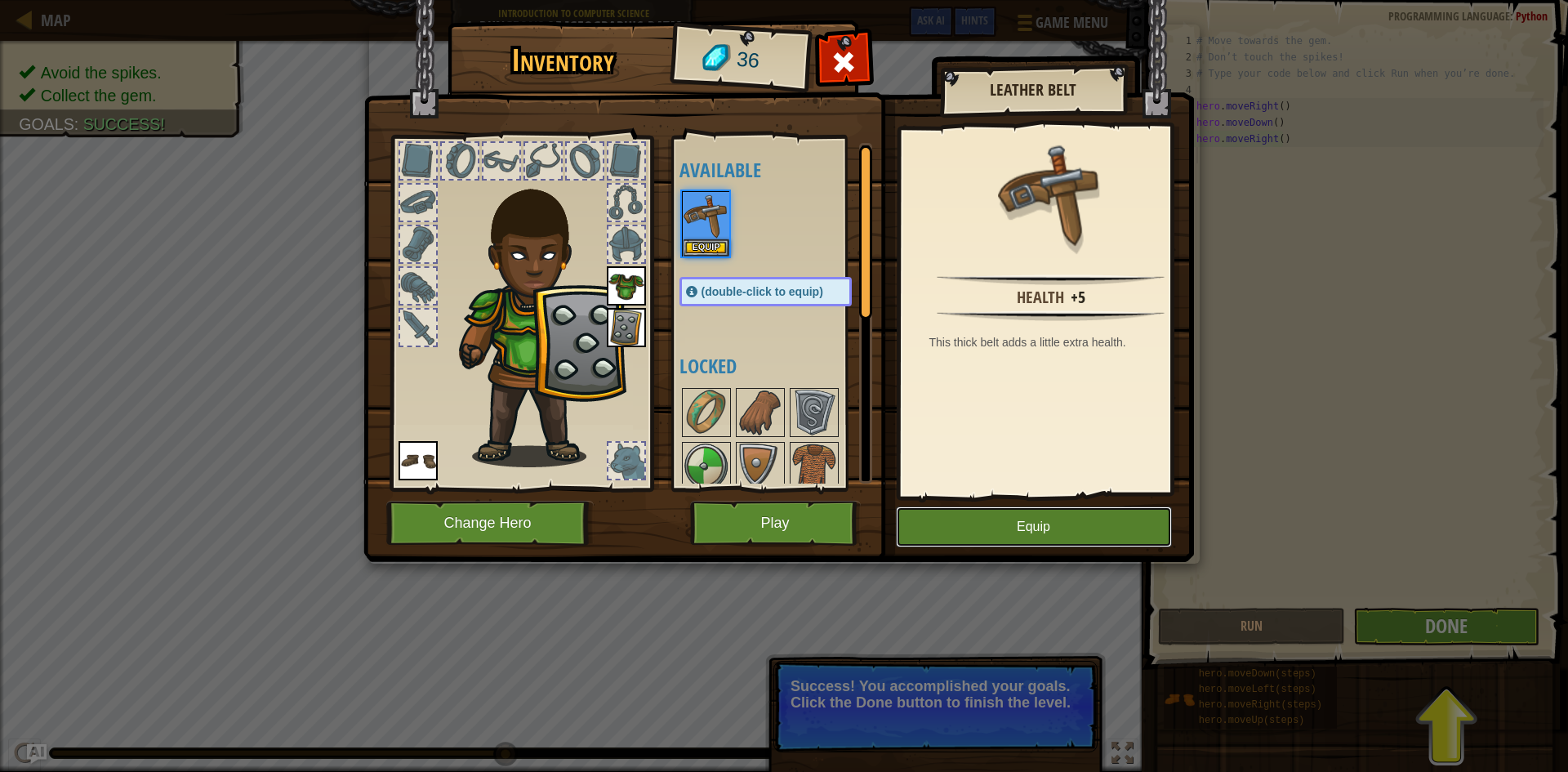
click at [973, 542] on button "Equip" at bounding box center [1033, 527] width 276 height 41
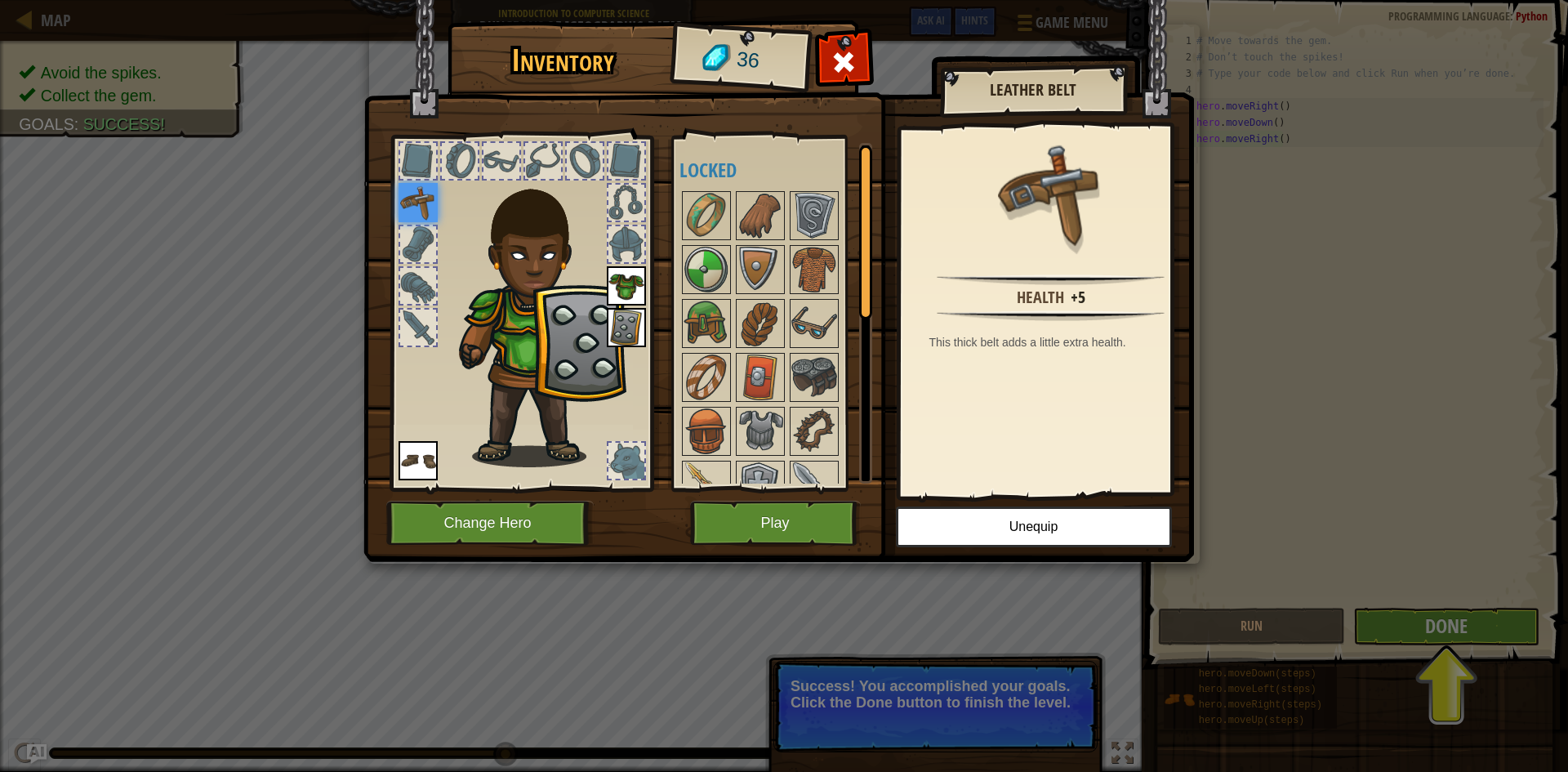
click at [797, 458] on div at bounding box center [781, 404] width 205 height 431
click at [792, 466] on img at bounding box center [813, 484] width 46 height 46
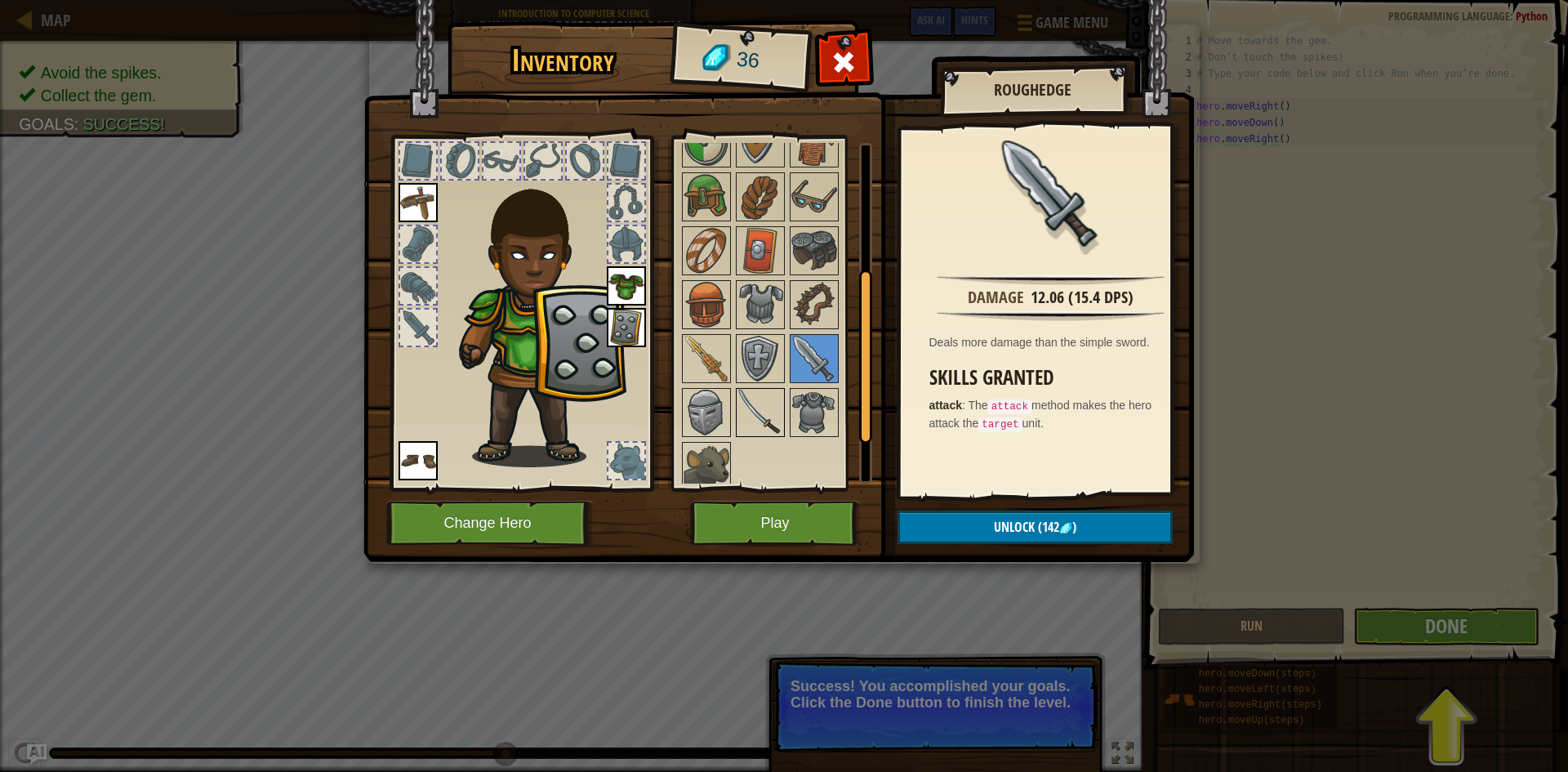
scroll to position [136, 0]
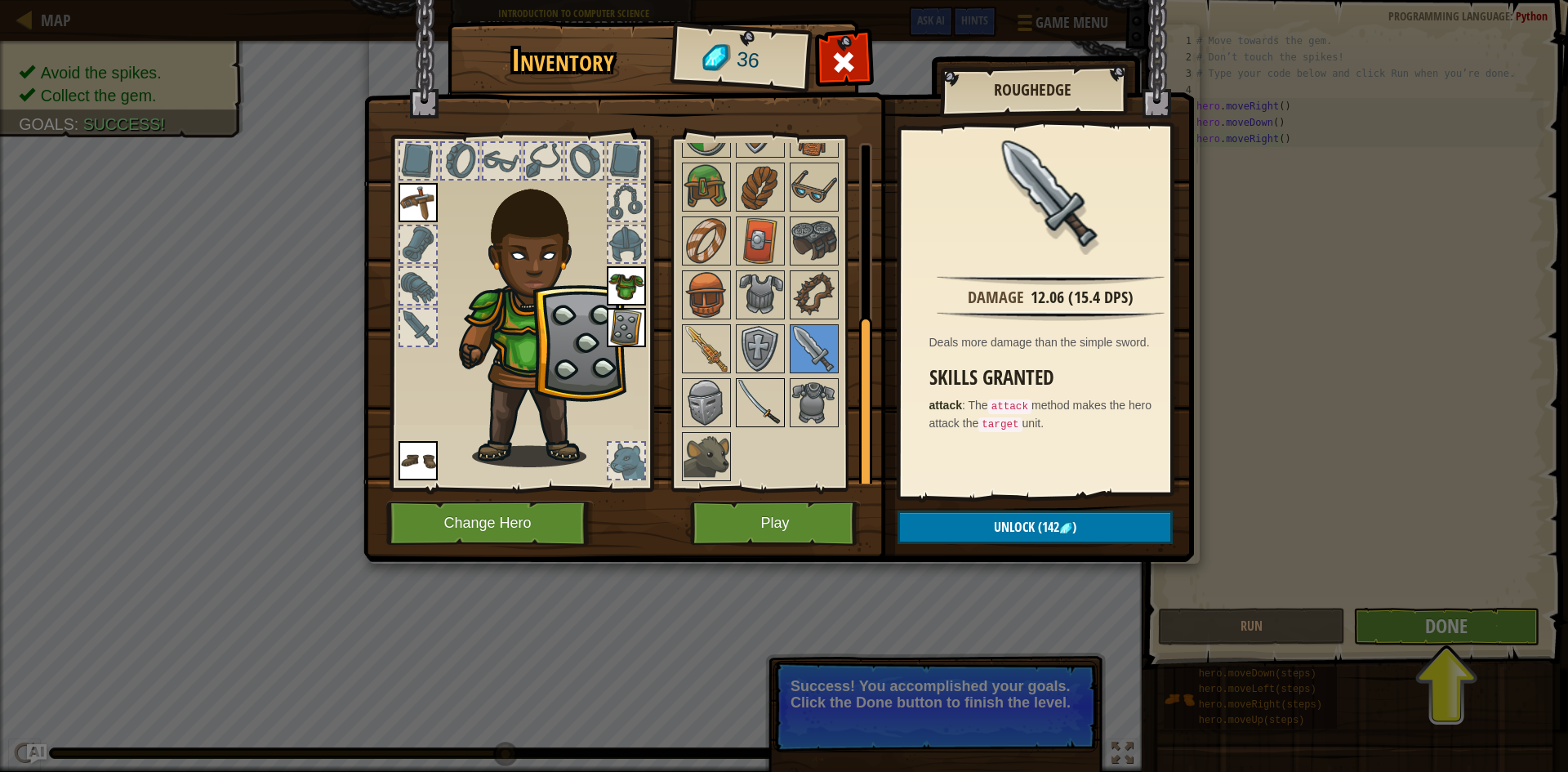
click at [761, 416] on img at bounding box center [760, 402] width 46 height 46
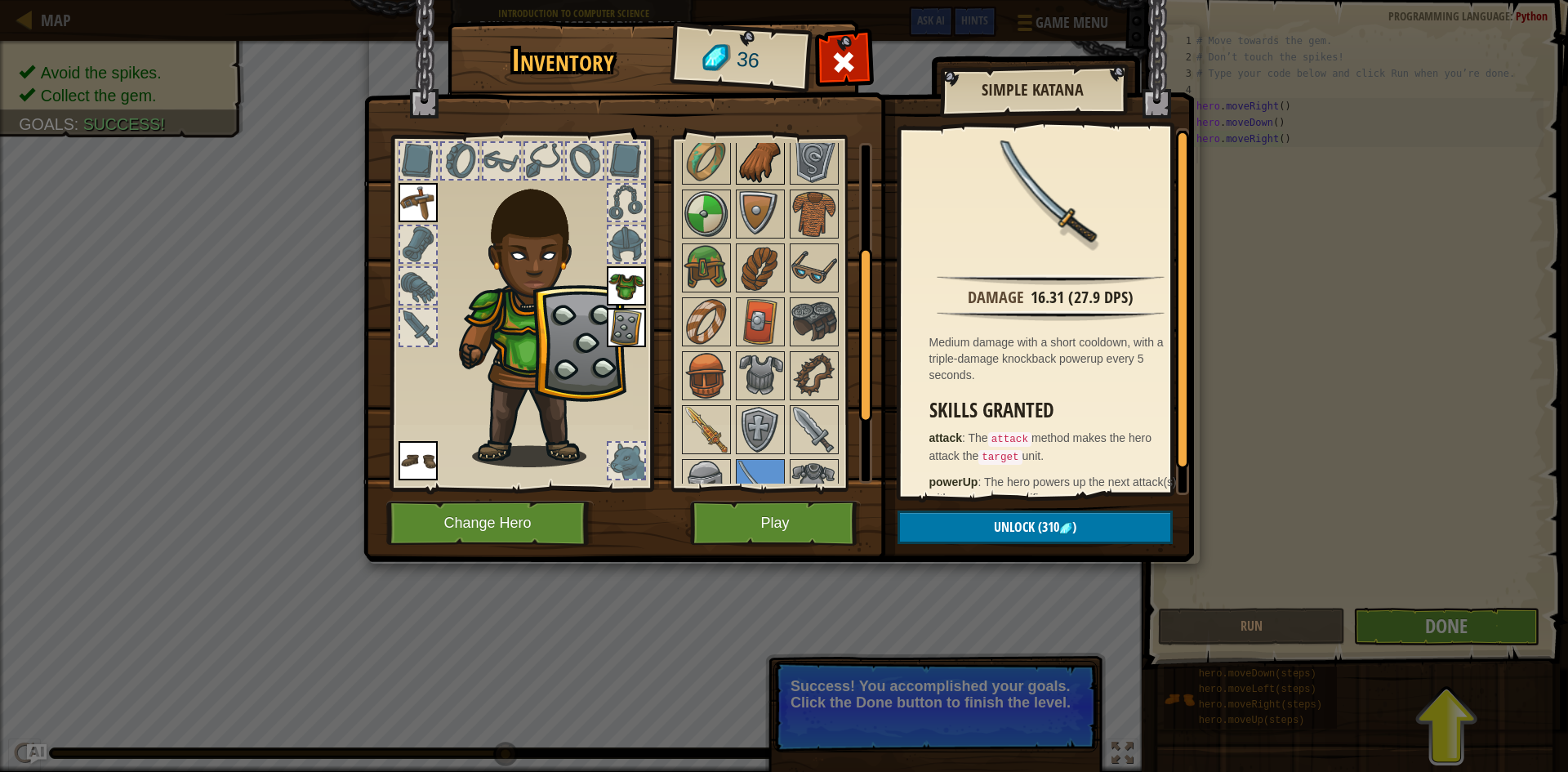
scroll to position [81, 0]
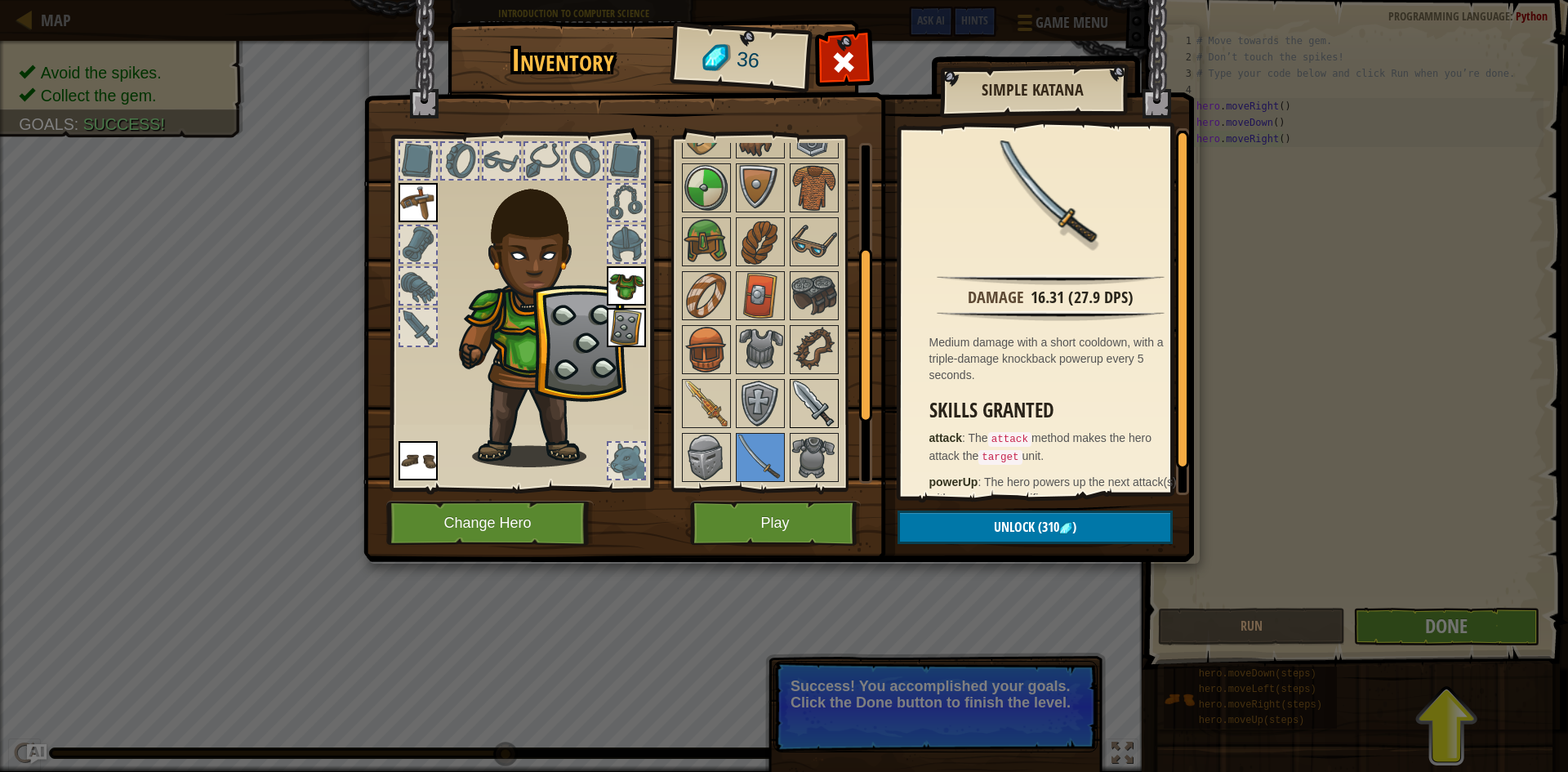
drag, startPoint x: 856, startPoint y: 389, endPoint x: 812, endPoint y: 400, distance: 45.4
click at [846, 391] on div at bounding box center [781, 323] width 205 height 431
drag, startPoint x: 812, startPoint y: 400, endPoint x: 823, endPoint y: 401, distance: 11.0
click at [813, 401] on img at bounding box center [813, 403] width 46 height 46
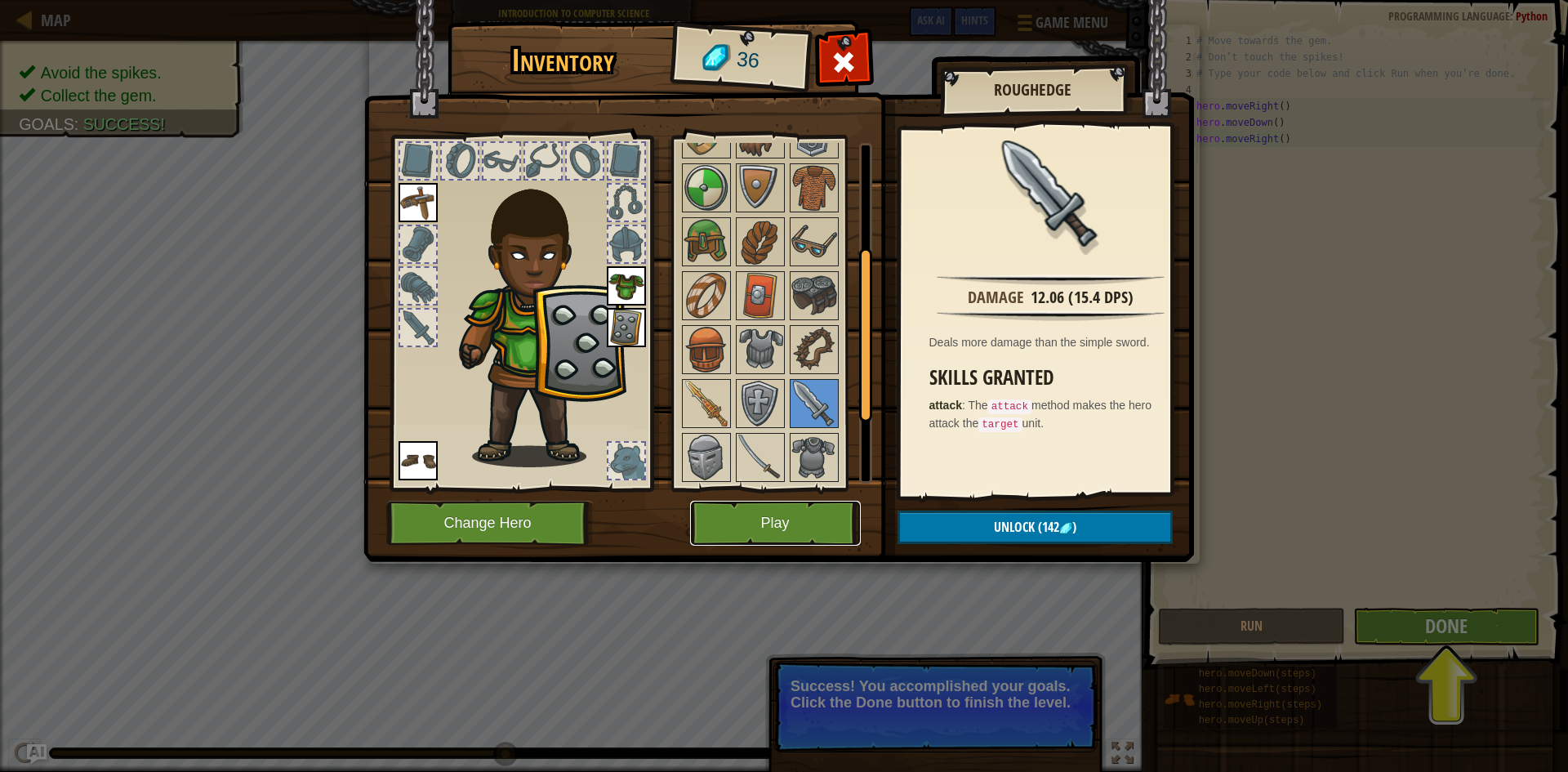
click at [824, 541] on button "Play" at bounding box center [775, 523] width 171 height 45
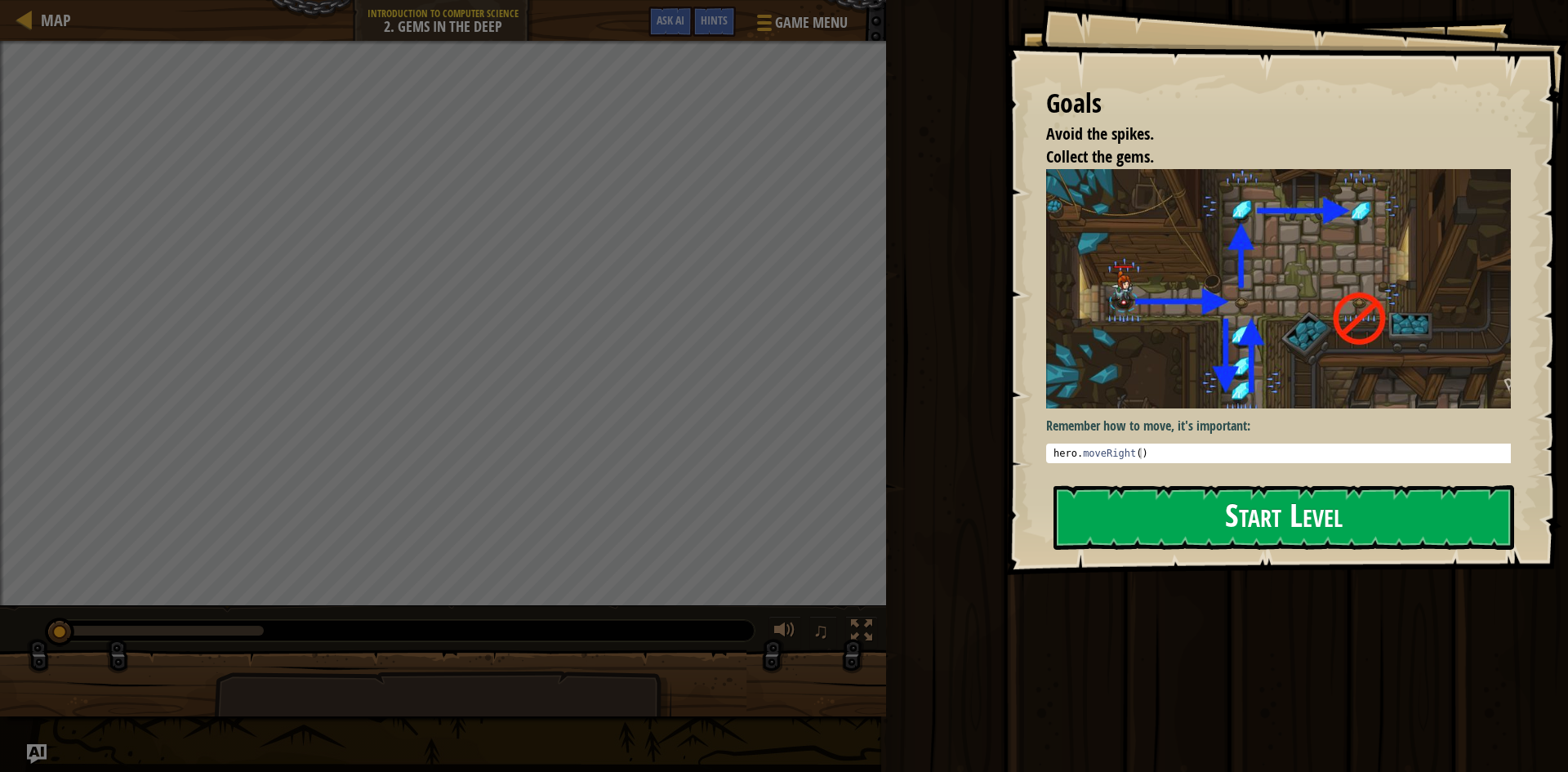
click at [1164, 512] on button "Start Level" at bounding box center [1283, 517] width 460 height 65
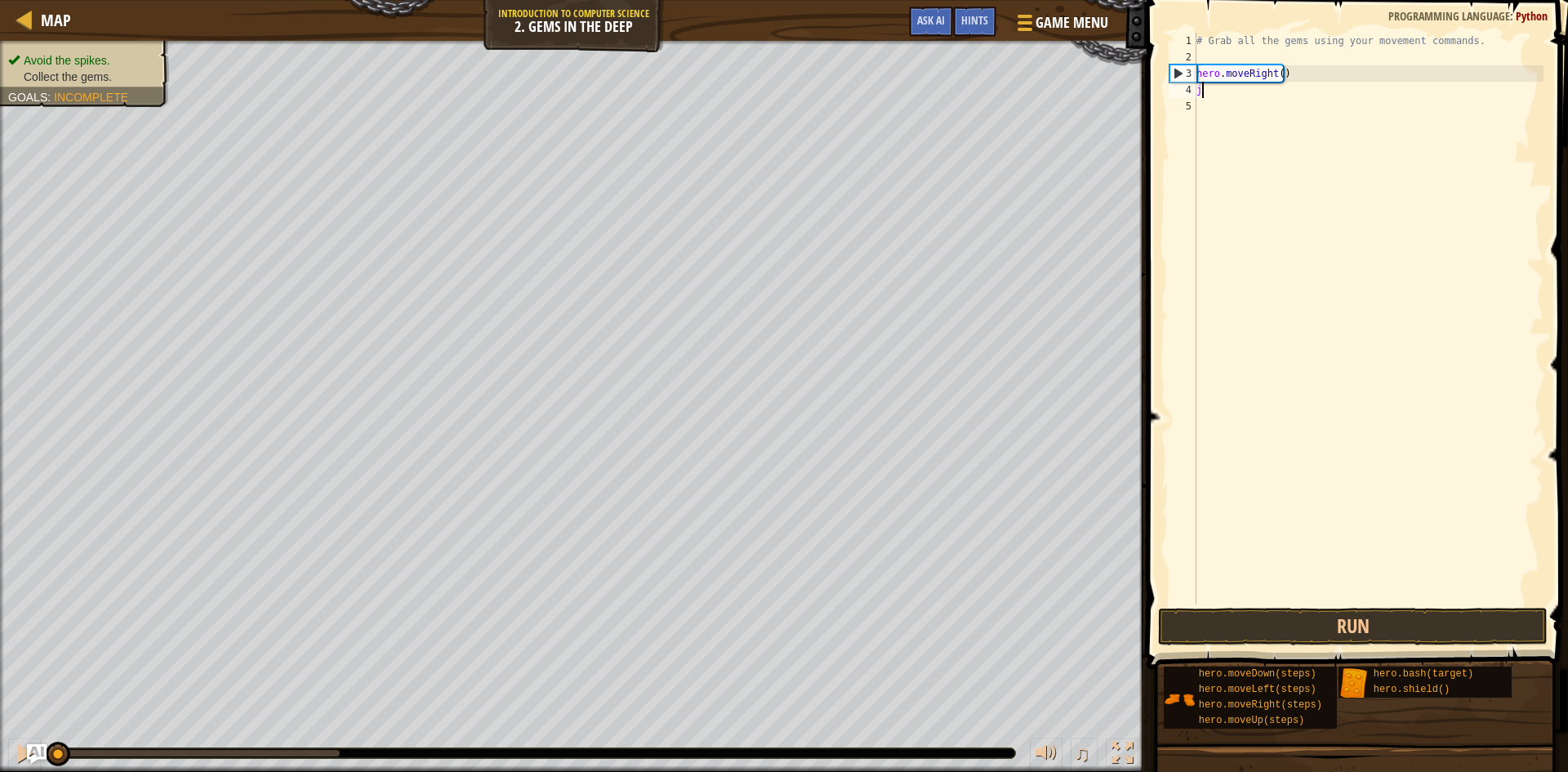
scroll to position [7, 0]
type textarea "j"
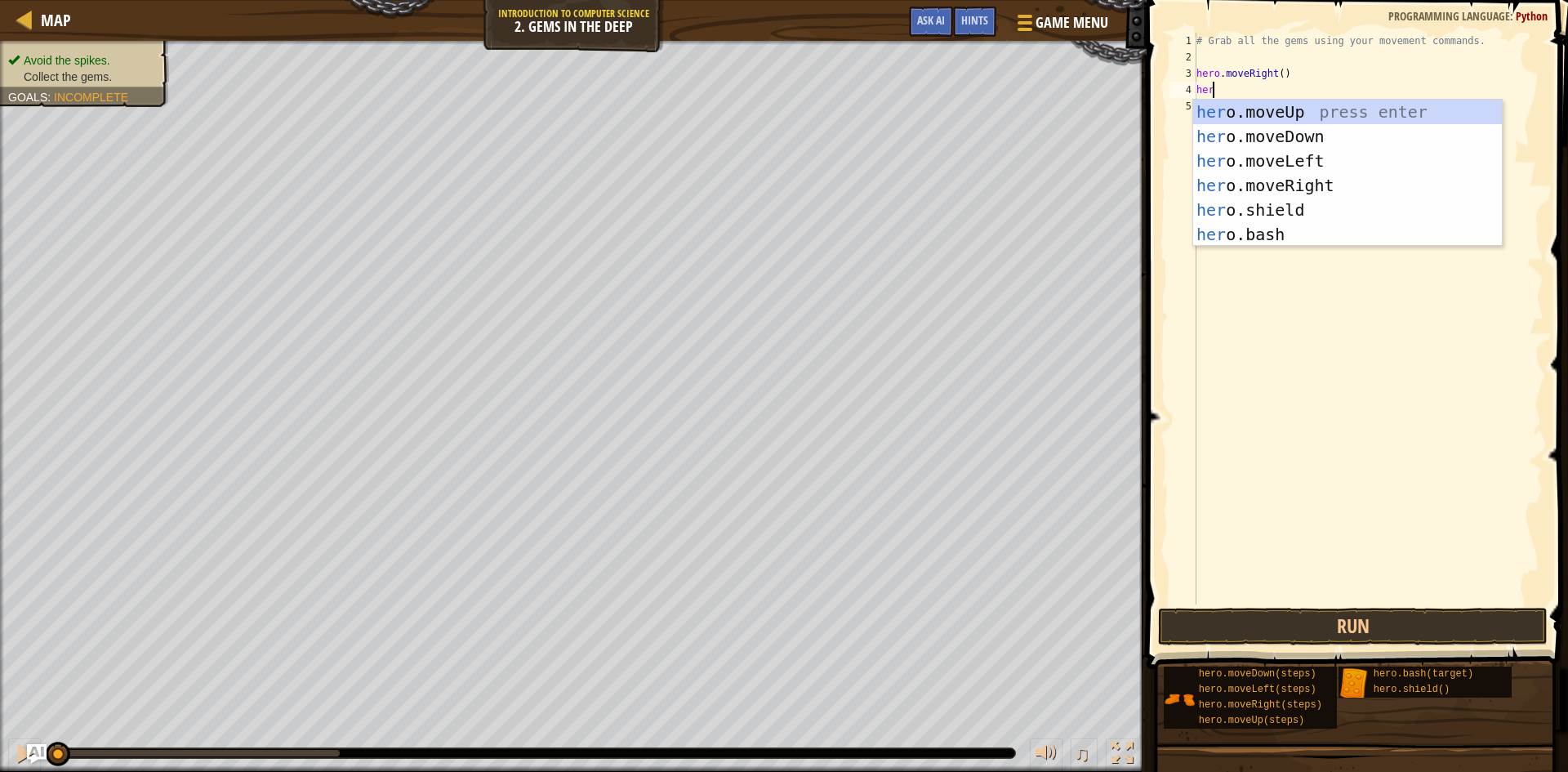
scroll to position [7, 1]
type textarea "hero"
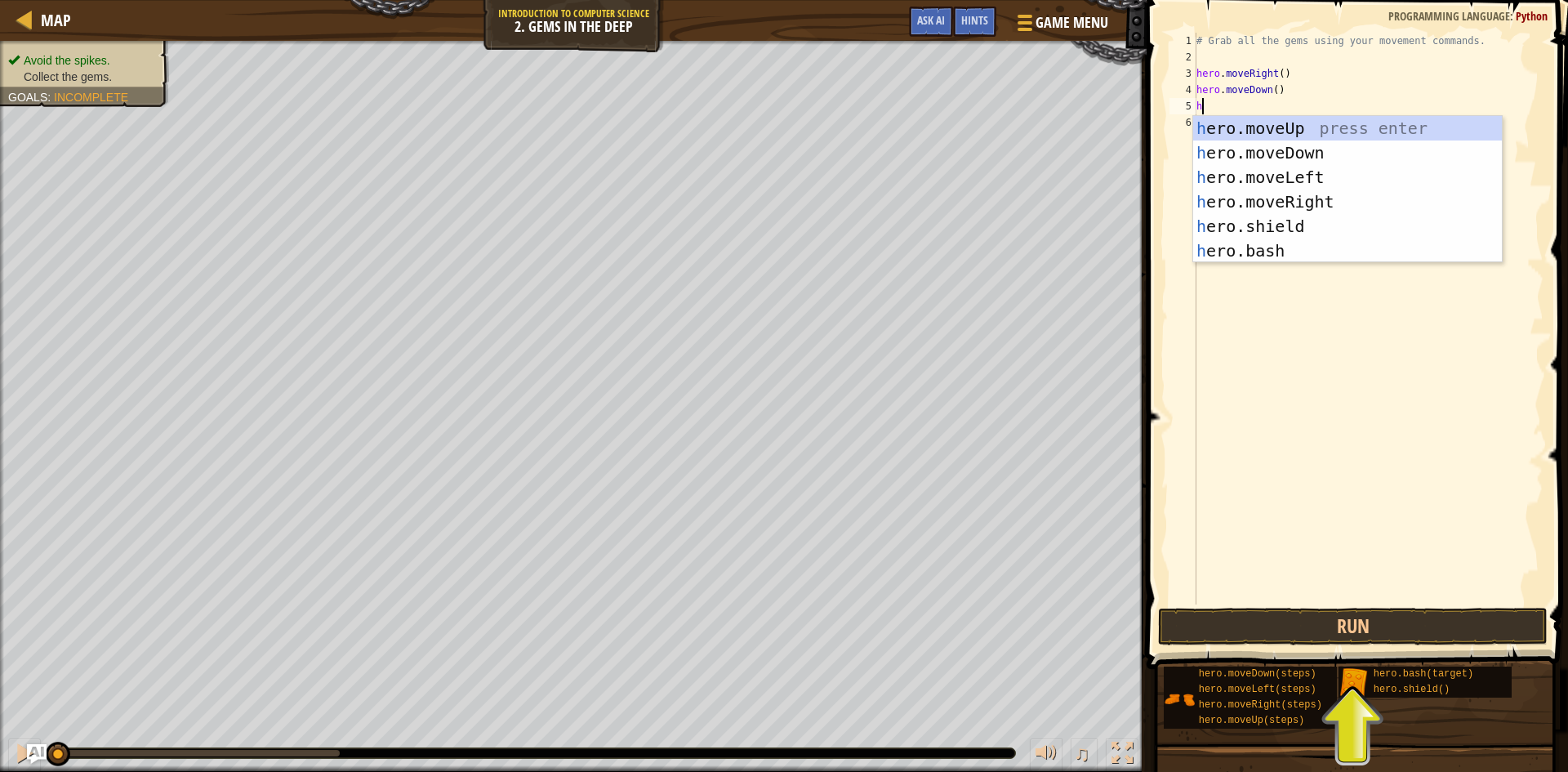
type textarea "he"
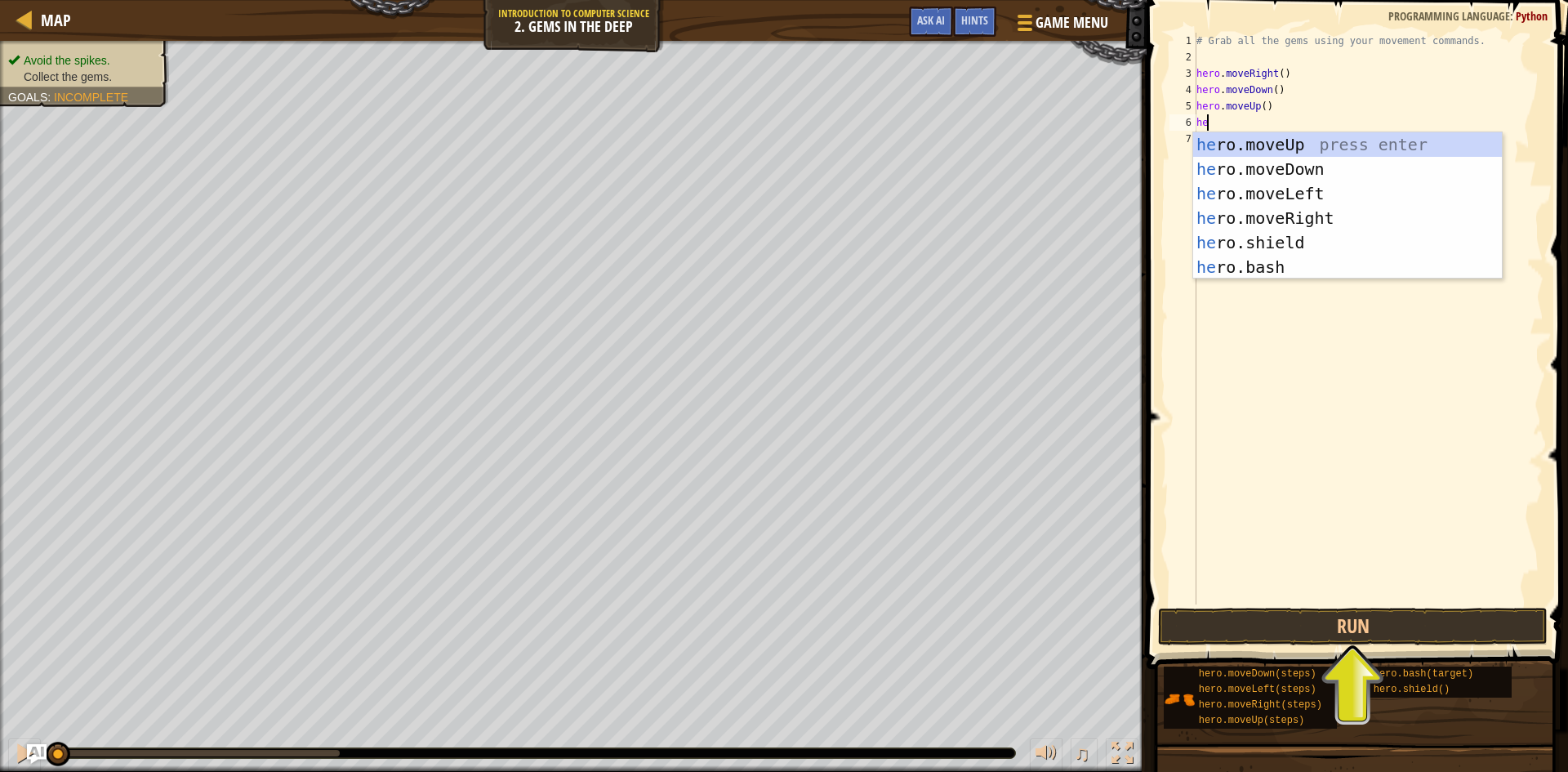
type textarea "her"
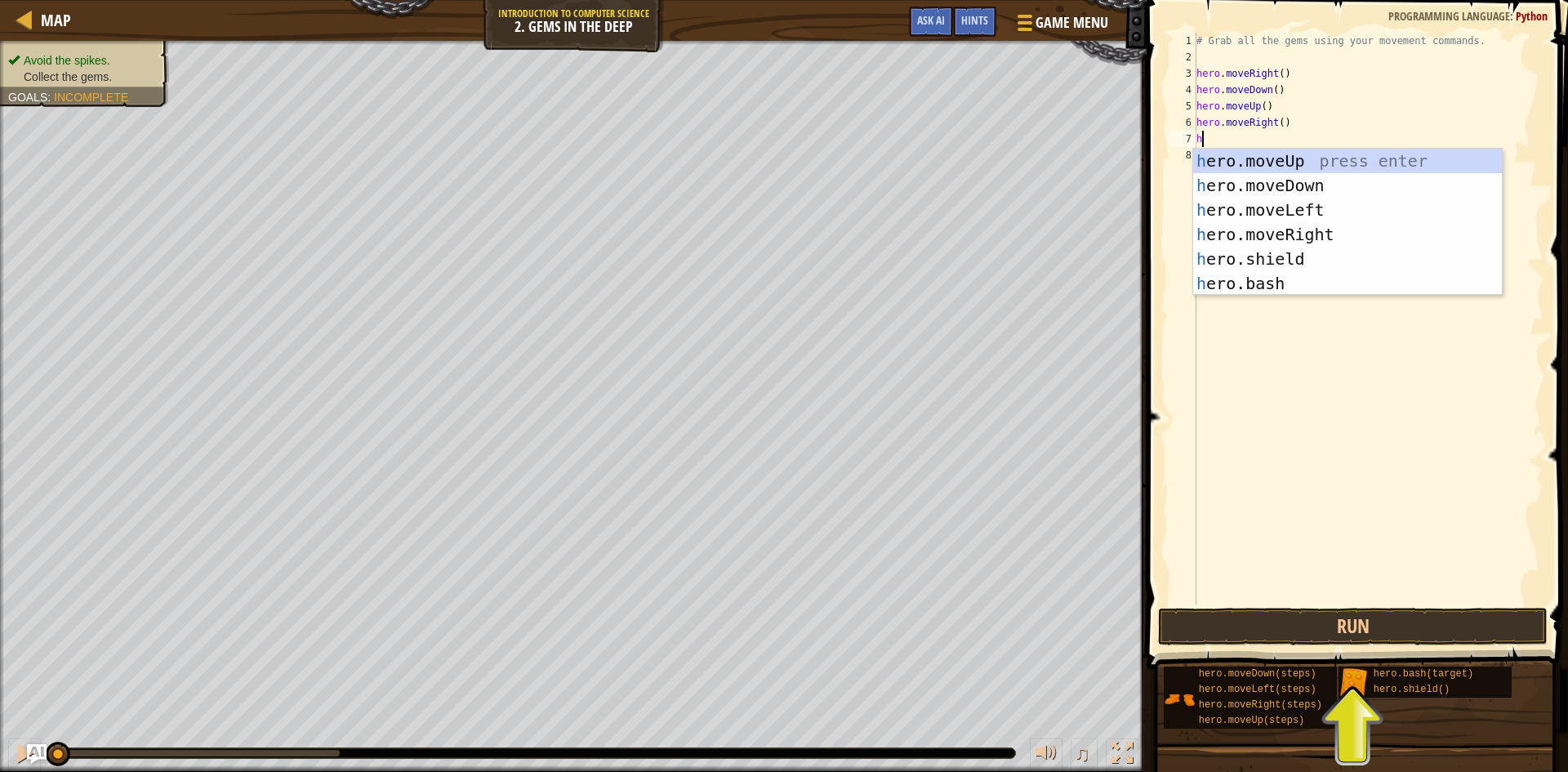
type textarea "he"
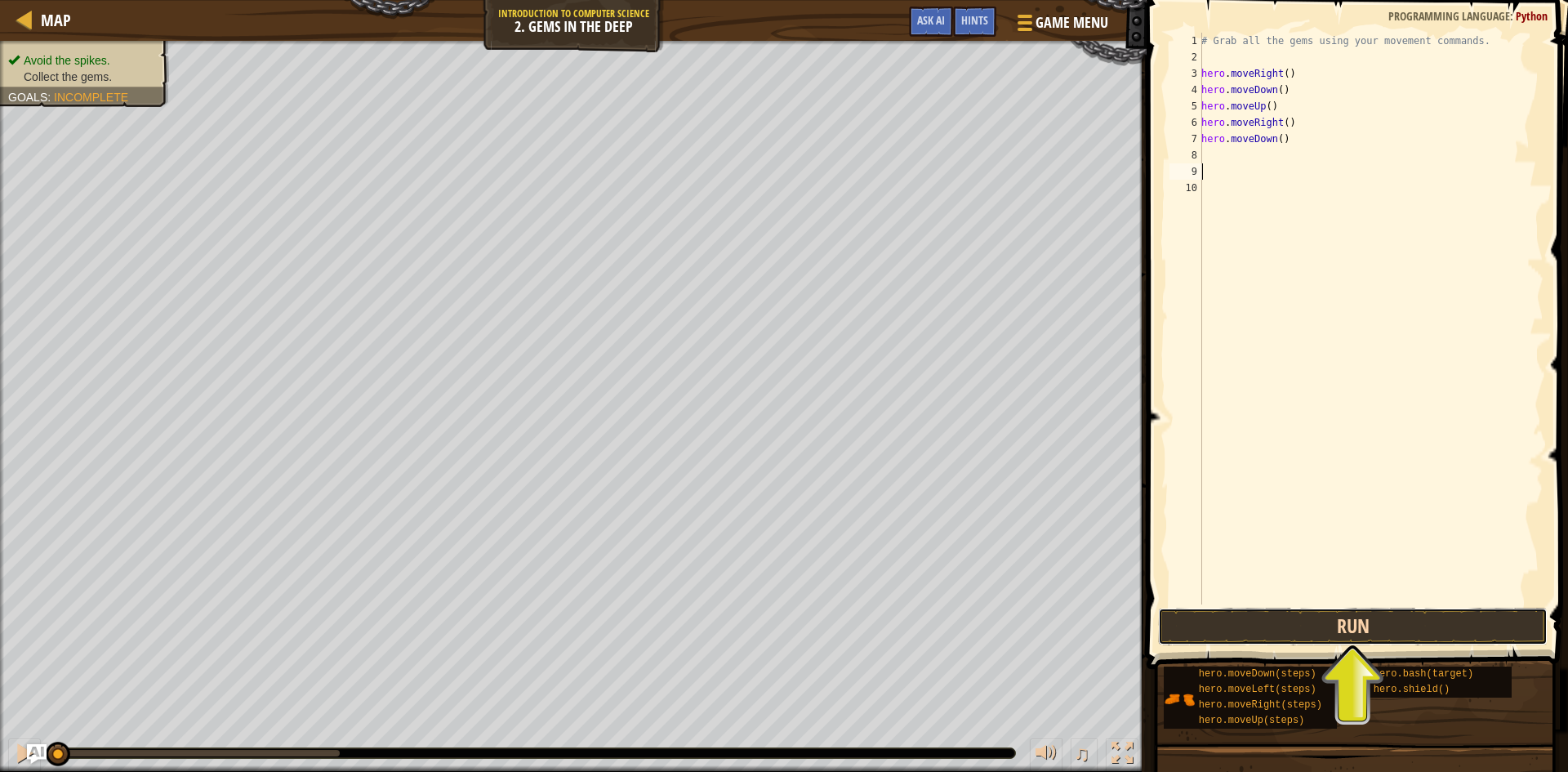
click at [1345, 626] on button "Run" at bounding box center [1352, 626] width 390 height 37
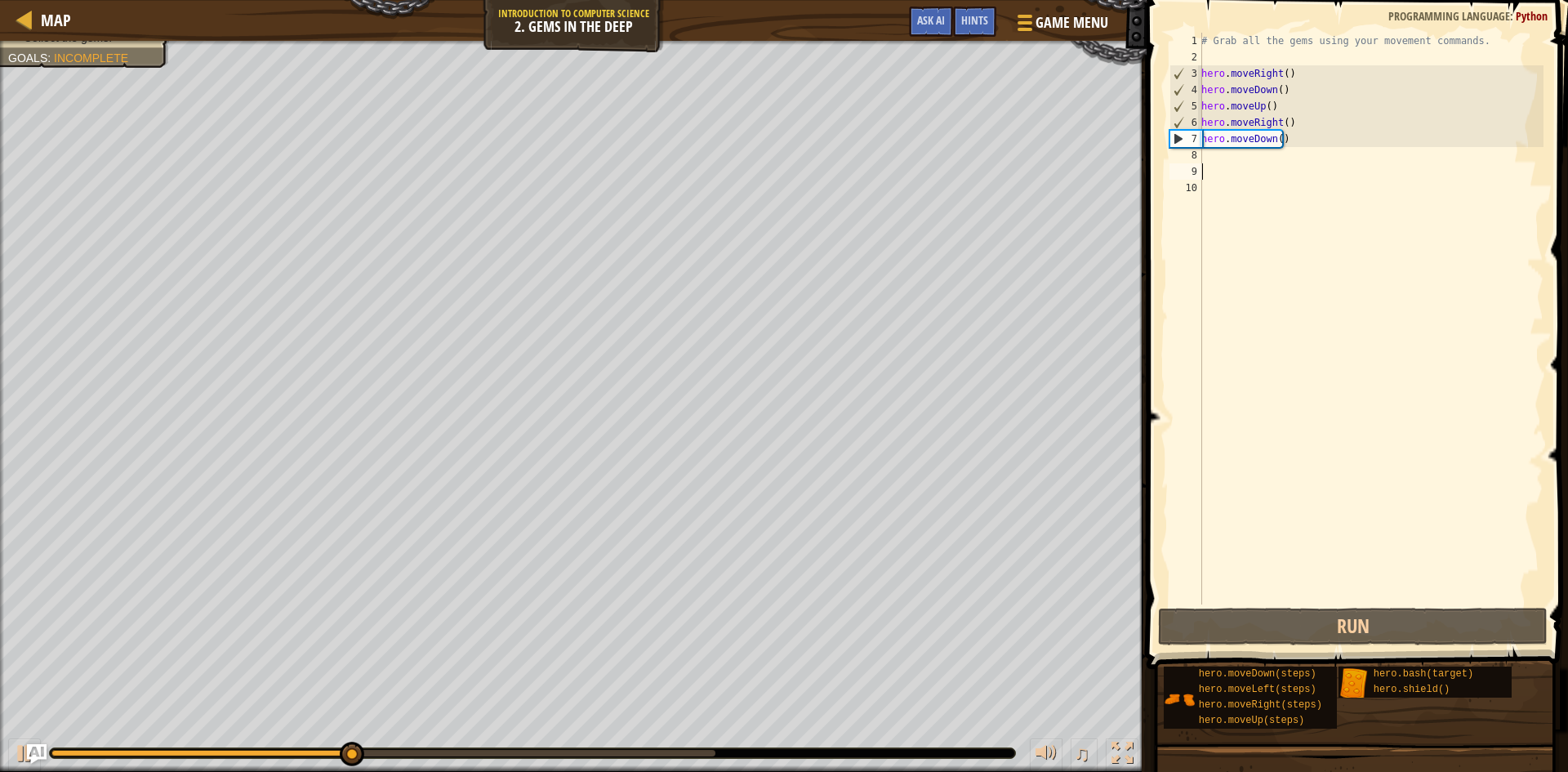
click at [1298, 95] on div "# Grab all the gems using your movement commands. hero . moveRight ( ) hero . m…" at bounding box center [1371, 334] width 346 height 604
click at [1303, 113] on div "# Grab all the gems using your movement commands. hero . moveRight ( ) hero . m…" at bounding box center [1371, 334] width 346 height 604
drag, startPoint x: 1293, startPoint y: 101, endPoint x: 1194, endPoint y: 102, distance: 99.0
click at [1194, 102] on div "hero.moveUp() 1 2 3 4 5 6 7 8 9 10 # Grab all the gems using your movement comm…" at bounding box center [1354, 318] width 377 height 571
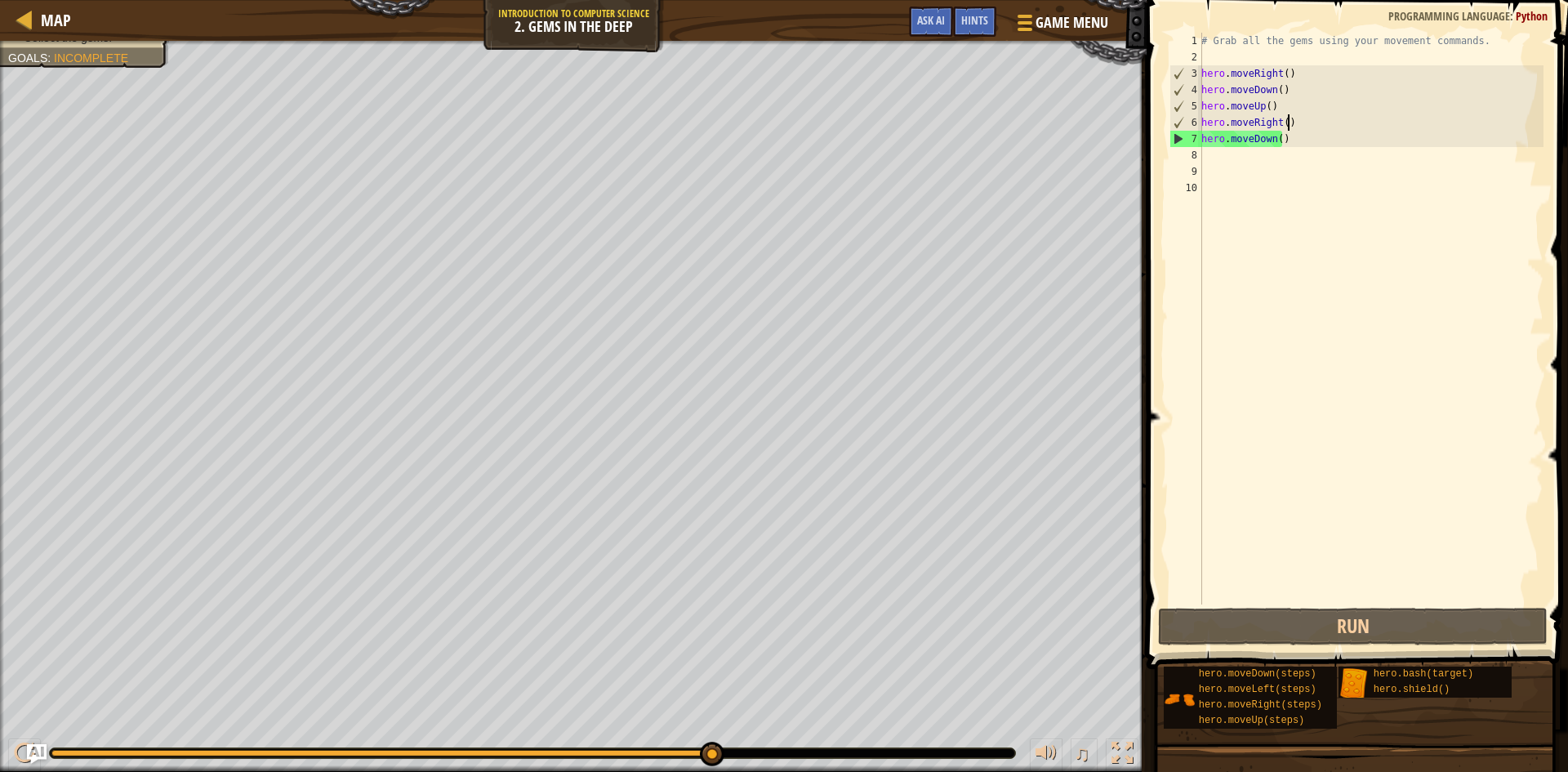
click at [1303, 117] on div "# Grab all the gems using your movement commands. hero . moveRight ( ) hero . m…" at bounding box center [1371, 334] width 346 height 604
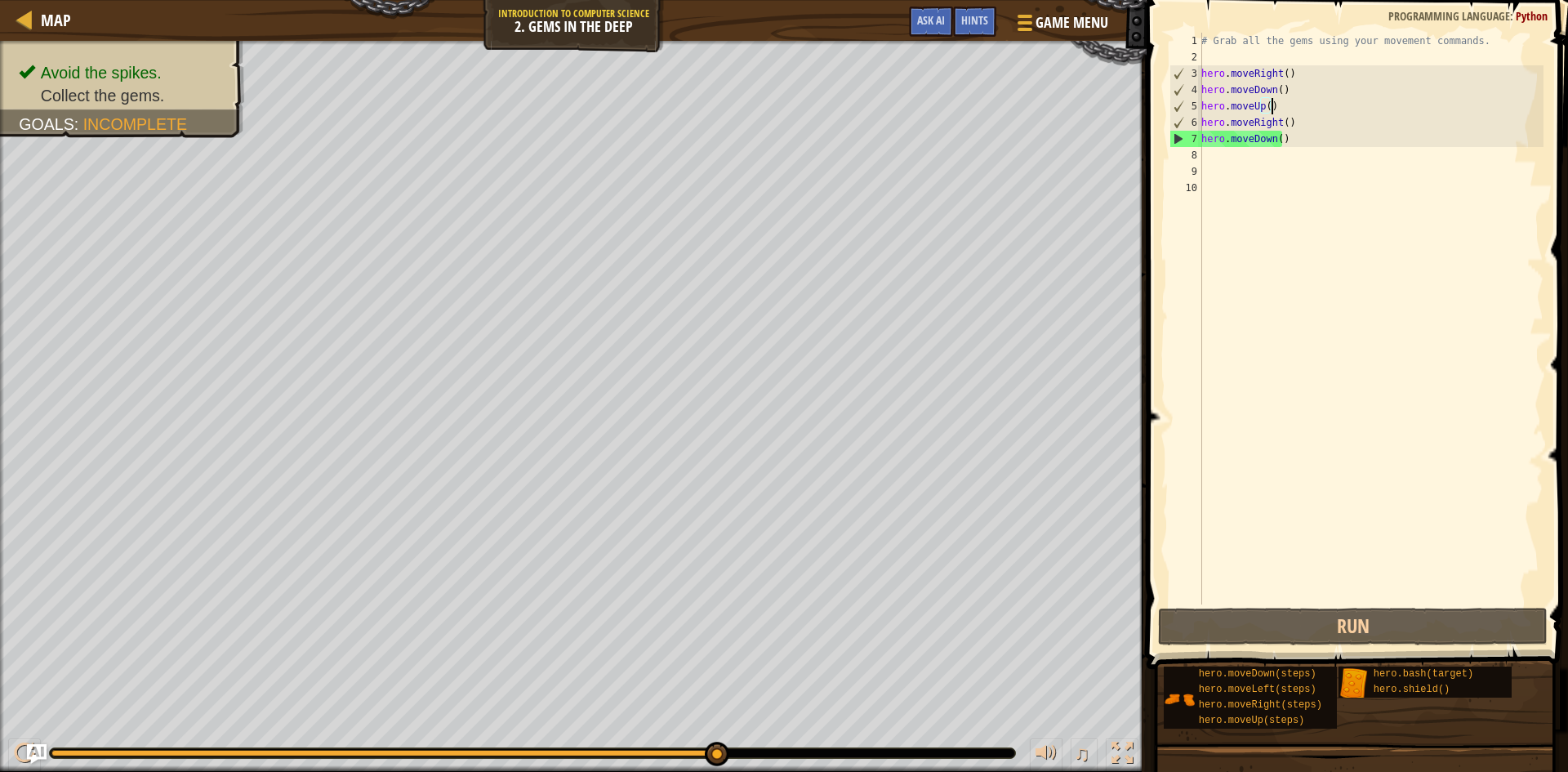
click at [1277, 106] on div "# Grab all the gems using your movement commands. hero . moveRight ( ) hero . m…" at bounding box center [1371, 334] width 346 height 604
type textarea "hero.moveUp()"
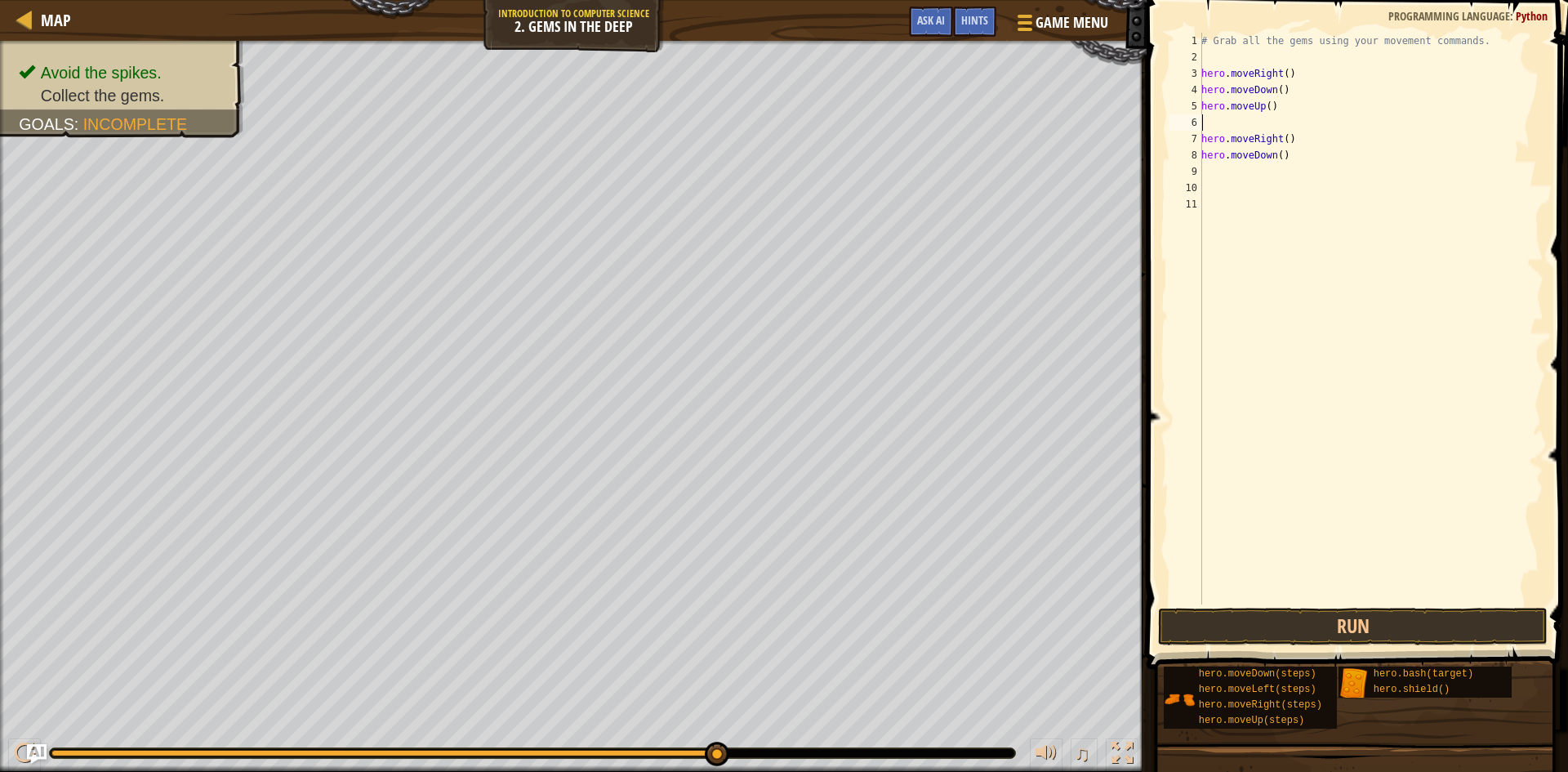
paste textarea "hero.moveUp()"
type textarea "hero.moveUp()"
click at [1284, 616] on button "Run" at bounding box center [1352, 626] width 390 height 37
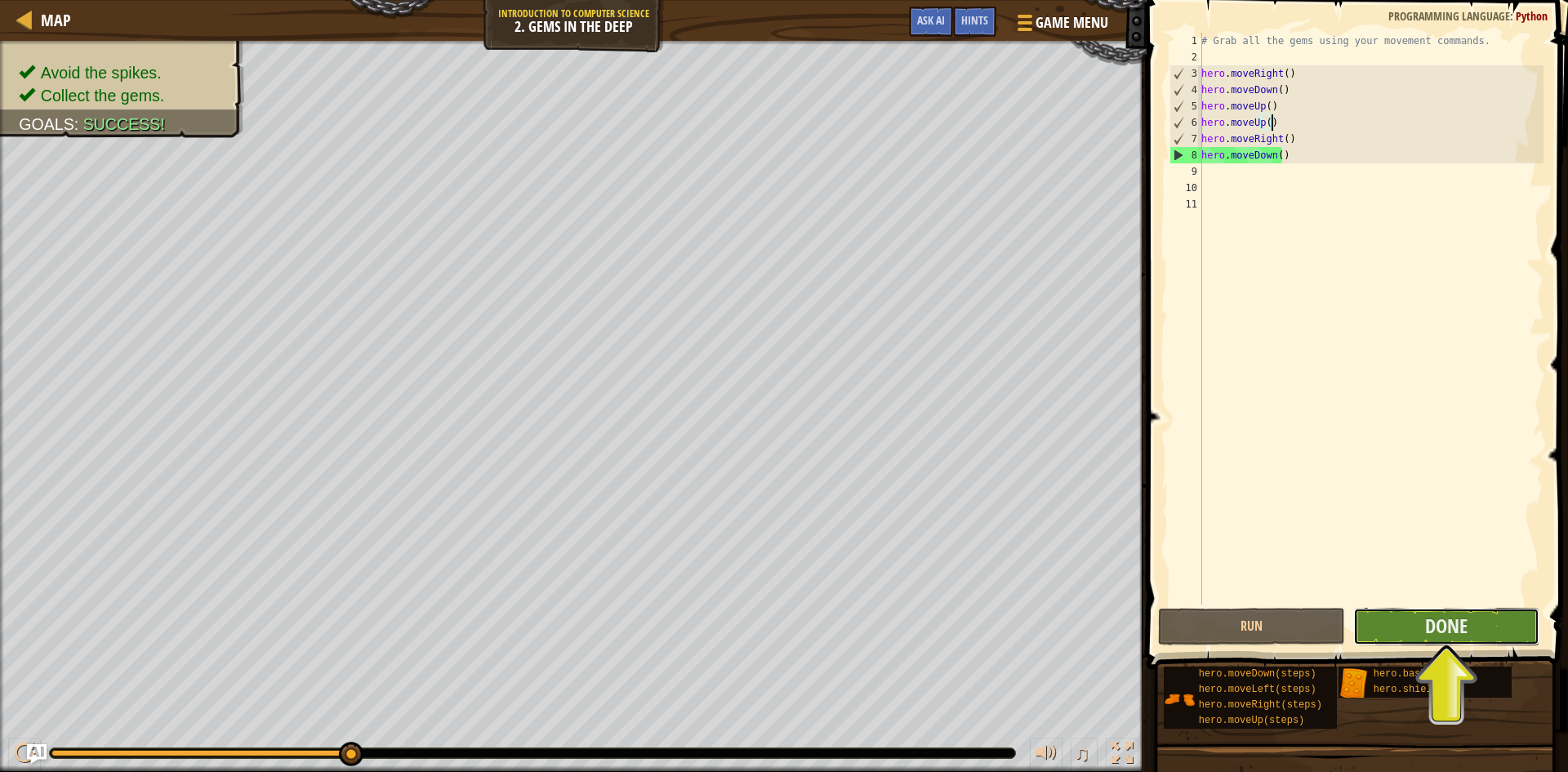
drag, startPoint x: 1432, startPoint y: 639, endPoint x: 1423, endPoint y: 635, distance: 9.8
click at [1423, 635] on button "Done" at bounding box center [1447, 626] width 187 height 37
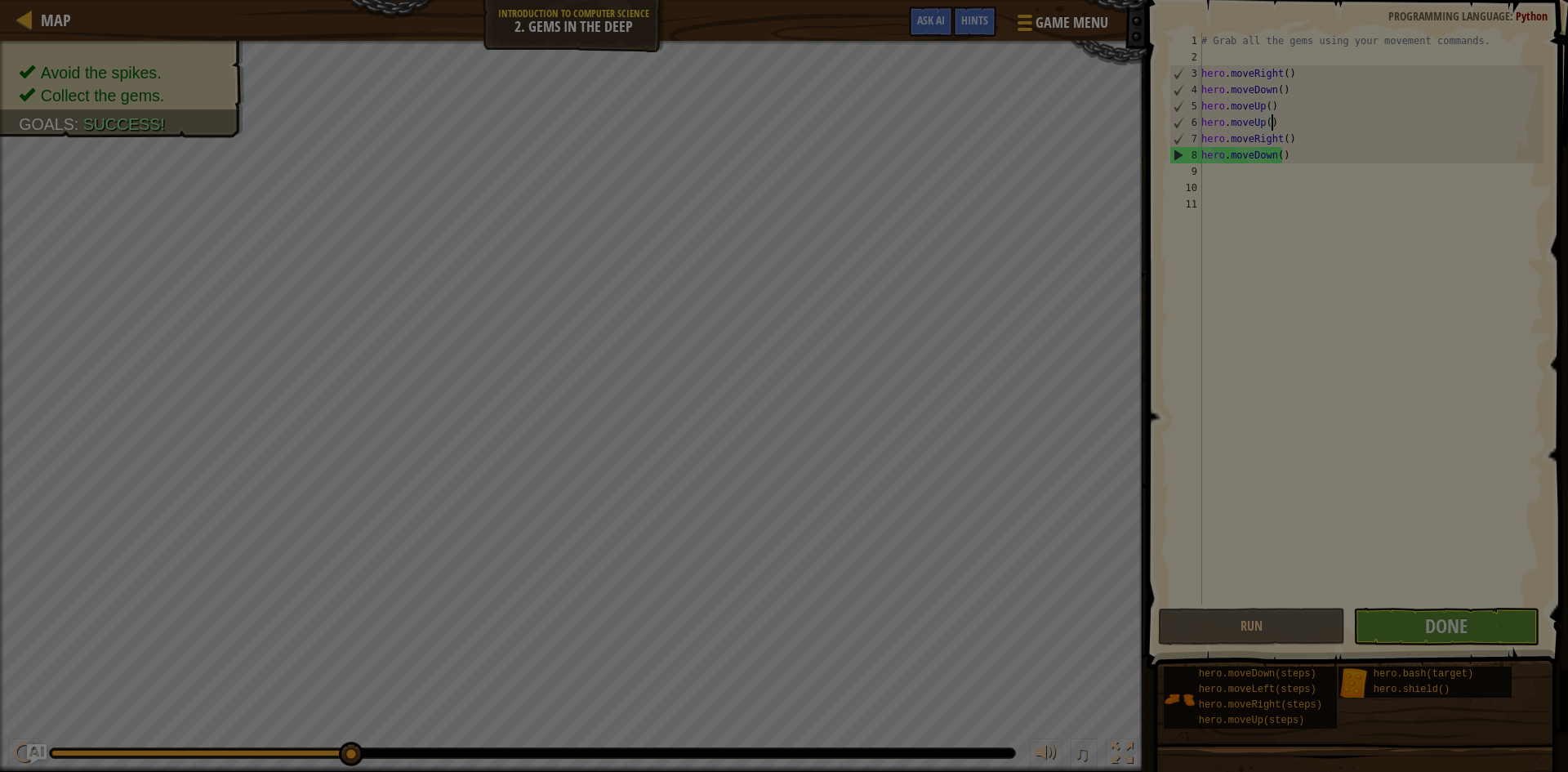
click at [0, 0] on div "Loading..." at bounding box center [0, 0] width 0 height 0
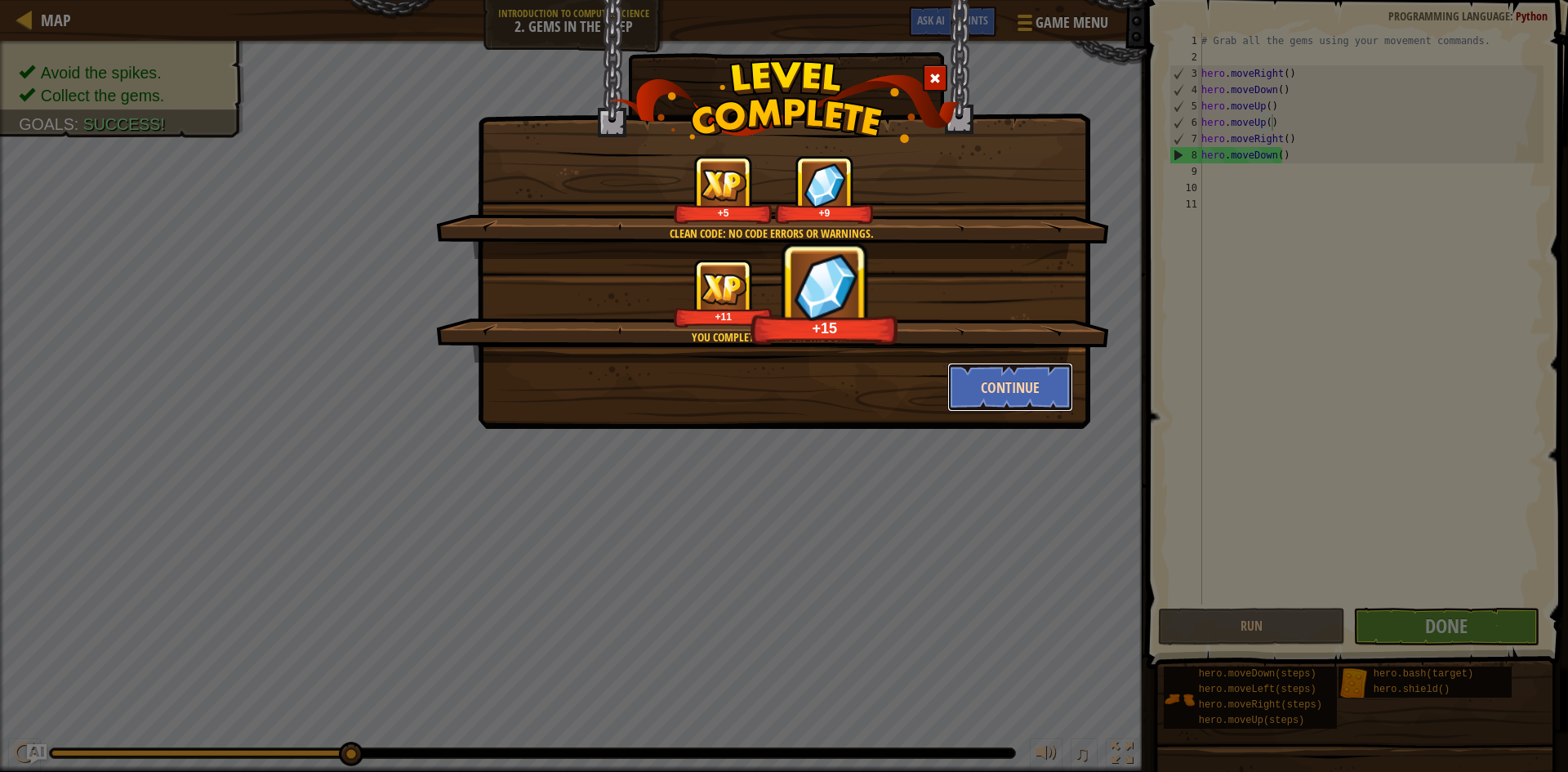
click at [1025, 384] on button "Continue" at bounding box center [1010, 386] width 127 height 49
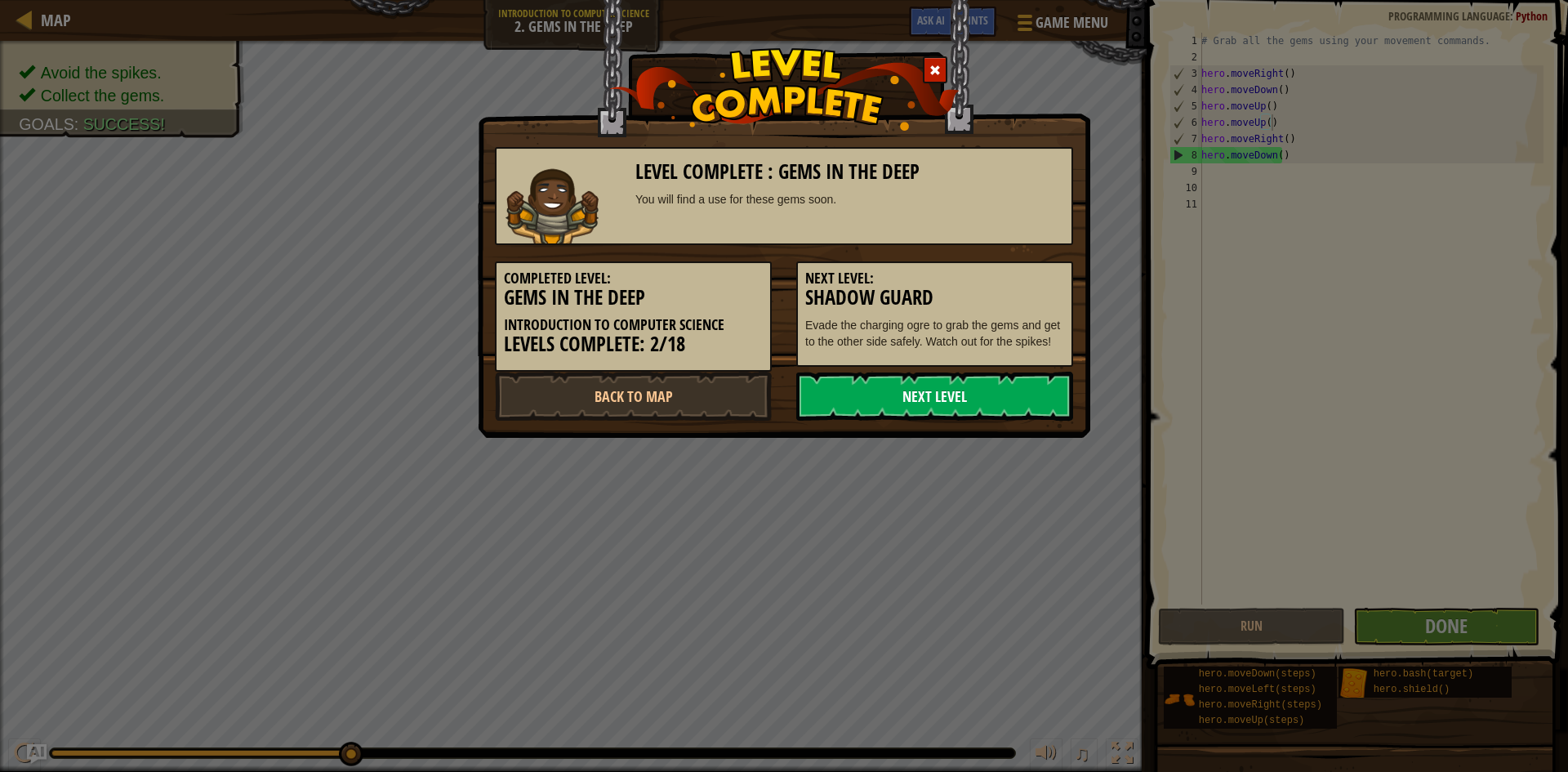
click at [1007, 387] on link "Next Level" at bounding box center [934, 396] width 277 height 49
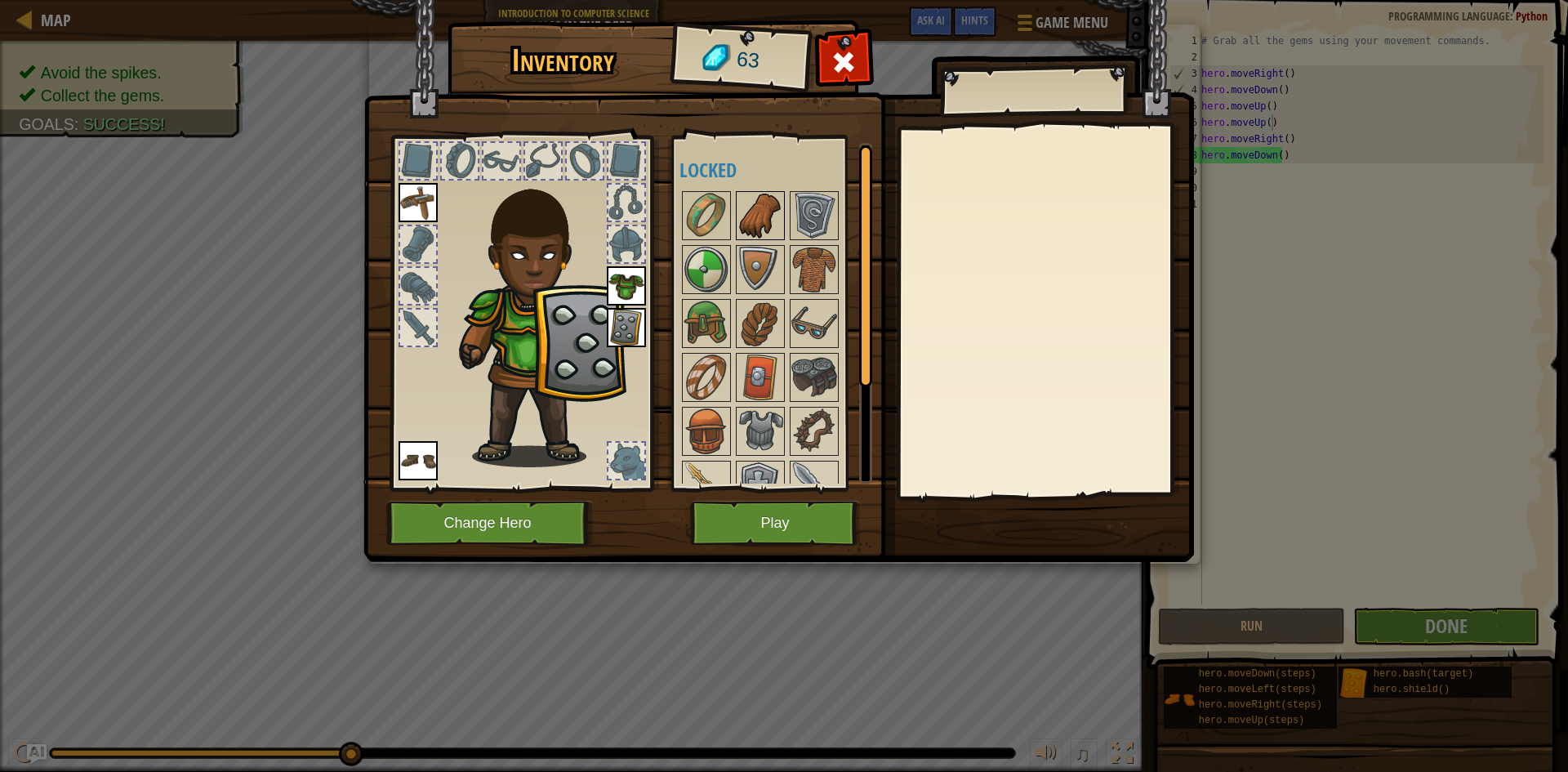
click at [760, 214] on img at bounding box center [760, 215] width 46 height 46
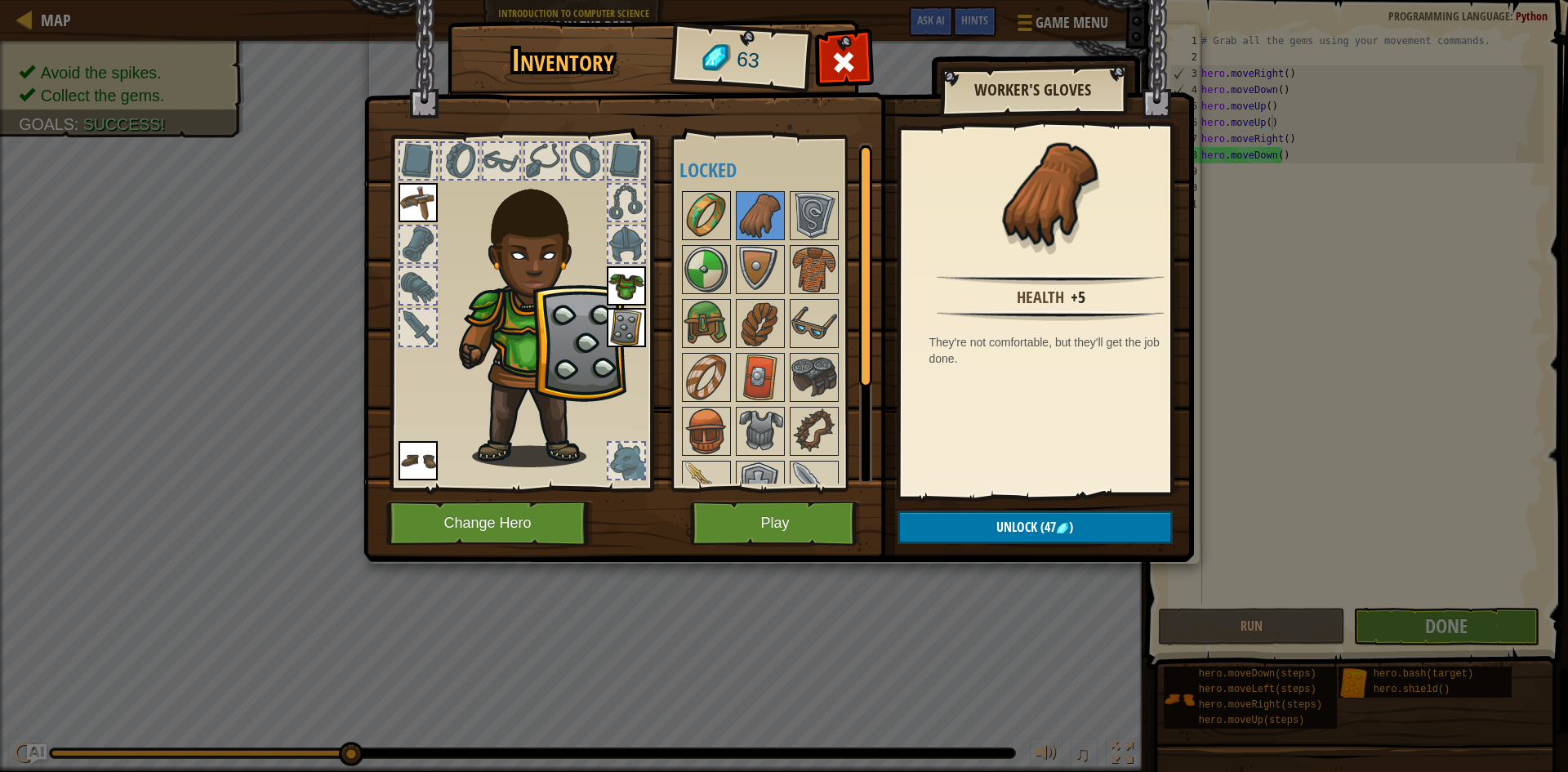
click at [689, 197] on img at bounding box center [706, 215] width 46 height 46
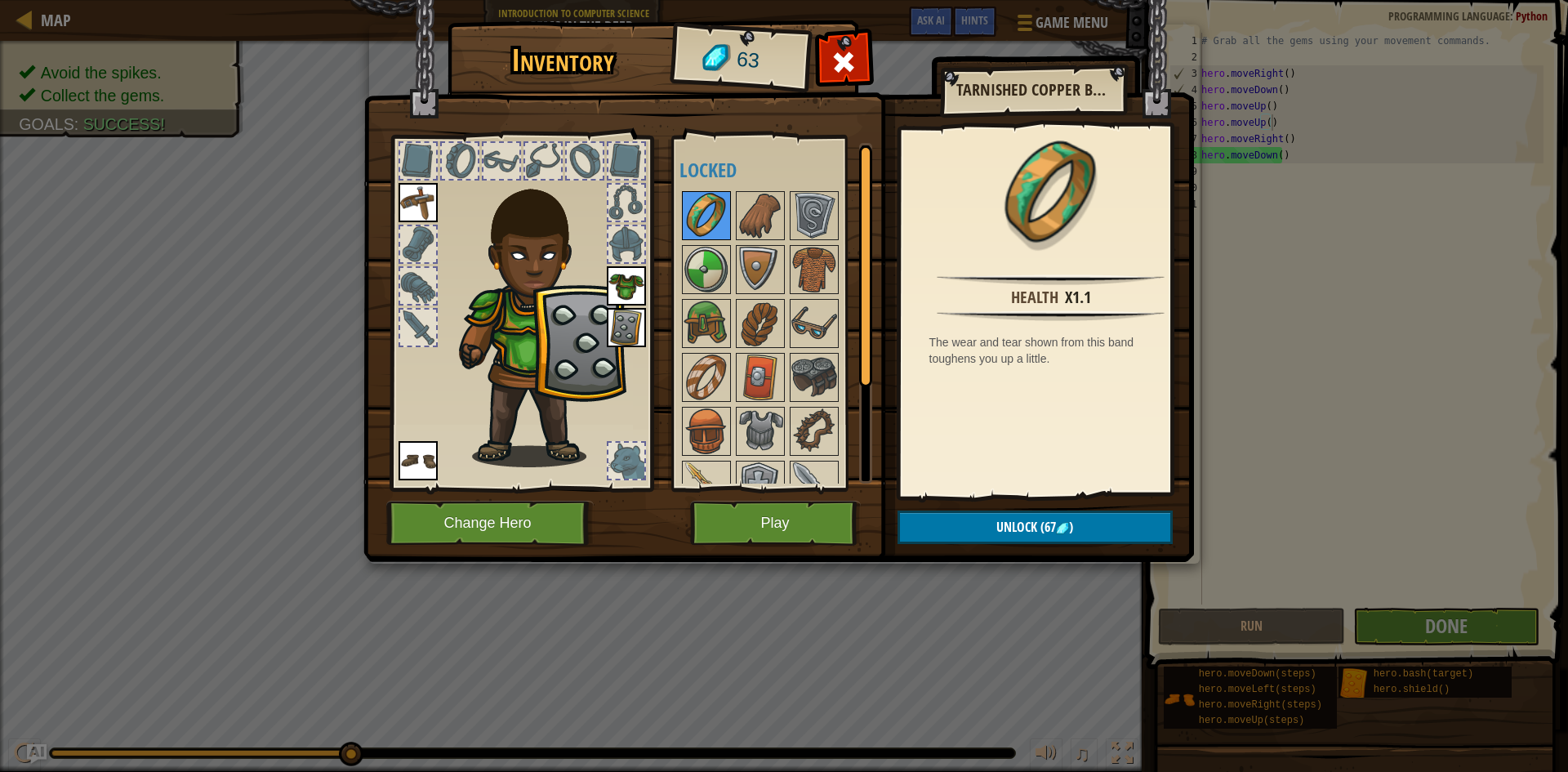
click at [692, 197] on img at bounding box center [706, 215] width 46 height 46
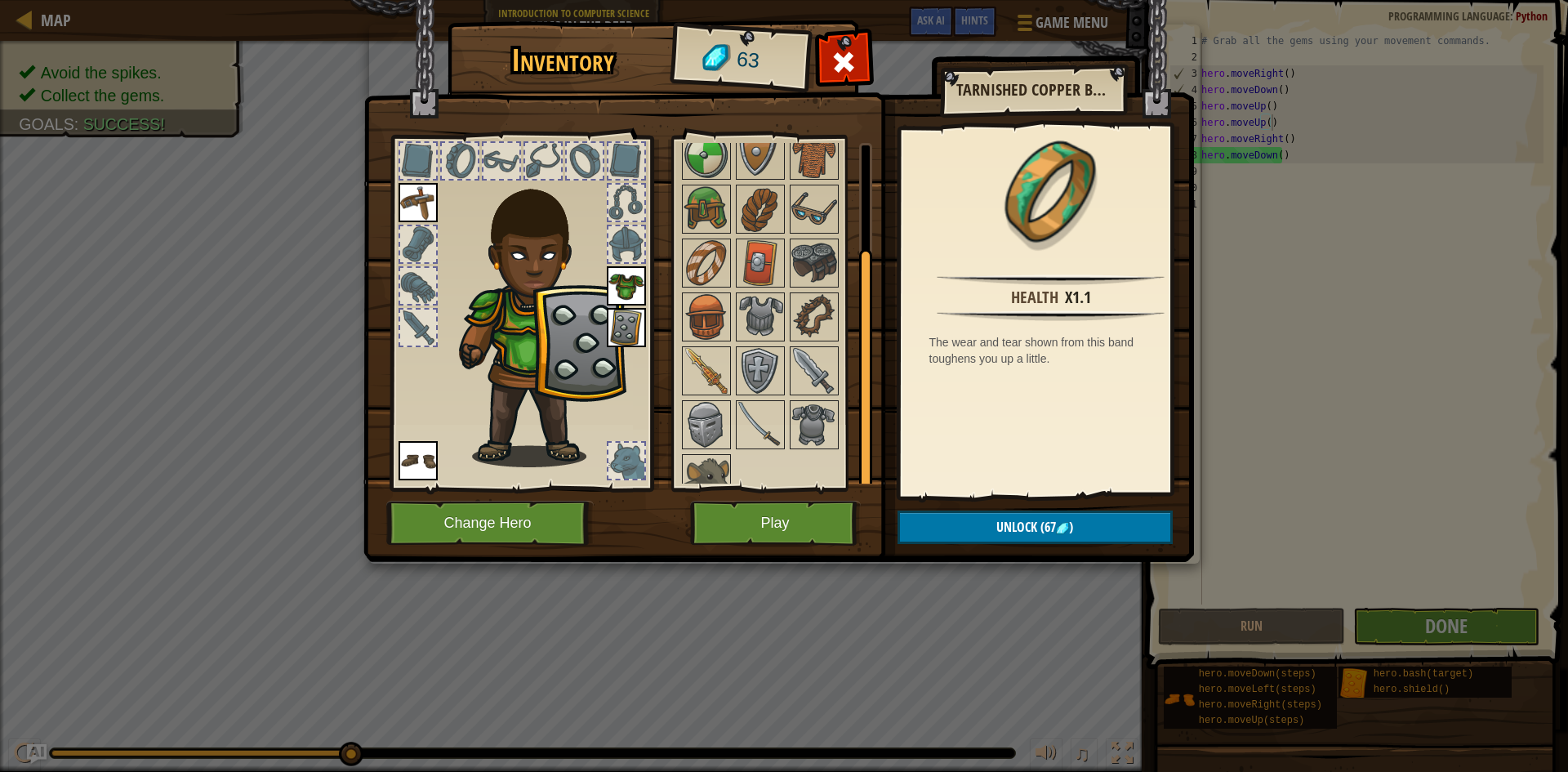
scroll to position [136, 0]
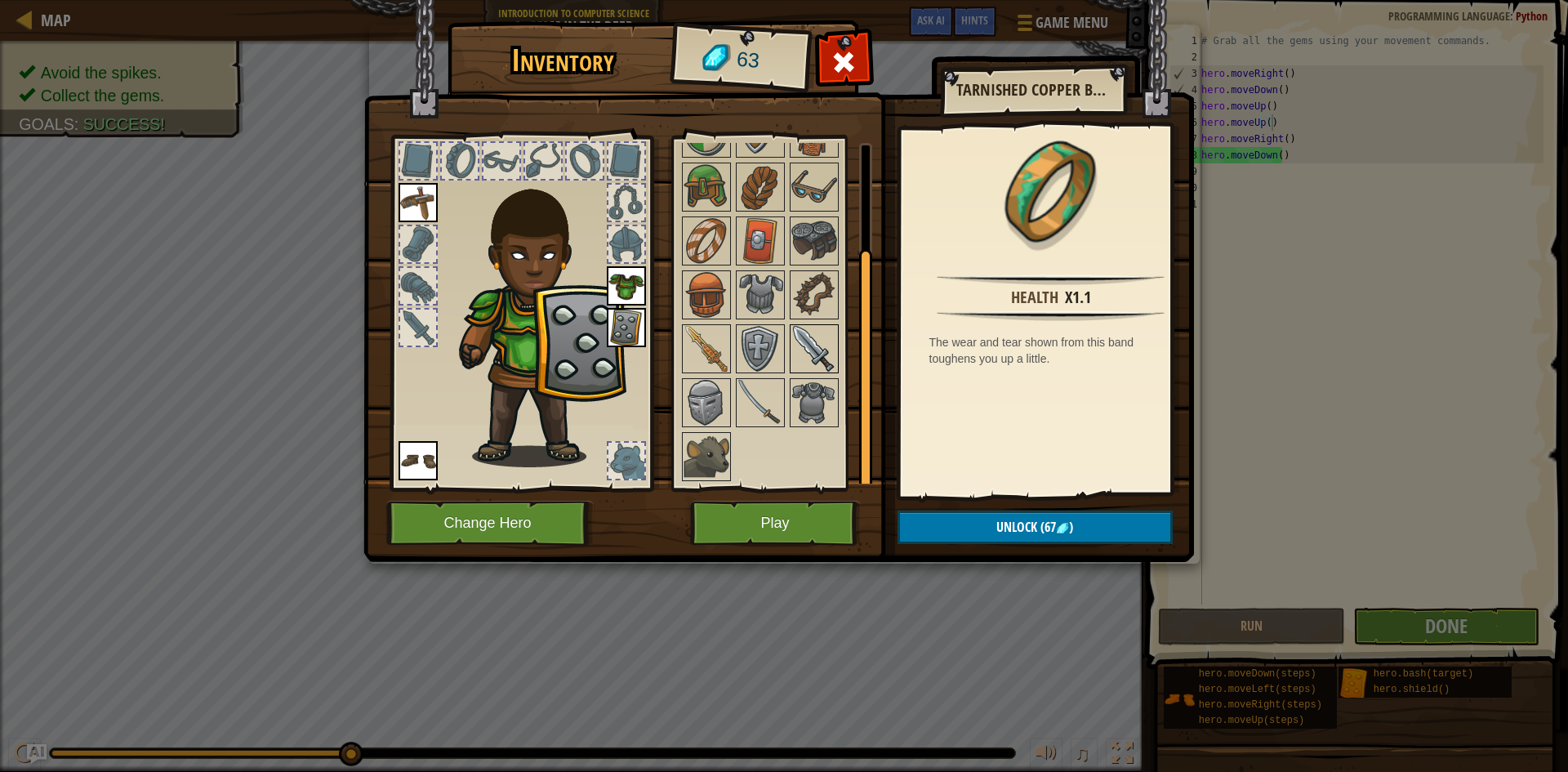
click at [812, 354] on img at bounding box center [813, 348] width 46 height 46
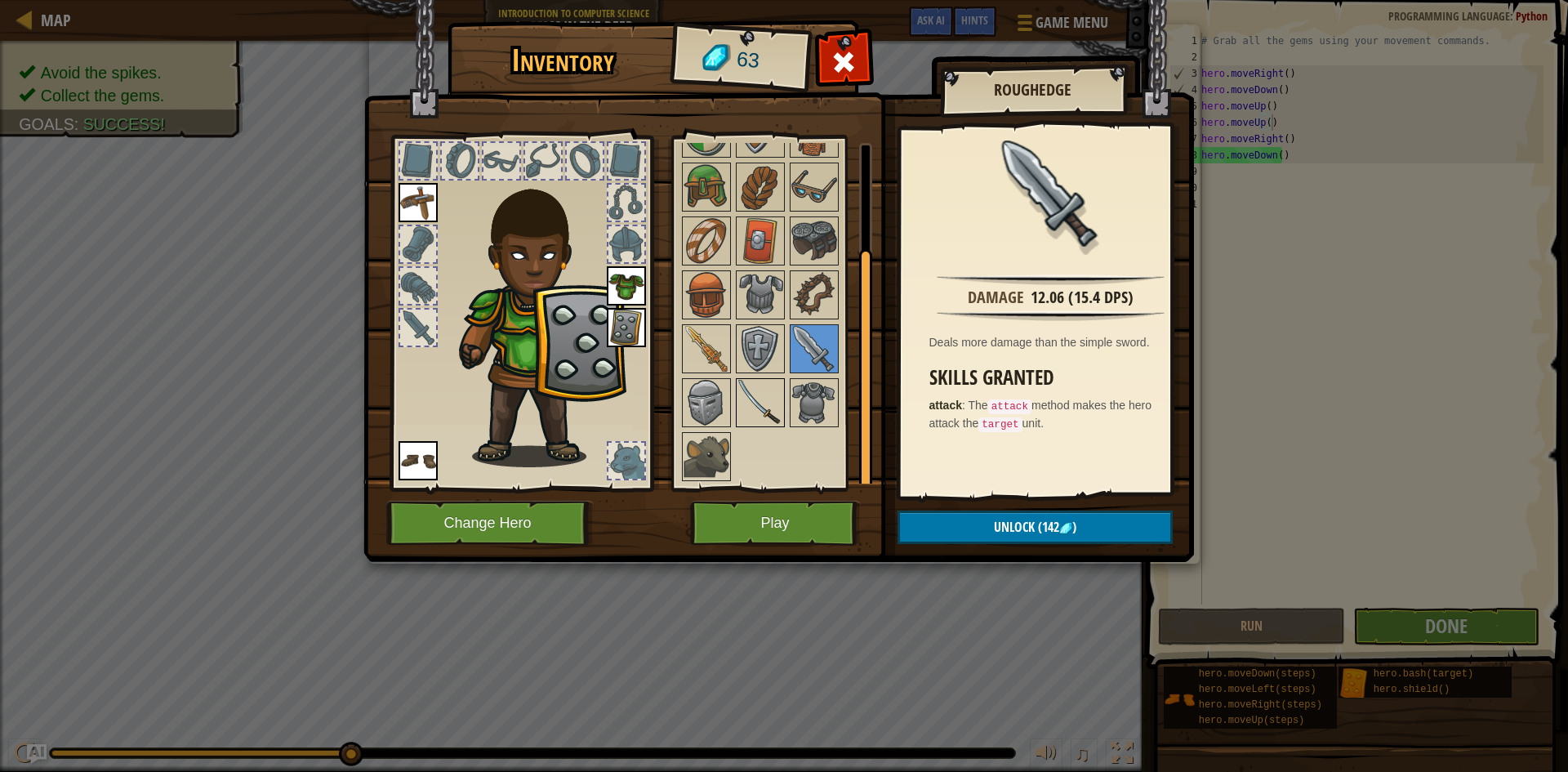
drag, startPoint x: 762, startPoint y: 386, endPoint x: 774, endPoint y: 386, distance: 12.0
click at [774, 386] on img at bounding box center [760, 402] width 46 height 46
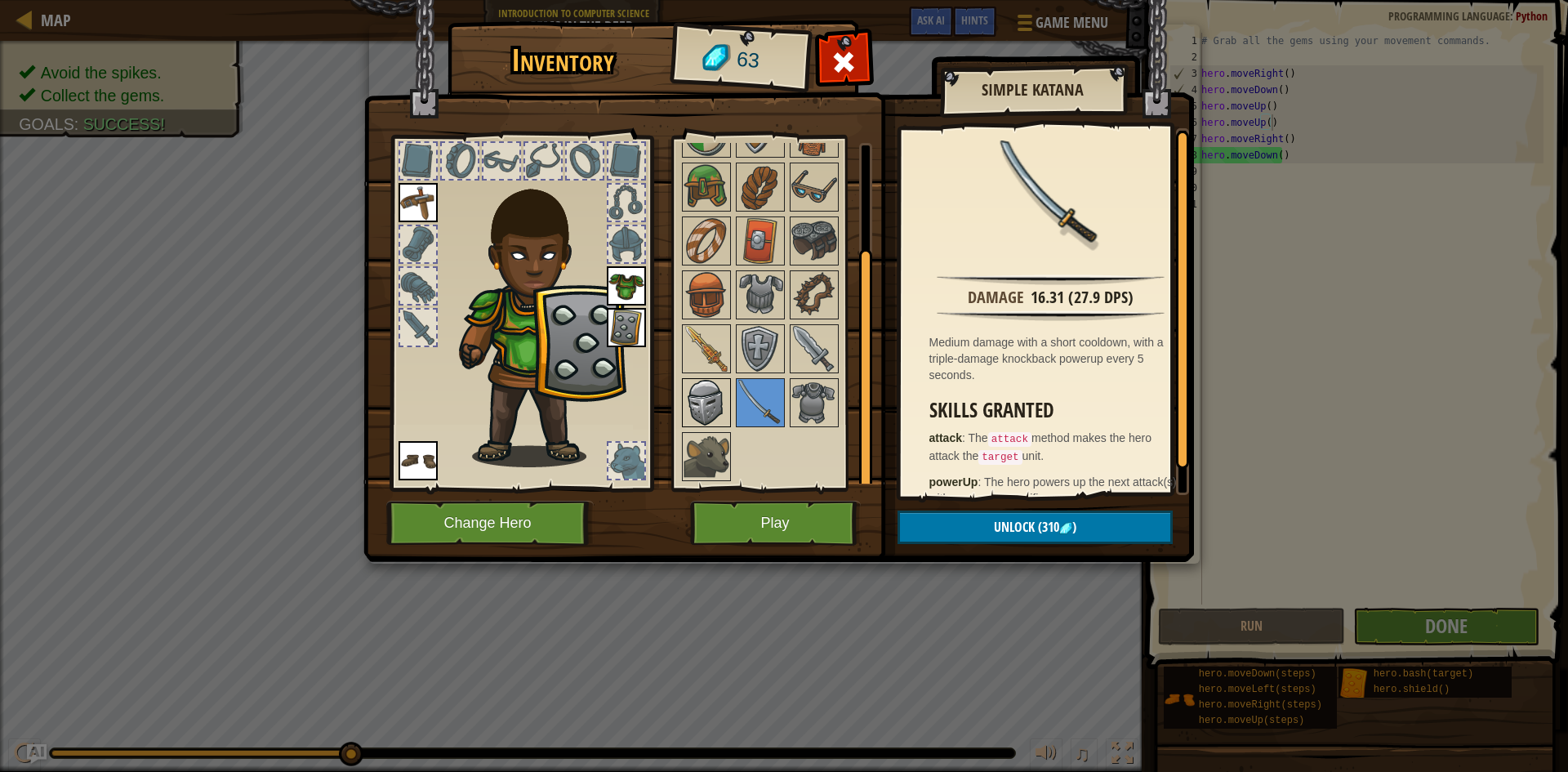
click at [729, 386] on div at bounding box center [706, 402] width 49 height 49
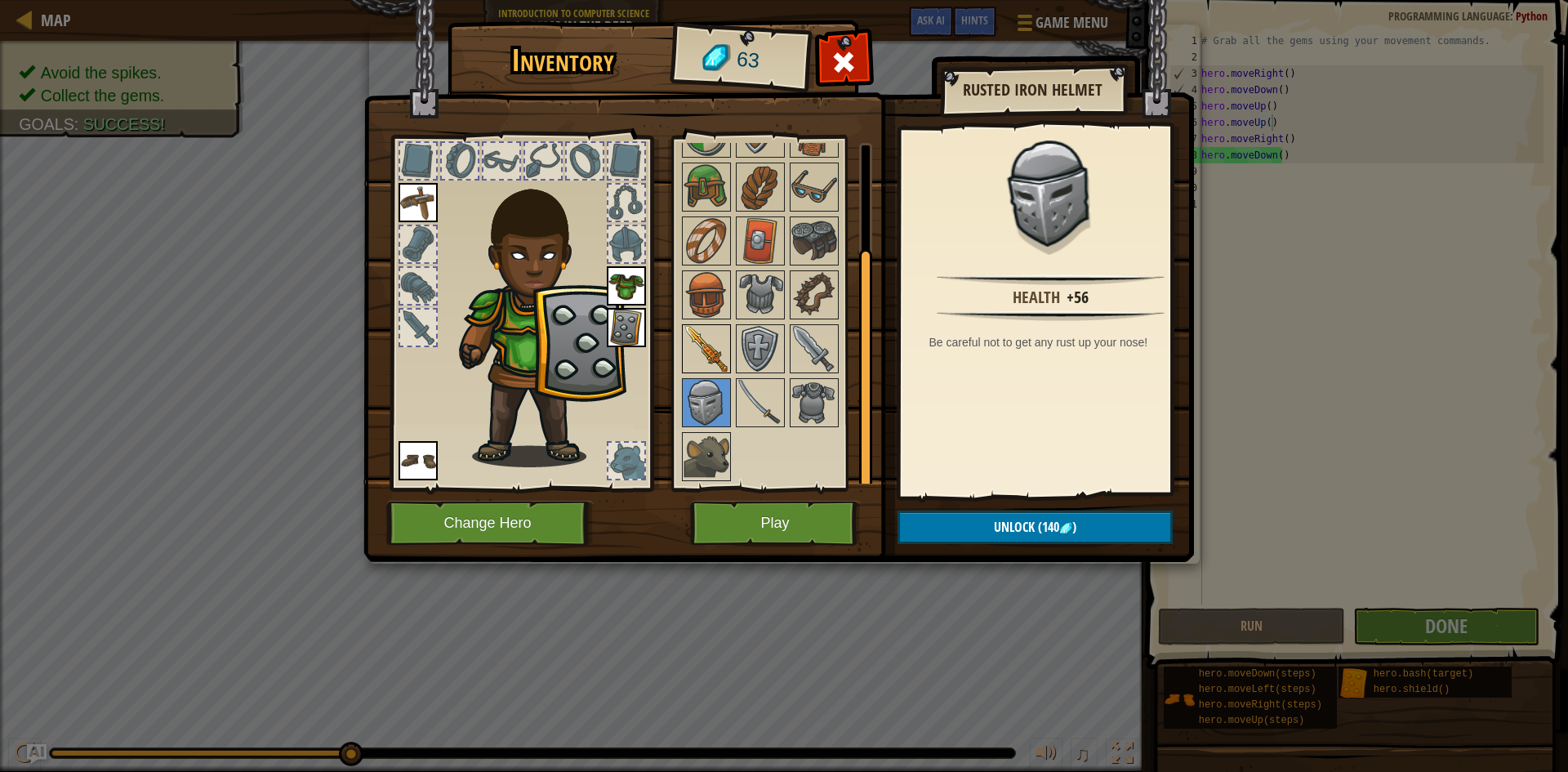
click at [715, 347] on img at bounding box center [706, 348] width 46 height 46
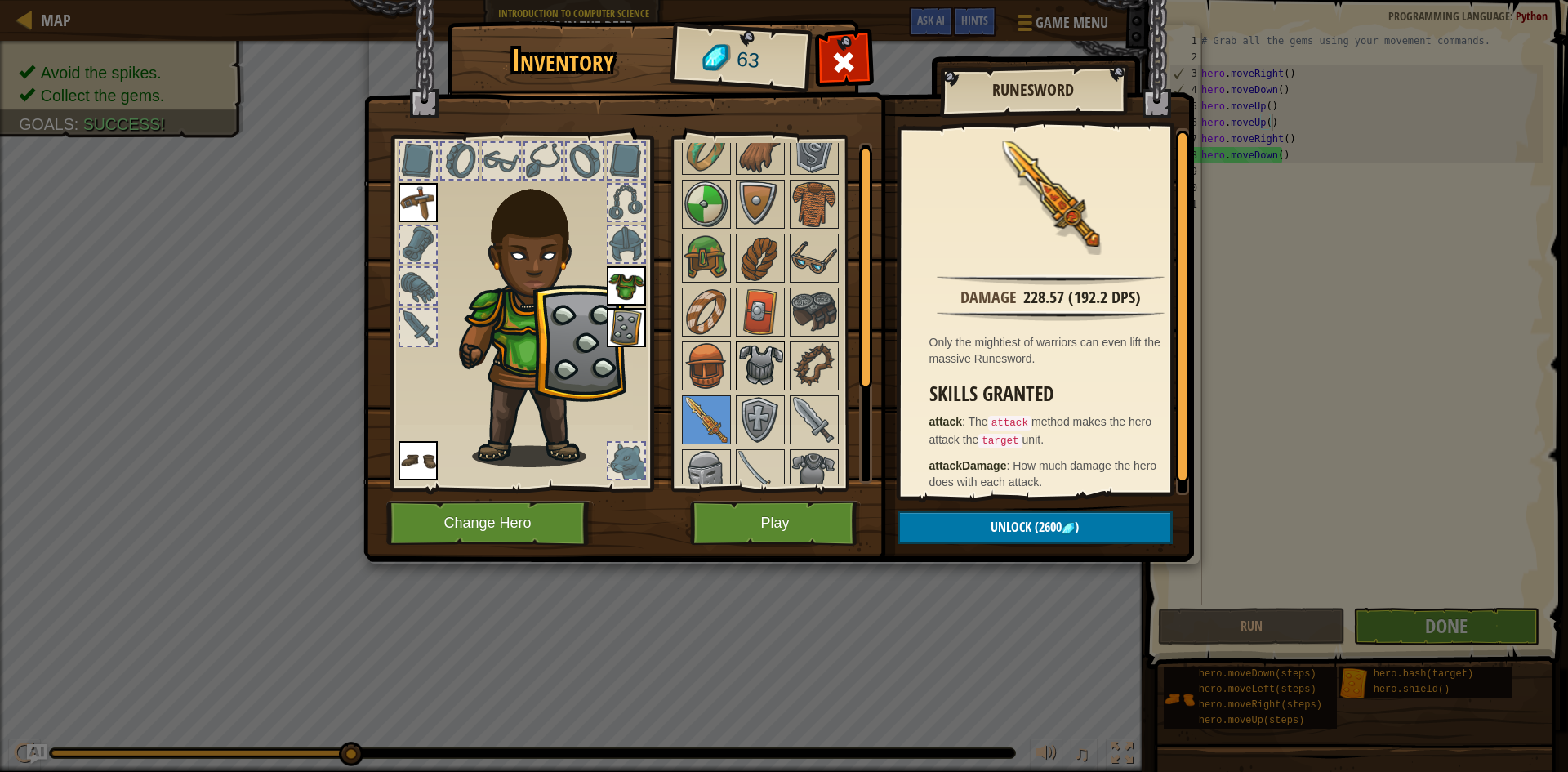
scroll to position [0, 0]
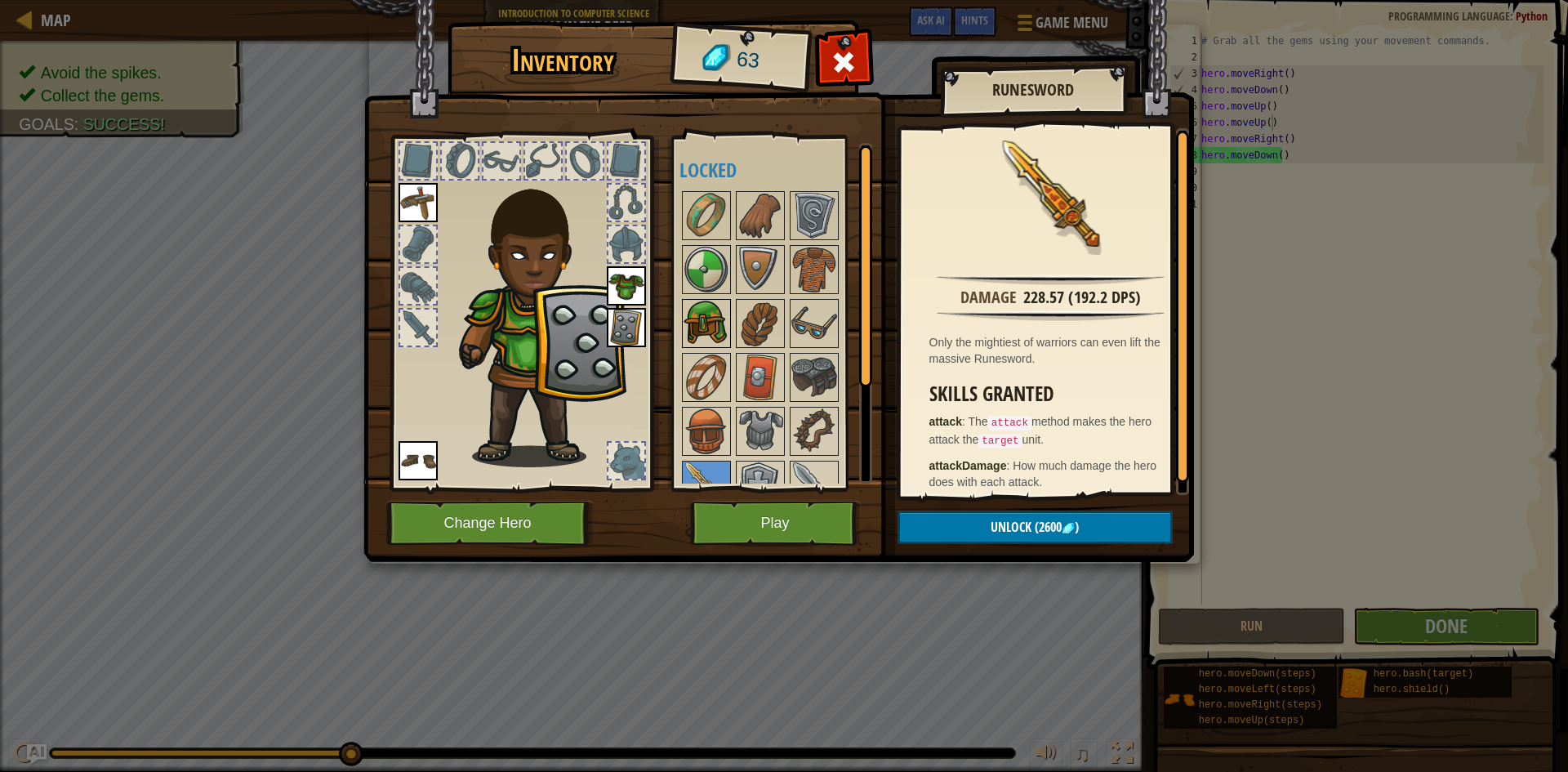
drag, startPoint x: 711, startPoint y: 327, endPoint x: 720, endPoint y: 326, distance: 9.1
click at [717, 326] on img at bounding box center [706, 323] width 46 height 46
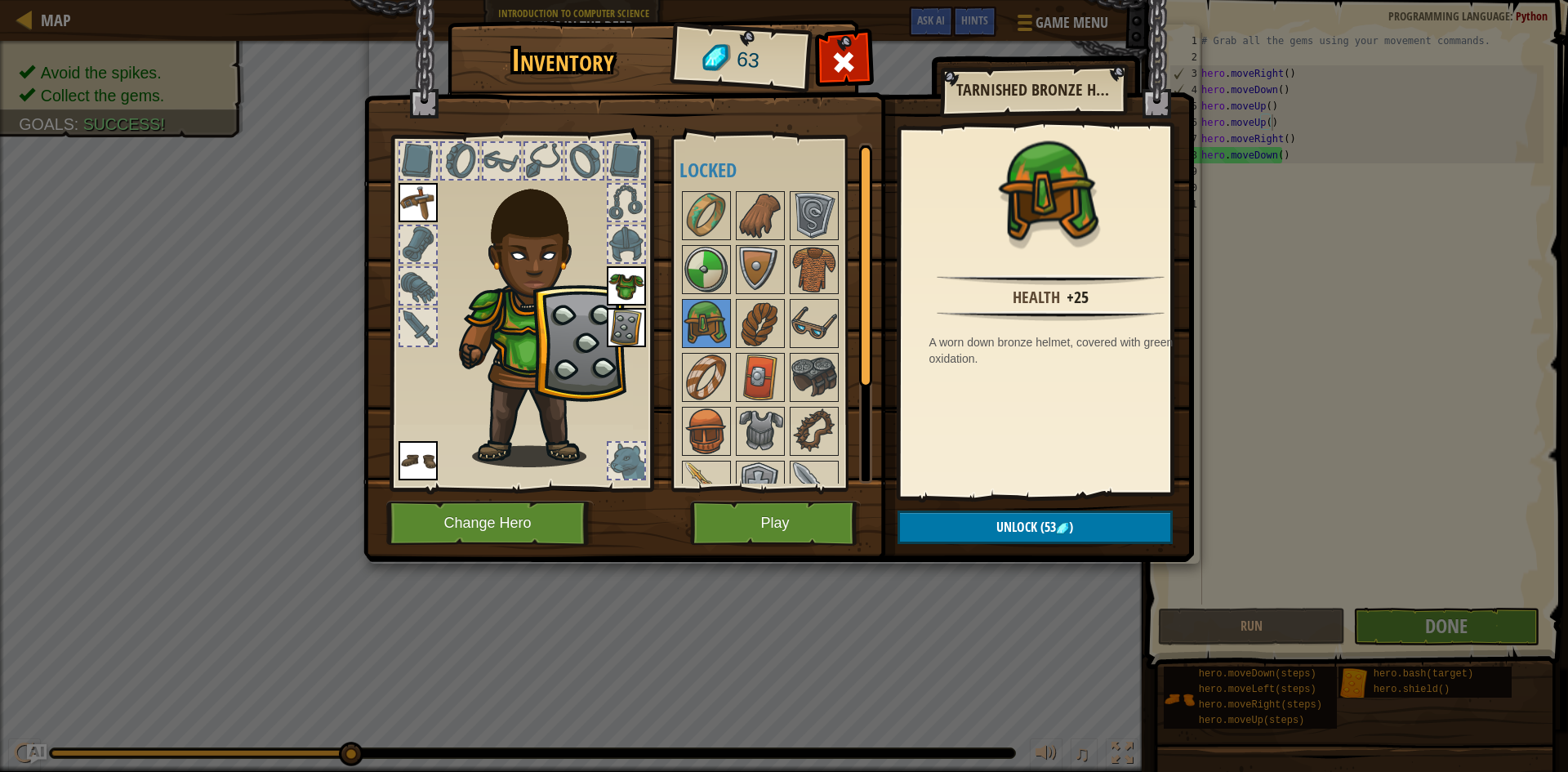
click at [628, 333] on img at bounding box center [626, 327] width 39 height 39
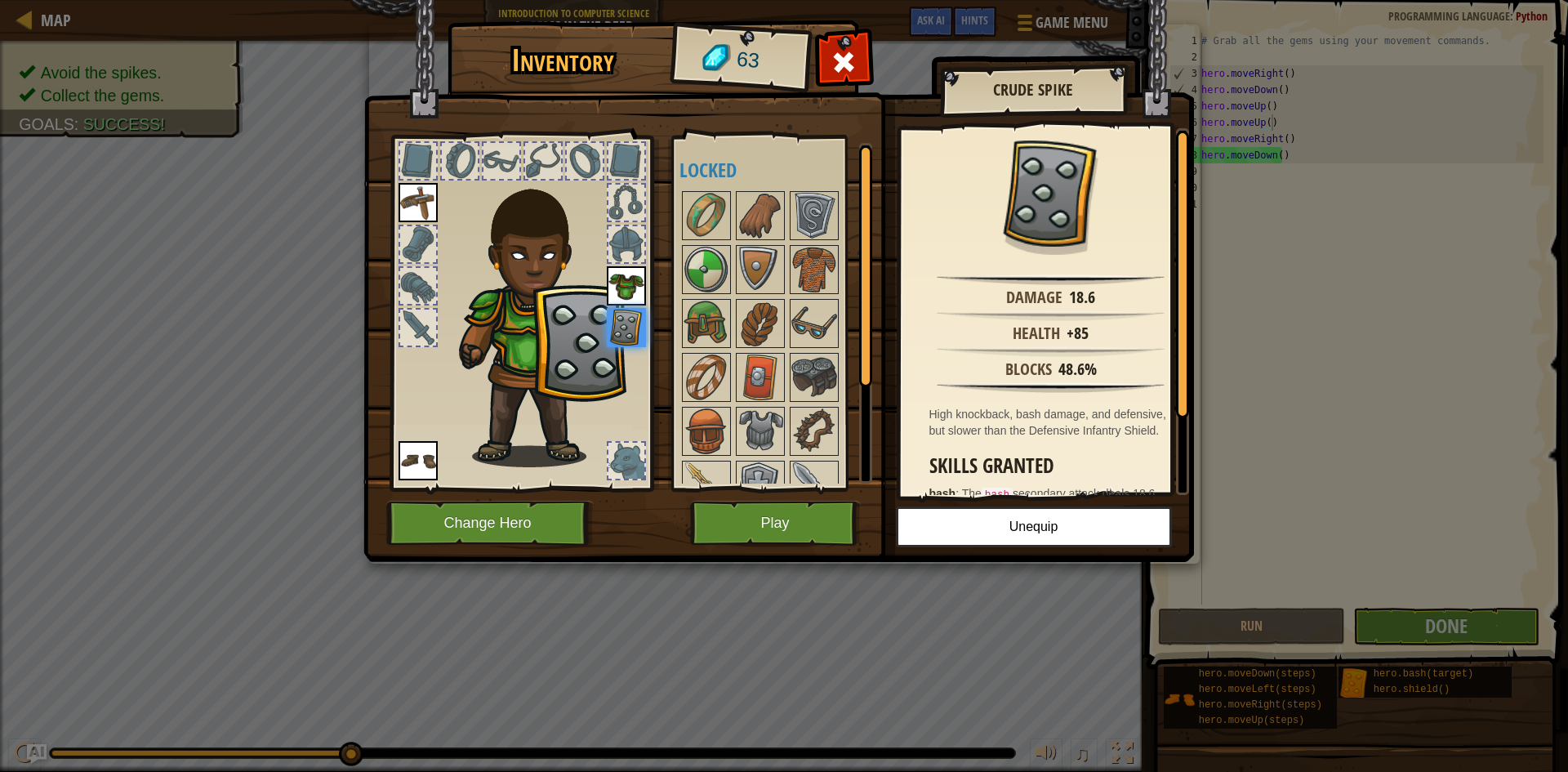
click at [605, 284] on div at bounding box center [521, 308] width 269 height 367
click at [623, 284] on img at bounding box center [626, 285] width 39 height 39
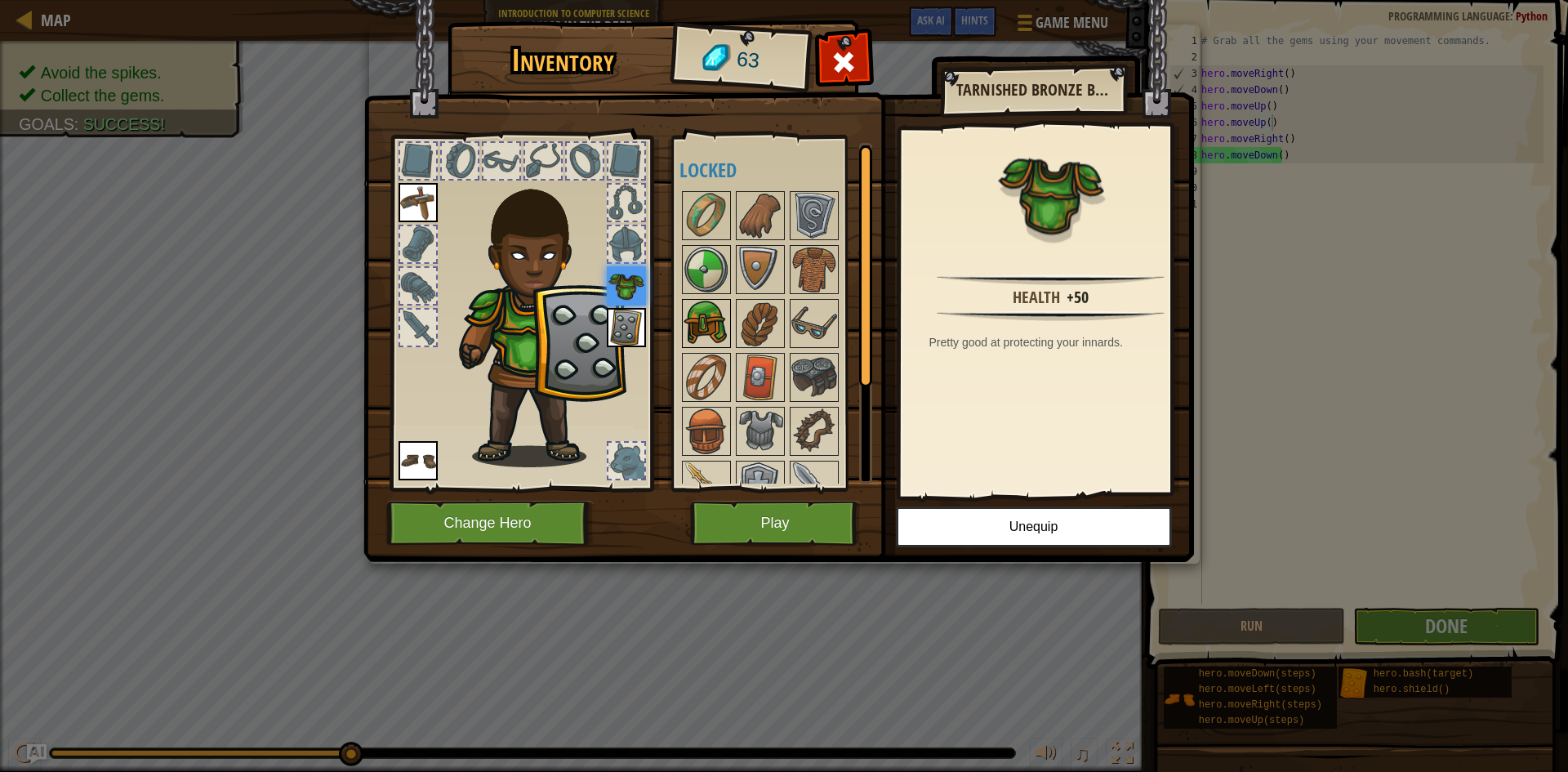
click at [717, 332] on img at bounding box center [706, 323] width 46 height 46
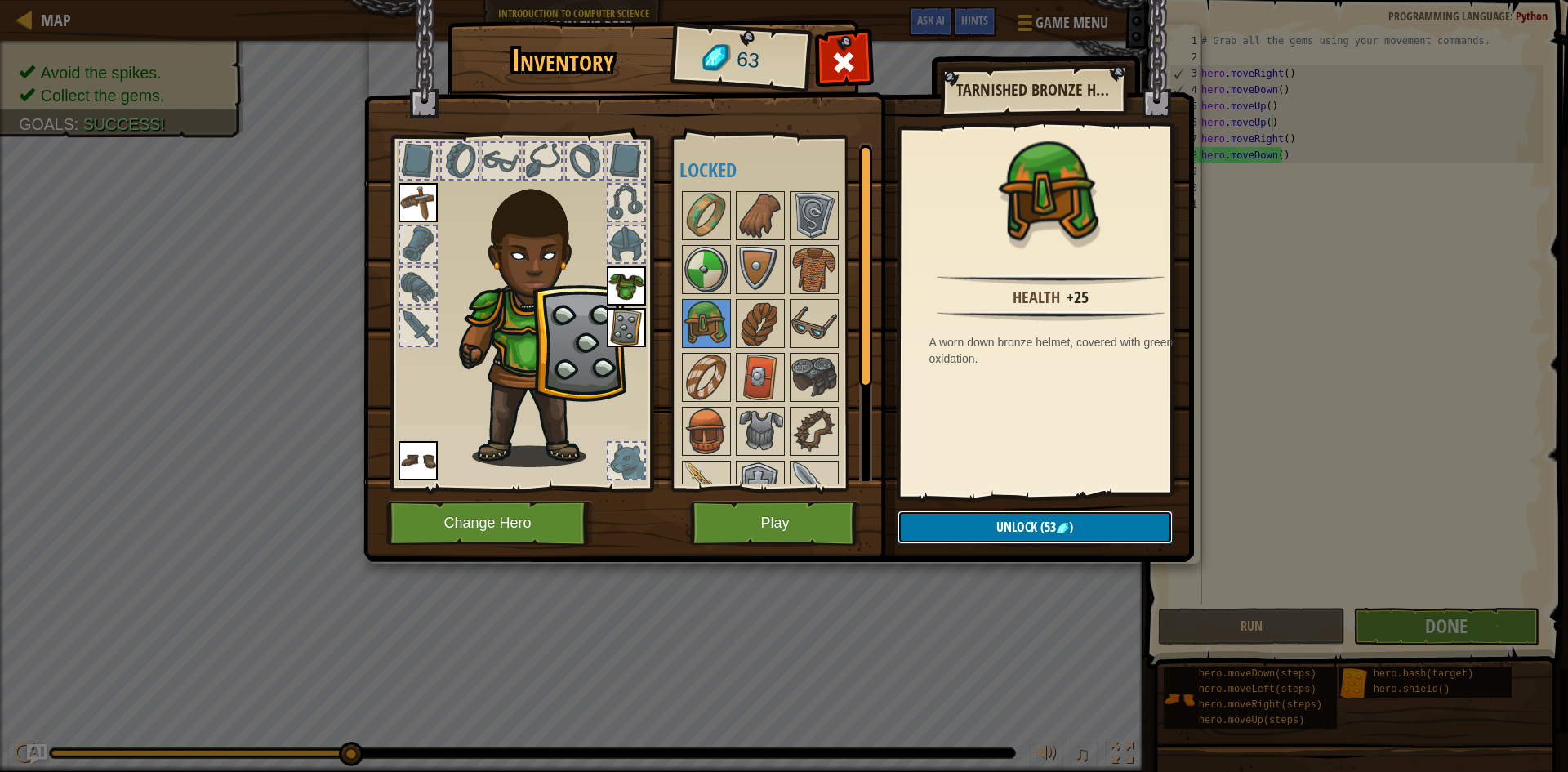
click at [1006, 531] on span "Unlock" at bounding box center [1016, 527] width 41 height 18
click at [957, 520] on button "Confirm" at bounding box center [1035, 527] width 275 height 33
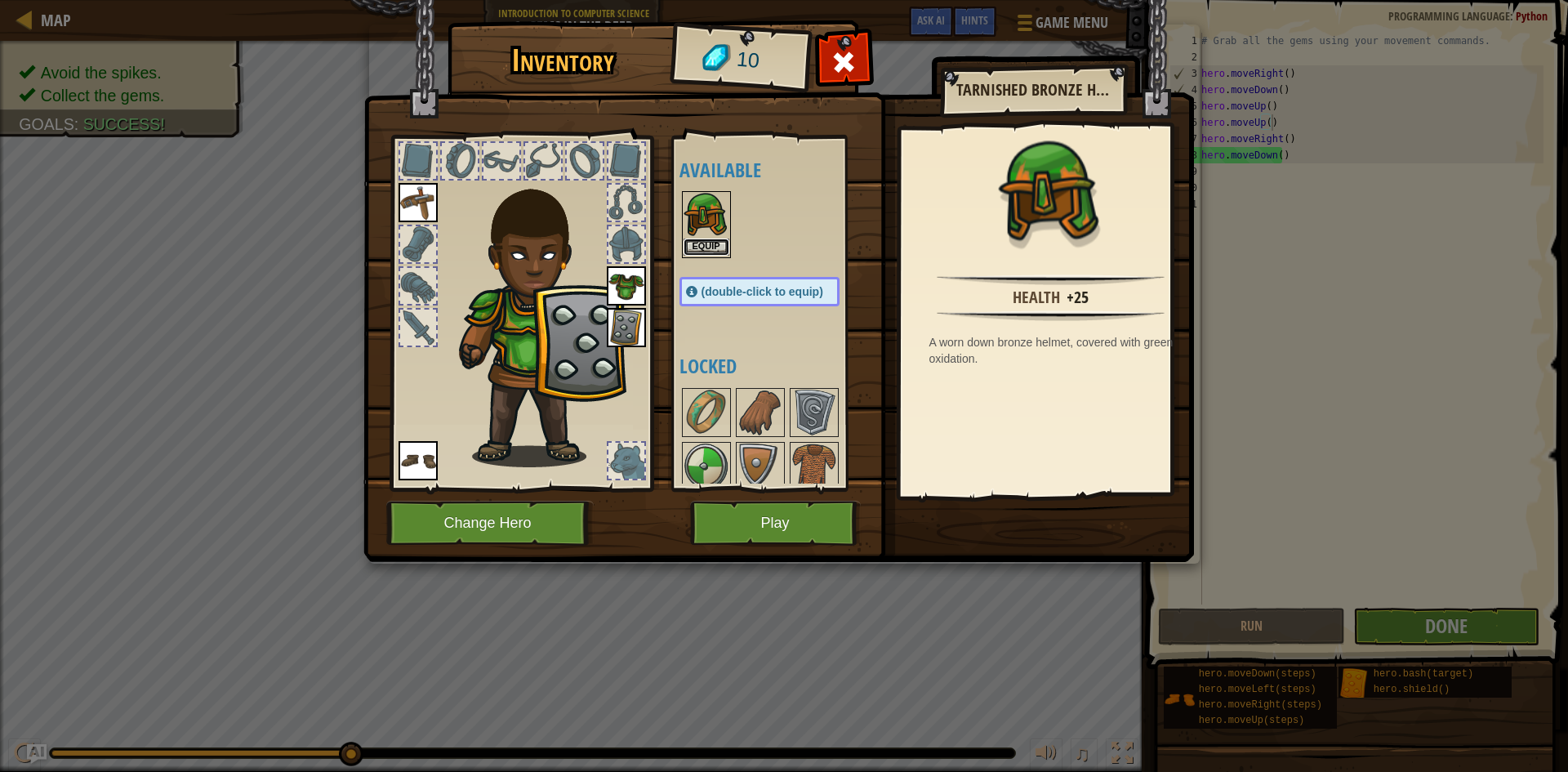
click at [700, 248] on button "Equip" at bounding box center [706, 247] width 46 height 17
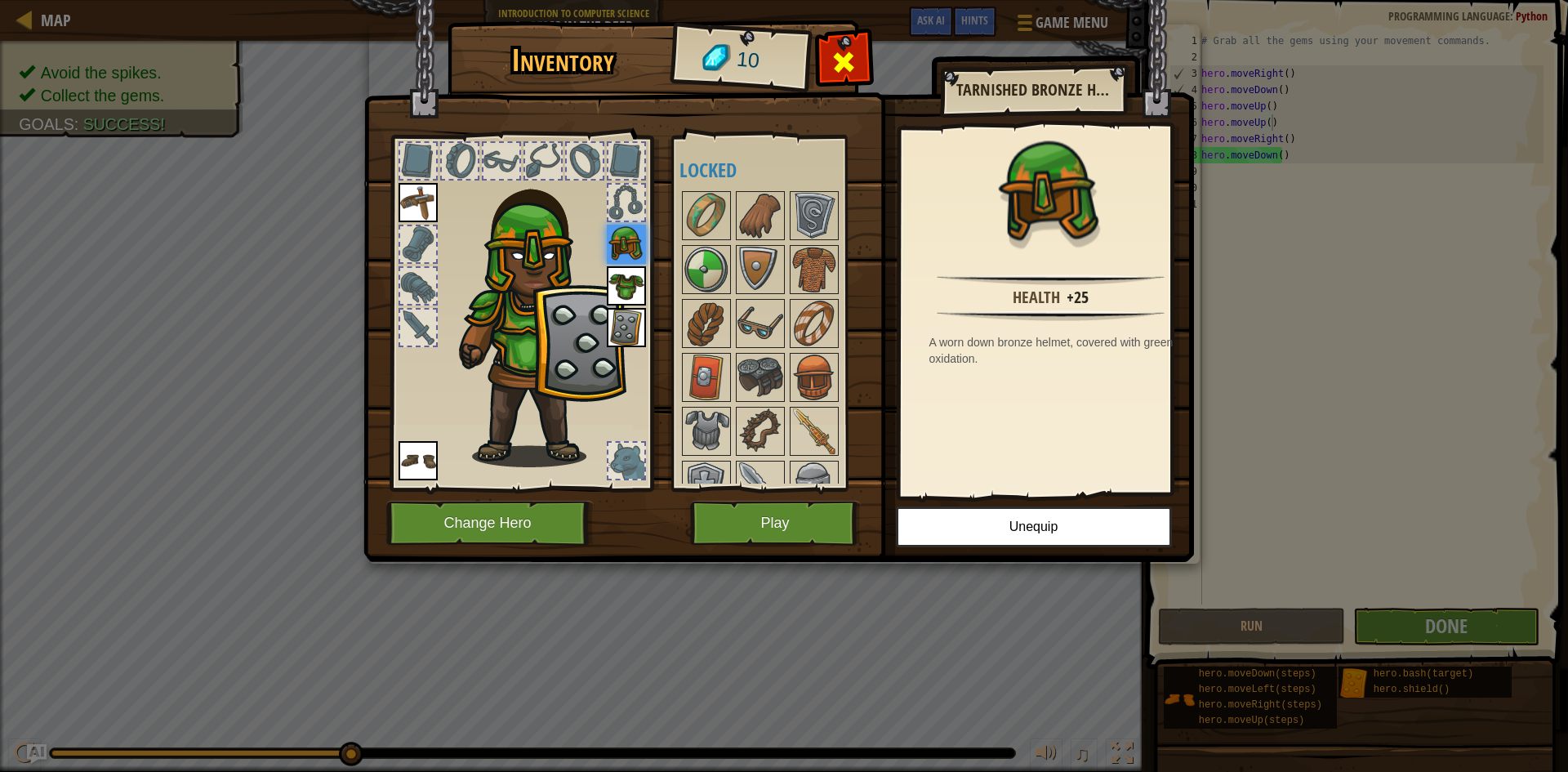
click at [833, 59] on span at bounding box center [844, 62] width 27 height 27
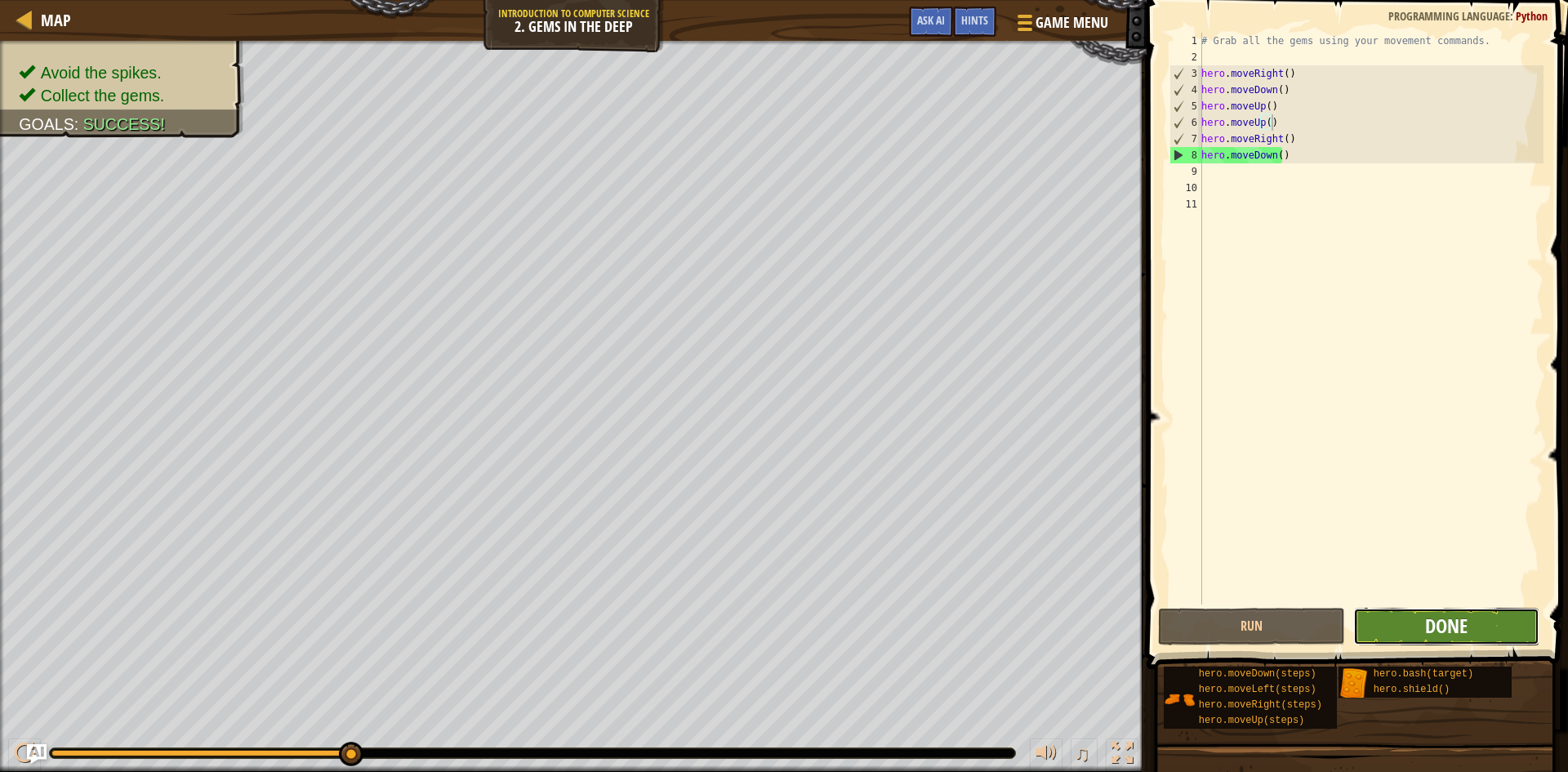
click at [1439, 620] on span "Done" at bounding box center [1445, 626] width 42 height 27
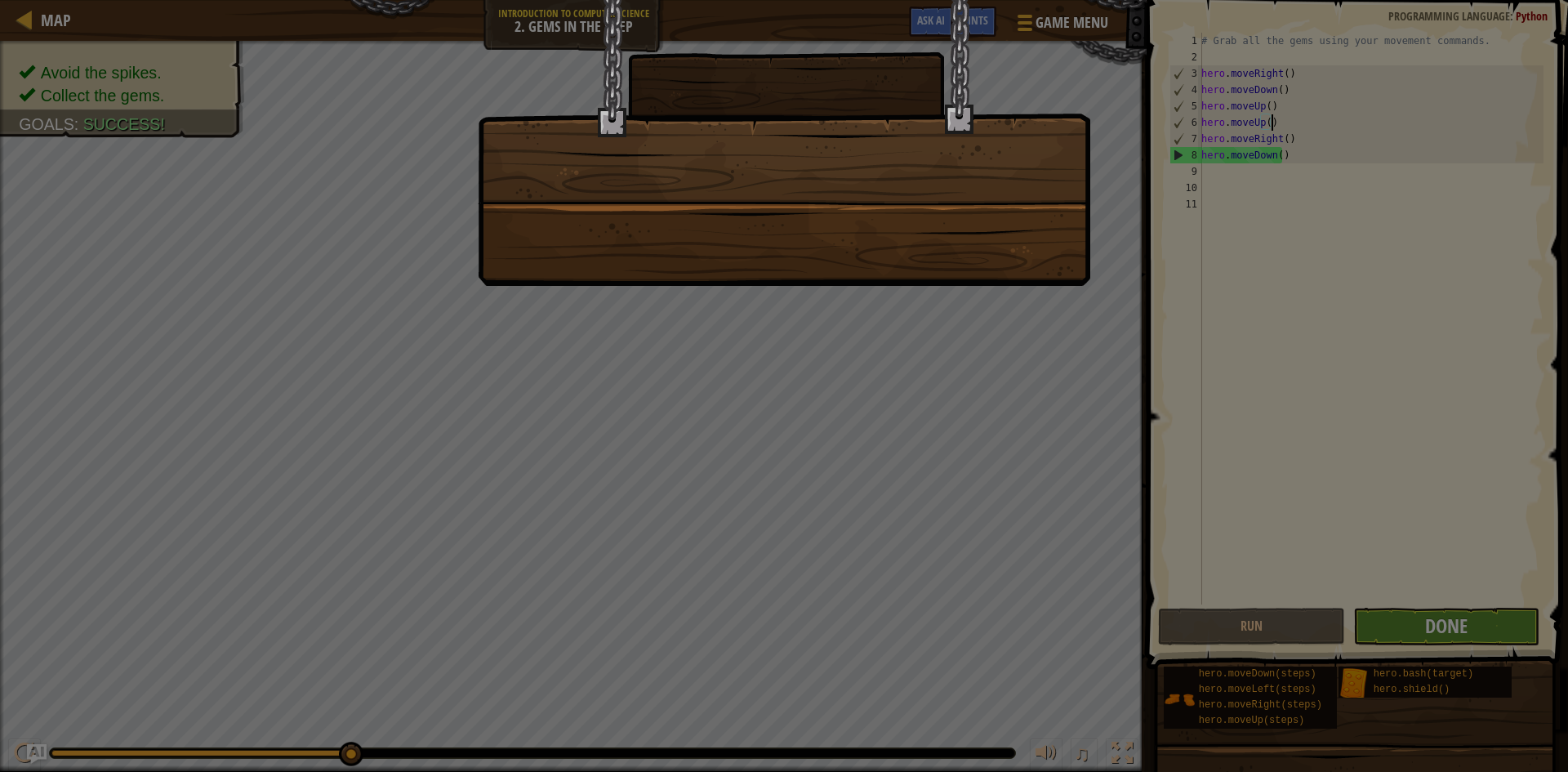
click at [1439, 620] on div at bounding box center [784, 386] width 1568 height 772
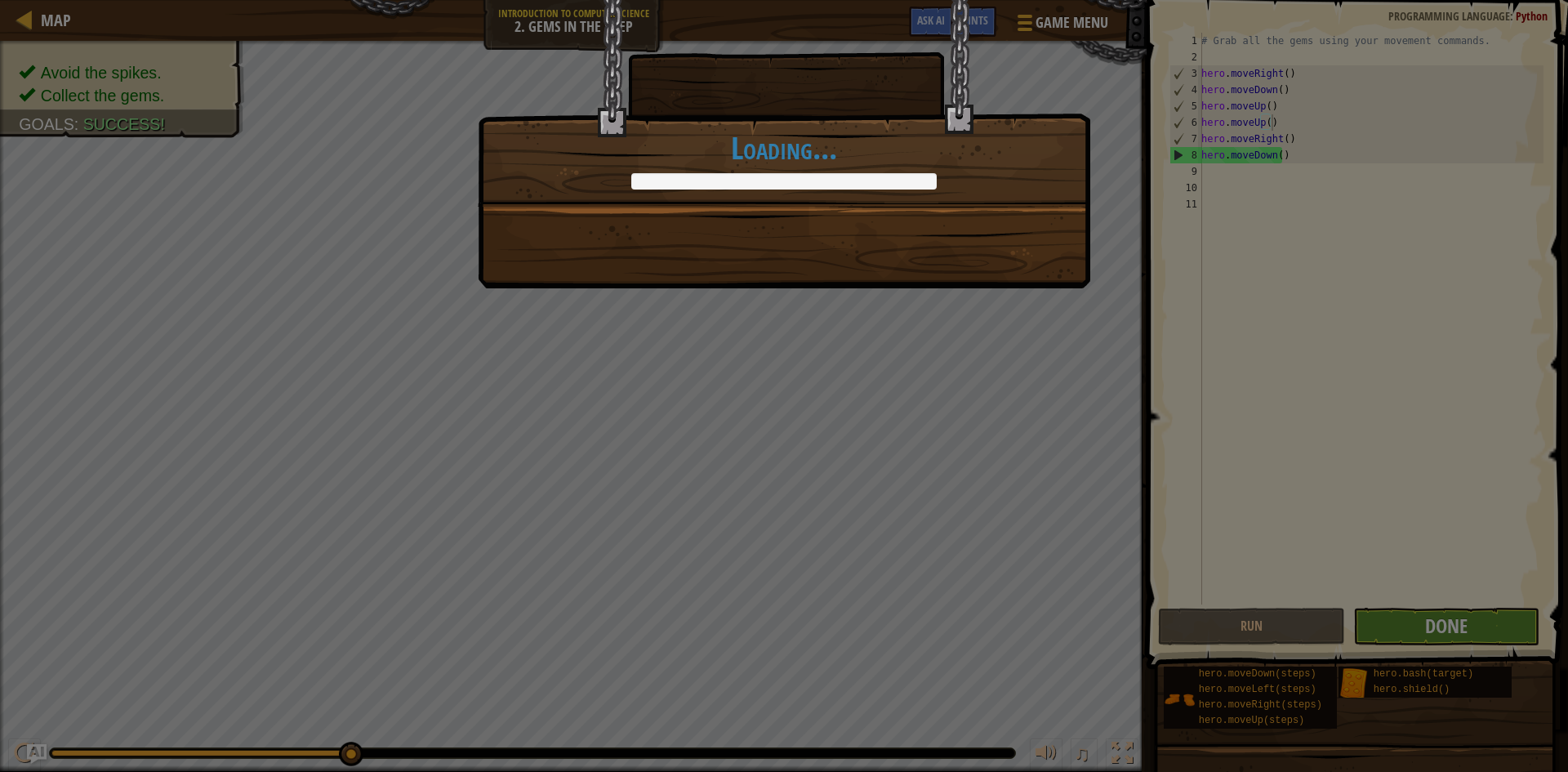
click at [1439, 620] on div "Clean code: no code errors or warnings. +0 +0 You completed Gems in the Deep. +…" at bounding box center [784, 386] width 1568 height 772
click at [1441, 620] on div "Clean code: no code errors or warnings. +0 +0 You completed Gems in the Deep. +…" at bounding box center [784, 386] width 1568 height 772
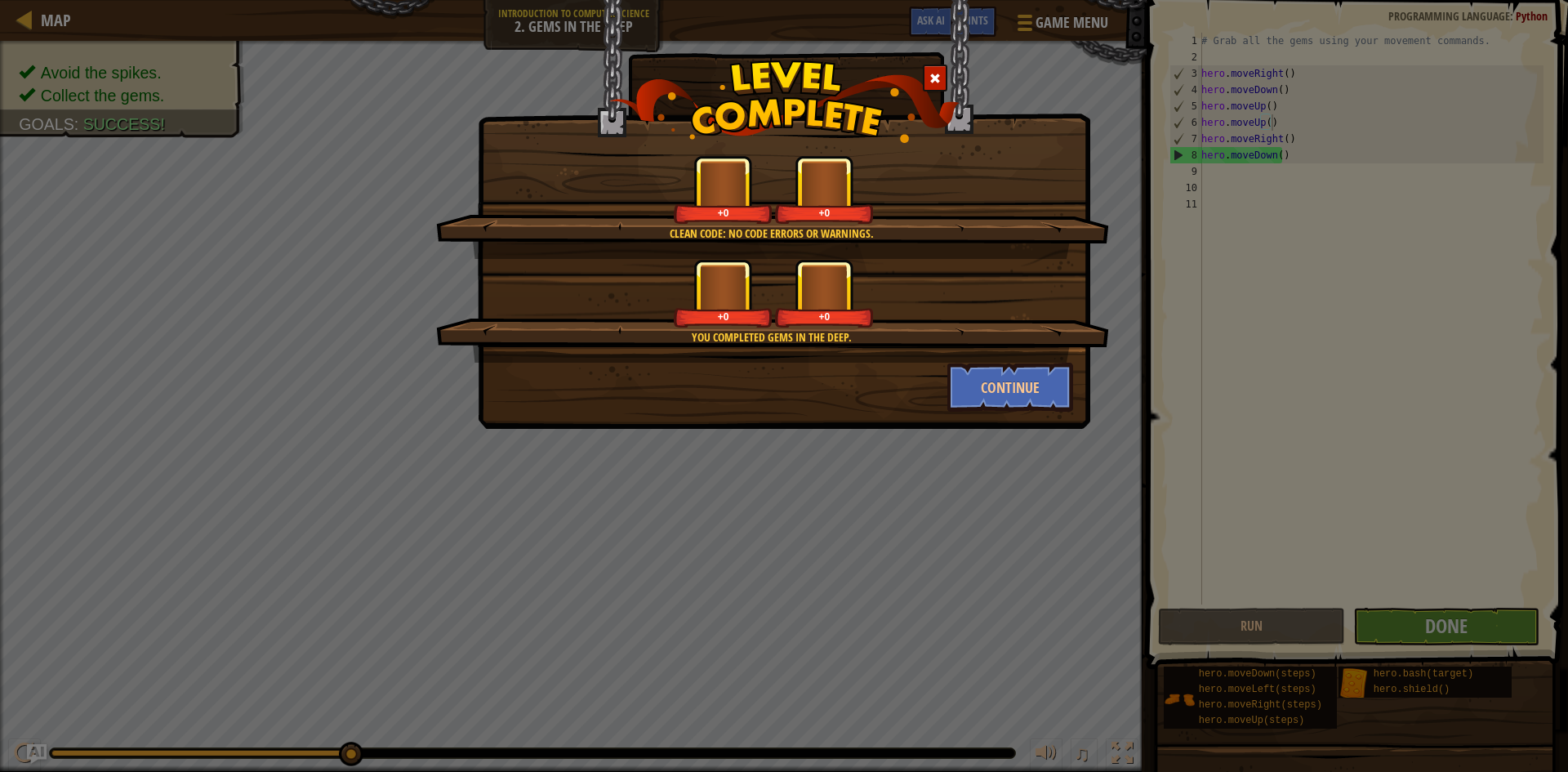
click at [1441, 620] on div "Clean code: no code errors or warnings. +0 +0 You completed Gems in the Deep. +…" at bounding box center [784, 386] width 1568 height 772
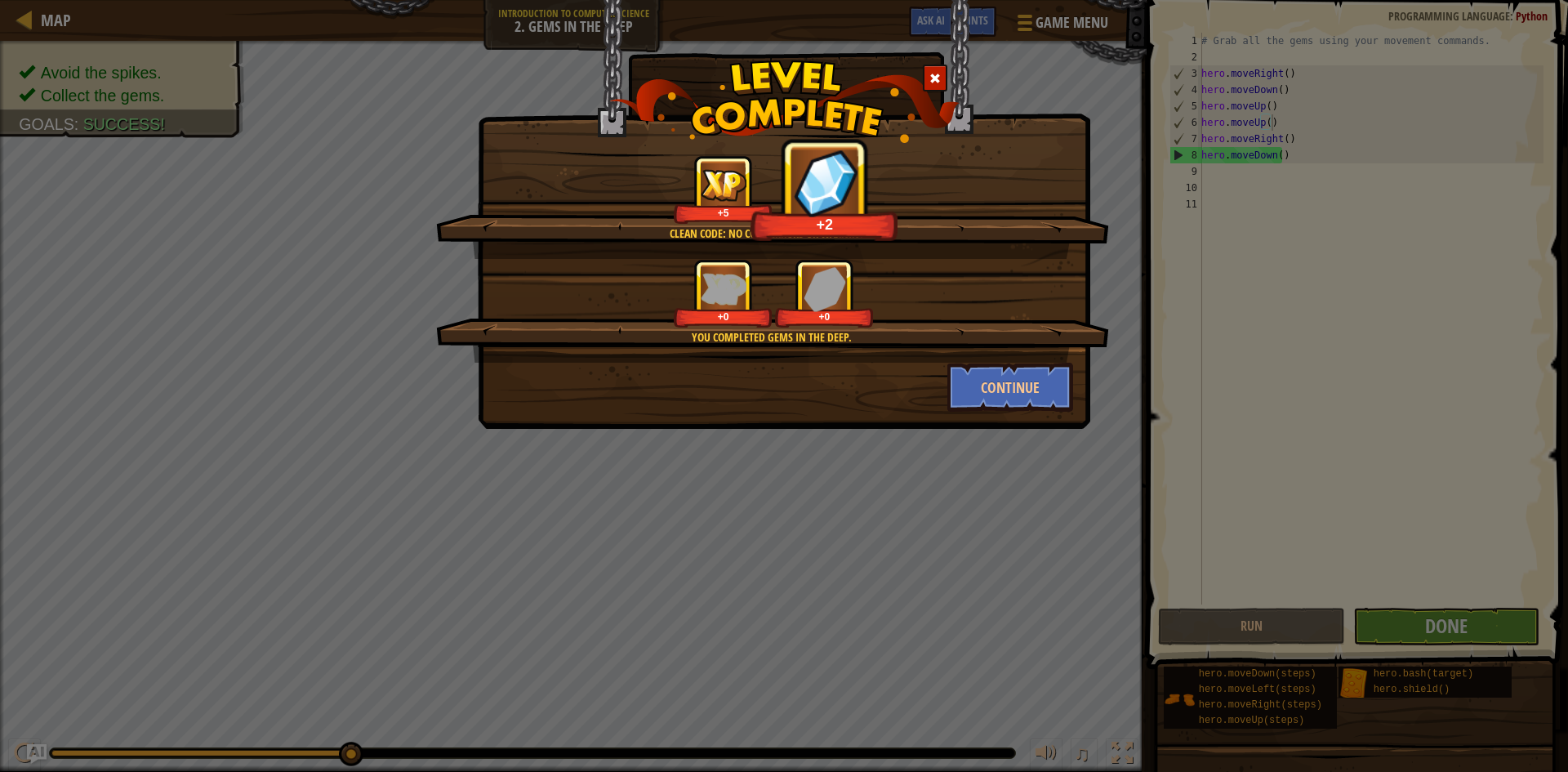
click at [1441, 620] on div "Clean code: no code errors or warnings. +5 +2 You completed Gems in the Deep. +…" at bounding box center [784, 386] width 1568 height 772
click at [1441, 620] on div "Clean code: no code errors or warnings. +5 +6 You completed Gems in the Deep. +…" at bounding box center [784, 386] width 1568 height 772
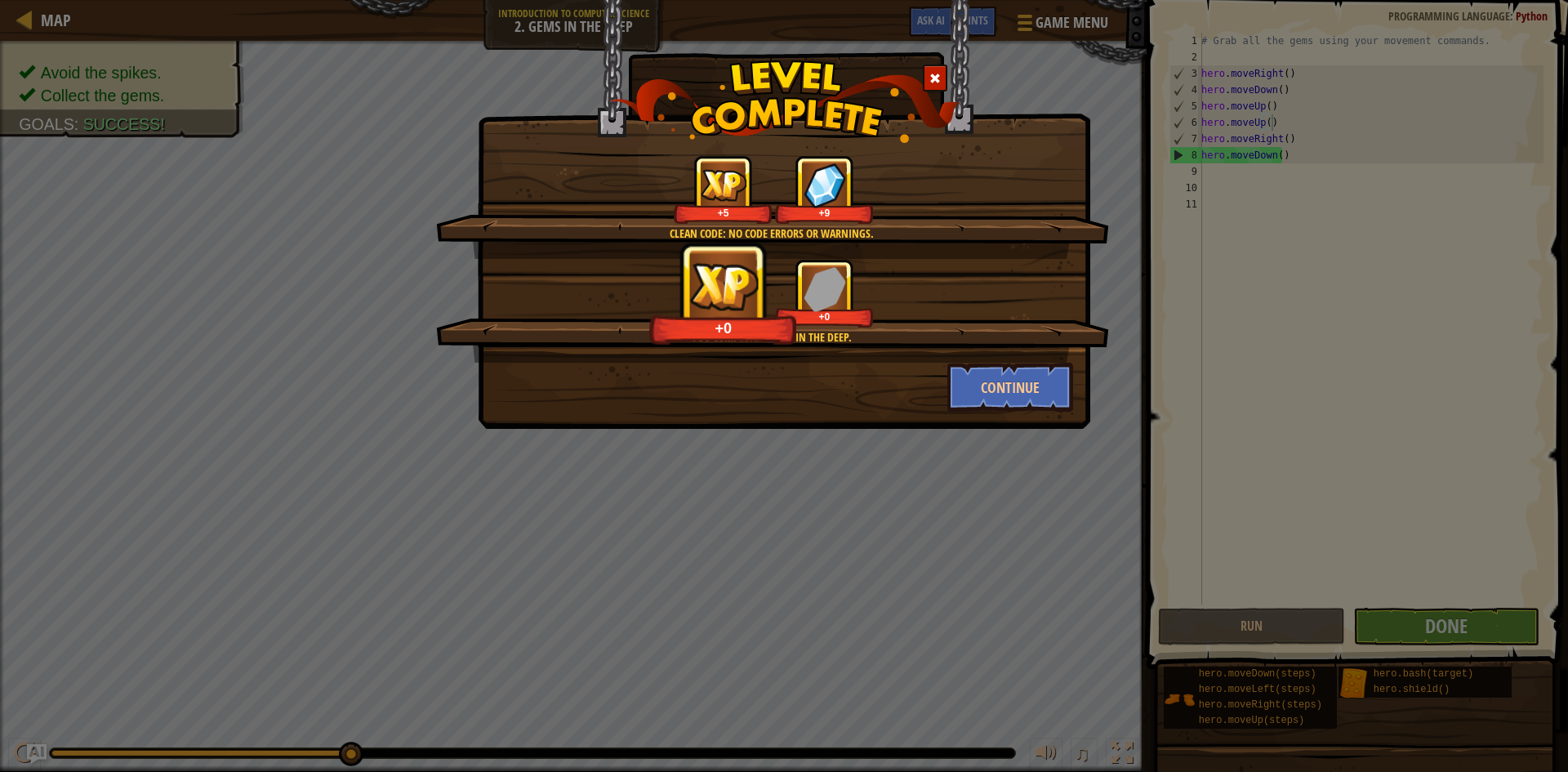
click at [1441, 620] on div "Clean code: no code errors or warnings. +5 +9 You completed Gems in the Deep. +…" at bounding box center [784, 386] width 1568 height 772
drag, startPoint x: 929, startPoint y: 391, endPoint x: 949, endPoint y: 396, distance: 20.6
click at [939, 396] on div "Continue" at bounding box center [784, 386] width 603 height 49
click at [958, 396] on button "Continue" at bounding box center [1010, 386] width 127 height 49
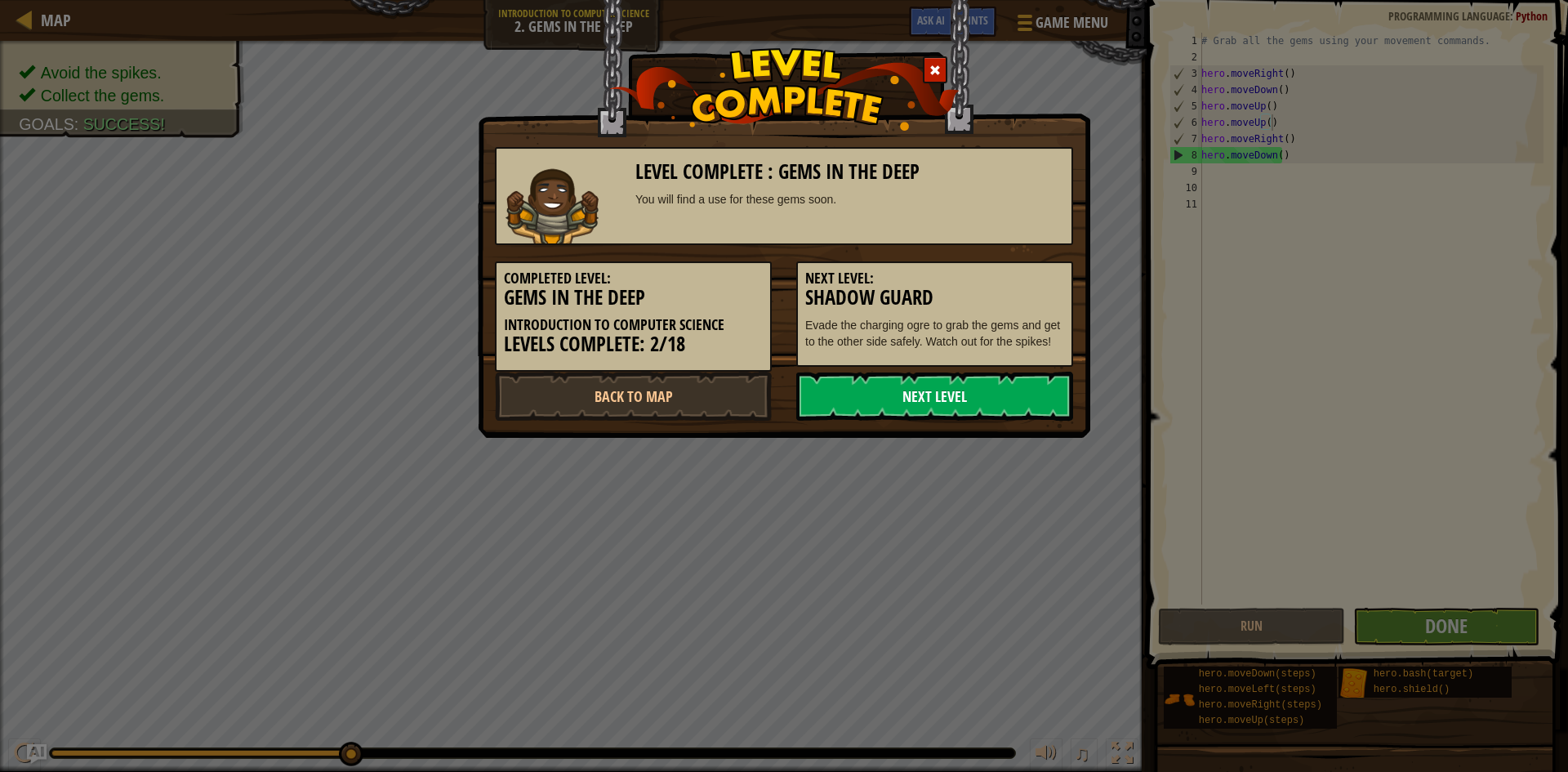
click at [912, 397] on link "Next Level" at bounding box center [934, 396] width 277 height 49
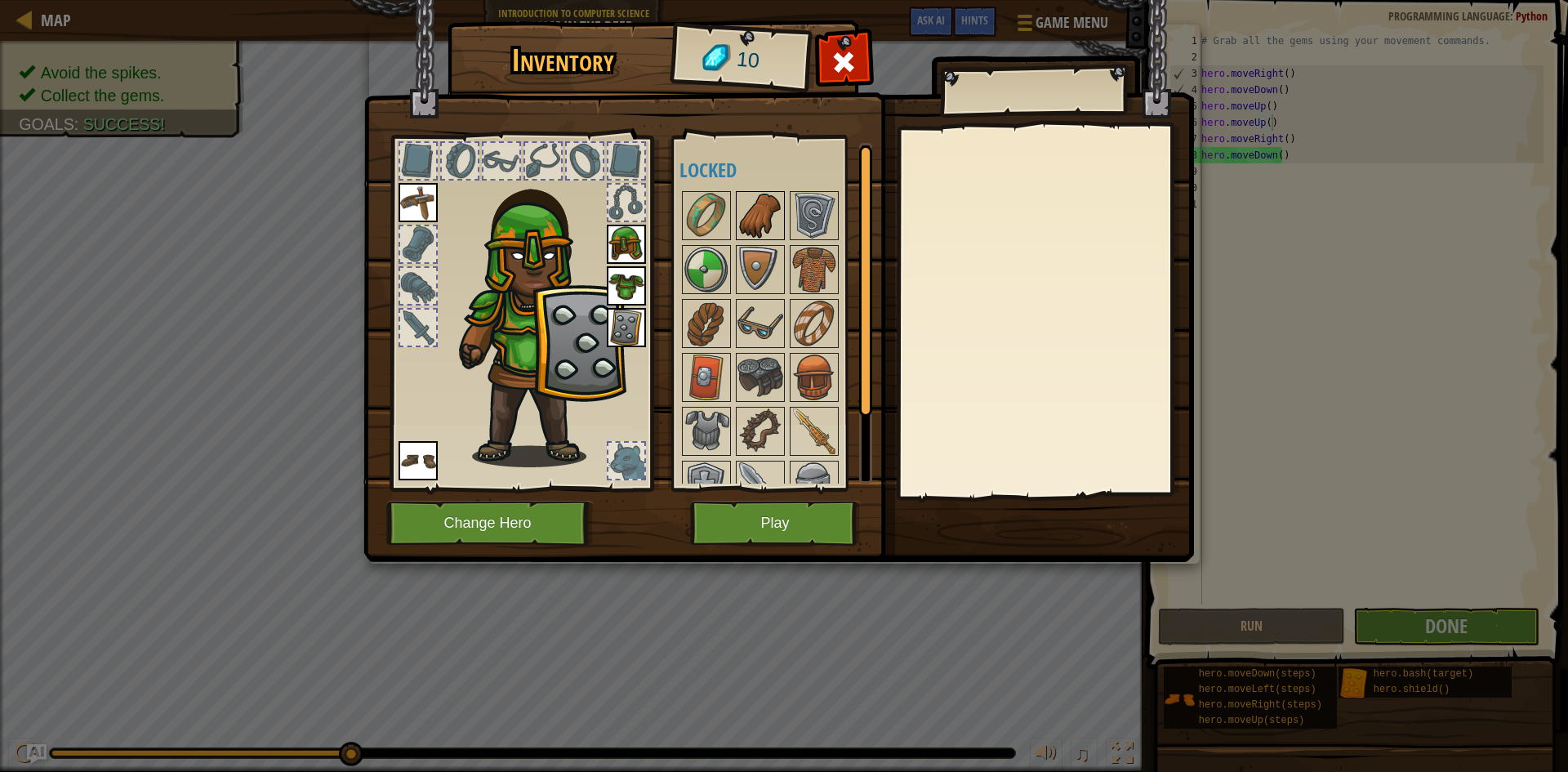
click at [740, 216] on img at bounding box center [760, 215] width 46 height 46
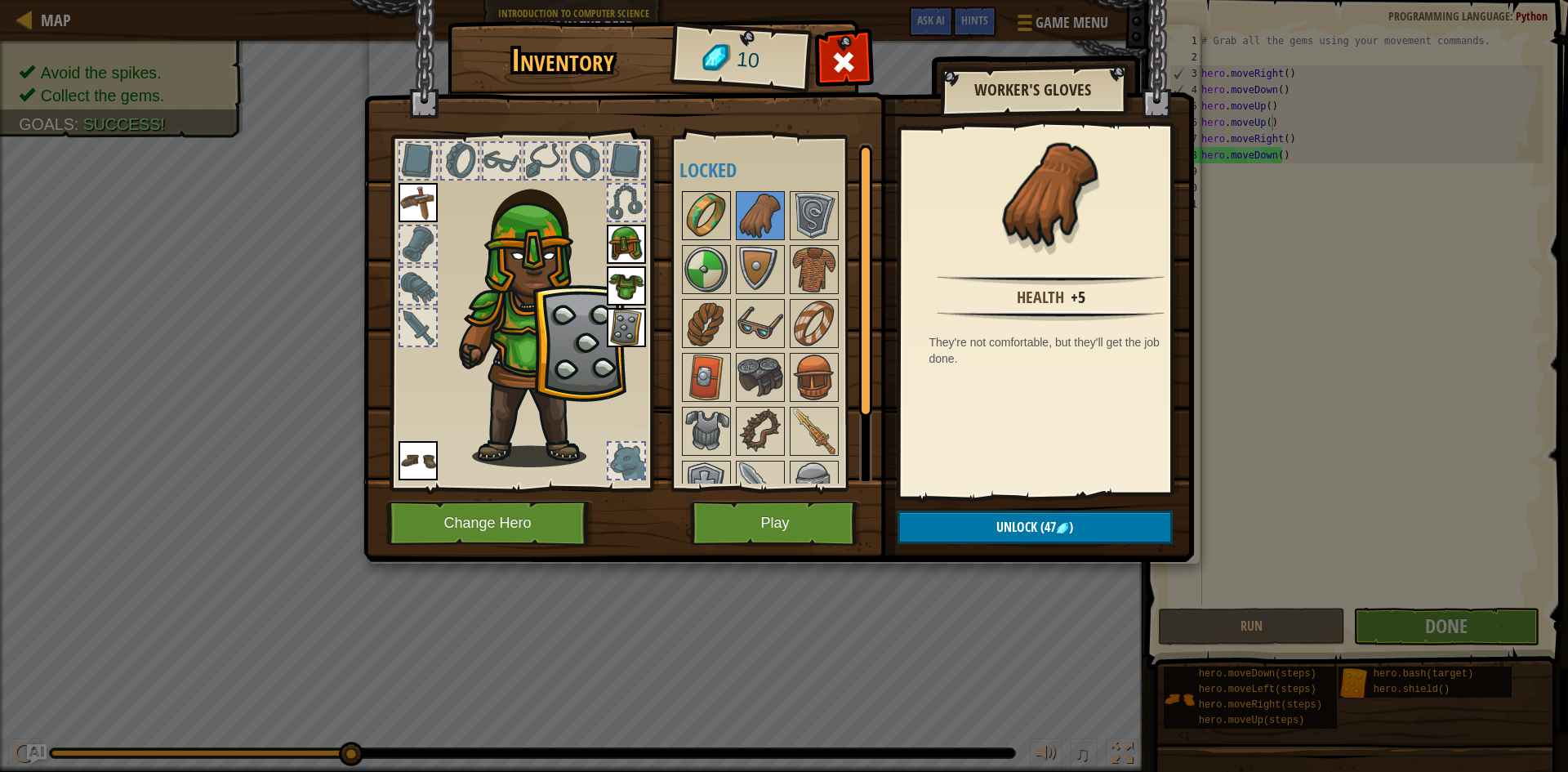
click at [714, 215] on img at bounding box center [706, 215] width 46 height 46
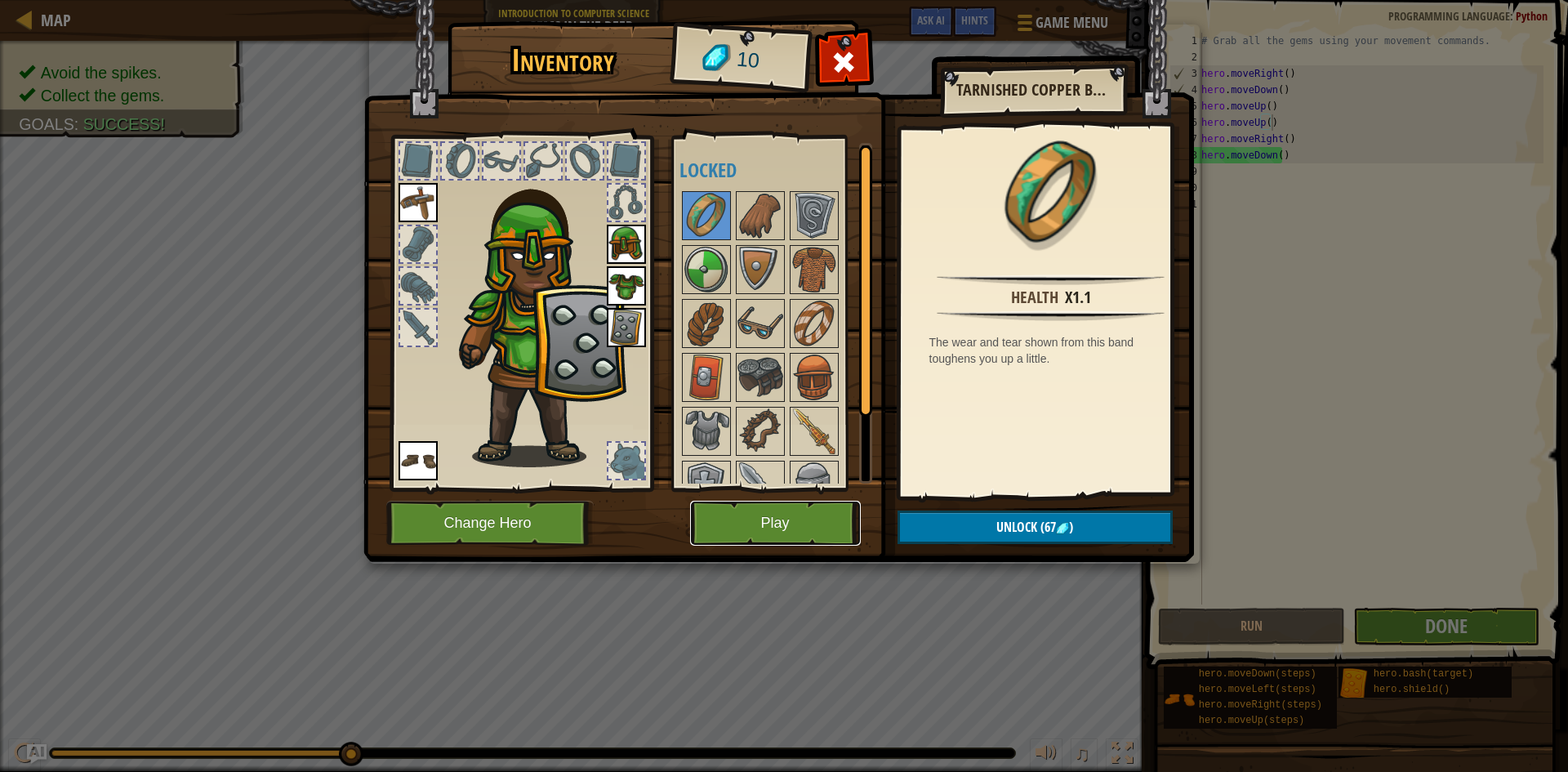
click at [762, 527] on button "Play" at bounding box center [775, 523] width 171 height 45
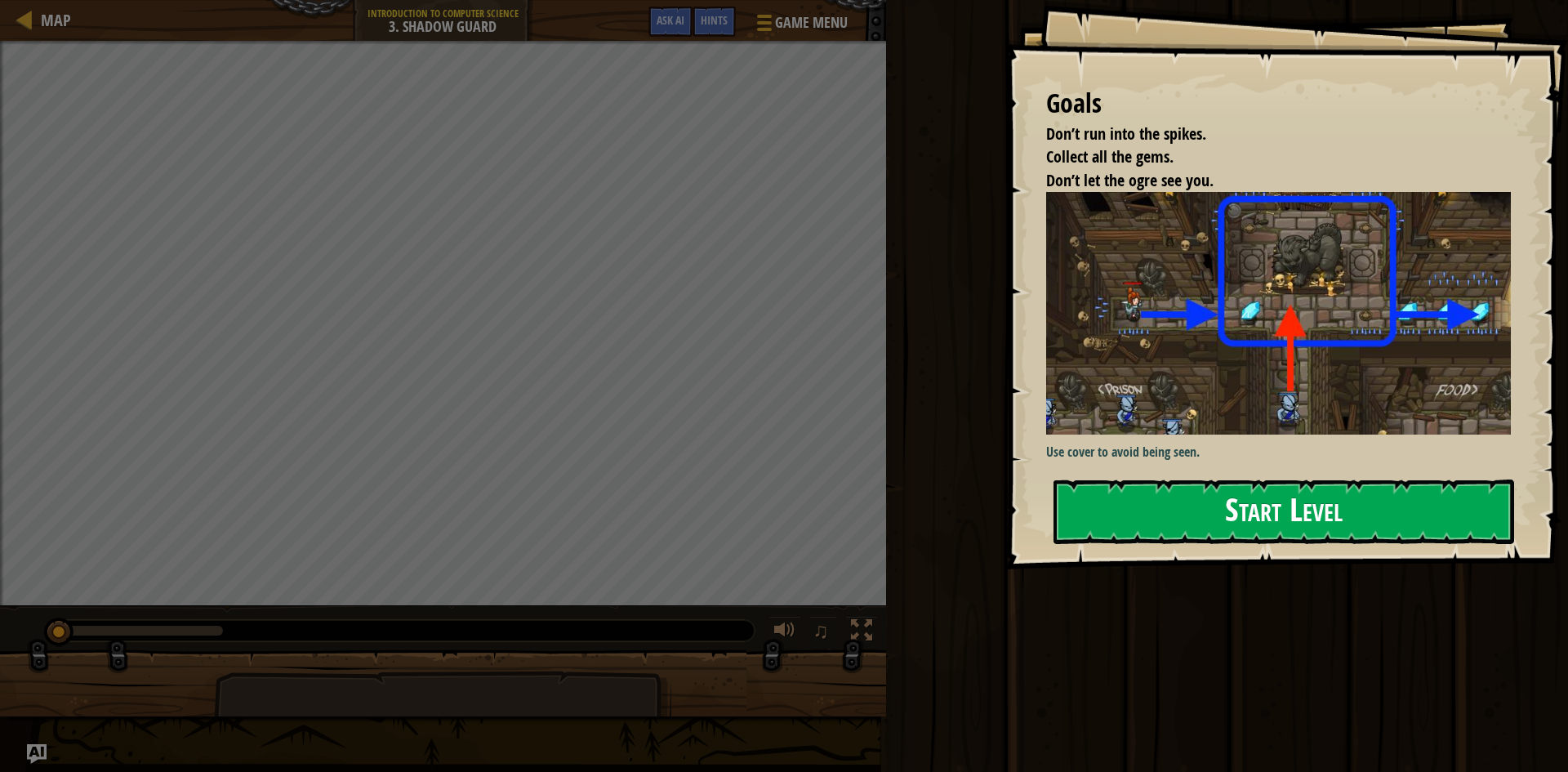
click at [1292, 533] on button "Start Level" at bounding box center [1283, 512] width 460 height 65
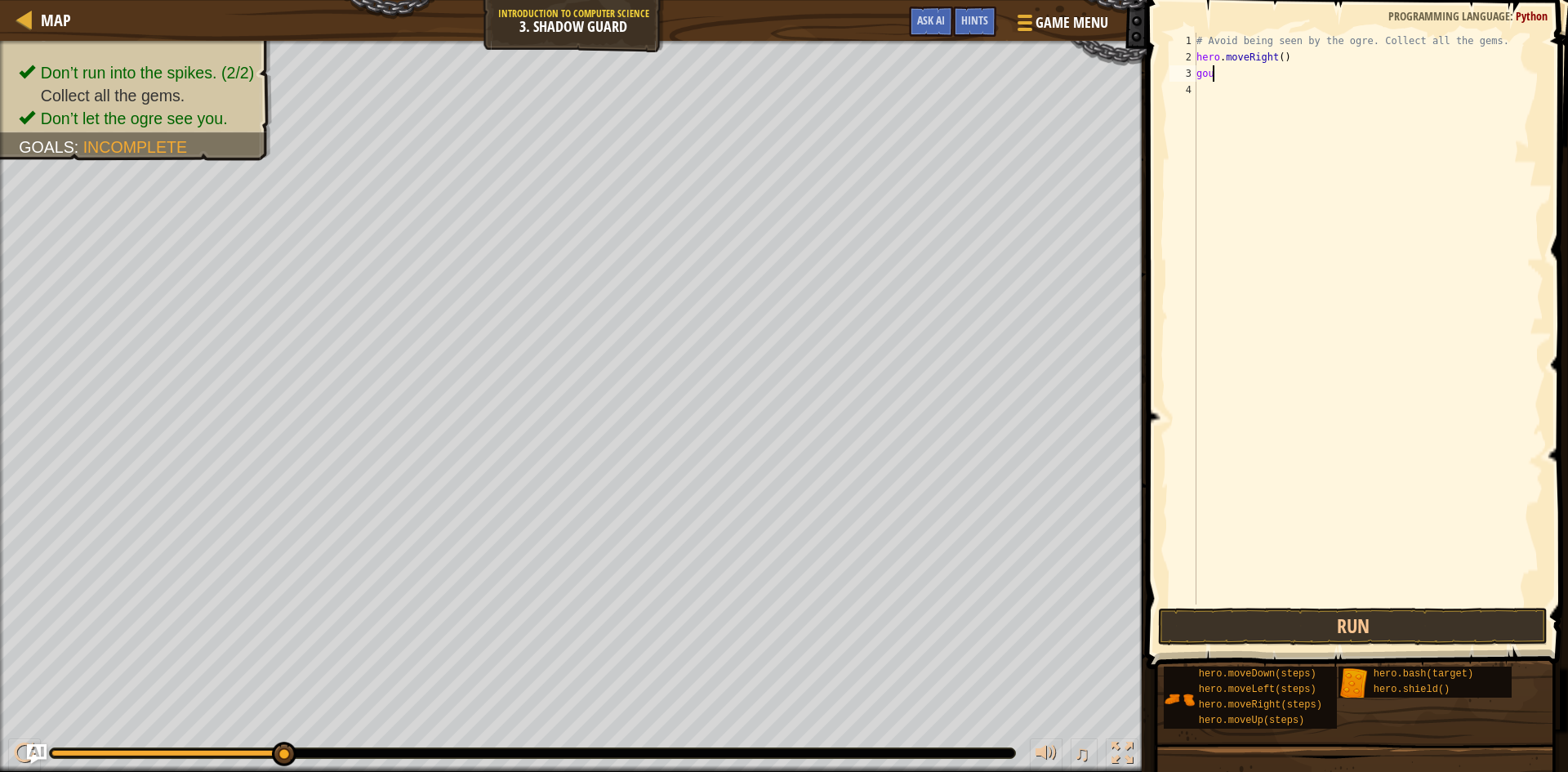
scroll to position [7, 0]
type textarea "g"
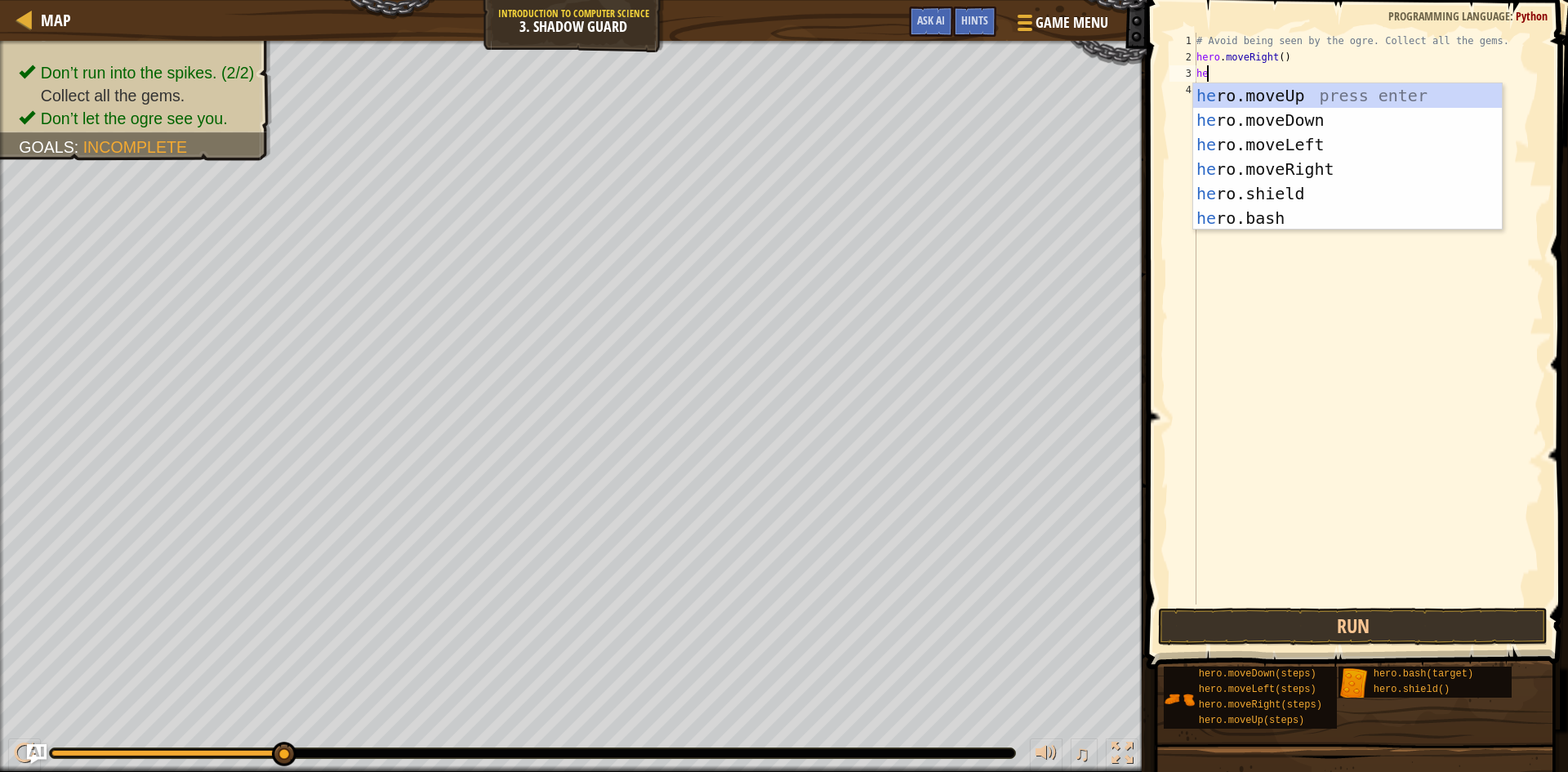
scroll to position [7, 1]
type textarea "hero"
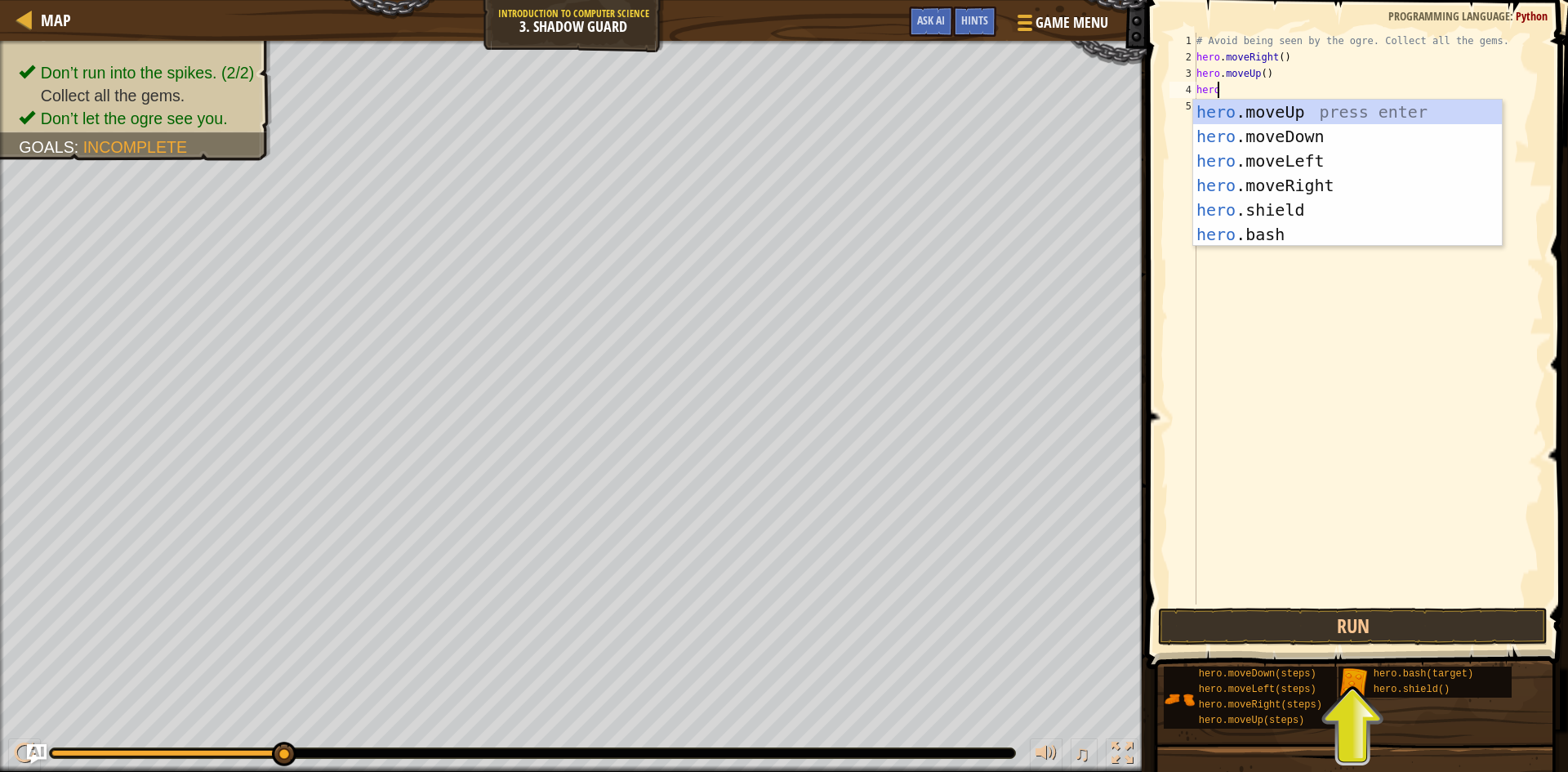
type textarea "heror"
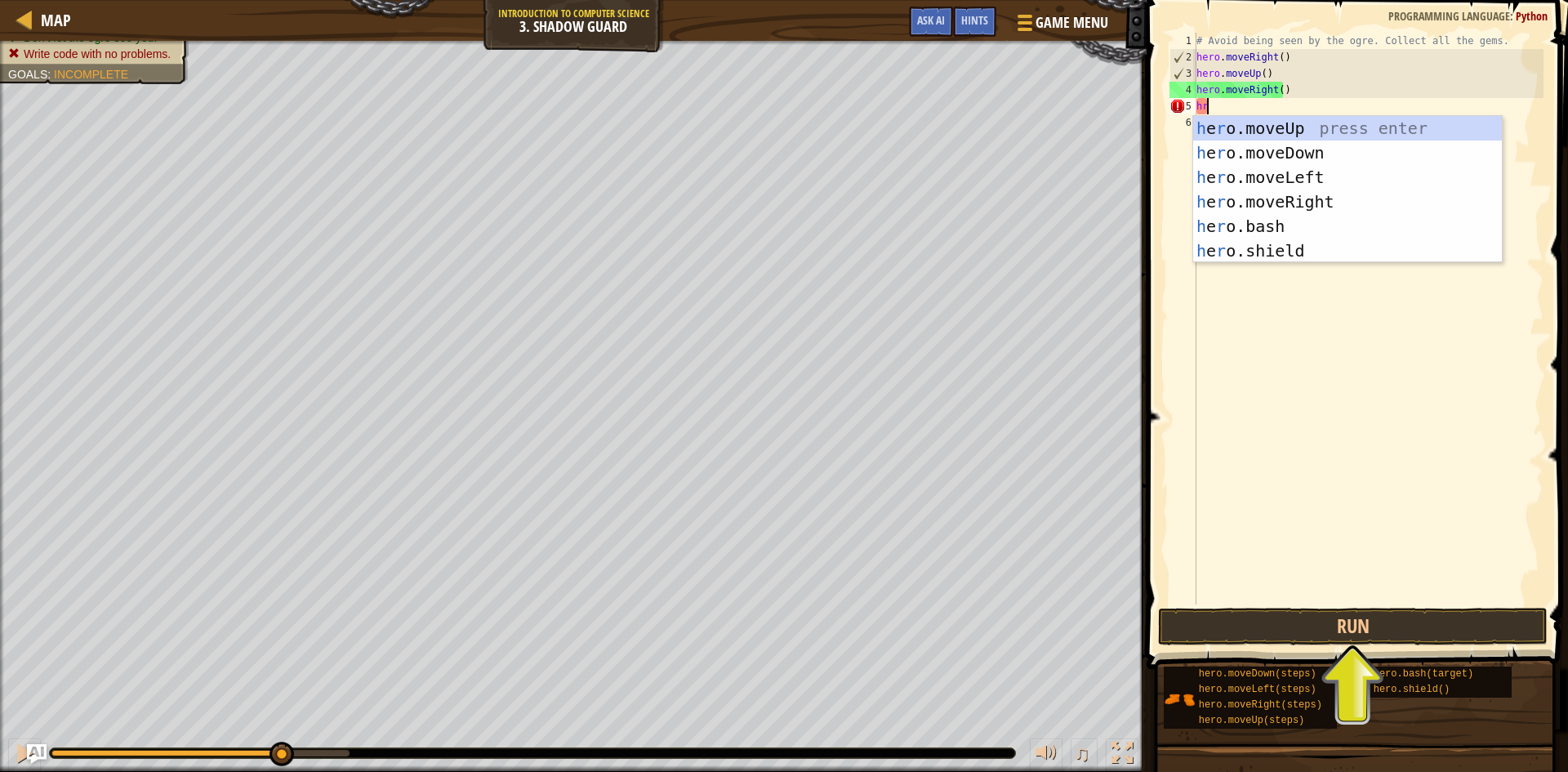
scroll to position [7, 0]
type textarea "h"
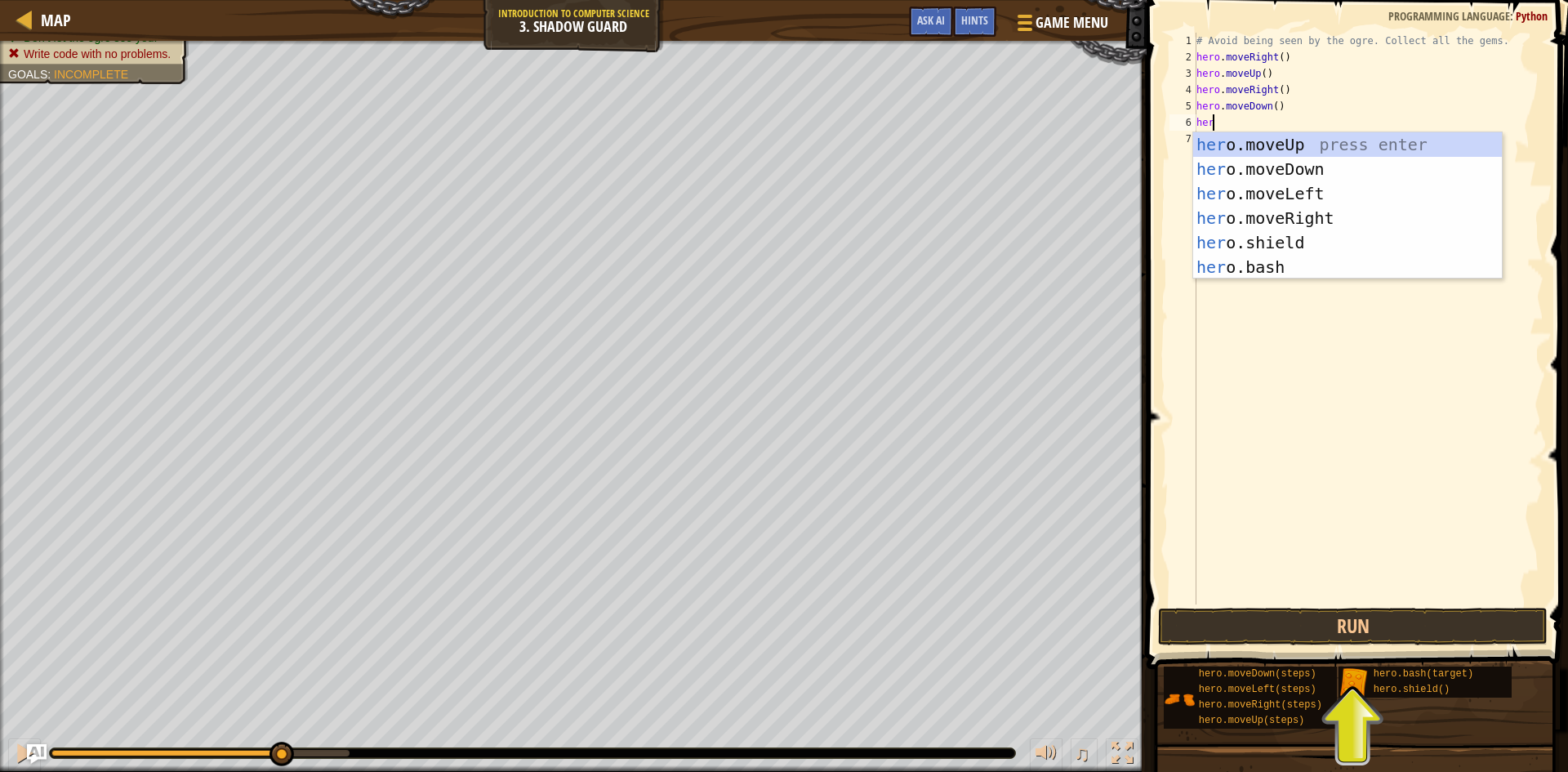
scroll to position [7, 1]
type textarea "hero"
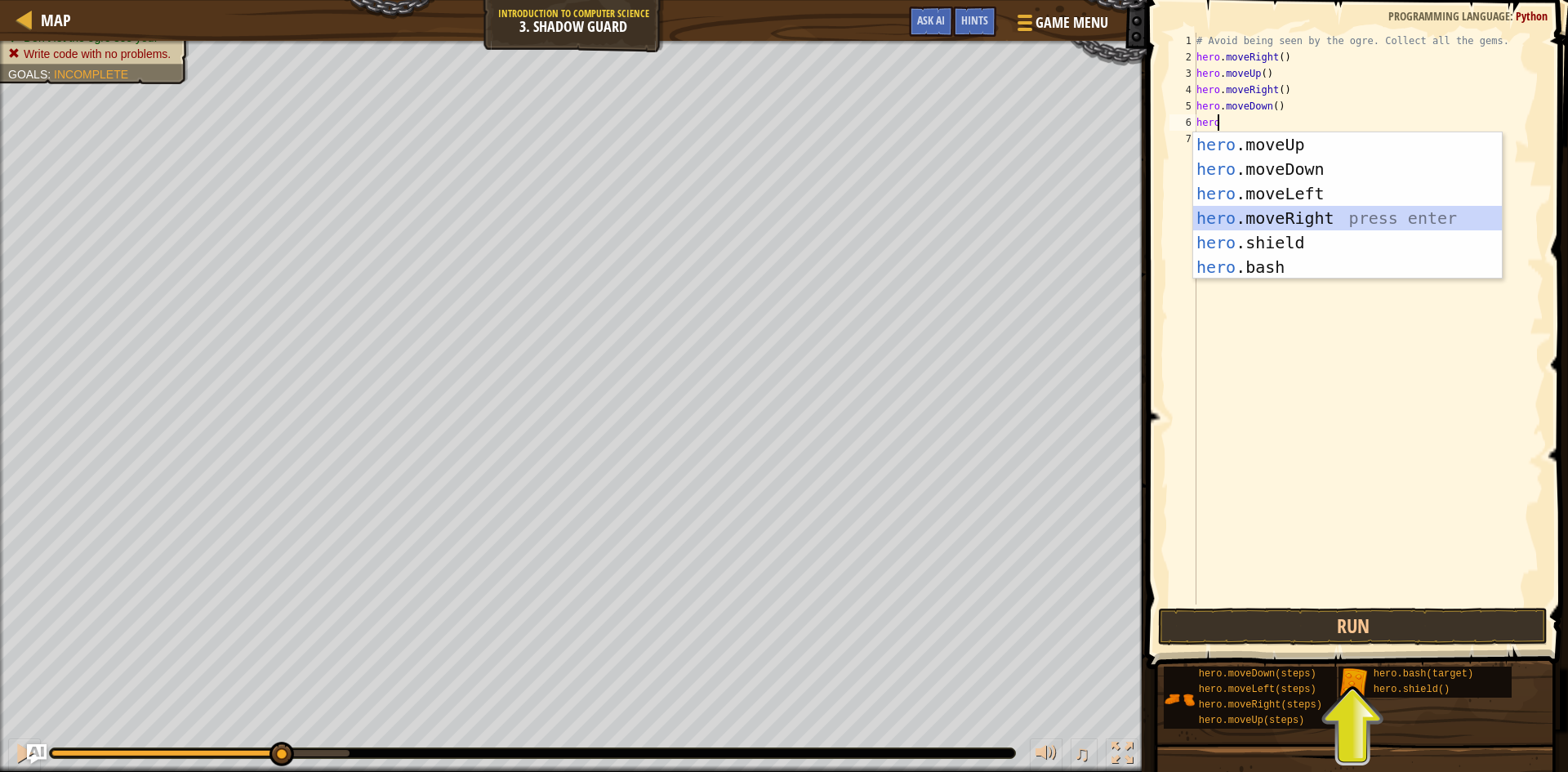
scroll to position [7, 0]
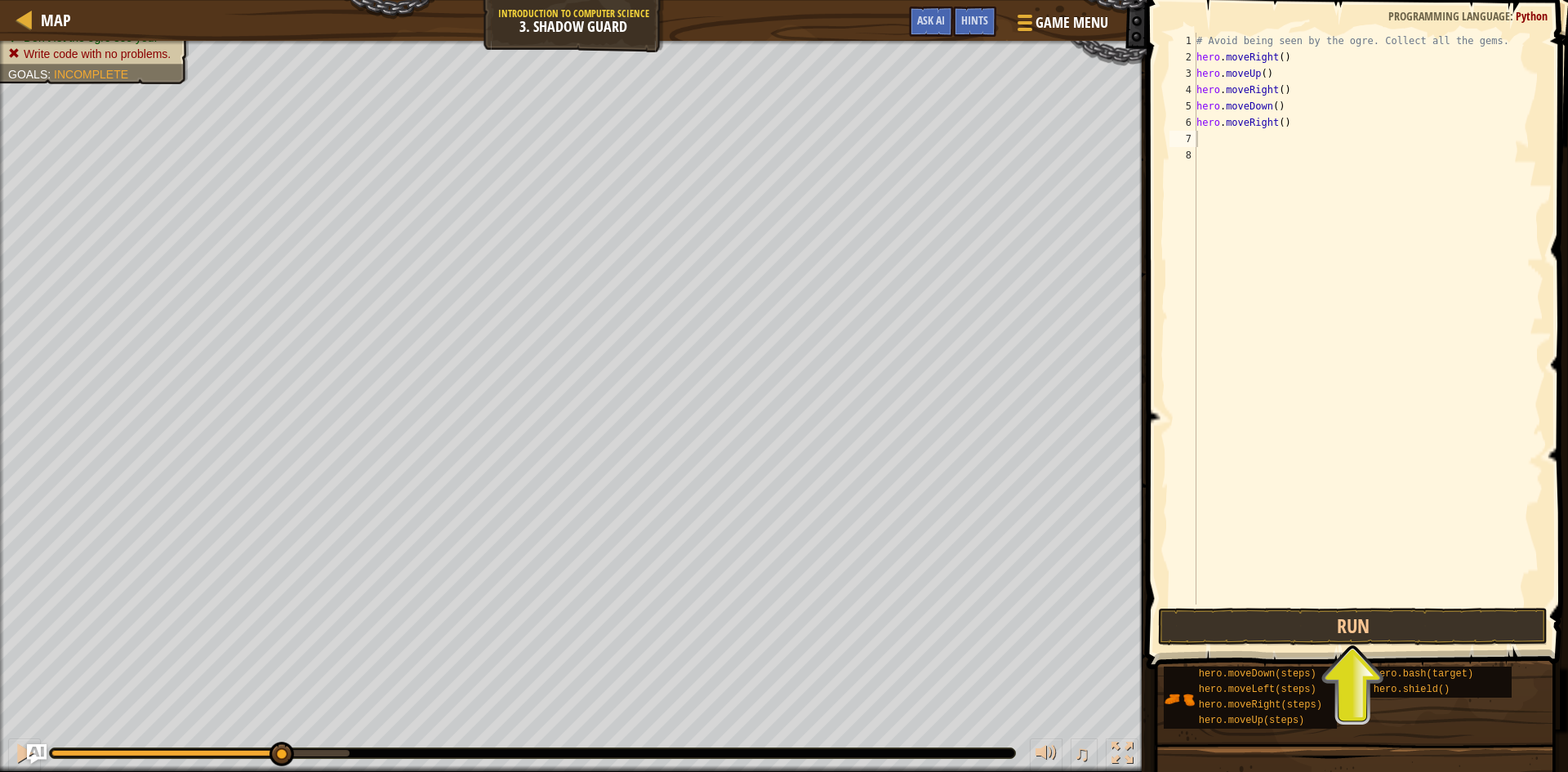
click at [1280, 605] on span at bounding box center [1359, 311] width 434 height 717
click at [1277, 617] on button "Run" at bounding box center [1352, 626] width 390 height 37
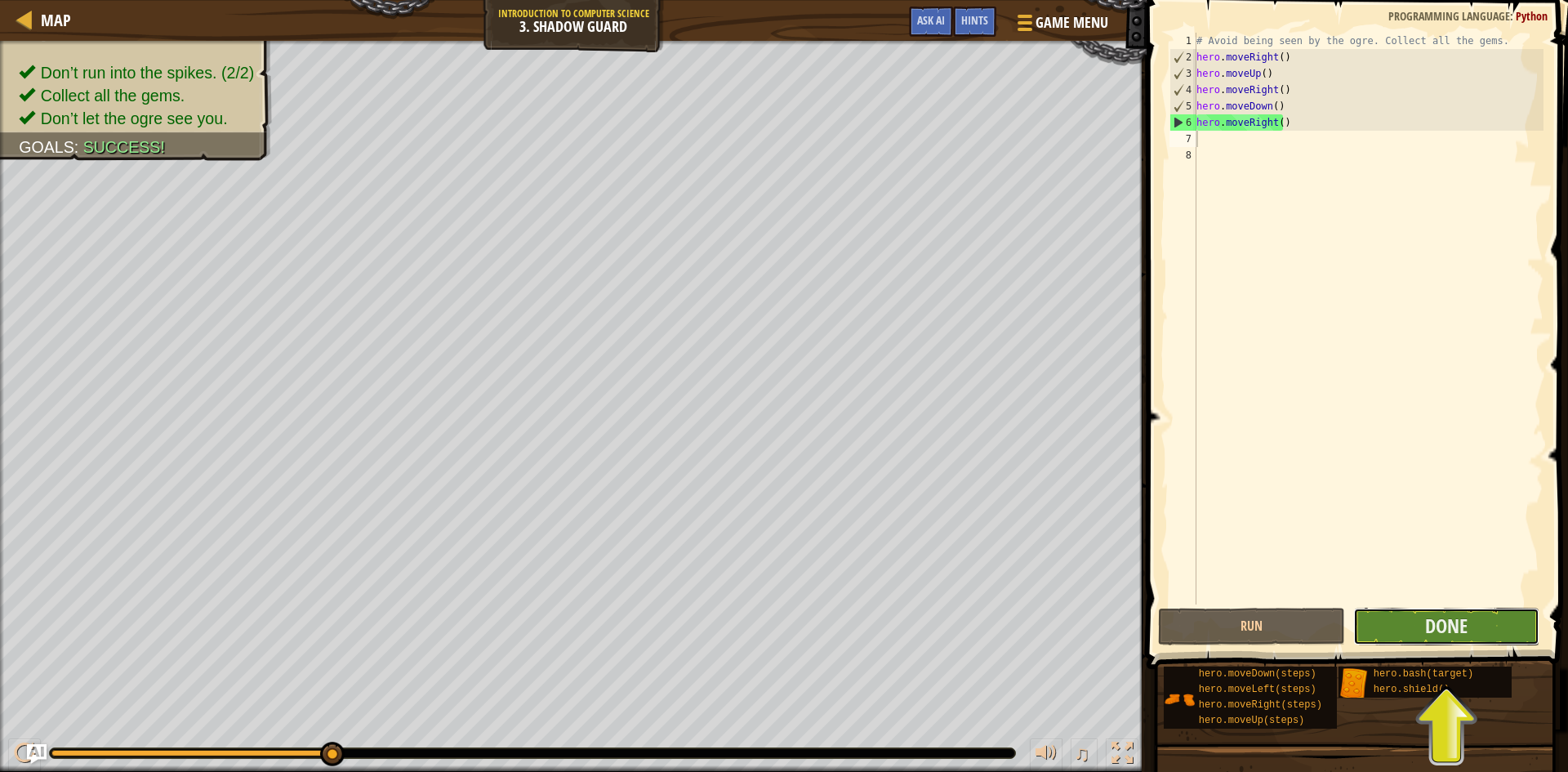
click at [1436, 638] on button "Done" at bounding box center [1447, 626] width 187 height 37
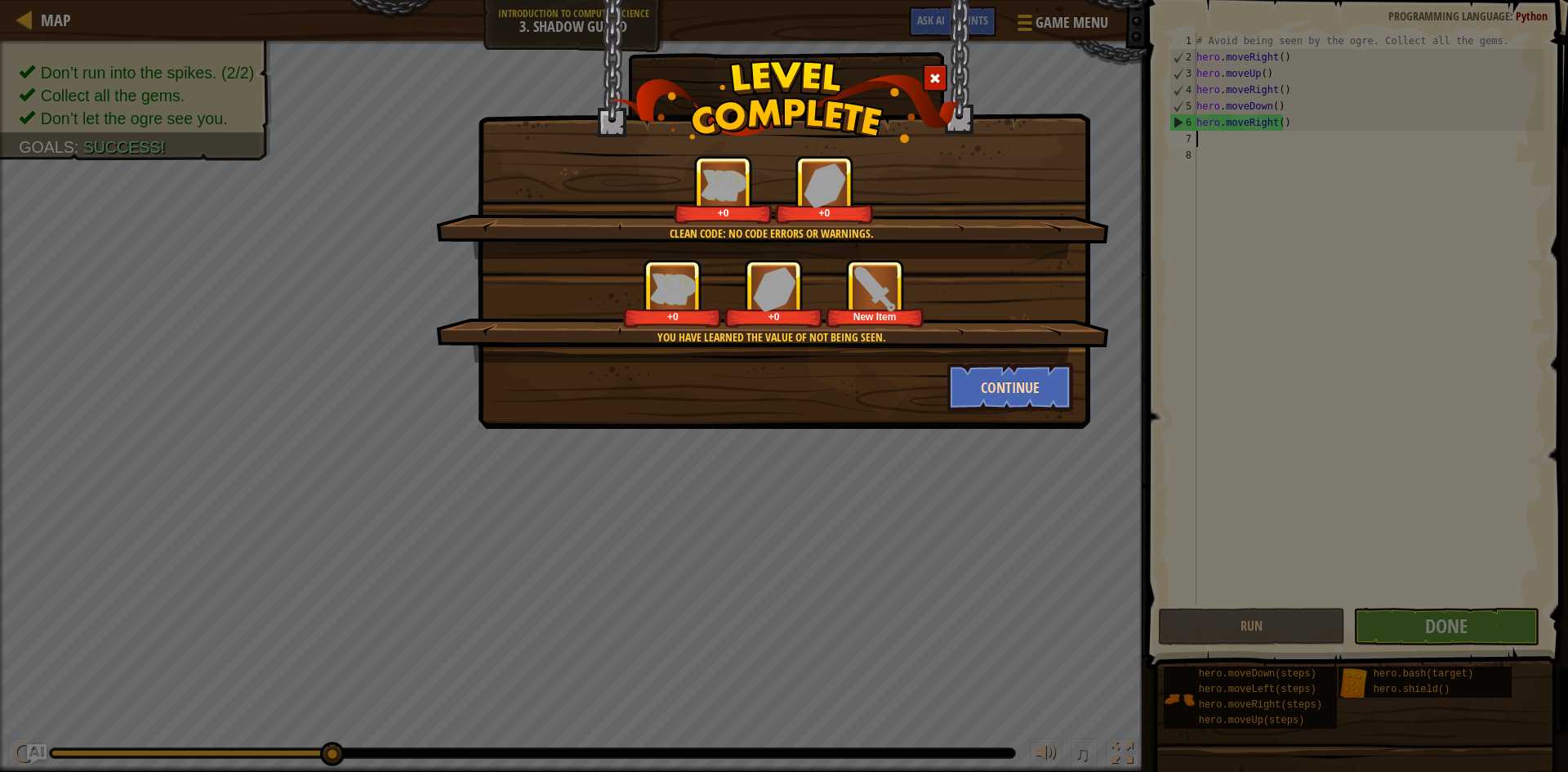
drag, startPoint x: 1011, startPoint y: 413, endPoint x: 991, endPoint y: 408, distance: 20.6
click at [996, 409] on div "Clean code: no code errors or warnings. +0 +0 You have learned the value of not…" at bounding box center [784, 214] width 613 height 429
click at [990, 406] on button "Continue" at bounding box center [1010, 386] width 127 height 49
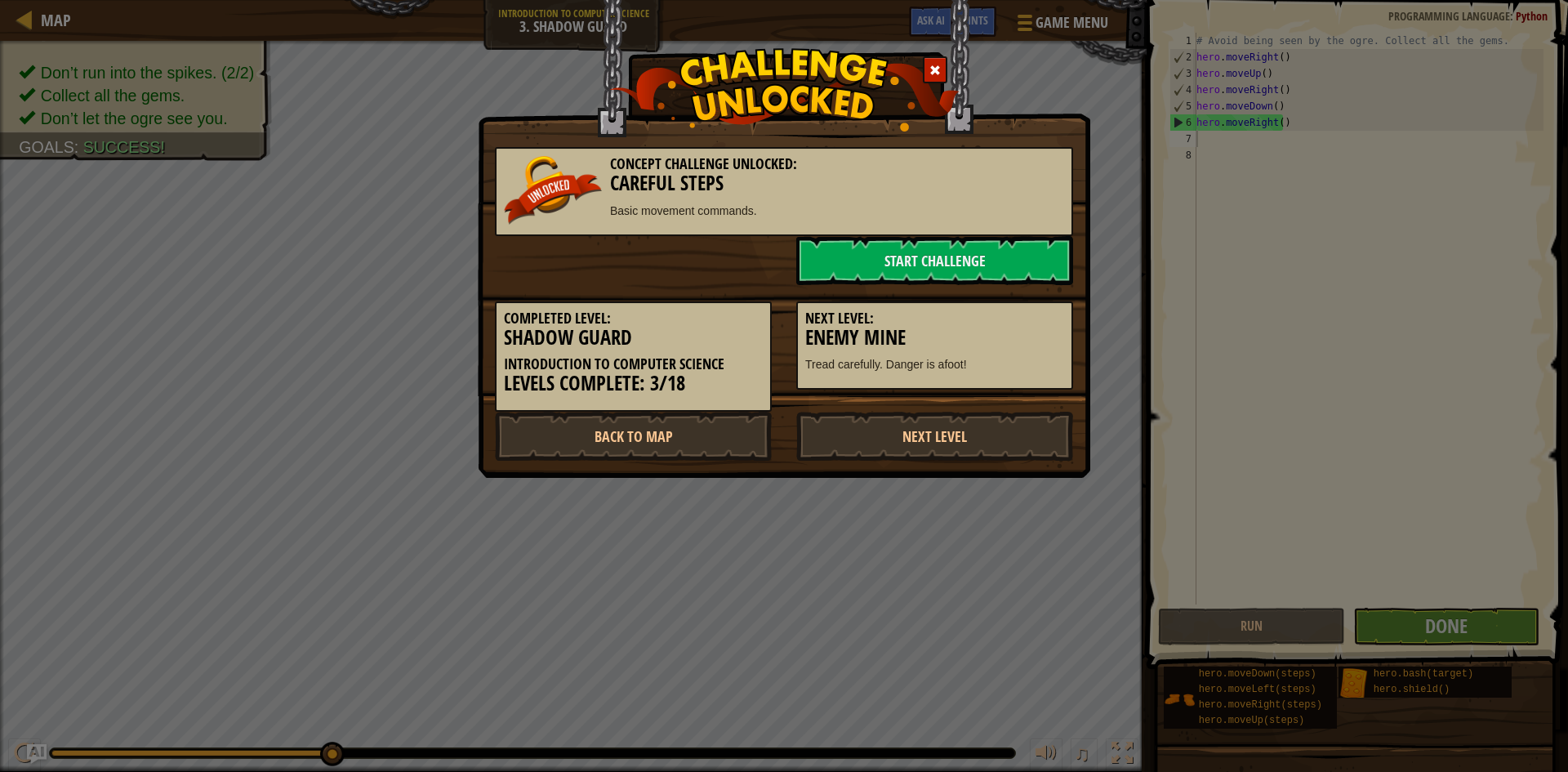
click at [988, 405] on div "Completed Level: Shadow Guard Introduction to Computer Science Levels Complete:…" at bounding box center [784, 348] width 603 height 127
click at [979, 264] on link "Start Challenge" at bounding box center [934, 260] width 277 height 49
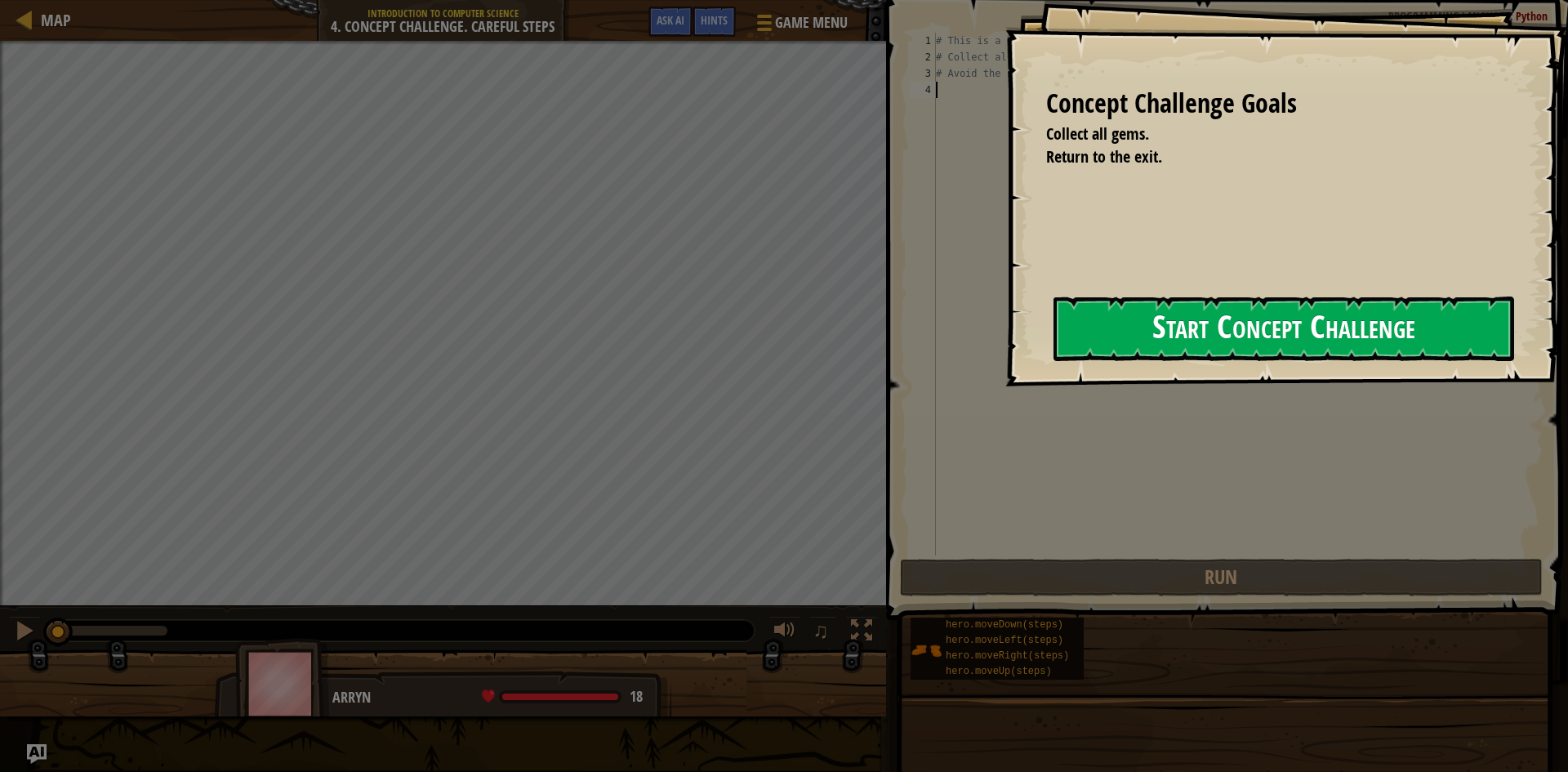
click at [1137, 308] on button "Start Concept Challenge" at bounding box center [1283, 328] width 460 height 65
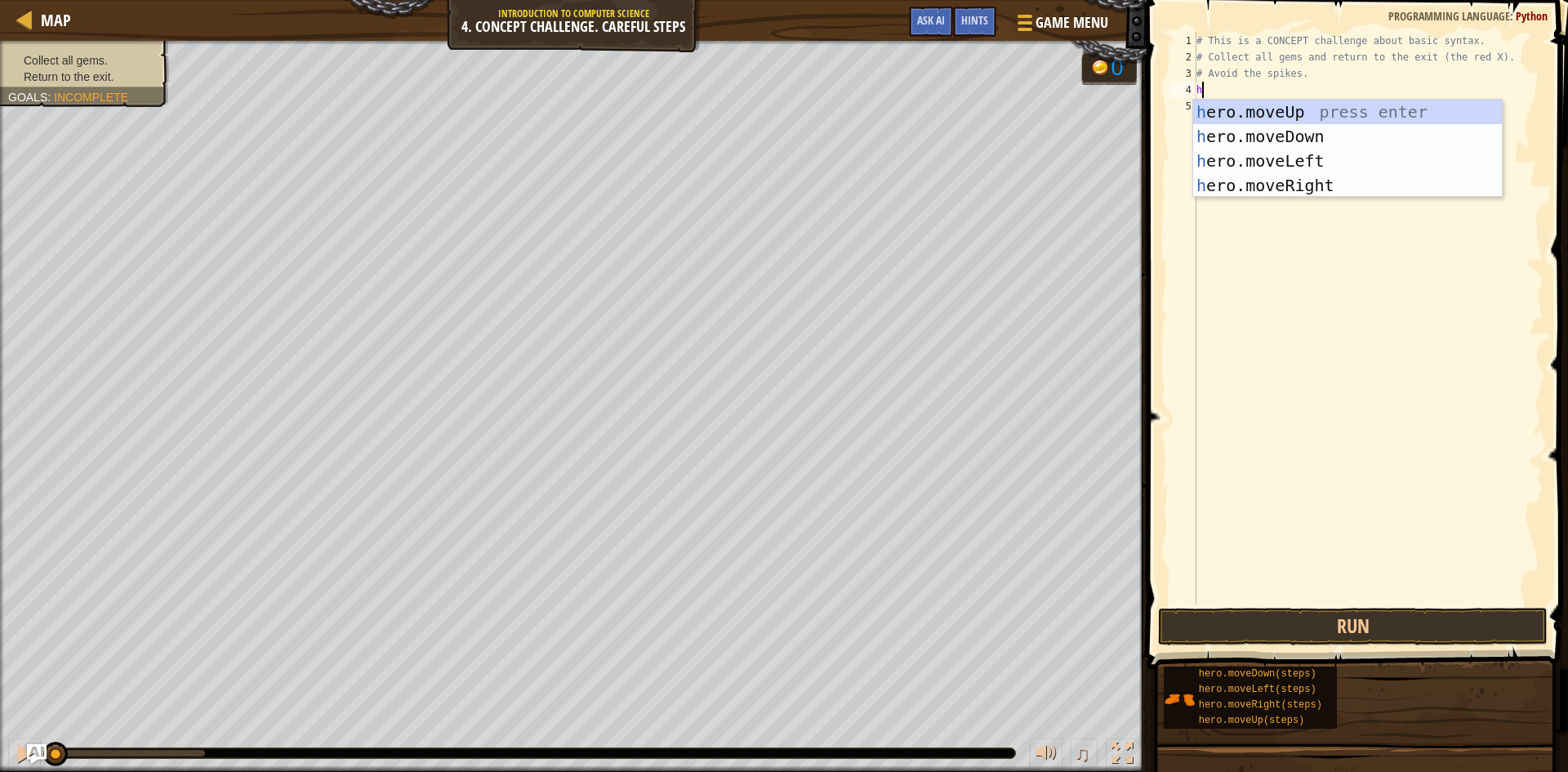
scroll to position [7, 0]
type textarea "her"
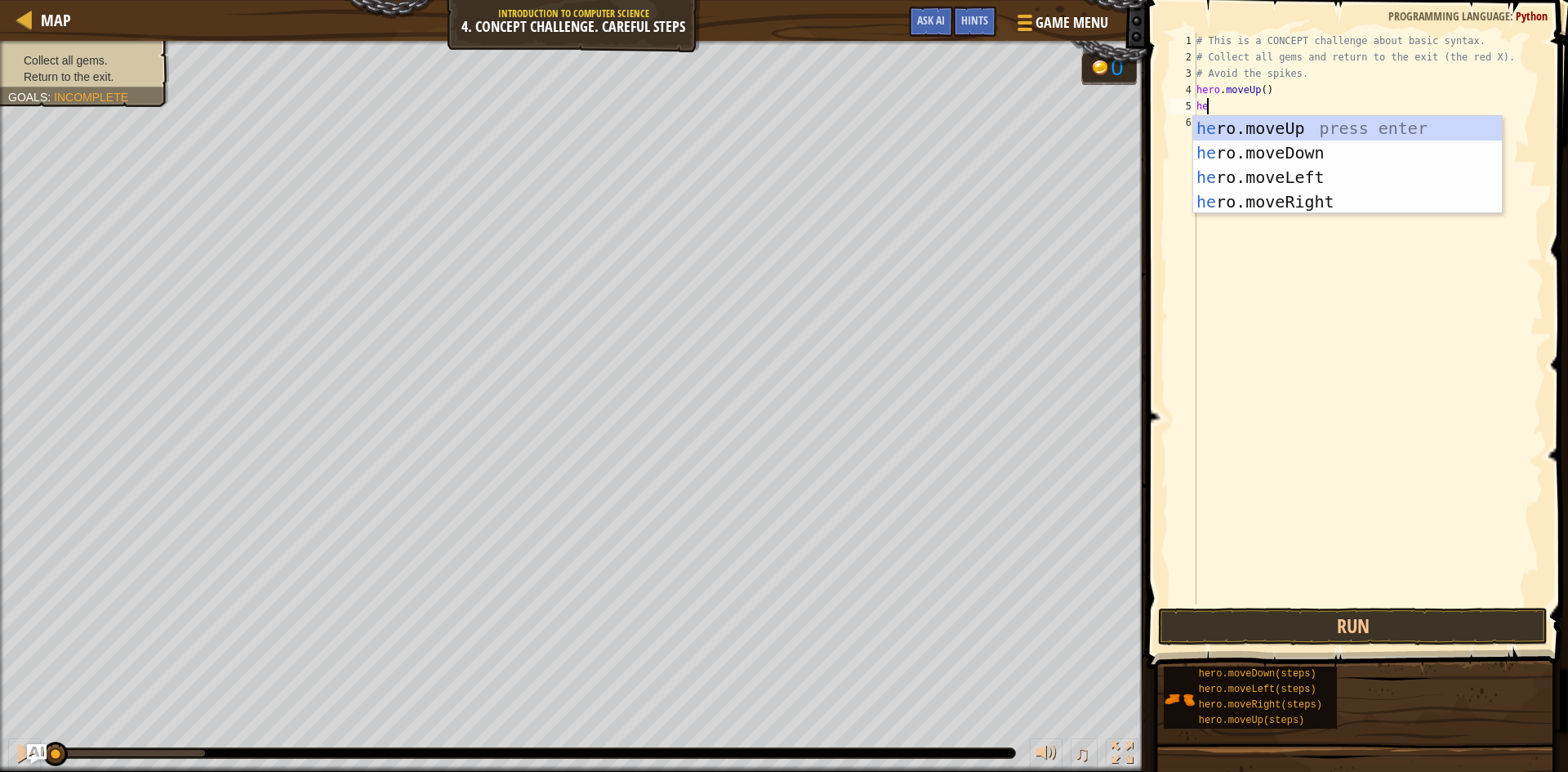
scroll to position [7, 1]
type textarea "herr"
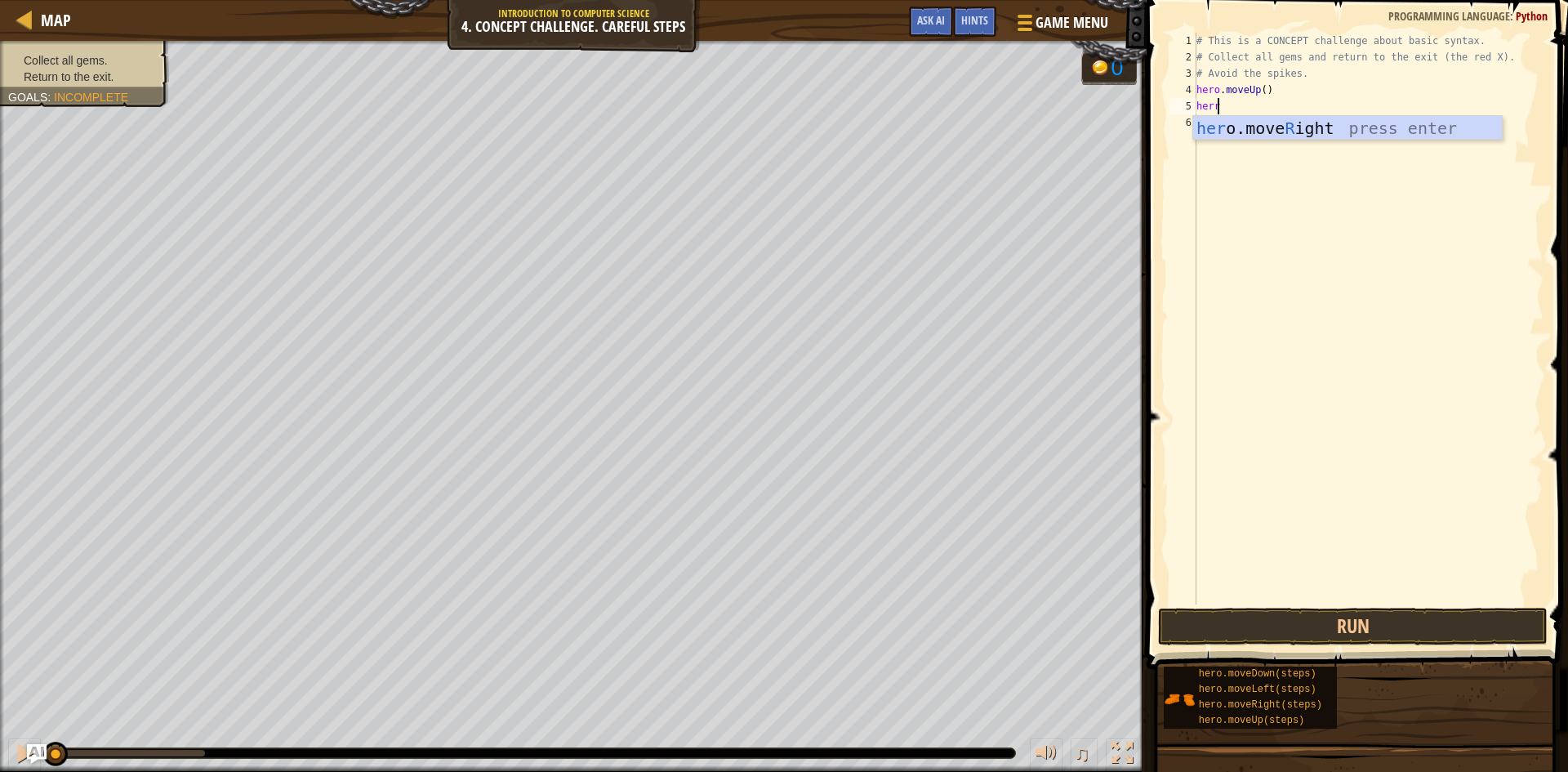
scroll to position [7, 0]
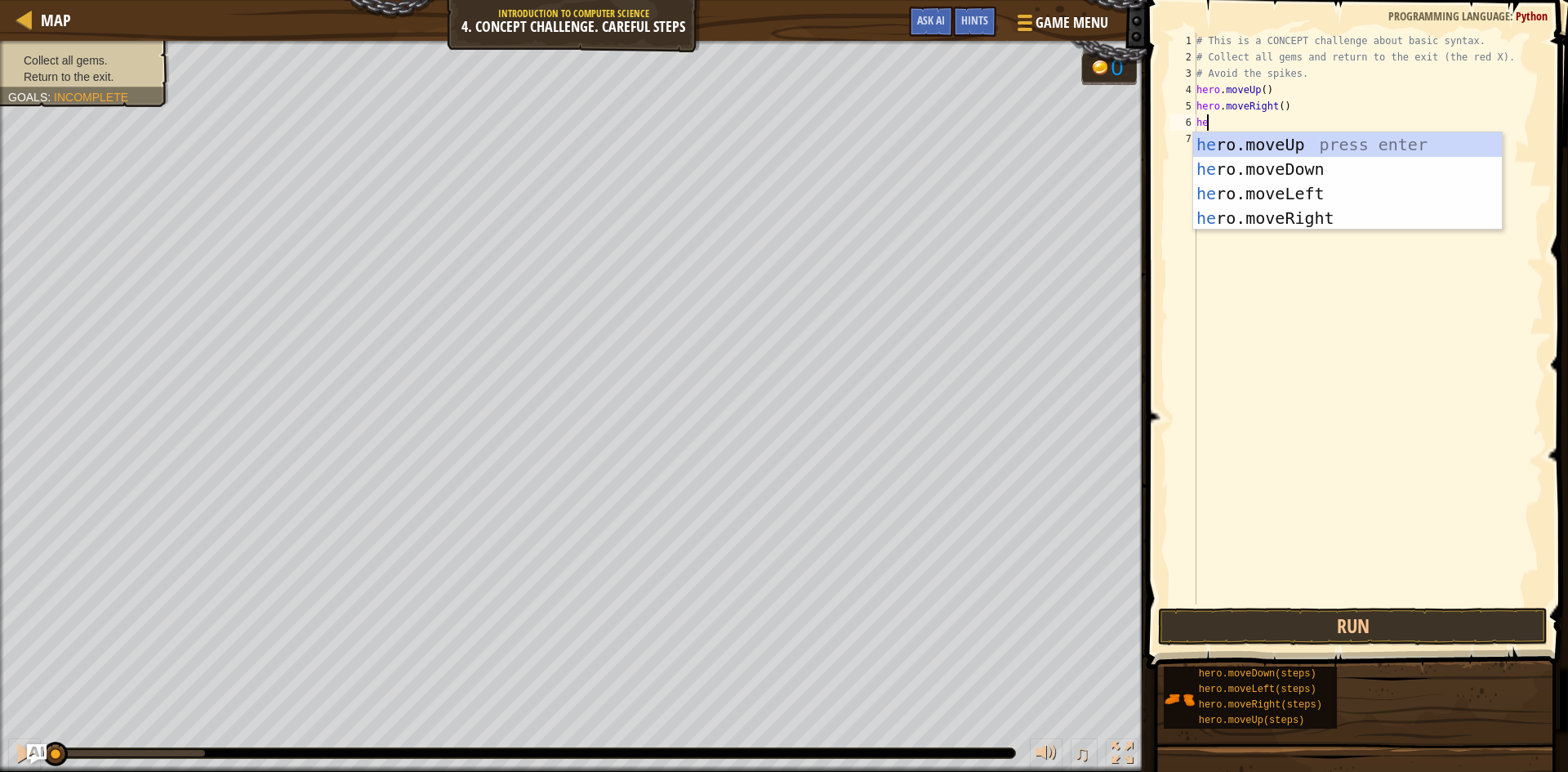
type textarea "her"
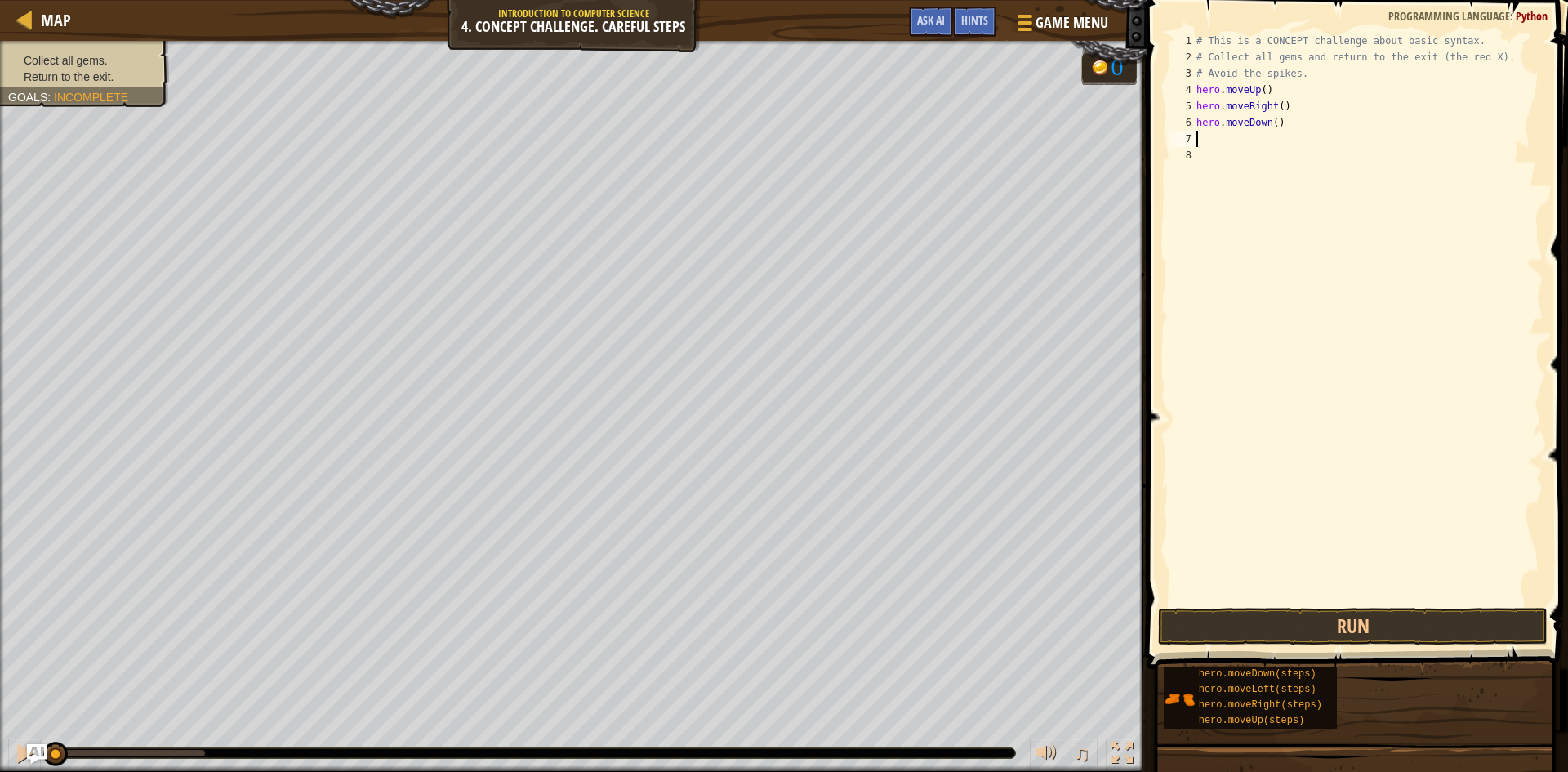
click at [1276, 129] on div "# This is a CONCEPT challenge about basic syntax. # Collect all gems and return…" at bounding box center [1368, 334] width 350 height 604
click at [1272, 128] on div "# This is a CONCEPT challenge about basic syntax. # Collect all gems and return…" at bounding box center [1368, 334] width 350 height 604
type textarea "hero.moveDown(2)"
click at [1289, 163] on div "# This is a CONCEPT challenge about basic syntax. # Collect all gems and return…" at bounding box center [1368, 334] width 350 height 604
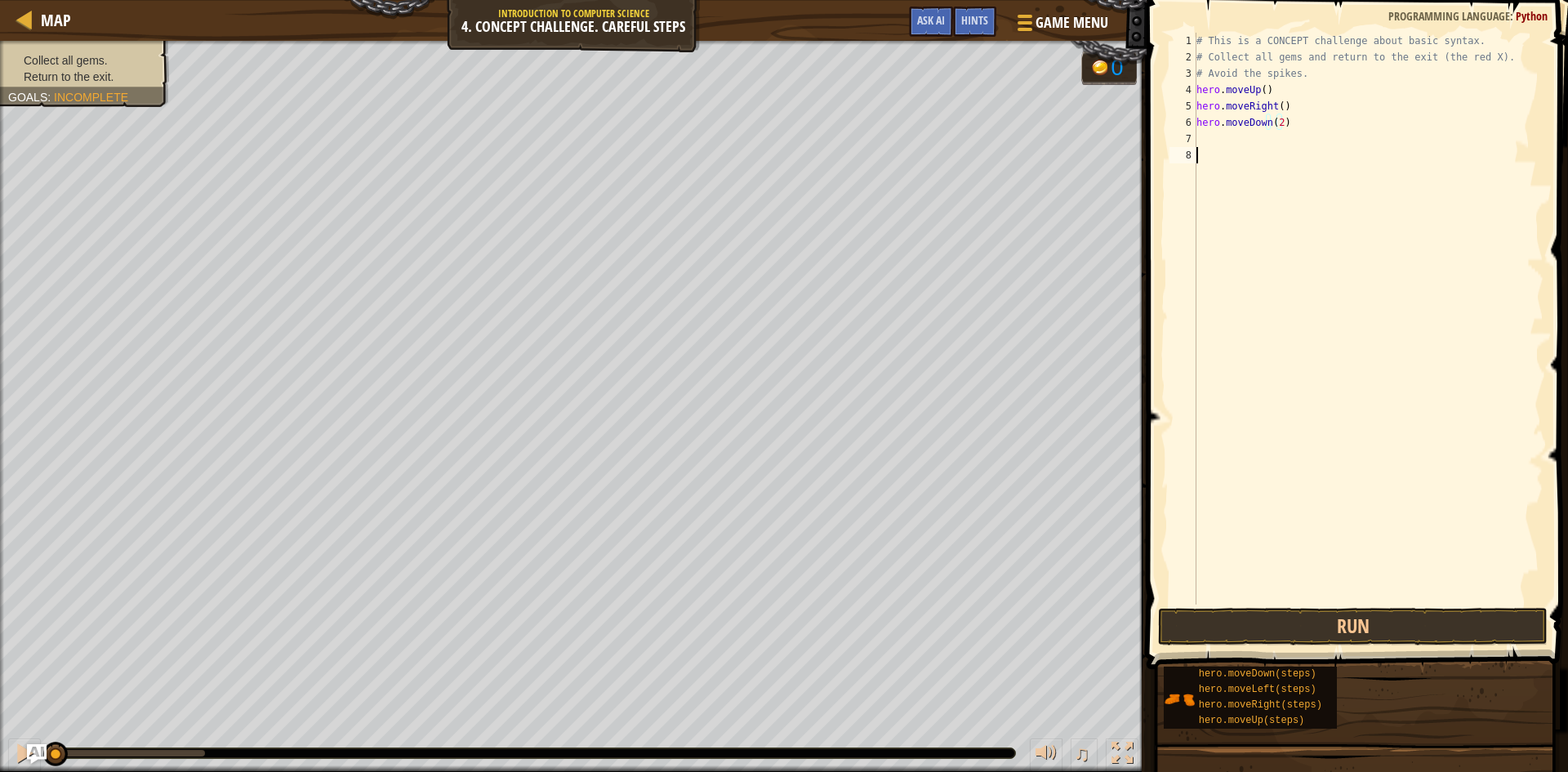
scroll to position [7, 0]
click at [1215, 143] on div "# This is a CONCEPT challenge about basic syntax. # Collect all gems and return…" at bounding box center [1368, 334] width 350 height 604
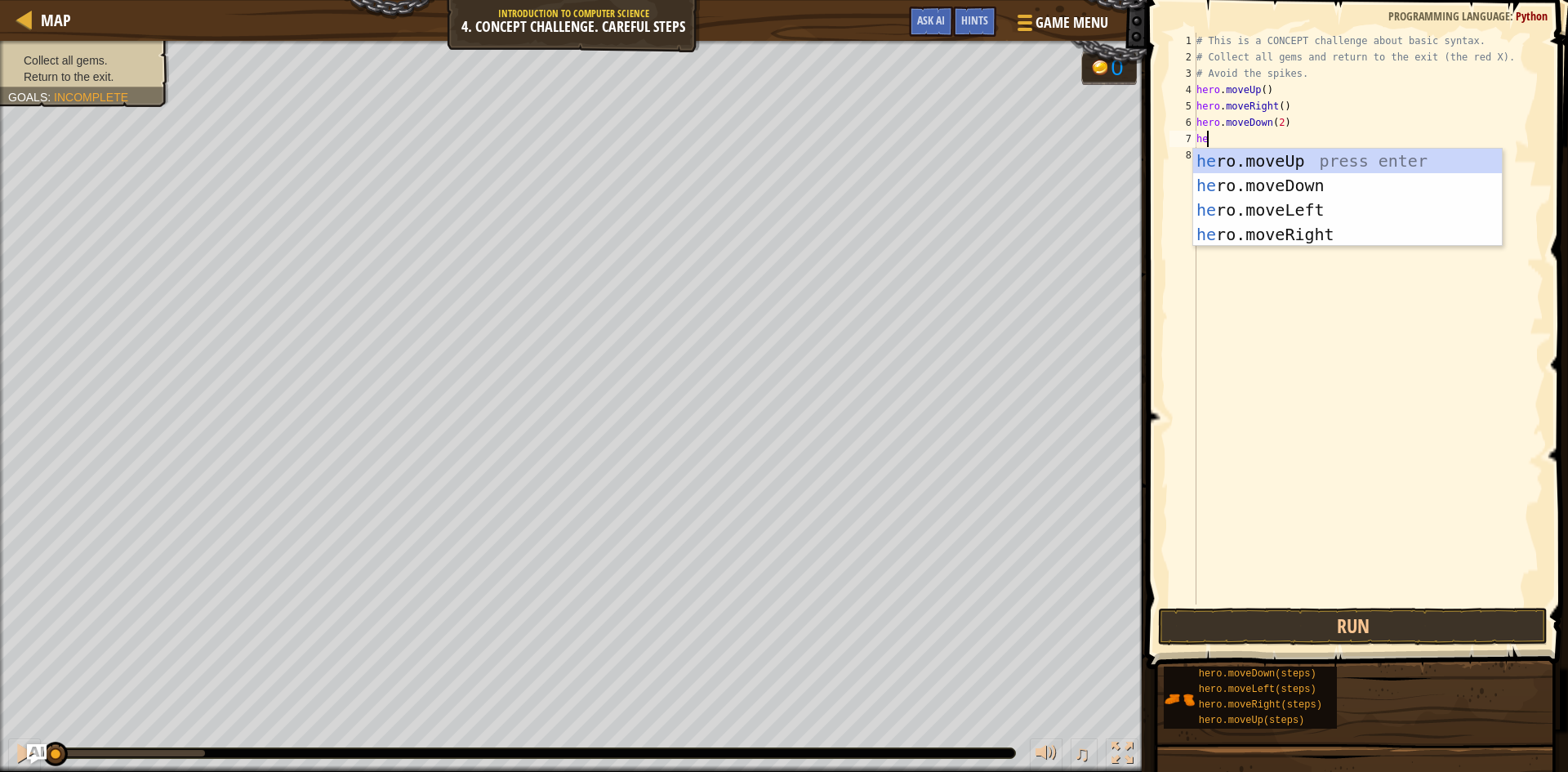
type textarea "her"
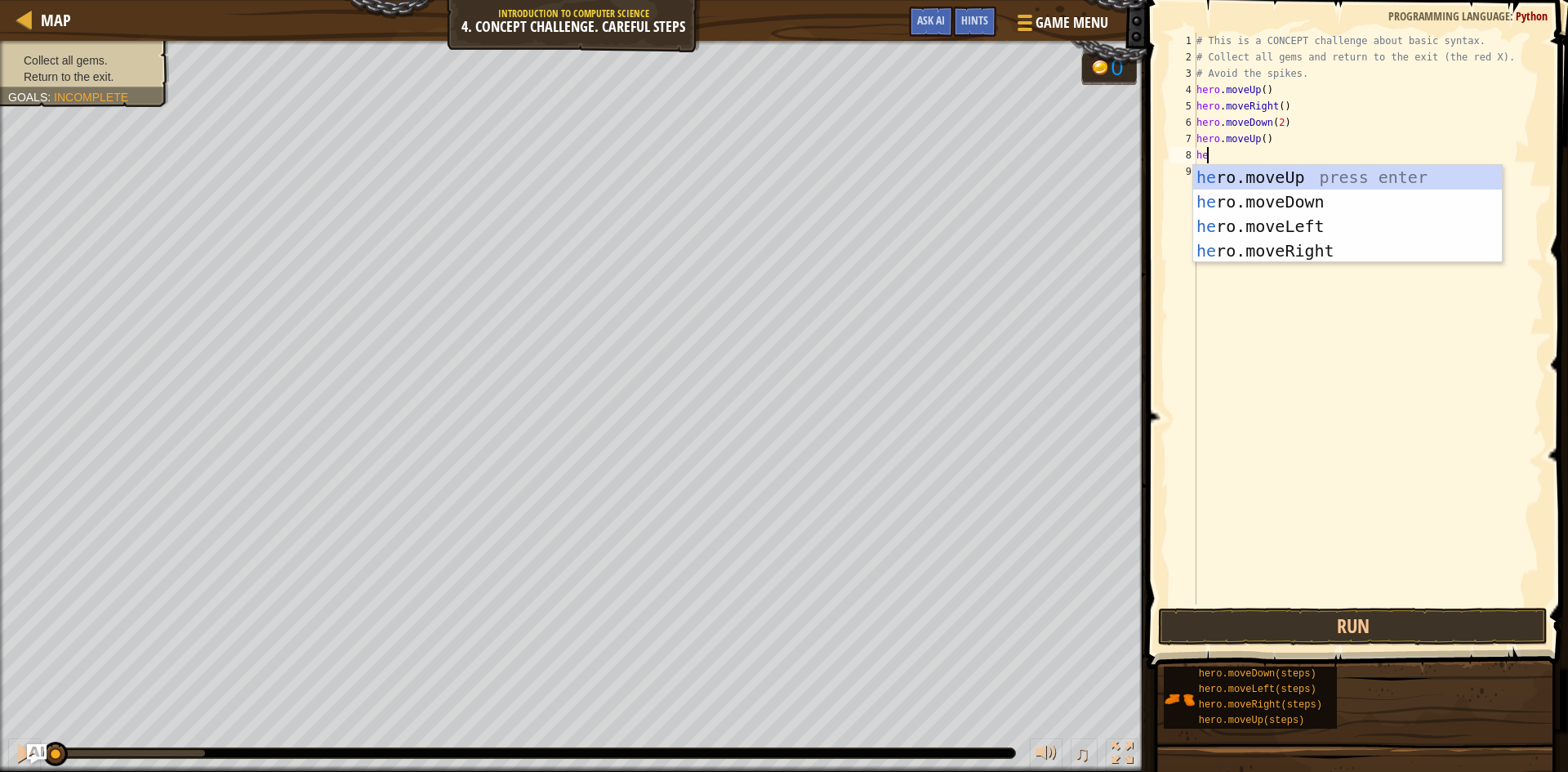
scroll to position [7, 1]
type textarea "hero"
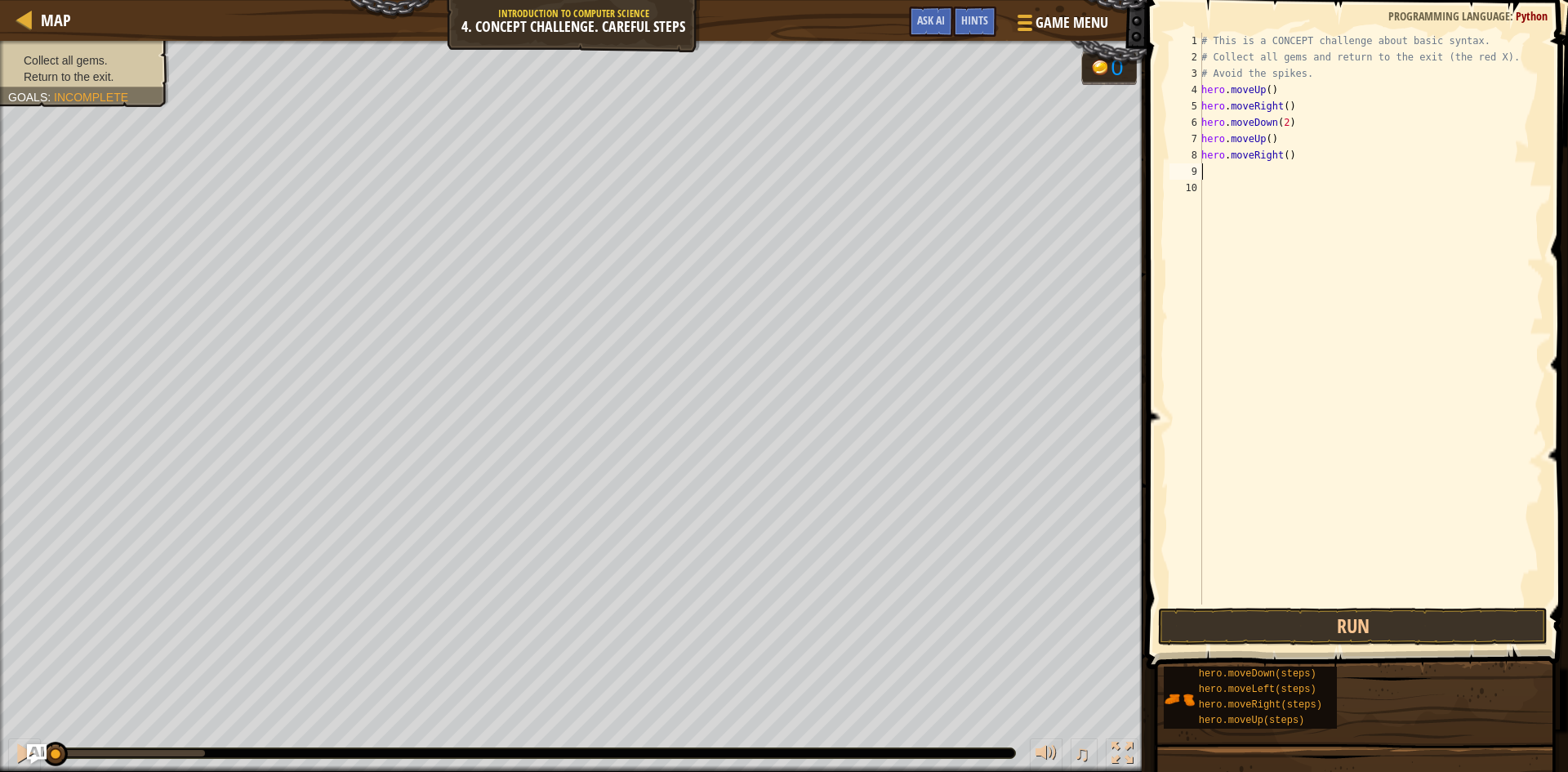
scroll to position [7, 0]
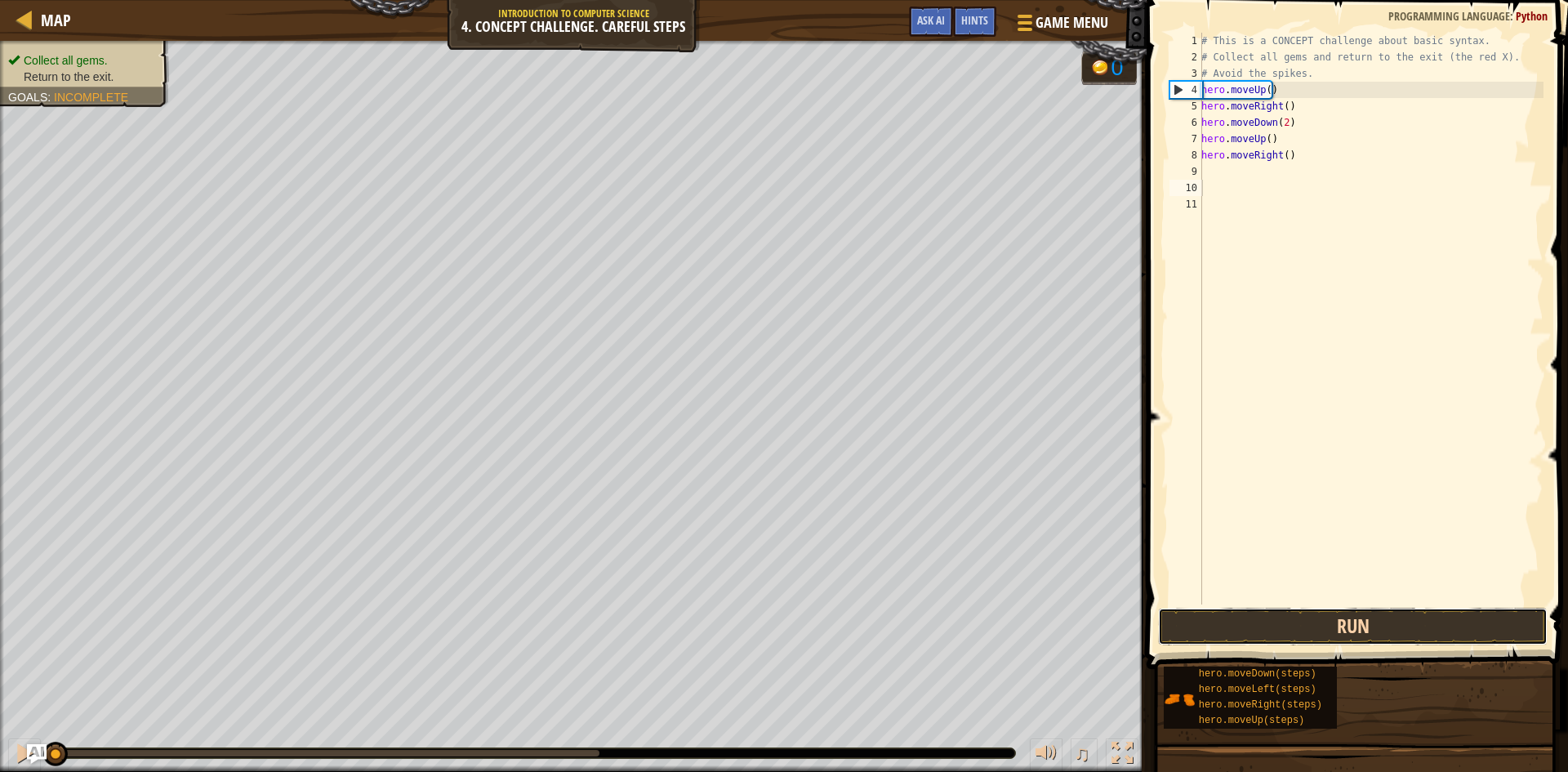
click at [1392, 620] on button "Run" at bounding box center [1352, 626] width 390 height 37
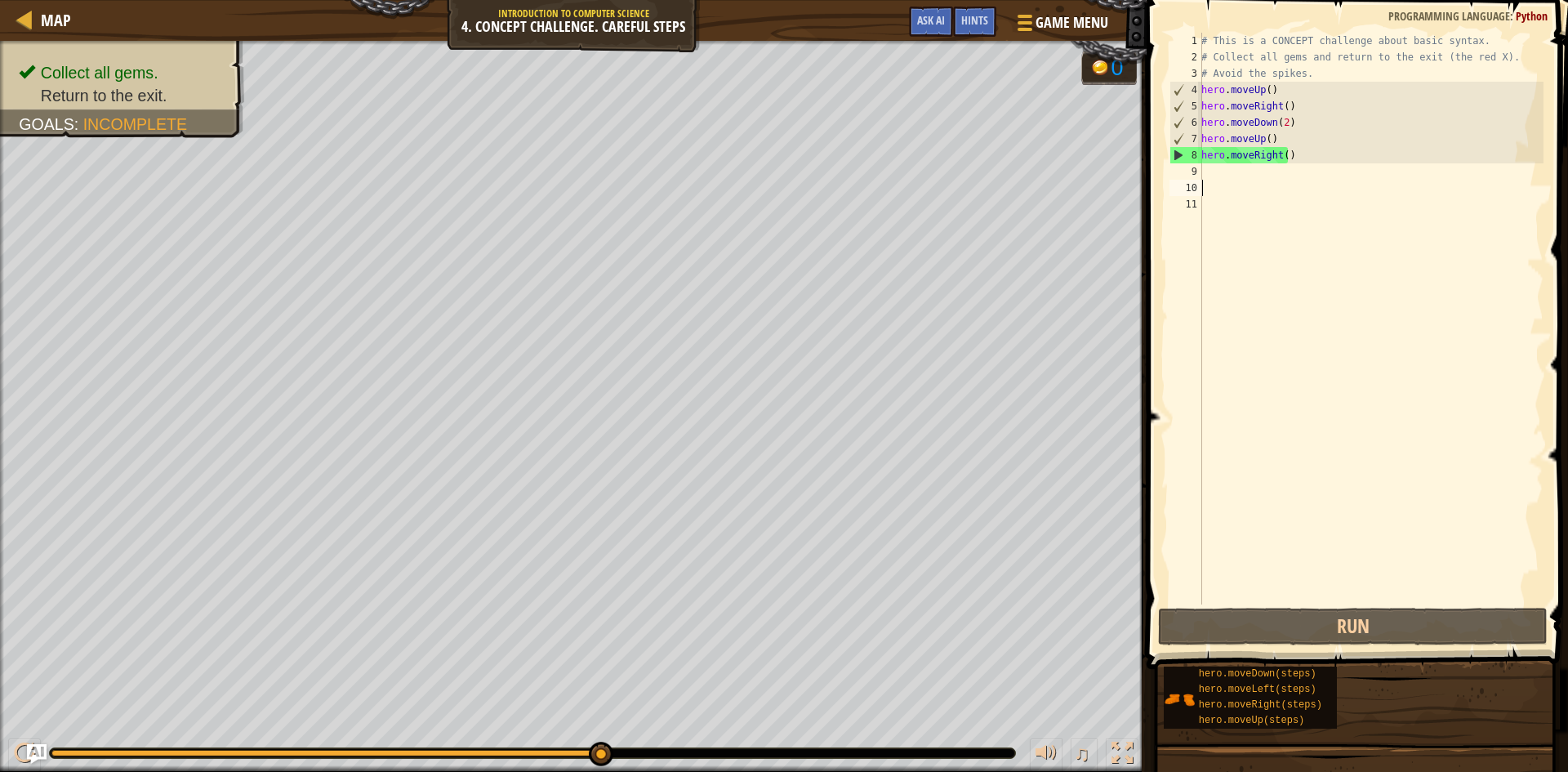
drag, startPoint x: 119, startPoint y: 757, endPoint x: 1180, endPoint y: 773, distance: 1061.1
click at [1180, 0] on html "Map Introduction to Computer Science 4. Concept Challenge. Careful Steps Game M…" at bounding box center [784, 0] width 1568 height 0
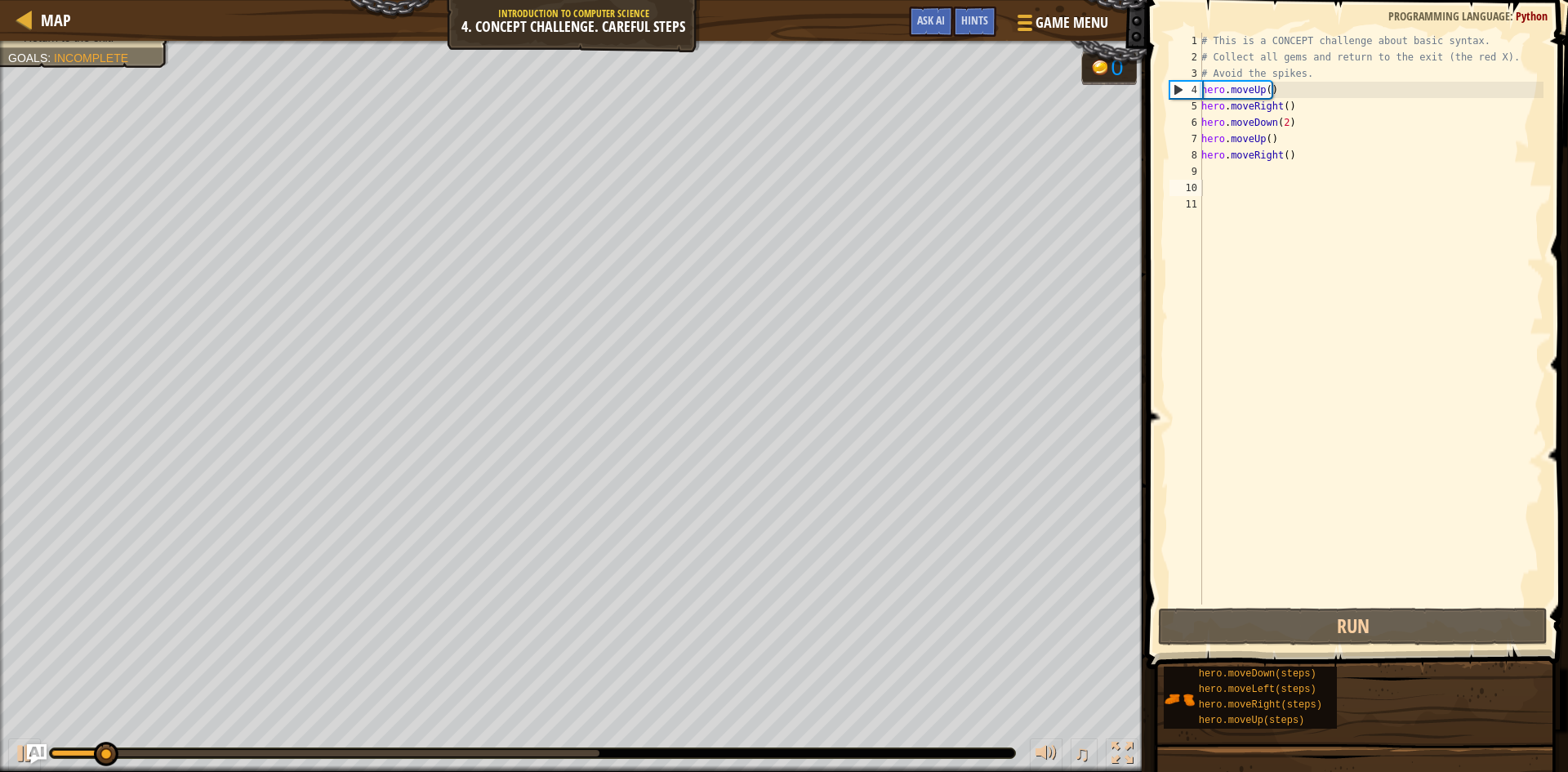
drag, startPoint x: 123, startPoint y: 734, endPoint x: 117, endPoint y: 742, distance: 10.0
click at [117, 741] on div "♫" at bounding box center [573, 749] width 1147 height 49
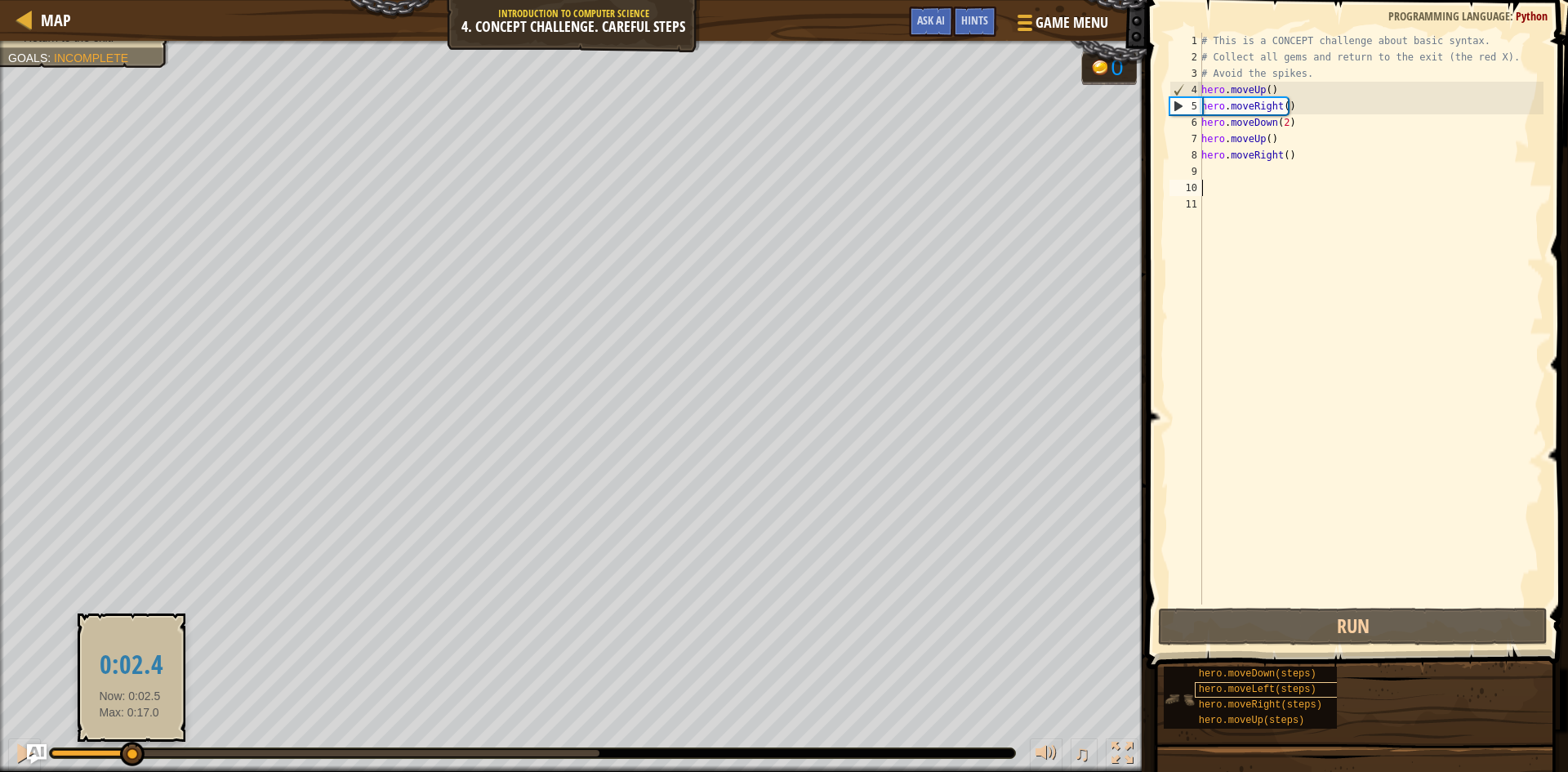
drag, startPoint x: 130, startPoint y: 746, endPoint x: 1308, endPoint y: 682, distance: 1179.7
click at [1293, 686] on div "Map Introduction to Computer Science 4. Concept Challenge. Careful Steps Game M…" at bounding box center [784, 386] width 1568 height 772
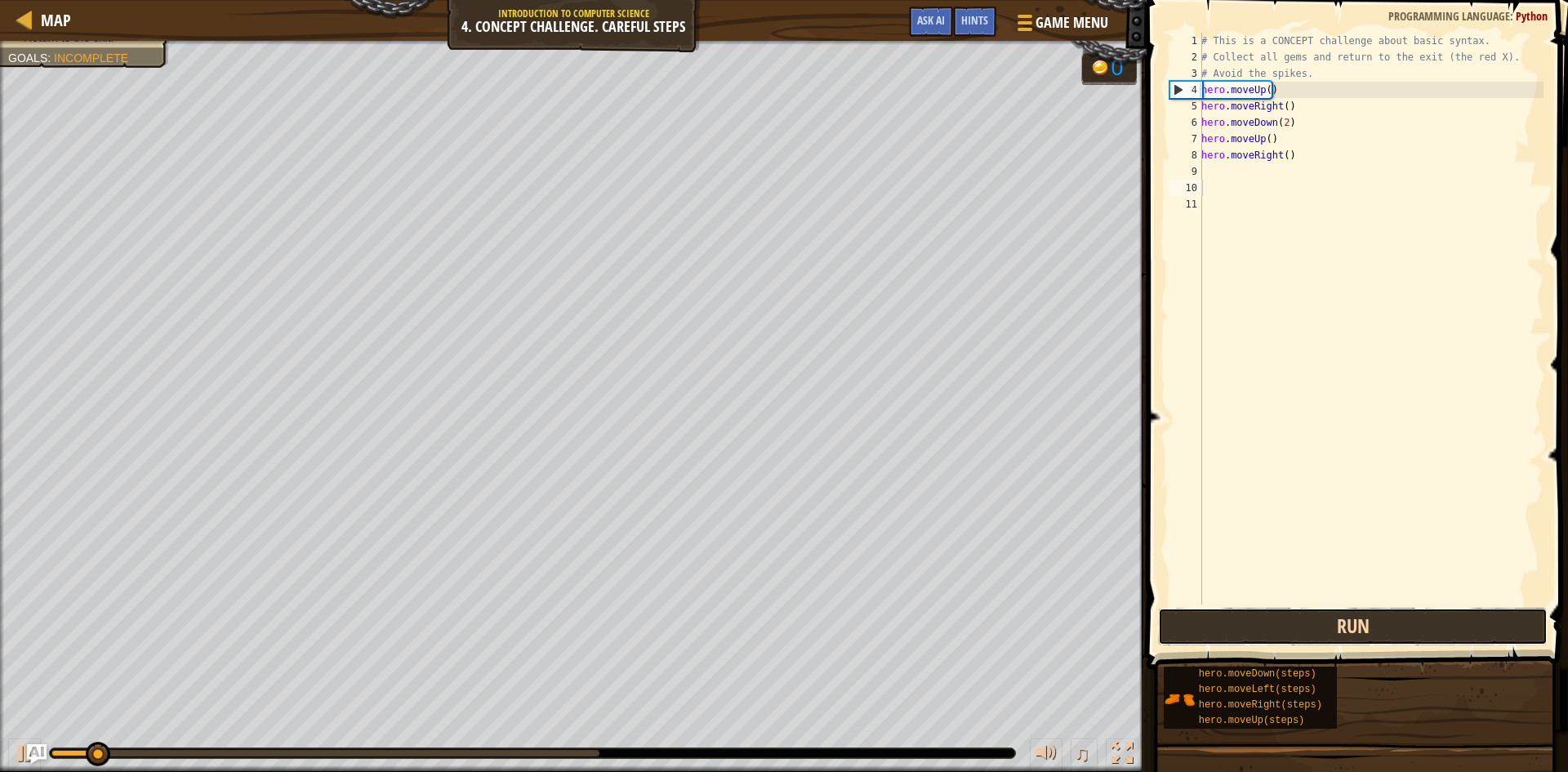
click at [1428, 619] on button "Run" at bounding box center [1352, 626] width 390 height 37
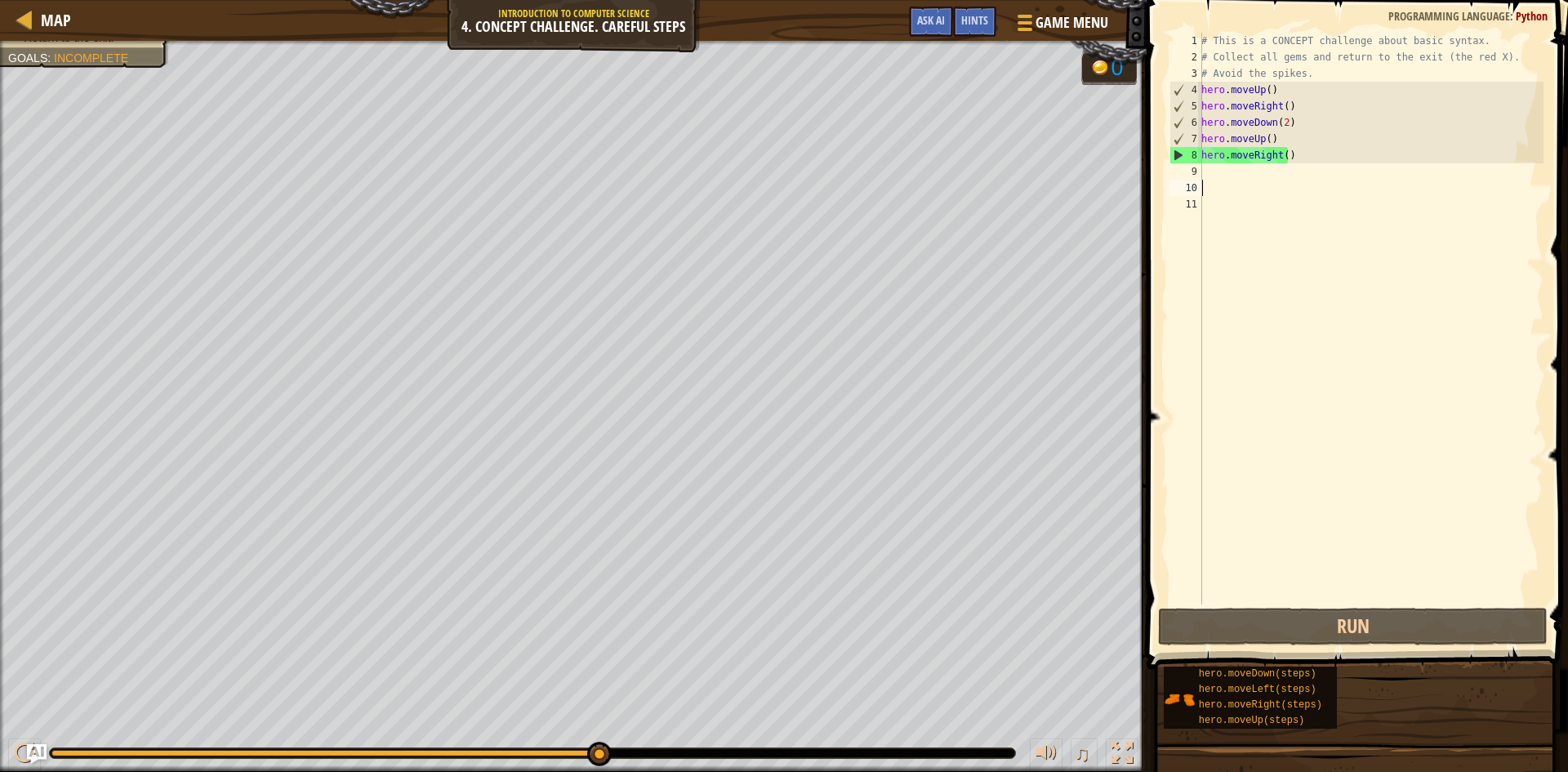
drag, startPoint x: 123, startPoint y: 751, endPoint x: 597, endPoint y: 773, distance: 474.5
click at [597, 0] on html "Map Introduction to Computer Science 4. Concept Challenge. Careful Steps Game M…" at bounding box center [784, 0] width 1568 height 0
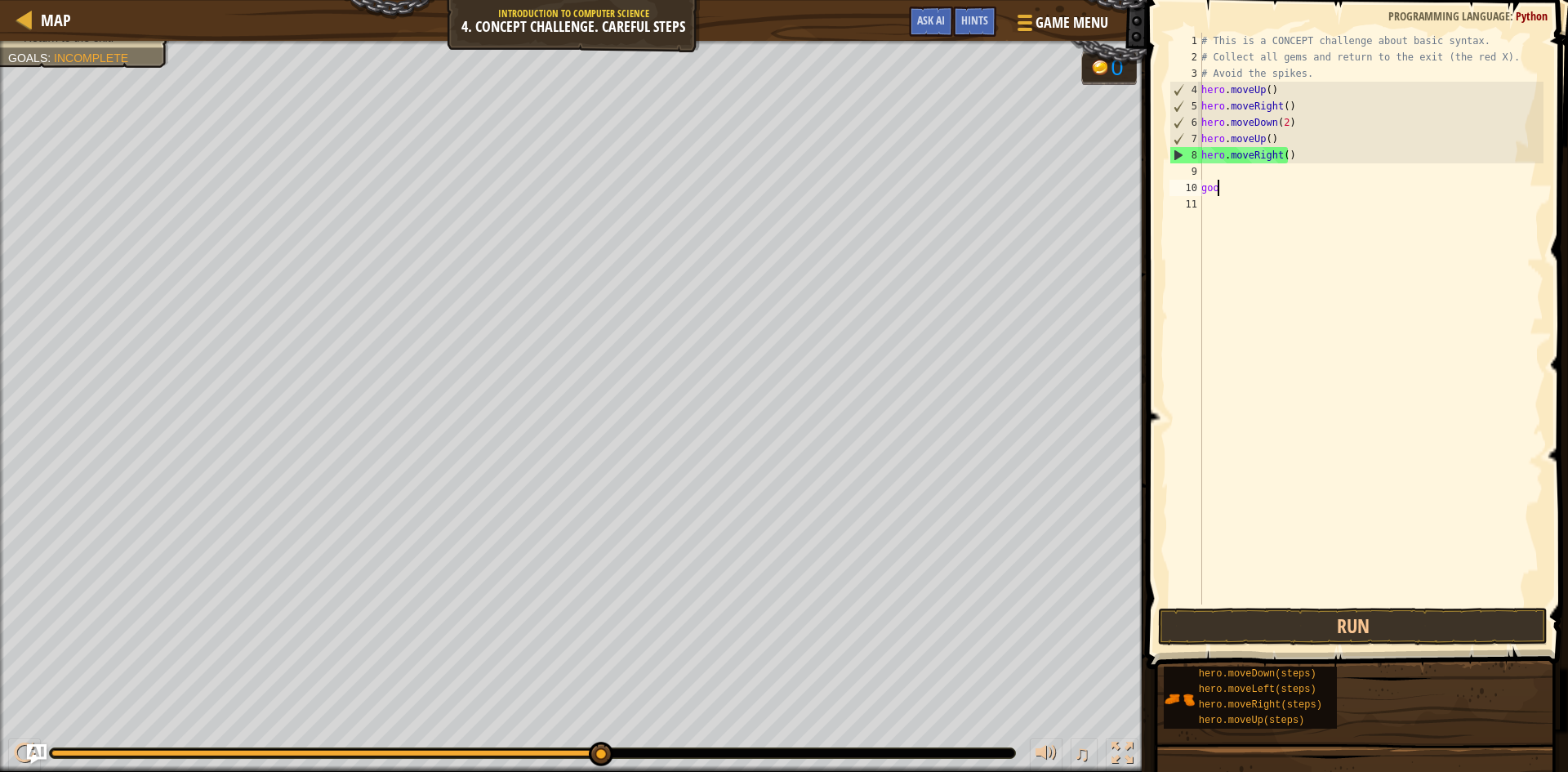
type textarea "g"
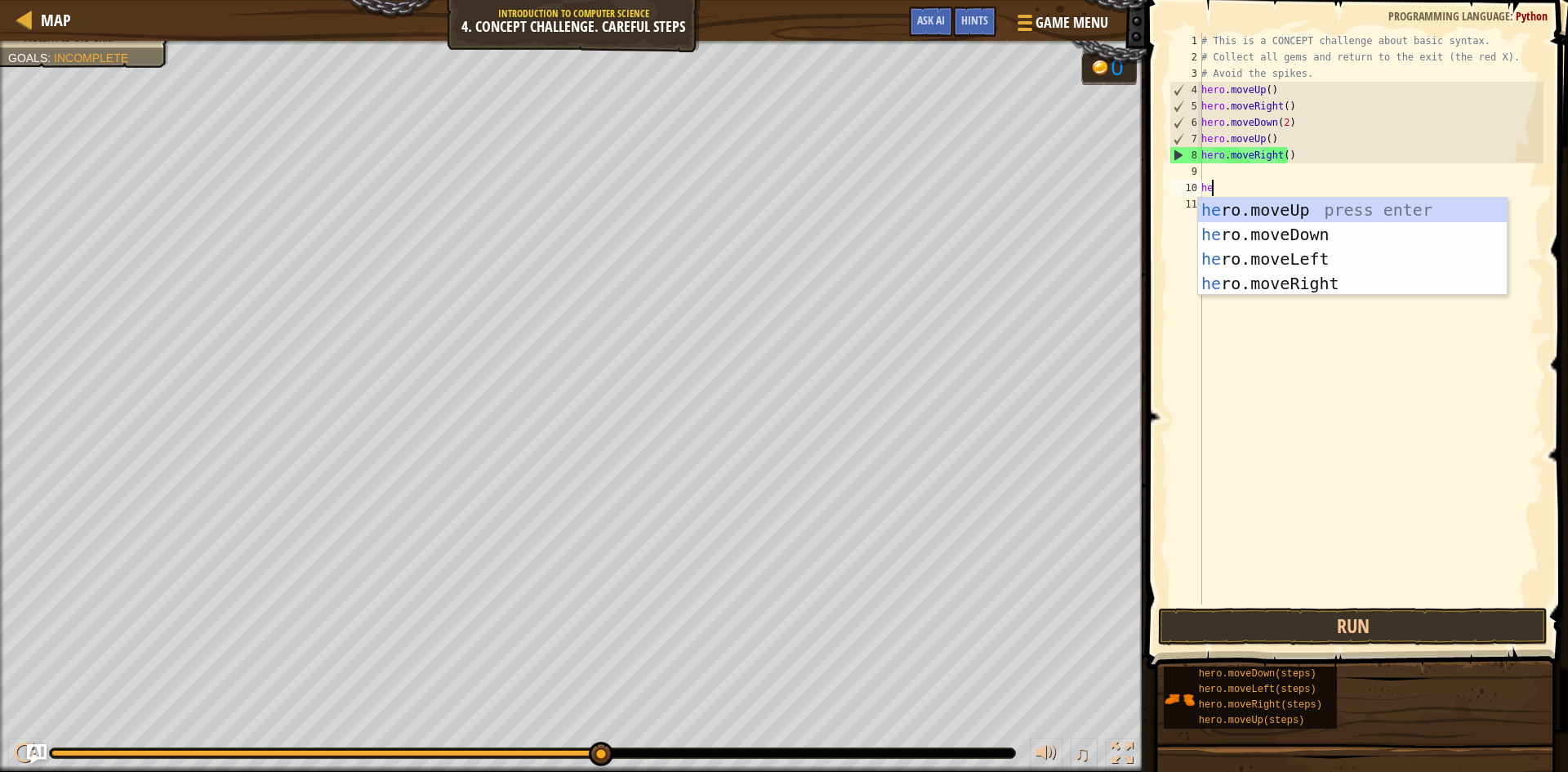
type textarea "her"
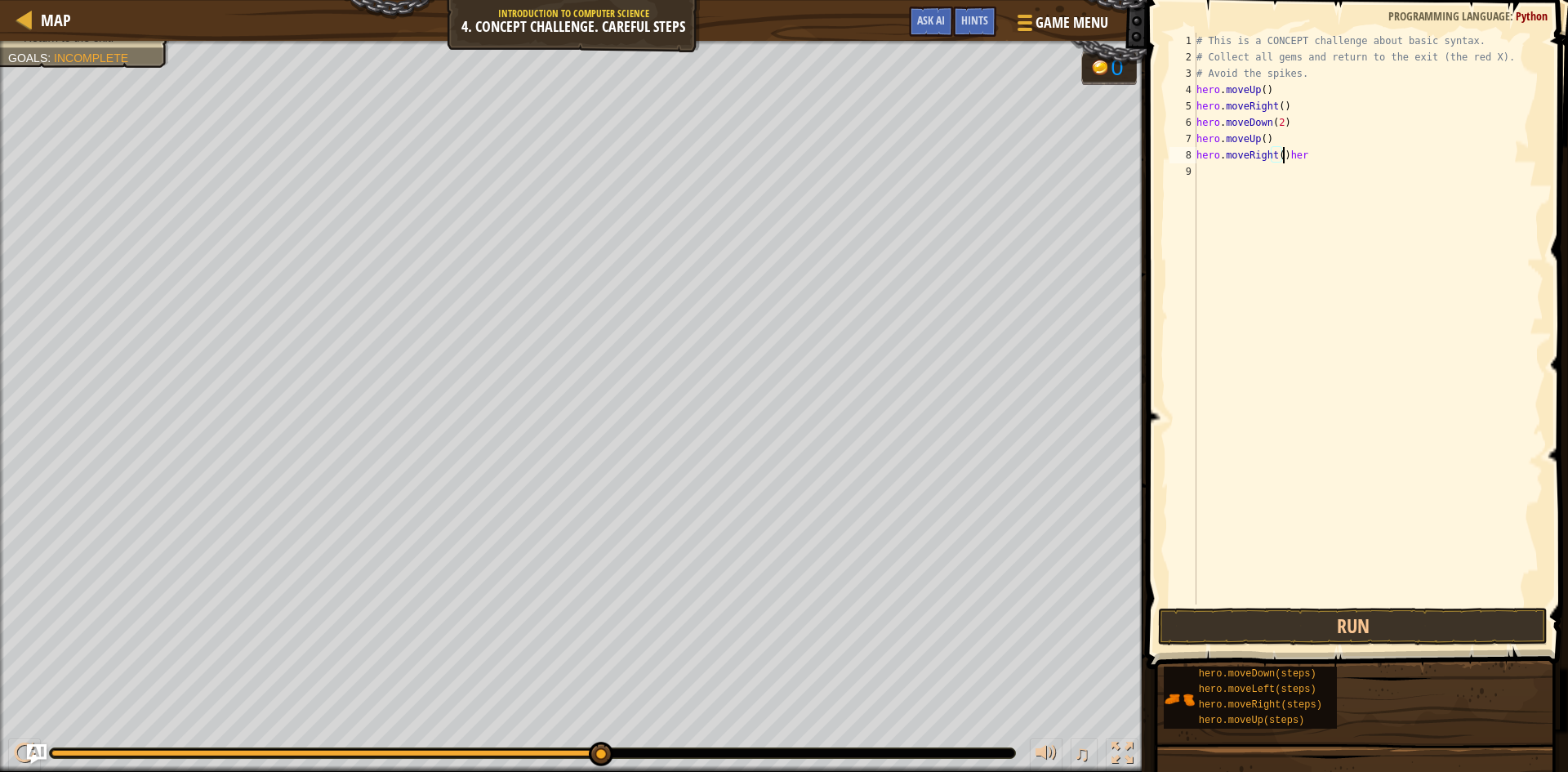
type textarea "hero.moveRight(her"
drag, startPoint x: 1344, startPoint y: 172, endPoint x: 1301, endPoint y: 172, distance: 43.0
click at [1301, 173] on div "# This is a CONCEPT challenge about basic syntax. # Collect all gems and return…" at bounding box center [1368, 334] width 350 height 604
click at [1315, 143] on div "# This is a CONCEPT challenge about basic syntax. # Collect all gems and return…" at bounding box center [1368, 334] width 350 height 604
click at [1313, 153] on div "# This is a CONCEPT challenge about basic syntax. # Collect all gems and return…" at bounding box center [1368, 334] width 350 height 604
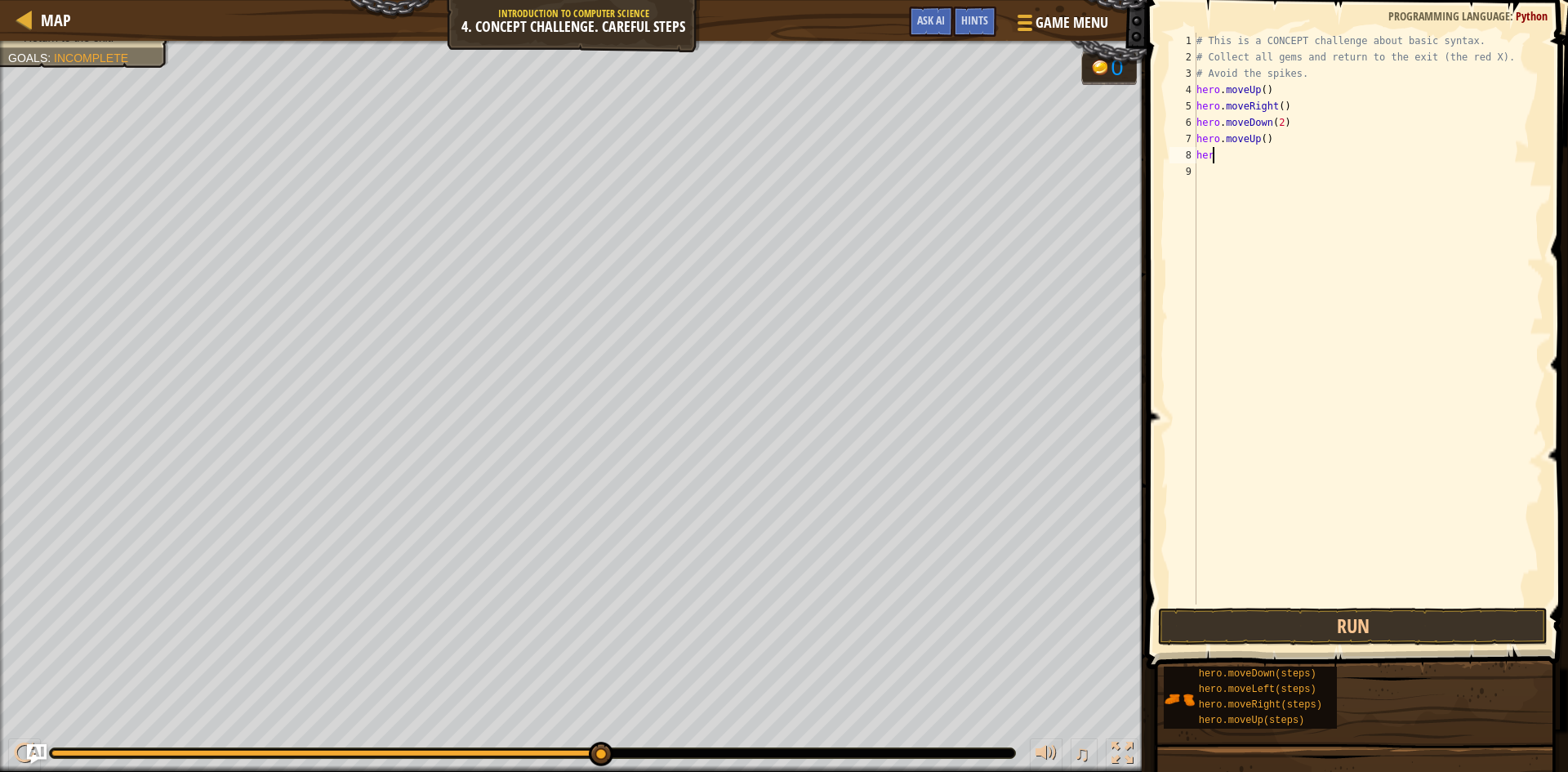
type textarea "h"
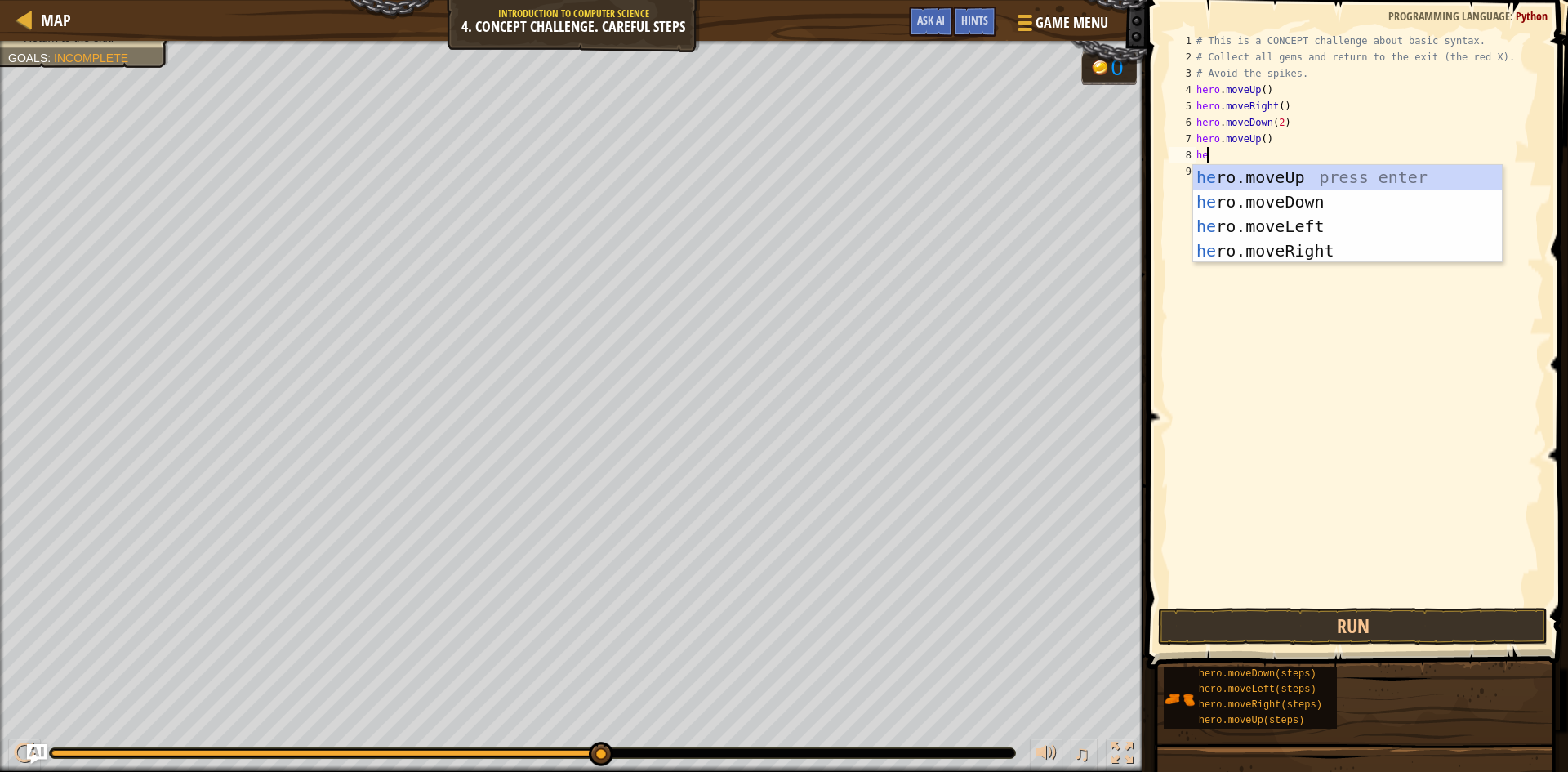
scroll to position [7, 1]
type textarea "heror"
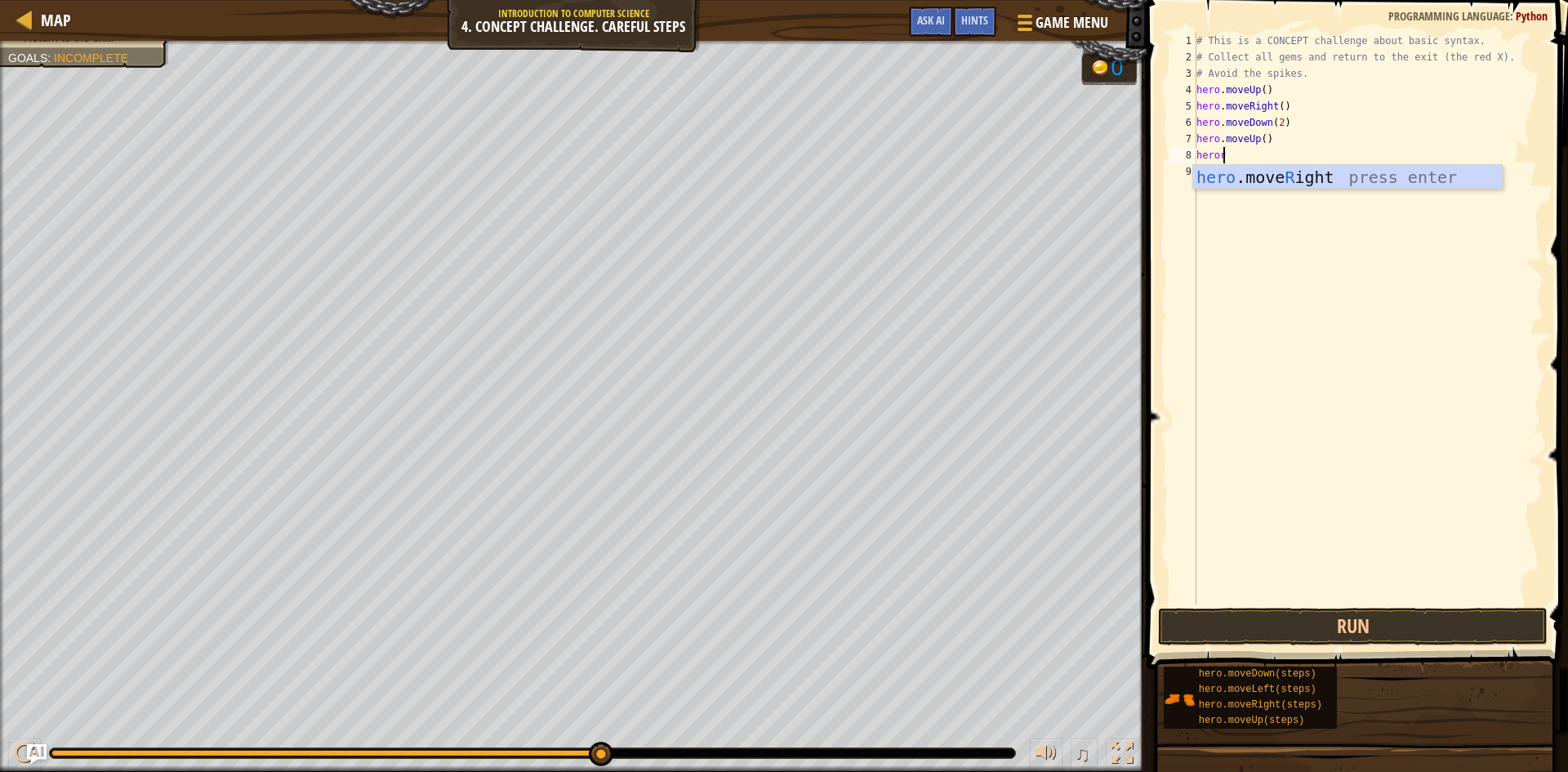
scroll to position [7, 0]
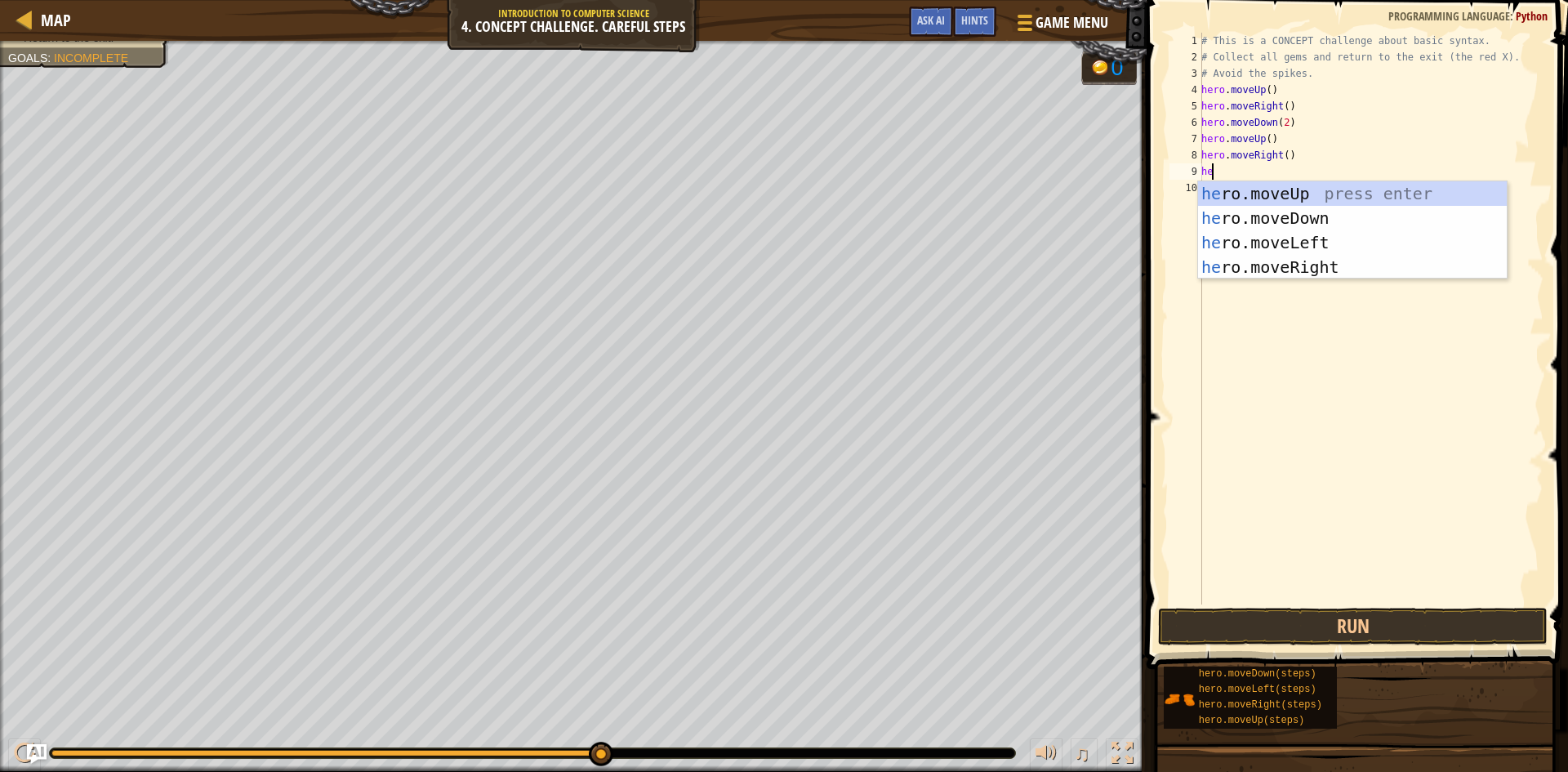
type textarea "her"
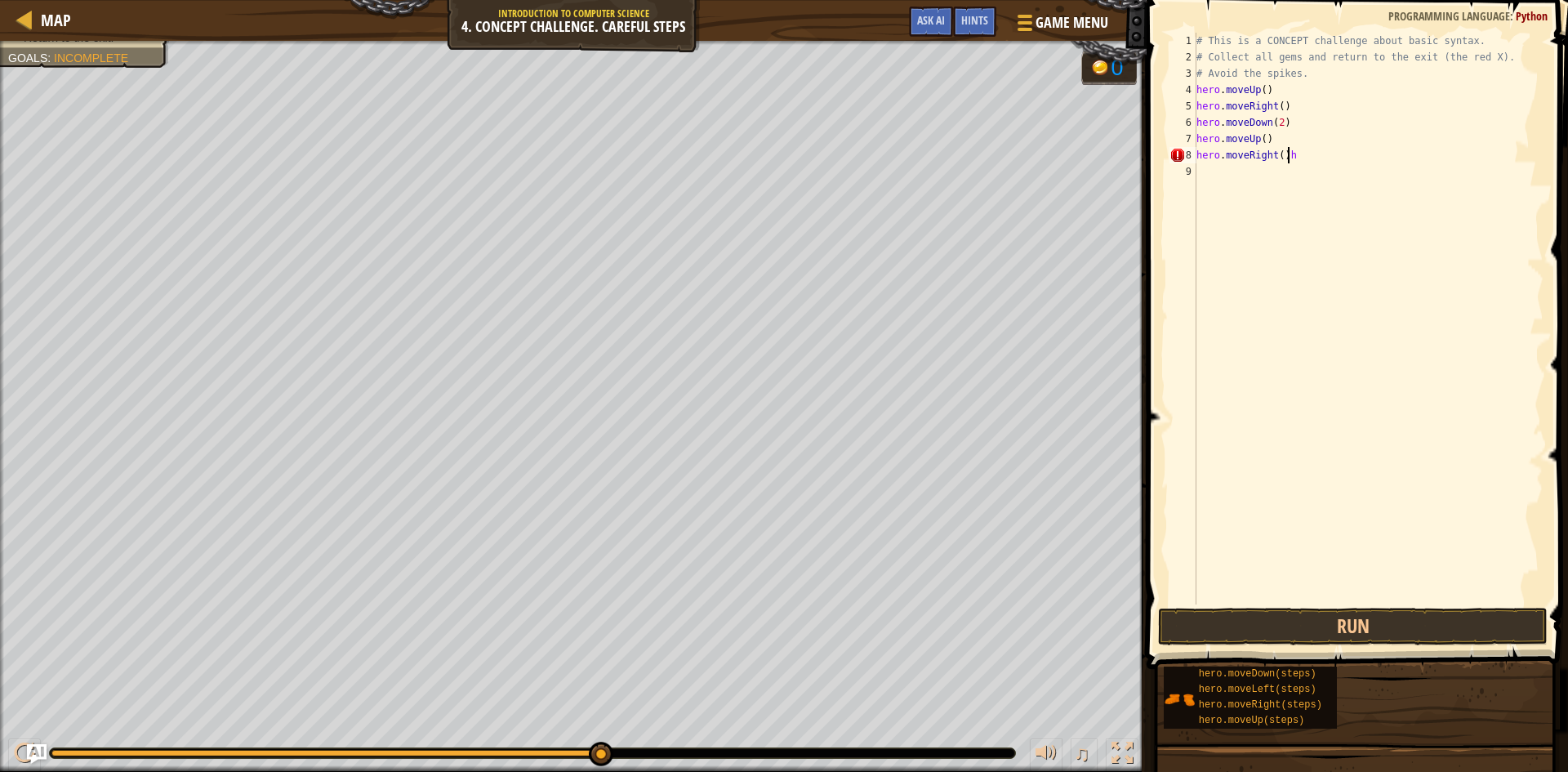
type textarea "hero.moveRight()"
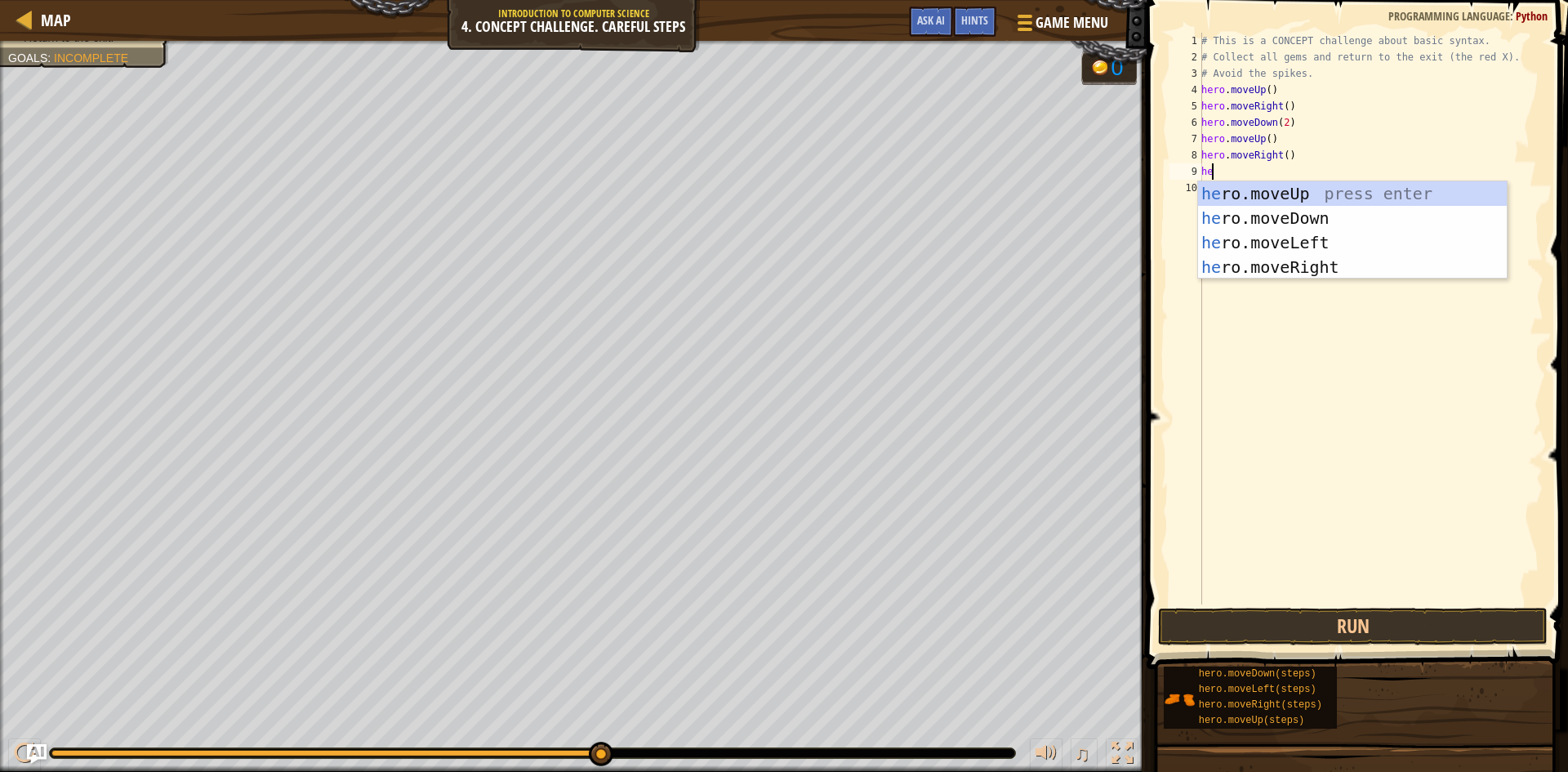
scroll to position [7, 1]
type textarea "hero"
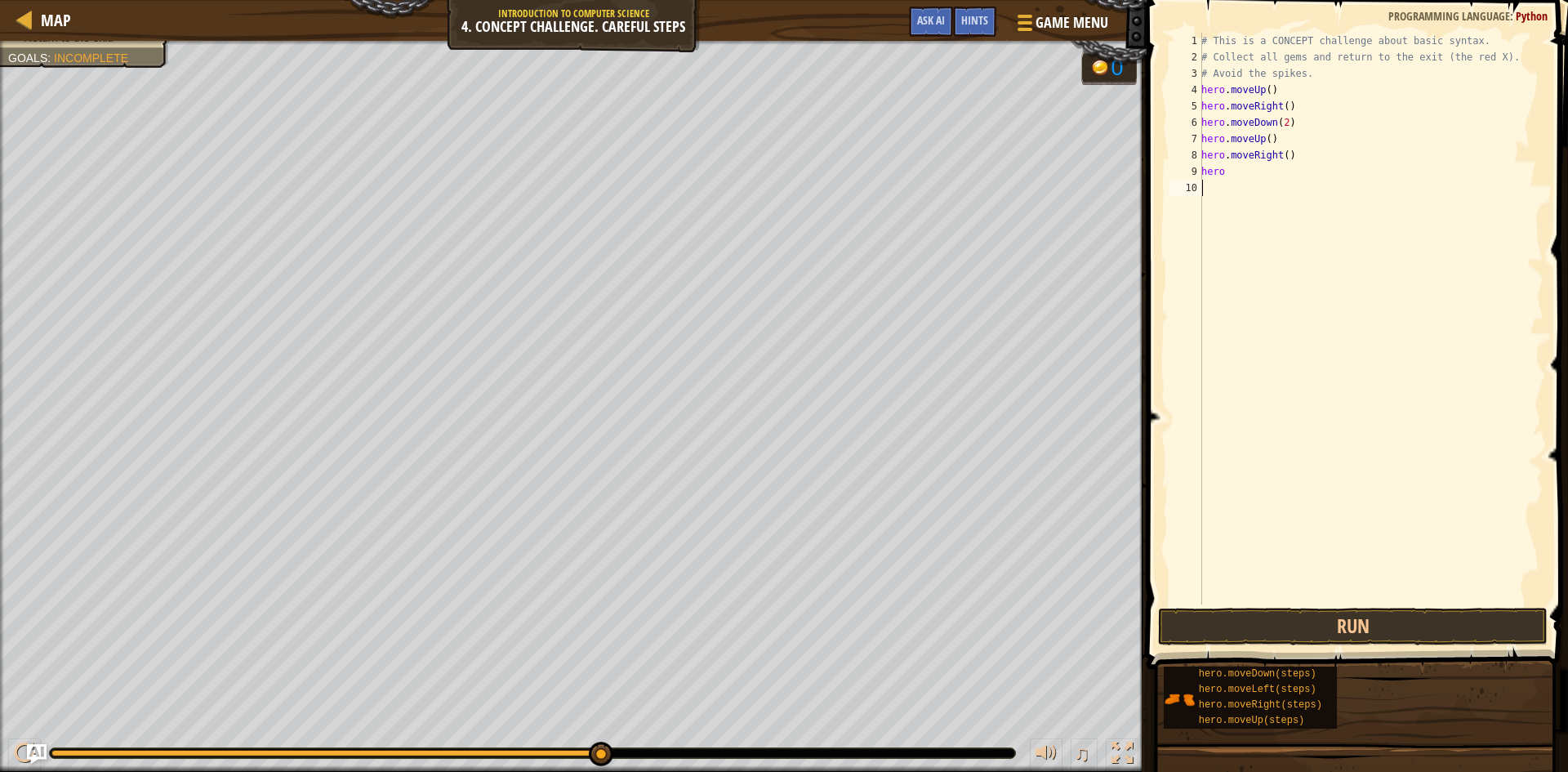
type textarea "hero"
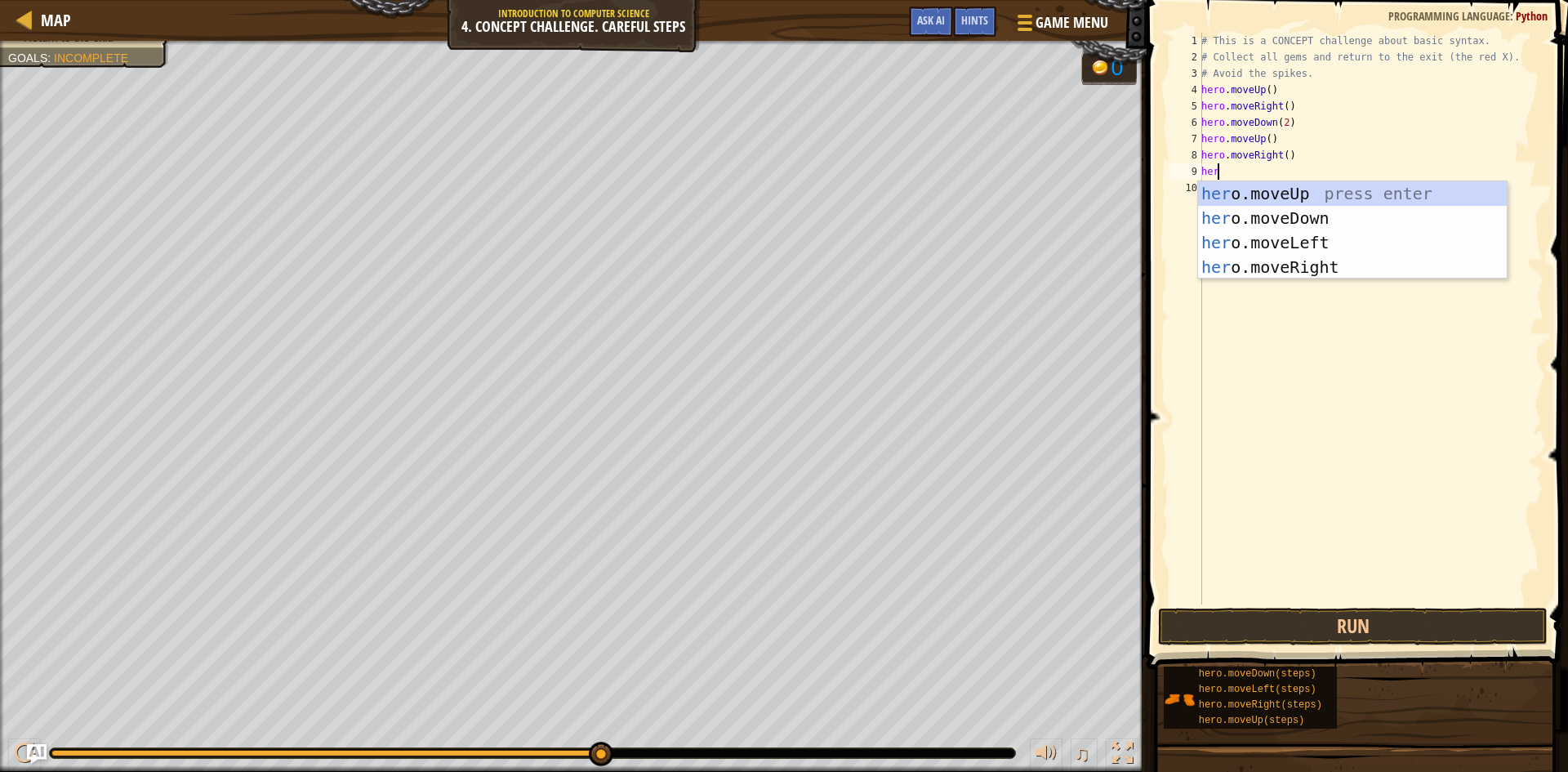
scroll to position [7, 1]
type textarea "herol"
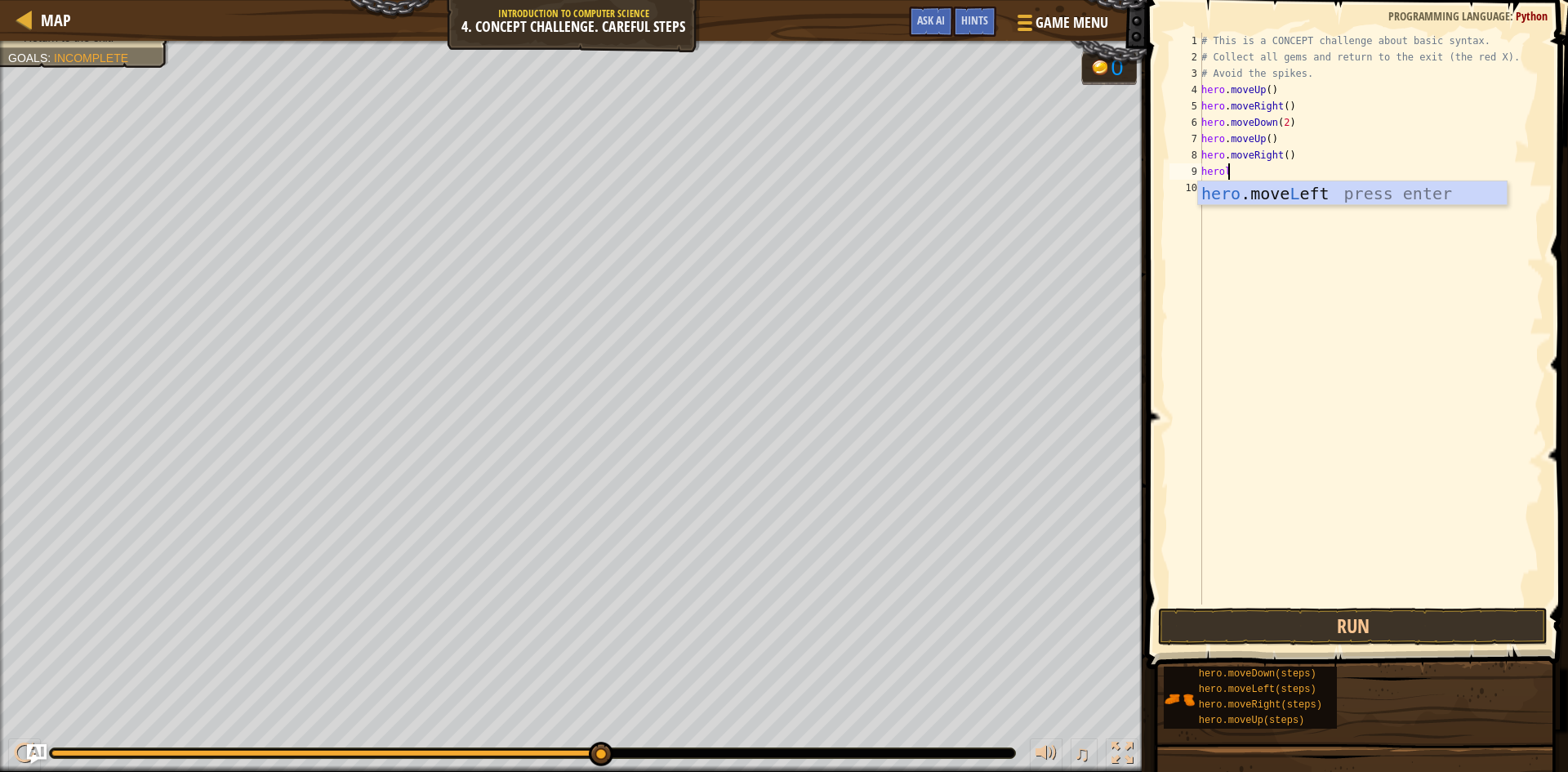
scroll to position [7, 0]
click at [1338, 629] on button "Run" at bounding box center [1352, 626] width 390 height 37
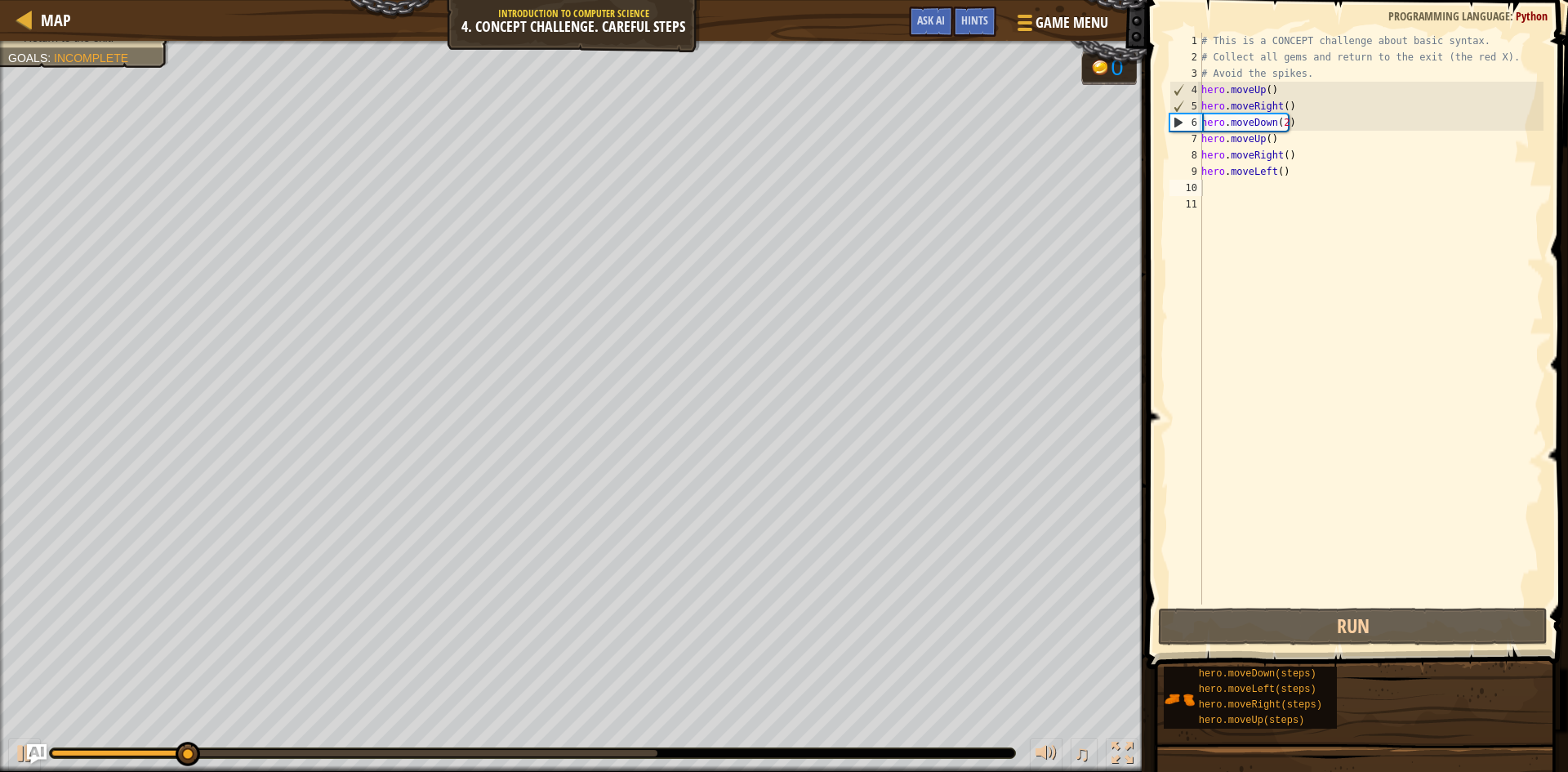
drag, startPoint x: 456, startPoint y: 764, endPoint x: 415, endPoint y: 764, distance: 41.0
click at [675, 764] on div "♫" at bounding box center [573, 749] width 1147 height 49
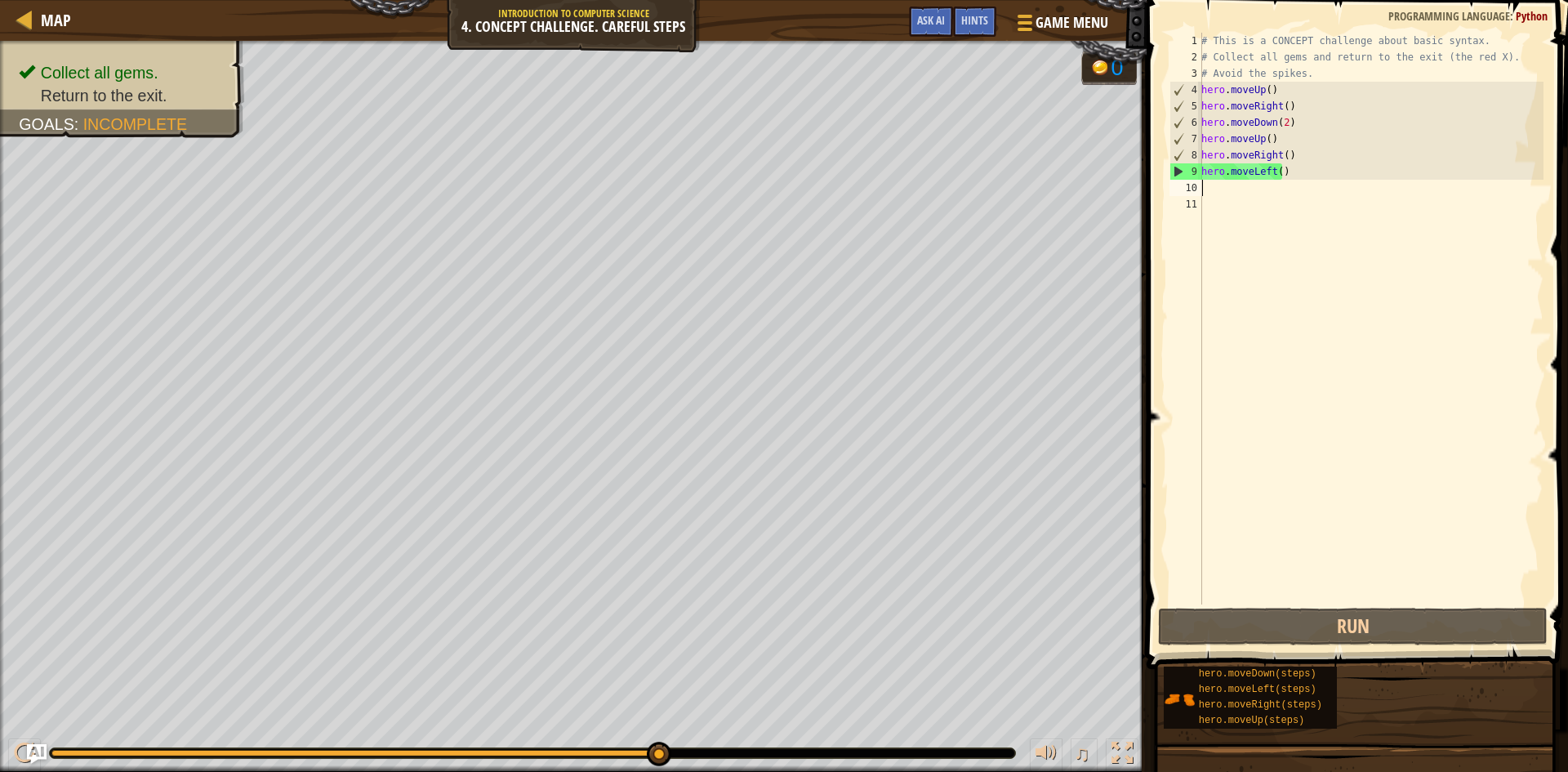
drag, startPoint x: 265, startPoint y: 755, endPoint x: 970, endPoint y: 744, distance: 705.1
click at [735, 0] on html "Map Introduction to Computer Science 4. Concept Challenge. Careful Steps Game M…" at bounding box center [784, 0] width 1568 height 0
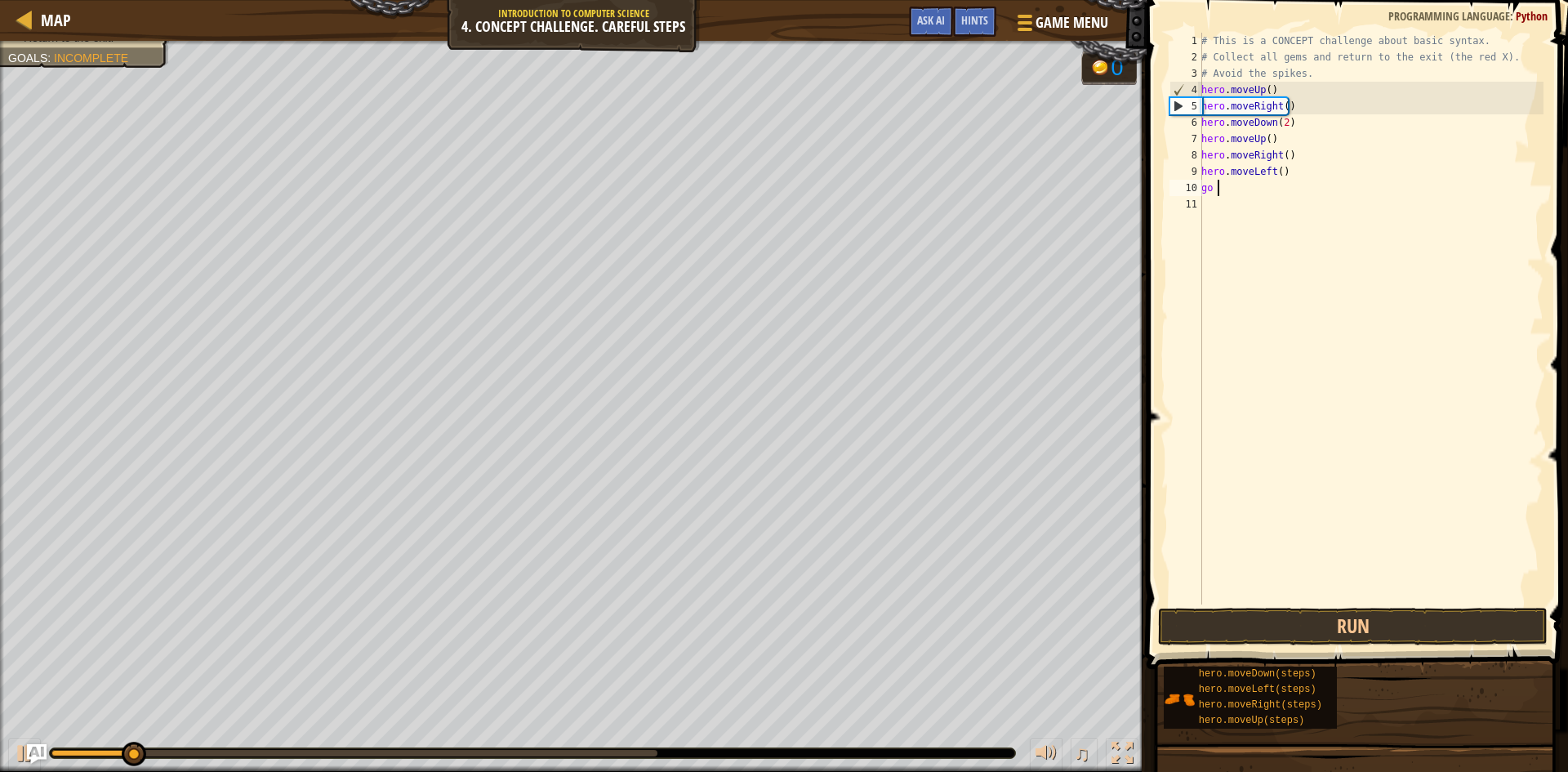
type textarea "go u"
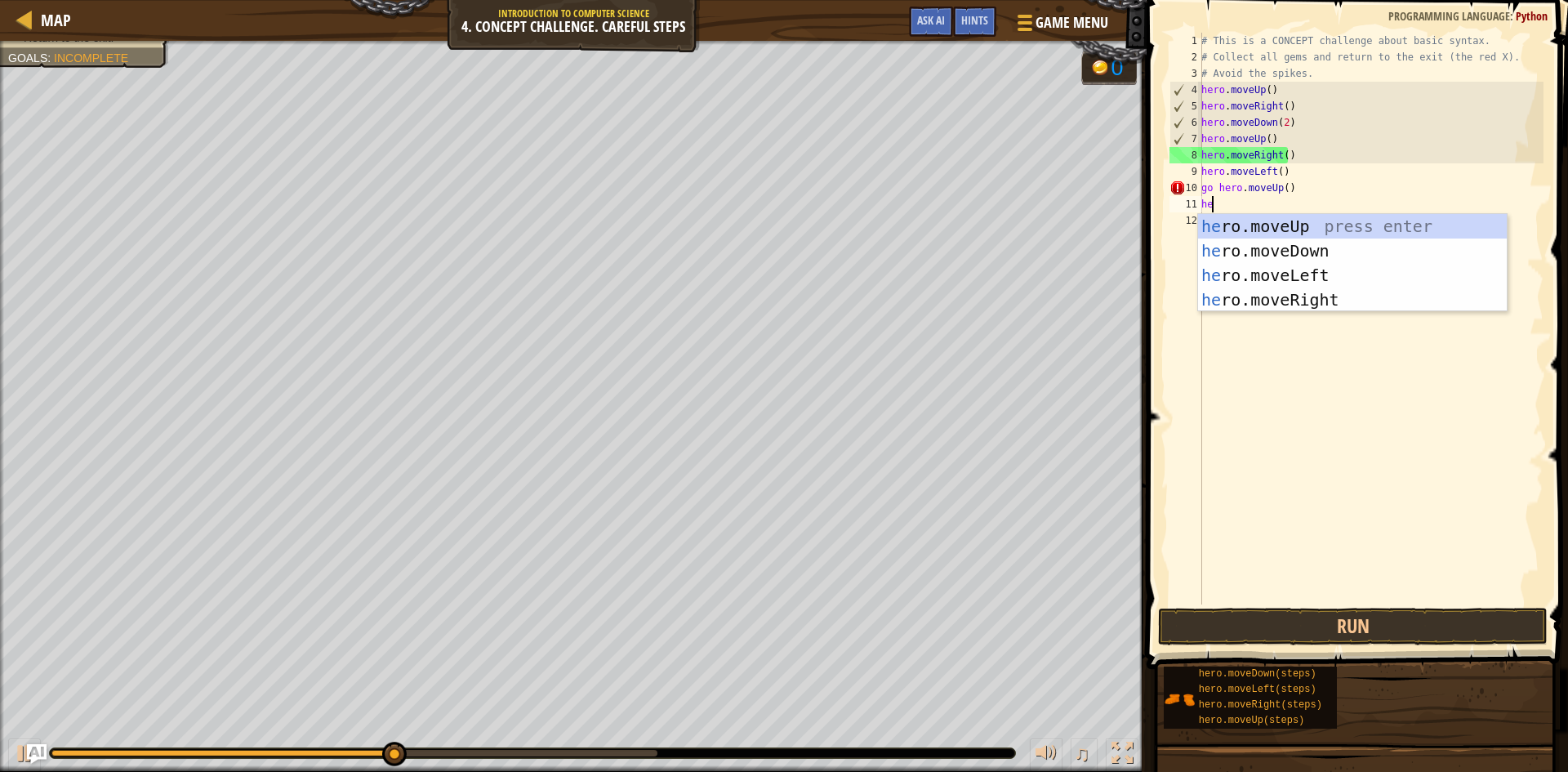
scroll to position [7, 1]
type textarea "hero"
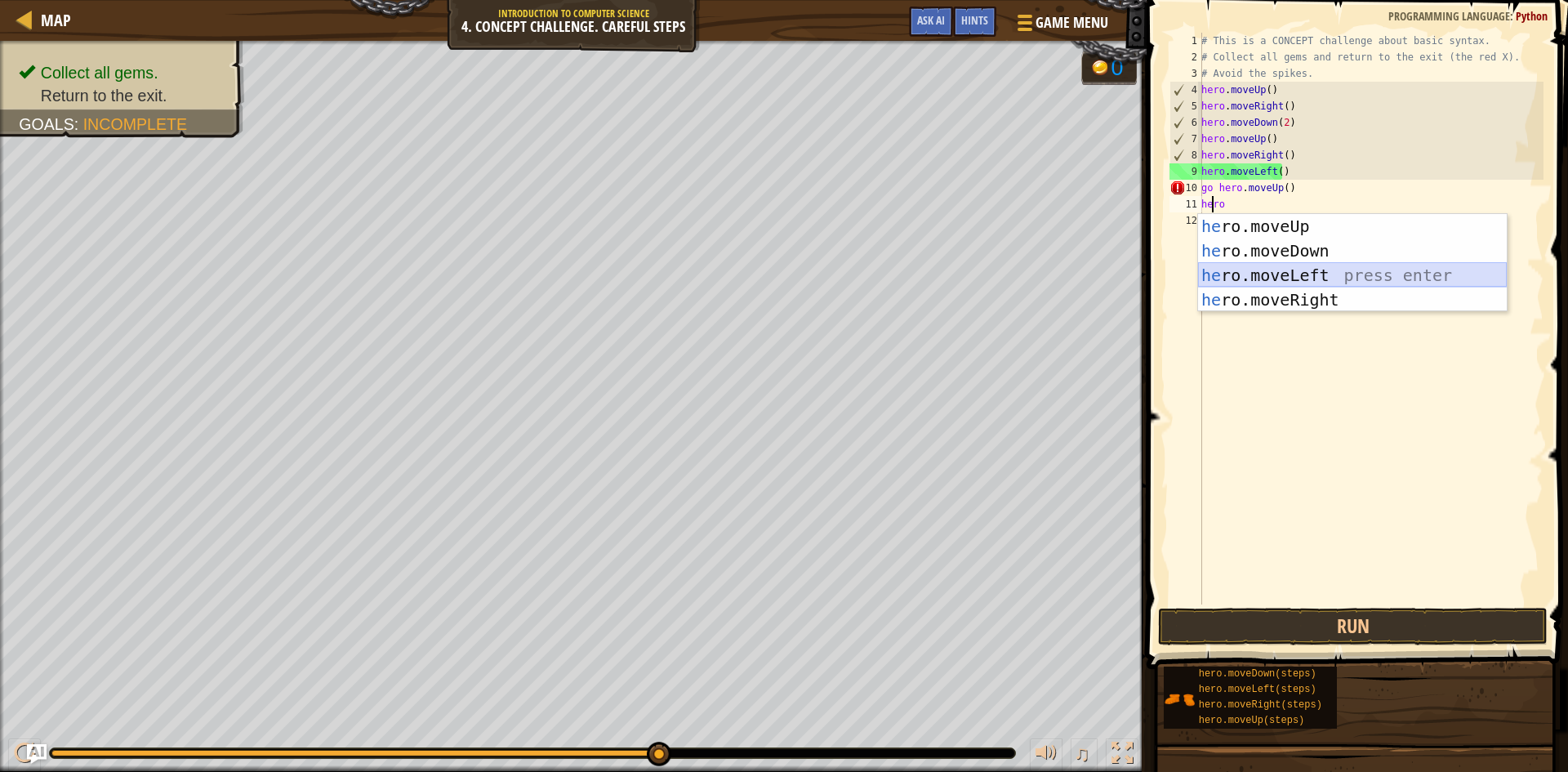
click at [1293, 271] on div "he ro.moveUp press enter he ro.moveDown press enter he ro.moveLeft press enter …" at bounding box center [1352, 287] width 308 height 147
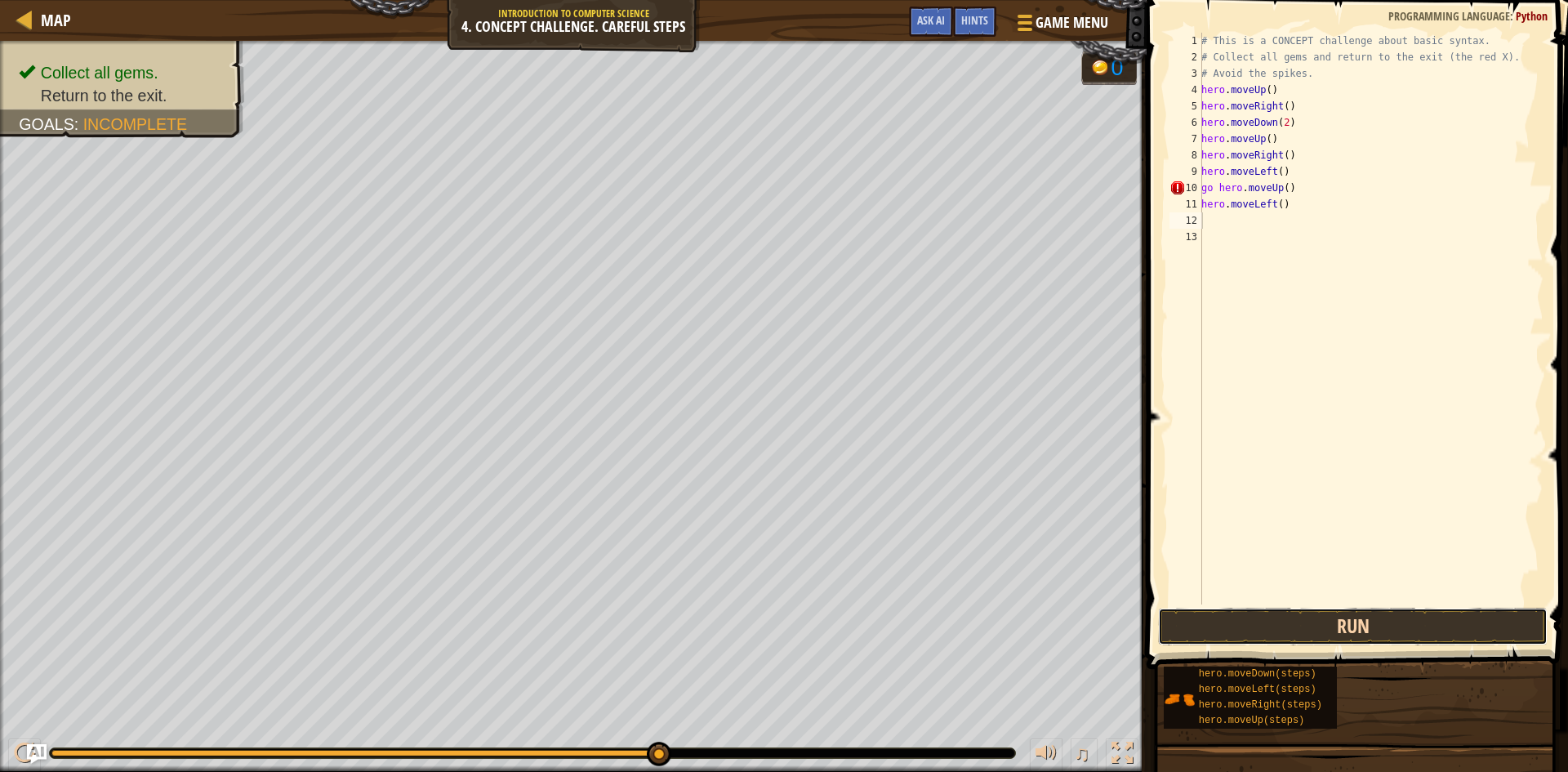
click at [1255, 634] on button "Run" at bounding box center [1352, 626] width 390 height 37
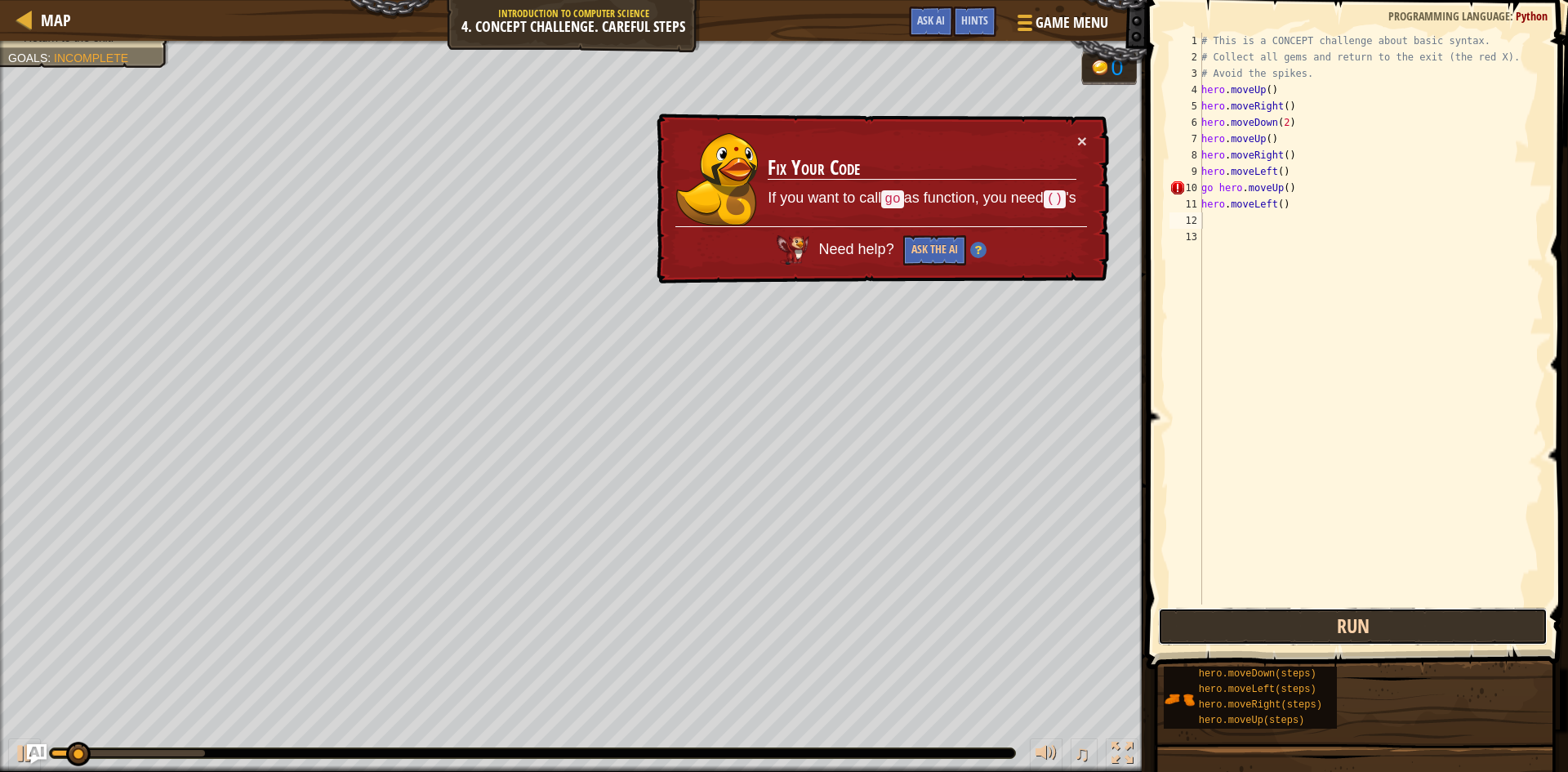
click at [1255, 634] on button "Run" at bounding box center [1352, 626] width 390 height 37
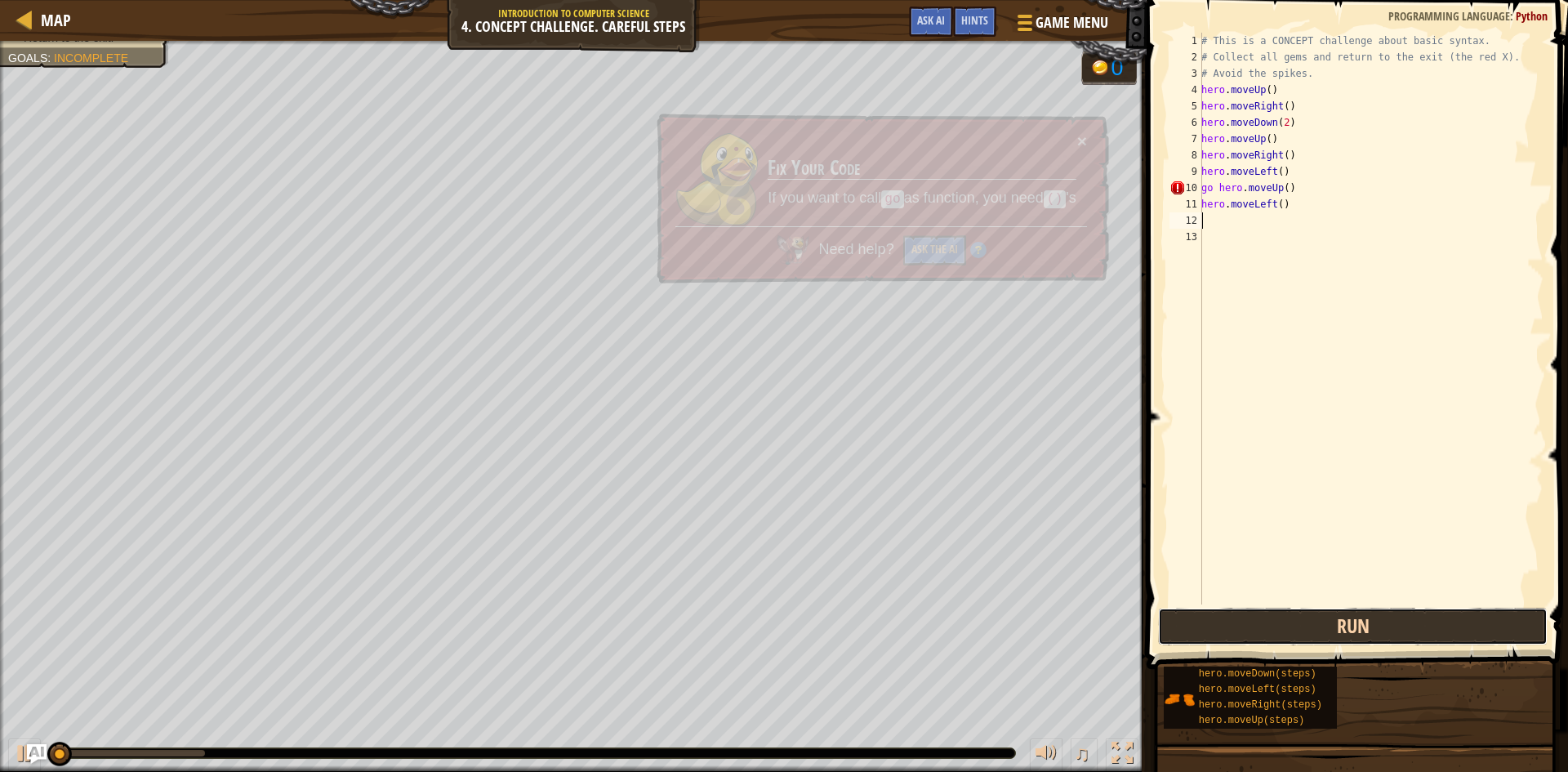
click at [1236, 634] on button "Run" at bounding box center [1352, 626] width 390 height 37
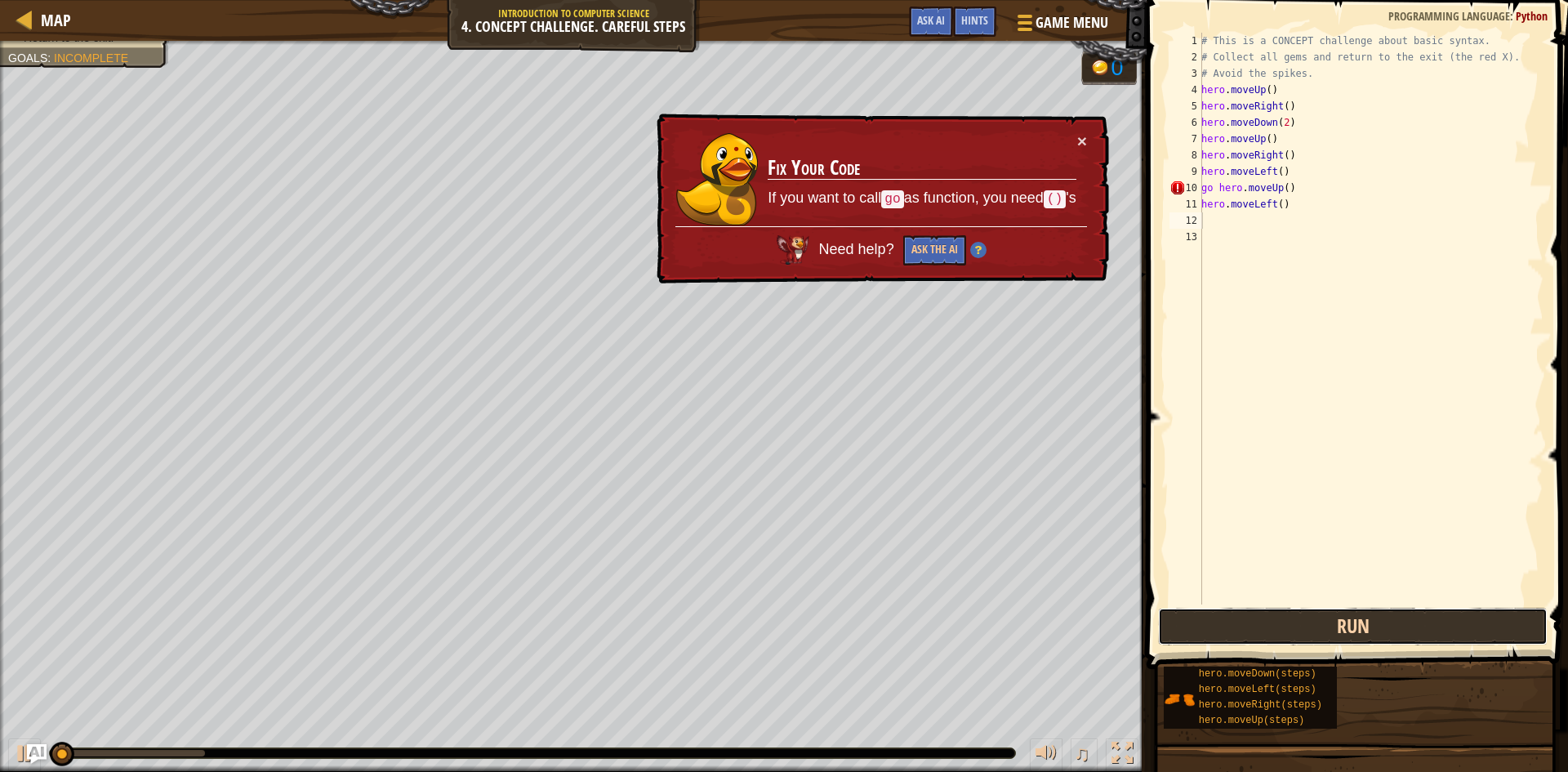
click at [1230, 634] on button "Run" at bounding box center [1352, 626] width 390 height 37
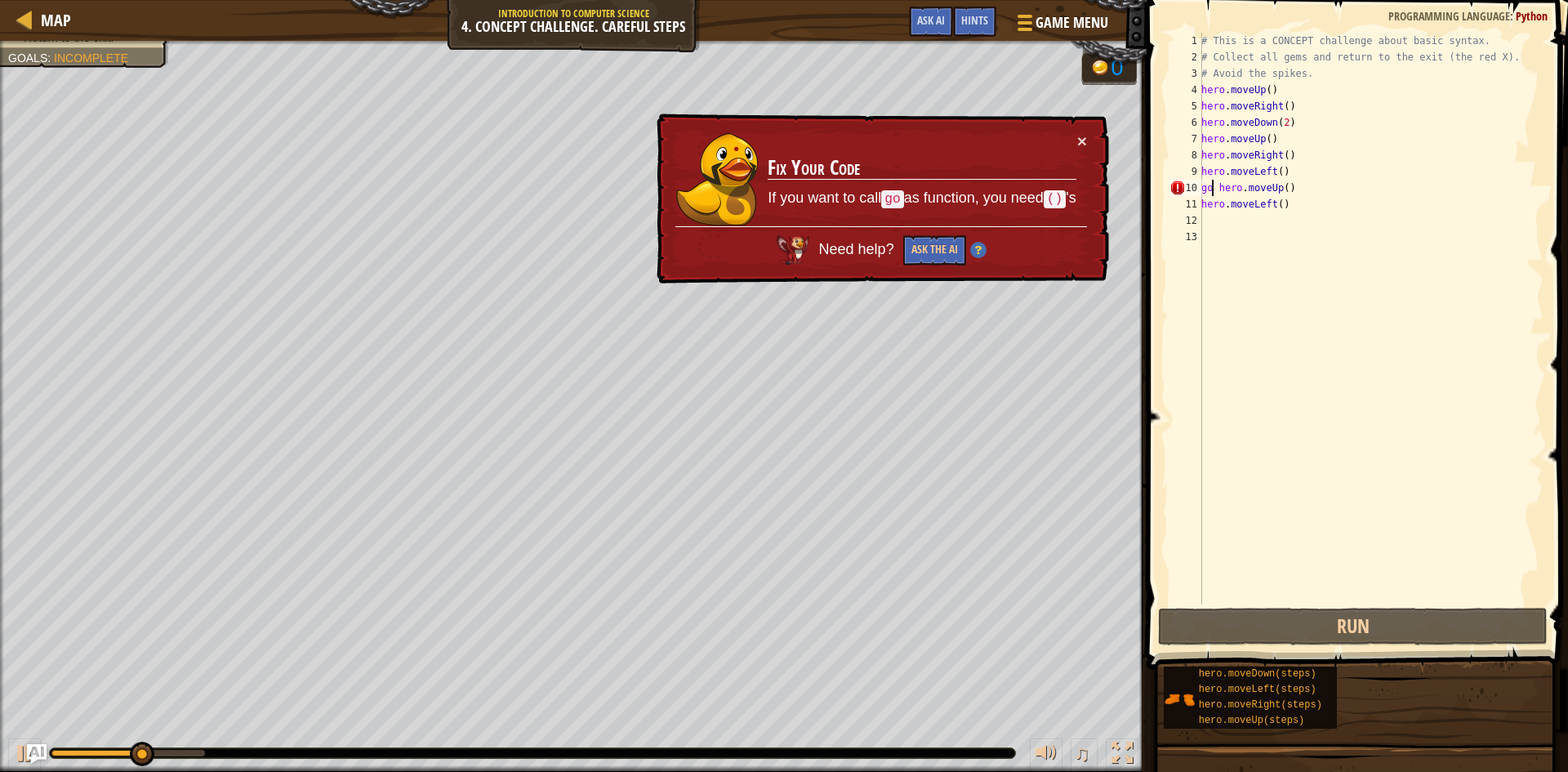
click at [1213, 184] on div "# This is a CONCEPT challenge about basic syntax. # Collect all gems and return…" at bounding box center [1371, 334] width 346 height 604
click at [1217, 185] on div "# This is a CONCEPT challenge about basic syntax. # Collect all gems and return…" at bounding box center [1371, 334] width 346 height 604
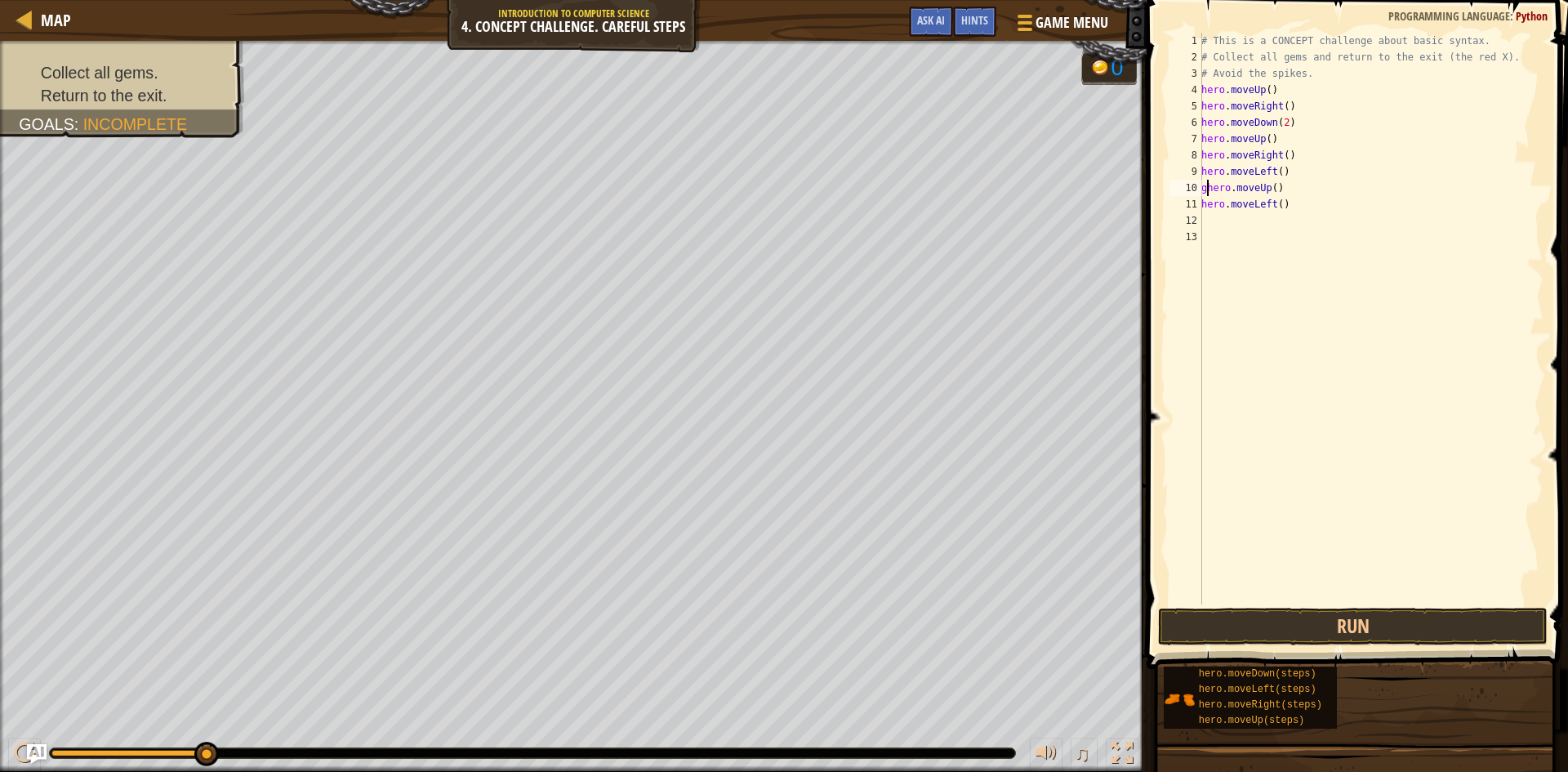
type textarea "hero.moveUp()"
click at [1303, 638] on button "Run" at bounding box center [1352, 626] width 390 height 37
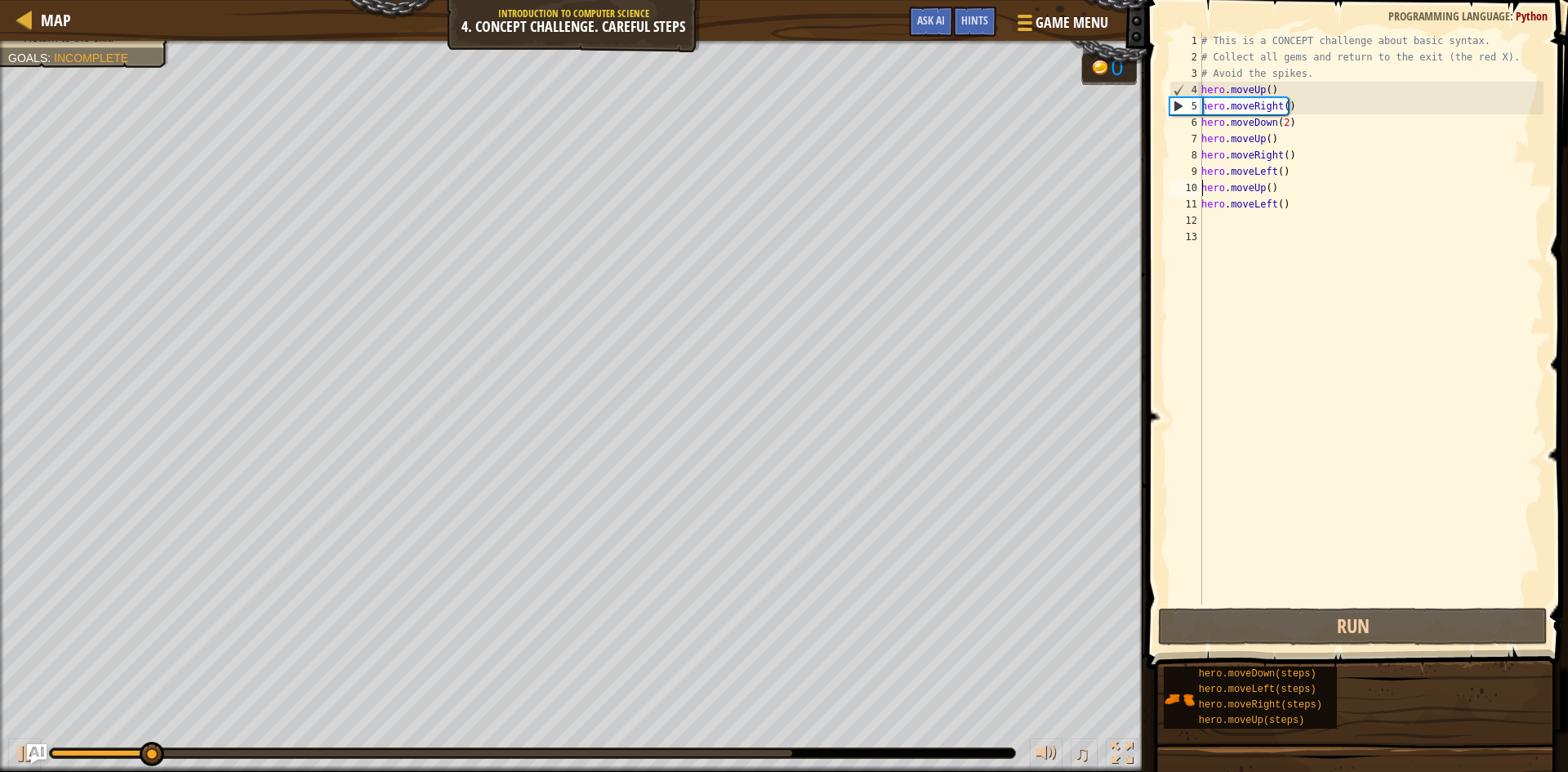
click at [1222, 226] on div "# This is a CONCEPT challenge about basic syntax. # Collect all gems and return…" at bounding box center [1371, 334] width 346 height 604
type textarea "he"
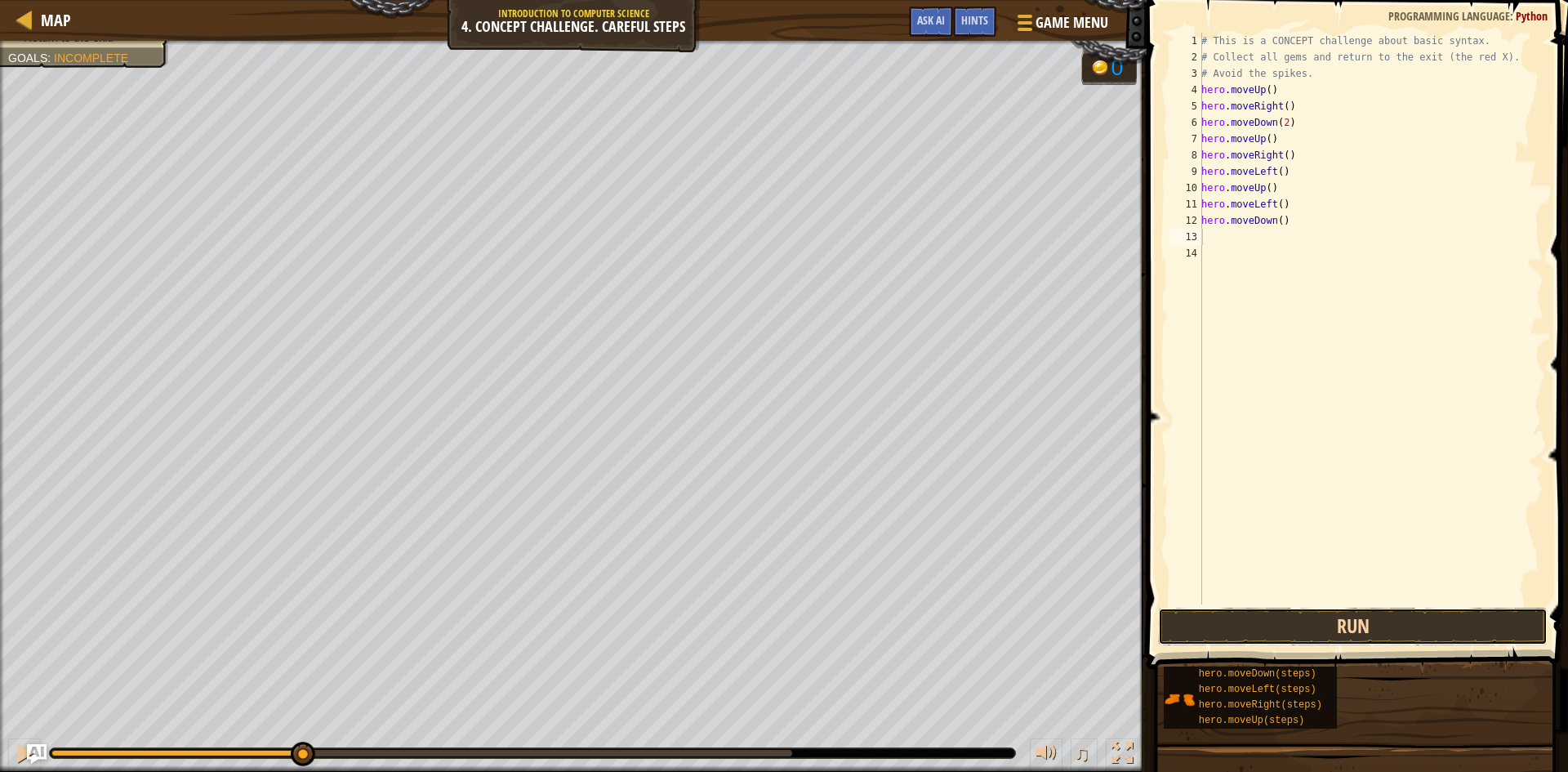
click at [1303, 641] on button "Run" at bounding box center [1352, 626] width 390 height 37
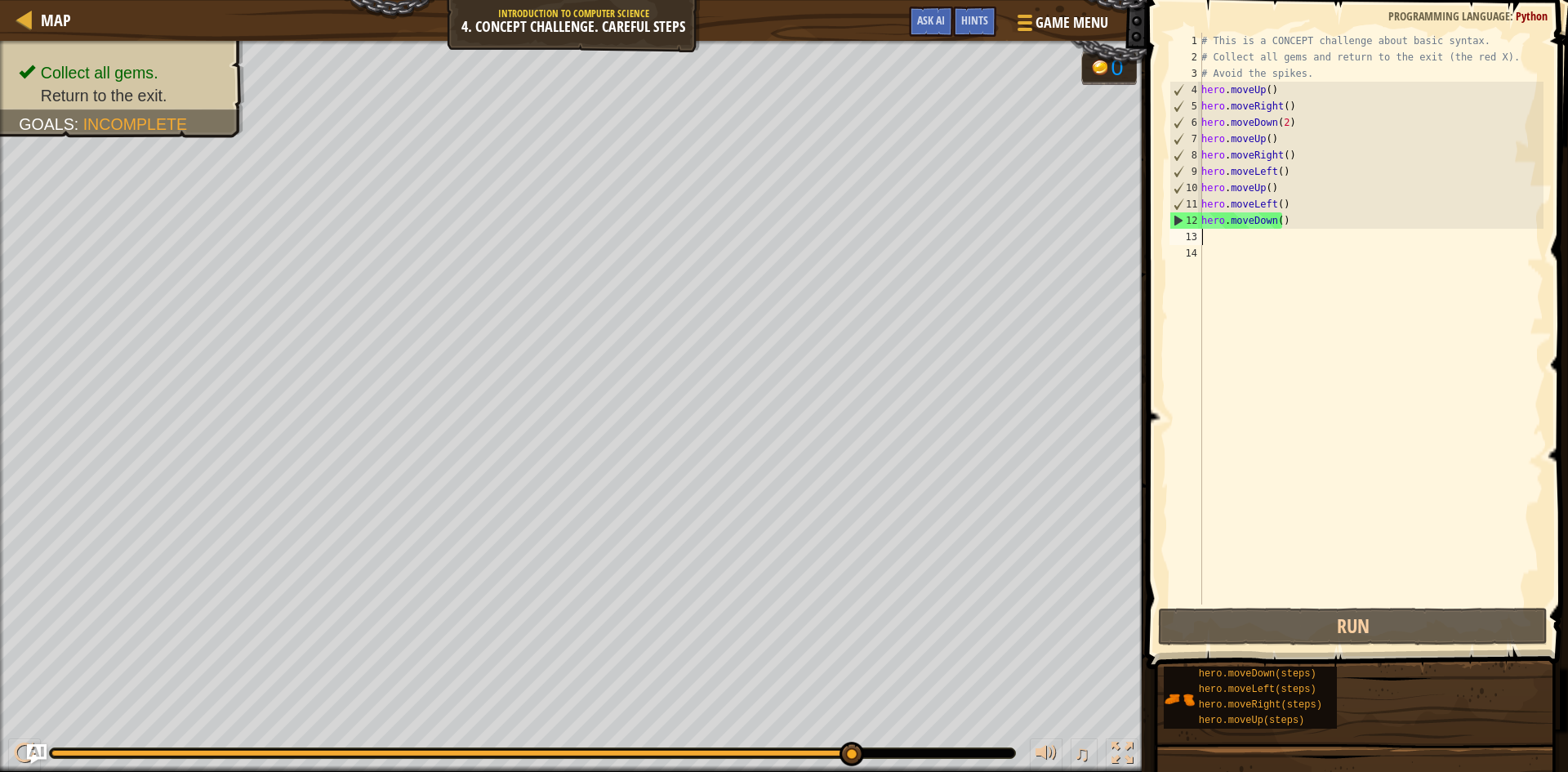
drag, startPoint x: 136, startPoint y: 753, endPoint x: 890, endPoint y: 761, distance: 754.0
click at [890, 761] on div "♫" at bounding box center [573, 749] width 1147 height 49
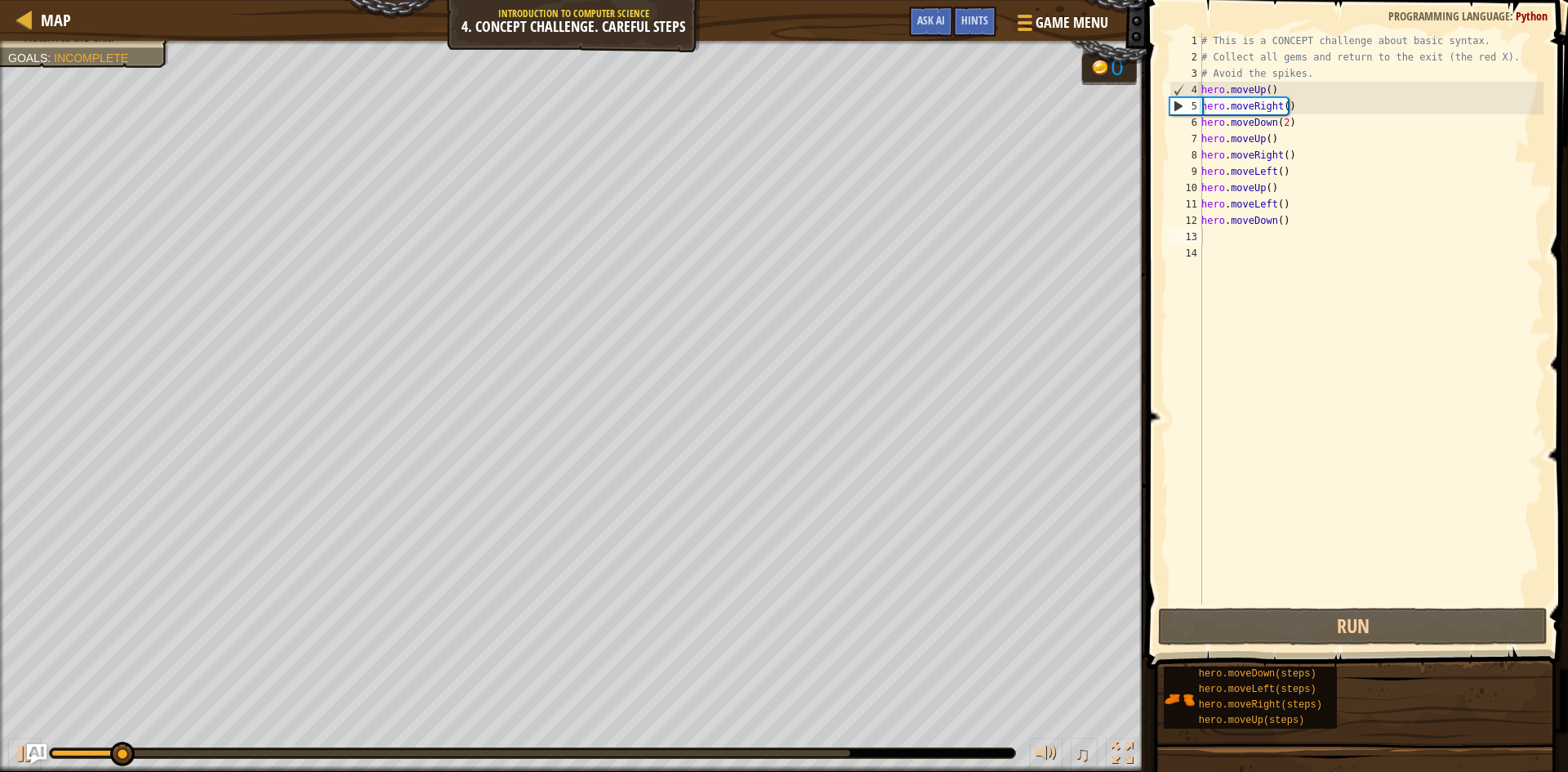
drag, startPoint x: 109, startPoint y: 736, endPoint x: 120, endPoint y: 740, distance: 11.7
click at [110, 736] on div "♫" at bounding box center [573, 749] width 1147 height 49
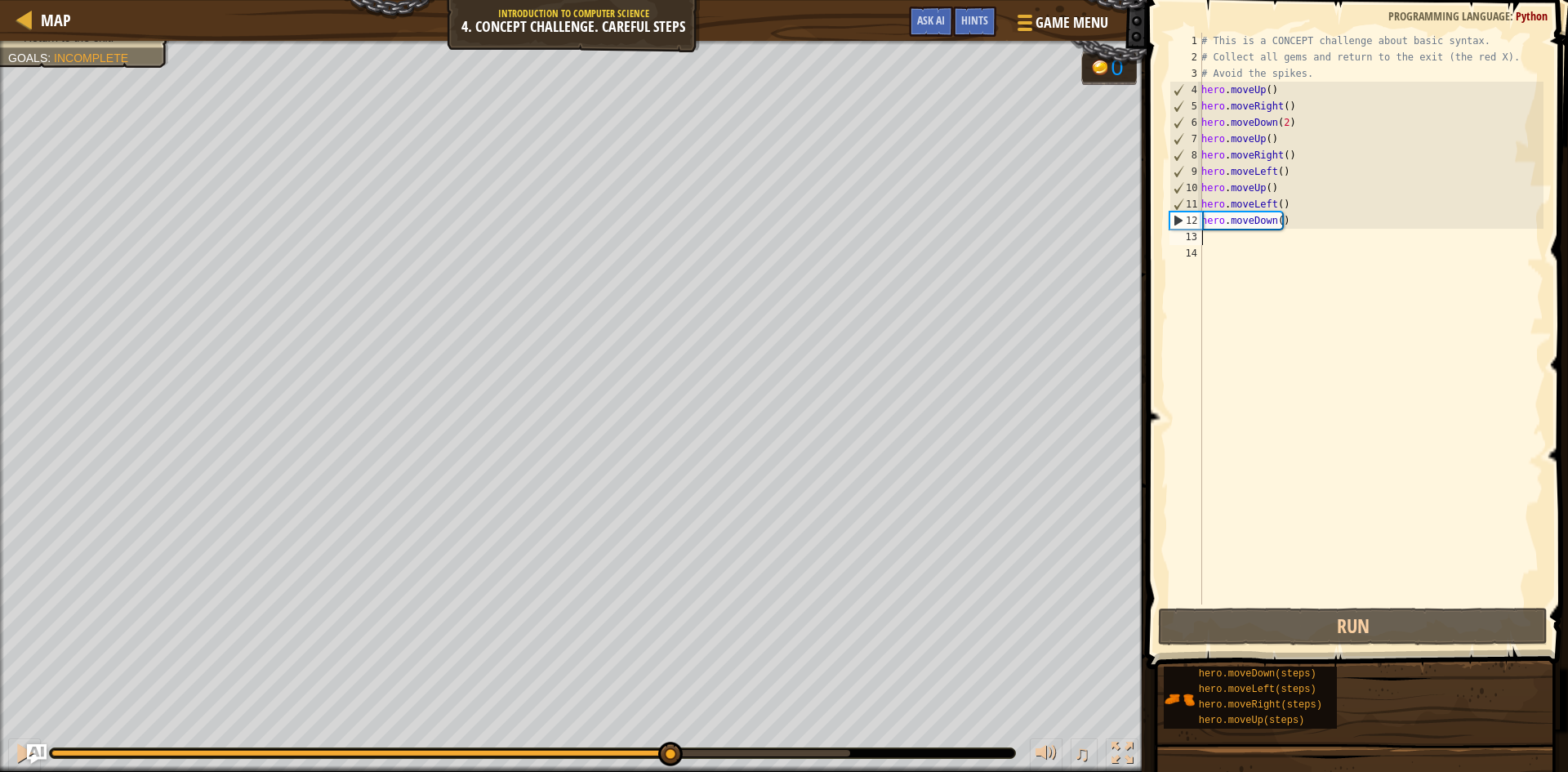
drag, startPoint x: 137, startPoint y: 750, endPoint x: 650, endPoint y: 810, distance: 516.5
click at [650, 0] on html "Map Introduction to Computer Science 4. Concept Challenge. Careful Steps Game M…" at bounding box center [784, 0] width 1568 height 0
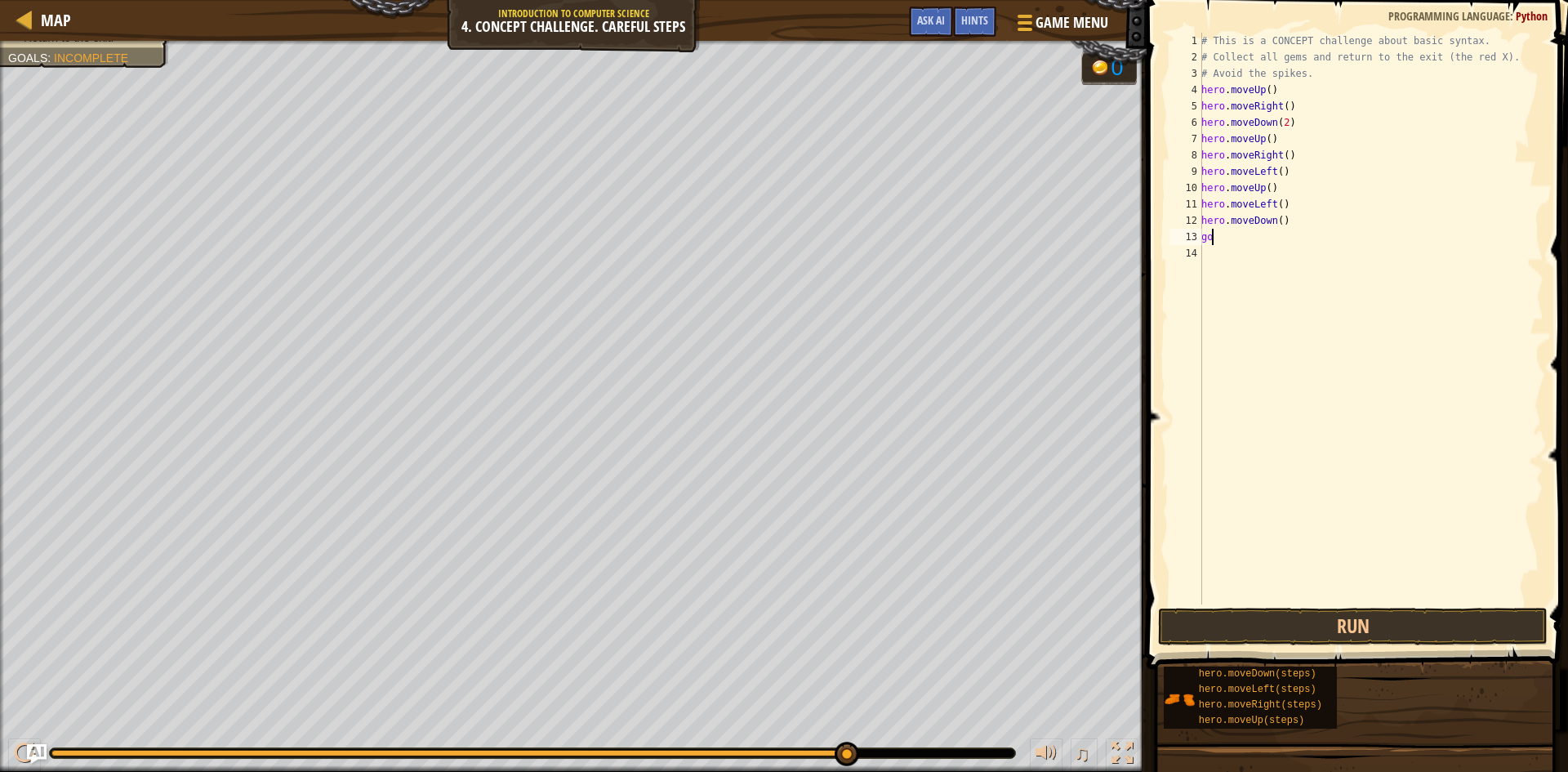
type textarea "g"
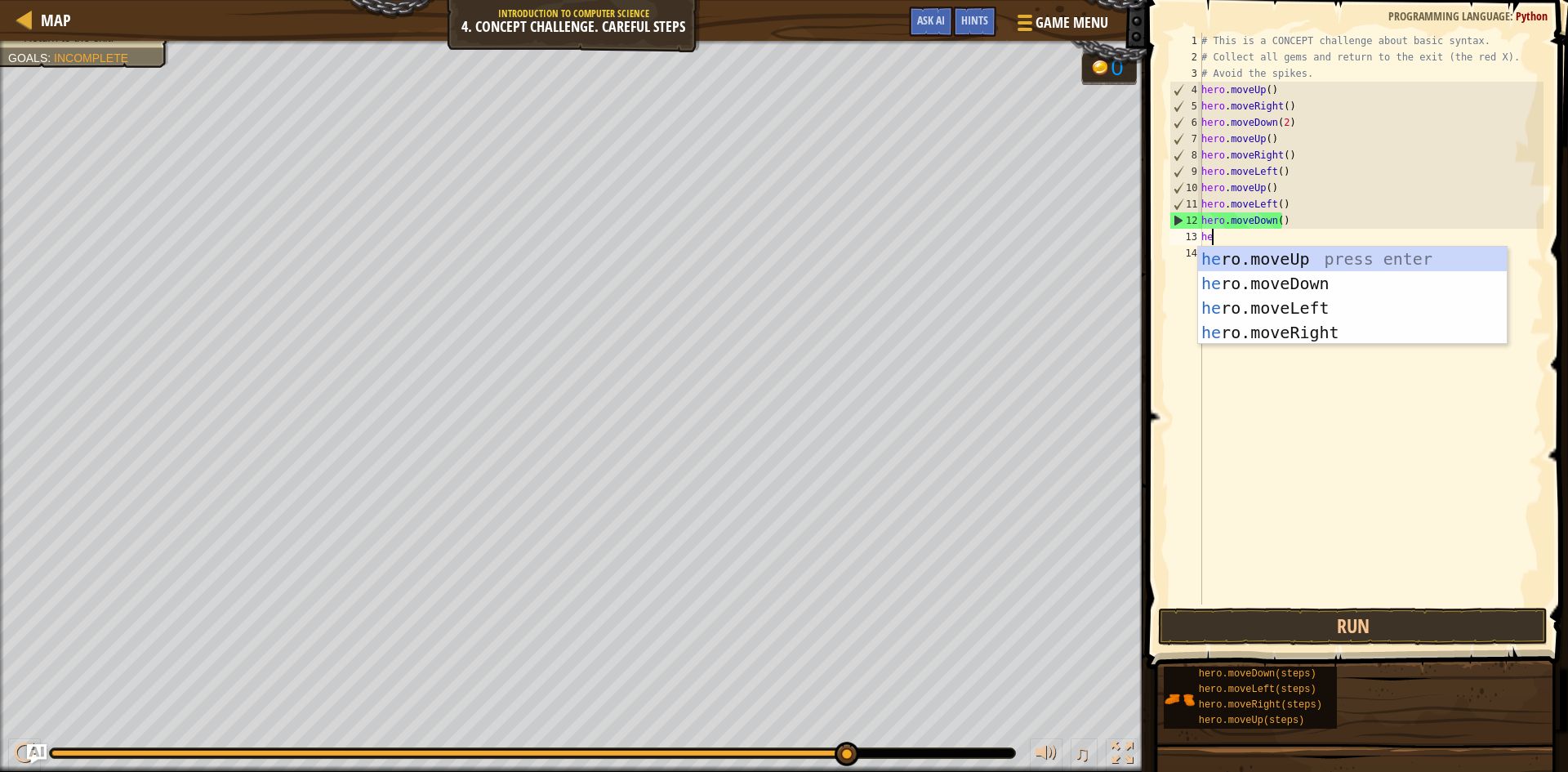
type textarea "her"
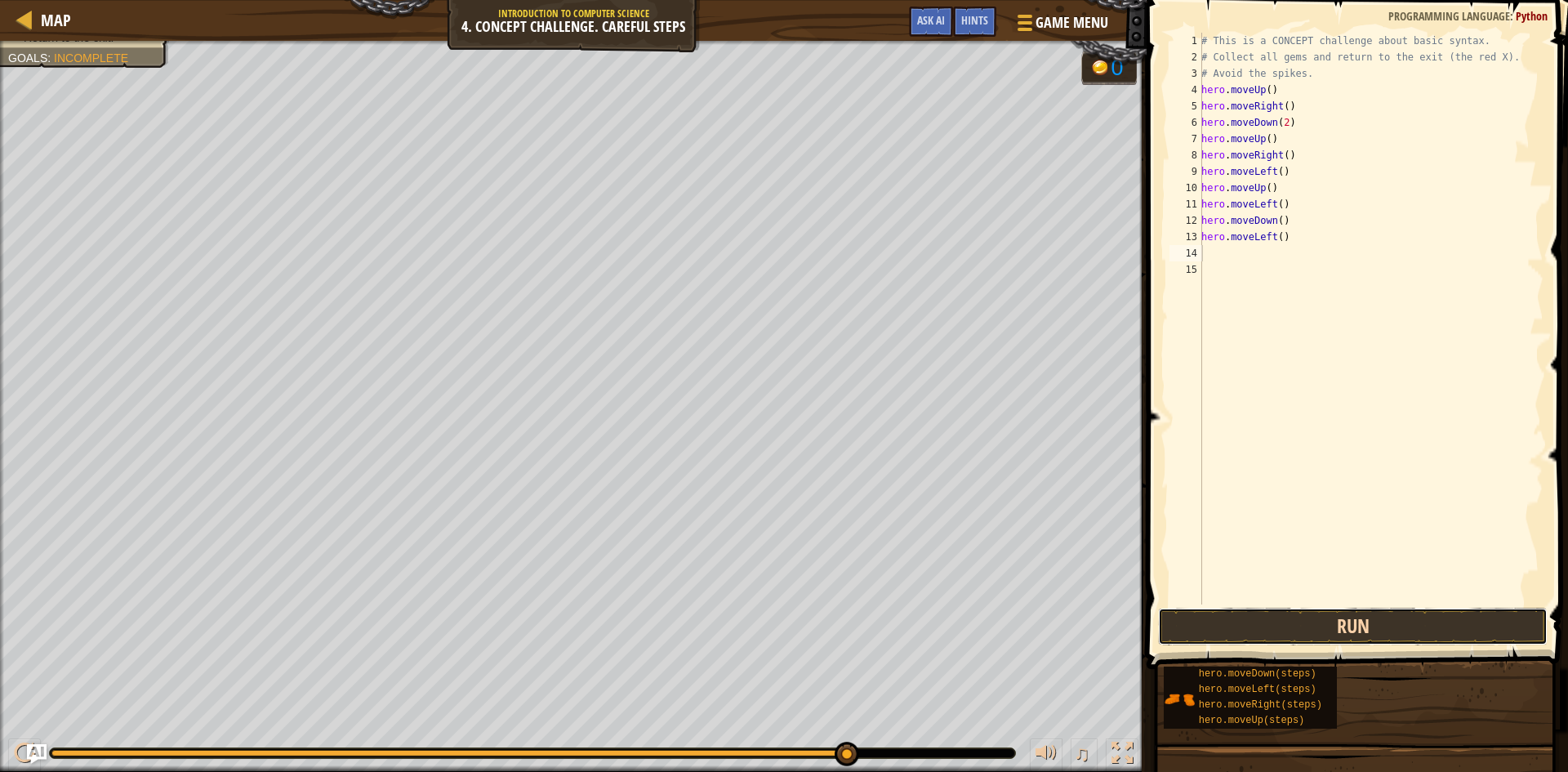
click at [1317, 614] on button "Run" at bounding box center [1352, 626] width 390 height 37
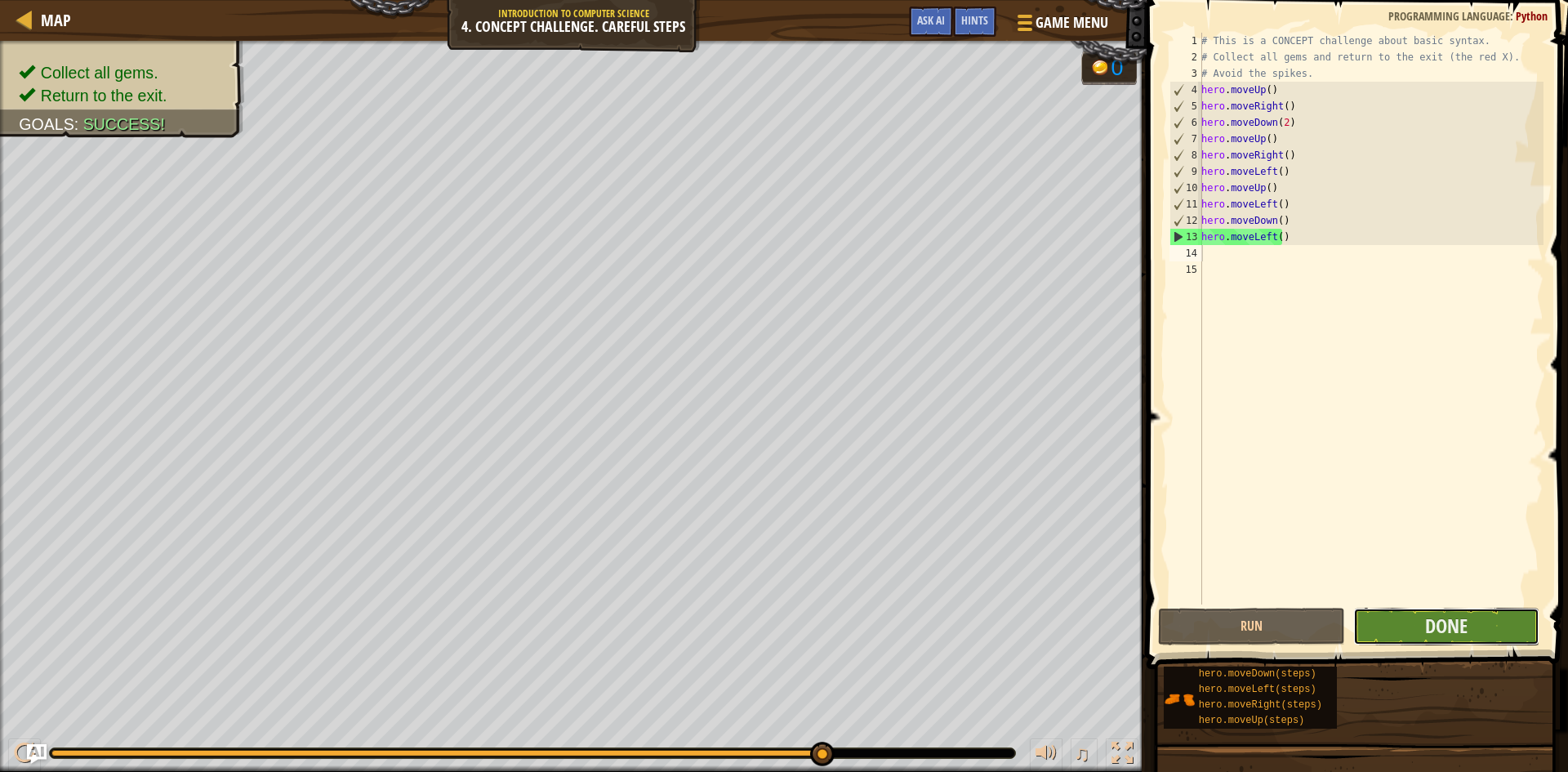
click at [1410, 619] on button "Done" at bounding box center [1447, 626] width 187 height 37
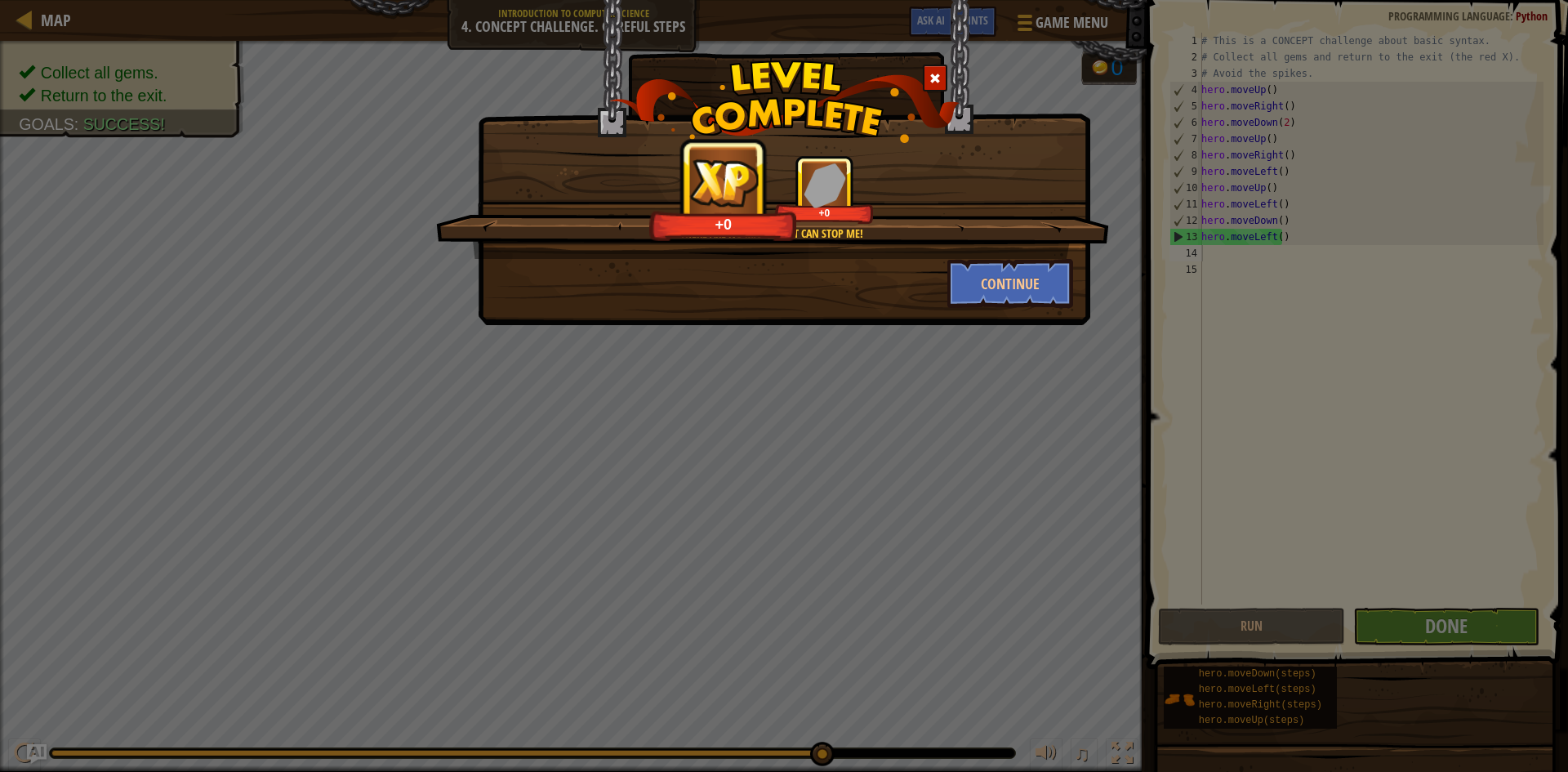
click at [1073, 298] on div "Continue" at bounding box center [1011, 283] width 151 height 49
click at [1041, 289] on button "Continue" at bounding box center [1010, 283] width 127 height 49
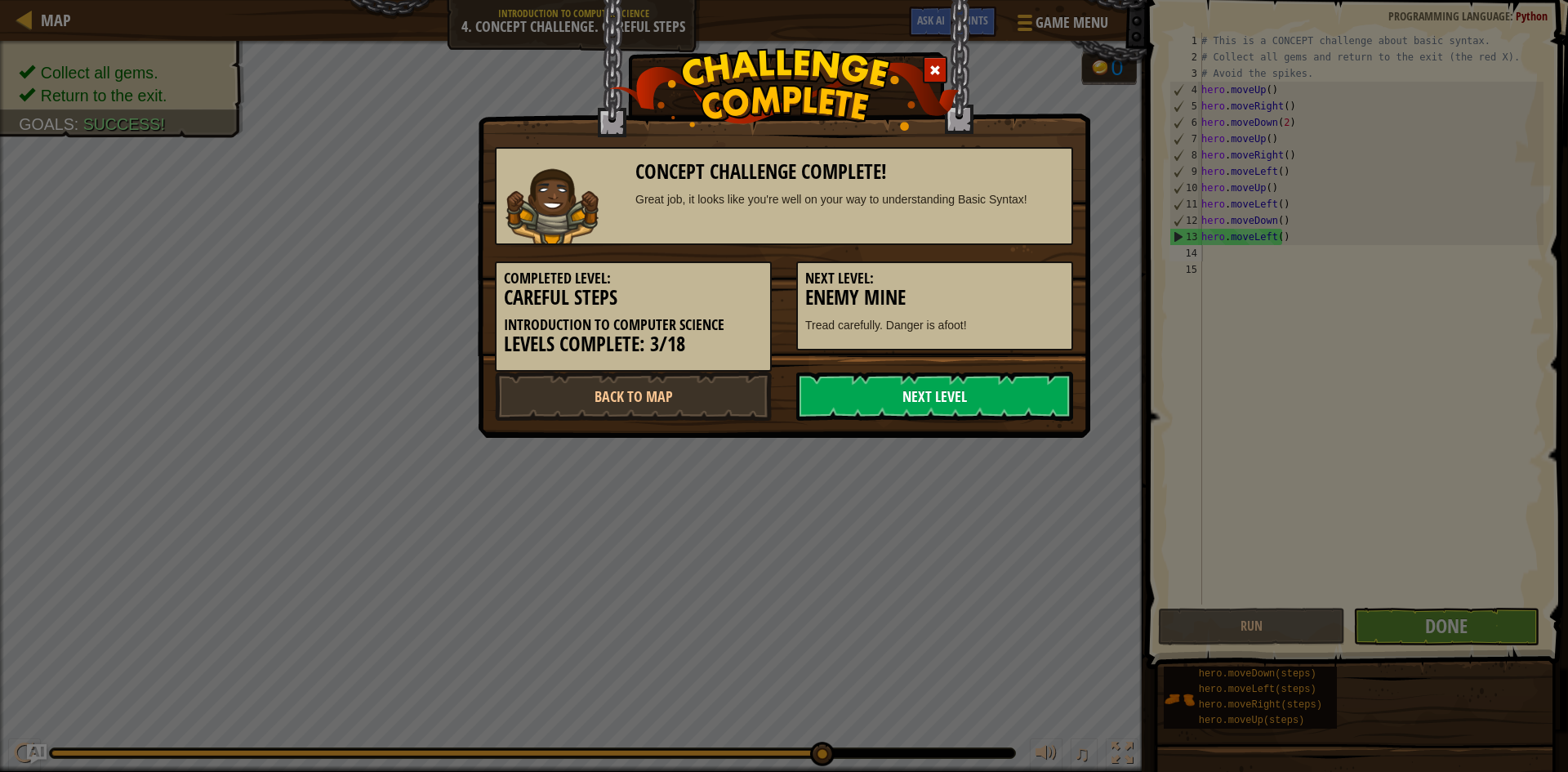
click at [967, 401] on link "Next Level" at bounding box center [934, 396] width 277 height 49
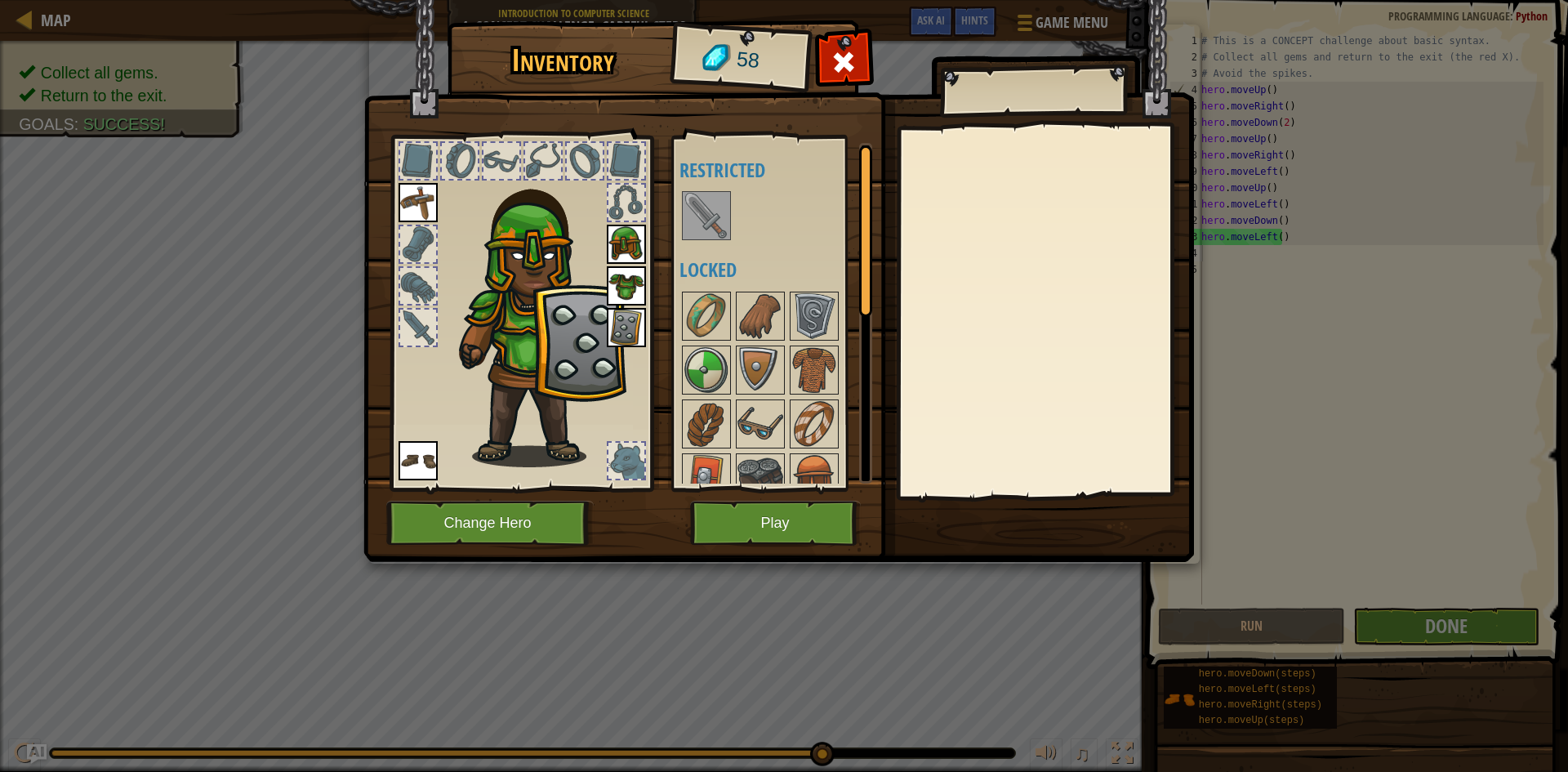
drag, startPoint x: 716, startPoint y: 206, endPoint x: 699, endPoint y: 214, distance: 18.8
click at [710, 207] on img at bounding box center [706, 215] width 46 height 46
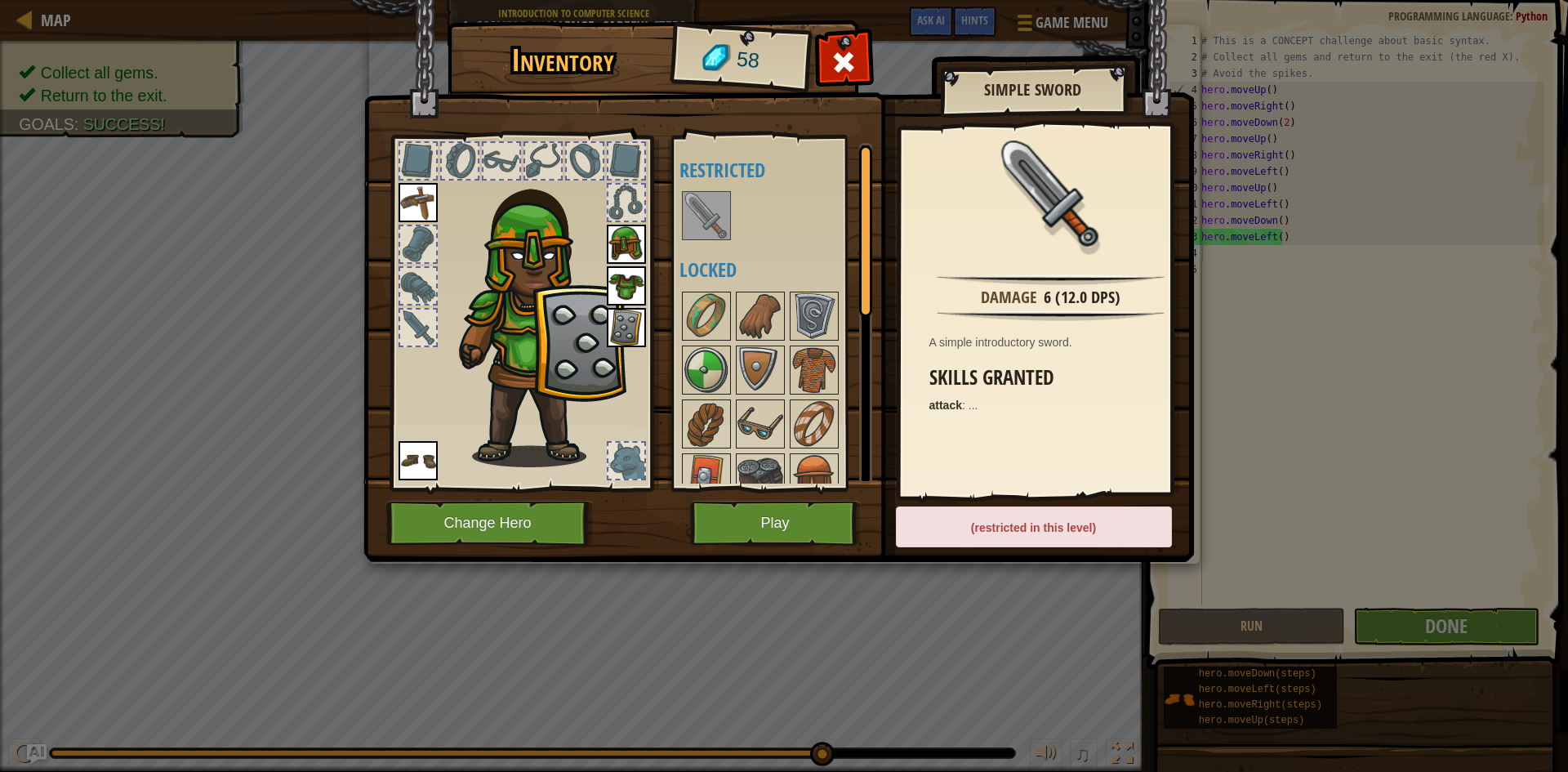
click at [698, 215] on img at bounding box center [706, 215] width 46 height 46
drag, startPoint x: 953, startPoint y: 539, endPoint x: 952, endPoint y: 522, distance: 17.0
click at [956, 535] on div "(restricted in this level)" at bounding box center [1033, 527] width 276 height 41
drag, startPoint x: 675, startPoint y: -71, endPoint x: 498, endPoint y: -71, distance: 177.0
drag, startPoint x: 498, startPoint y: -71, endPoint x: 780, endPoint y: 235, distance: 416.1
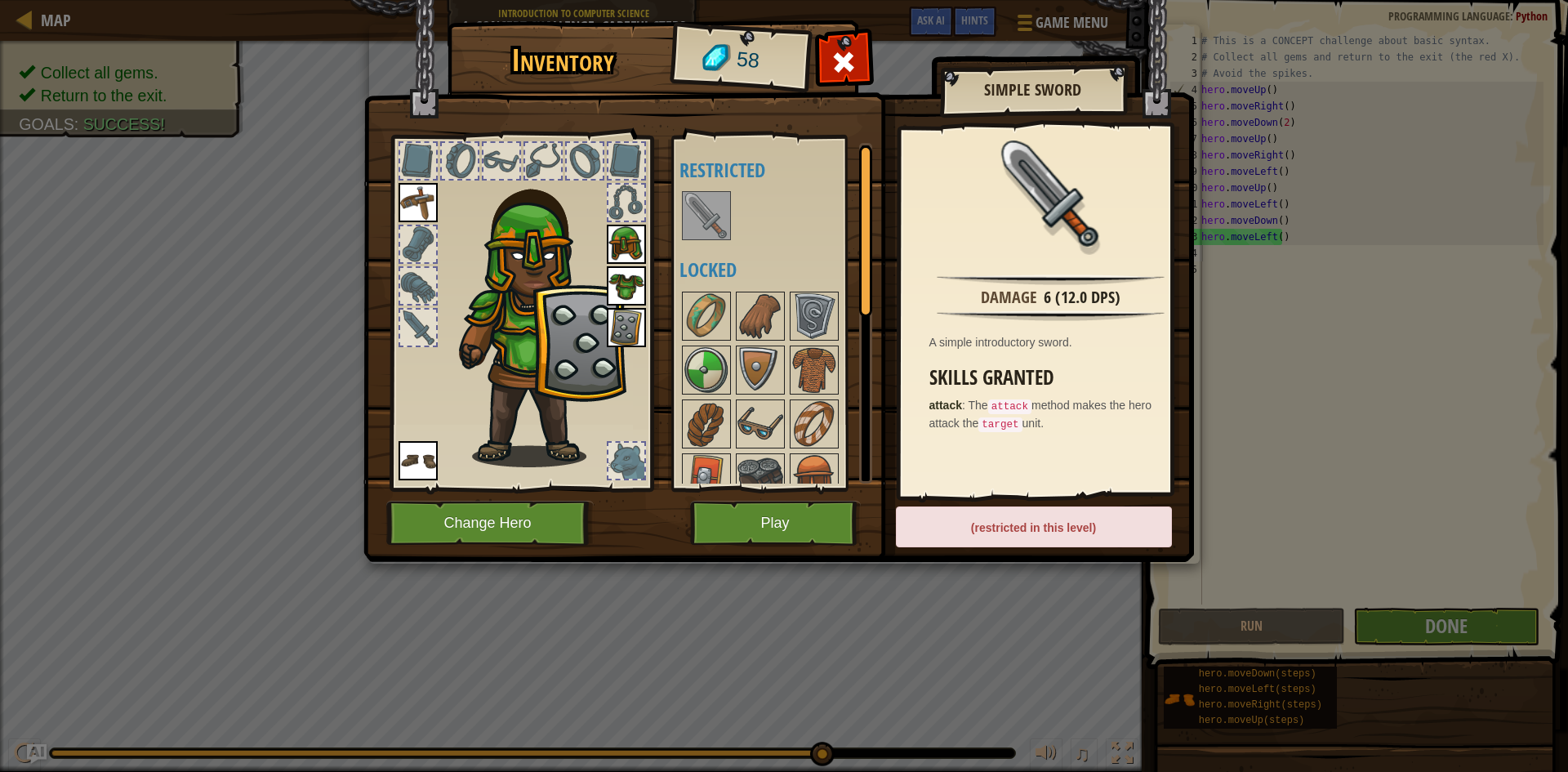
click at [780, 235] on div at bounding box center [781, 215] width 205 height 54
drag, startPoint x: 836, startPoint y: 343, endPoint x: 832, endPoint y: 350, distance: 8.1
click at [833, 349] on div "Available Equip Equip Equip Equip Equip (double-click to equip) Restricted Lock…" at bounding box center [781, 313] width 205 height 341
click at [825, 351] on img at bounding box center [813, 370] width 46 height 46
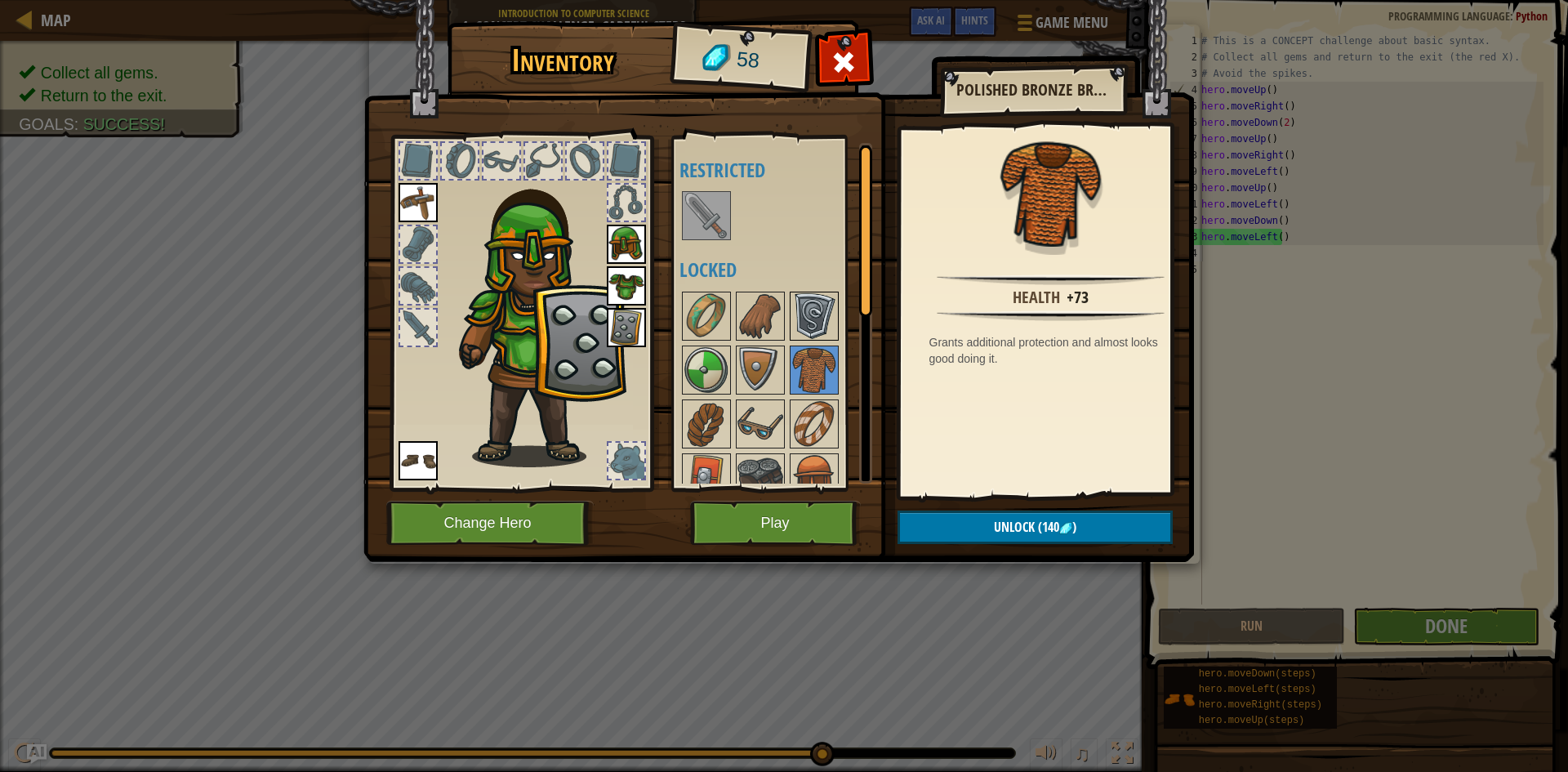
click at [818, 292] on div at bounding box center [813, 316] width 49 height 49
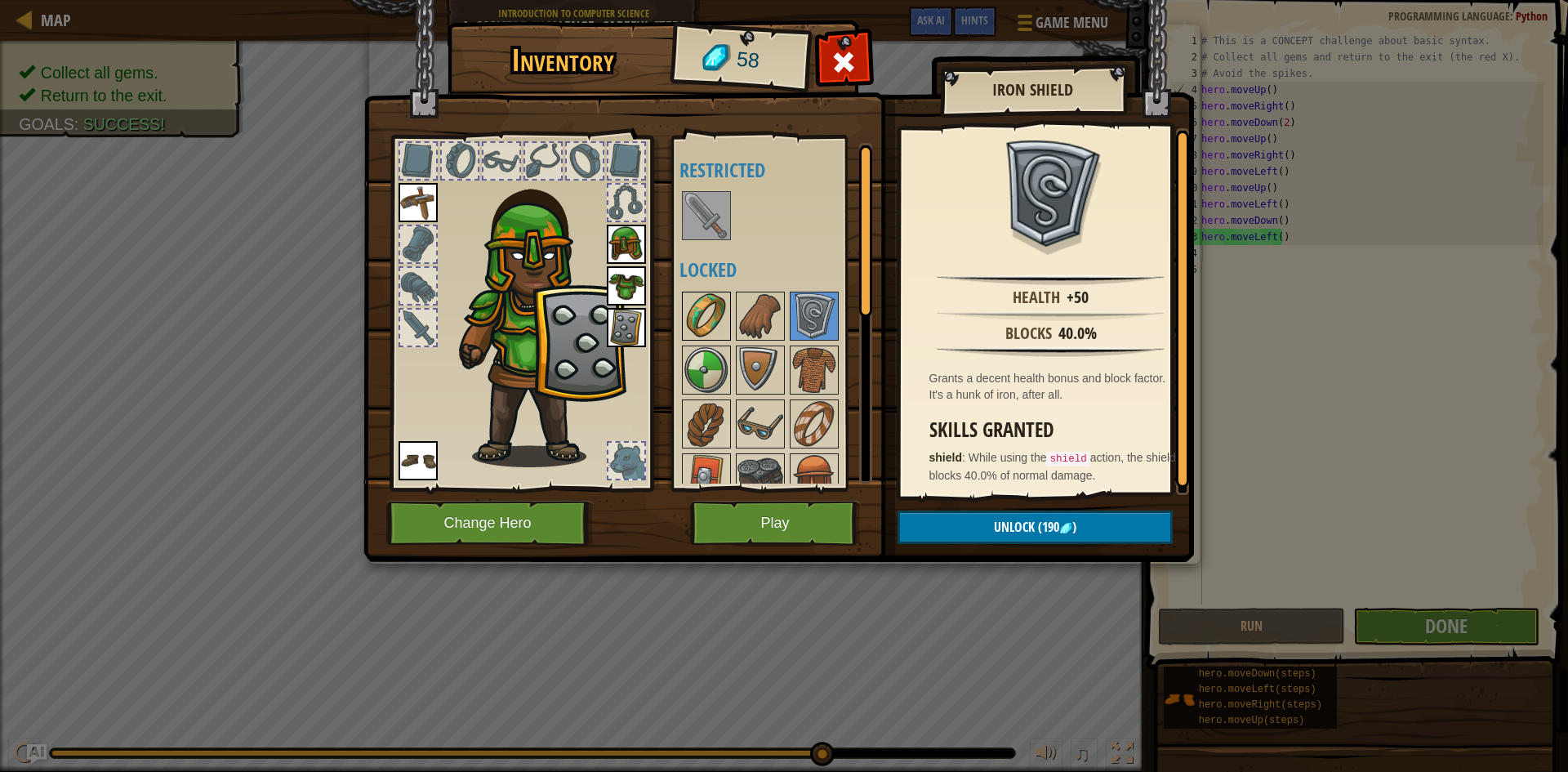
click at [724, 313] on img at bounding box center [706, 316] width 46 height 46
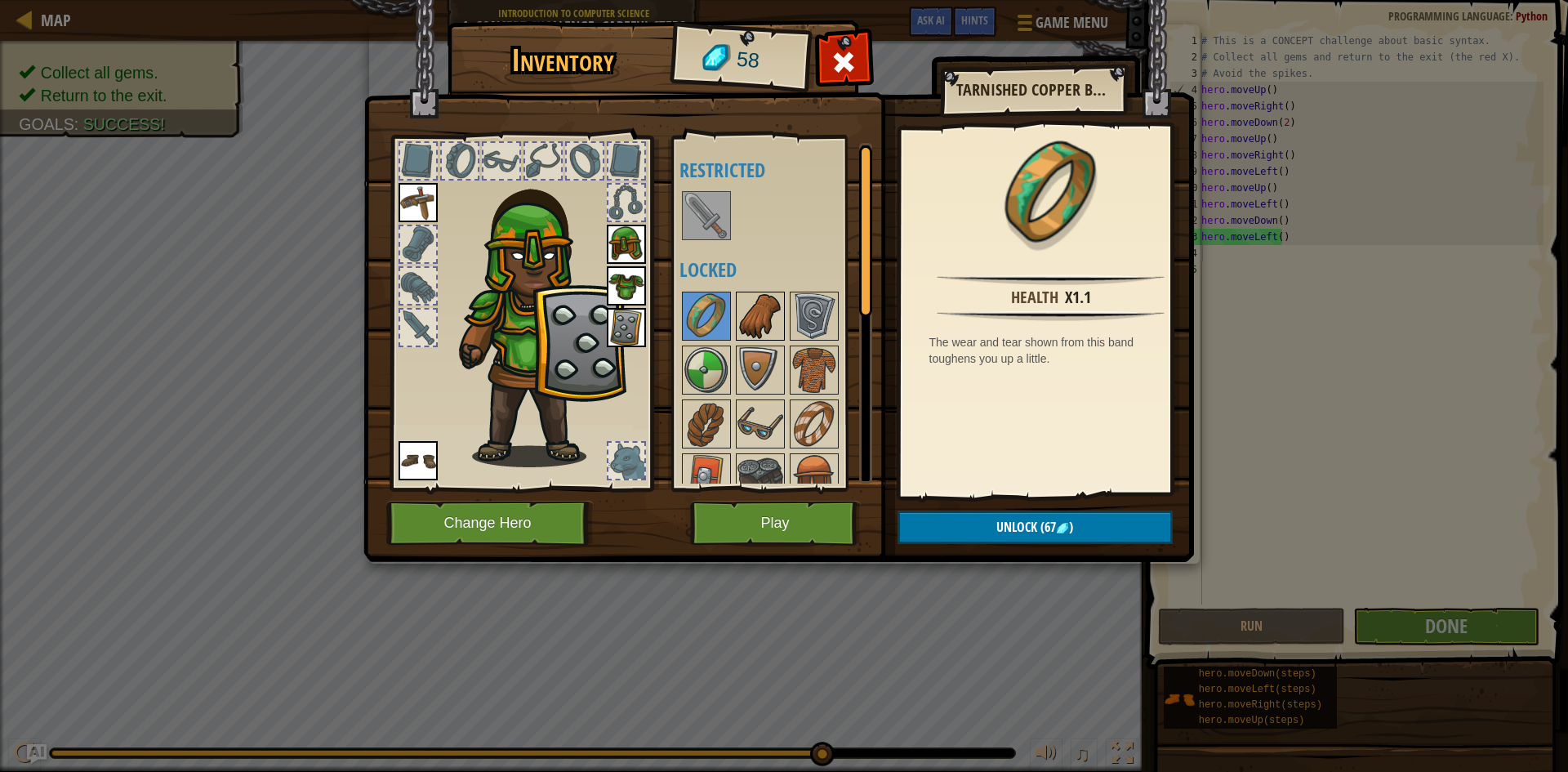
click at [737, 322] on img at bounding box center [760, 316] width 46 height 46
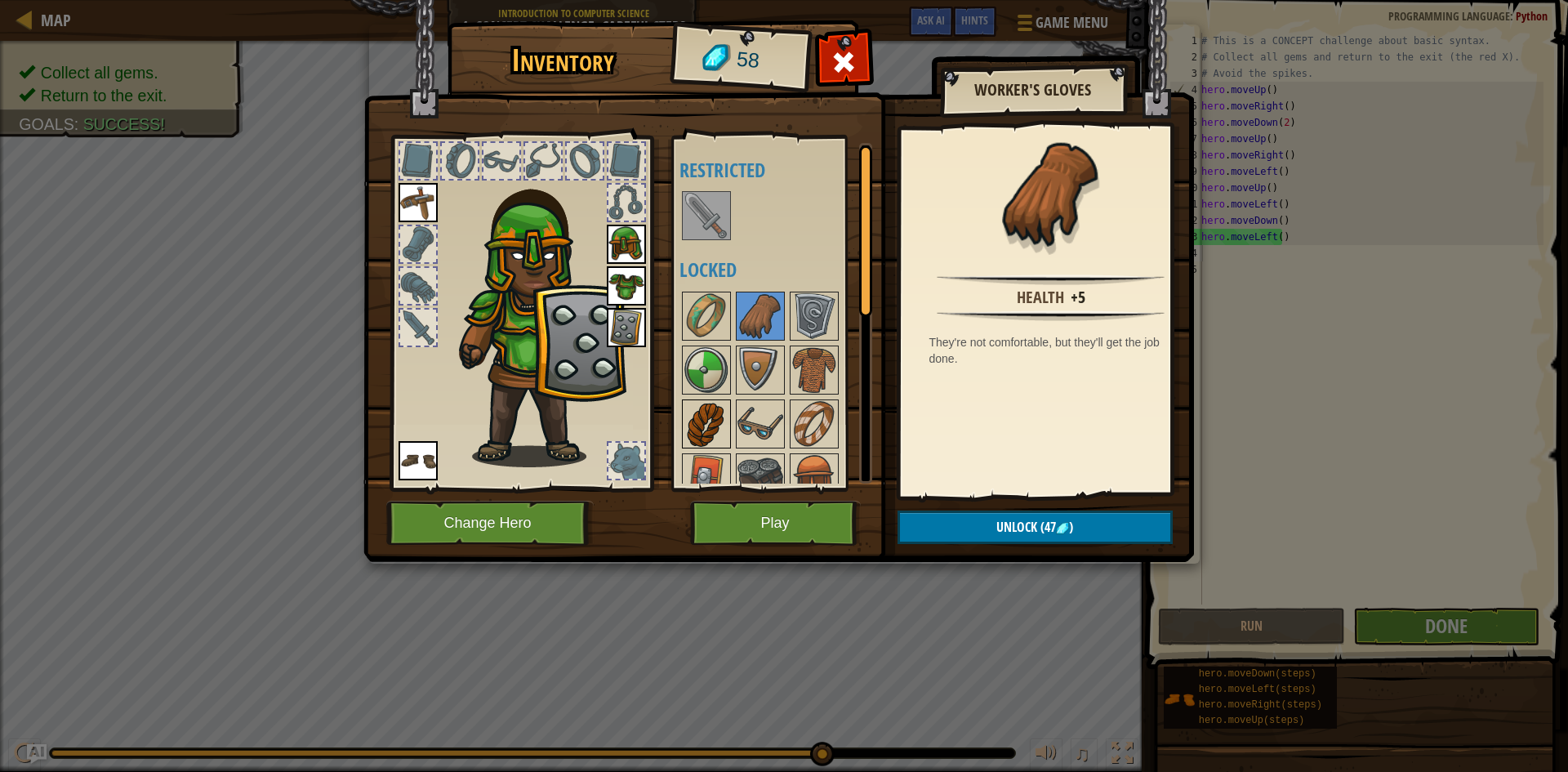
click at [720, 412] on img at bounding box center [706, 424] width 46 height 46
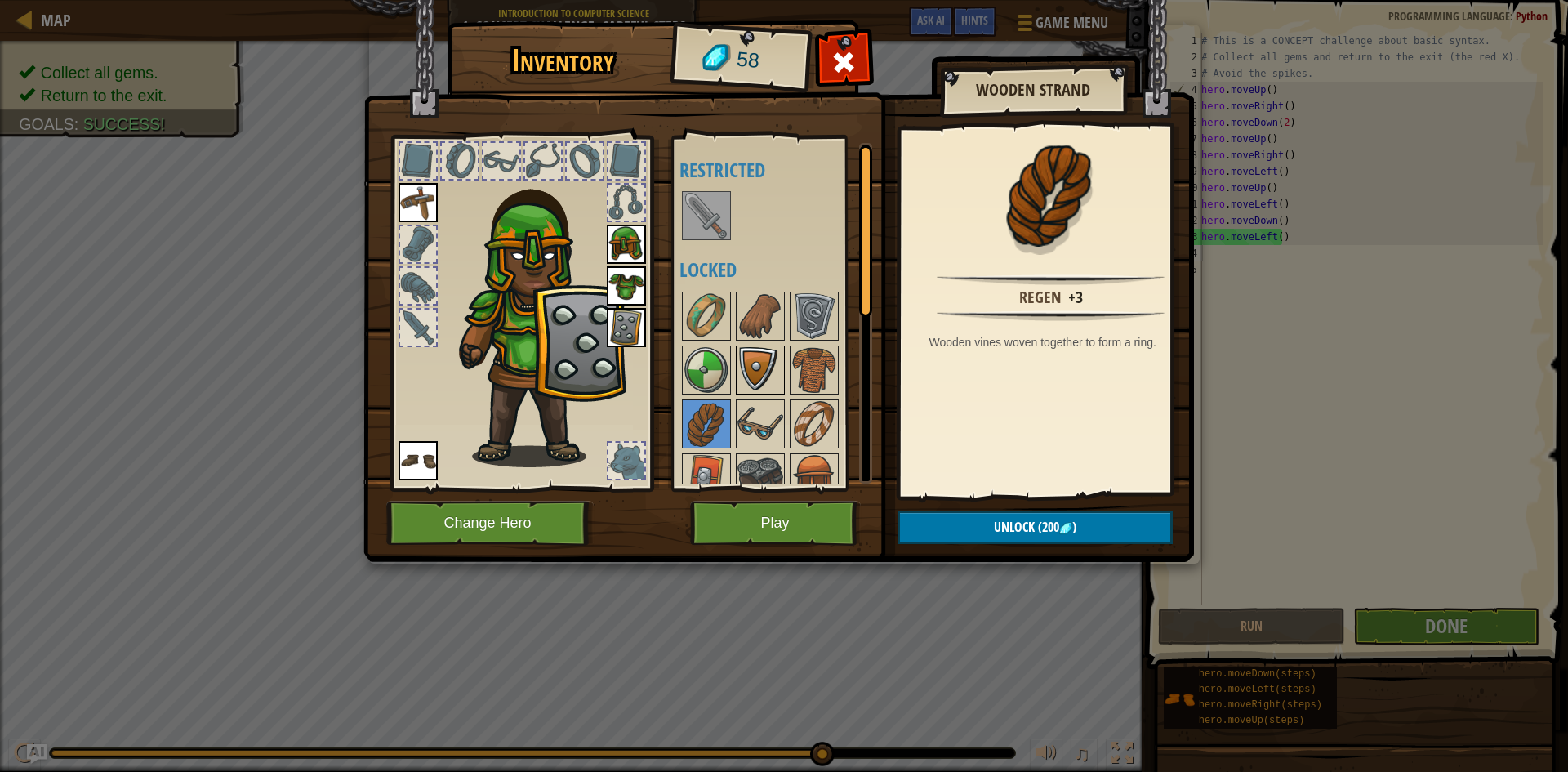
drag, startPoint x: 774, startPoint y: 382, endPoint x: 760, endPoint y: 388, distance: 15.2
click at [770, 384] on img at bounding box center [760, 370] width 46 height 46
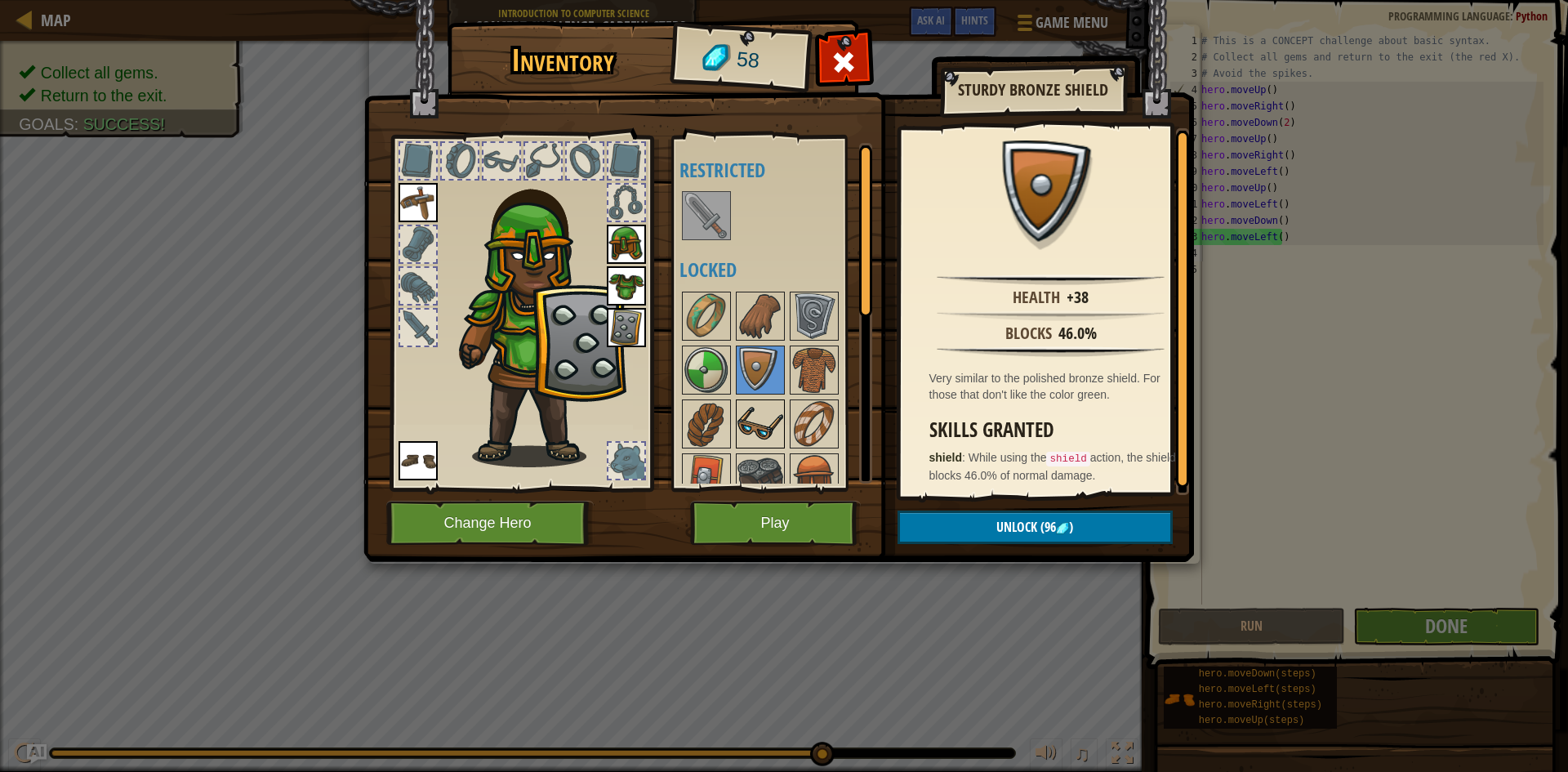
click at [756, 404] on img at bounding box center [760, 424] width 46 height 46
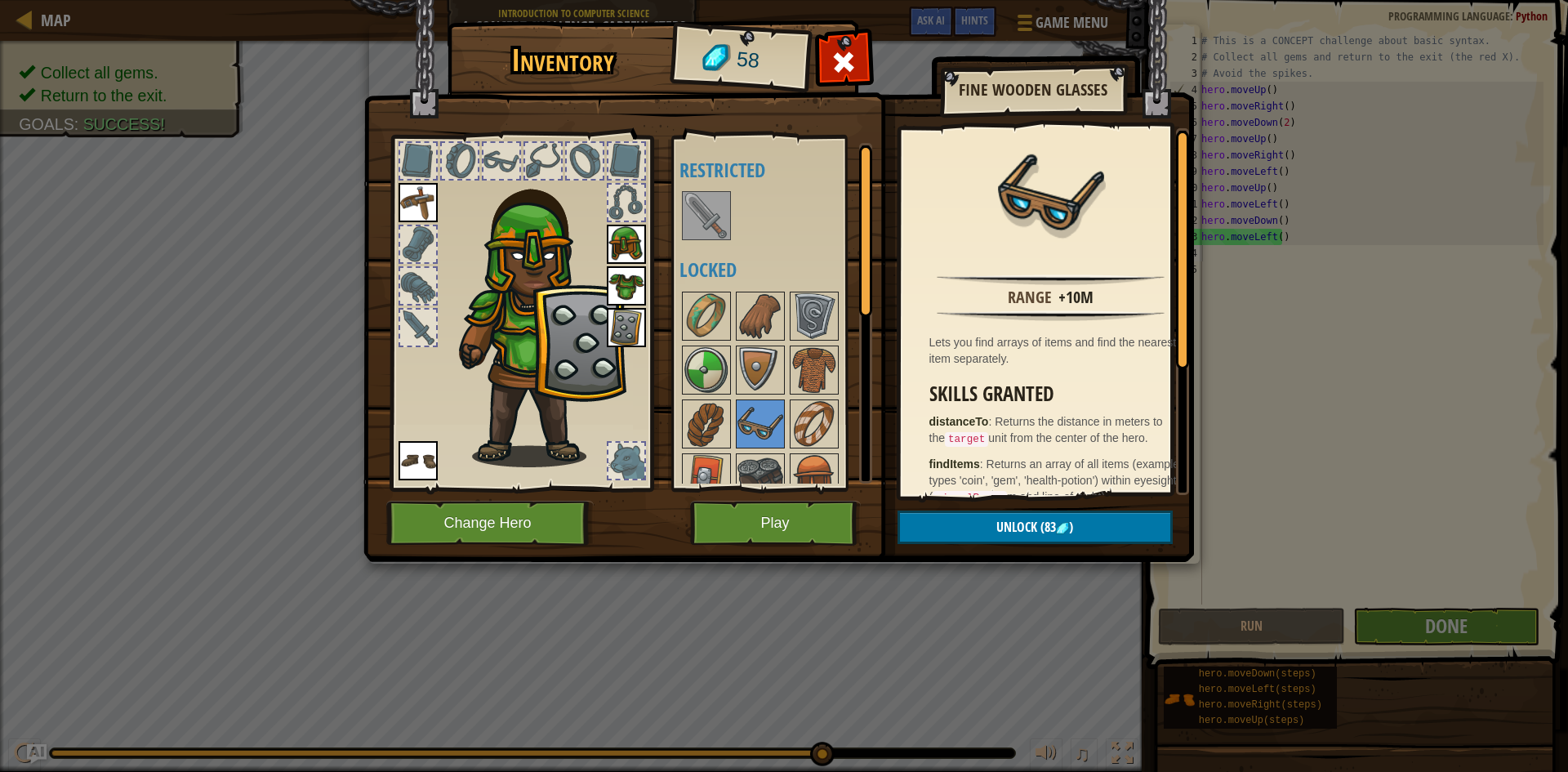
drag, startPoint x: 1047, startPoint y: 302, endPoint x: 1104, endPoint y: 299, distance: 57.1
click at [1104, 299] on div "Range +10m" at bounding box center [1051, 296] width 284 height 20
drag, startPoint x: 1043, startPoint y: 306, endPoint x: 1079, endPoint y: 315, distance: 37.1
click at [1090, 315] on div "Range +10m Lets you find arrays of items and find the nearest item separately. …" at bounding box center [1051, 312] width 300 height 367
drag, startPoint x: 1070, startPoint y: 288, endPoint x: 1072, endPoint y: 367, distance: 79.0
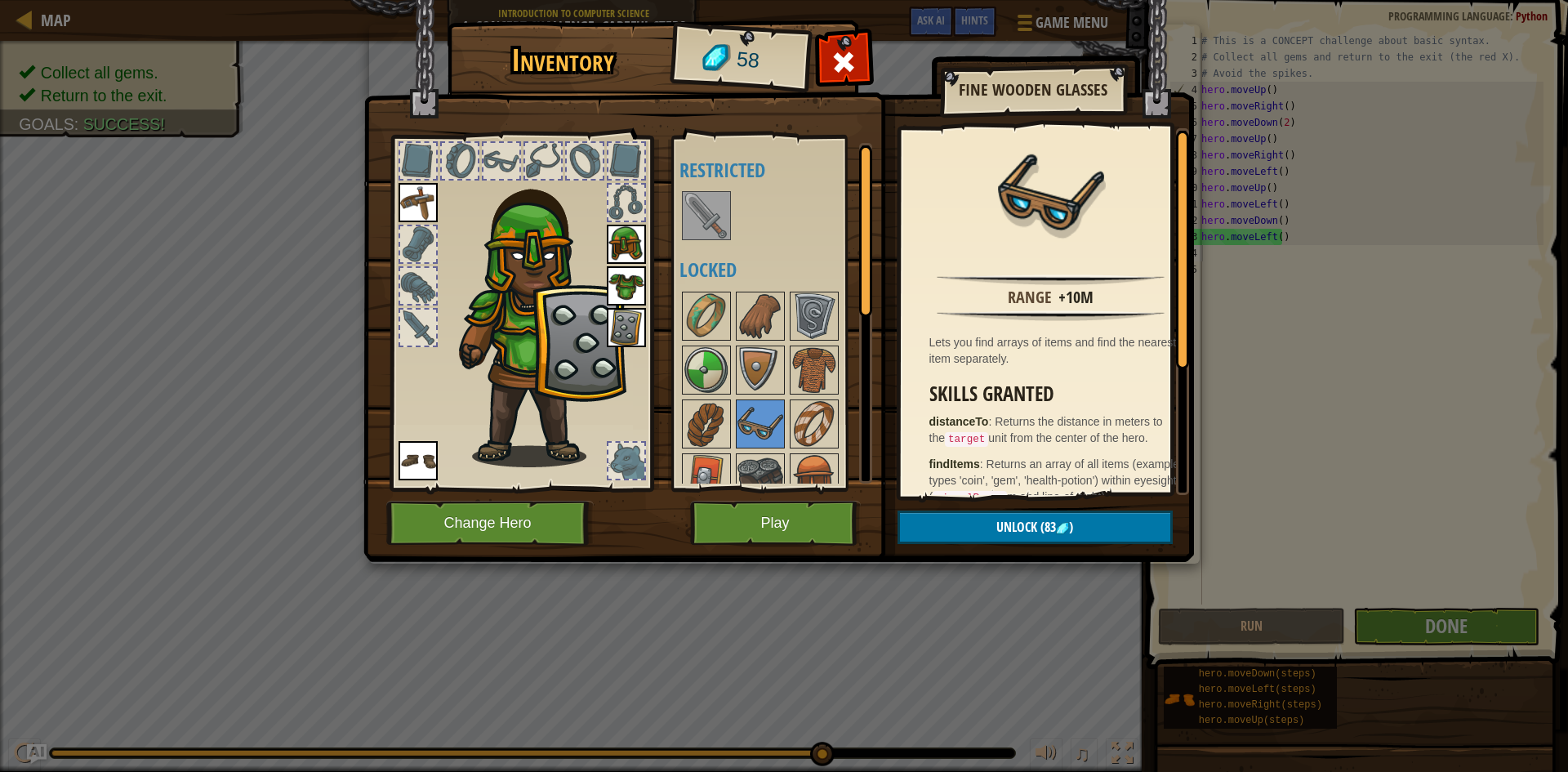
click at [1069, 357] on div "Range +10m Lets you find arrays of items and find the nearest item separately. …" at bounding box center [1051, 312] width 300 height 367
click at [789, 541] on button "Play" at bounding box center [775, 523] width 171 height 45
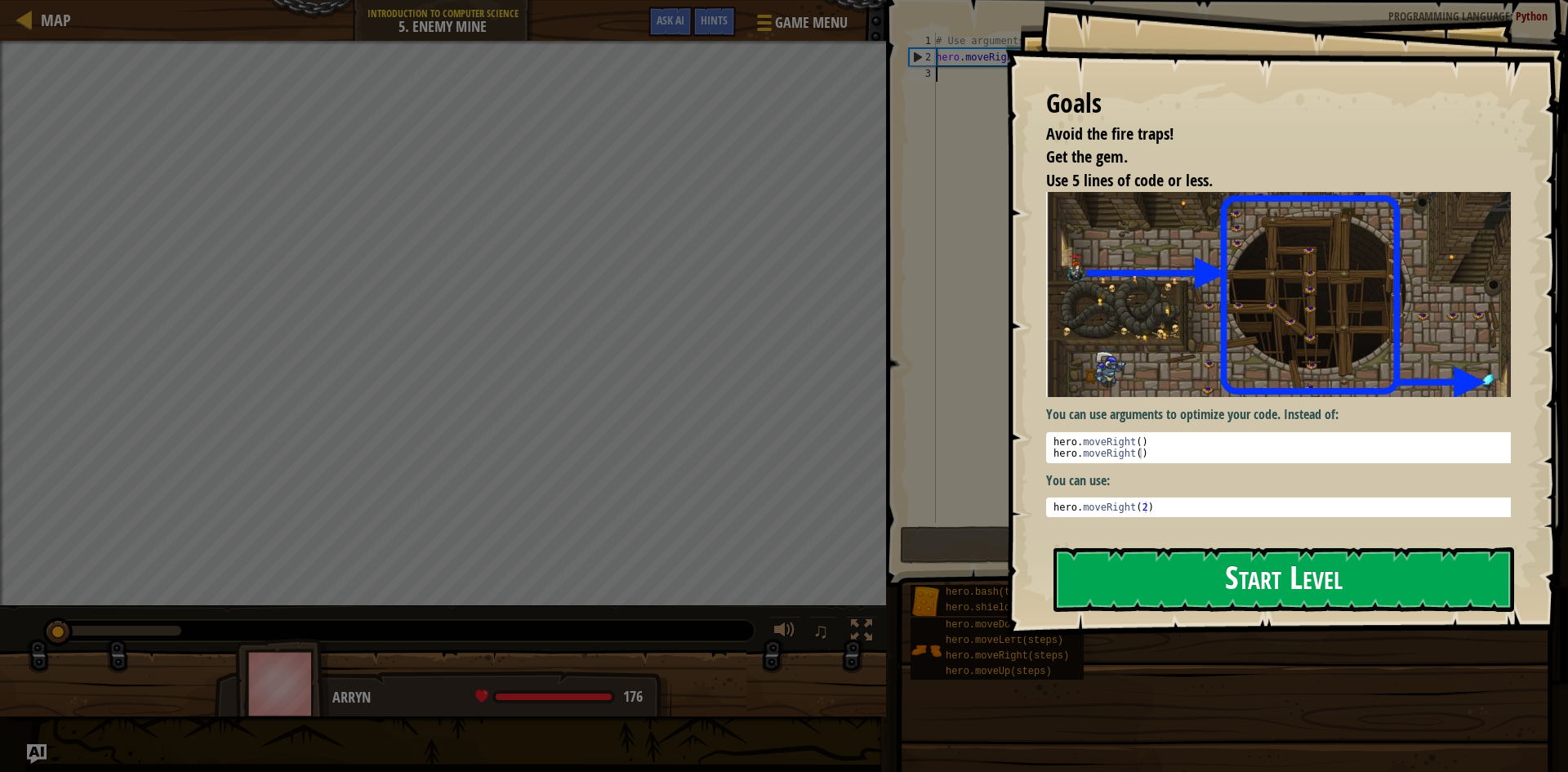
click at [1099, 547] on button "Start Level" at bounding box center [1283, 580] width 460 height 65
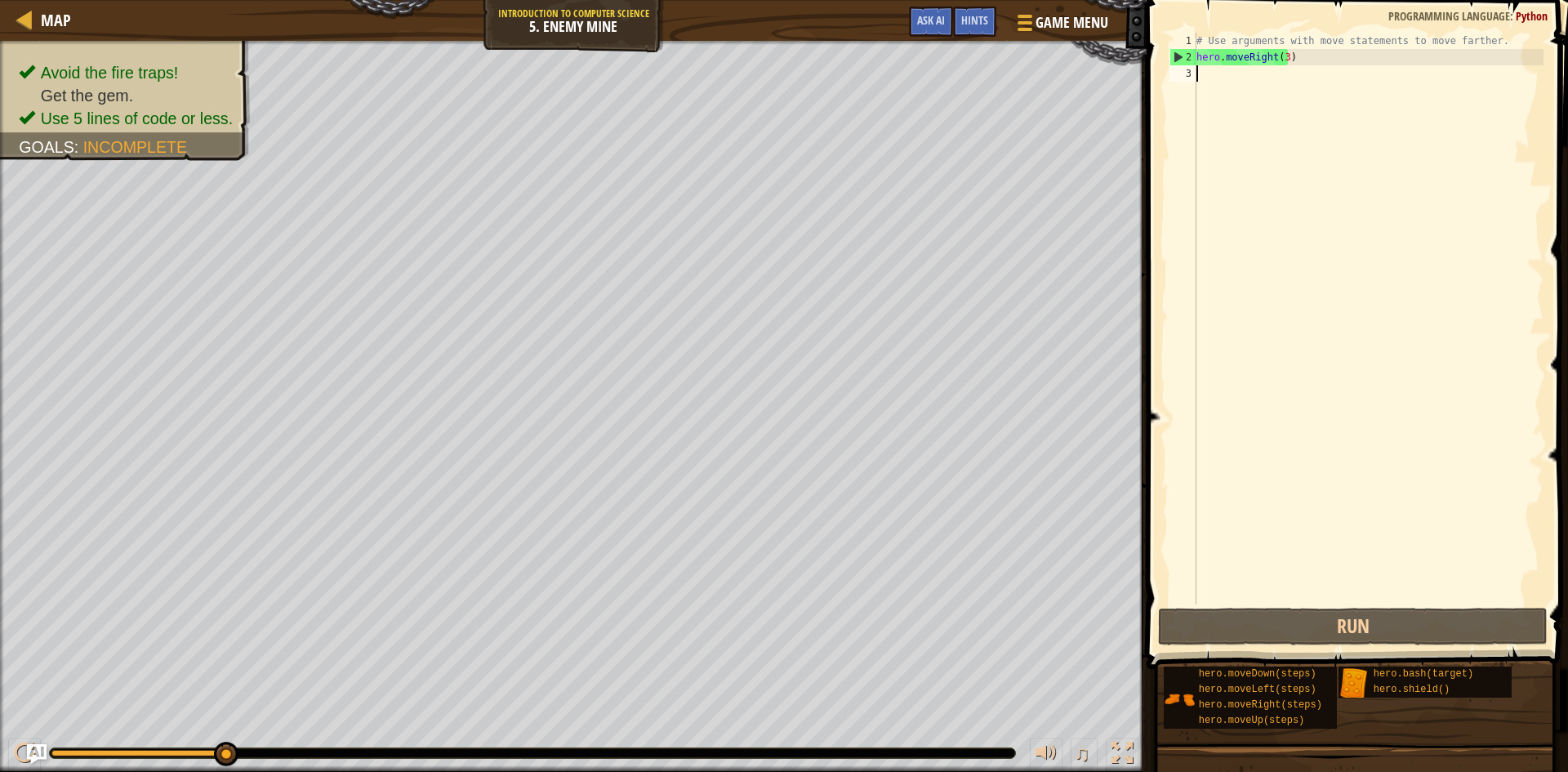
scroll to position [7, 0]
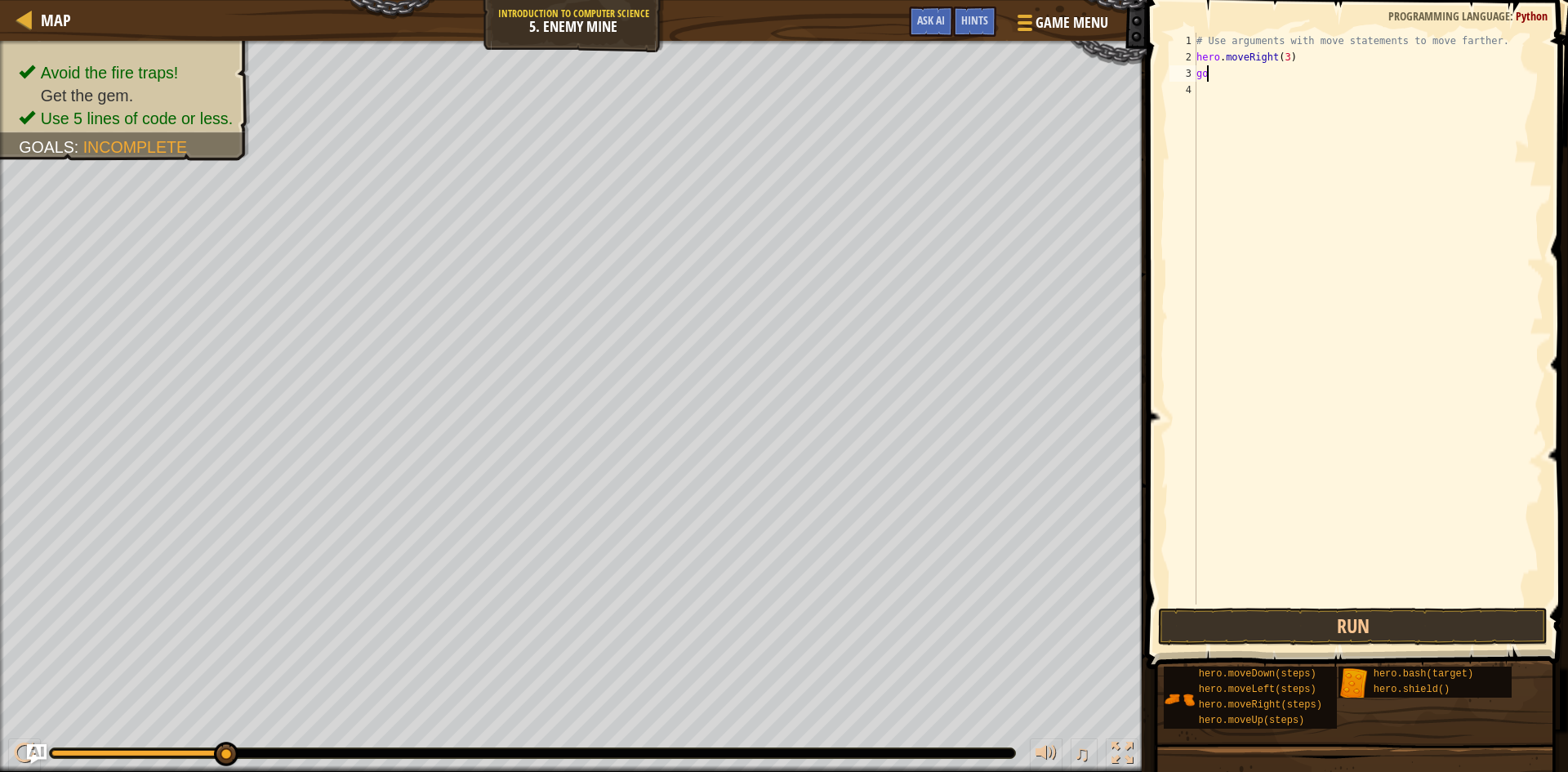
type textarea "g"
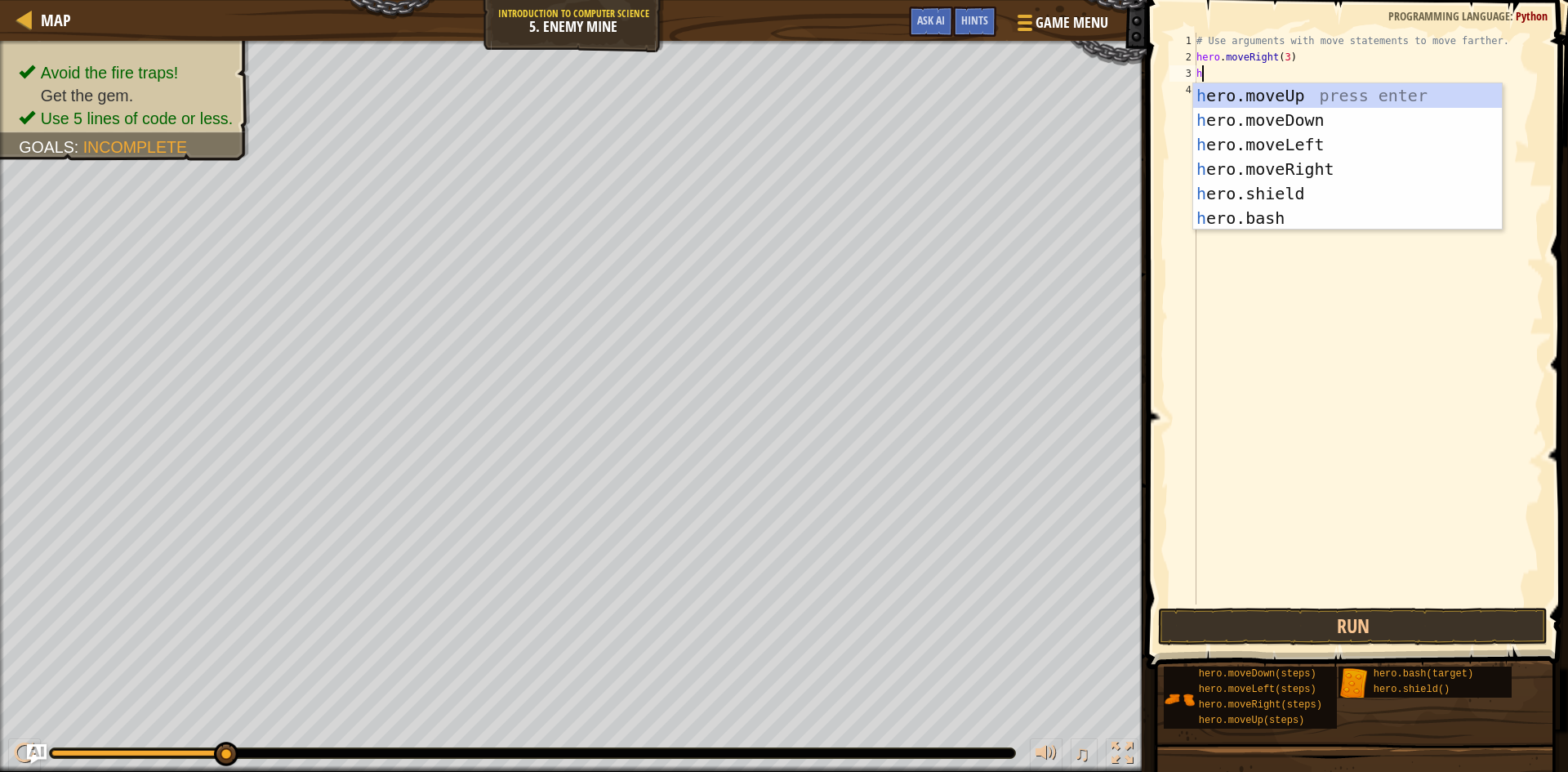
type textarea "he"
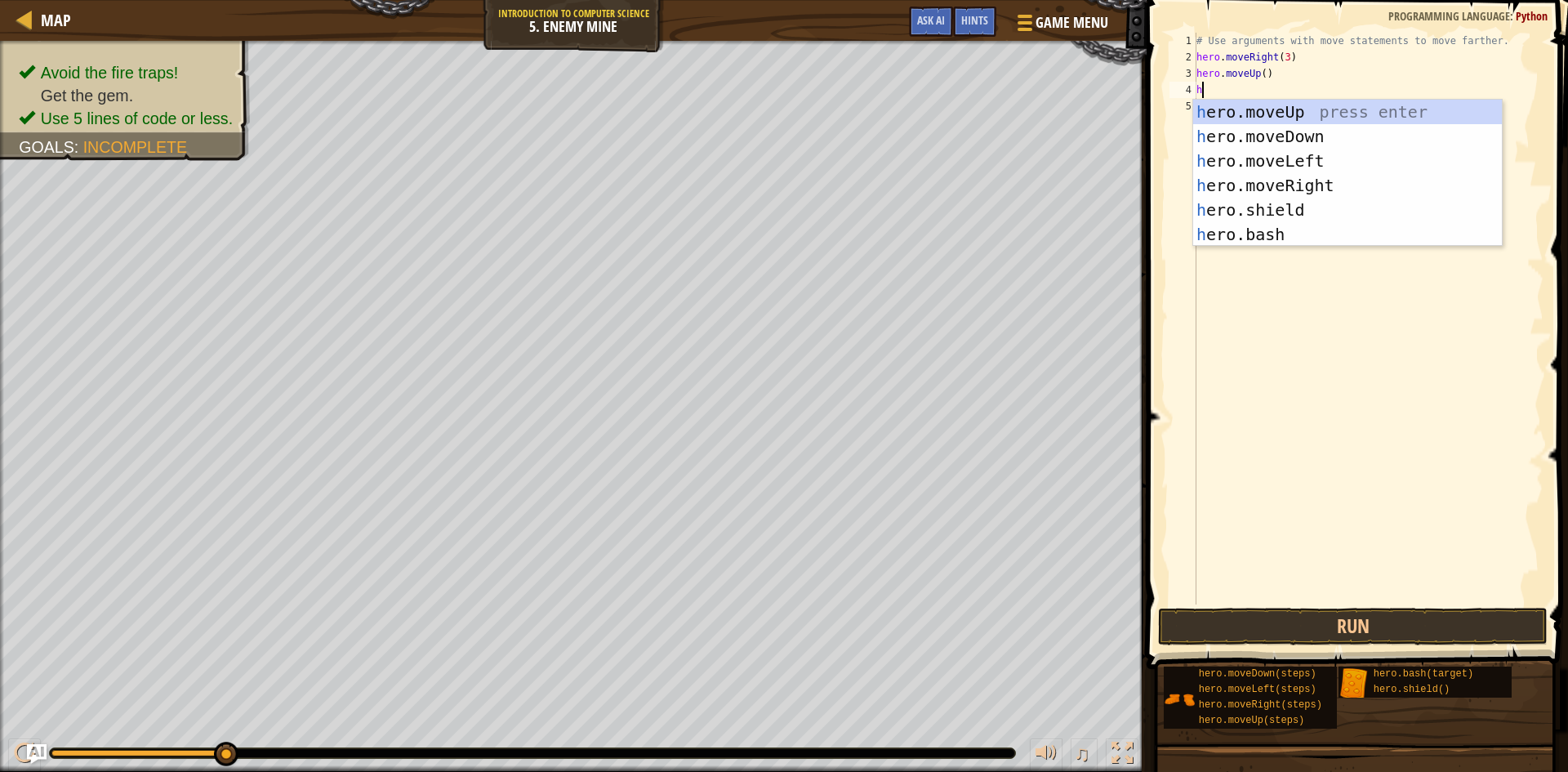
type textarea "he"
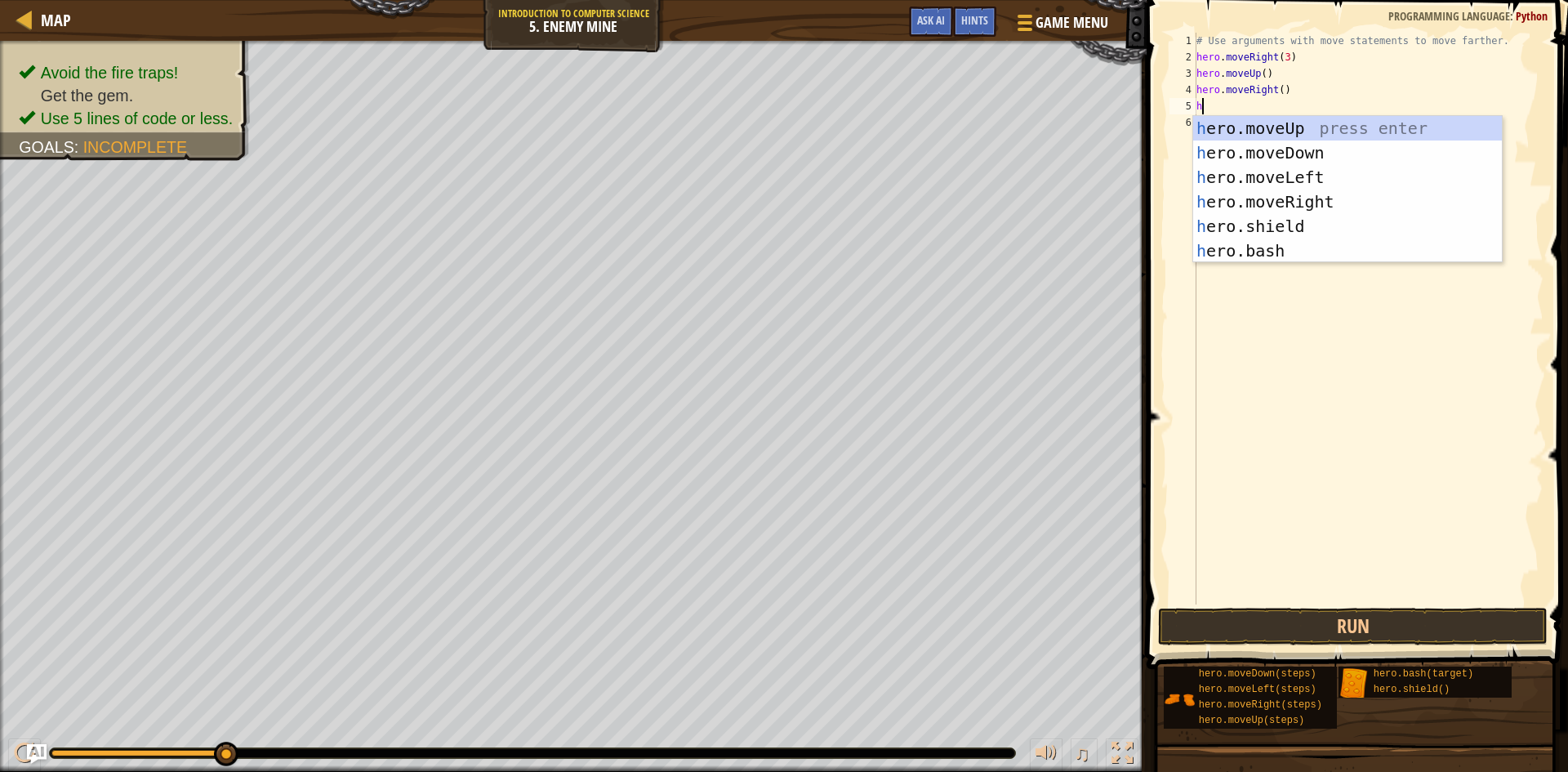
type textarea "he"
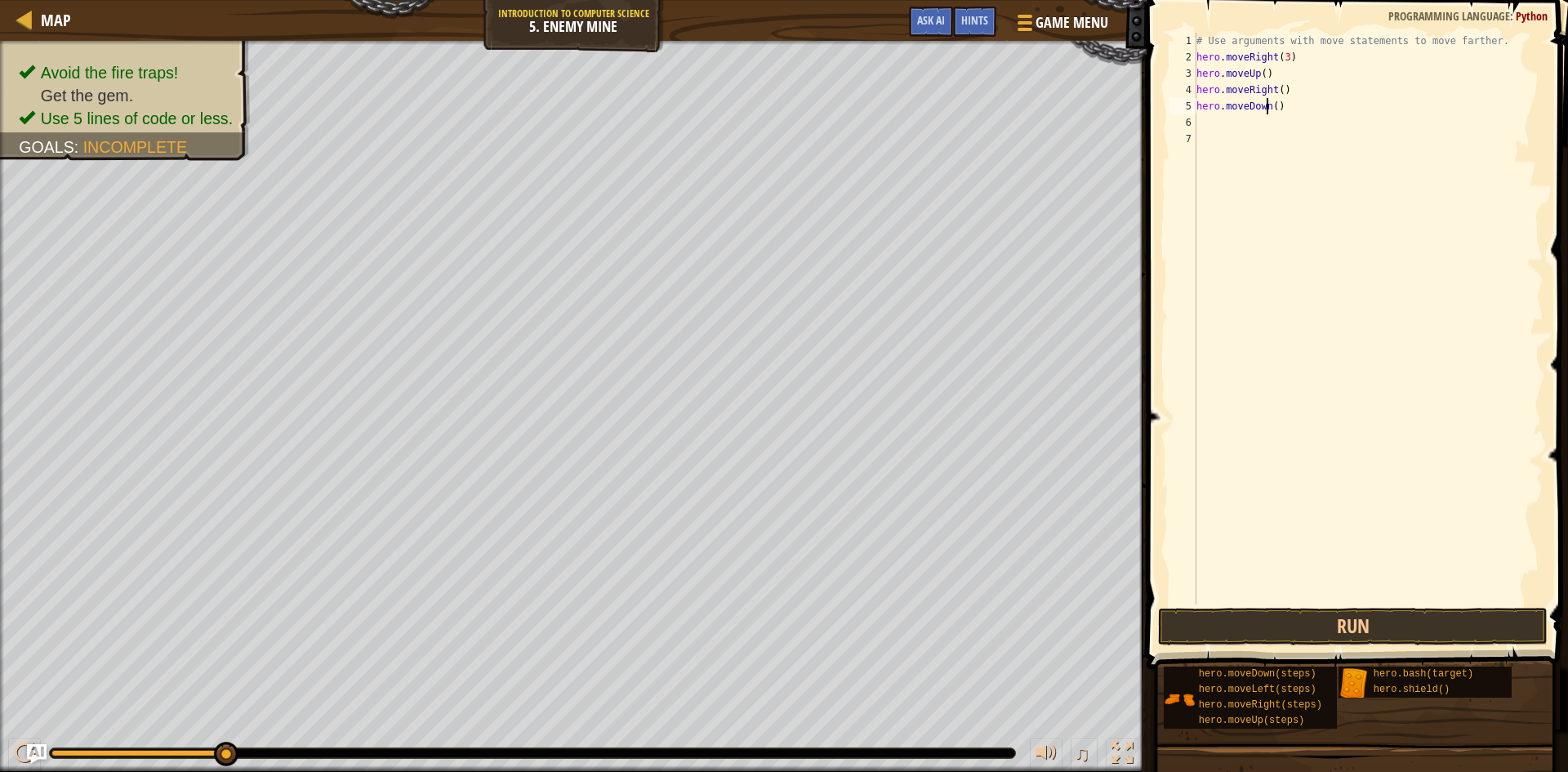
click at [1268, 106] on div "# Use arguments with move statements to move farther. hero . moveRight ( 3 ) he…" at bounding box center [1368, 334] width 350 height 604
click at [1270, 107] on div "# Use arguments with move statements to move farther. hero . moveRight ( 3 ) he…" at bounding box center [1368, 334] width 350 height 604
type textarea "hero.moveDown(3)"
click at [1216, 123] on div "# Use arguments with move statements to move farther. hero . moveRight ( 3 ) he…" at bounding box center [1368, 334] width 350 height 604
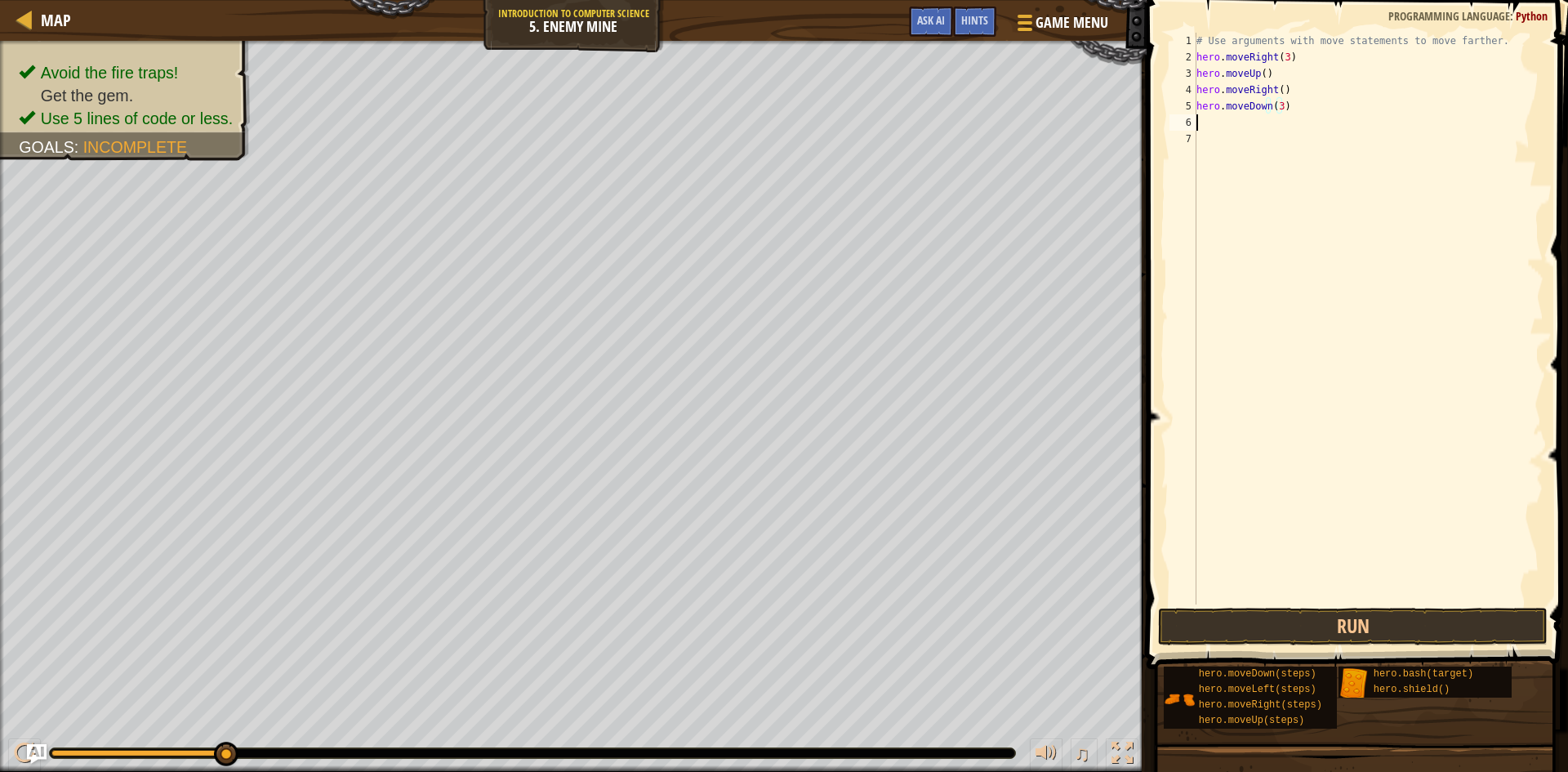
scroll to position [7, 0]
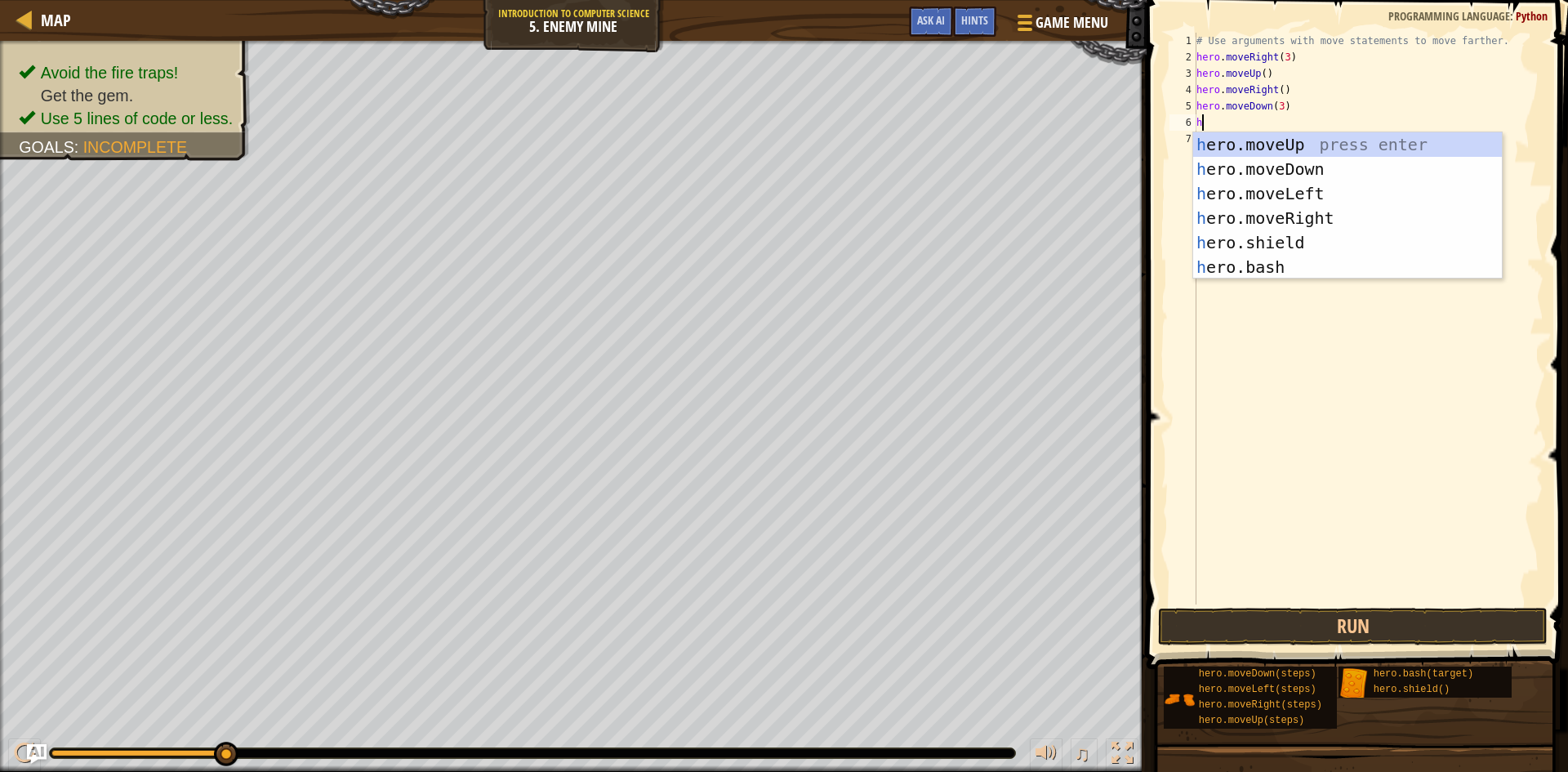
type textarea "he"
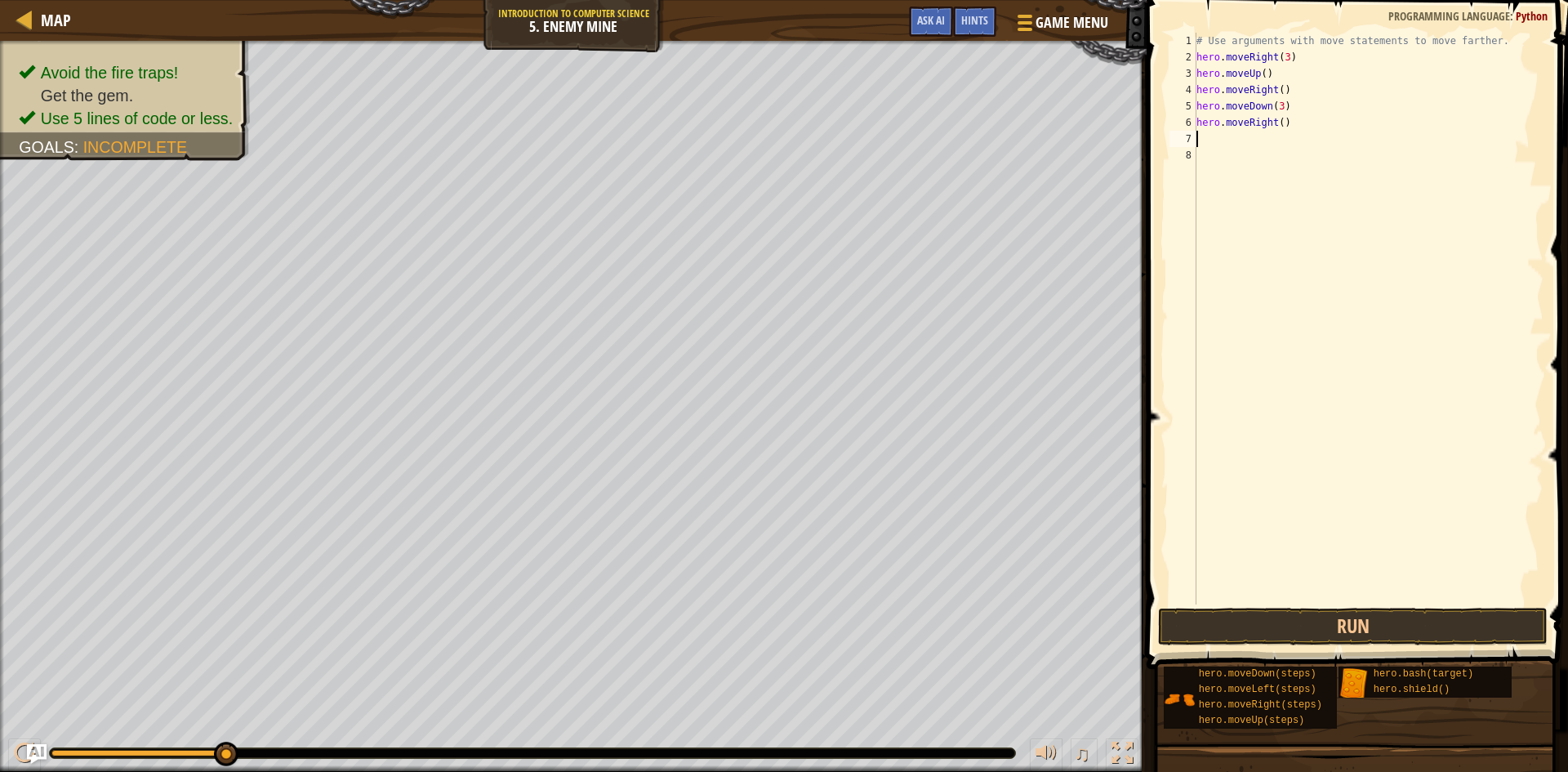
click at [1271, 129] on div "# Use arguments with move statements to move farther. hero . moveRight ( 3 ) he…" at bounding box center [1368, 334] width 350 height 604
click at [1278, 128] on div "# Use arguments with move statements to move farther. hero . moveRight ( 3 ) he…" at bounding box center [1368, 334] width 350 height 604
type textarea "hero.moveRight(3)"
click at [1234, 618] on button "Run" at bounding box center [1352, 626] width 390 height 37
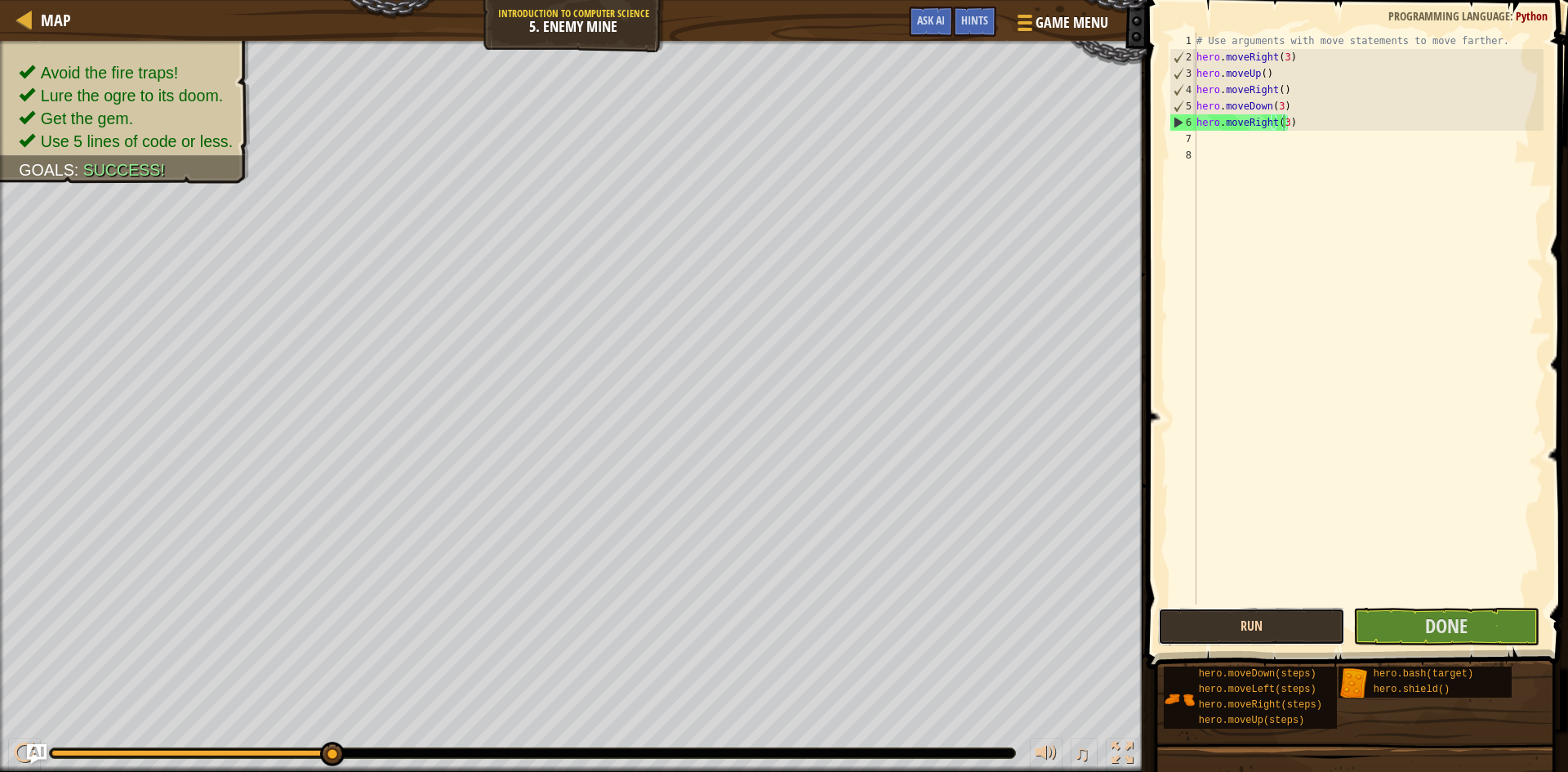
click at [1277, 634] on button "Run" at bounding box center [1251, 626] width 187 height 37
click at [1416, 629] on button "Done" at bounding box center [1447, 626] width 187 height 37
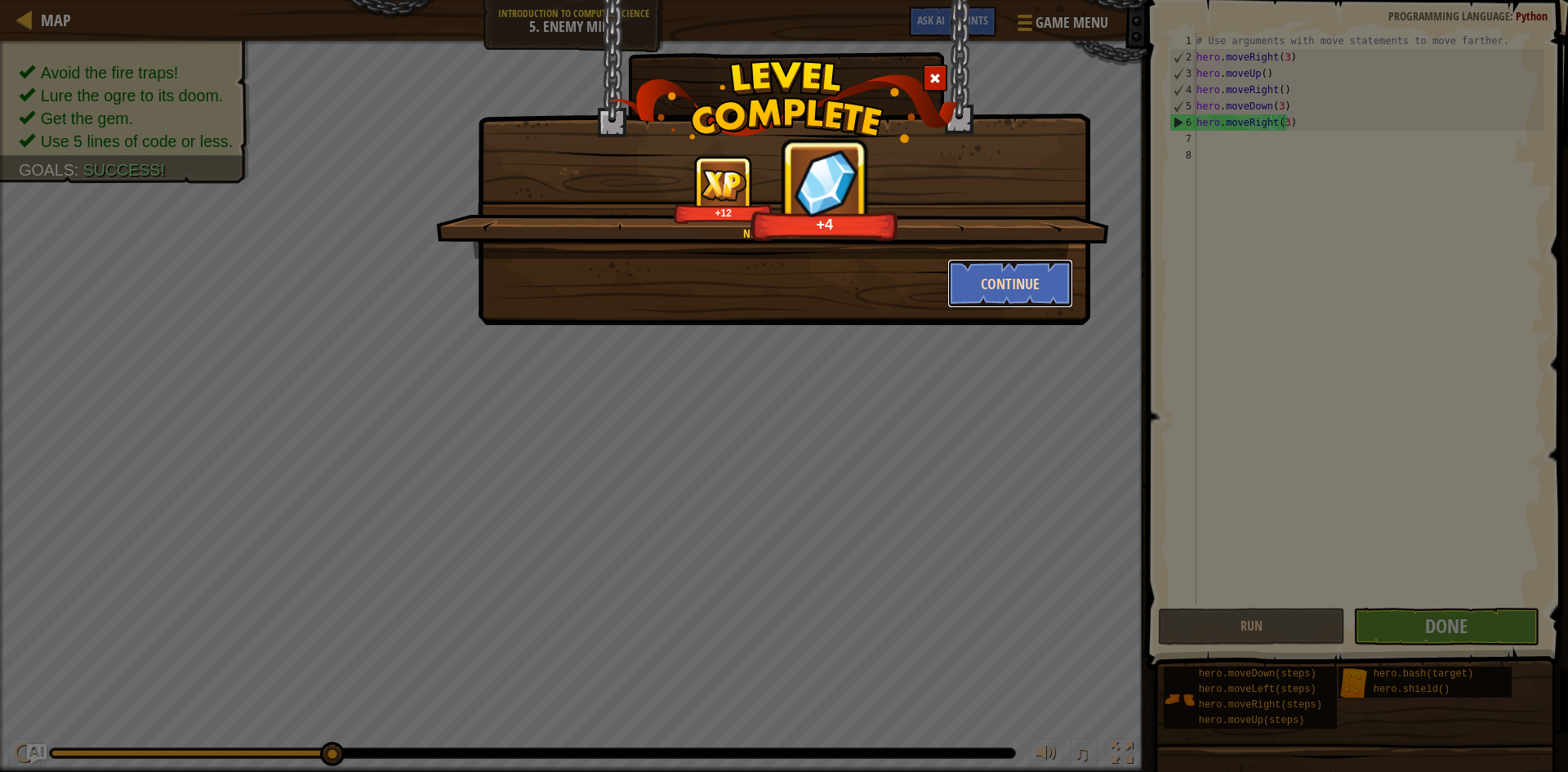
click at [1017, 269] on button "Continue" at bounding box center [1010, 283] width 127 height 49
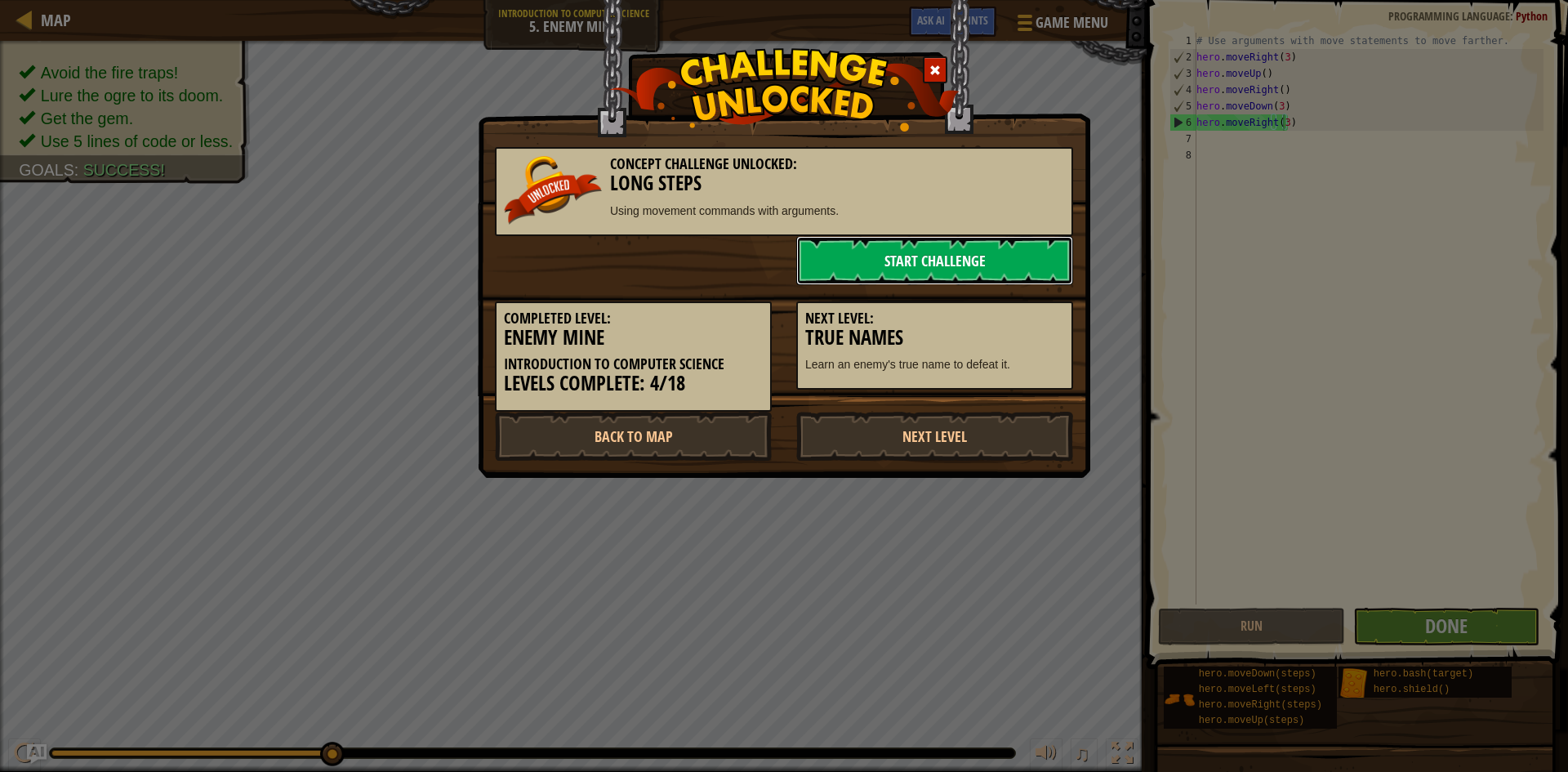
click at [942, 269] on link "Start Challenge" at bounding box center [934, 260] width 277 height 49
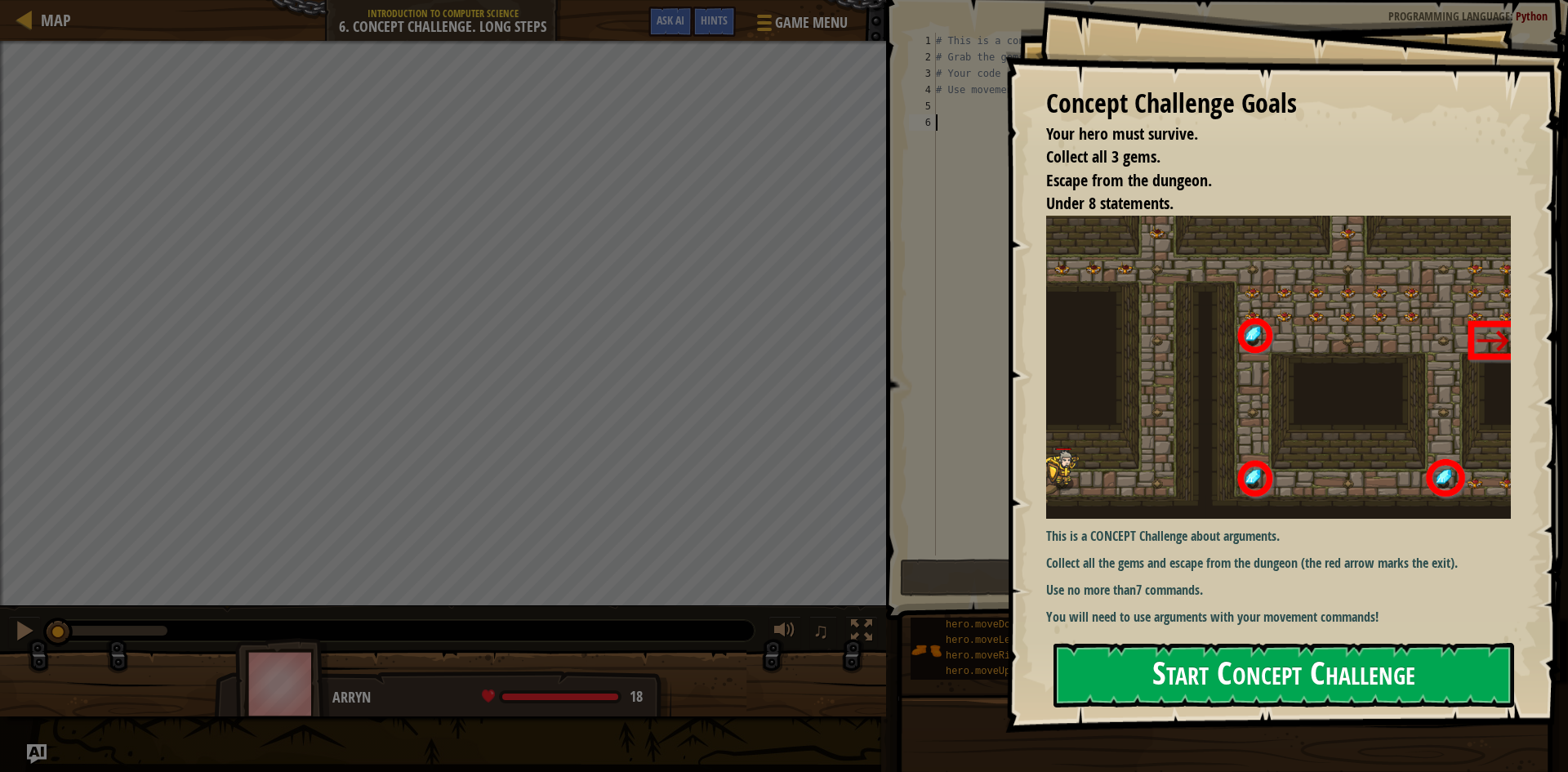
drag, startPoint x: 1320, startPoint y: 674, endPoint x: 1299, endPoint y: 668, distance: 21.8
click at [1319, 674] on button "Start Concept Challenge" at bounding box center [1283, 675] width 460 height 65
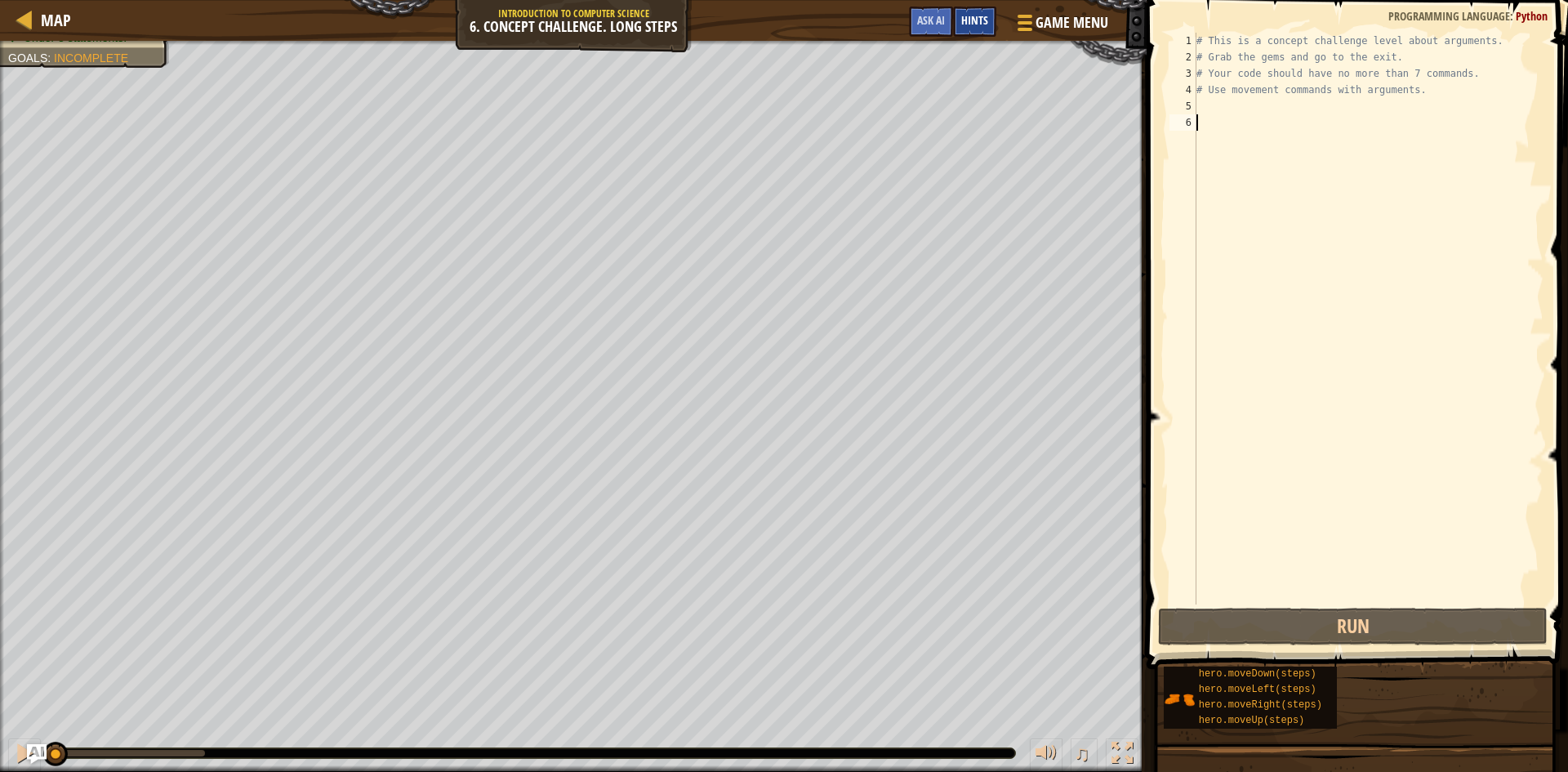
click at [969, 25] on span "Hints" at bounding box center [974, 20] width 27 height 16
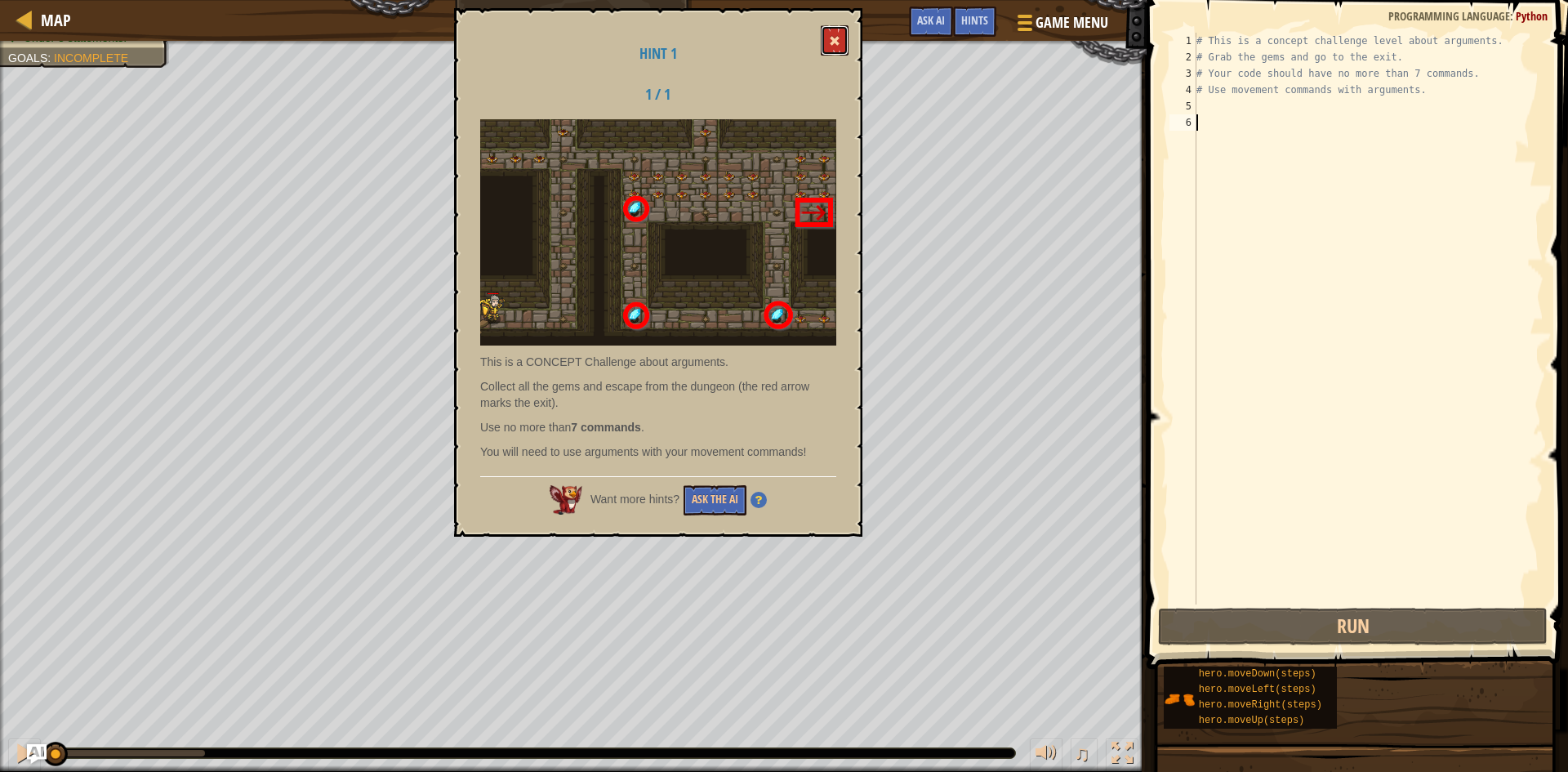
click at [825, 27] on button at bounding box center [834, 41] width 27 height 30
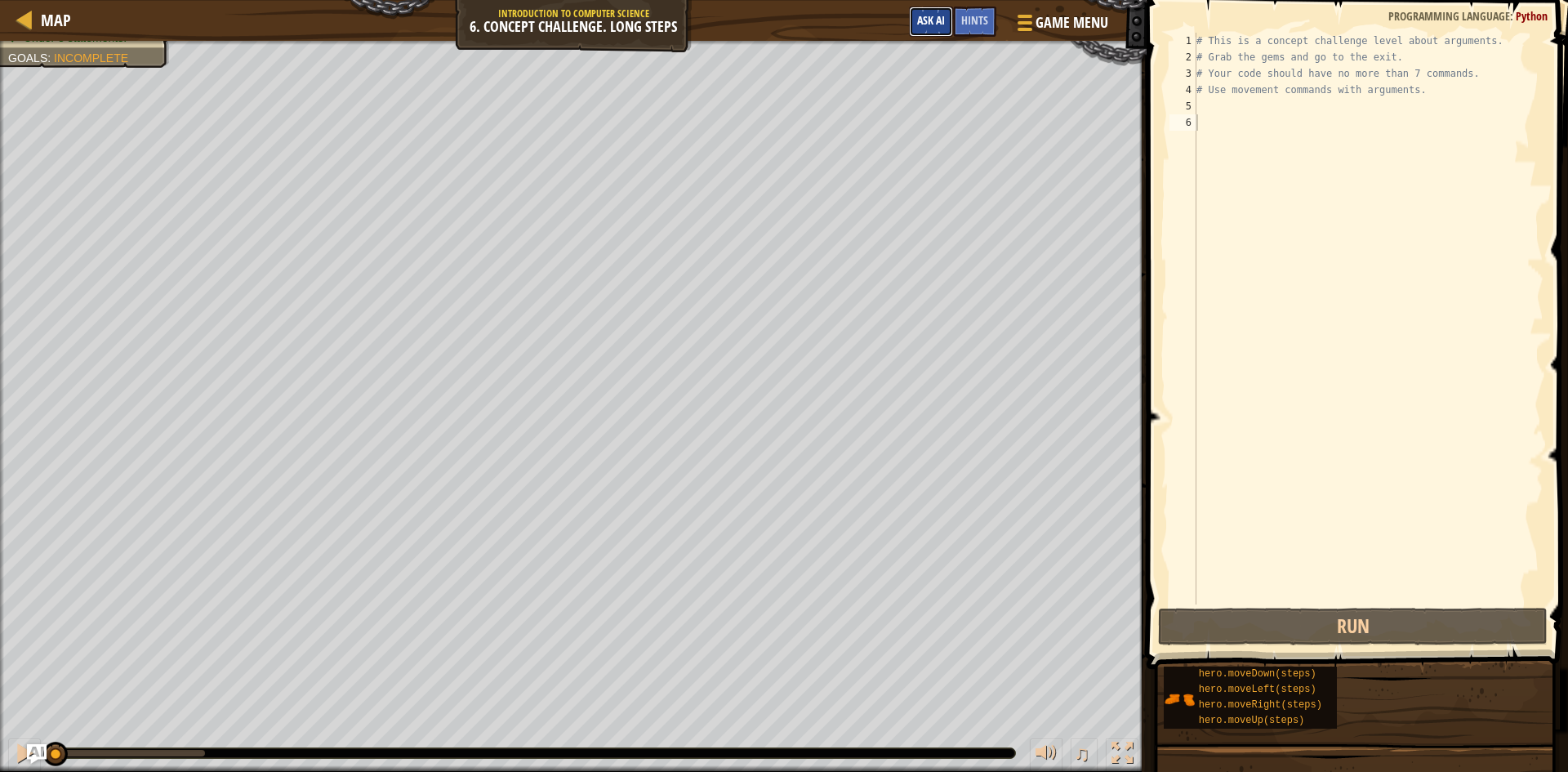
click at [927, 10] on button "Ask AI" at bounding box center [930, 22] width 44 height 30
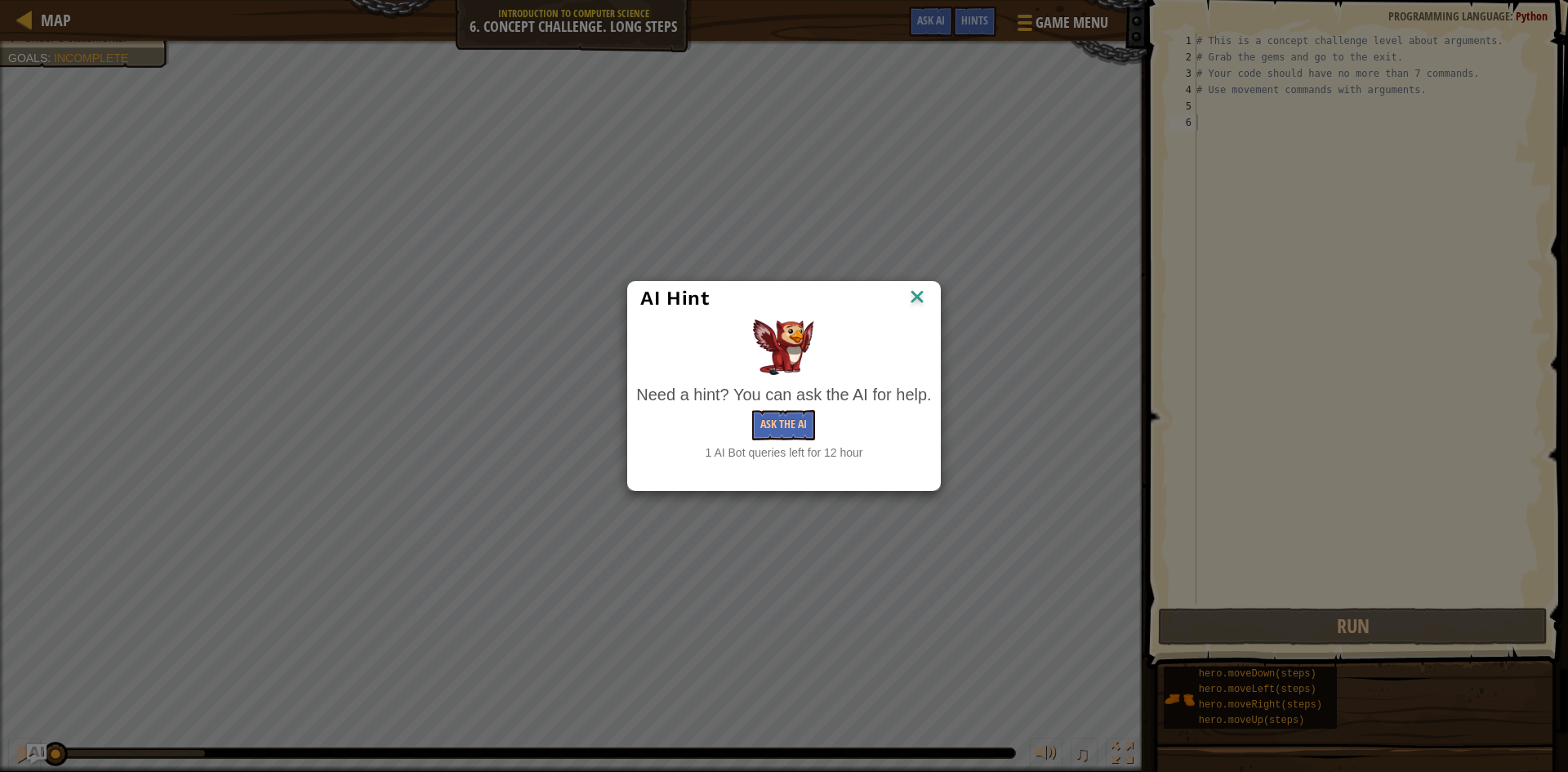
click at [915, 300] on img at bounding box center [917, 299] width 22 height 25
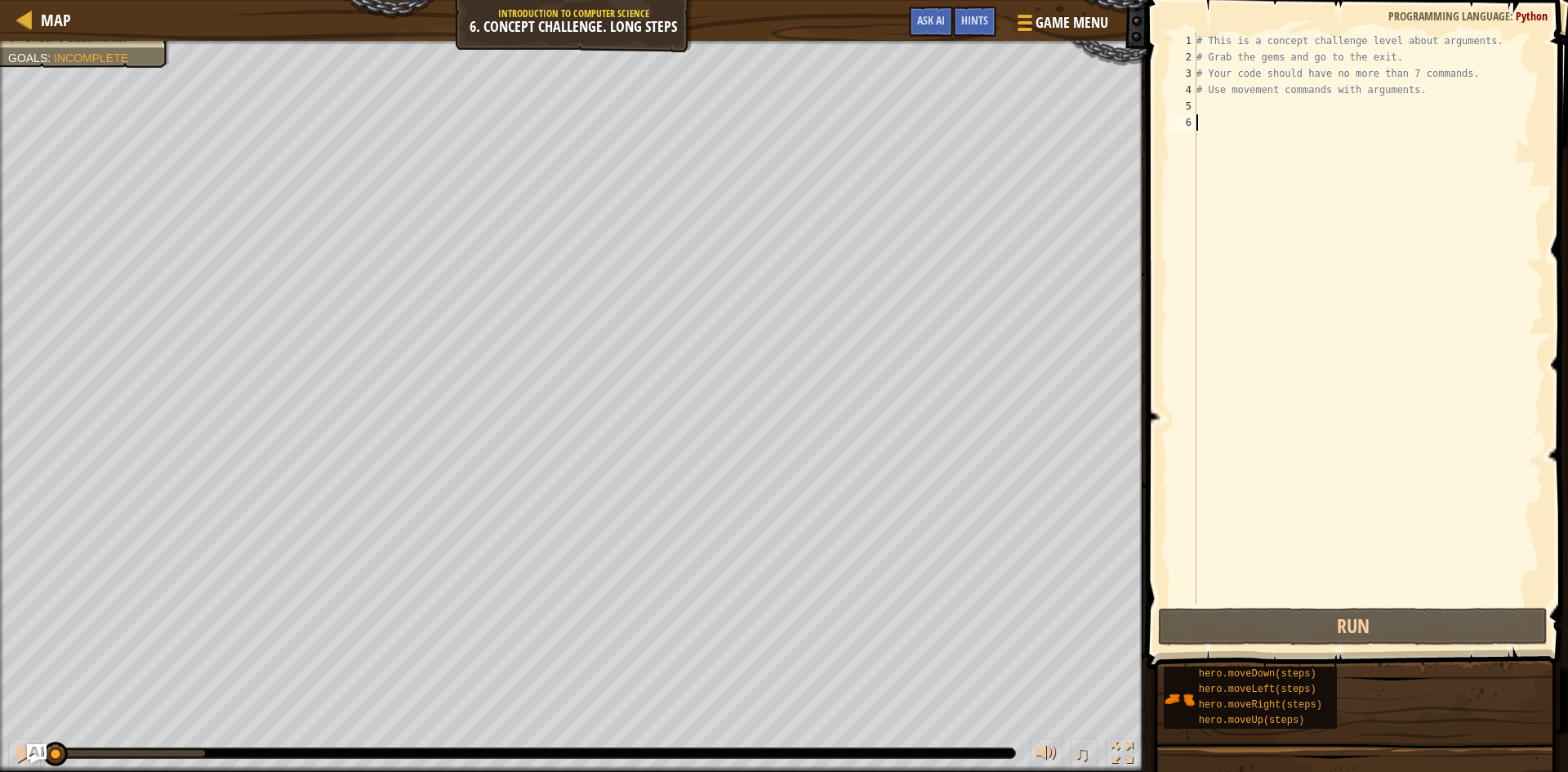
scroll to position [7, 0]
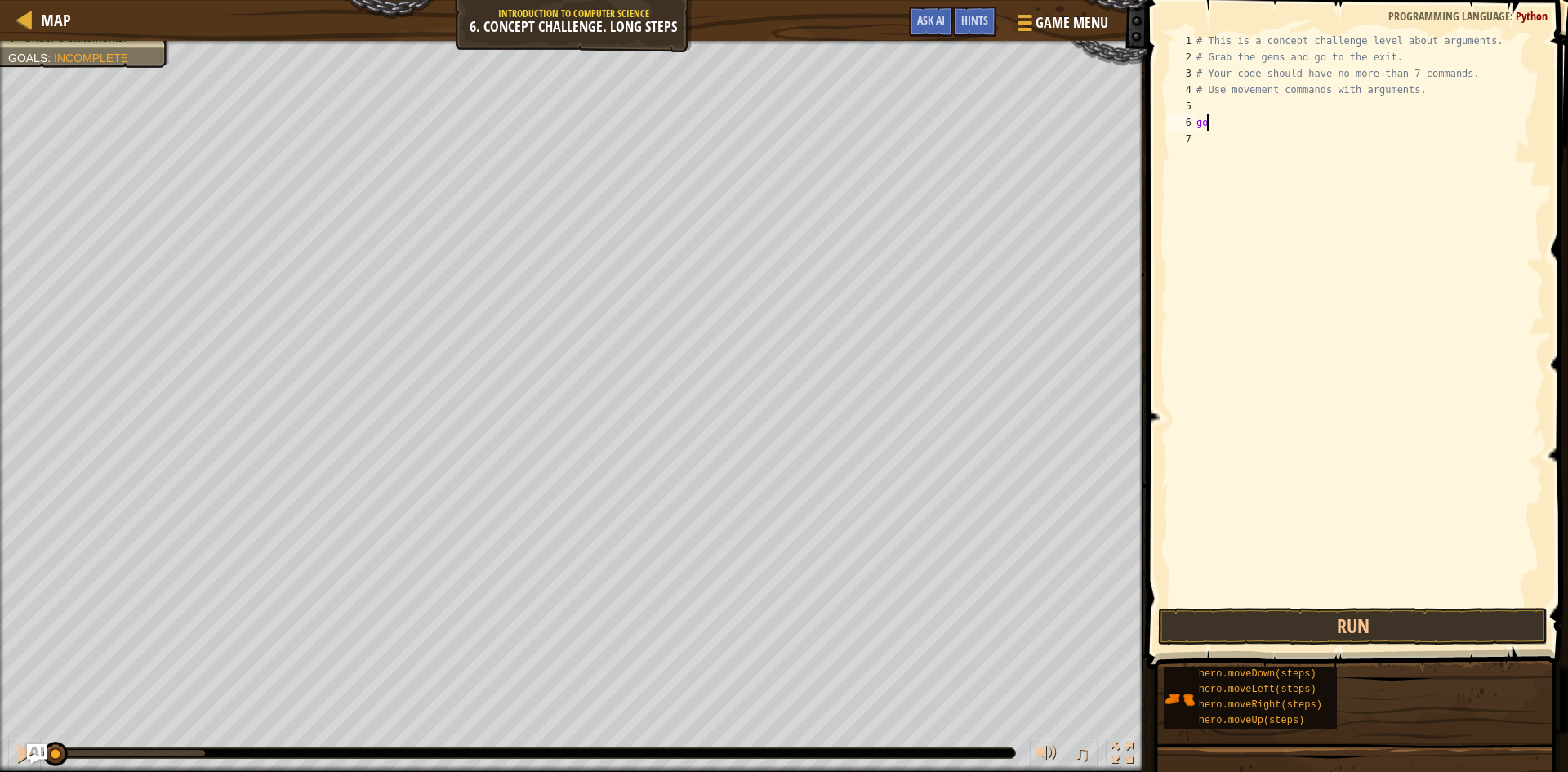
type textarea "g"
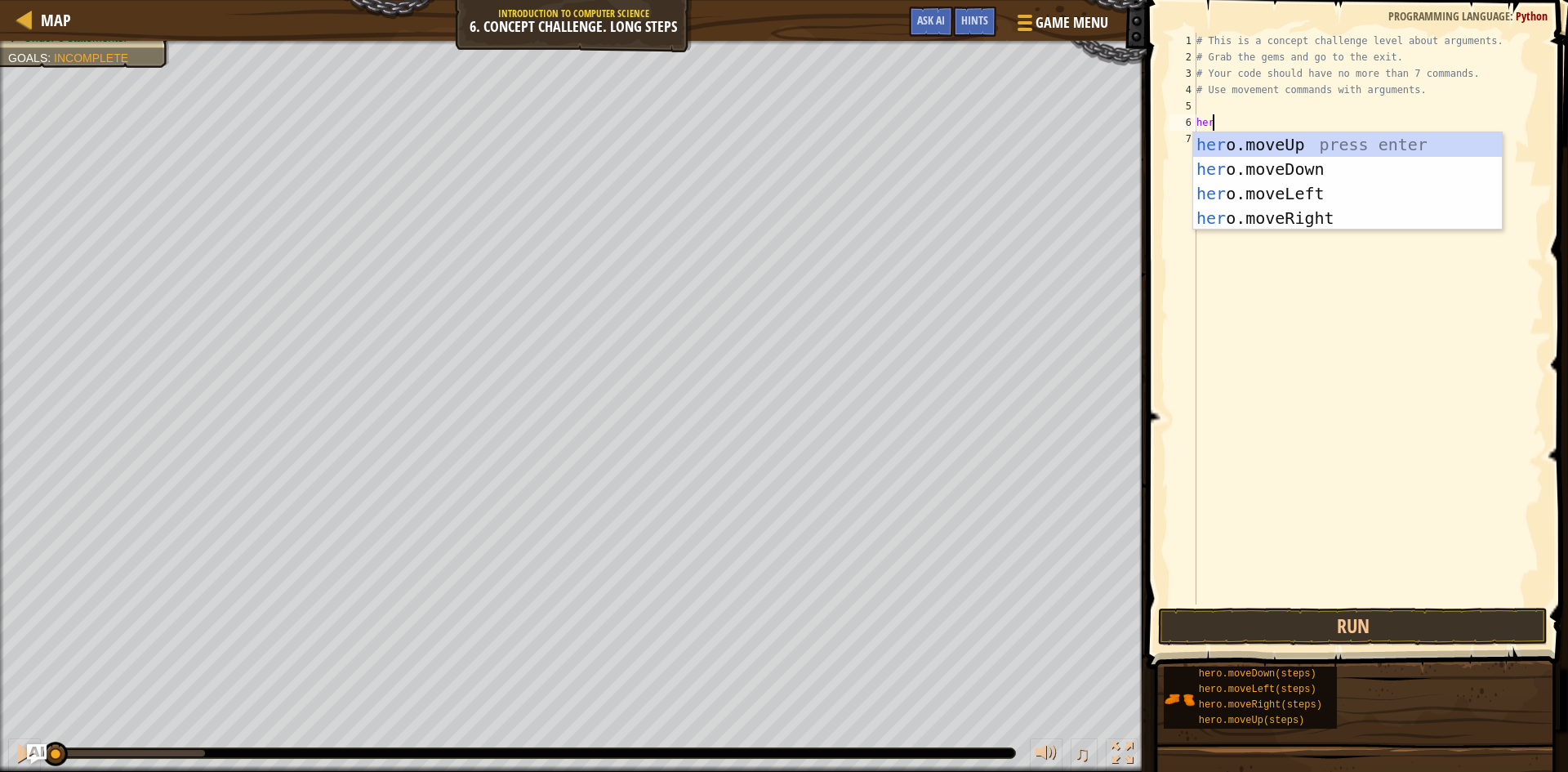
scroll to position [7, 1]
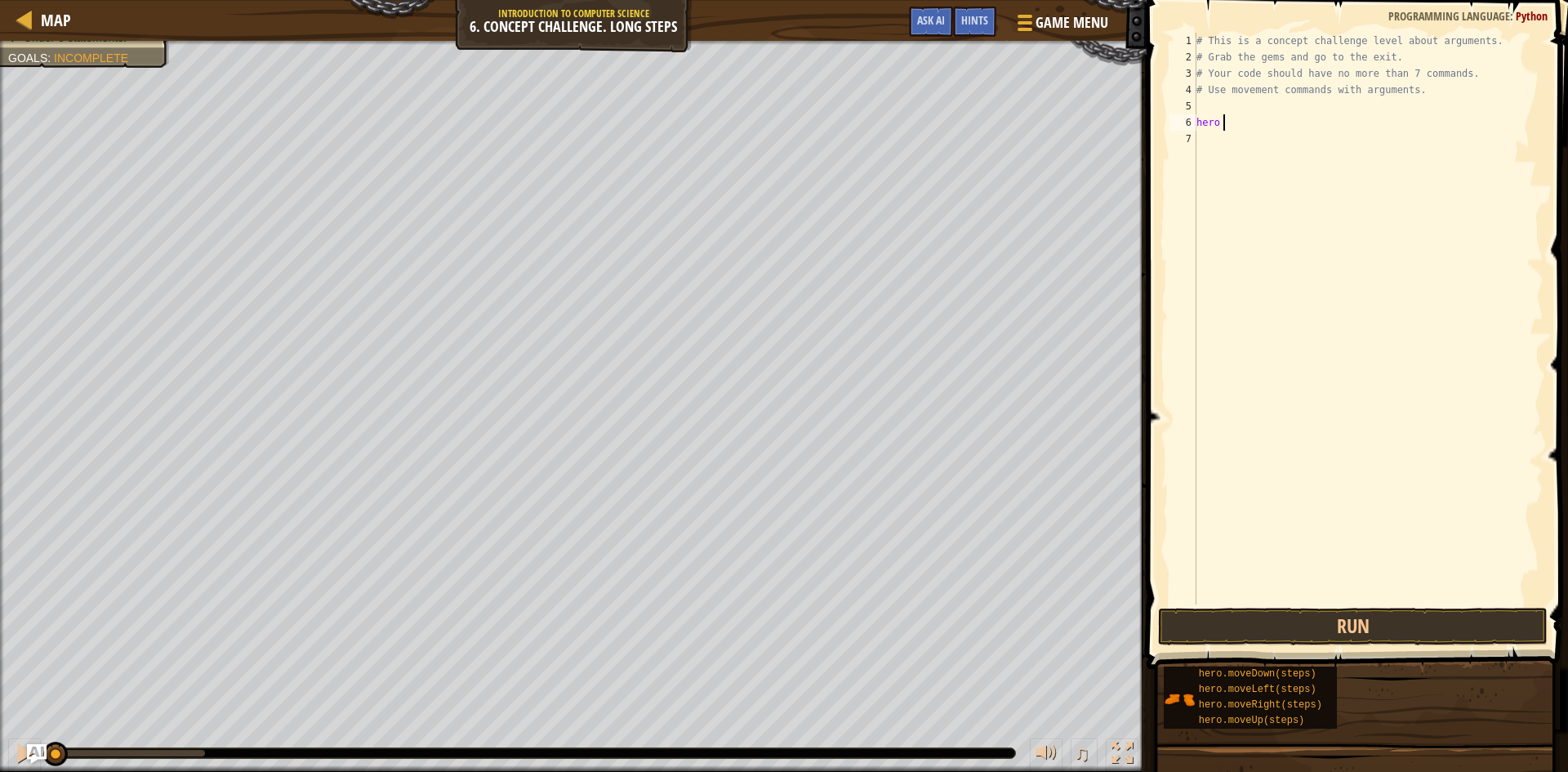
type textarea "hero r"
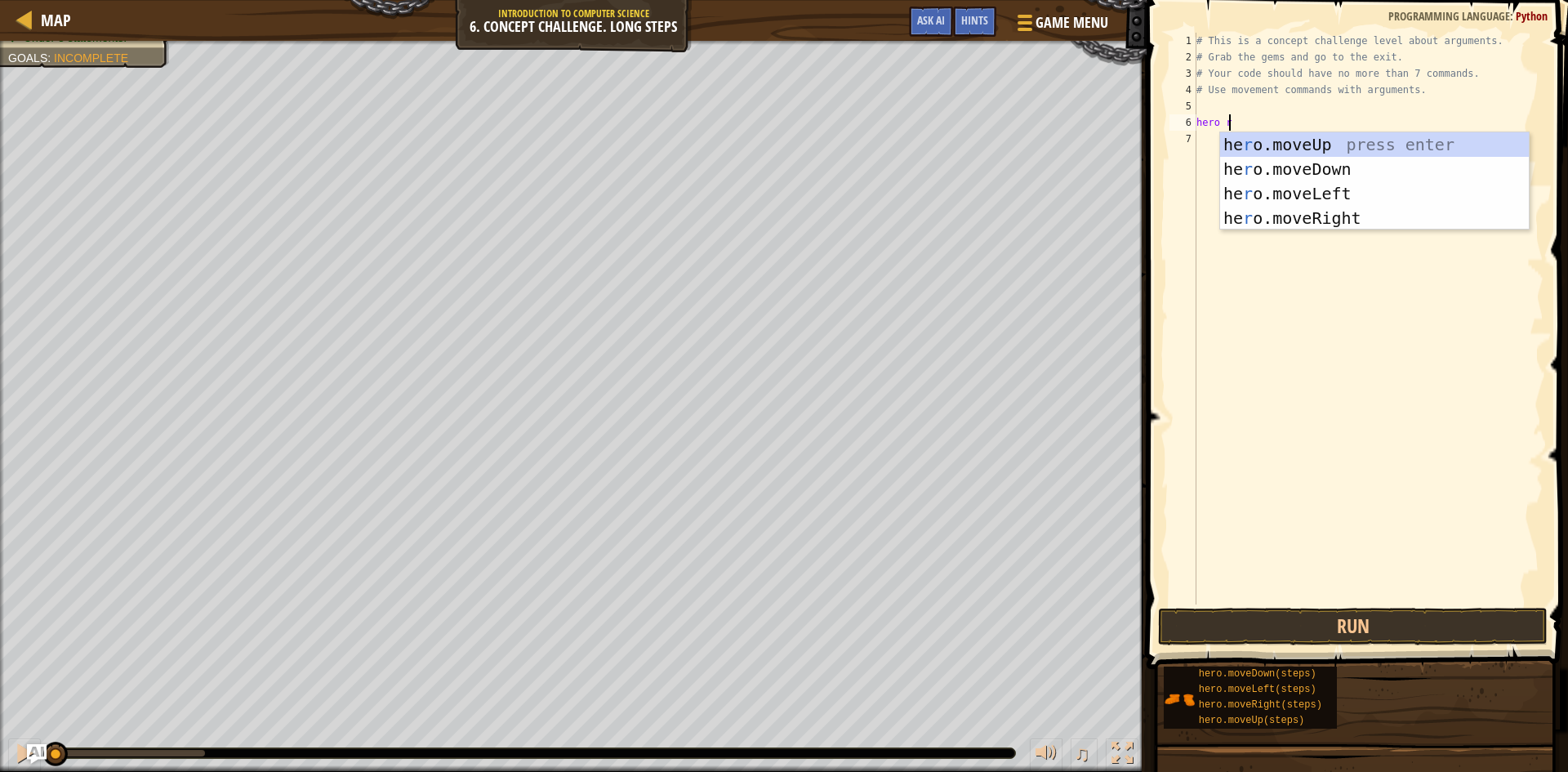
scroll to position [7, 0]
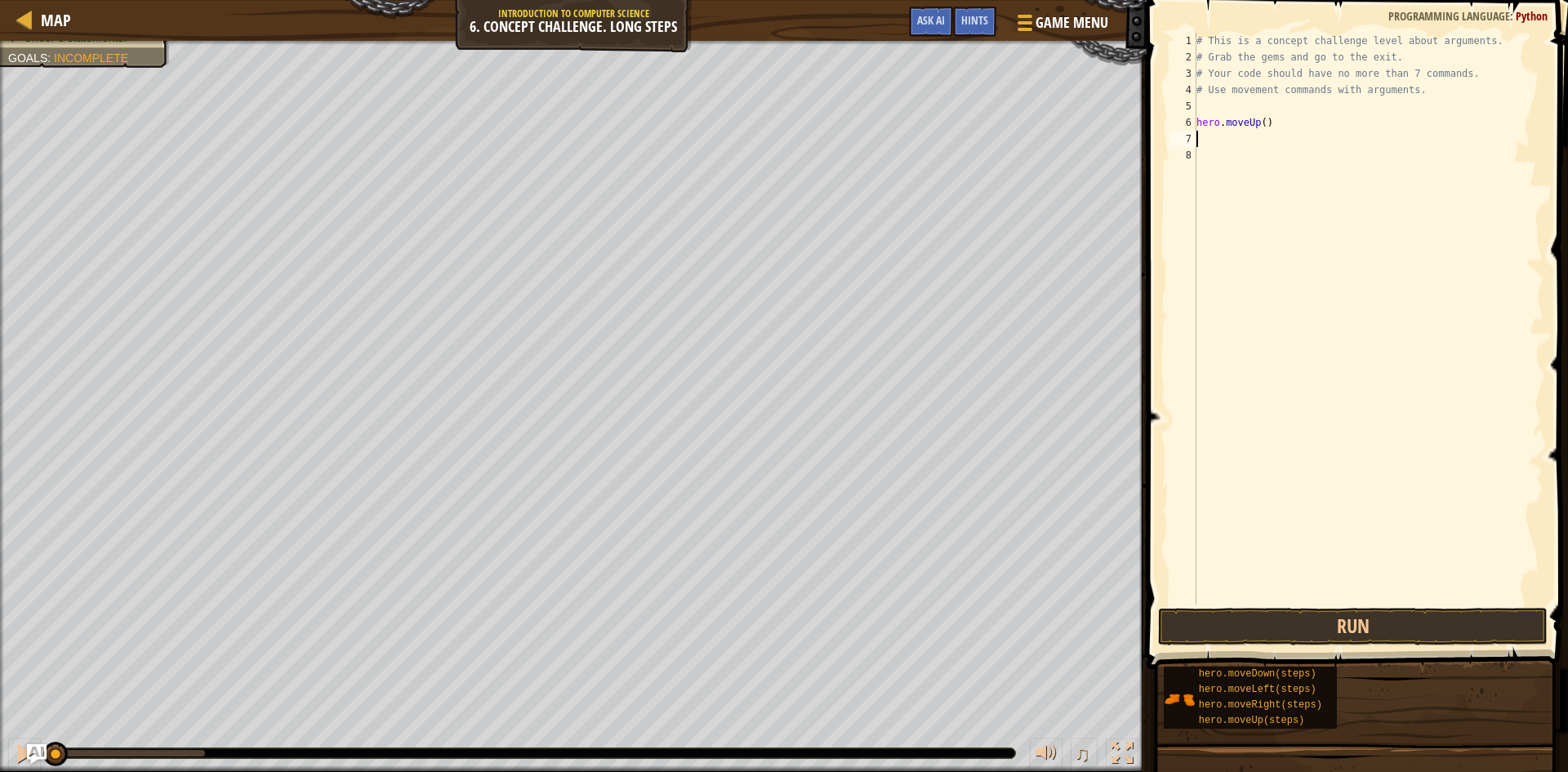
drag, startPoint x: 1290, startPoint y: 135, endPoint x: 1260, endPoint y: 132, distance: 30.1
click at [1248, 134] on div "# This is a concept challenge level about arguments. # Grab the gems and go to …" at bounding box center [1368, 334] width 350 height 604
click at [1260, 132] on div "# This is a concept challenge level about arguments. # Grab the gems and go to …" at bounding box center [1368, 334] width 350 height 604
click at [1256, 132] on div "# This is a concept challenge level about arguments. # Grab the gems and go to …" at bounding box center [1368, 334] width 350 height 604
click at [1256, 124] on div "# This is a concept challenge level about arguments. # Grab the gems and go to …" at bounding box center [1368, 334] width 350 height 604
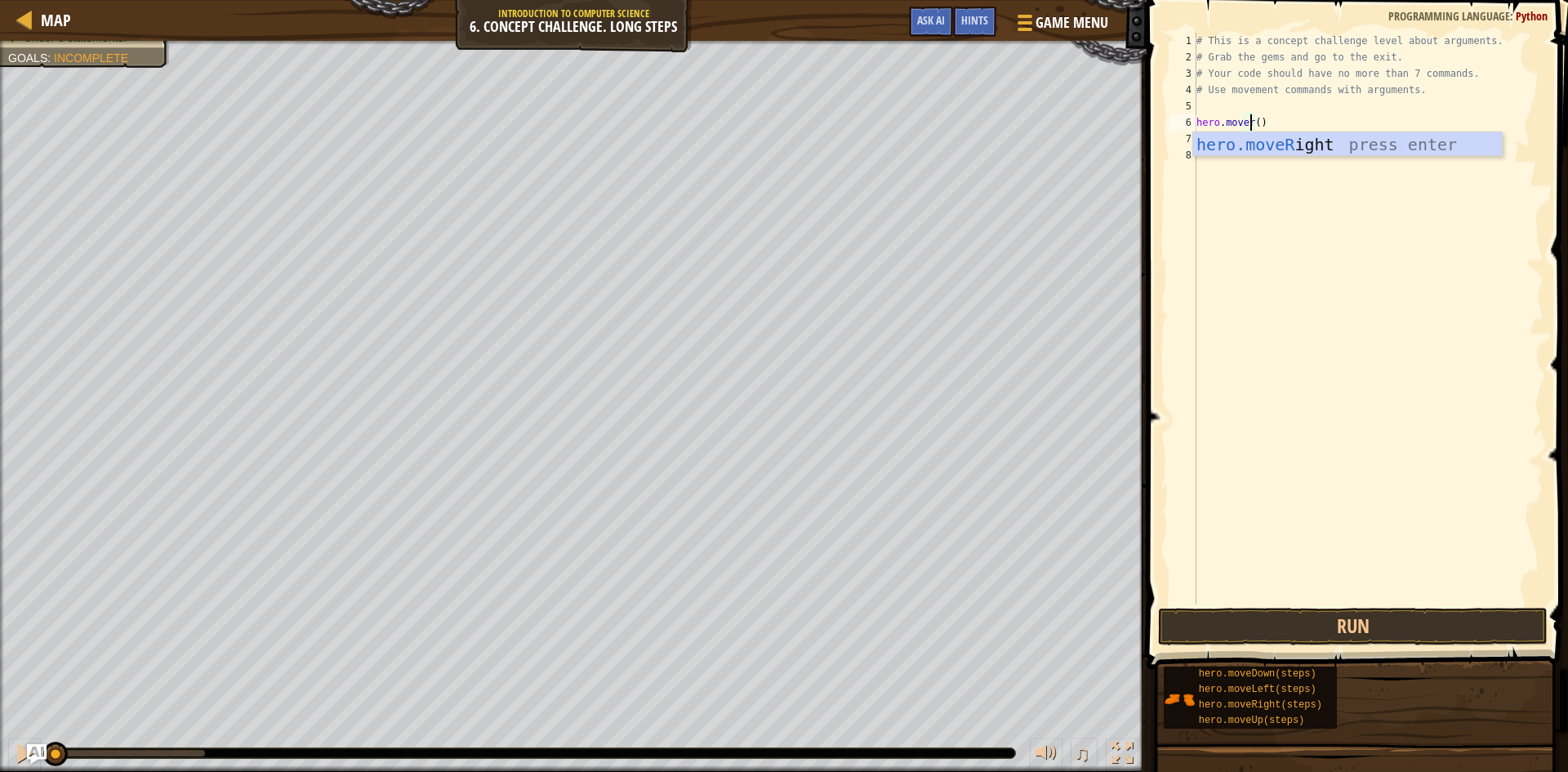
scroll to position [7, 5]
click at [1287, 140] on div "hero.moveR ight press enter" at bounding box center [1347, 169] width 308 height 74
type textarea "hero.moveRight"
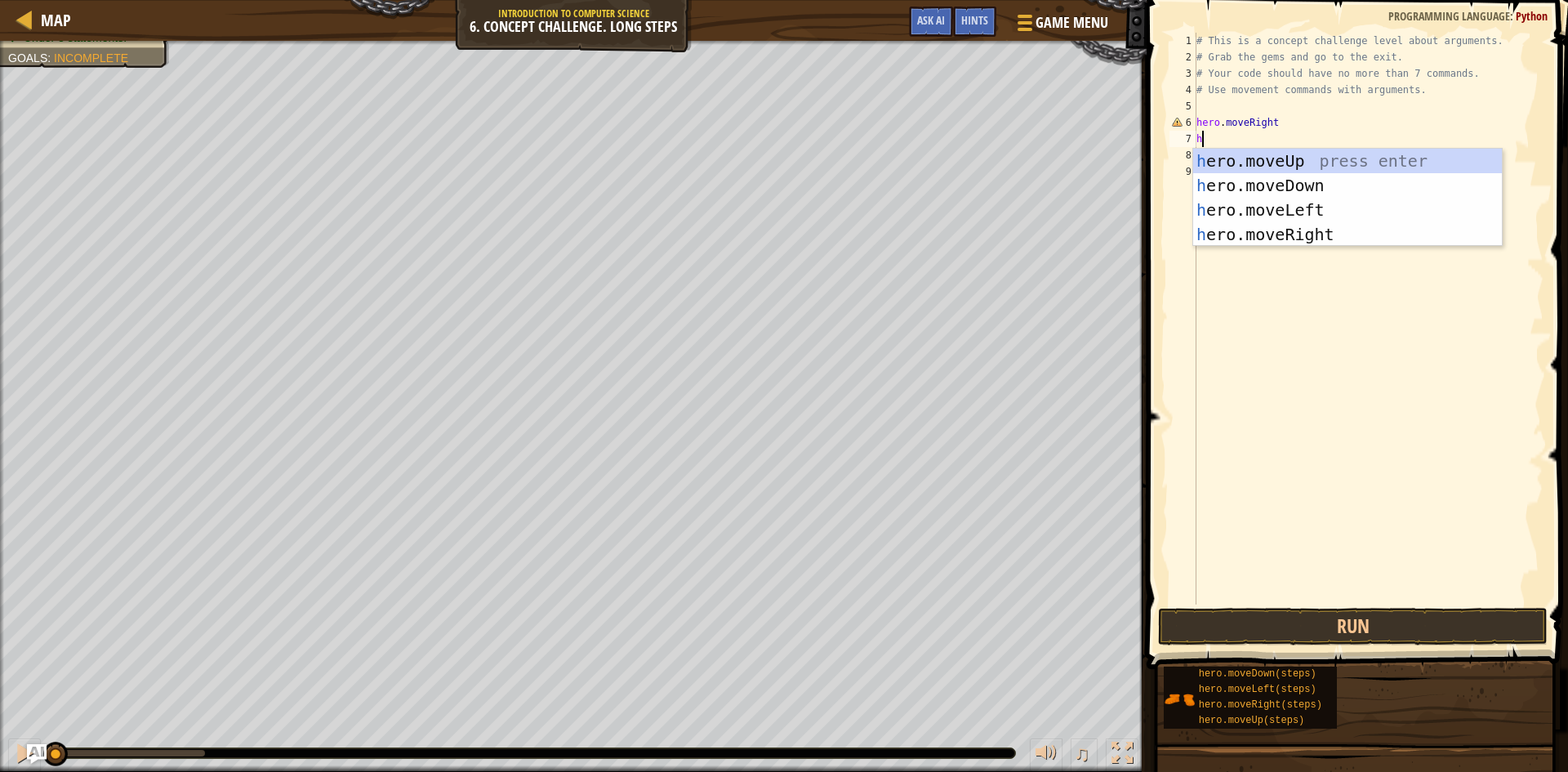
type textarea "he"
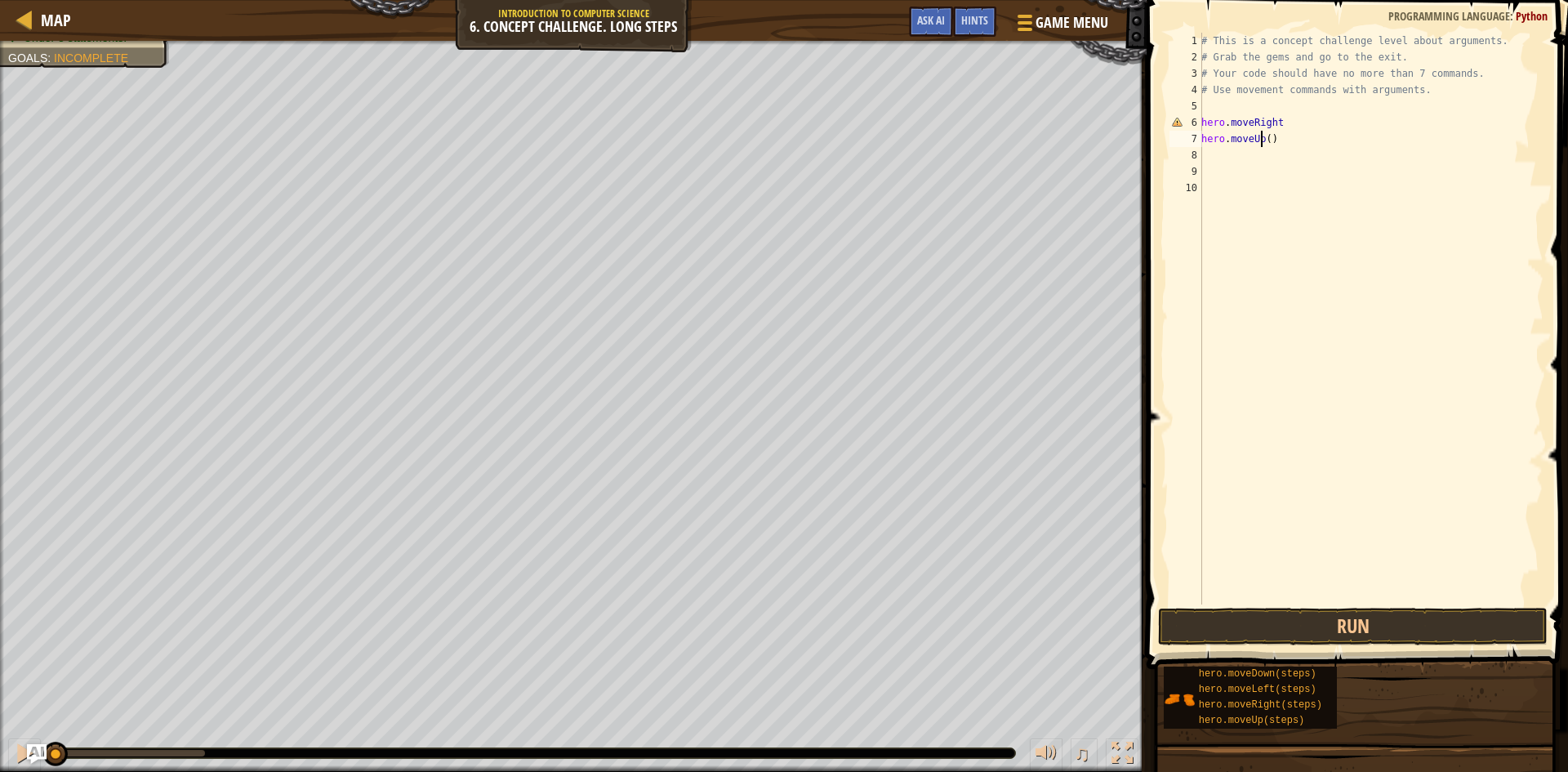
click at [1262, 137] on div "# This is a concept challenge level about arguments. # Grab the gems and go to …" at bounding box center [1371, 334] width 346 height 604
click at [1265, 142] on div "# This is a concept challenge level about arguments. # Grab the gems and go to …" at bounding box center [1371, 334] width 346 height 604
type textarea "hero.moveUp(3)"
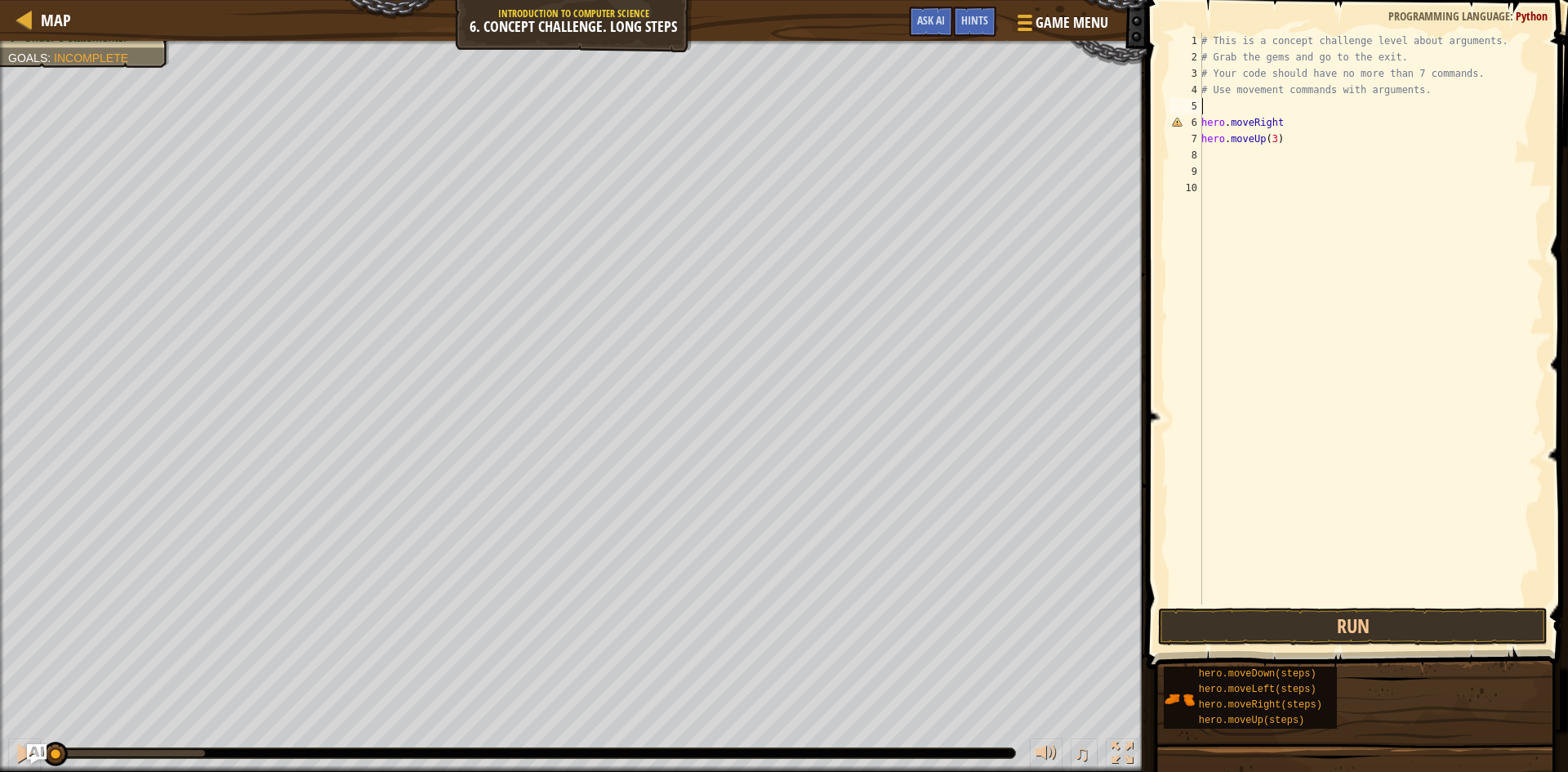
click at [1284, 108] on div "# This is a concept challenge level about arguments. # Grab the gems and go to …" at bounding box center [1371, 334] width 346 height 604
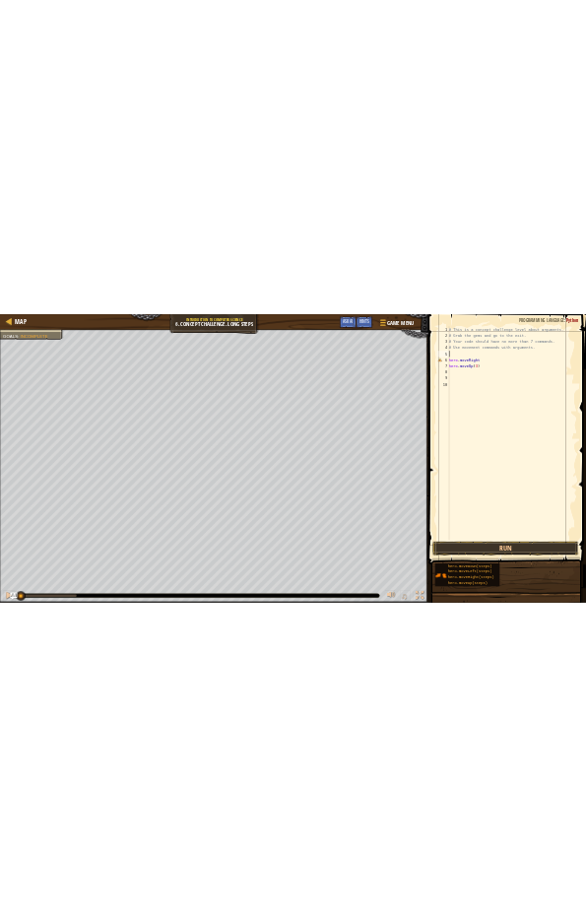
scroll to position [9, 0]
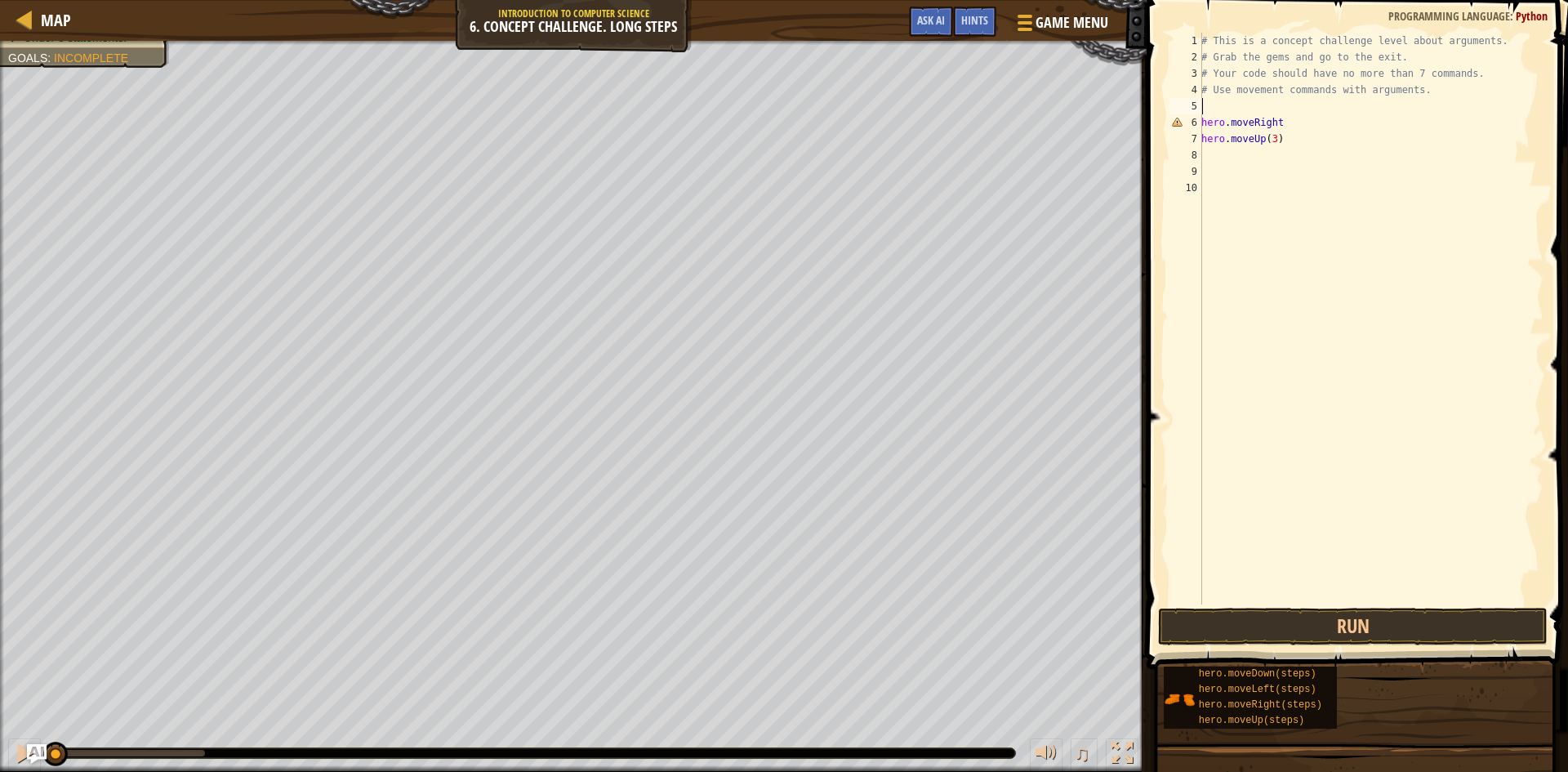
drag, startPoint x: 1284, startPoint y: 109, endPoint x: 1284, endPoint y: 129, distance: 20.0
click at [1284, 117] on div "# This is a concept challenge level about arguments. # Grab the gems and go to …" at bounding box center [1371, 334] width 346 height 604
click at [1284, 129] on div "# This is a concept challenge level about arguments. # Grab the gems and go to …" at bounding box center [1371, 318] width 346 height 571
type textarea "hero.moveRight"
drag, startPoint x: 1284, startPoint y: 129, endPoint x: 1194, endPoint y: 122, distance: 90.3
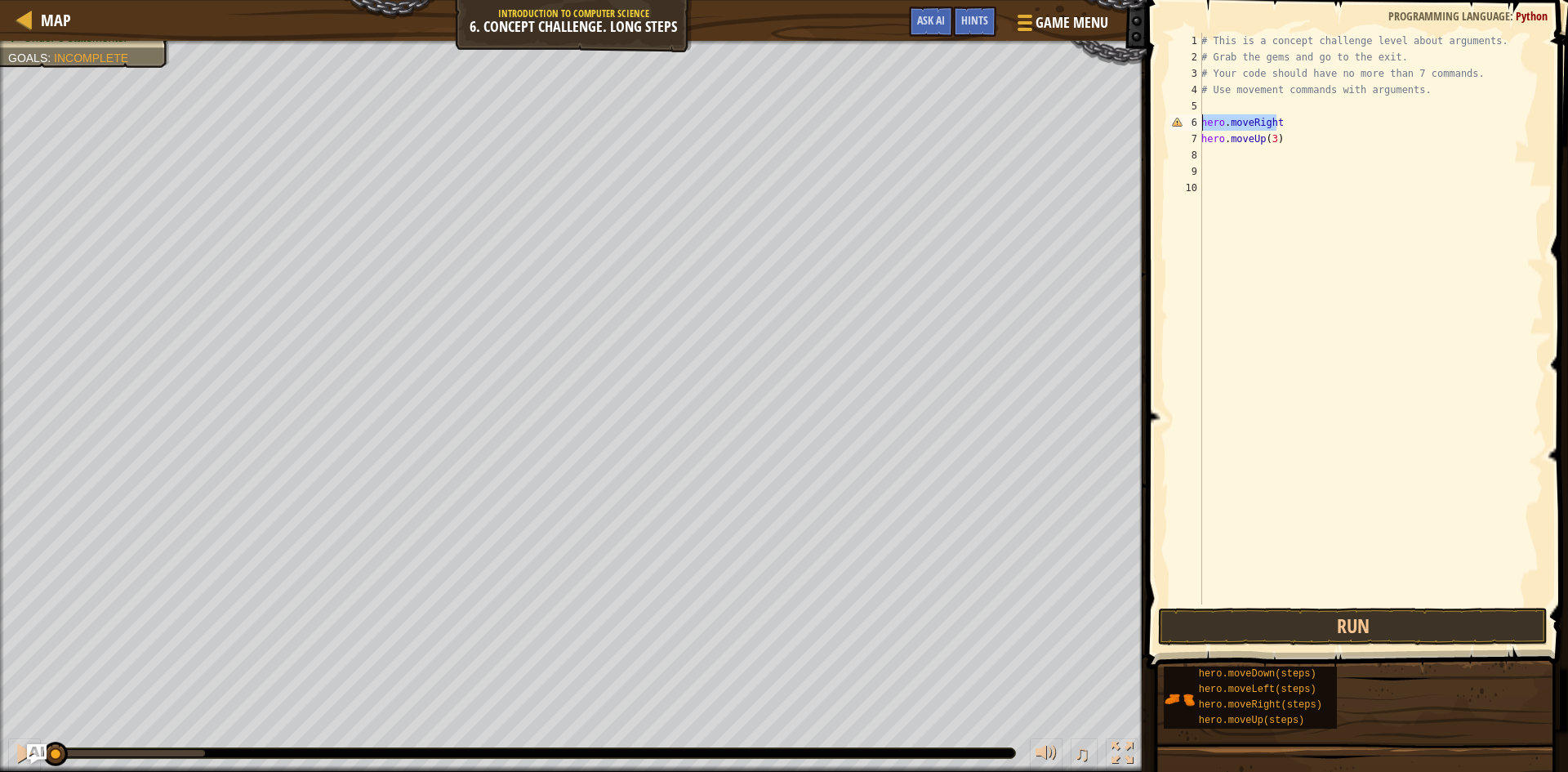
click at [1194, 122] on div "hero.moveRight 1 2 3 4 5 6 7 8 9 10 # This is a concept challenge level about a…" at bounding box center [1354, 318] width 377 height 571
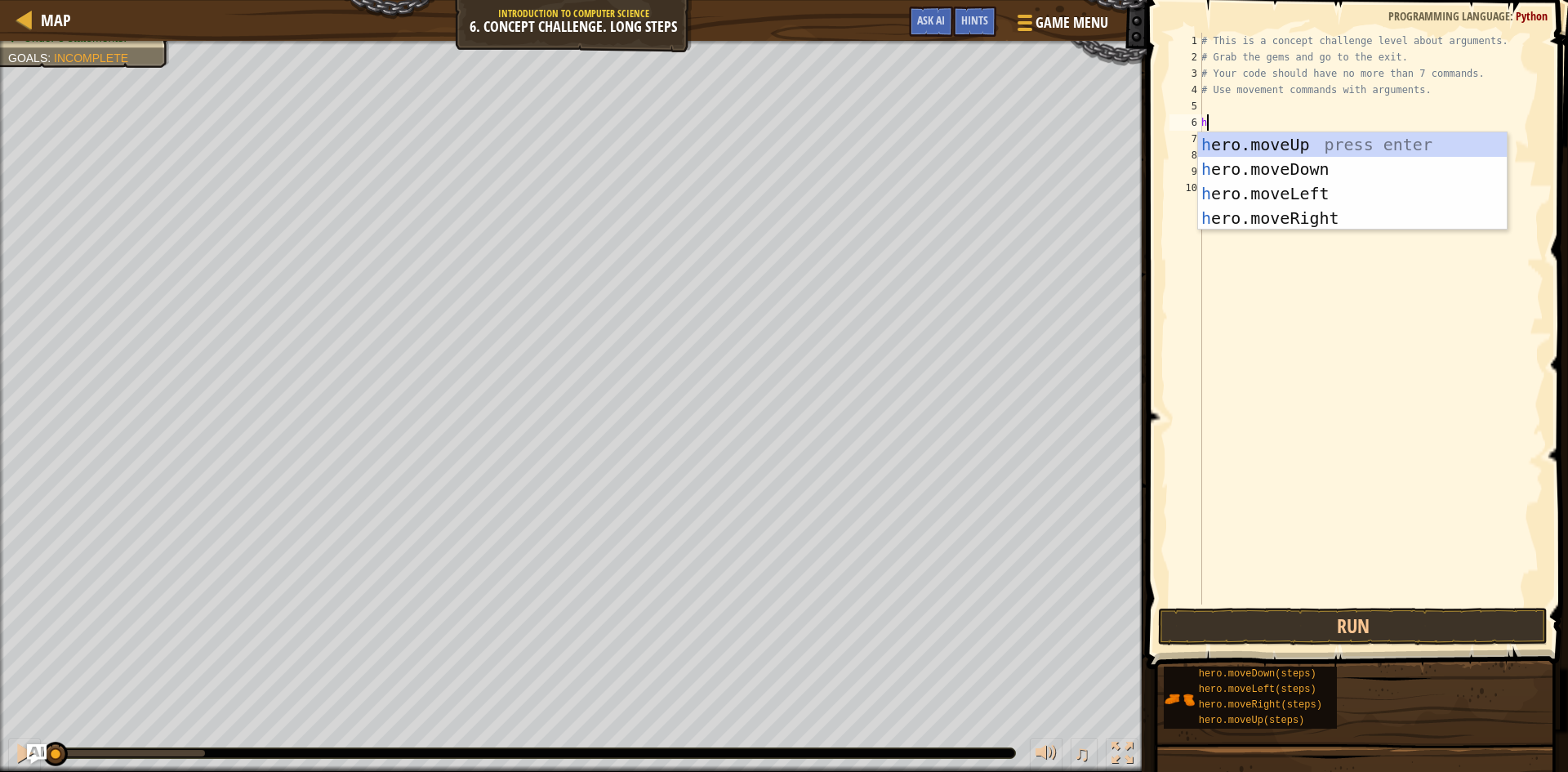
type textarea "he"
click at [1256, 211] on div "he ro.moveUp press enter he ro.moveDown press enter he ro.moveLeft press enter …" at bounding box center [1352, 206] width 308 height 147
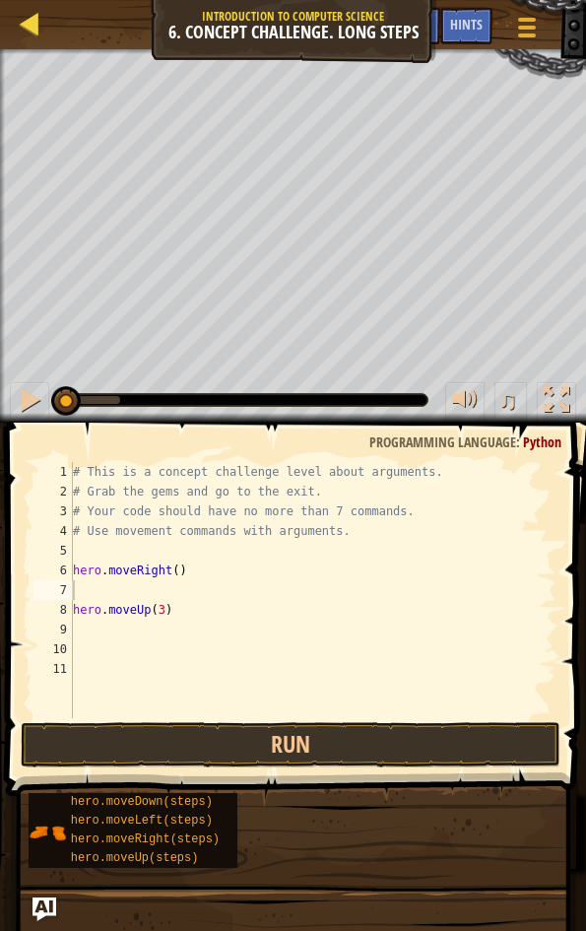
click at [11, 29] on div "Map Introduction to Computer Science 6. Concept Challenge. Long Steps Game Menu…" at bounding box center [293, 24] width 586 height 49
click at [23, 29] on div at bounding box center [30, 23] width 25 height 25
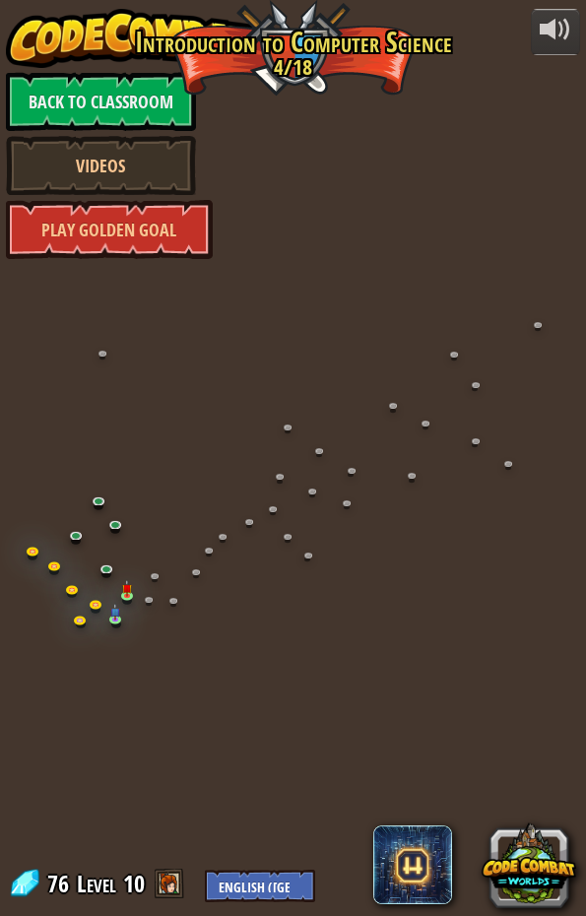
scroll to position [0, 46]
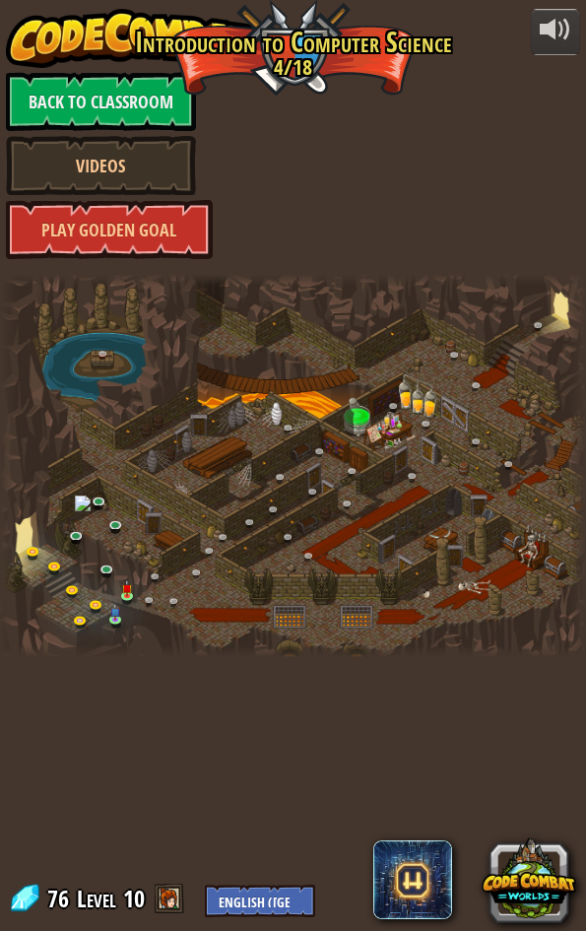
click at [55, 347] on div at bounding box center [293, 465] width 586 height 383
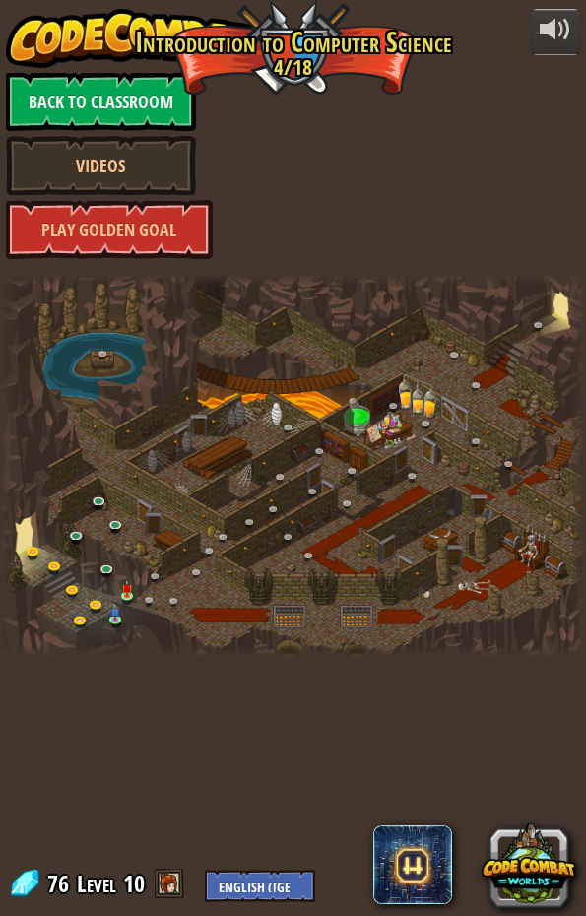
drag, startPoint x: 585, startPoint y: 0, endPoint x: 292, endPoint y: 385, distance: 483.5
click at [292, 385] on div at bounding box center [293, 465] width 586 height 383
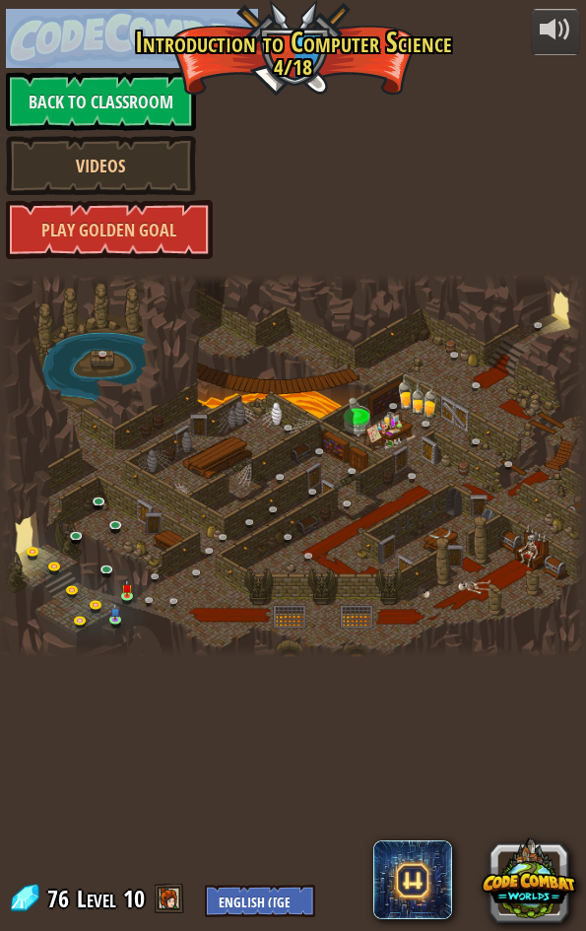
drag, startPoint x: 575, startPoint y: 503, endPoint x: 1890, endPoint y: -86, distance: 1440.6
click at [585, 0] on html "powered by Back to Classroom Videos Play Golden Goal 25. Kithgard Gates (Locked…" at bounding box center [293, 0] width 586 height 0
